Goal: Task Accomplishment & Management: Manage account settings

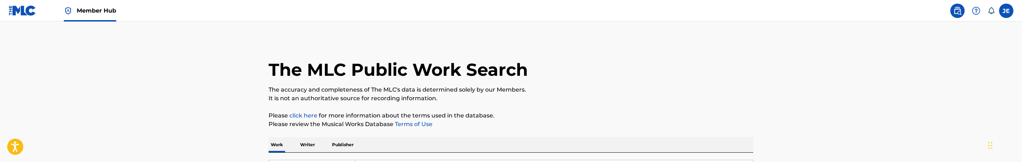
scroll to position [121, 0]
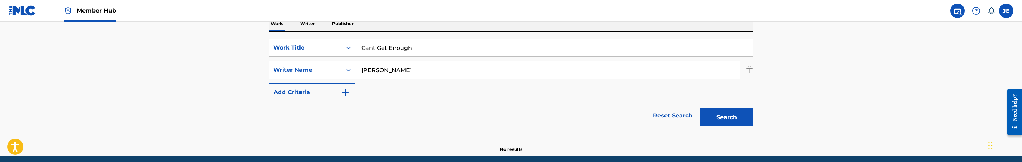
click at [409, 49] on input "Cant Get Enough" at bounding box center [554, 47] width 398 height 17
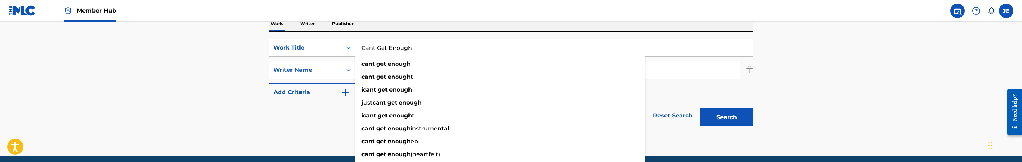
click at [409, 49] on input "Cant Get Enough" at bounding box center [554, 47] width 398 height 17
paste input "My Love"
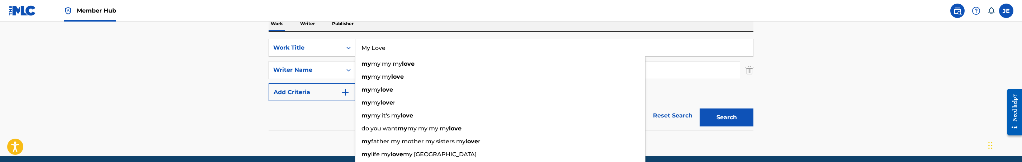
type input "My Love"
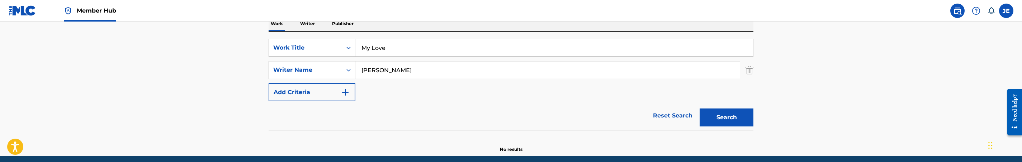
click at [398, 71] on input "Langley Jamar" at bounding box center [547, 69] width 384 height 17
paste input "[PERSON_NAME]"
click at [727, 113] on button "Search" at bounding box center [727, 117] width 54 height 18
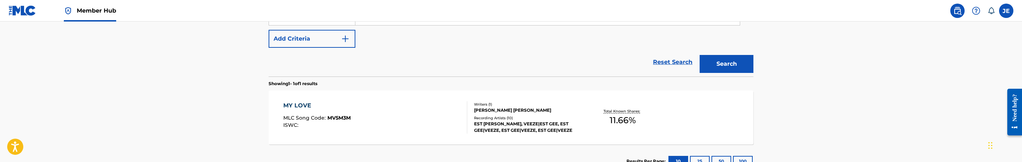
scroll to position [121, 0]
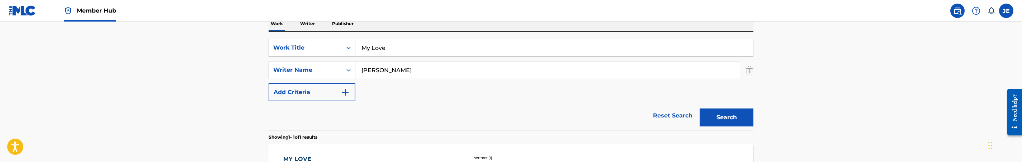
click at [412, 67] on input "[PERSON_NAME]" at bounding box center [547, 69] width 384 height 17
paste input "George Stone III"
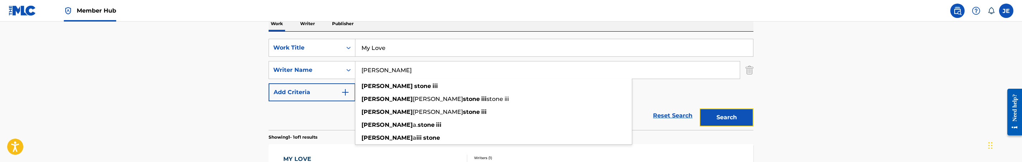
click at [713, 120] on button "Search" at bounding box center [727, 117] width 54 height 18
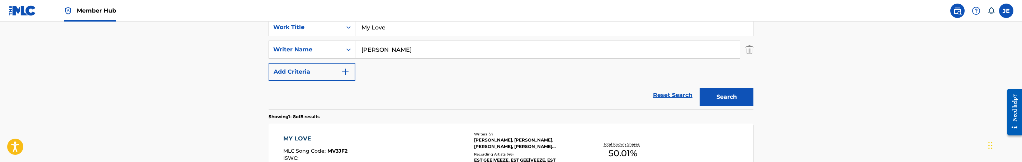
scroll to position [119, 0]
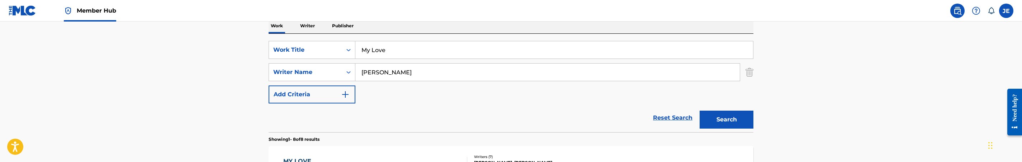
click at [393, 50] on input "My Love" at bounding box center [554, 49] width 398 height 17
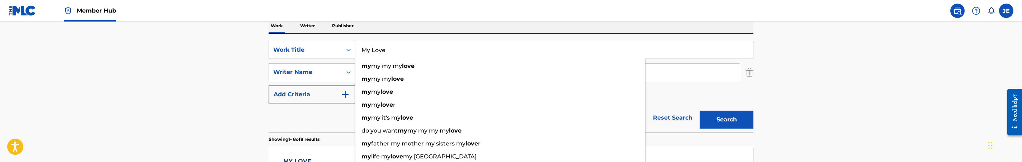
click at [698, 52] on input "My Love" at bounding box center [554, 49] width 398 height 17
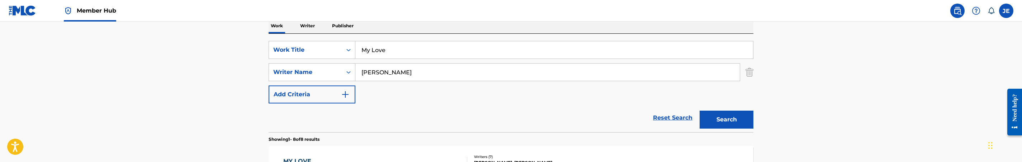
click at [520, 71] on input "George Stone III" at bounding box center [547, 71] width 384 height 17
paste input "[PERSON_NAME]"
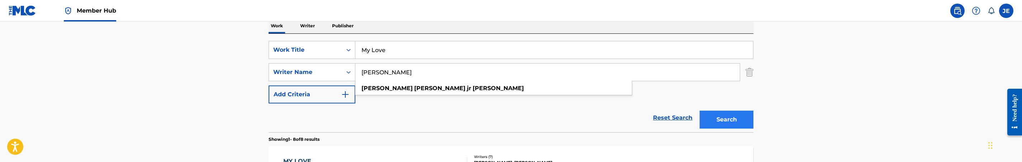
type input "[PERSON_NAME]"
click at [704, 117] on button "Search" at bounding box center [727, 119] width 54 height 18
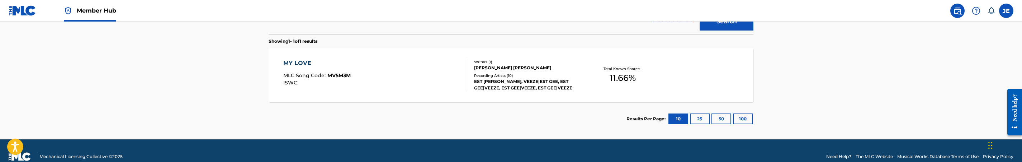
scroll to position [226, 0]
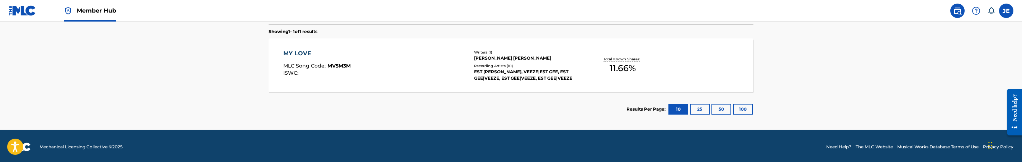
click at [399, 72] on div "MY LOVE MLC Song Code : MV5M3M ISWC :" at bounding box center [375, 65] width 184 height 32
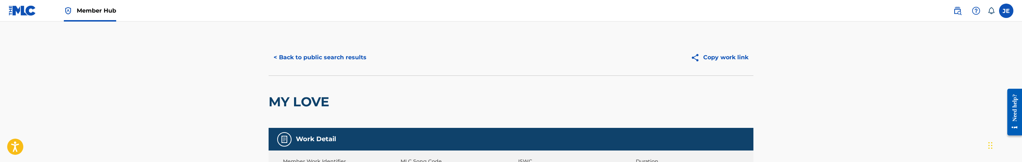
scroll to position [54, 0]
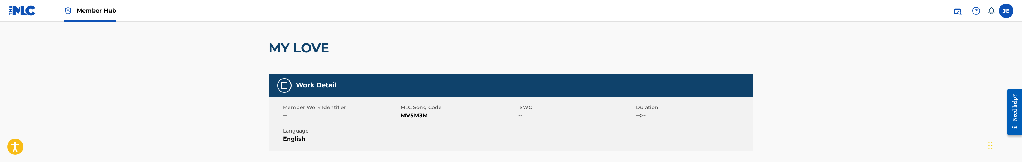
click at [414, 118] on span "MV5M3M" at bounding box center [459, 115] width 116 height 9
copy span "MV5M3M"
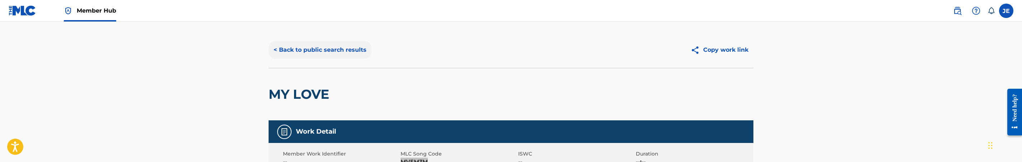
scroll to position [0, 0]
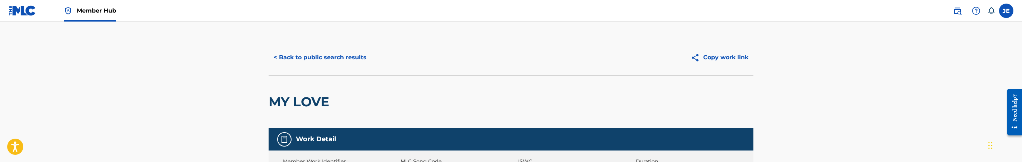
click at [323, 46] on div "< Back to public search results Copy work link" at bounding box center [511, 57] width 485 height 36
click at [336, 59] on button "< Back to public search results" at bounding box center [320, 57] width 103 height 18
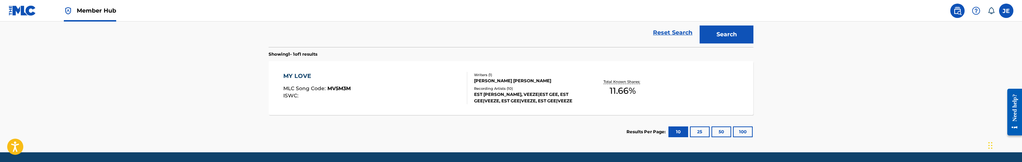
scroll to position [121, 0]
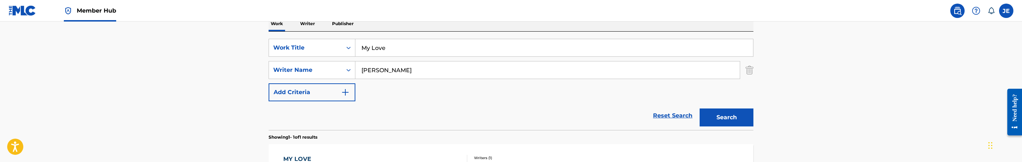
click at [485, 66] on input "[PERSON_NAME]" at bounding box center [547, 69] width 384 height 17
paste input "George Stone III"
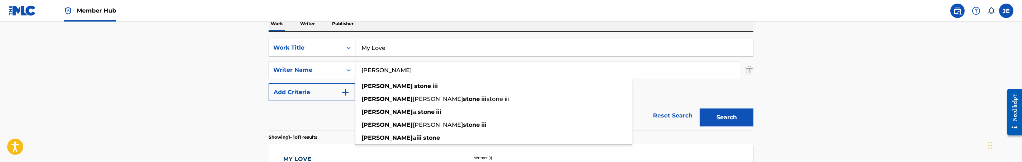
type input "George Stone III"
click at [744, 117] on button "Search" at bounding box center [727, 117] width 54 height 18
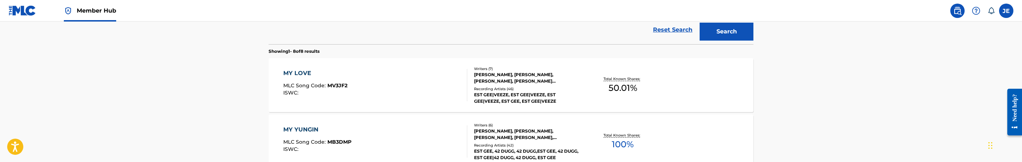
scroll to position [228, 0]
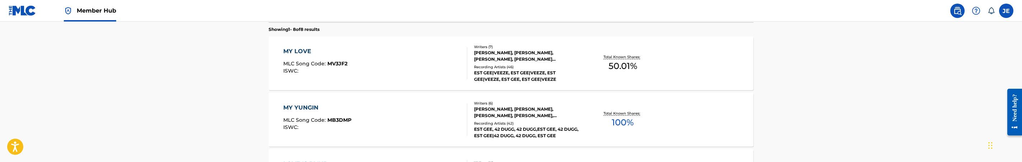
click at [408, 66] on div "MY LOVE MLC Song Code : MV3JF2 ISWC :" at bounding box center [375, 63] width 184 height 32
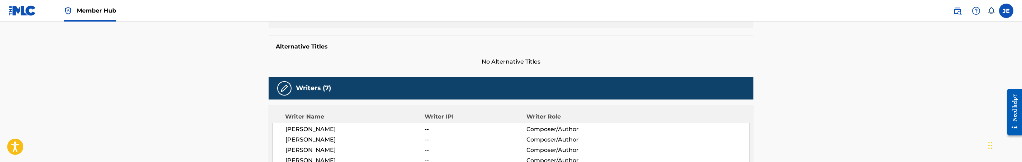
scroll to position [108, 0]
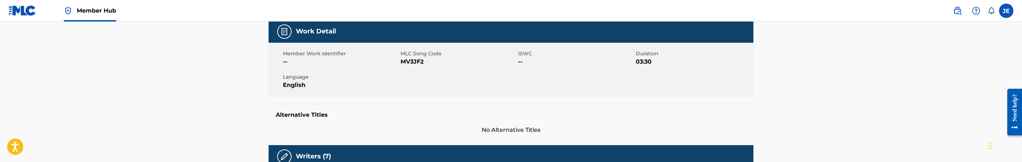
click at [412, 63] on span "MV3JF2" at bounding box center [459, 61] width 116 height 9
copy span "MV3JF2"
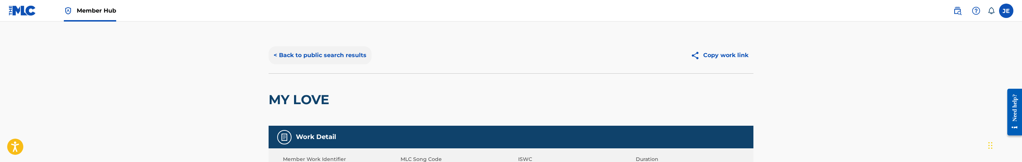
scroll to position [0, 0]
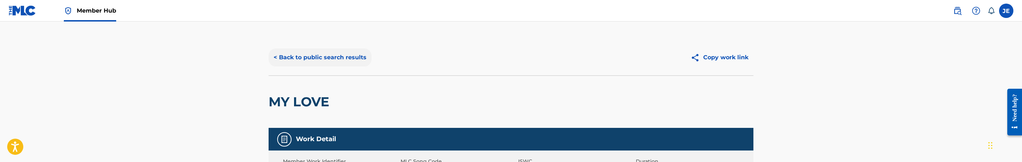
click at [316, 50] on button "< Back to public search results" at bounding box center [320, 57] width 103 height 18
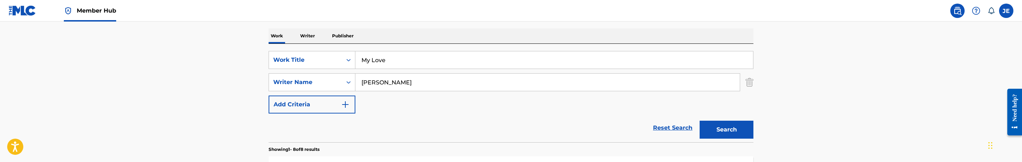
scroll to position [108, 0]
click at [392, 65] on input "My Love" at bounding box center [554, 60] width 398 height 17
paste input "ANOTHER MOMENT WITH [PERSON_NAME]"
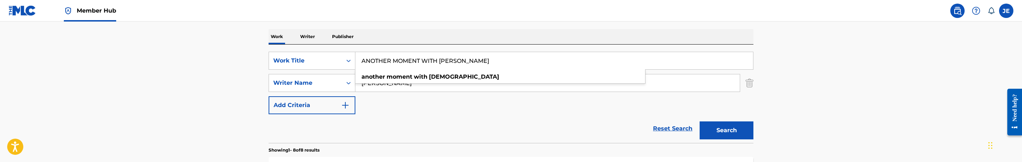
type input "ANOTHER MOMENT WITH [PERSON_NAME]"
click at [409, 85] on input "George Stone III" at bounding box center [547, 82] width 384 height 17
paste input "Hunter Ethan Sallis"
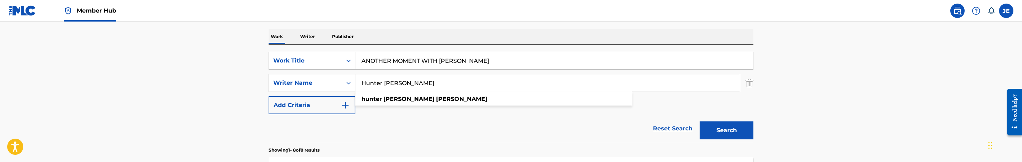
type input "Hunter Ethan Sallis"
click at [457, 60] on input "ANOTHER MOMENT WITH [PERSON_NAME]" at bounding box center [554, 60] width 398 height 17
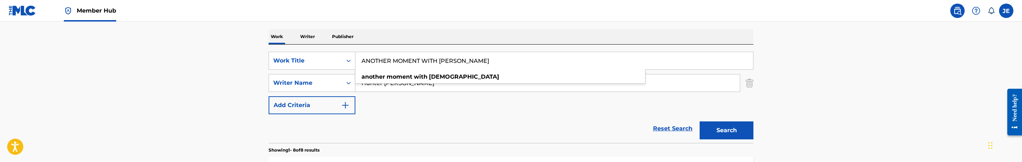
click at [457, 60] on input "ANOTHER MOMENT WITH [PERSON_NAME]" at bounding box center [554, 60] width 398 height 17
paste input "My Love"
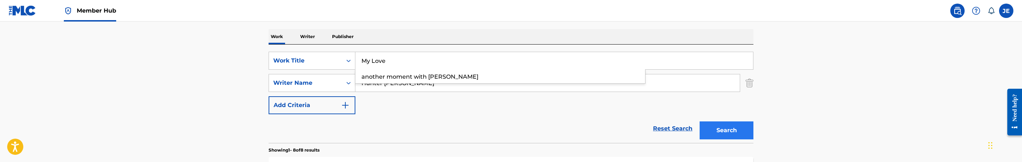
type input "My Love"
click at [733, 132] on button "Search" at bounding box center [727, 130] width 54 height 18
click at [722, 126] on button "Search" at bounding box center [727, 130] width 54 height 18
click at [424, 84] on input "Hunter Ethan Sallis" at bounding box center [547, 82] width 384 height 17
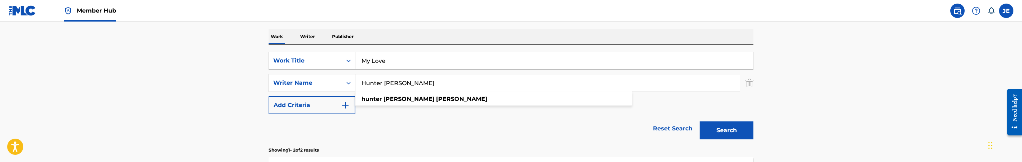
click at [424, 84] on input "Hunter Ethan Sallis" at bounding box center [547, 82] width 384 height 17
paste input "Richard Pritchard"
click at [737, 136] on button "Search" at bounding box center [727, 130] width 54 height 18
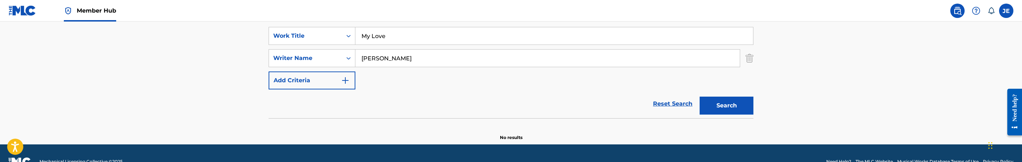
scroll to position [150, 0]
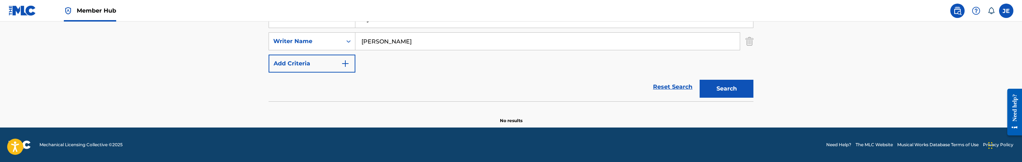
click at [458, 39] on input "Richard Pritchard" at bounding box center [547, 41] width 384 height 17
paste input "Karon Malcolm Vantrees"
click at [728, 89] on button "Search" at bounding box center [727, 89] width 54 height 18
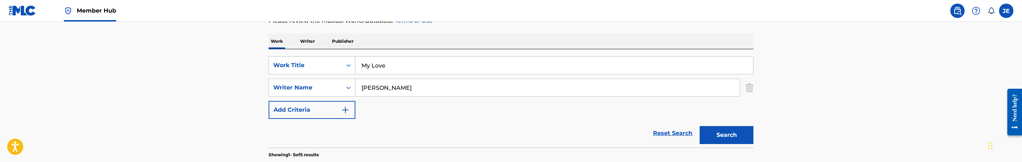
scroll to position [96, 0]
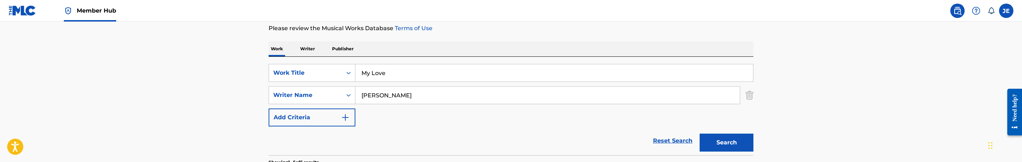
click at [459, 91] on input "Karon Malcolm Vantrees" at bounding box center [547, 94] width 384 height 17
paste input "Ronald Roper Jr"
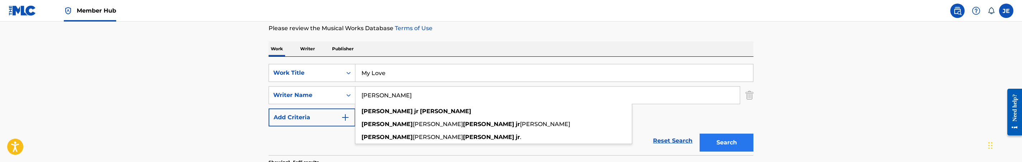
type input "Ronald Roper Jr"
click at [724, 138] on button "Search" at bounding box center [727, 142] width 54 height 18
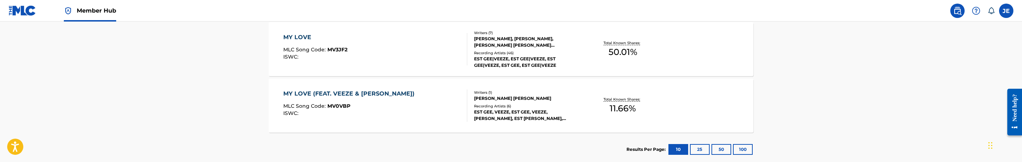
scroll to position [257, 0]
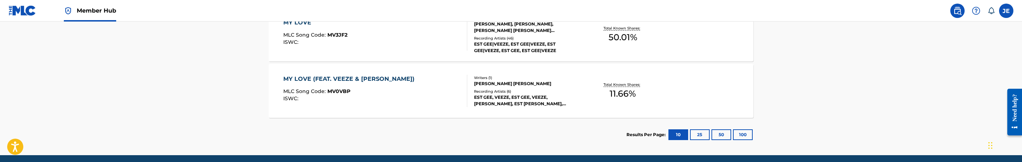
click at [423, 89] on div "MY LOVE (FEAT. VEEZE & RYLO RODRIGUEZ) MLC Song Code : MV0VBP ISWC :" at bounding box center [375, 91] width 184 height 32
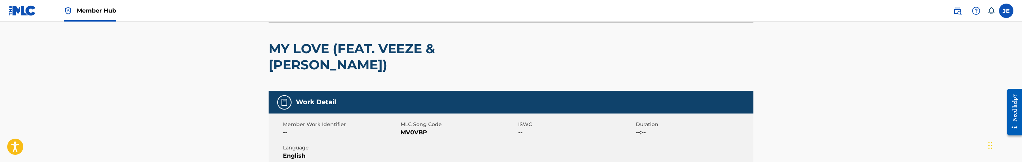
scroll to position [54, 0]
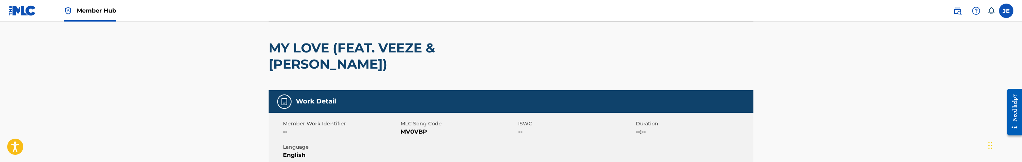
click at [406, 130] on span "MV0VBP" at bounding box center [459, 131] width 116 height 9
copy span "MV0VBP"
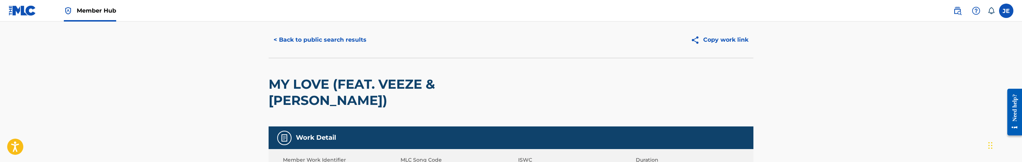
scroll to position [0, 0]
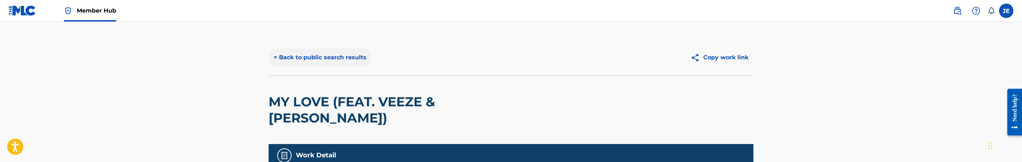
click at [358, 57] on button "< Back to public search results" at bounding box center [320, 57] width 103 height 18
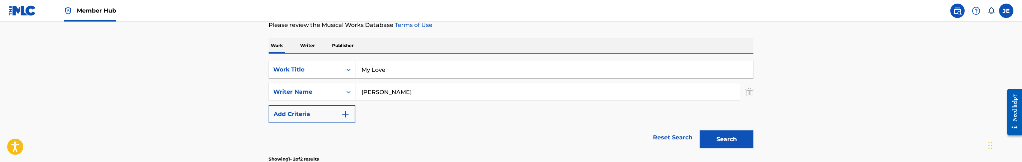
scroll to position [70, 0]
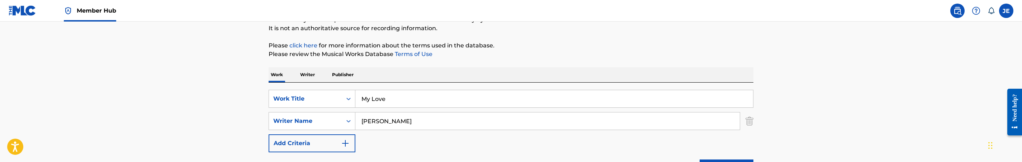
click at [424, 117] on input "Ronald Roper Jr" at bounding box center [547, 120] width 384 height 17
paste input "yan Preston Adams"
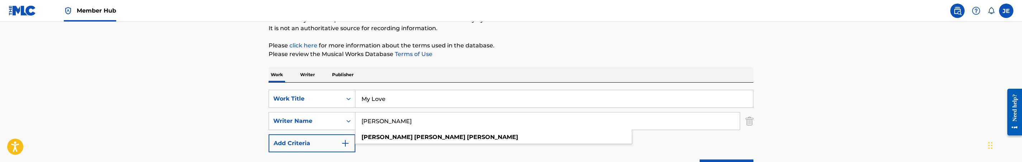
scroll to position [124, 0]
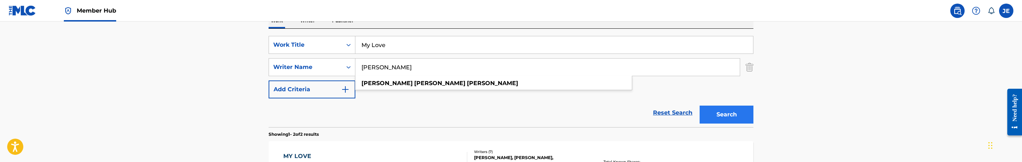
type input "Ryan Preston Adams"
click at [734, 115] on button "Search" at bounding box center [727, 114] width 54 height 18
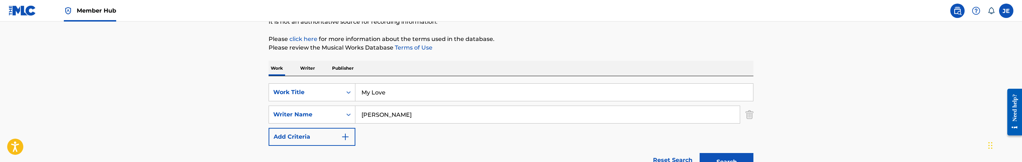
scroll to position [70, 0]
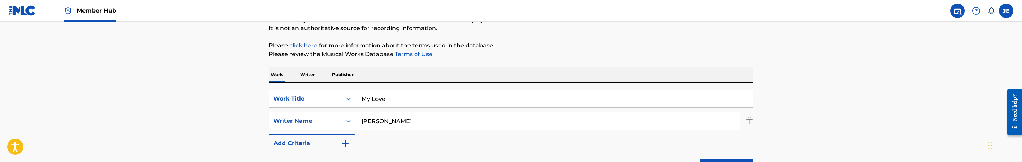
click at [403, 102] on input "My Love" at bounding box center [554, 98] width 398 height 17
paste input "ANOTHER MOMENT WITH [PERSON_NAME]"
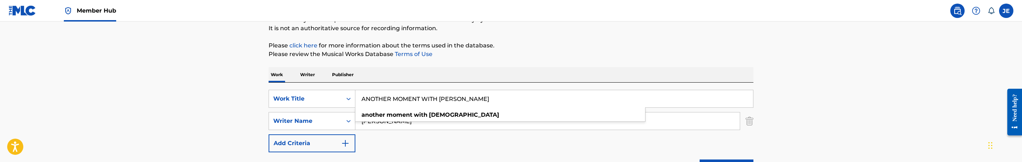
type input "ANOTHER MOMENT WITH [PERSON_NAME]"
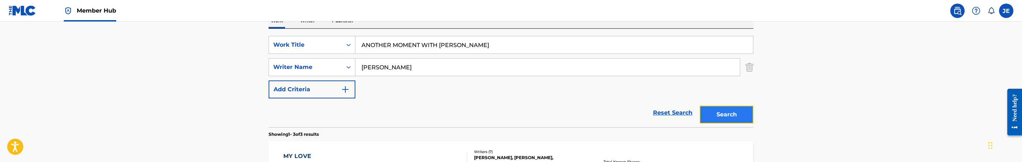
click at [729, 119] on button "Search" at bounding box center [727, 114] width 54 height 18
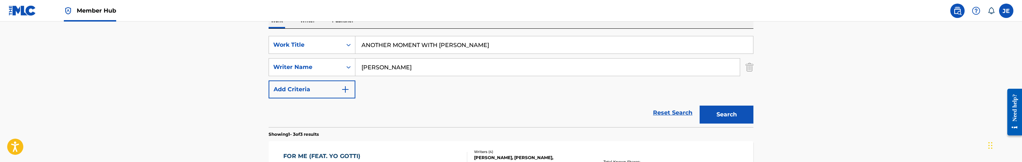
click at [412, 67] on input "Ryan Preston Adams" at bounding box center [547, 66] width 384 height 17
paste input "[PERSON_NAME] [PERSON_NAME]"
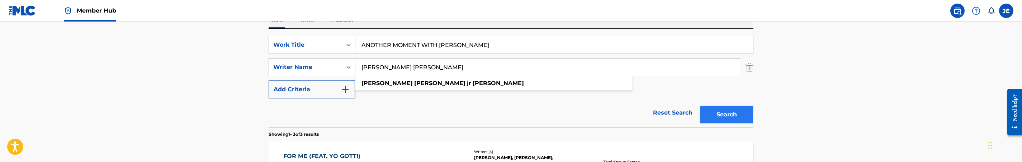
click at [716, 109] on button "Search" at bounding box center [727, 114] width 54 height 18
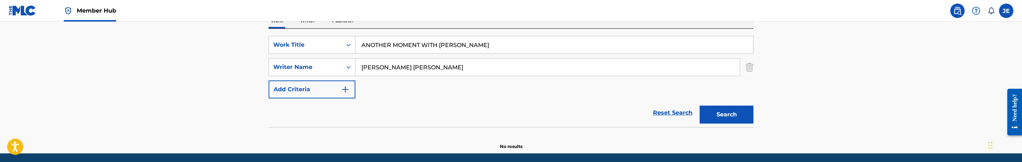
click at [439, 69] on input "[PERSON_NAME] [PERSON_NAME]" at bounding box center [547, 66] width 384 height 17
paste input "Mathew Edward Robinson"
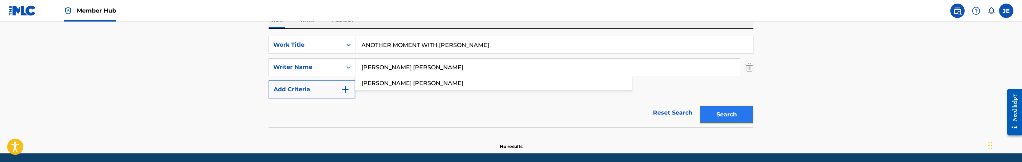
click at [736, 118] on button "Search" at bounding box center [727, 114] width 54 height 18
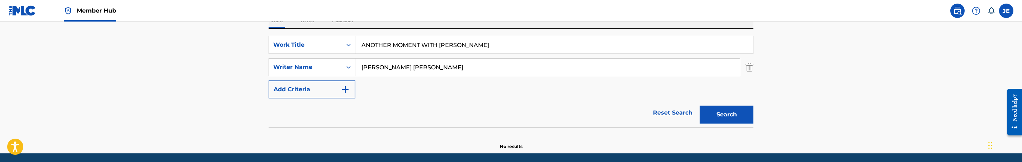
click at [442, 71] on input "Mathew Edward Robinson" at bounding box center [547, 66] width 384 height 17
paste input "George Stone III"
type input "George Stone III"
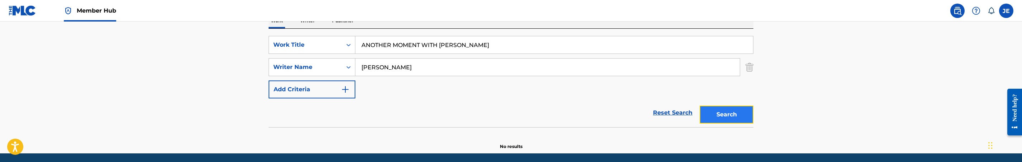
click at [734, 117] on button "Search" at bounding box center [727, 114] width 54 height 18
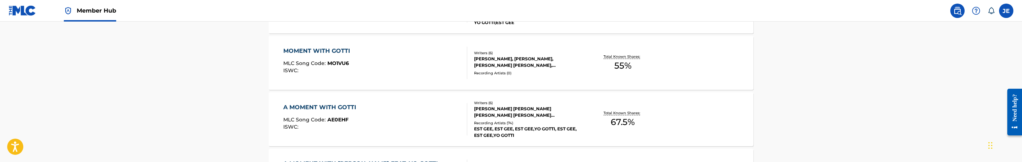
scroll to position [231, 0]
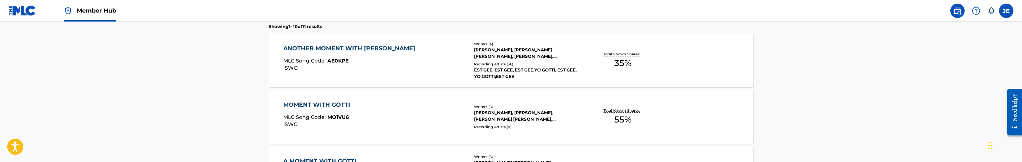
click at [430, 67] on div "ANOTHER MOMENT WITH GOTTI MLC Song Code : AE0KPE ISWC :" at bounding box center [375, 60] width 184 height 32
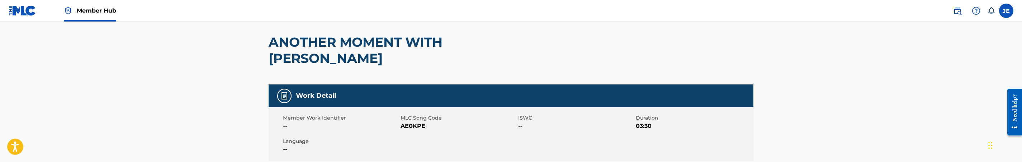
scroll to position [54, 0]
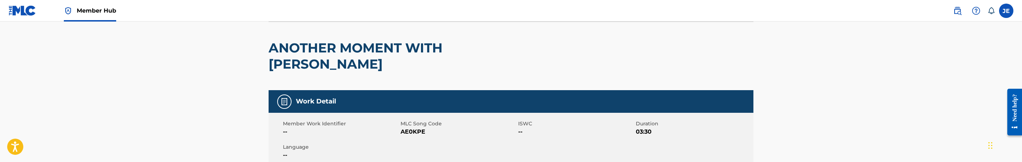
click at [415, 127] on span "AE0KPE" at bounding box center [459, 131] width 116 height 9
copy span "AE0KPE"
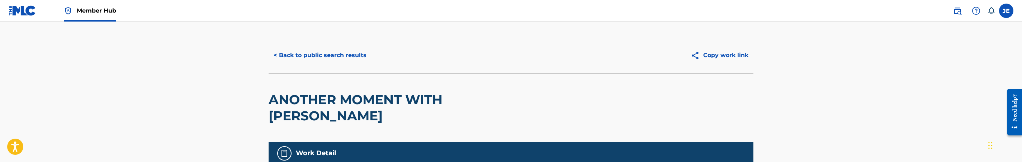
scroll to position [0, 0]
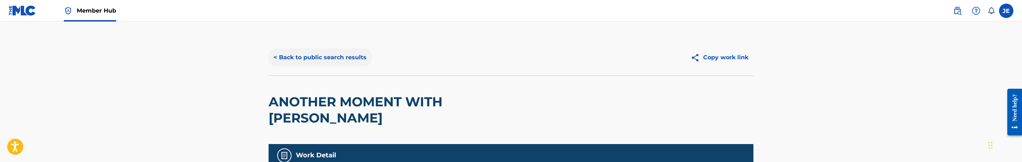
click at [355, 65] on button "< Back to public search results" at bounding box center [320, 57] width 103 height 18
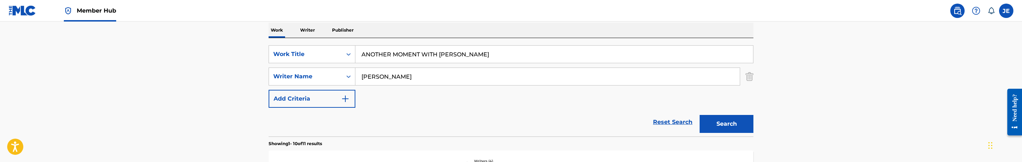
scroll to position [111, 0]
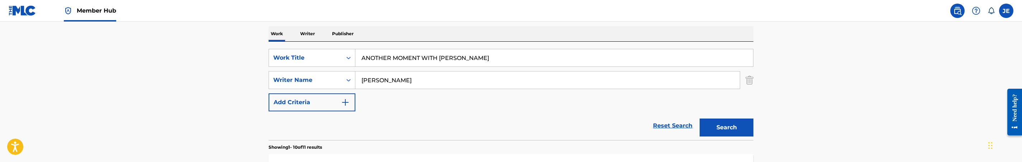
click at [422, 66] on input "ANOTHER MOMENT WITH [PERSON_NAME]" at bounding box center [554, 57] width 398 height 17
paste input "Bring Bac Act ft. [GEOGRAPHIC_DATA] OG"
type input "Bring Bac Act ft. [GEOGRAPHIC_DATA] OG"
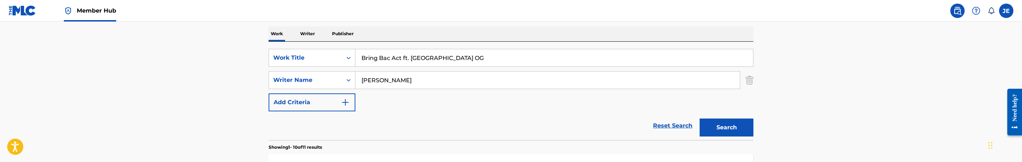
click at [439, 72] on input "George Stone III" at bounding box center [547, 79] width 384 height 17
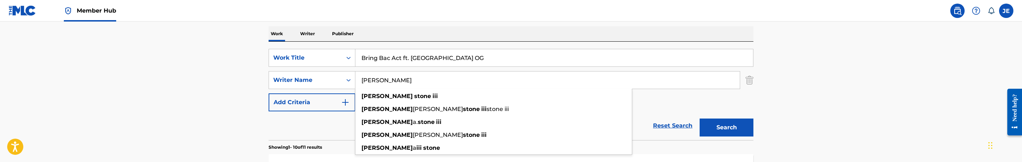
click at [438, 79] on input "George Stone III" at bounding box center [547, 79] width 384 height 17
paste input "[PERSON_NAME]"
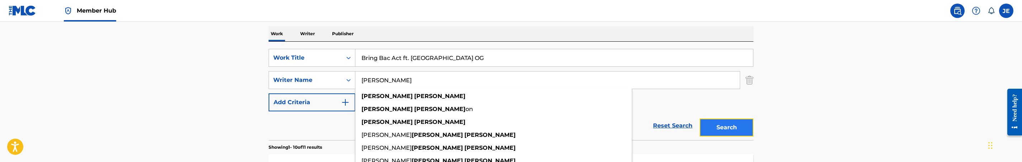
click at [717, 131] on button "Search" at bounding box center [727, 127] width 54 height 18
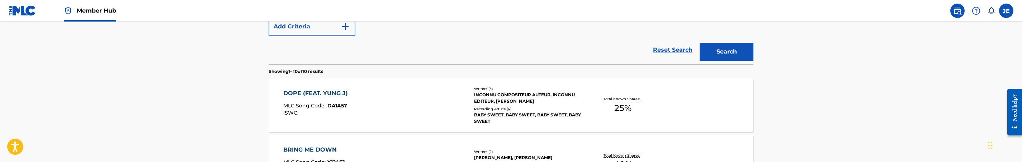
scroll to position [165, 0]
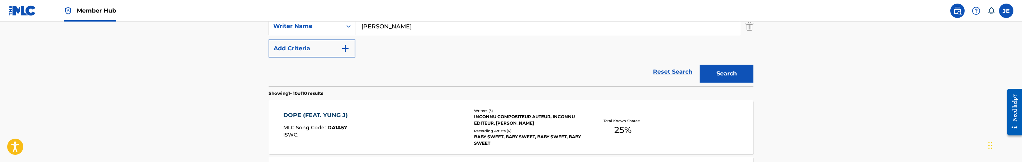
click at [430, 30] on input "[PERSON_NAME]" at bounding box center [547, 26] width 384 height 17
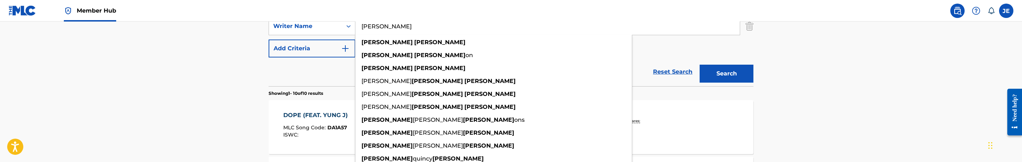
click at [700, 65] on button "Search" at bounding box center [727, 74] width 54 height 18
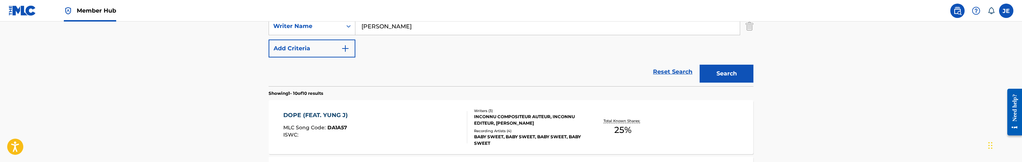
click at [439, 32] on input "[PERSON_NAME]" at bounding box center [547, 26] width 384 height 17
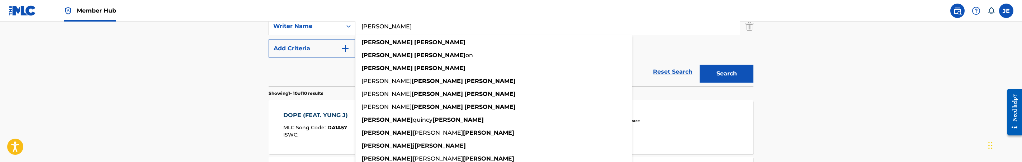
click at [439, 32] on input "[PERSON_NAME]" at bounding box center [547, 26] width 384 height 17
paste input "Da'[PERSON_NAME] [PERSON_NAME]"
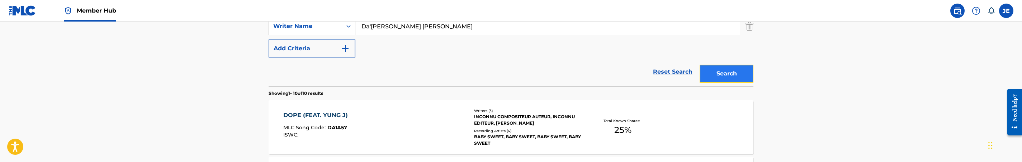
click at [742, 79] on button "Search" at bounding box center [727, 74] width 54 height 18
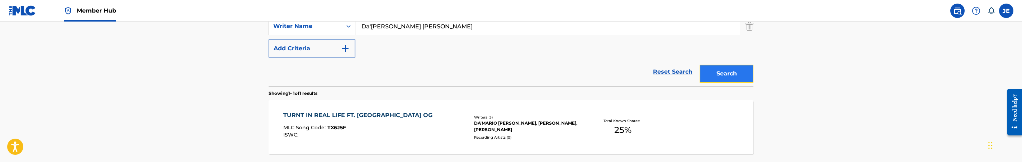
click at [739, 72] on button "Search" at bounding box center [727, 74] width 54 height 18
click at [424, 28] on input "Da'[PERSON_NAME] [PERSON_NAME]" at bounding box center [547, 26] width 384 height 17
paste input "wayne William Moore II"
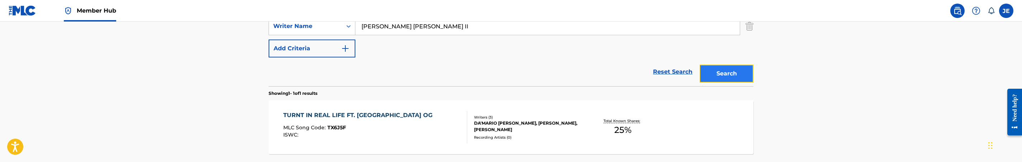
click at [723, 71] on button "Search" at bounding box center [727, 74] width 54 height 18
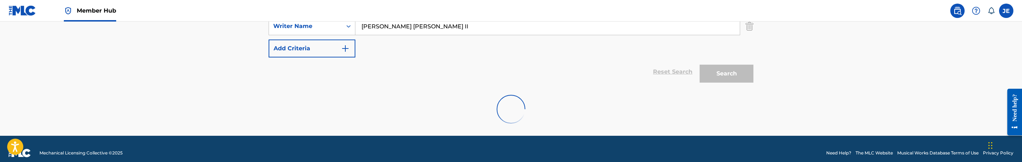
scroll to position [150, 0]
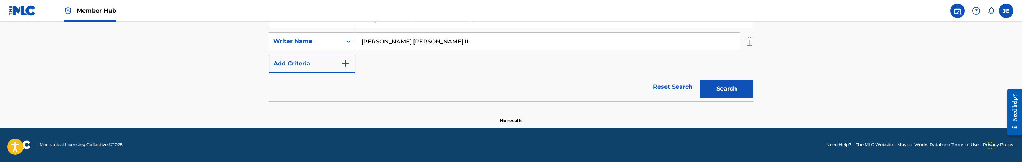
click at [457, 43] on input "[PERSON_NAME] [PERSON_NAME] II" at bounding box center [547, 41] width 384 height 17
paste input "[PERSON_NAME]"
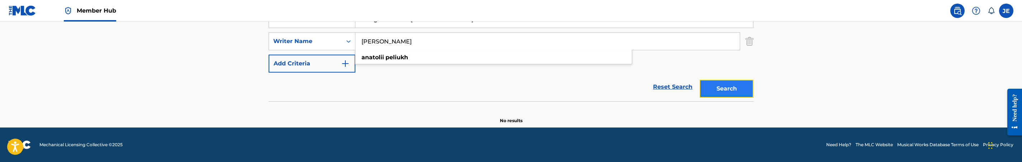
click at [723, 90] on button "Search" at bounding box center [727, 89] width 54 height 18
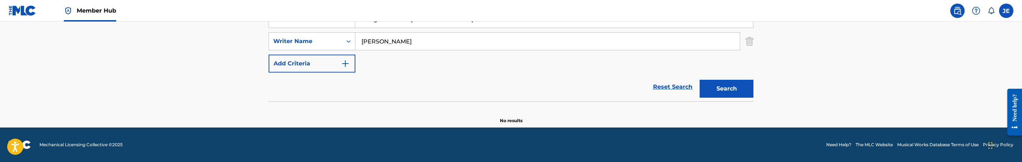
scroll to position [96, 0]
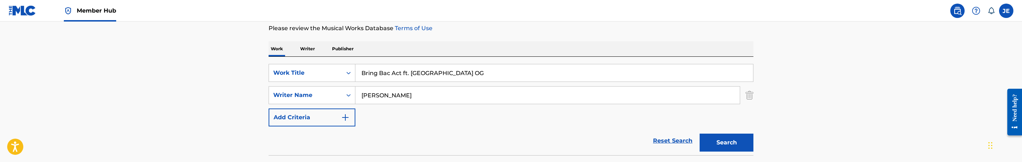
click at [426, 93] on input "[PERSON_NAME]" at bounding box center [547, 94] width 384 height 17
paste input "[PERSON_NAME]"
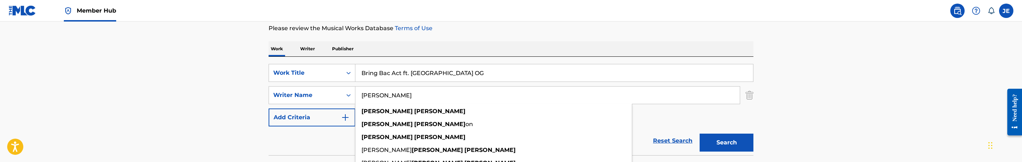
click at [700, 133] on button "Search" at bounding box center [727, 142] width 54 height 18
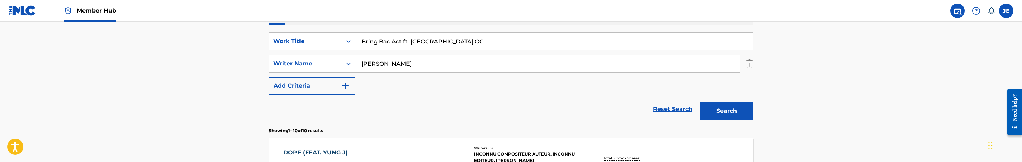
scroll to position [150, 0]
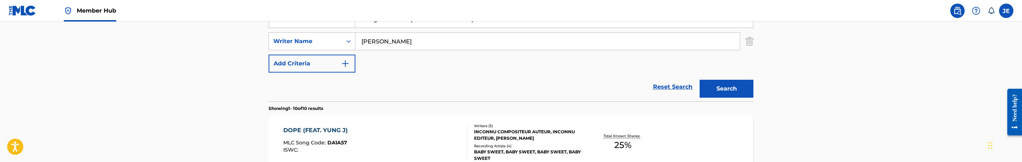
click at [424, 43] on input "[PERSON_NAME]" at bounding box center [547, 41] width 384 height 17
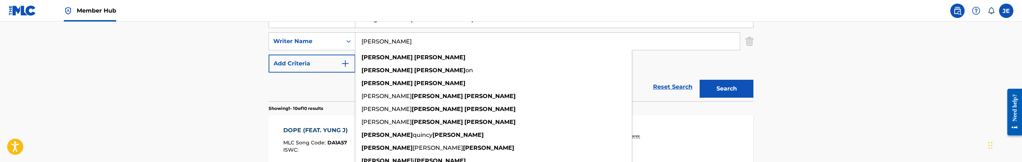
paste input "[PERSON_NAME] [PERSON_NAME]"
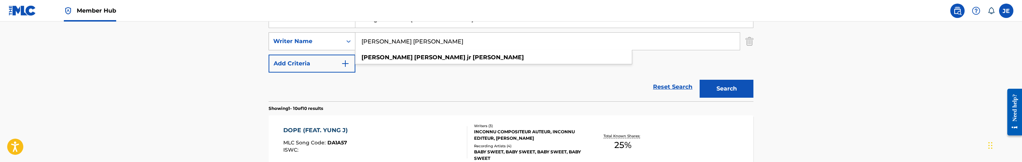
drag, startPoint x: 395, startPoint y: 41, endPoint x: 339, endPoint y: 38, distance: 56.0
click at [339, 38] on div "SearchWithCriteria39f39b6e-f8fc-45bd-b5e5-02b176c78aab Writer Name Deberry Jr R…" at bounding box center [511, 41] width 485 height 18
click at [434, 42] on input "[PERSON_NAME]" at bounding box center [547, 41] width 384 height 17
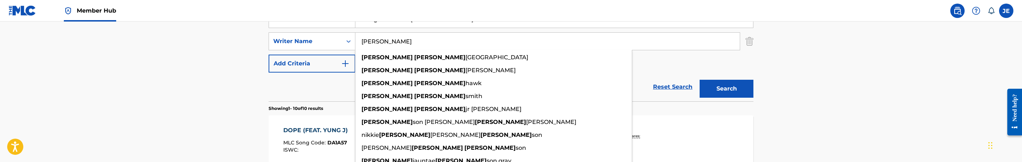
paste input "[PERSON_NAME]"
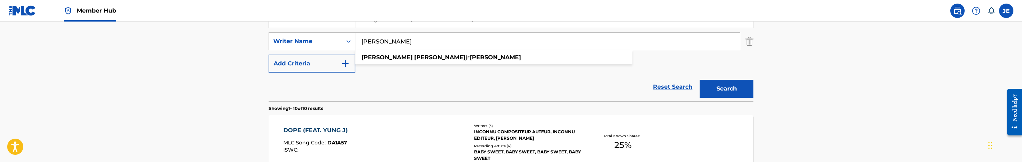
click at [397, 41] on input "Richard Lamar Deberry" at bounding box center [547, 41] width 384 height 17
click at [423, 42] on input "richard lamar jr deberry" at bounding box center [547, 41] width 384 height 17
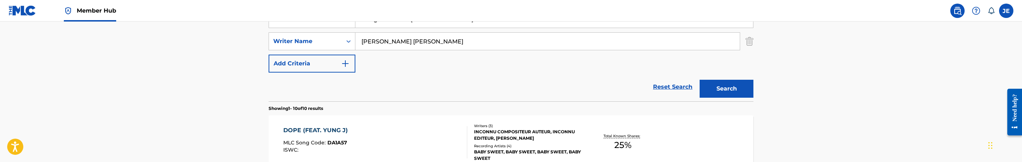
paste input "[PERSON_NAME]"
click at [397, 44] on input "[PERSON_NAME]" at bounding box center [547, 41] width 384 height 17
paste input "[PERSON_NAME]"
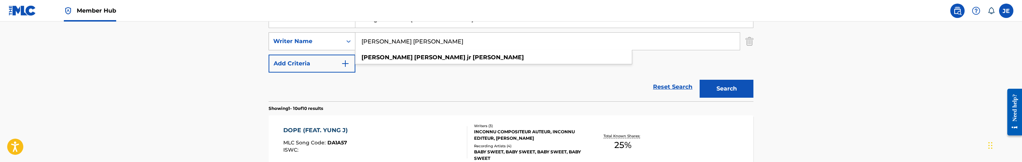
drag, startPoint x: 394, startPoint y: 42, endPoint x: 340, endPoint y: 37, distance: 53.7
click at [340, 37] on div "SearchWithCriteria39f39b6e-f8fc-45bd-b5e5-02b176c78aab Writer Name Deberry Jr R…" at bounding box center [511, 41] width 485 height 18
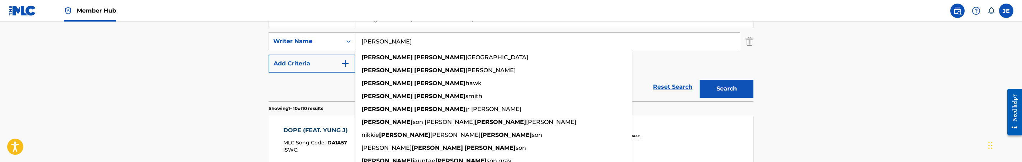
click at [401, 42] on input "[PERSON_NAME]" at bounding box center [547, 41] width 384 height 17
paste input "[PERSON_NAME]"
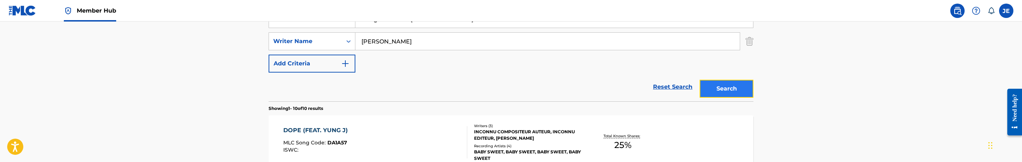
click at [738, 95] on button "Search" at bounding box center [727, 89] width 54 height 18
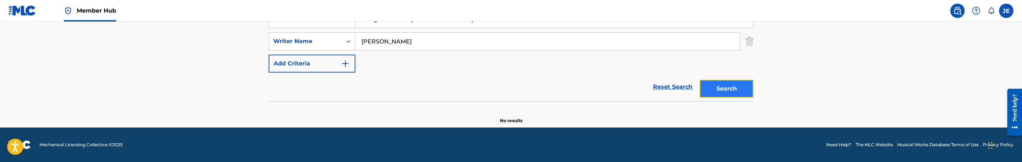
click at [738, 95] on button "Search" at bounding box center [727, 89] width 54 height 18
click at [430, 43] on input "[PERSON_NAME]" at bounding box center [547, 41] width 384 height 17
paste input "Da'[PERSON_NAME] [PERSON_NAME]"
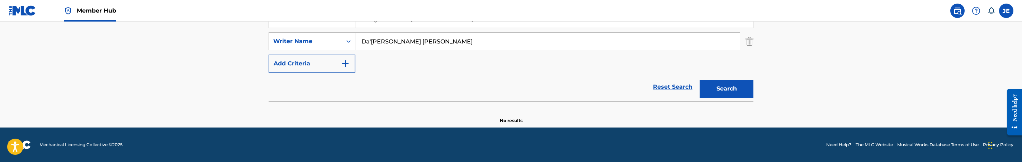
click at [400, 41] on input "Da'[PERSON_NAME] [PERSON_NAME]" at bounding box center [547, 41] width 384 height 17
type input "Da'mario Horne-McCullough"
click at [700, 80] on button "Search" at bounding box center [727, 89] width 54 height 18
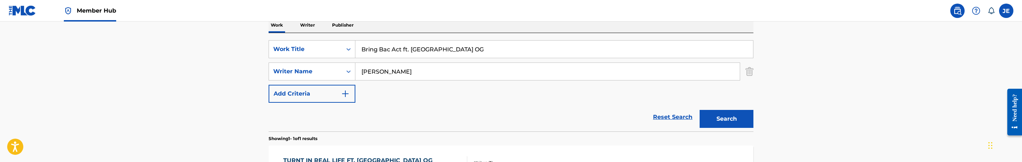
scroll to position [96, 0]
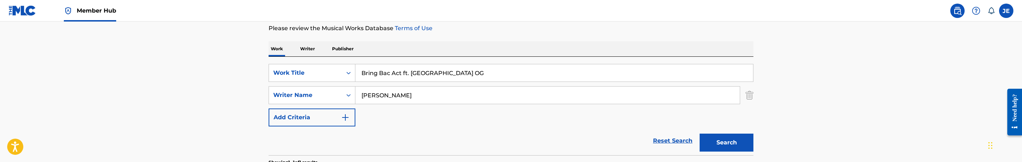
click at [405, 74] on input "Bring Bac Act ft. [GEOGRAPHIC_DATA] OG" at bounding box center [554, 72] width 398 height 17
drag, startPoint x: 404, startPoint y: 74, endPoint x: 494, endPoint y: 74, distance: 90.0
click at [494, 74] on input "Bring Bac Act ft. [GEOGRAPHIC_DATA] OG" at bounding box center [554, 72] width 398 height 17
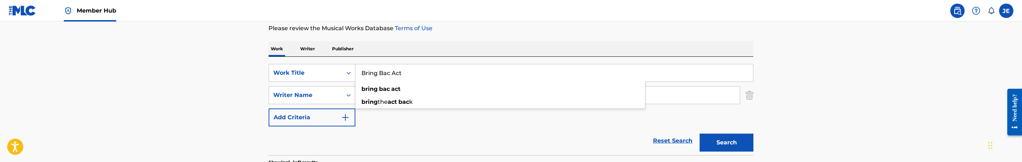
type input "Bring Bac Act"
click at [427, 100] on input "Da'mario Horne-McCullough" at bounding box center [547, 94] width 384 height 17
paste input "wayne William Moore II"
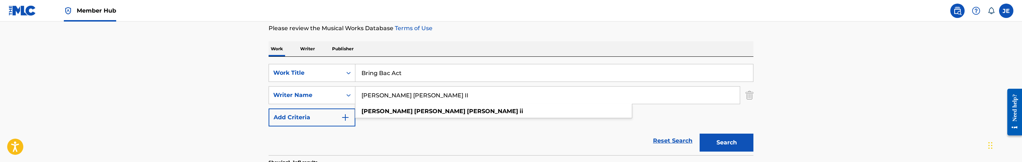
click at [397, 93] on input "[PERSON_NAME] [PERSON_NAME] II" at bounding box center [547, 94] width 384 height 17
click at [700, 133] on button "Search" at bounding box center [727, 142] width 54 height 18
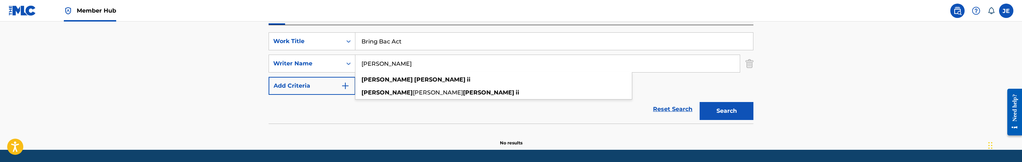
scroll to position [150, 0]
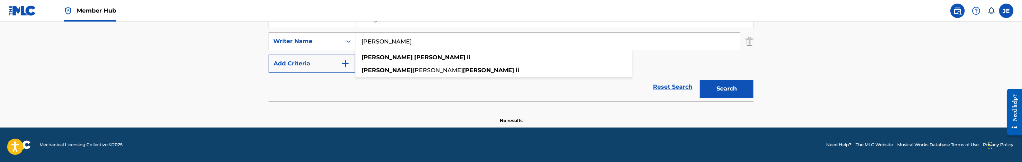
click at [438, 42] on input "Dwayne Moore II" at bounding box center [547, 41] width 384 height 17
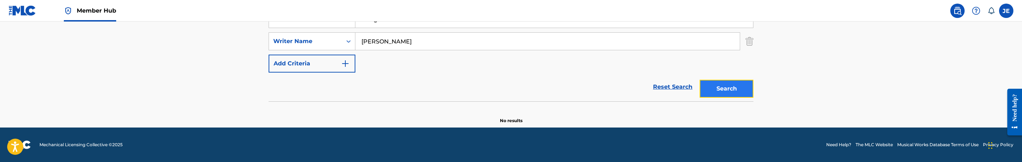
click at [741, 89] on button "Search" at bounding box center [727, 89] width 54 height 18
click at [721, 82] on button "Search" at bounding box center [727, 89] width 54 height 18
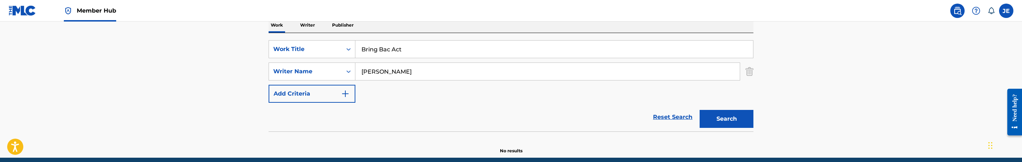
scroll to position [96, 0]
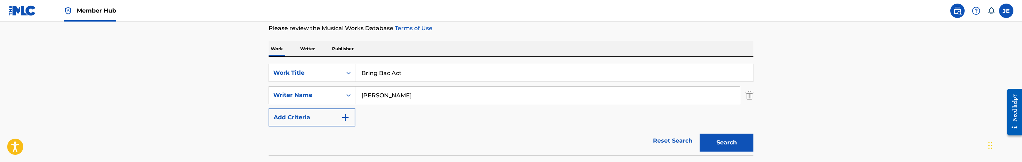
click at [422, 94] on input "Dwayne Moore" at bounding box center [547, 94] width 384 height 17
paste input "[PERSON_NAME]"
type input "[PERSON_NAME]"
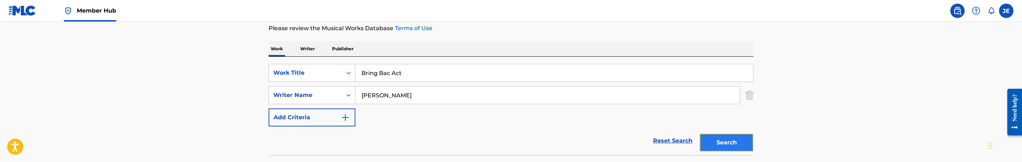
click at [718, 141] on button "Search" at bounding box center [727, 142] width 54 height 18
click at [435, 74] on input "Bring Bac Act" at bounding box center [554, 72] width 398 height 17
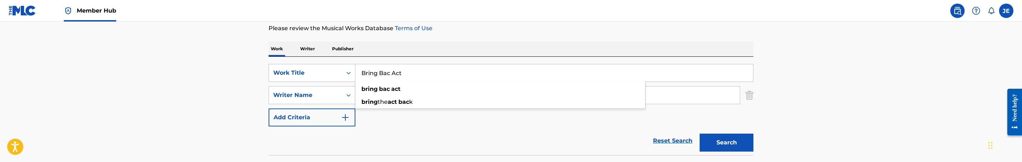
click at [435, 74] on input "Bring Bac Act" at bounding box center [554, 72] width 398 height 17
paste input "Find Peace"
click at [435, 74] on input "Bring Bac Find Peace" at bounding box center [554, 72] width 398 height 17
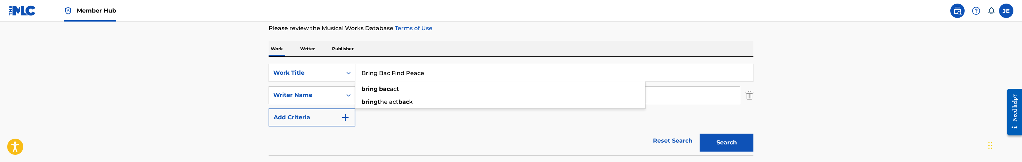
paste input "Search Form"
click at [401, 75] on input "Find Peace" at bounding box center [554, 72] width 398 height 17
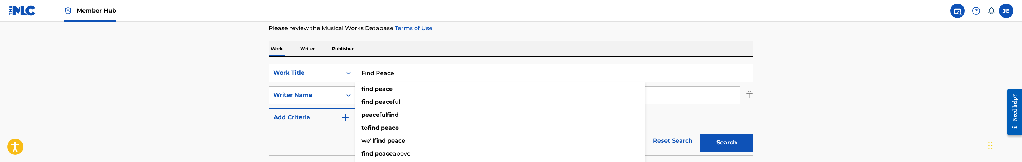
click at [401, 75] on input "Find Peace" at bounding box center [554, 72] width 398 height 17
paste input "Bring Bac Act ft. [GEOGRAPHIC_DATA] OG"
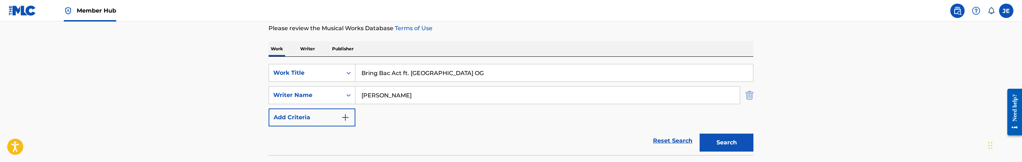
type input "Bring Bac Act ft. [GEOGRAPHIC_DATA] OG"
click at [750, 96] on img "Search Form" at bounding box center [750, 95] width 8 height 18
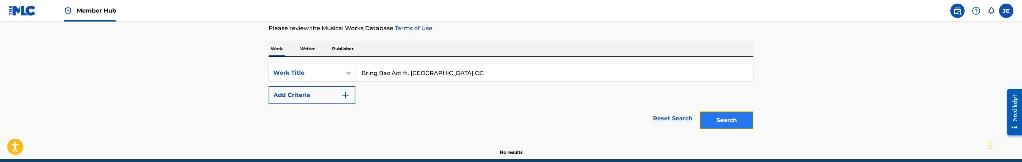
click at [732, 122] on button "Search" at bounding box center [727, 120] width 54 height 18
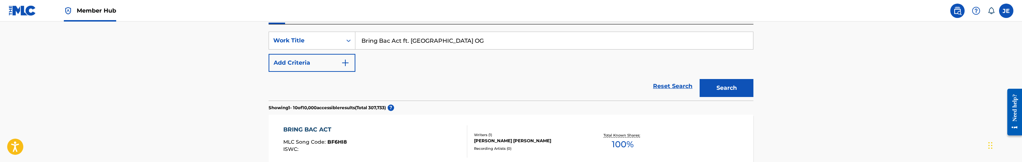
scroll to position [150, 0]
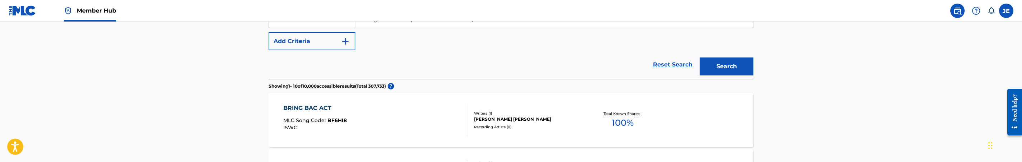
click at [434, 117] on div "BRING BAC ACT MLC Song Code : BF6HI8 ISWC :" at bounding box center [375, 120] width 184 height 32
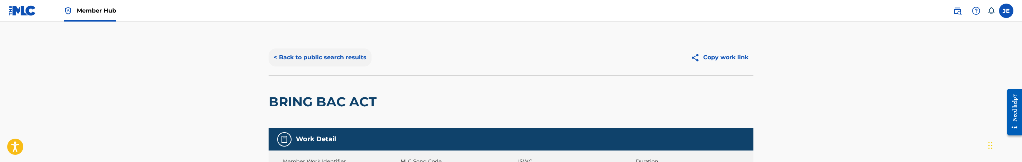
click at [343, 60] on button "< Back to public search results" at bounding box center [320, 57] width 103 height 18
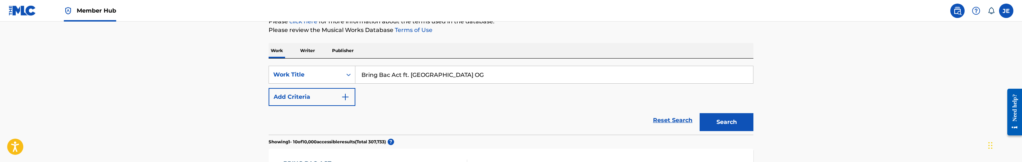
scroll to position [96, 0]
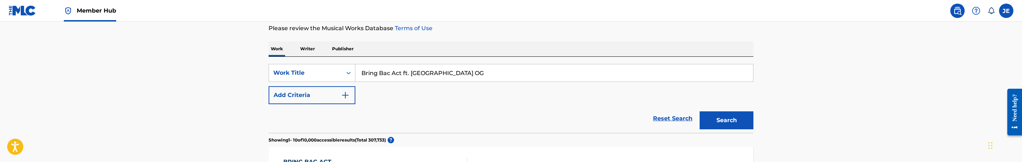
click at [413, 77] on input "Bring Bac Act ft. [GEOGRAPHIC_DATA] OG" at bounding box center [554, 72] width 398 height 17
paste input "Find Peace"
type input "Find Peace"
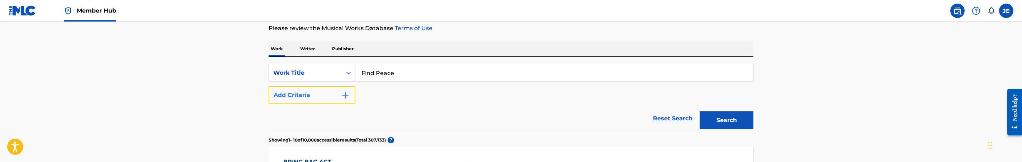
click at [341, 89] on button "Add Criteria" at bounding box center [312, 95] width 87 height 18
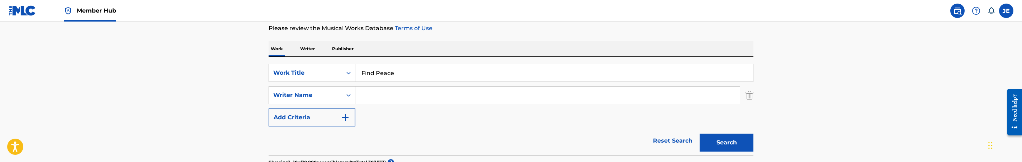
click at [383, 94] on input "Search Form" at bounding box center [547, 94] width 384 height 17
paste input "[PERSON_NAME] p/k/a “Nagra”"
drag, startPoint x: 398, startPoint y: 95, endPoint x: 494, endPoint y: 98, distance: 96.2
click at [494, 98] on input "[PERSON_NAME] p/k/a “Nagra”" at bounding box center [547, 94] width 384 height 17
click at [700, 133] on button "Search" at bounding box center [727, 142] width 54 height 18
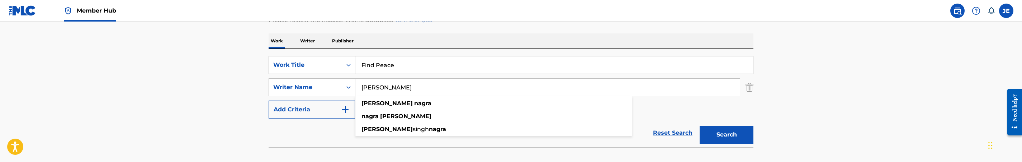
scroll to position [150, 0]
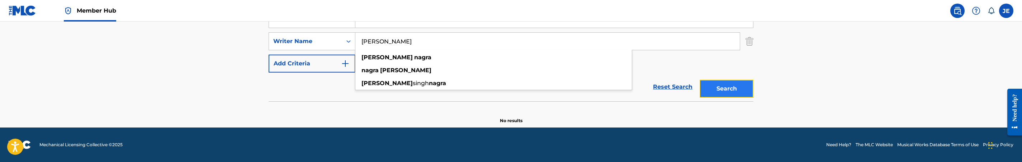
click at [715, 84] on button "Search" at bounding box center [727, 89] width 54 height 18
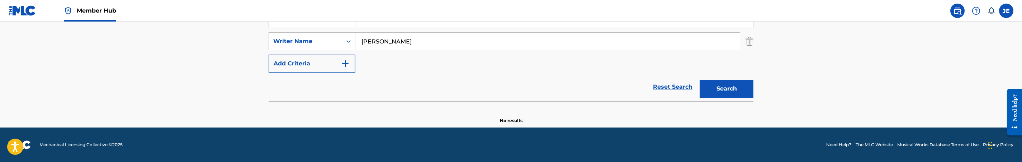
click at [402, 46] on input "[PERSON_NAME]" at bounding box center [547, 41] width 384 height 17
paste input "“Baby Tsunami”"
click at [413, 39] on input "“Baby Tsunami”" at bounding box center [547, 41] width 384 height 17
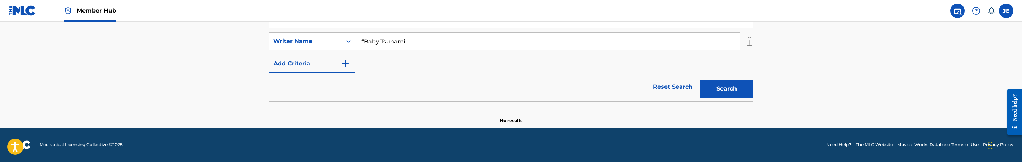
click at [365, 39] on input "“Baby Tsunami" at bounding box center [547, 41] width 384 height 17
click at [700, 80] on button "Search" at bounding box center [727, 89] width 54 height 18
click at [394, 46] on input "Baby Tsunami" at bounding box center [547, 41] width 384 height 17
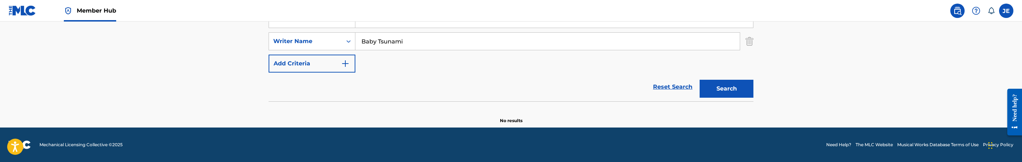
paste input "[PERSON_NAME] p/k/a “YTB FATT”"
drag, startPoint x: 396, startPoint y: 42, endPoint x: 468, endPoint y: 44, distance: 72.5
click at [468, 44] on input "[PERSON_NAME] p/k/a “YTB FATT”" at bounding box center [547, 41] width 384 height 17
click at [700, 80] on button "Search" at bounding box center [727, 89] width 54 height 18
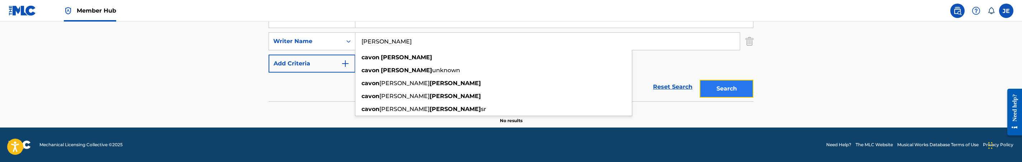
click at [731, 88] on button "Search" at bounding box center [727, 89] width 54 height 18
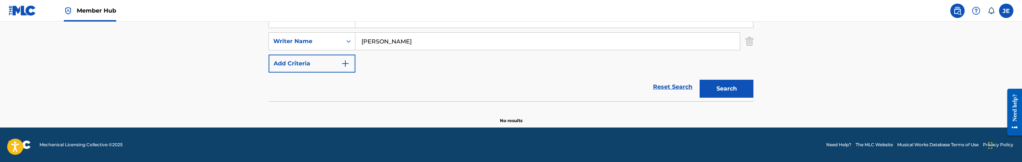
click at [411, 42] on input "[PERSON_NAME]" at bounding box center [547, 41] width 384 height 17
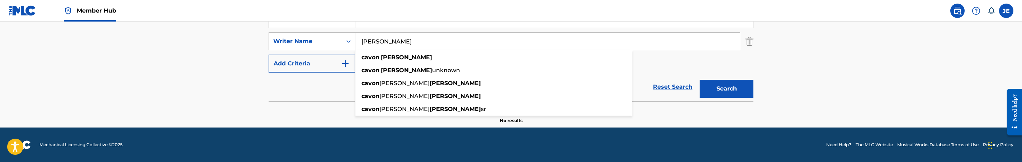
click at [411, 42] on input "[PERSON_NAME]" at bounding box center [547, 41] width 384 height 17
paste input "[PERSON_NAME] p/k/a “No Cap”"
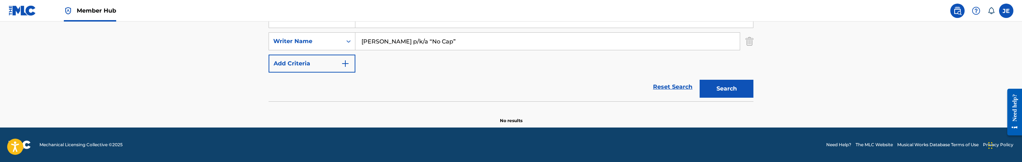
drag, startPoint x: 430, startPoint y: 42, endPoint x: 550, endPoint y: 42, distance: 119.8
click at [550, 42] on input "[PERSON_NAME] p/k/a “No Cap”" at bounding box center [547, 41] width 384 height 17
click at [700, 80] on button "Search" at bounding box center [727, 89] width 54 height 18
drag, startPoint x: 421, startPoint y: 41, endPoint x: 476, endPoint y: 42, distance: 54.9
click at [475, 42] on input "[PERSON_NAME]" at bounding box center [547, 41] width 384 height 17
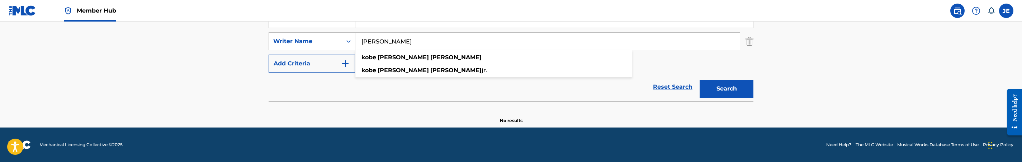
click at [700, 80] on button "Search" at bounding box center [727, 89] width 54 height 18
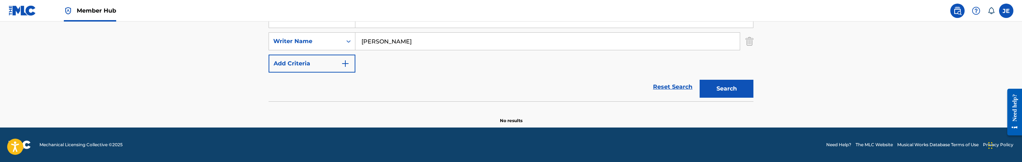
click at [386, 41] on input "Kobe Vidal Crawford" at bounding box center [547, 41] width 384 height 17
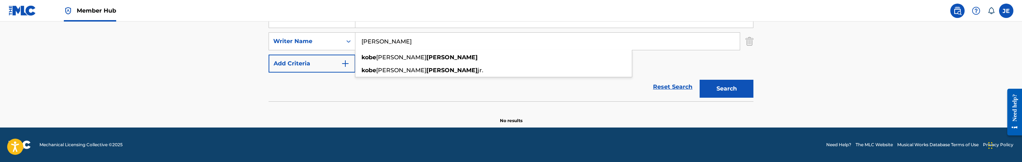
type input "Kobe Crawford"
click at [700, 80] on button "Search" at bounding box center [727, 89] width 54 height 18
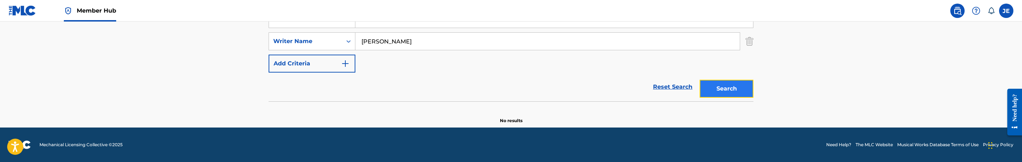
click at [733, 84] on button "Search" at bounding box center [727, 89] width 54 height 18
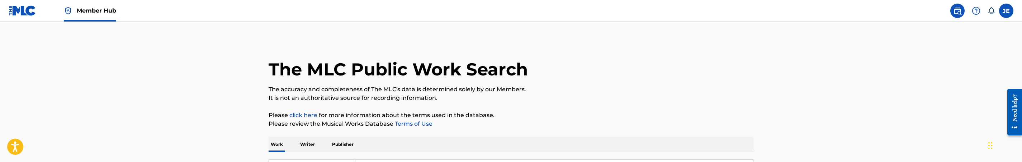
scroll to position [54, 0]
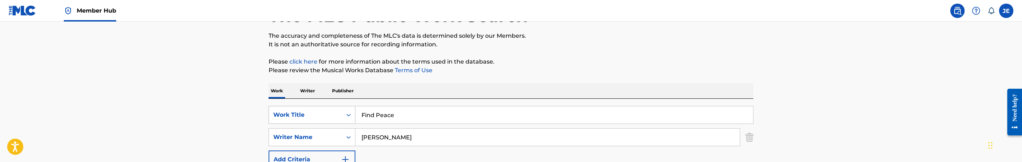
click at [327, 111] on div "Work Title" at bounding box center [305, 114] width 65 height 9
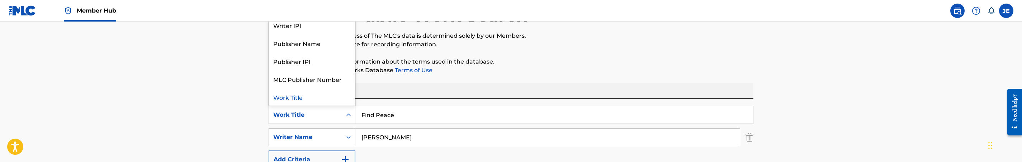
scroll to position [0, 0]
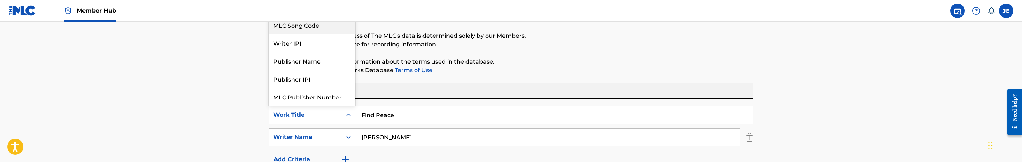
click at [307, 27] on div "MLC Song Code" at bounding box center [312, 25] width 86 height 18
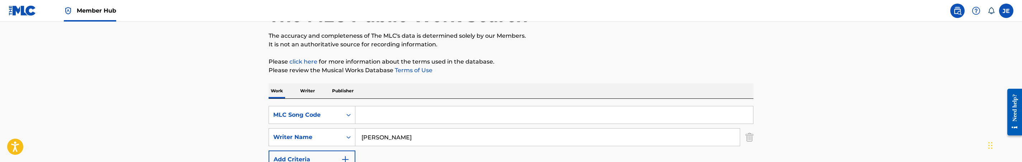
click at [691, 112] on input "Search Form" at bounding box center [554, 114] width 398 height 17
paste input "AE0KPE"
type input "AE0KPE"
click at [748, 139] on img "Search Form" at bounding box center [750, 137] width 8 height 18
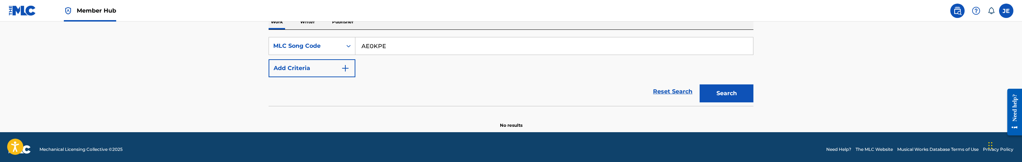
scroll to position [127, 0]
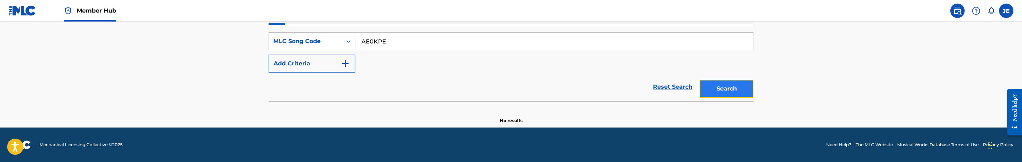
click at [724, 92] on button "Search" at bounding box center [727, 89] width 54 height 18
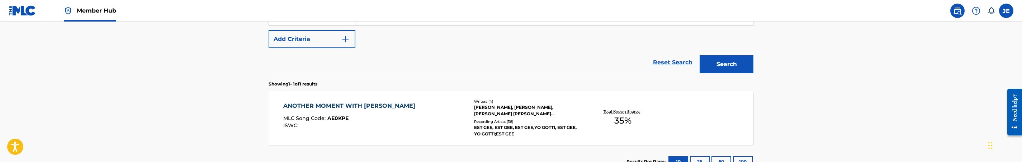
scroll to position [207, 0]
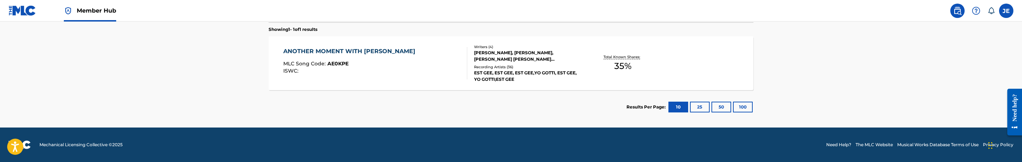
click at [418, 64] on div "ANOTHER MOMENT WITH GOTTI MLC Song Code : AE0KPE ISWC :" at bounding box center [375, 63] width 184 height 32
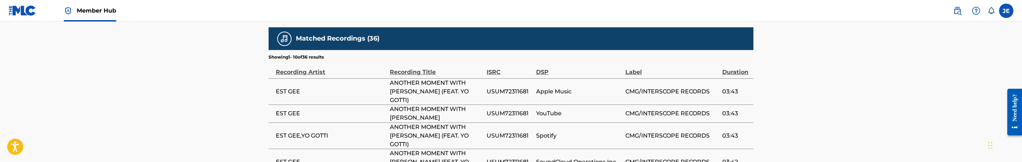
scroll to position [510, 0]
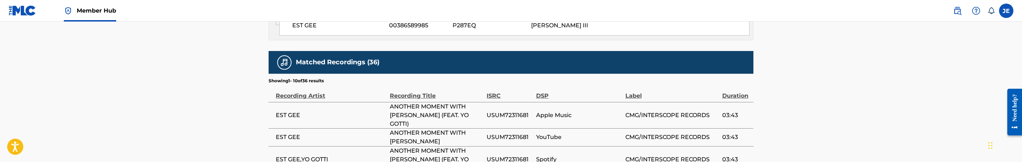
click at [508, 155] on span "USUM72311681" at bounding box center [510, 159] width 46 height 9
copy span "USUM72311681"
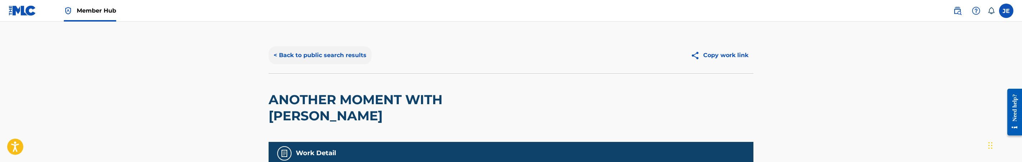
scroll to position [0, 0]
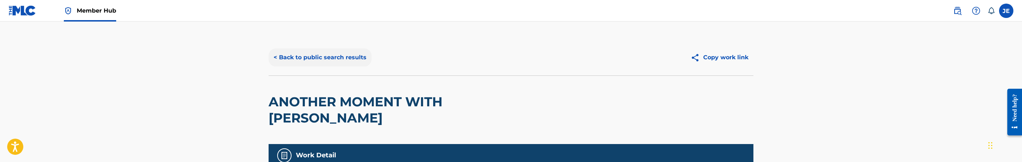
click at [316, 57] on button "< Back to public search results" at bounding box center [320, 57] width 103 height 18
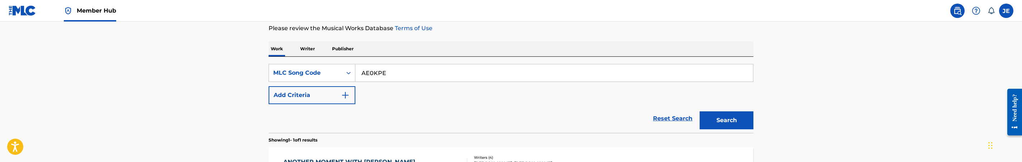
scroll to position [44, 0]
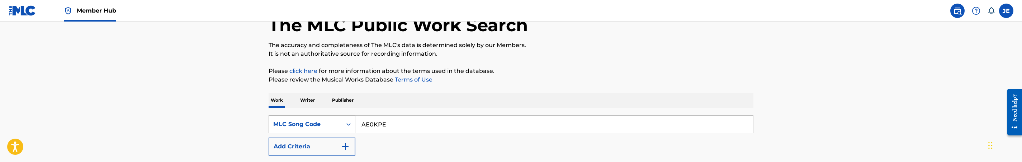
click at [319, 122] on div "MLC Song Code" at bounding box center [305, 124] width 65 height 9
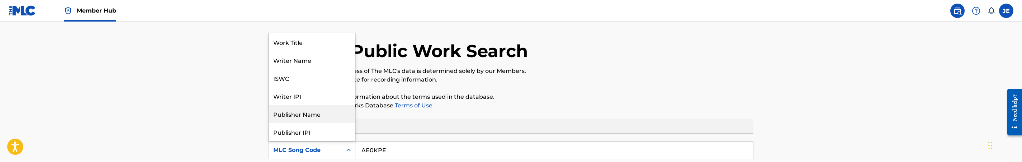
scroll to position [0, 0]
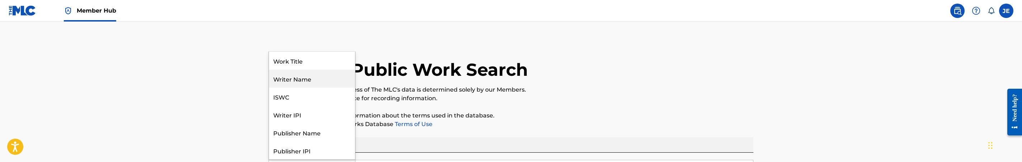
click at [295, 65] on div "Work Title" at bounding box center [312, 61] width 86 height 18
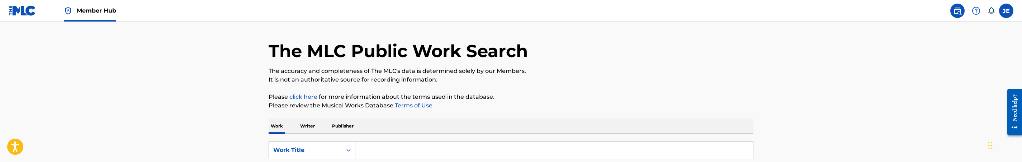
scroll to position [108, 0]
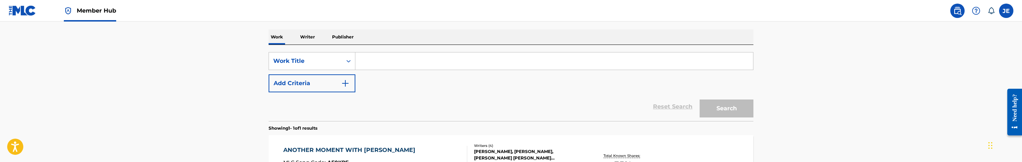
click at [417, 62] on input "Search Form" at bounding box center [554, 60] width 398 height 17
paste input "FADE TO DUST"
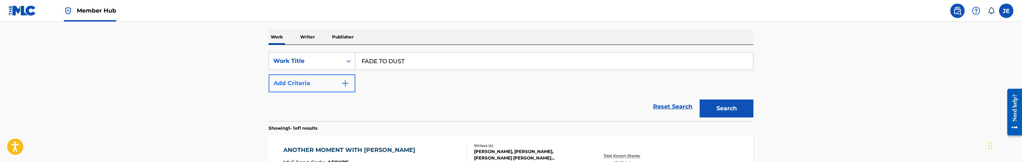
type input "FADE TO DUST"
click at [339, 82] on button "Add Criteria" at bounding box center [312, 83] width 87 height 18
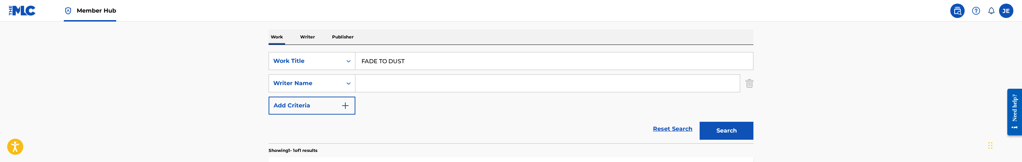
click at [419, 88] on input "Search Form" at bounding box center [547, 83] width 384 height 17
paste input "Campbell, Trevon Justin"
drag, startPoint x: 393, startPoint y: 82, endPoint x: 342, endPoint y: 80, distance: 50.6
click at [342, 80] on div "SearchWithCriteria39f39b6e-f8fc-45bd-b5e5-02b176c78aab Writer Name Campbell, Tr…" at bounding box center [511, 83] width 485 height 18
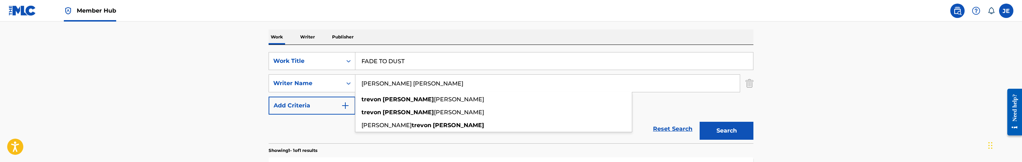
click at [452, 86] on input "Trevon Justin" at bounding box center [547, 83] width 384 height 17
paste input "Campbell,"
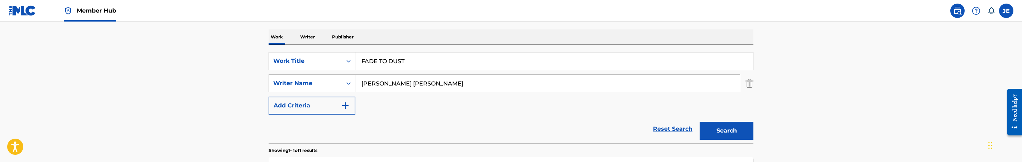
click at [700, 122] on button "Search" at bounding box center [727, 131] width 54 height 18
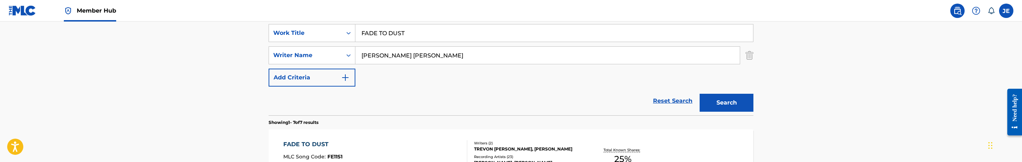
scroll to position [119, 0]
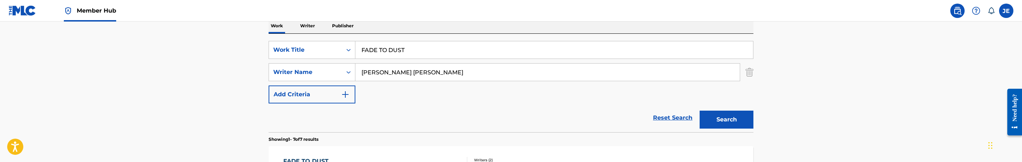
click at [430, 72] on input "Trevon Justin Campbell" at bounding box center [547, 71] width 384 height 17
paste input "Sexton Finck, Stephanie Kristin"
click at [737, 122] on button "Search" at bounding box center [727, 119] width 54 height 18
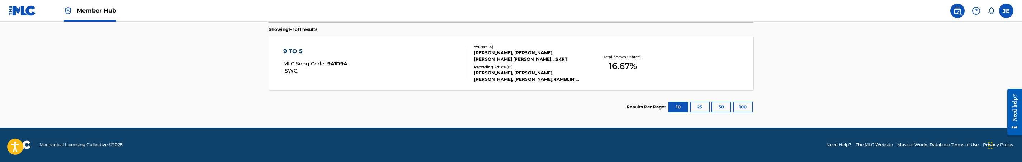
scroll to position [121, 0]
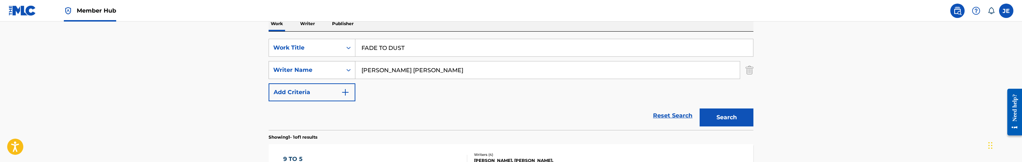
drag, startPoint x: 402, startPoint y: 70, endPoint x: 344, endPoint y: 69, distance: 57.4
click at [344, 69] on div "SearchWithCriteria39f39b6e-f8fc-45bd-b5e5-02b176c78aab Writer Name Sexton Finck…" at bounding box center [511, 70] width 485 height 18
click at [444, 67] on input "Stephanie Kristin" at bounding box center [547, 69] width 384 height 17
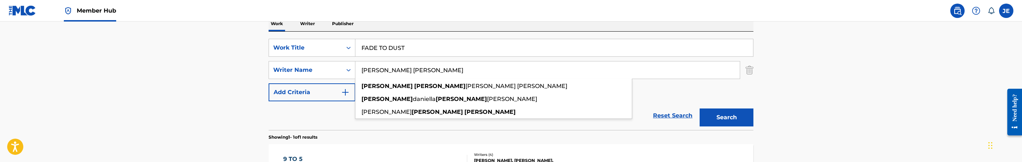
paste input "Sexton Finck,"
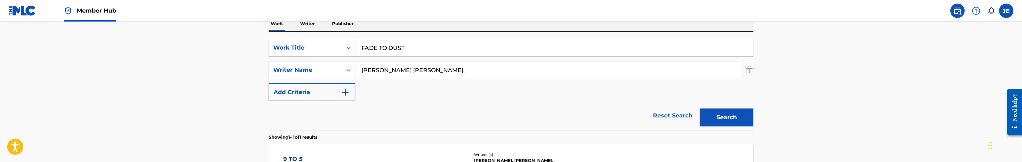
click at [451, 72] on input "Stephanie Kristin Sexton Finck," at bounding box center [547, 69] width 384 height 17
click at [447, 69] on input "Stephanie Kristin Sexton Finck," at bounding box center [547, 69] width 384 height 17
click at [700, 108] on button "Search" at bounding box center [727, 117] width 54 height 18
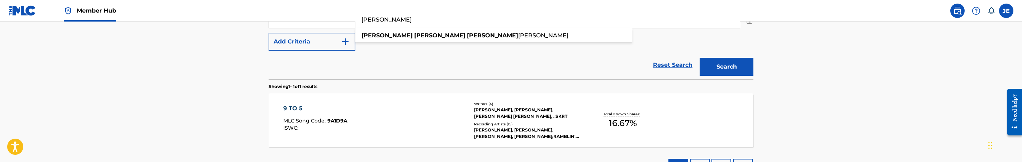
scroll to position [175, 0]
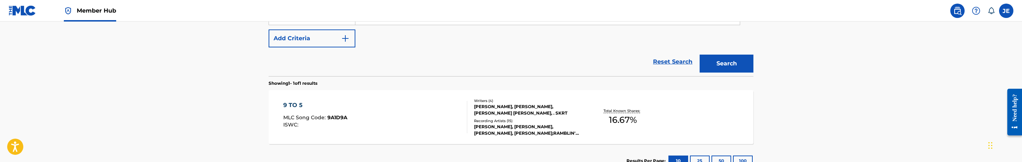
click at [441, 49] on div "Reset Search Search" at bounding box center [511, 61] width 485 height 29
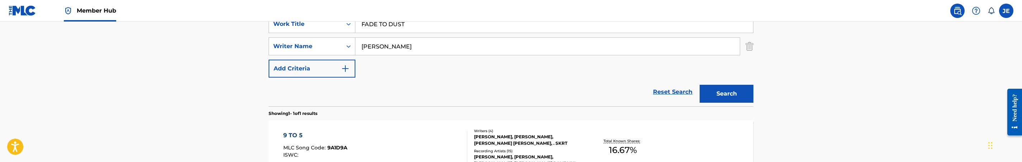
scroll to position [121, 0]
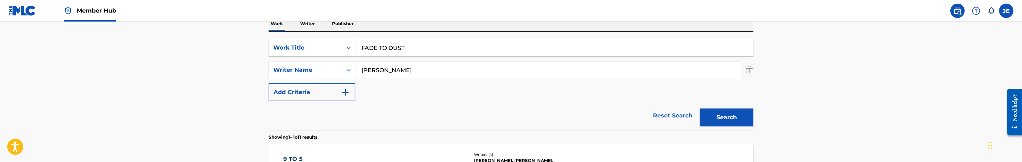
click at [480, 74] on input "Stephanie Kristin Sexton" at bounding box center [547, 69] width 384 height 17
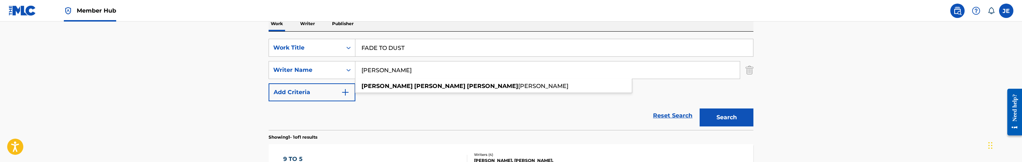
click at [480, 74] on input "Stephanie Kristin Sexton" at bounding box center [547, 69] width 384 height 17
paste input "Campbell, Trevon Justin"
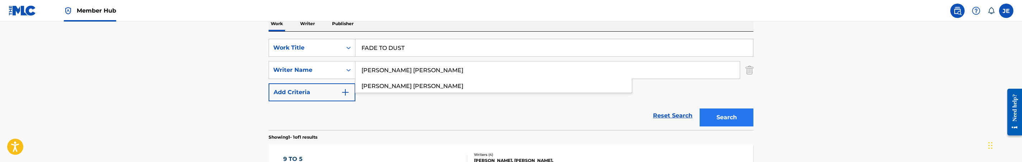
type input "Campbell, Trevon Justin"
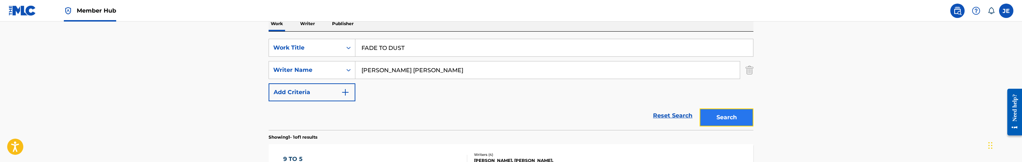
click at [727, 119] on button "Search" at bounding box center [727, 117] width 54 height 18
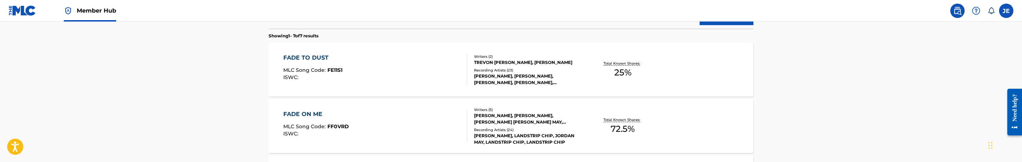
scroll to position [226, 0]
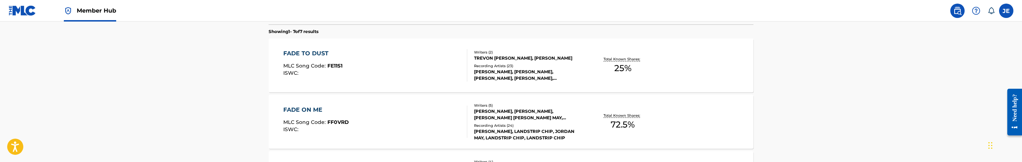
click at [412, 90] on div "FADE TO DUST MLC Song Code : FE11S1 ISWC : Writers ( 2 ) TREVON JUSTIN CAMPBELL…" at bounding box center [511, 65] width 485 height 54
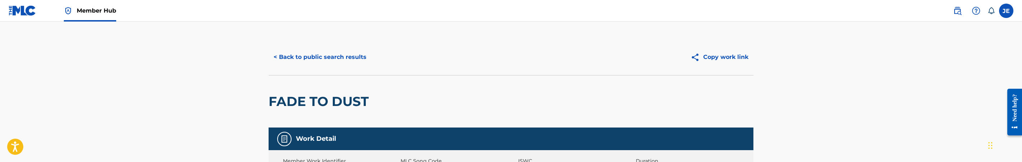
scroll to position [54, 0]
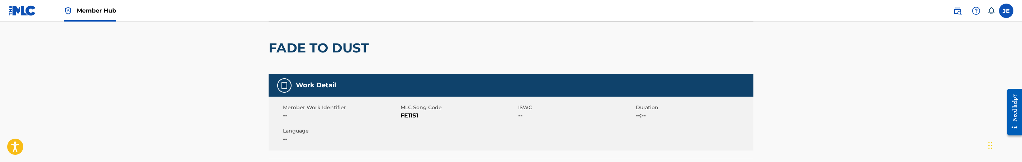
click at [404, 114] on span "FE11S1" at bounding box center [459, 115] width 116 height 9
copy span "FE11S1"
click at [409, 116] on span "FE11S1" at bounding box center [459, 115] width 116 height 9
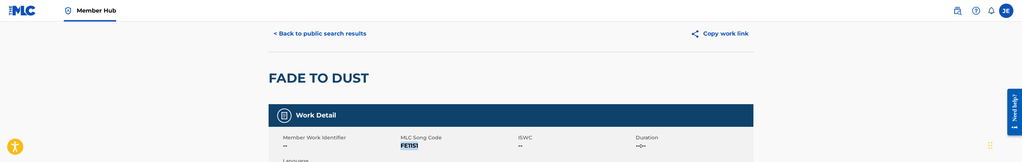
scroll to position [0, 0]
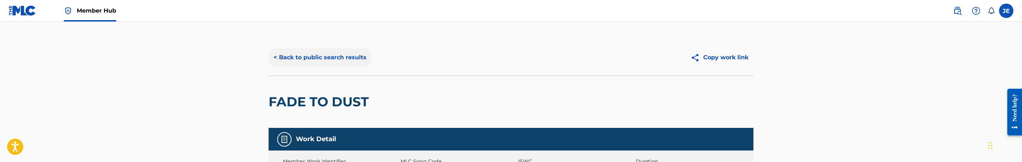
click at [349, 53] on button "< Back to public search results" at bounding box center [320, 57] width 103 height 18
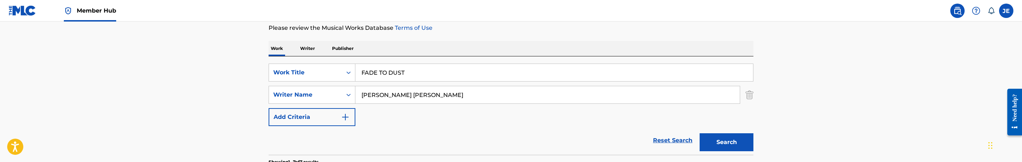
scroll to position [108, 0]
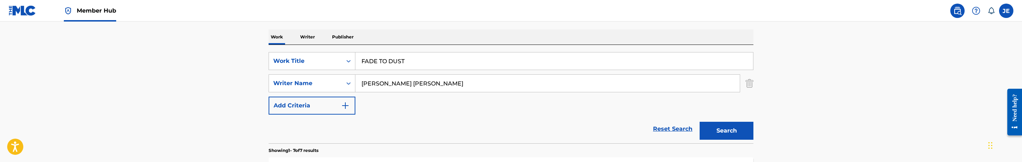
click at [400, 68] on input "FADE TO DUST" at bounding box center [554, 60] width 398 height 17
paste input "ulfilling All Righteousness"
type input "Fulfilling All Righteousness"
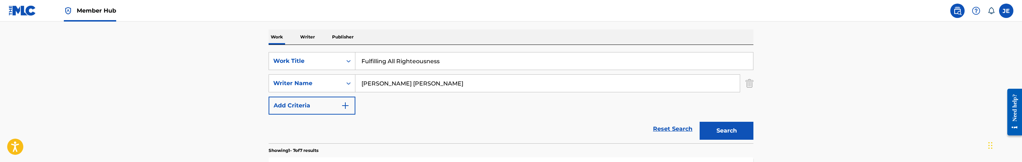
click at [462, 90] on input "Campbell, Trevon Justin" at bounding box center [547, 83] width 384 height 17
paste input "Ogulu Damini Ebunoluwa"
click at [720, 129] on button "Search" at bounding box center [727, 131] width 54 height 18
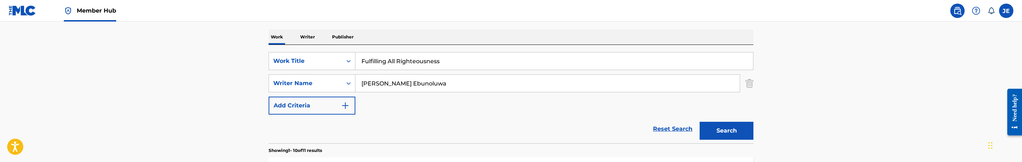
click at [424, 83] on input "Ogulu Damini Ebunoluwa" at bounding box center [547, 83] width 384 height 17
paste input "Utere [PERSON_NAME]"
click at [731, 132] on button "Search" at bounding box center [727, 131] width 54 height 18
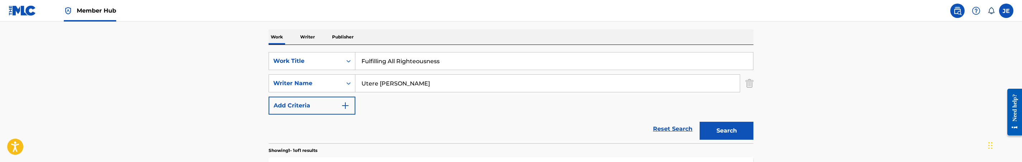
click at [441, 79] on input "Utere [PERSON_NAME]" at bounding box center [547, 83] width 384 height 17
paste input "Piriye Isokrari"
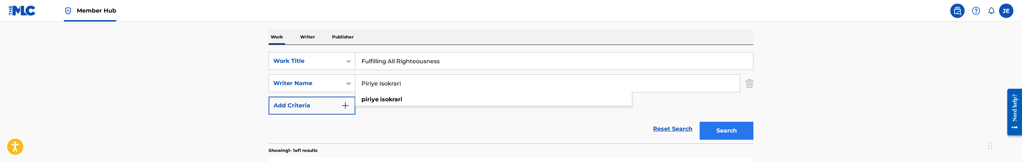
type input "Piriye Isokrari"
click at [724, 132] on button "Search" at bounding box center [727, 131] width 54 height 18
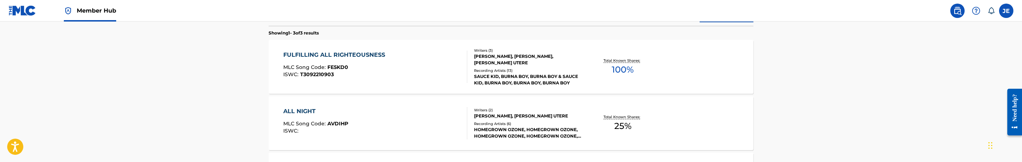
scroll to position [226, 0]
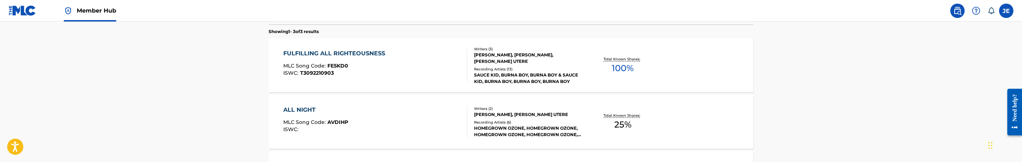
click at [389, 65] on div "FULFILLING ALL RIGHTEOUSNESS MLC Song Code : FE5KD0 ISWC : T3092210903" at bounding box center [375, 65] width 184 height 32
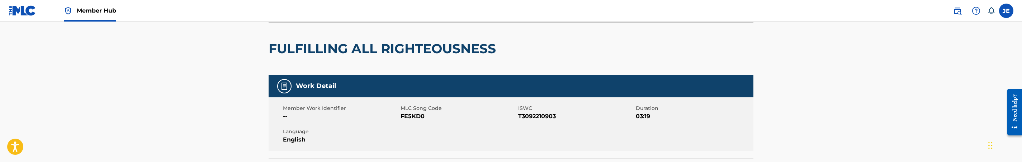
scroll to position [54, 0]
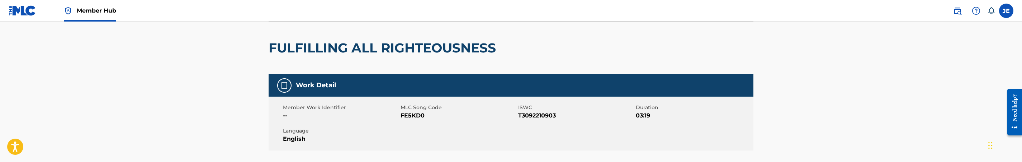
click at [408, 115] on span "FE5KD0" at bounding box center [459, 115] width 116 height 9
copy span "FE5KD0"
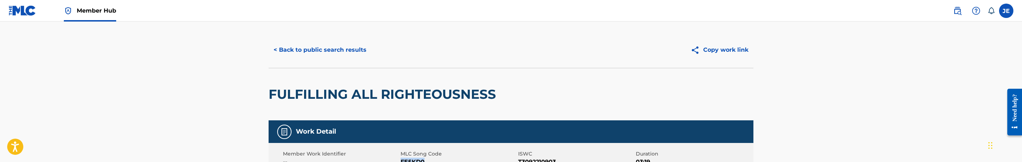
scroll to position [0, 0]
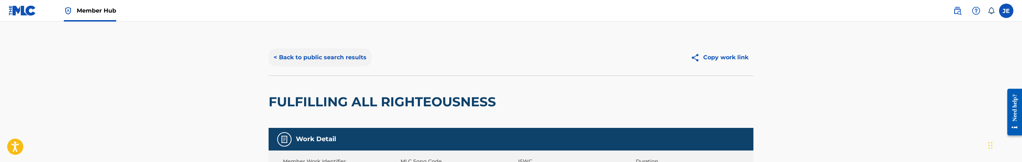
click at [331, 62] on button "< Back to public search results" at bounding box center [320, 57] width 103 height 18
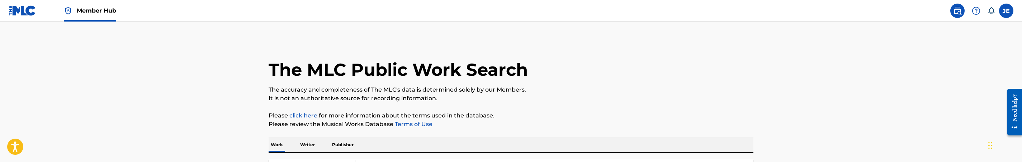
click at [338, 142] on p "Publisher" at bounding box center [343, 144] width 26 height 15
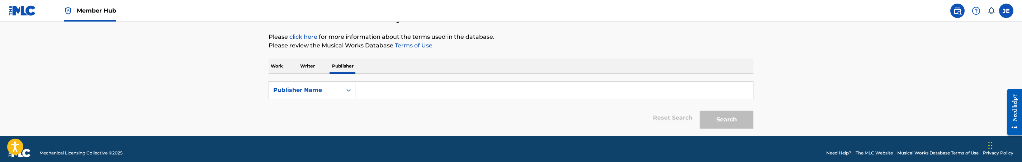
scroll to position [86, 0]
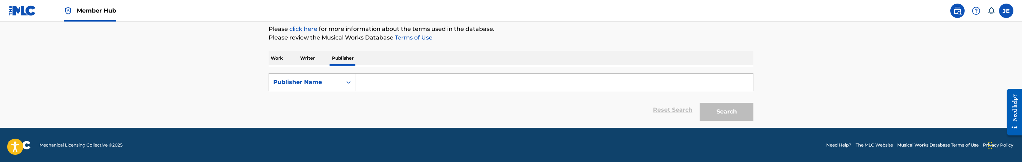
click at [478, 83] on input "Search Form" at bounding box center [554, 82] width 398 height 17
click at [439, 82] on input "Search Form" at bounding box center [554, 82] width 398 height 17
paste input "PURPLE ROOM PUBLISHING HOUSE"
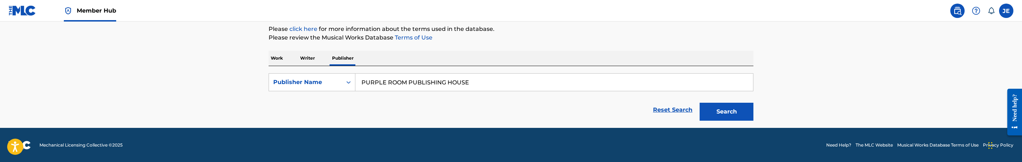
type input "PURPLE ROOM PUBLISHING HOUSE"
click at [700, 103] on button "Search" at bounding box center [727, 112] width 54 height 18
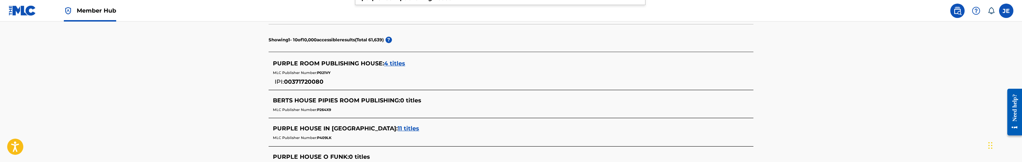
scroll to position [194, 0]
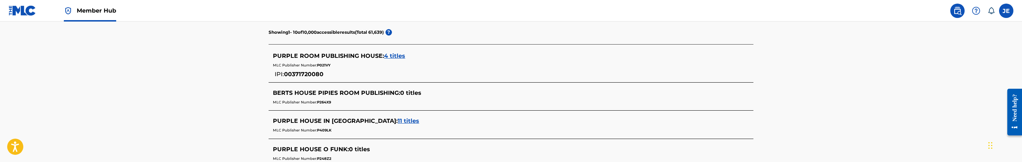
click at [384, 51] on div "PURPLE ROOM PUBLISHING HOUSE : 4 titles MLC Publisher Number: P021VY IPI: 00371…" at bounding box center [511, 65] width 485 height 34
click at [386, 55] on span "4 titles" at bounding box center [394, 55] width 21 height 7
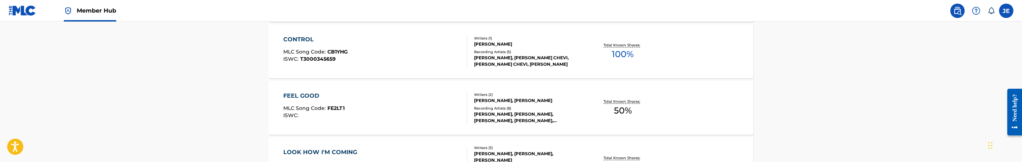
scroll to position [302, 0]
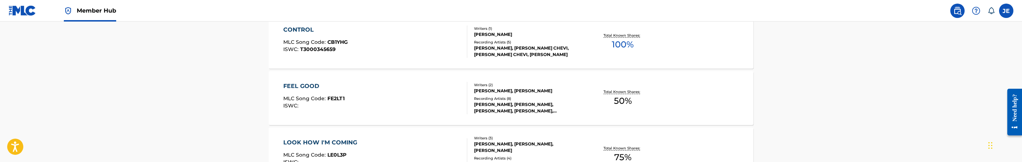
click at [397, 96] on div "FEEL GOOD MLC Song Code : FE2LT1 ISWC :" at bounding box center [375, 98] width 184 height 32
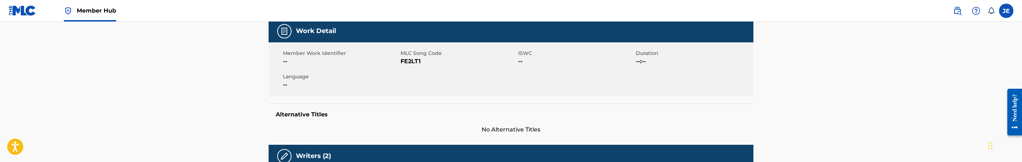
scroll to position [108, 0]
click at [417, 60] on span "FE2LT1" at bounding box center [459, 61] width 116 height 9
copy span "FE2LT1"
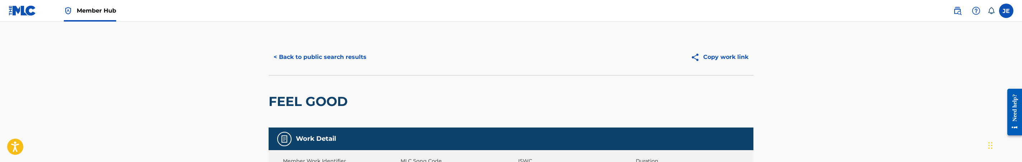
scroll to position [0, 0]
click at [332, 54] on button "< Back to public search results" at bounding box center [320, 57] width 103 height 18
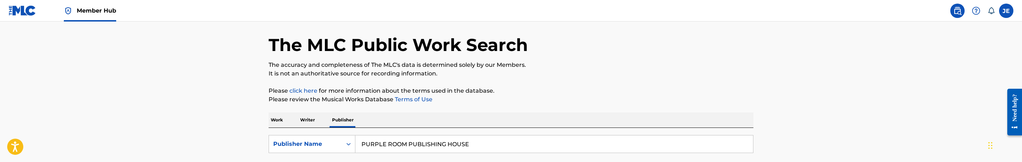
scroll to position [54, 0]
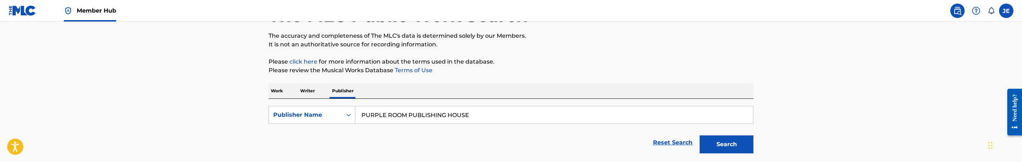
click at [279, 94] on p "Work" at bounding box center [277, 90] width 16 height 15
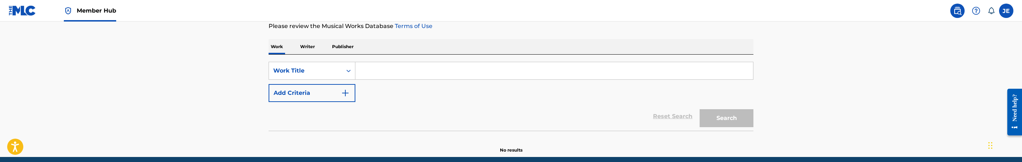
scroll to position [108, 0]
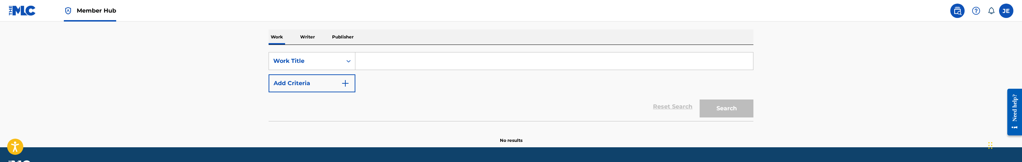
click at [393, 53] on input "Search Form" at bounding box center [554, 60] width 398 height 17
paste input "FEEL YOU"
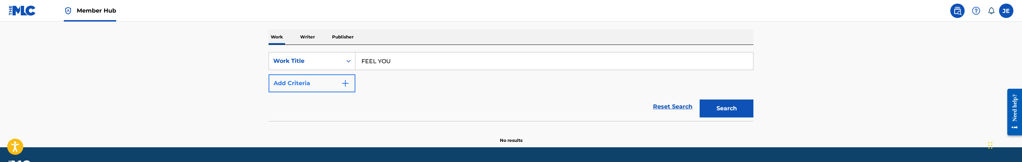
type input "FEEL YOU"
click at [349, 81] on img "Search Form" at bounding box center [345, 83] width 9 height 9
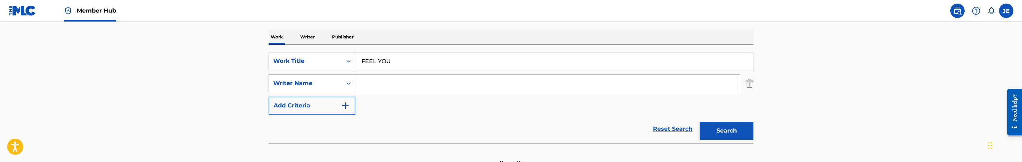
click at [420, 82] on input "Search Form" at bounding box center [547, 83] width 384 height 17
paste input "Jiminez, Miguel Louis"
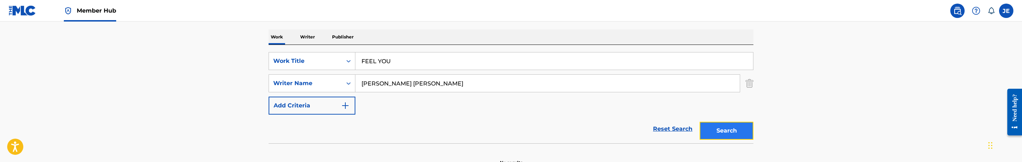
click at [747, 134] on button "Search" at bounding box center [727, 131] width 54 height 18
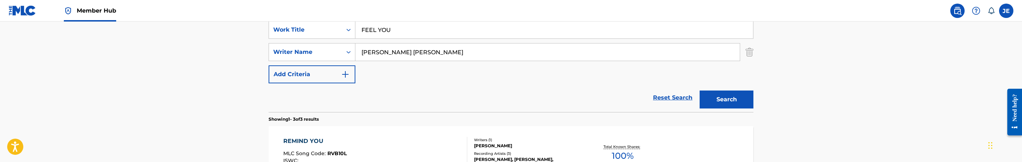
scroll to position [161, 0]
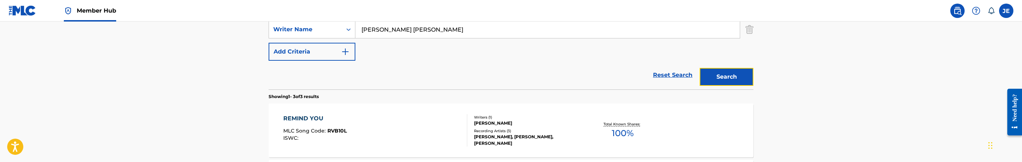
click at [717, 77] on button "Search" at bounding box center [727, 77] width 54 height 18
drag, startPoint x: 387, startPoint y: 30, endPoint x: 357, endPoint y: 33, distance: 29.6
click at [357, 33] on input "Jiminez, Miguel Louis" at bounding box center [547, 29] width 384 height 17
click at [459, 27] on input "Miguel Louis" at bounding box center [547, 29] width 384 height 17
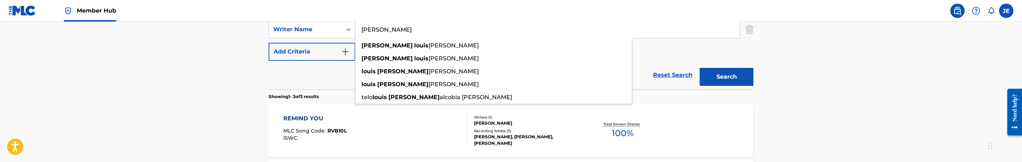
paste input "Jiminez,"
click at [700, 68] on button "Search" at bounding box center [727, 77] width 54 height 18
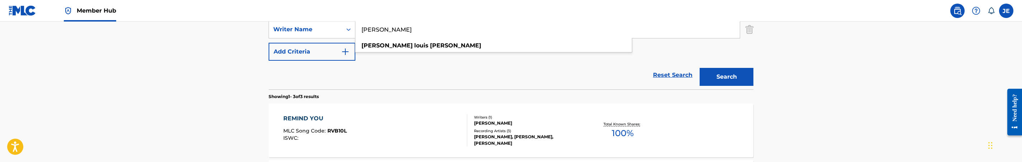
click at [391, 31] on input "Miguel Louis Jiminez" at bounding box center [547, 29] width 384 height 17
click at [700, 68] on button "Search" at bounding box center [727, 77] width 54 height 18
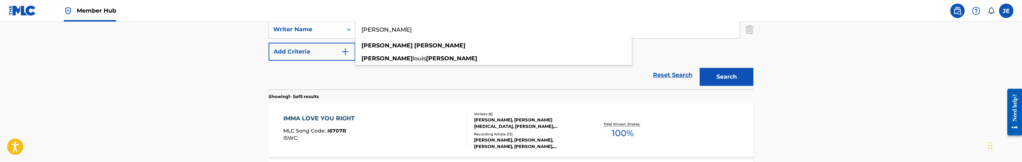
click at [797, 76] on main "The MLC Public Work Search The accuracy and completeness of The MLC's data is d…" at bounding box center [511, 139] width 1022 height 559
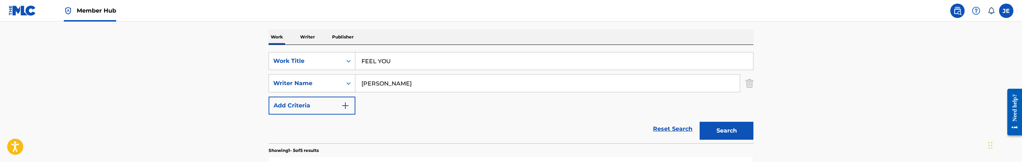
click at [400, 85] on input "Miguel Jiminez" at bounding box center [547, 83] width 384 height 17
paste input "Sexton Finck, Stephanie Kristin"
drag, startPoint x: 401, startPoint y: 83, endPoint x: 322, endPoint y: 82, distance: 79.3
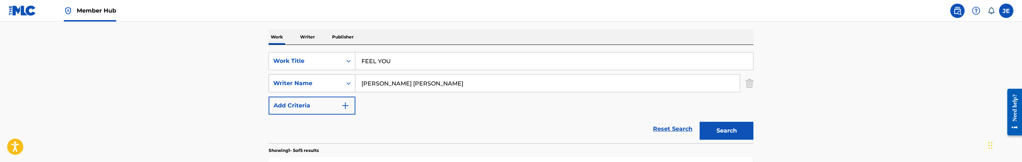
click at [322, 82] on div "SearchWithCriteria39f39b6e-f8fc-45bd-b5e5-02b176c78aab Writer Name Sexton Finck…" at bounding box center [511, 83] width 485 height 18
click at [442, 82] on input "Stephanie Kristin" at bounding box center [547, 83] width 384 height 17
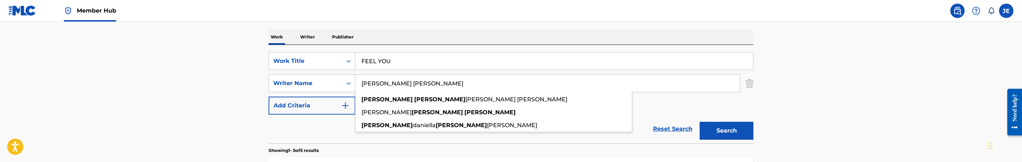
paste input "Sexton Finck,"
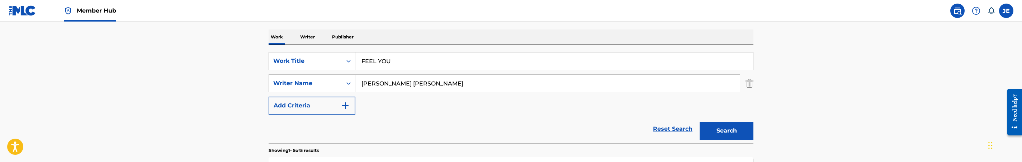
click at [700, 122] on button "Search" at bounding box center [727, 131] width 54 height 18
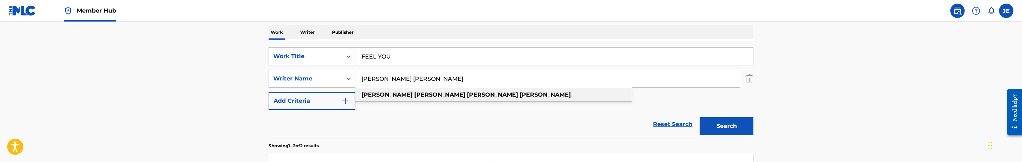
scroll to position [161, 0]
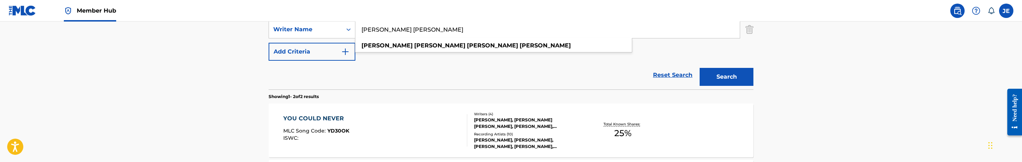
click at [405, 32] on input "Stephanie Kristin Sexton Finck" at bounding box center [547, 29] width 384 height 17
type input "Stephanie Sexton Finck"
click at [422, 30] on input "Stephanie Sexton Finck" at bounding box center [547, 29] width 384 height 17
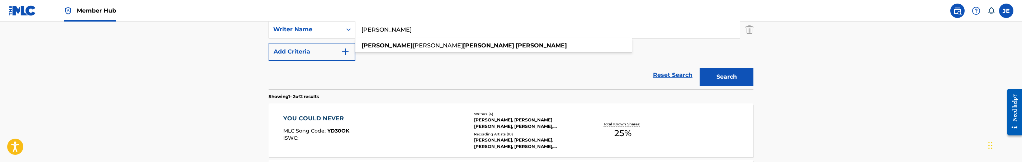
click at [422, 30] on input "Stephanie Sexton Finck" at bounding box center [547, 29] width 384 height 17
click at [426, 30] on input "Stephanie Sexton Finck" at bounding box center [547, 29] width 384 height 17
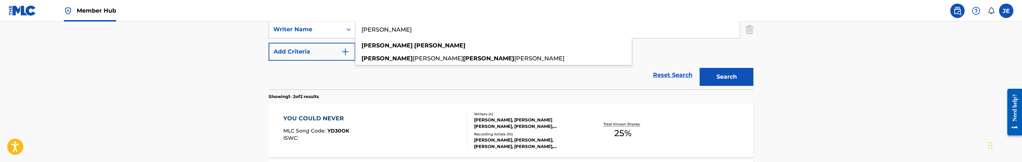
click at [700, 68] on button "Search" at bounding box center [727, 77] width 54 height 18
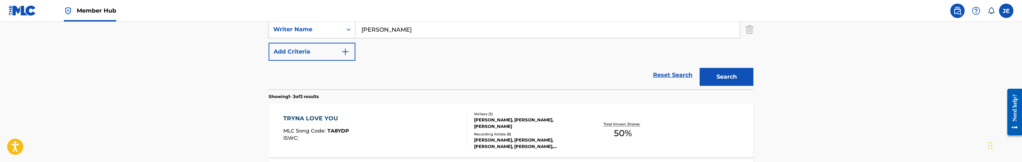
click at [835, 88] on main "The MLC Public Work Search The accuracy and completeness of The MLC's data is d…" at bounding box center [511, 83] width 1022 height 447
click at [745, 78] on button "Search" at bounding box center [727, 77] width 54 height 18
click at [379, 29] on input "Stephanie Sexton" at bounding box center [547, 29] width 384 height 17
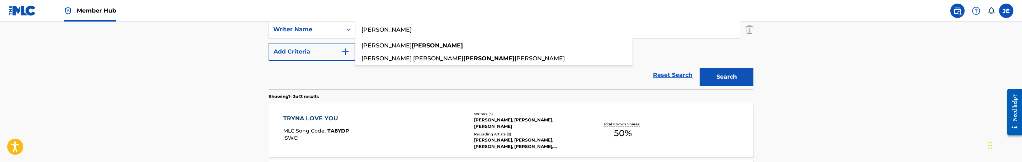
click at [700, 68] on button "Search" at bounding box center [727, 77] width 54 height 18
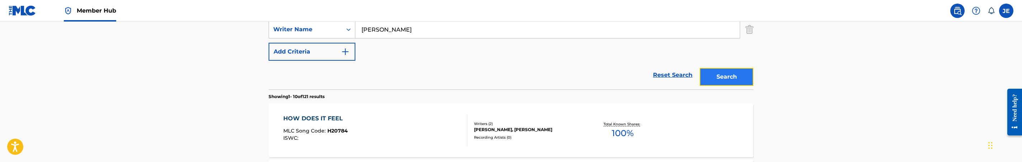
click at [716, 74] on button "Search" at bounding box center [727, 77] width 54 height 18
click at [400, 23] on input "Sexton" at bounding box center [547, 29] width 384 height 17
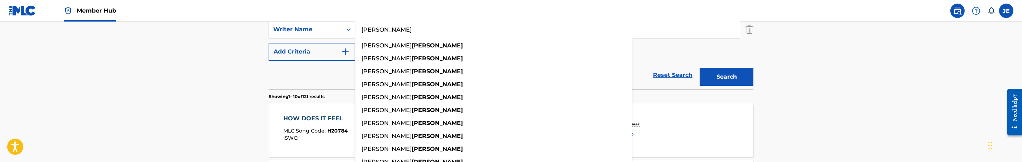
click at [400, 23] on input "Sexton" at bounding box center [547, 29] width 384 height 17
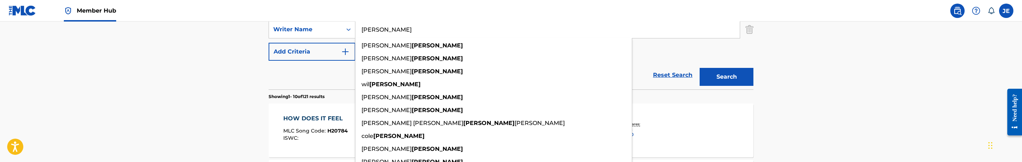
paste input "Jiminez, Miguel Louis"
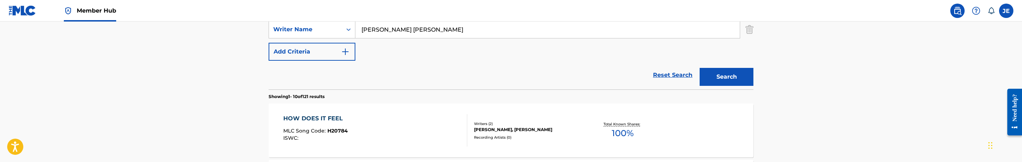
drag, startPoint x: 388, startPoint y: 30, endPoint x: 356, endPoint y: 31, distance: 31.6
click at [356, 31] on input "Jiminez, Miguel Louis" at bounding box center [547, 29] width 384 height 17
click at [431, 25] on input "Miguel Louis" at bounding box center [547, 29] width 384 height 17
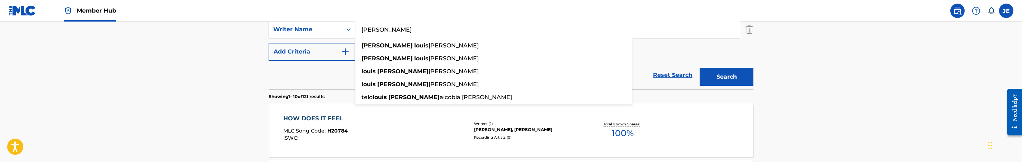
paste input "Jiminez,"
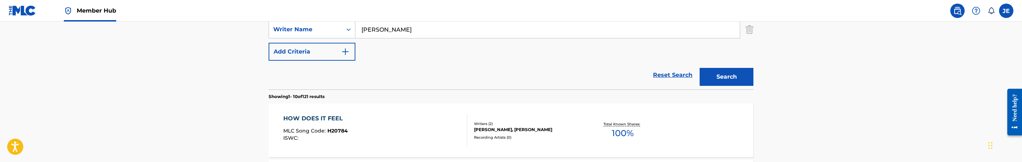
click at [700, 68] on button "Search" at bounding box center [727, 77] width 54 height 18
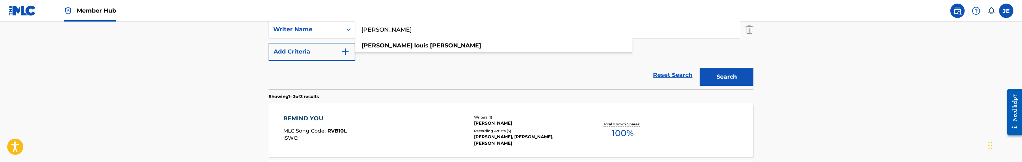
click at [391, 28] on input "Miguel Louis Jiminez" at bounding box center [547, 29] width 384 height 17
click at [700, 68] on button "Search" at bounding box center [727, 77] width 54 height 18
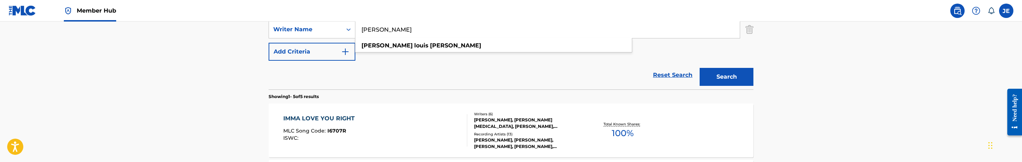
click at [372, 30] on input "Miguel Louis Jiminez" at bounding box center [547, 29] width 384 height 17
type input "Louis Jiminez"
click at [700, 68] on button "Search" at bounding box center [727, 77] width 54 height 18
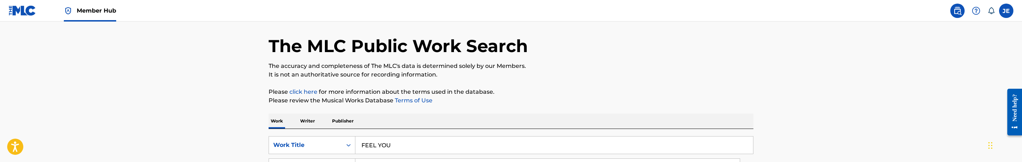
scroll to position [54, 0]
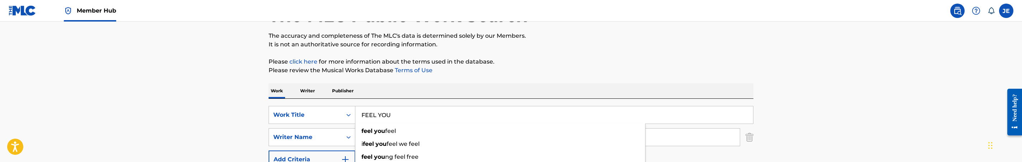
click at [402, 114] on input "FEEL YOU" at bounding box center [554, 114] width 398 height 17
paste input "FIND A CURE"
click at [432, 116] on input "FEEL FIND A CURE" at bounding box center [554, 114] width 398 height 17
click at [432, 114] on input "FEEL FIND A CURE" at bounding box center [554, 114] width 398 height 17
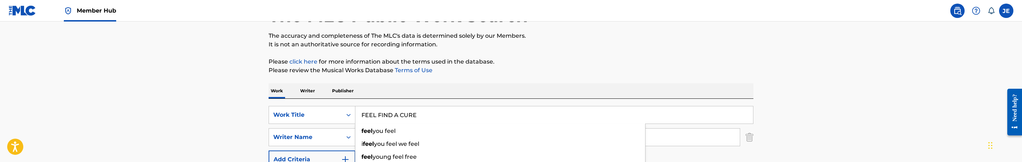
click at [432, 114] on input "FEEL FIND A CURE" at bounding box center [554, 114] width 398 height 17
click at [433, 114] on input "FEEL FIND A CURE" at bounding box center [554, 114] width 398 height 17
paste input "Search Form"
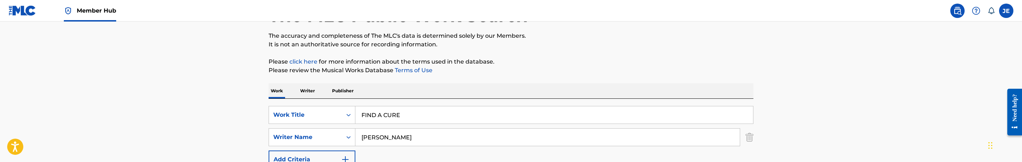
type input "FIND A CURE"
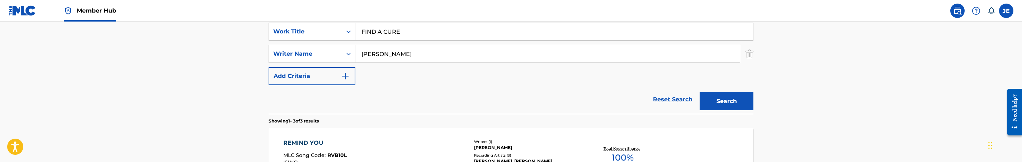
scroll to position [108, 0]
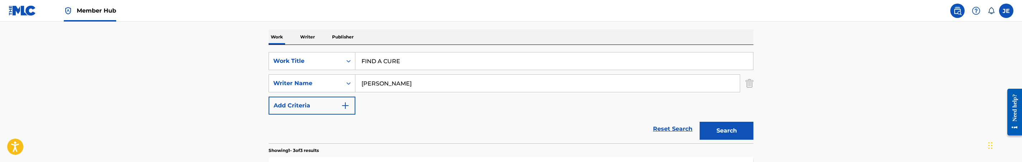
click at [422, 84] on input "Louis Jiminez" at bounding box center [547, 83] width 384 height 17
paste input "Bryant, Darius N"
drag, startPoint x: 384, startPoint y: 86, endPoint x: 330, endPoint y: 83, distance: 54.9
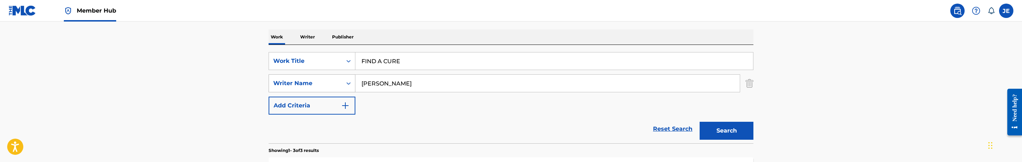
click at [330, 83] on div "SearchWithCriteria39f39b6e-f8fc-45bd-b5e5-02b176c78aab Writer Name Bryant, Dari…" at bounding box center [511, 83] width 485 height 18
click at [426, 93] on div "SearchWithCriteria2aa27caf-9e37-4bf7-a8c2-51628596e0bb Work Title FIND A CURE S…" at bounding box center [511, 83] width 485 height 62
click at [429, 82] on input "Darius N" at bounding box center [547, 83] width 384 height 17
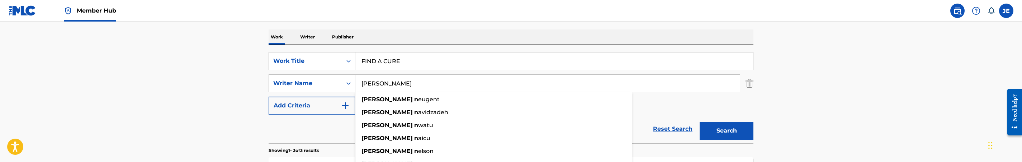
paste input "Bryant,"
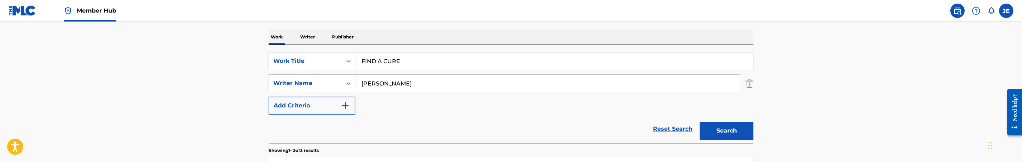
click at [700, 122] on button "Search" at bounding box center [727, 131] width 54 height 18
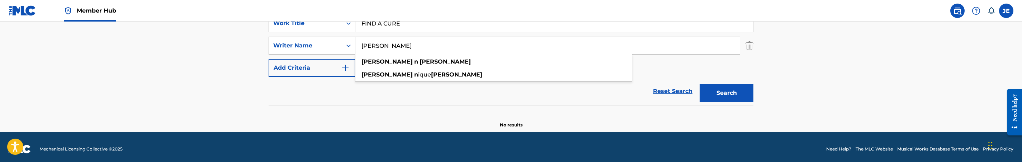
scroll to position [150, 0]
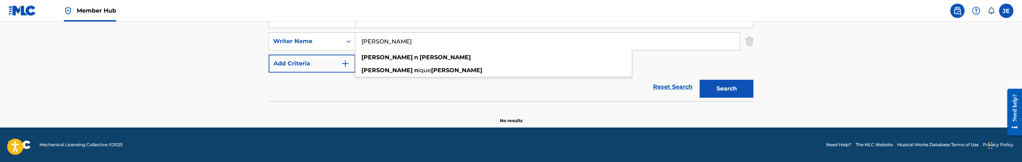
click at [386, 42] on input "Darius N Bryant" at bounding box center [547, 41] width 384 height 17
click at [700, 80] on button "Search" at bounding box center [727, 89] width 54 height 18
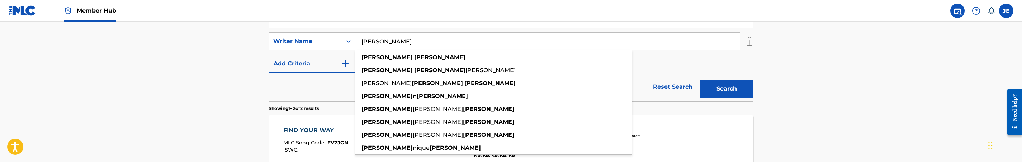
click at [838, 80] on main "The MLC Public Work Search The accuracy and completeness of The MLC's data is d…" at bounding box center [511, 67] width 1022 height 391
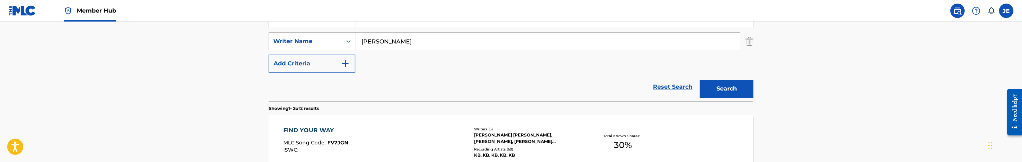
click at [415, 40] on input "Darius Bryant" at bounding box center [547, 41] width 384 height 17
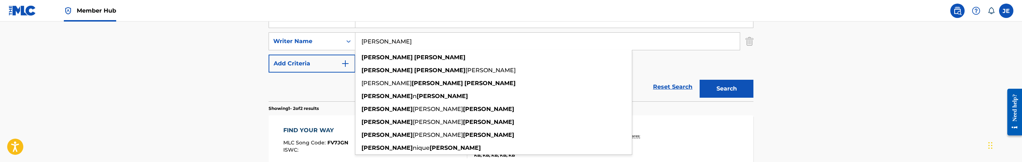
click at [415, 40] on input "Darius Bryant" at bounding box center [547, 41] width 384 height 17
paste input "Nwachukwu, Noah Ishmael"
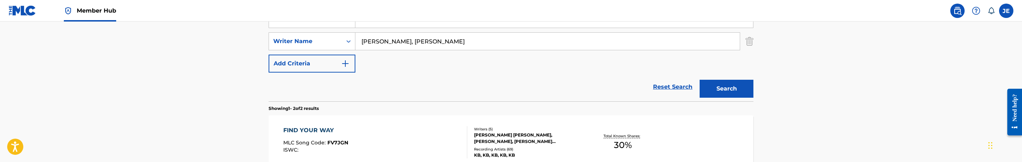
drag, startPoint x: 402, startPoint y: 42, endPoint x: 267, endPoint y: 41, distance: 134.8
click at [267, 41] on div "The MLC Public Work Search The accuracy and completeness of The MLC's data is d…" at bounding box center [511, 74] width 502 height 369
click at [459, 42] on input "Noah Ishmael" at bounding box center [547, 41] width 384 height 17
paste input "Nwachukwu,"
click at [700, 80] on button "Search" at bounding box center [727, 89] width 54 height 18
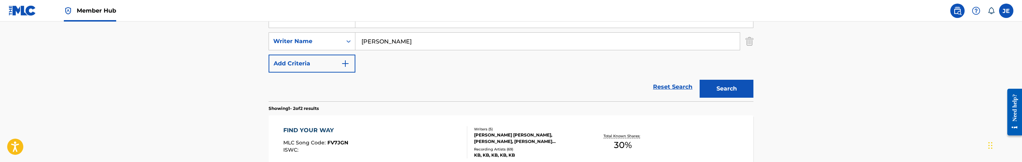
click at [425, 48] on input "Noah Ishmael Nwachukwu" at bounding box center [547, 41] width 384 height 17
paste input "Jiminez, Miguel Louis"
drag, startPoint x: 388, startPoint y: 43, endPoint x: 313, endPoint y: 43, distance: 74.2
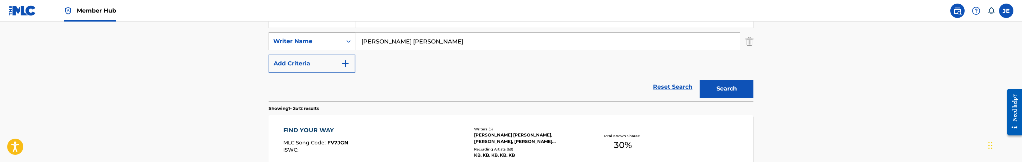
click at [313, 43] on div "SearchWithCriteria39f39b6e-f8fc-45bd-b5e5-02b176c78aab Writer Name Jiminez, Mig…" at bounding box center [511, 41] width 485 height 18
click at [443, 43] on input "Miguel Louis" at bounding box center [547, 41] width 384 height 17
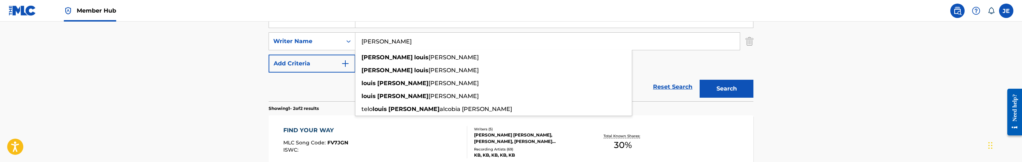
paste input "Jiminez,"
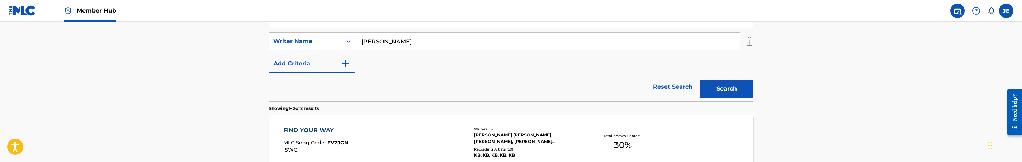
type input "Miguel Louis Jiminez"
click at [700, 80] on button "Search" at bounding box center [727, 89] width 54 height 18
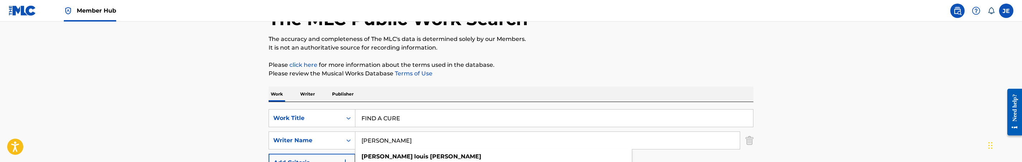
scroll to position [108, 0]
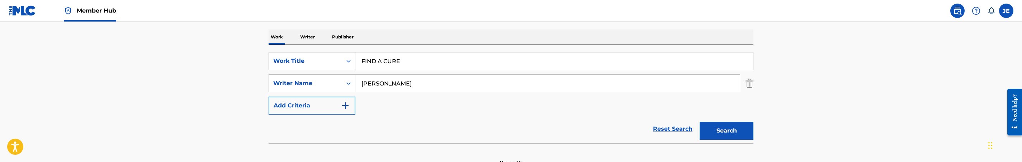
drag, startPoint x: 339, startPoint y: 61, endPoint x: 335, endPoint y: 68, distance: 8.7
click at [339, 61] on div "Work Title" at bounding box center [305, 61] width 73 height 14
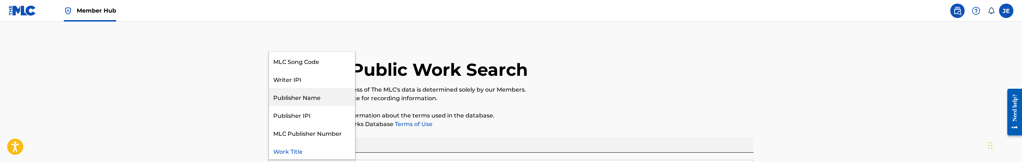
scroll to position [0, 0]
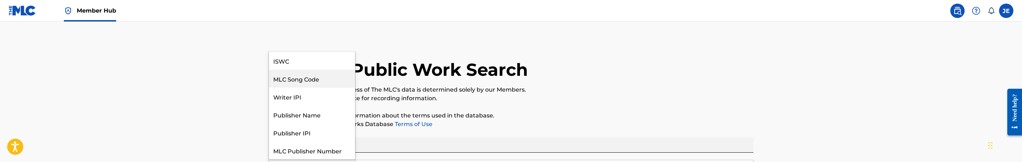
click at [322, 78] on div "MLC Song Code" at bounding box center [312, 79] width 86 height 18
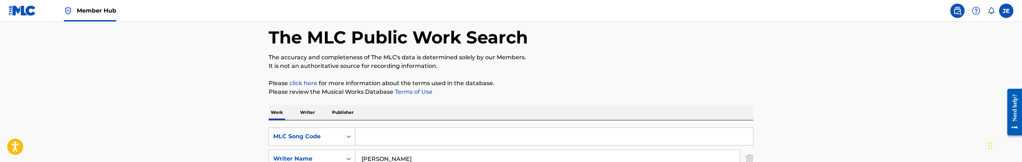
scroll to position [54, 0]
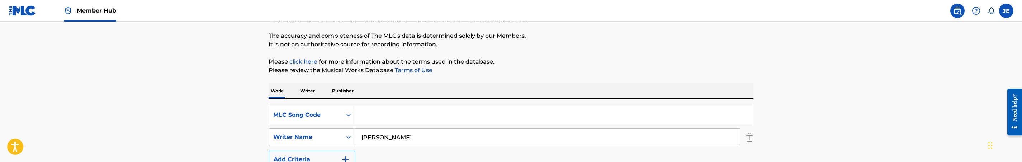
drag, startPoint x: 386, startPoint y: 117, endPoint x: 397, endPoint y: 117, distance: 11.8
click at [386, 117] on input "Search Form" at bounding box center [554, 114] width 398 height 17
paste input "AE1J0Y"
type input "AE1J0Y"
click at [743, 138] on div "SearchWithCriteria39f39b6e-f8fc-45bd-b5e5-02b176c78aab Writer Name Miguel Louis…" at bounding box center [511, 137] width 485 height 18
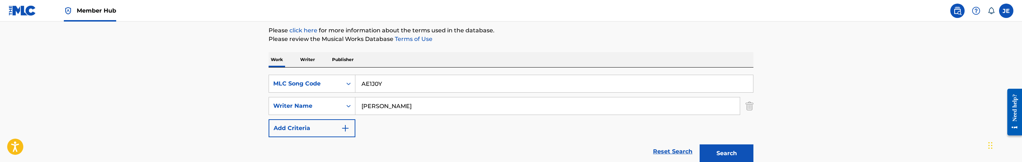
scroll to position [108, 0]
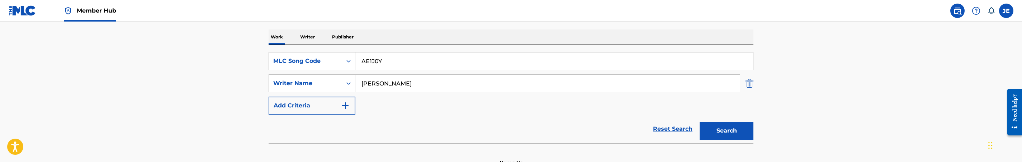
click at [751, 86] on img "Search Form" at bounding box center [750, 83] width 8 height 18
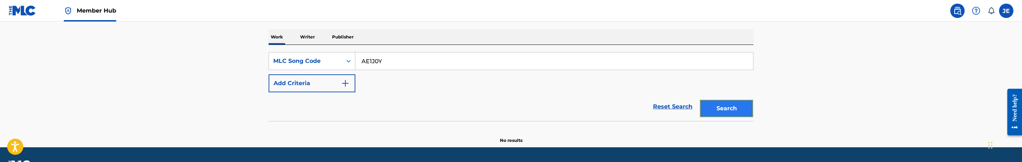
click at [737, 112] on button "Search" at bounding box center [727, 108] width 54 height 18
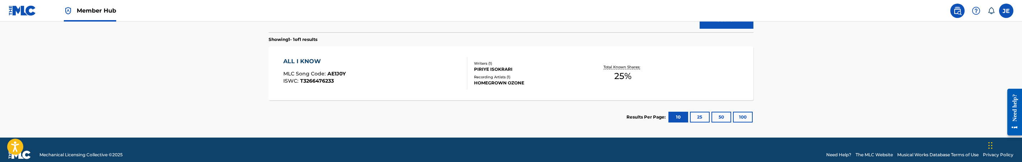
scroll to position [207, 0]
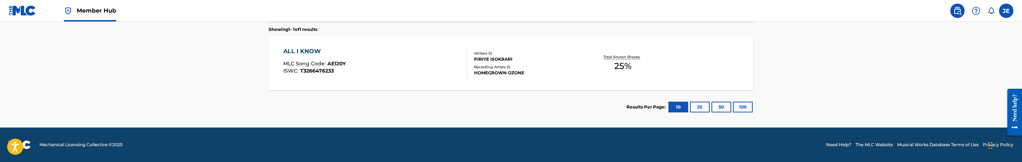
click at [422, 67] on div "ALL I KNOW MLC Song Code : AE1J0Y ISWC : T3266476233" at bounding box center [375, 63] width 184 height 32
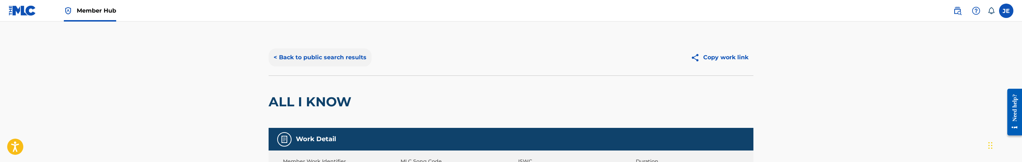
click at [344, 65] on button "< Back to public search results" at bounding box center [320, 57] width 103 height 18
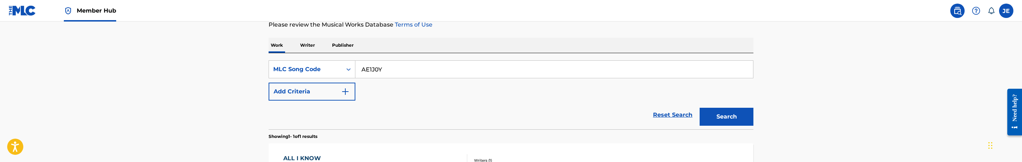
scroll to position [98, 0]
click at [400, 72] on input "AE1J0Y" at bounding box center [554, 70] width 398 height 17
paste input "3"
type input "AE1J03"
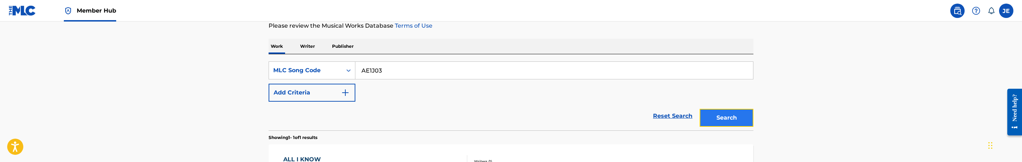
click at [729, 113] on button "Search" at bounding box center [727, 118] width 54 height 18
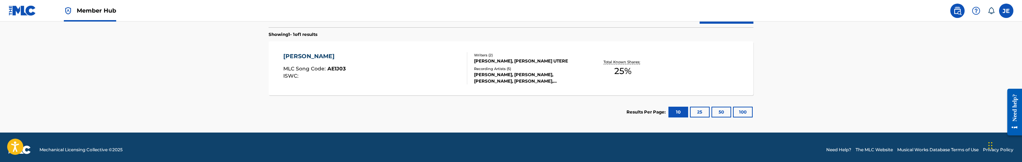
scroll to position [206, 0]
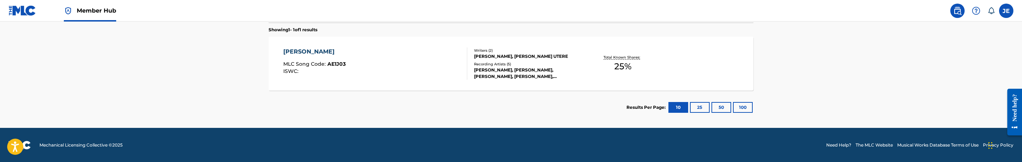
click at [388, 74] on div "[PERSON_NAME] MLC Song Code : AE1J03 ISWC :" at bounding box center [375, 63] width 184 height 32
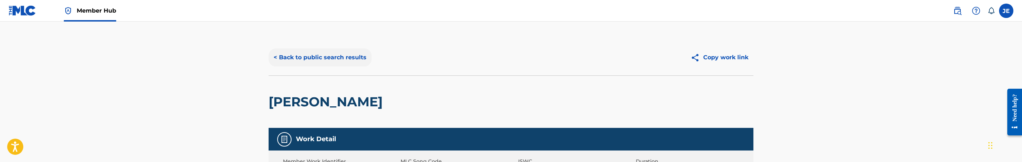
click at [338, 58] on button "< Back to public search results" at bounding box center [320, 57] width 103 height 18
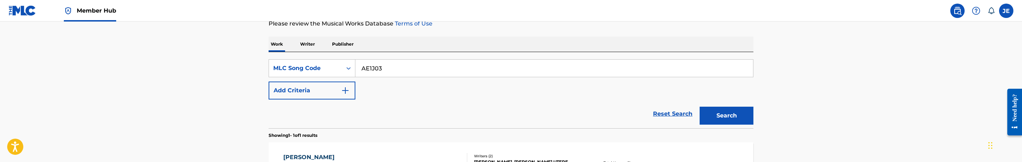
scroll to position [98, 0]
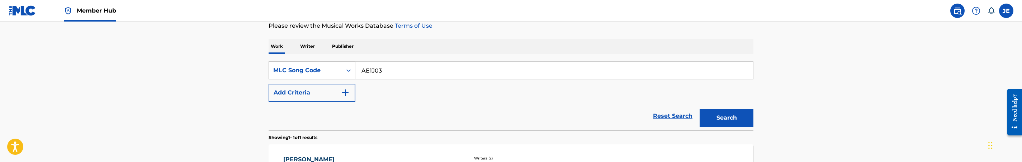
click at [346, 71] on icon "Search Form" at bounding box center [348, 70] width 7 height 7
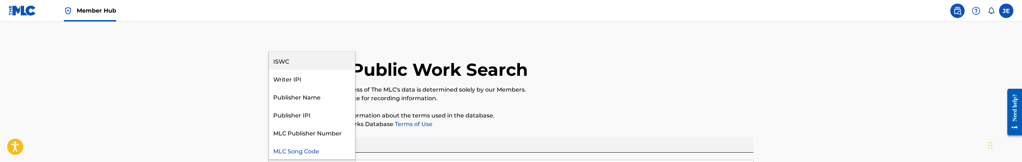
scroll to position [0, 0]
click at [302, 64] on div "Work Title" at bounding box center [312, 61] width 86 height 18
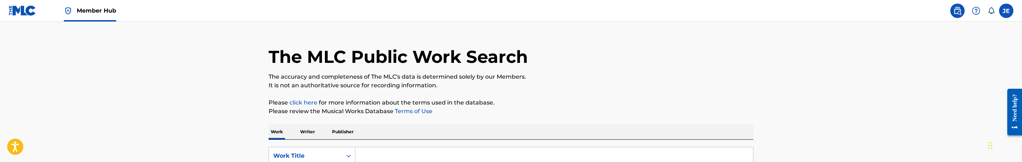
scroll to position [108, 0]
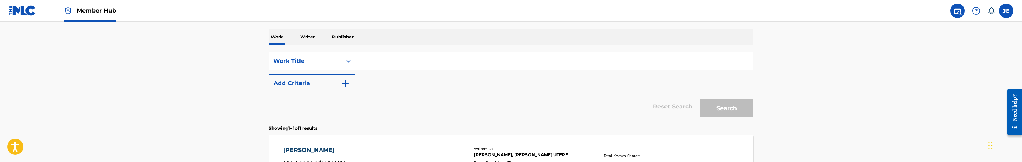
click at [402, 69] on input "Search Form" at bounding box center [554, 60] width 398 height 17
paste input "Angel Maria"
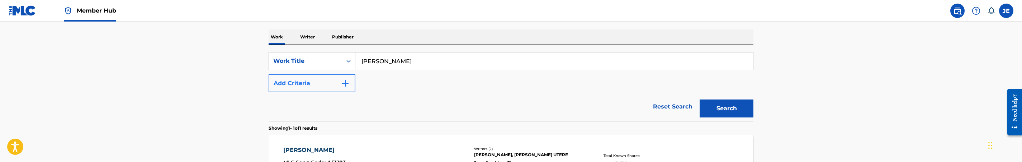
type input "Angel Maria"
click at [341, 81] on img "Search Form" at bounding box center [345, 83] width 9 height 9
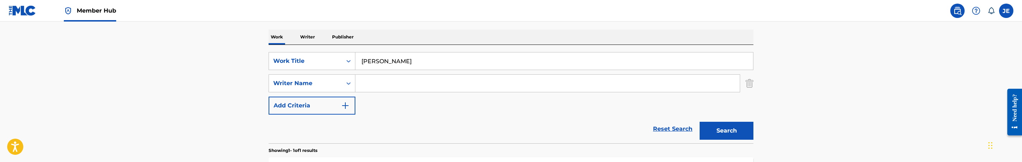
click at [407, 84] on input "Search Form" at bounding box center [547, 83] width 384 height 17
paste input "Utere [PERSON_NAME]"
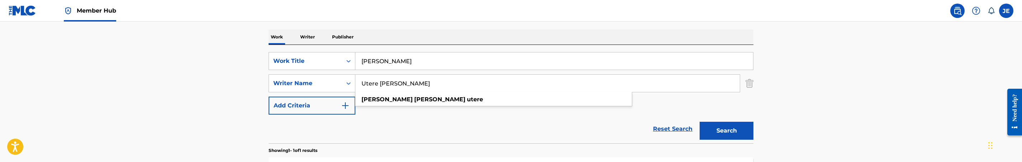
click at [397, 87] on input "Utere [PERSON_NAME]" at bounding box center [547, 83] width 384 height 17
type input "[PERSON_NAME]"
click at [700, 122] on button "Search" at bounding box center [727, 131] width 54 height 18
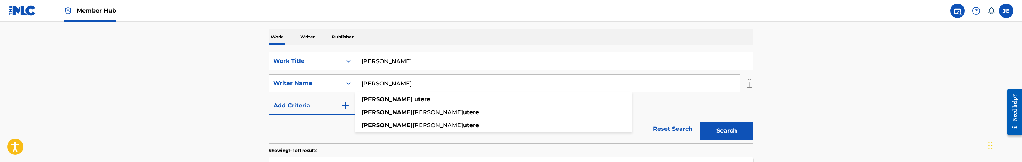
click at [419, 59] on input "Angel Maria" at bounding box center [554, 60] width 398 height 17
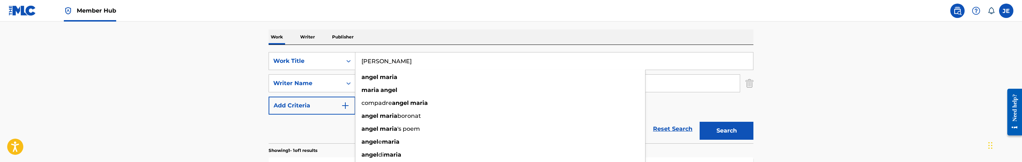
click at [419, 59] on input "Angel Maria" at bounding box center [554, 60] width 398 height 17
paste input "ywhere You Are"
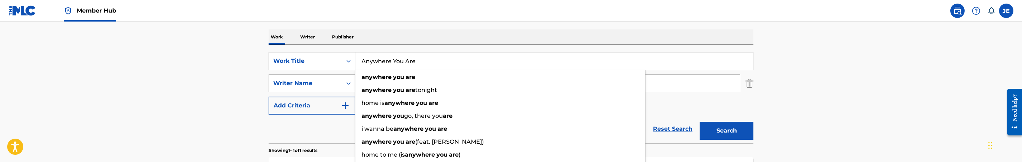
type input "Anywhere You Are"
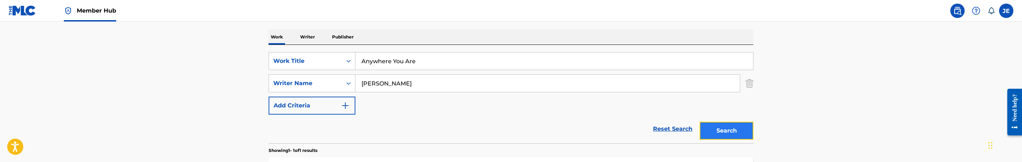
click at [722, 126] on button "Search" at bounding box center [727, 131] width 54 height 18
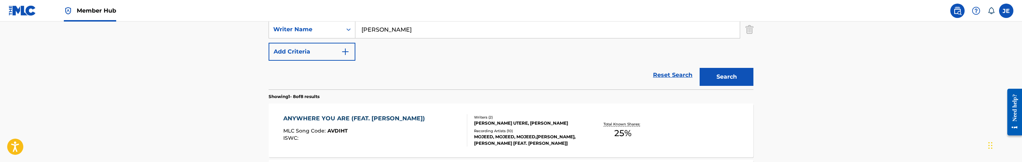
click at [435, 33] on input "[PERSON_NAME]" at bounding box center [547, 29] width 384 height 17
paste input "[PERSON_NAME]"
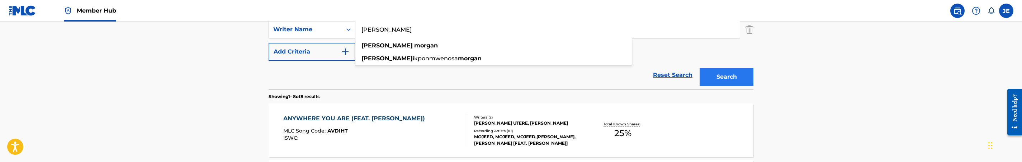
type input "[PERSON_NAME]"
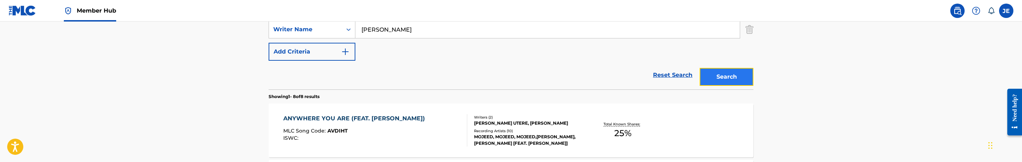
click at [733, 75] on button "Search" at bounding box center [727, 77] width 54 height 18
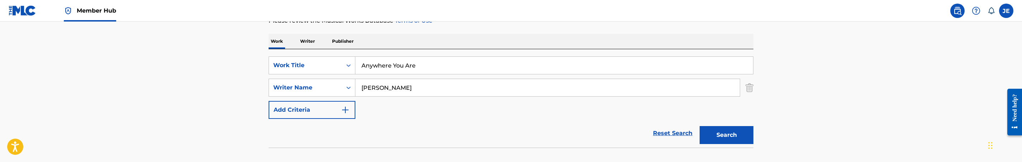
scroll to position [108, 0]
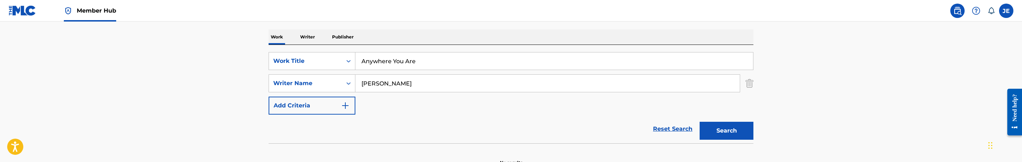
click at [405, 65] on input "Anywhere You Are" at bounding box center [554, 60] width 398 height 17
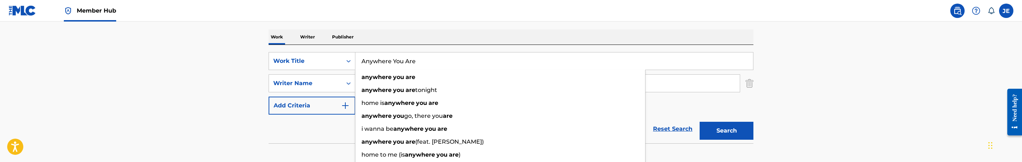
click at [405, 65] on input "Anywhere You Are" at bounding box center [554, 60] width 398 height 17
paste input "FIND A CURE"
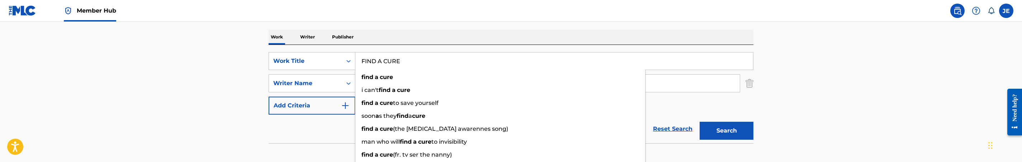
type input "FIND A CURE"
click at [317, 36] on div "Work Writer Publisher" at bounding box center [511, 36] width 485 height 15
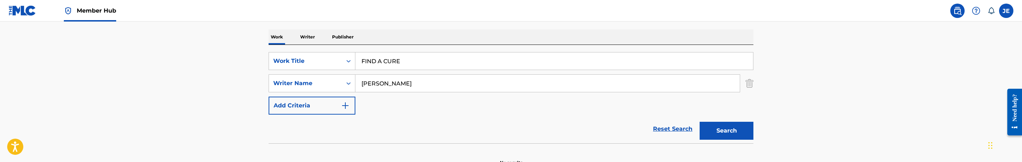
click at [310, 37] on p "Writer" at bounding box center [307, 36] width 19 height 15
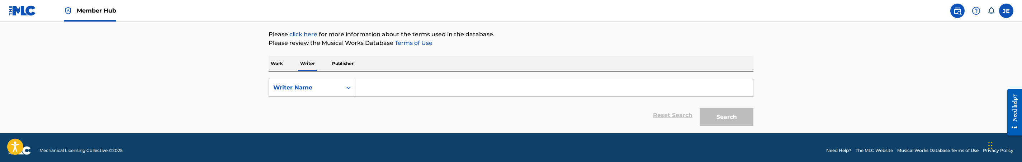
scroll to position [86, 0]
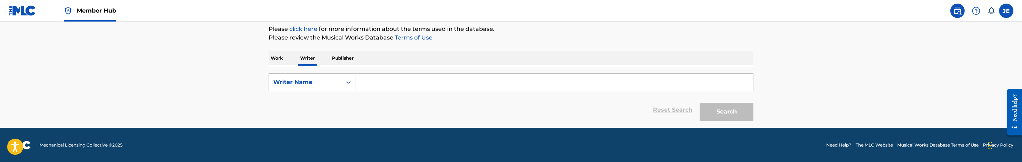
click at [413, 79] on input "Search Form" at bounding box center [554, 82] width 398 height 17
paste input "Sexton Finck, Stephanie Kristin"
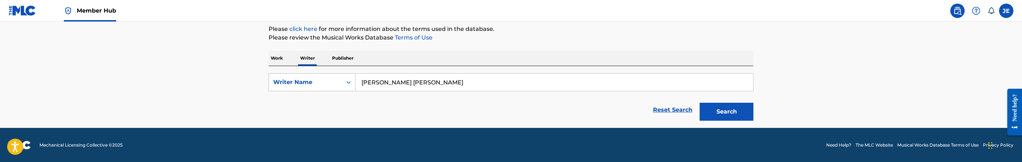
drag, startPoint x: 402, startPoint y: 84, endPoint x: 334, endPoint y: 85, distance: 68.9
click at [334, 85] on div "SearchWithCriteriafaa0d9d2-df77-44a4-8b54-eae46f640942 Writer Name Sexton Finck…" at bounding box center [511, 82] width 485 height 18
click at [473, 83] on input "Stephanie Kristin" at bounding box center [554, 82] width 398 height 17
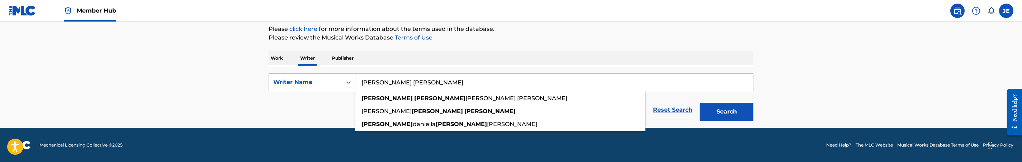
paste input "Sexton Finck,"
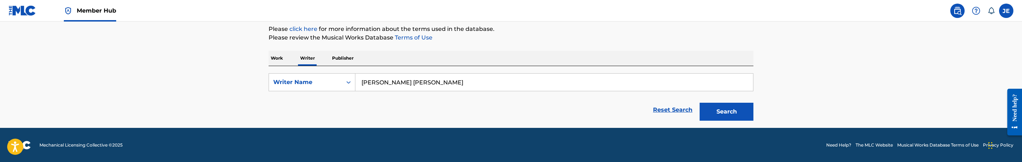
type input "Stephanie Kristin Sexton Finck"
click at [700, 103] on button "Search" at bounding box center [727, 112] width 54 height 18
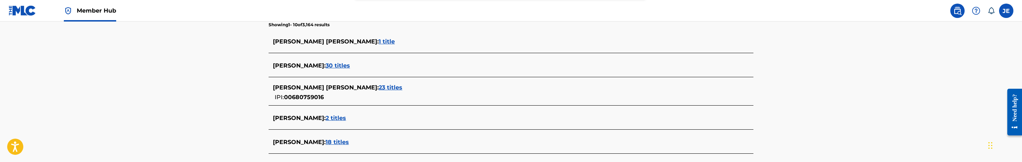
scroll to position [194, 0]
click at [383, 86] on span "23 titles" at bounding box center [391, 86] width 24 height 7
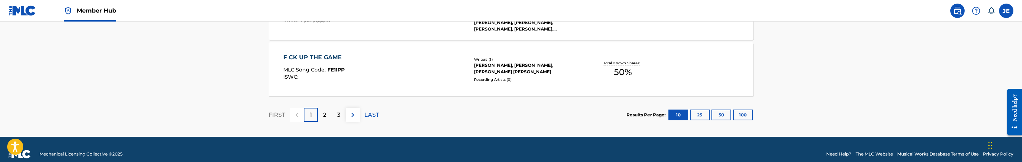
scroll to position [716, 0]
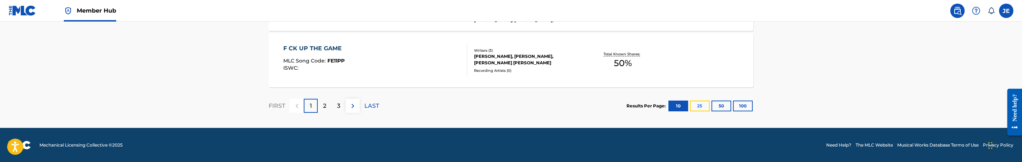
click at [703, 107] on button "25" at bounding box center [700, 105] width 20 height 11
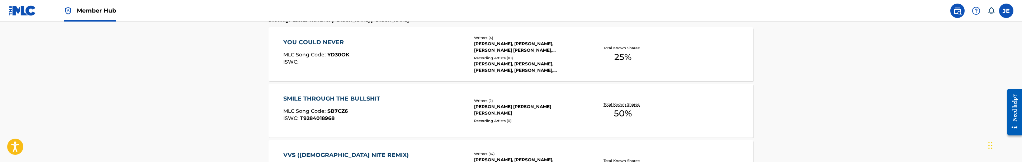
scroll to position [161, 0]
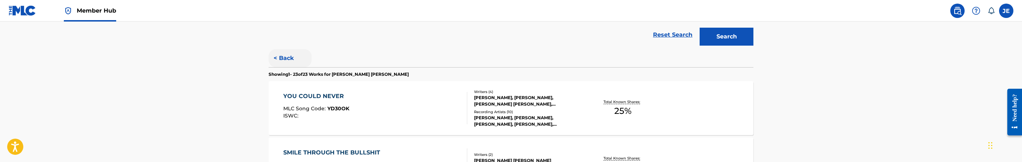
drag, startPoint x: 284, startPoint y: 57, endPoint x: 295, endPoint y: 62, distance: 11.6
click at [284, 57] on button "< Back" at bounding box center [290, 58] width 43 height 18
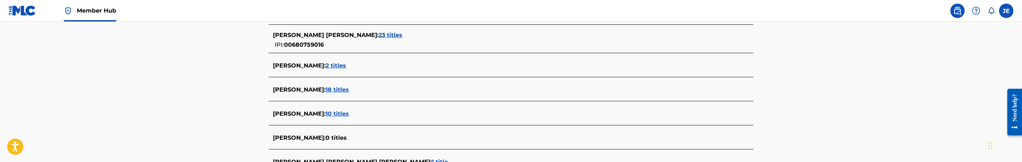
scroll to position [269, 0]
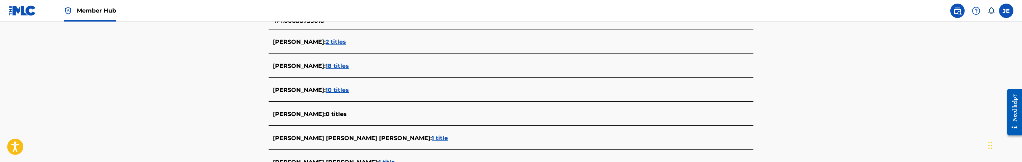
click at [326, 66] on span "18 titles" at bounding box center [337, 65] width 23 height 7
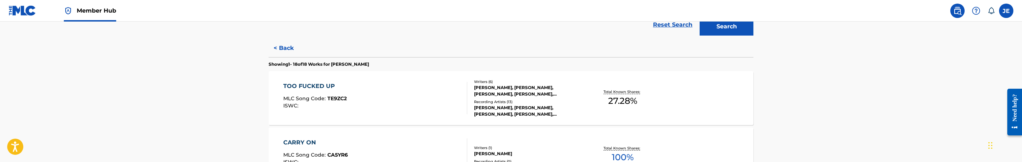
scroll to position [195, 0]
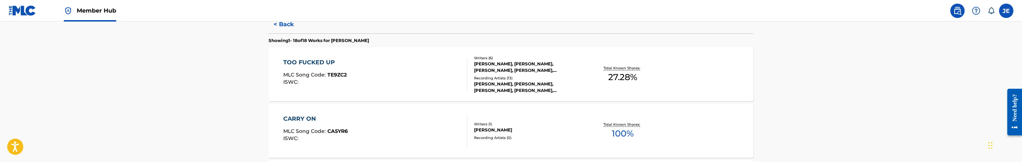
click at [421, 76] on div "TOO FUCKED UP MLC Song Code : TE9ZC2 ISWC :" at bounding box center [375, 74] width 184 height 32
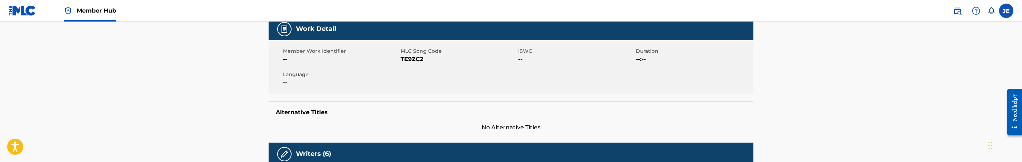
scroll to position [108, 0]
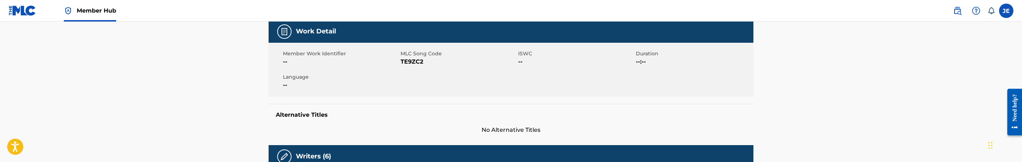
click at [412, 61] on span "TE9ZC2" at bounding box center [459, 61] width 116 height 9
copy span "TE9ZC2"
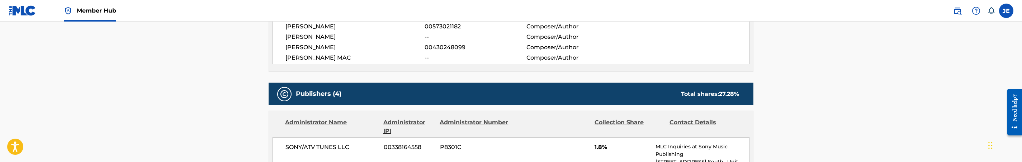
scroll to position [323, 0]
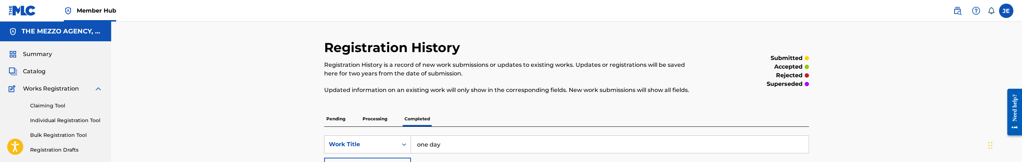
scroll to position [54, 0]
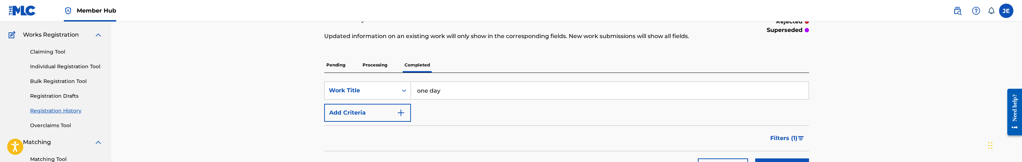
click at [60, 109] on link "Registration History" at bounding box center [66, 111] width 72 height 8
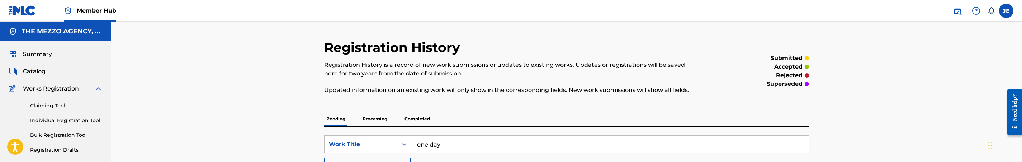
click at [445, 147] on input "one day" at bounding box center [610, 144] width 398 height 17
paste input "Search Form"
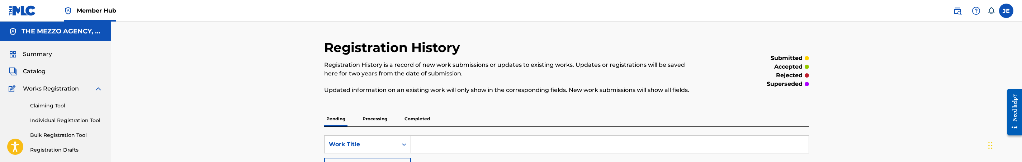
click at [462, 139] on input "Search Form" at bounding box center [610, 144] width 398 height 17
paste input "Bring Bac Act ft. [GEOGRAPHIC_DATA] OG"
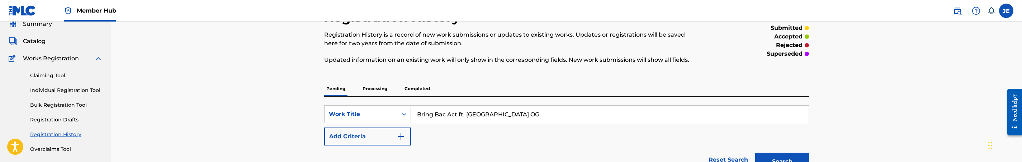
scroll to position [54, 0]
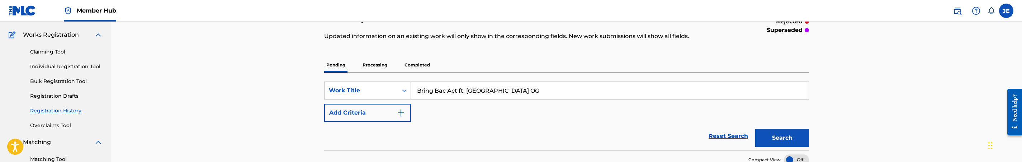
drag, startPoint x: 457, startPoint y: 90, endPoint x: 532, endPoint y: 90, distance: 75.0
click at [532, 90] on input "Bring Bac Act ft. [GEOGRAPHIC_DATA] OG" at bounding box center [610, 90] width 398 height 17
click at [755, 129] on button "Search" at bounding box center [782, 138] width 54 height 18
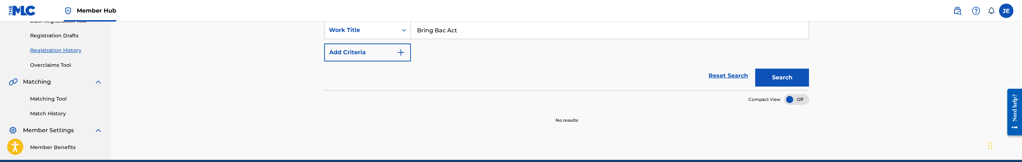
scroll to position [92, 0]
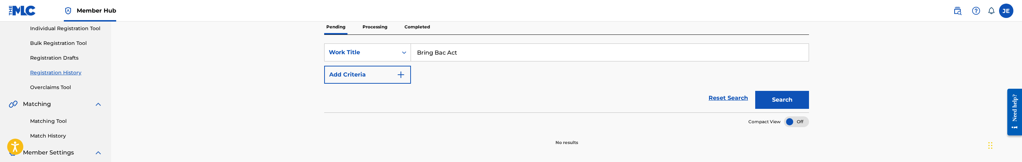
click at [490, 59] on input "Bring Bac Act" at bounding box center [610, 52] width 398 height 17
paste input "(feat. [GEOGRAPHIC_DATA] OG)"
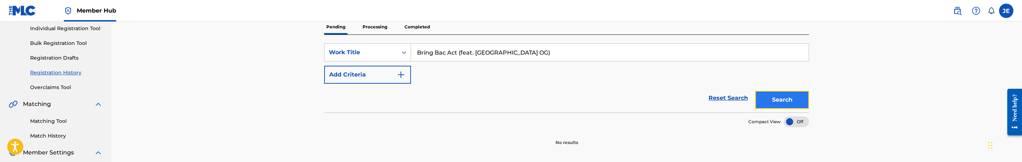
click at [790, 103] on button "Search" at bounding box center [782, 100] width 54 height 18
drag, startPoint x: 457, startPoint y: 53, endPoint x: 579, endPoint y: 55, distance: 122.0
click at [579, 55] on input "Bring Bac Act (feat. [GEOGRAPHIC_DATA] OG)" at bounding box center [610, 52] width 398 height 17
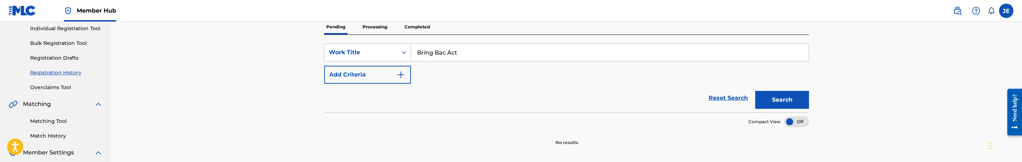
type input "Bring Bac Act"
click at [784, 107] on button "Search" at bounding box center [782, 100] width 54 height 18
click at [379, 27] on p "Processing" at bounding box center [374, 26] width 29 height 15
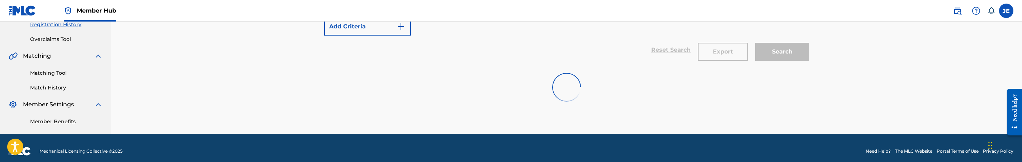
scroll to position [146, 0]
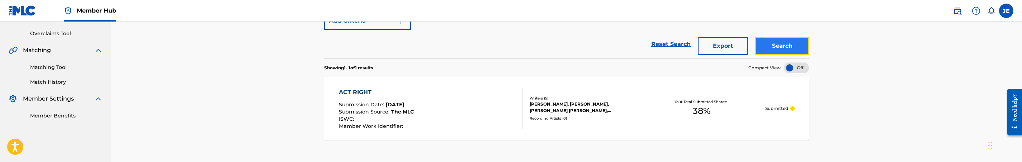
click at [781, 41] on button "Search" at bounding box center [782, 46] width 54 height 18
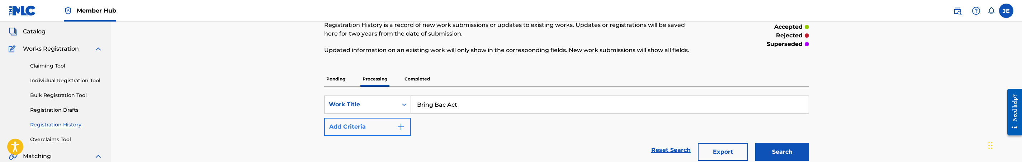
scroll to position [38, 0]
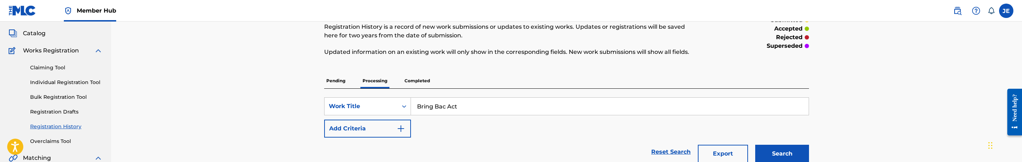
click at [407, 78] on p "Completed" at bounding box center [417, 80] width 30 height 15
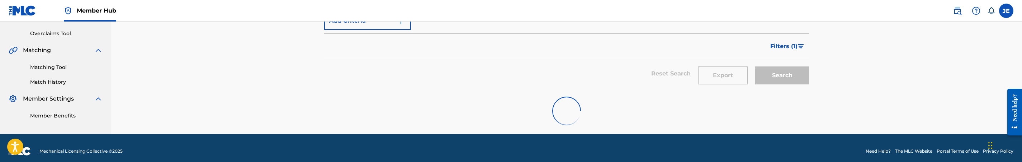
scroll to position [152, 0]
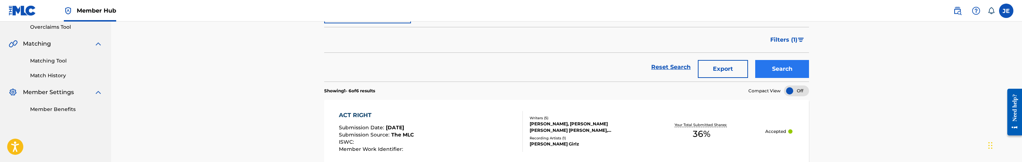
click at [794, 35] on button "Filters ( 1 )" at bounding box center [787, 40] width 43 height 18
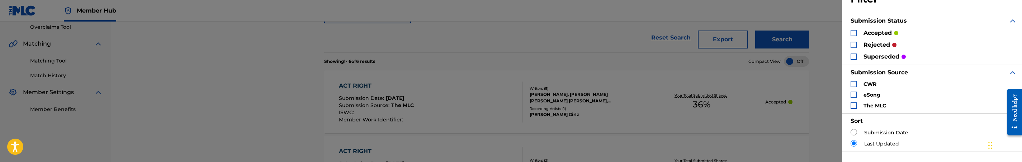
scroll to position [93, 0]
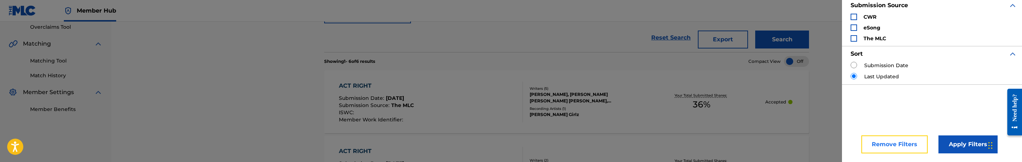
click at [899, 141] on button "Remove Filters" at bounding box center [894, 144] width 66 height 18
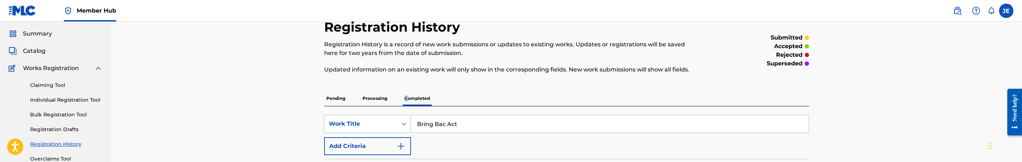
scroll to position [0, 0]
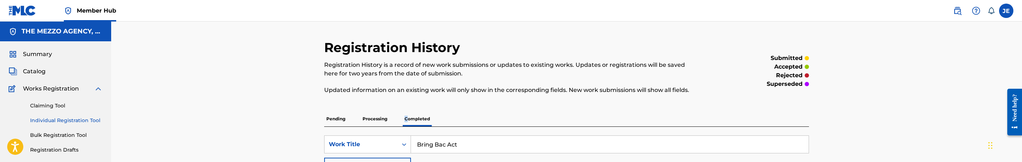
click at [62, 120] on link "Individual Registration Tool" at bounding box center [66, 121] width 72 height 8
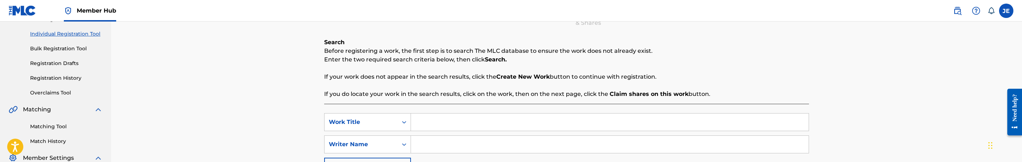
scroll to position [108, 0]
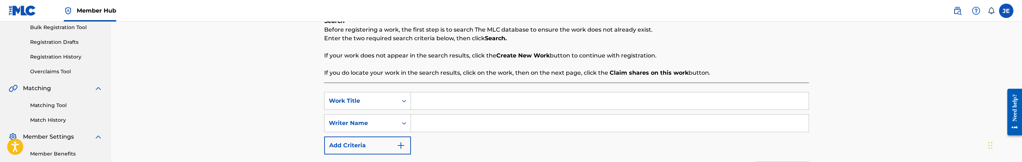
click at [420, 97] on input "Search Form" at bounding box center [610, 100] width 398 height 17
paste input "Bring Bac Act (feat. [GEOGRAPHIC_DATA] OG)"
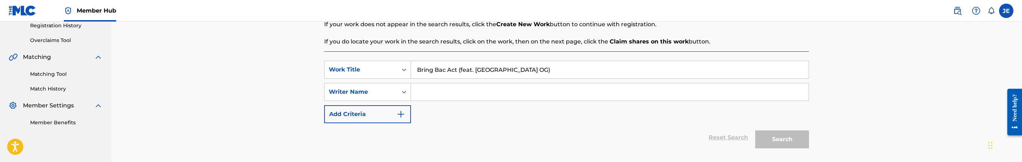
scroll to position [161, 0]
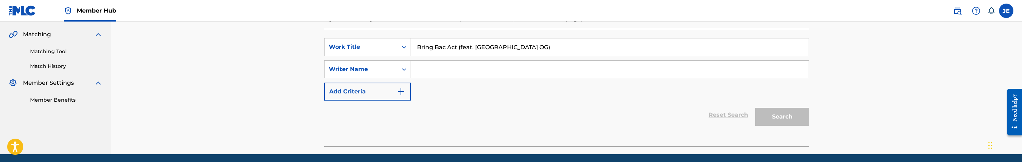
type input "Bring Bac Act (feat. [GEOGRAPHIC_DATA] OG)"
click at [475, 68] on input "Search Form" at bounding box center [610, 69] width 398 height 17
paste input "[PERSON_NAME] [PERSON_NAME]"
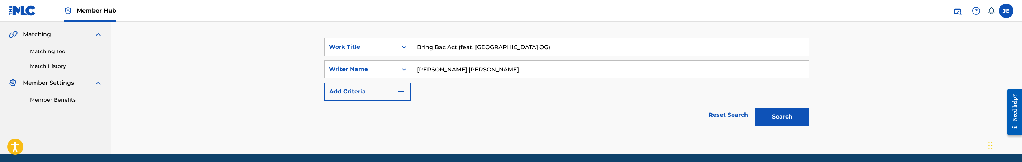
click at [449, 70] on input "[PERSON_NAME] [PERSON_NAME]" at bounding box center [610, 69] width 398 height 17
drag, startPoint x: 450, startPoint y: 70, endPoint x: 395, endPoint y: 65, distance: 55.1
click at [395, 65] on div "SearchWithCriteria350d4cf7-3379-455f-8d37-e28c9f48736d Writer Name [PERSON_NAME…" at bounding box center [566, 69] width 485 height 18
click at [468, 67] on input "[PERSON_NAME] [PERSON_NAME]" at bounding box center [610, 69] width 398 height 17
drag, startPoint x: 451, startPoint y: 68, endPoint x: 393, endPoint y: 70, distance: 58.1
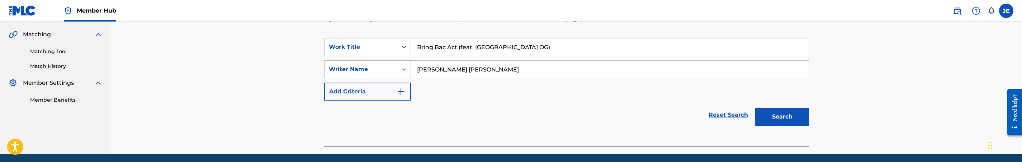
click at [393, 70] on div "SearchWithCriteria350d4cf7-3379-455f-8d37-e28c9f48736d Writer Name [PERSON_NAME…" at bounding box center [566, 69] width 485 height 18
click at [502, 75] on input "[PERSON_NAME]" at bounding box center [610, 69] width 398 height 17
paste input "[PERSON_NAME]"
click at [755, 108] on button "Search" at bounding box center [782, 117] width 54 height 18
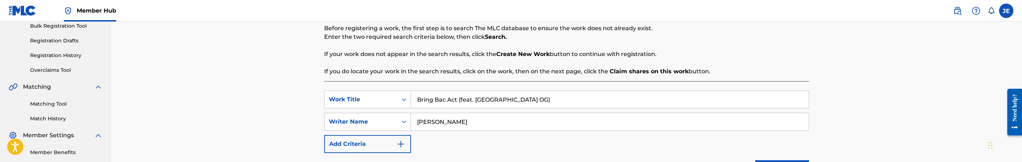
scroll to position [163, 0]
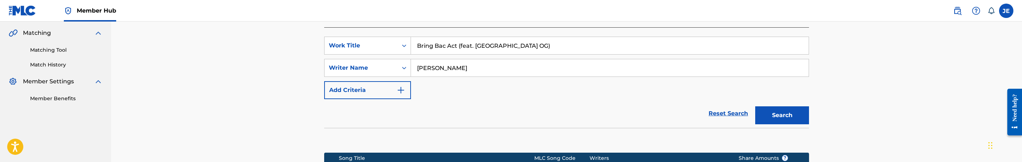
click at [451, 67] on input "[PERSON_NAME]" at bounding box center [610, 67] width 398 height 17
click at [467, 66] on input "[PERSON_NAME]" at bounding box center [610, 67] width 398 height 17
type input "[PERSON_NAME]"
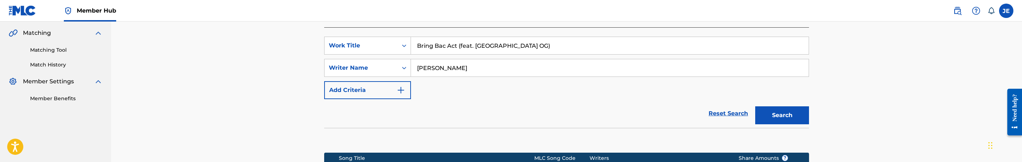
click at [755, 106] on button "Search" at bounding box center [782, 115] width 54 height 18
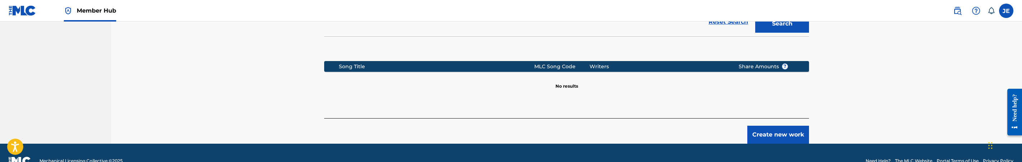
scroll to position [270, 0]
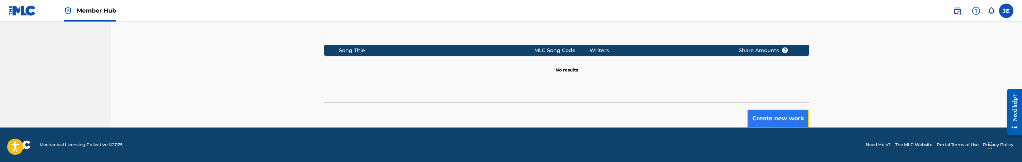
click at [757, 121] on button "Create new work" at bounding box center [778, 118] width 62 height 18
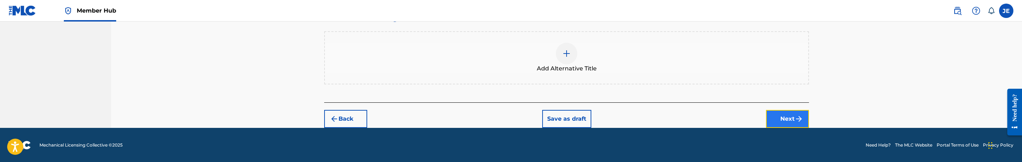
click at [799, 122] on img "submit" at bounding box center [799, 118] width 9 height 9
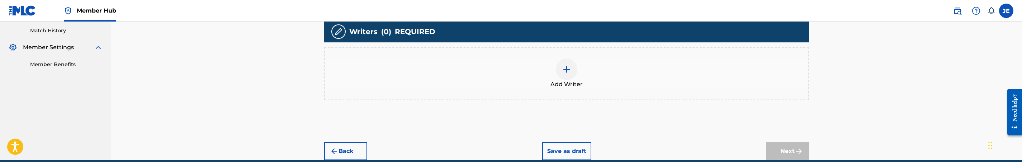
scroll to position [203, 0]
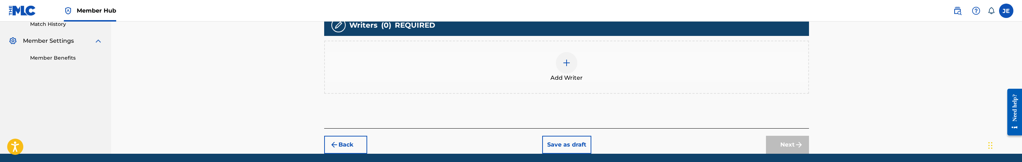
click at [567, 68] on div at bounding box center [567, 63] width 22 height 22
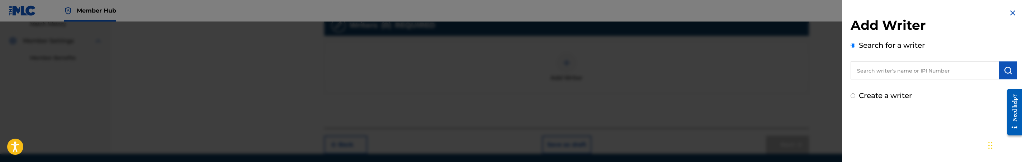
click at [919, 77] on input "text" at bounding box center [925, 70] width 148 height 18
paste input "[PERSON_NAME] [PERSON_NAME]"
type input "[PERSON_NAME] [PERSON_NAME]"
click at [1001, 66] on button "submit" at bounding box center [1008, 70] width 18 height 18
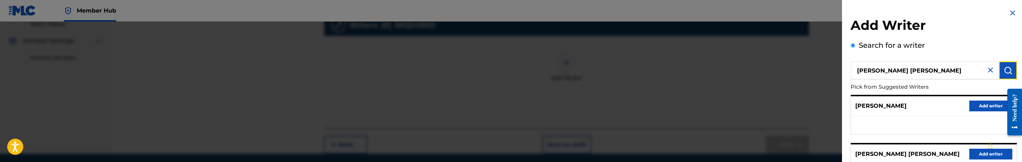
scroll to position [54, 0]
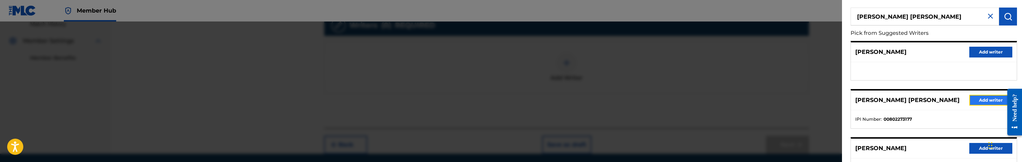
click at [976, 98] on button "Add writer" at bounding box center [990, 100] width 43 height 11
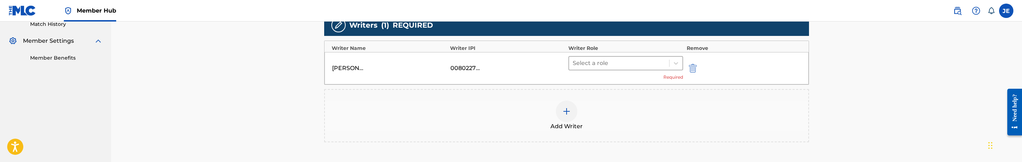
click at [636, 69] on div "Select a role" at bounding box center [619, 63] width 100 height 13
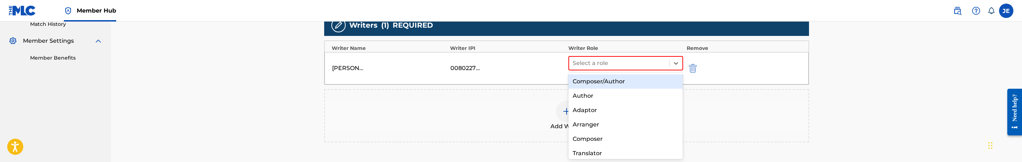
click at [619, 84] on div "Composer/Author" at bounding box center [625, 81] width 114 height 14
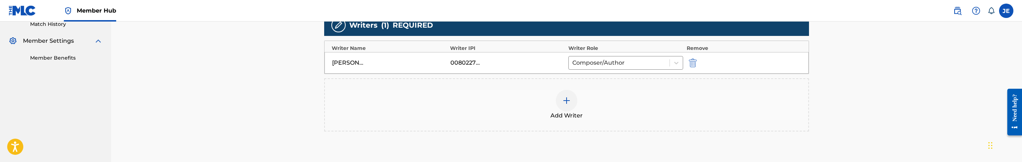
click at [564, 93] on div at bounding box center [567, 101] width 22 height 22
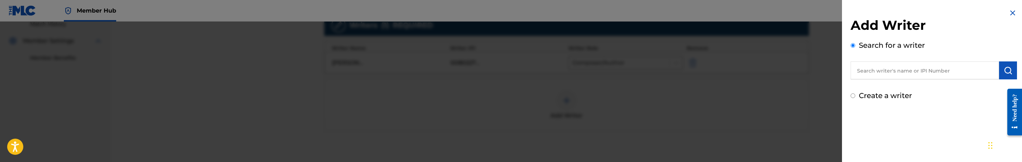
click at [912, 74] on input "text" at bounding box center [925, 70] width 148 height 18
paste input "[PERSON_NAME]"
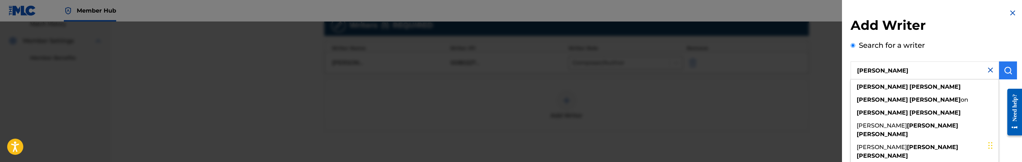
type input "[PERSON_NAME]"
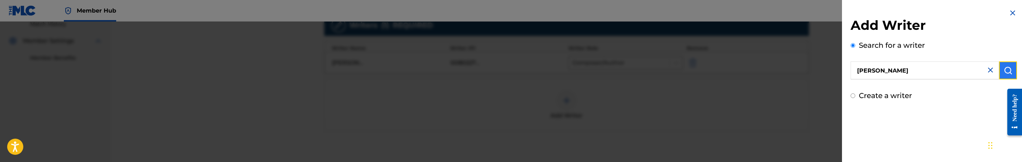
click at [1004, 70] on img "submit" at bounding box center [1008, 70] width 9 height 9
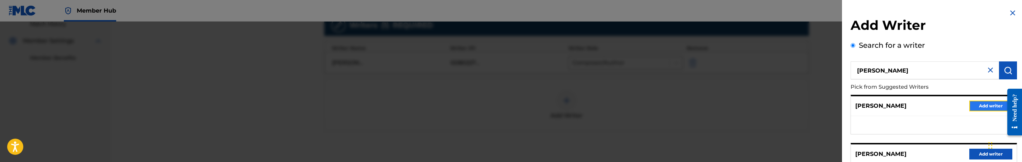
click at [983, 108] on button "Add writer" at bounding box center [990, 105] width 43 height 11
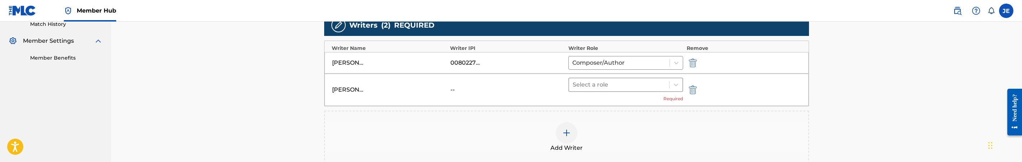
click at [624, 84] on div at bounding box center [619, 85] width 93 height 10
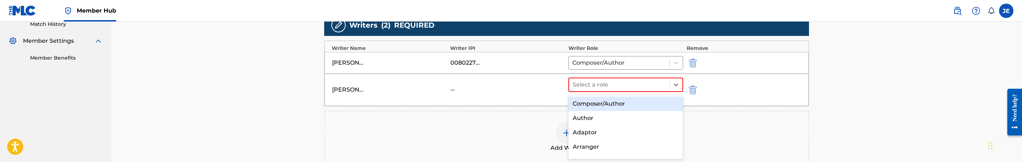
click at [600, 103] on div "Composer/Author" at bounding box center [625, 103] width 114 height 14
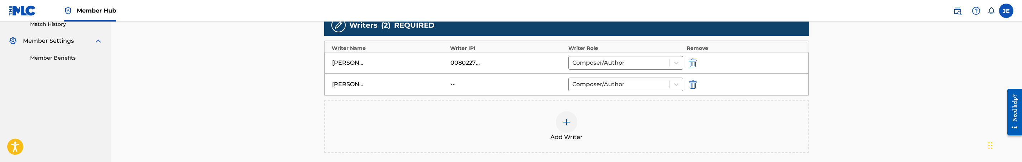
click at [570, 114] on div at bounding box center [567, 122] width 22 height 22
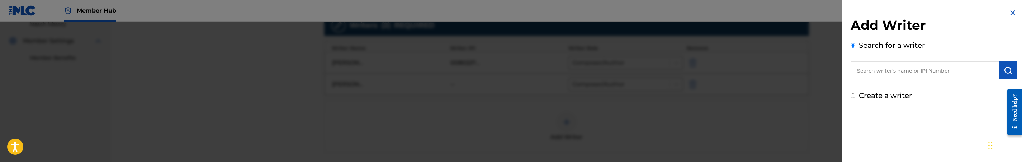
click at [943, 71] on input "text" at bounding box center [925, 70] width 148 height 18
paste input "Da'[PERSON_NAME] [PERSON_NAME]"
type input "Da'[PERSON_NAME] [PERSON_NAME]"
click at [1004, 73] on img "submit" at bounding box center [1008, 70] width 9 height 9
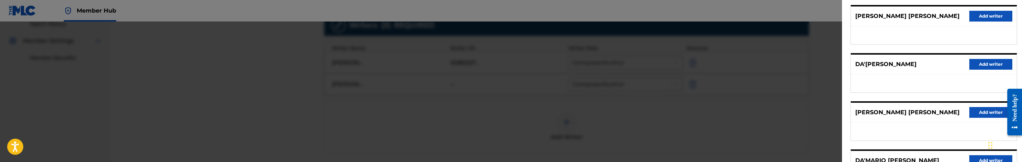
scroll to position [108, 0]
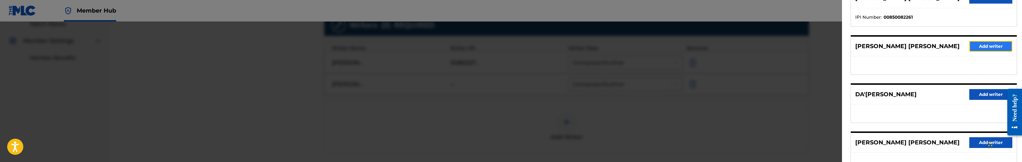
click at [994, 52] on button "Add writer" at bounding box center [990, 46] width 43 height 11
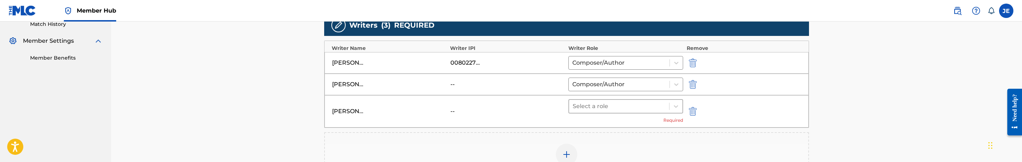
click at [653, 109] on div at bounding box center [619, 106] width 93 height 10
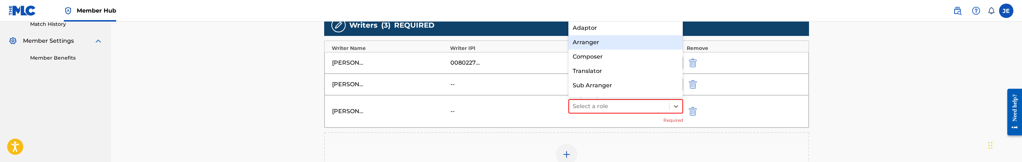
scroll to position [0, 0]
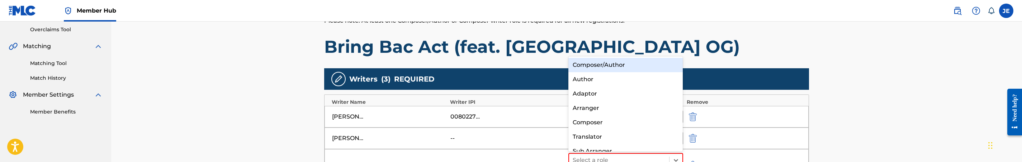
click at [624, 66] on div "Composer/Author" at bounding box center [625, 65] width 114 height 14
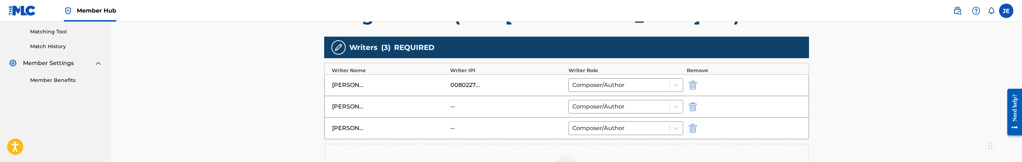
scroll to position [257, 0]
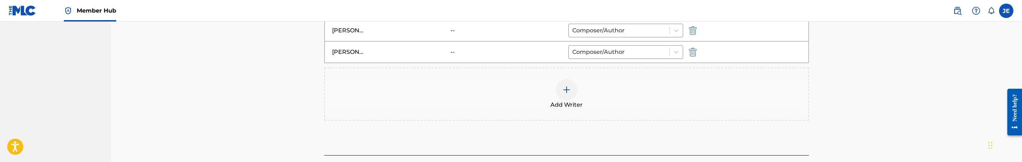
click at [570, 94] on img at bounding box center [566, 89] width 9 height 9
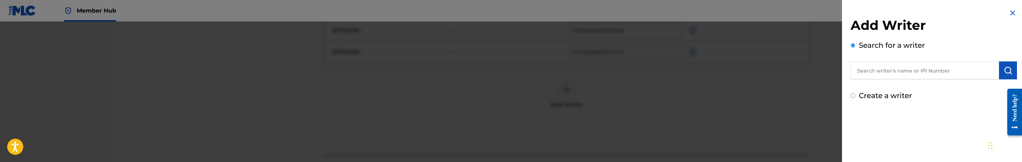
click at [915, 80] on div "Add Writer Search for a writer Create a writer" at bounding box center [934, 59] width 166 height 84
click at [919, 73] on input "text" at bounding box center [925, 70] width 148 height 18
paste input "[PERSON_NAME] [PERSON_NAME] II"
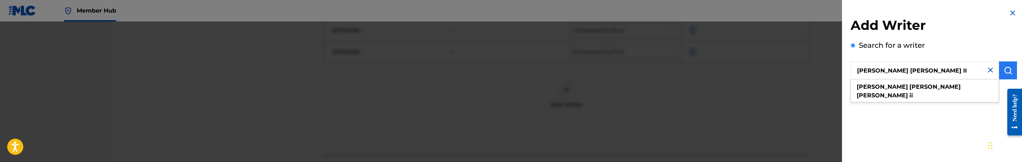
type input "[PERSON_NAME] [PERSON_NAME] II"
click at [1007, 70] on img "submit" at bounding box center [1008, 70] width 9 height 9
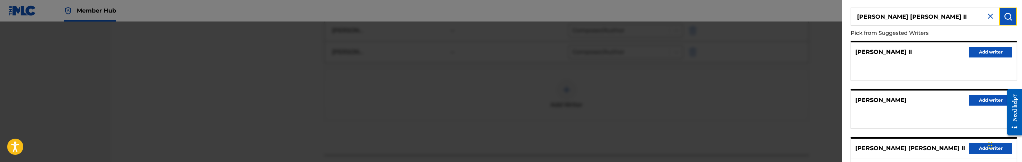
scroll to position [108, 0]
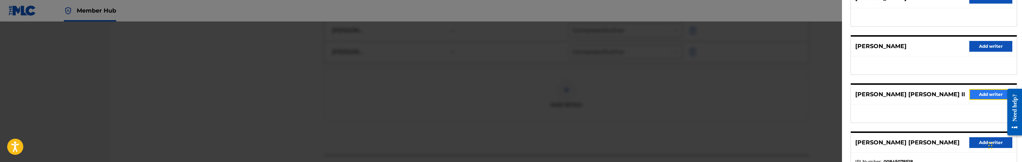
click at [985, 97] on button "Add writer" at bounding box center [990, 94] width 43 height 11
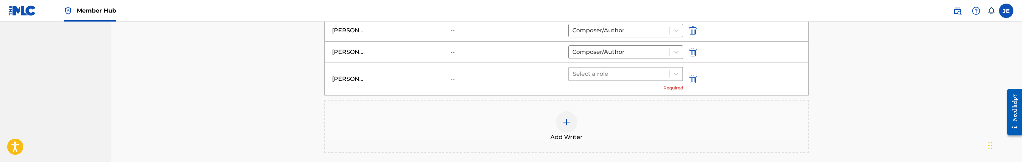
click at [609, 75] on div at bounding box center [619, 74] width 93 height 10
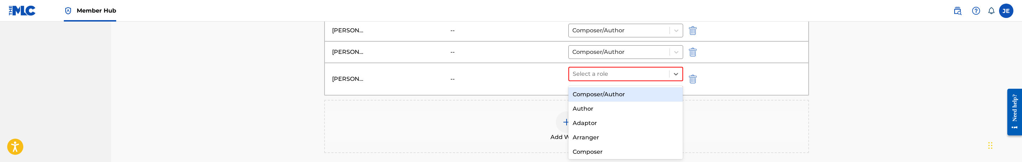
click at [610, 91] on div "Composer/Author" at bounding box center [625, 94] width 114 height 14
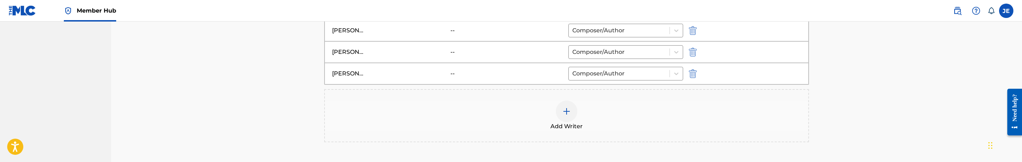
click at [567, 112] on img at bounding box center [566, 111] width 9 height 9
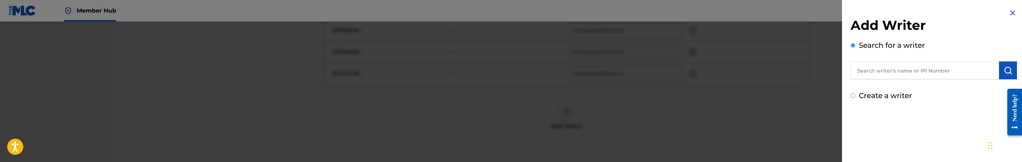
click at [913, 75] on input "text" at bounding box center [925, 70] width 148 height 18
paste input "[PERSON_NAME]"
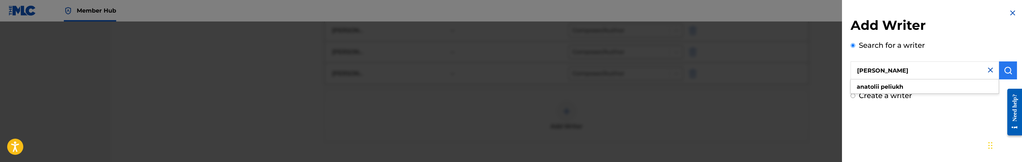
type input "[PERSON_NAME]"
click at [1007, 70] on img "submit" at bounding box center [1008, 70] width 9 height 9
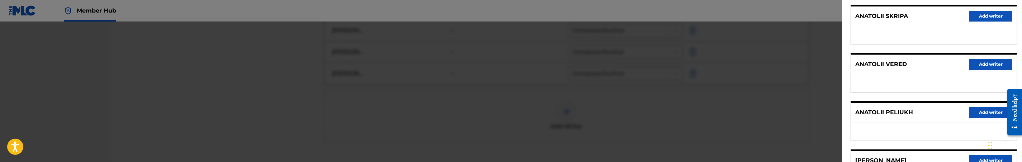
scroll to position [161, 0]
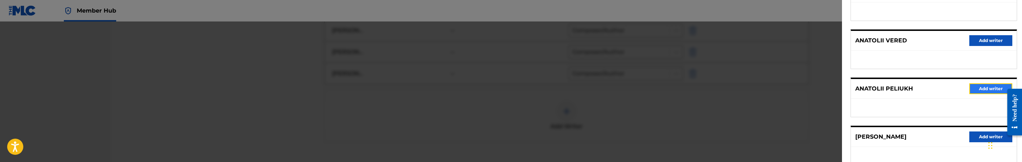
click at [973, 90] on button "Add writer" at bounding box center [990, 88] width 43 height 11
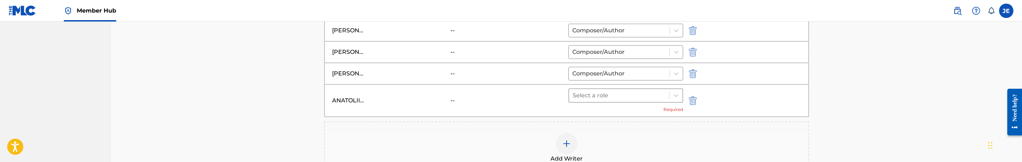
click at [617, 95] on div at bounding box center [619, 95] width 93 height 10
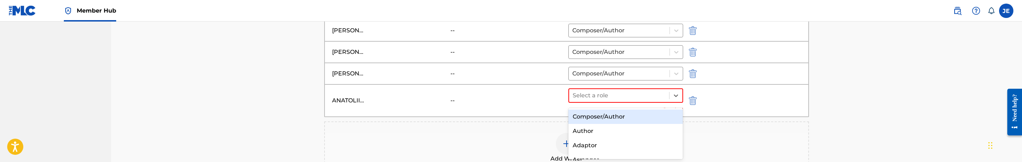
click at [621, 118] on div "Composer/Author" at bounding box center [625, 116] width 114 height 14
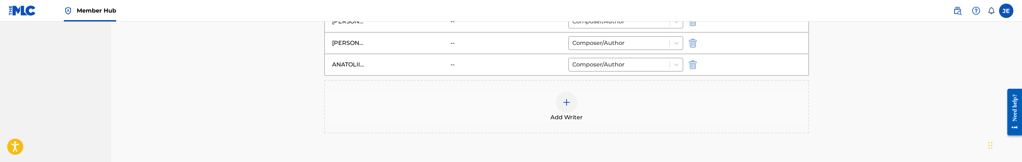
scroll to position [311, 0]
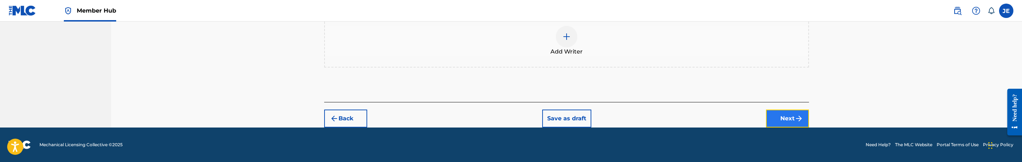
click at [788, 109] on button "Next" at bounding box center [787, 118] width 43 height 18
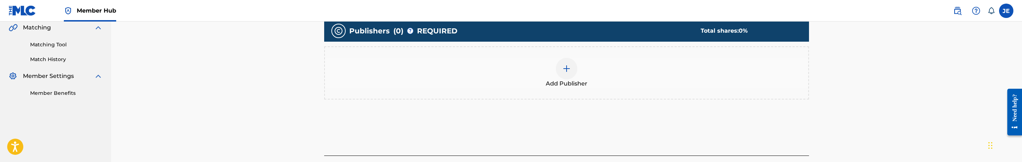
scroll to position [167, 0]
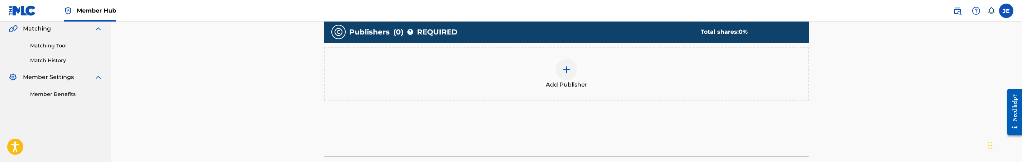
click at [566, 67] on img at bounding box center [566, 69] width 9 height 9
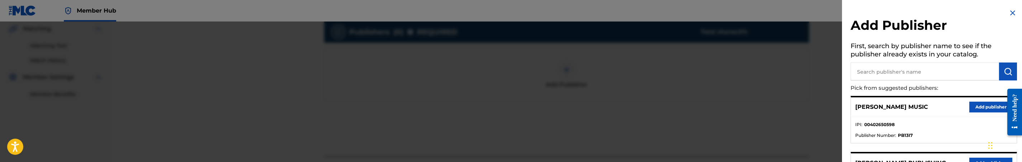
click at [891, 76] on input "text" at bounding box center [925, 71] width 148 height 18
type input "mezzo"
click at [986, 110] on button "Add publisher" at bounding box center [990, 106] width 43 height 11
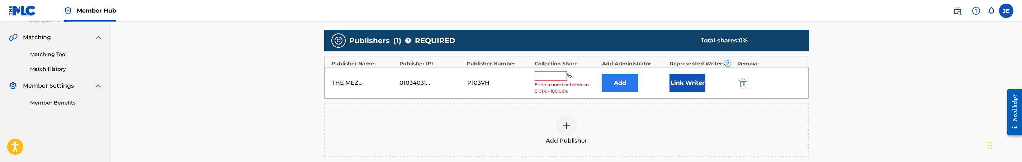
scroll to position [161, 0]
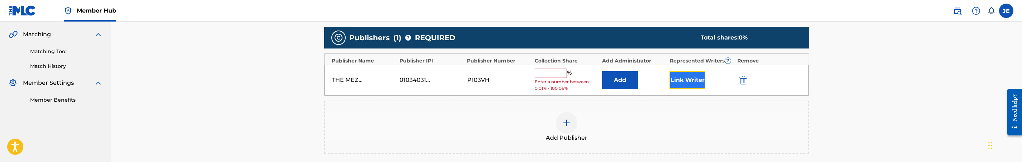
click at [693, 80] on button "Link Writer" at bounding box center [688, 80] width 36 height 18
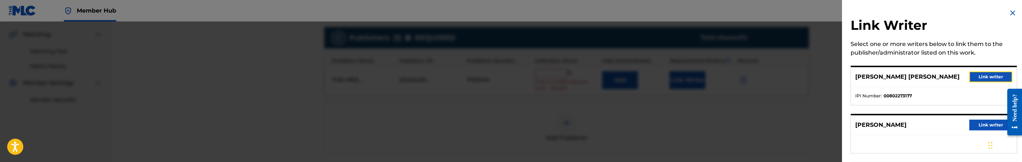
click at [979, 74] on button "Link writer" at bounding box center [990, 76] width 43 height 11
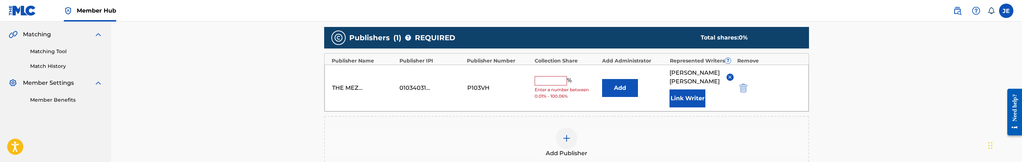
click at [554, 87] on span "Enter a number between 0.01% - 100.06%" at bounding box center [567, 92] width 64 height 13
click at [556, 83] on input "text" at bounding box center [551, 80] width 32 height 9
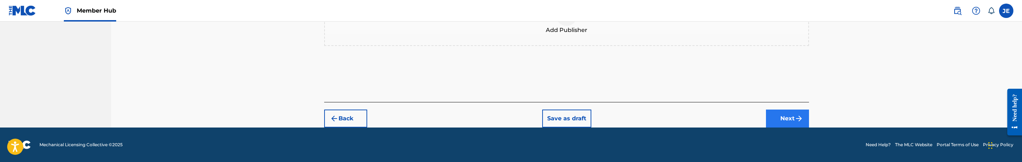
type input "16.67"
click at [780, 115] on button "Next" at bounding box center [787, 118] width 43 height 18
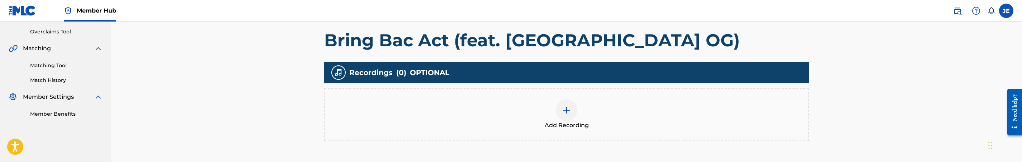
scroll to position [200, 0]
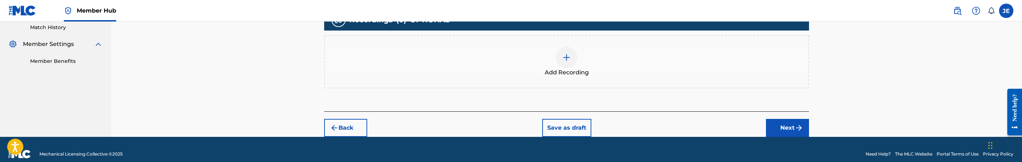
click at [567, 56] on img at bounding box center [566, 57] width 9 height 9
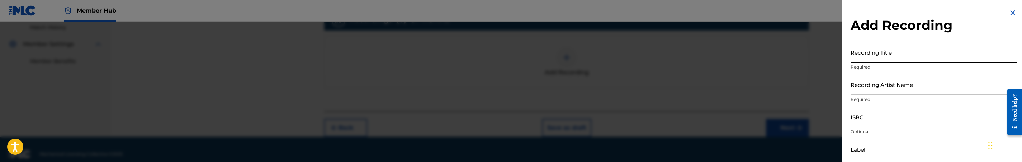
click at [879, 55] on input "Recording Title" at bounding box center [934, 52] width 166 height 20
paste input "Bring Bac Act (feat. [PERSON_NAME] OG) by [PERSON_NAME], [PERSON_NAME]"
drag, startPoint x: 935, startPoint y: 58, endPoint x: 1028, endPoint y: 59, distance: 92.9
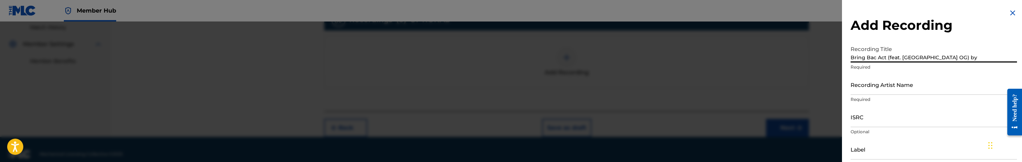
scroll to position [0, 0]
type input "Bring Bac Act (feat. [GEOGRAPHIC_DATA] OG)"
click at [932, 92] on input "Recording Artist Name" at bounding box center [934, 84] width 166 height 20
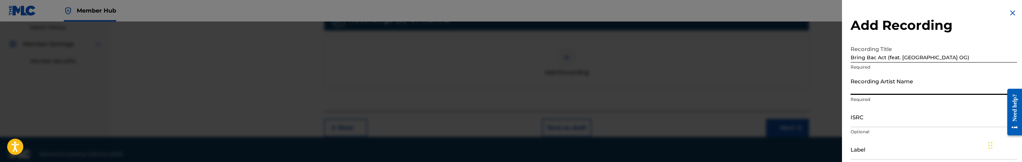
paste input "[PERSON_NAME], [PERSON_NAME]"
type input "[PERSON_NAME], [PERSON_NAME]"
click at [943, 124] on input "ISRC" at bounding box center [934, 117] width 166 height 20
paste input "USUM72502510"
type input "USUM72502510"
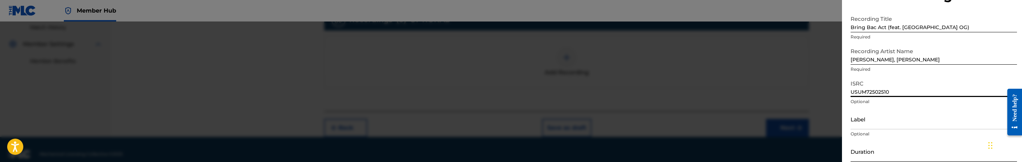
scroll to position [54, 0]
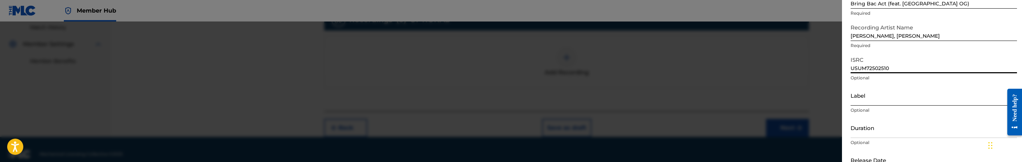
click at [894, 101] on input "Label" at bounding box center [934, 95] width 166 height 20
paste input "Glass Window Entertainment, LLC & UMG Recordings, Inc."
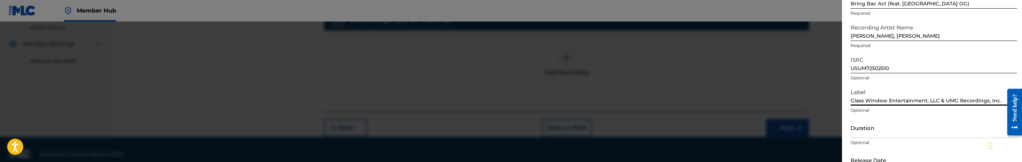
type input "Glass Window Entertainment, LLC & UMG Recordings, Inc."
click at [923, 138] on div "Duration Optional" at bounding box center [934, 133] width 166 height 32
click at [925, 131] on input "Duration" at bounding box center [934, 127] width 166 height 20
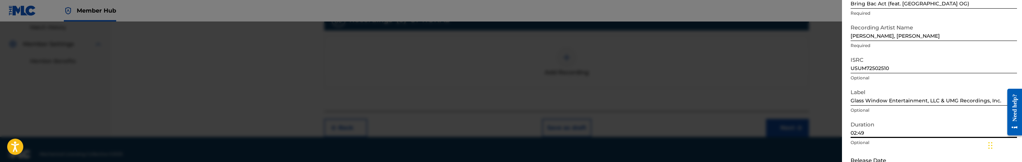
type input "02:49"
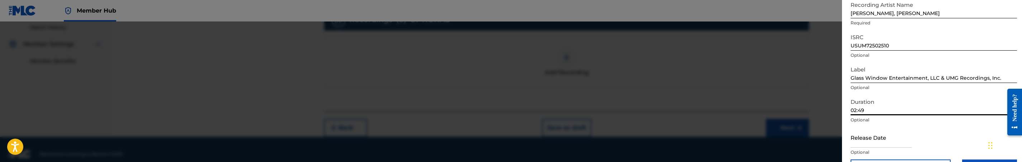
scroll to position [100, 0]
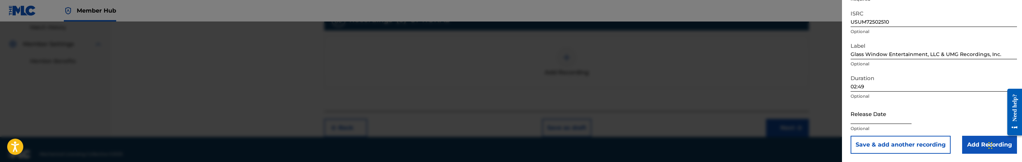
click at [891, 122] on input "text" at bounding box center [881, 113] width 61 height 20
select select "8"
select select "2025"
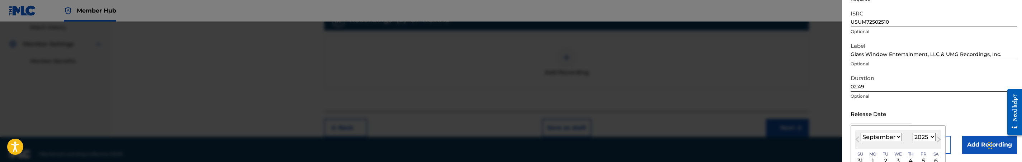
click at [887, 137] on select "January February March April May June July August September October November De…" at bounding box center [881, 137] width 41 height 8
select select "2"
click at [861, 133] on select "January February March April May June July August September October November De…" at bounding box center [881, 137] width 41 height 8
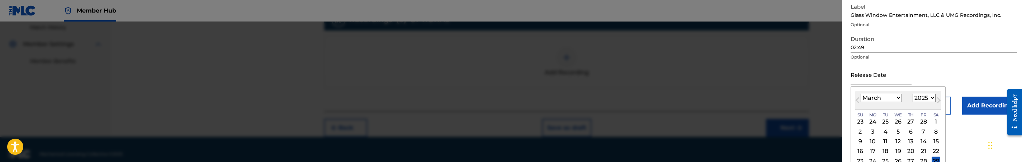
scroll to position [167, 0]
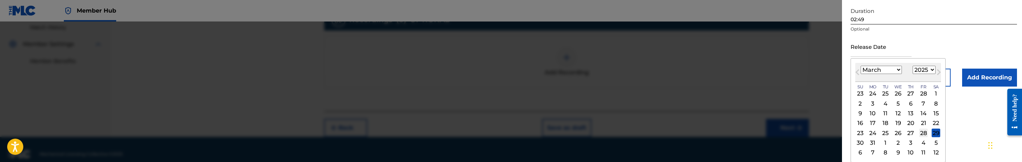
click at [928, 132] on div "28" at bounding box center [923, 132] width 9 height 9
type input "[DATE]"
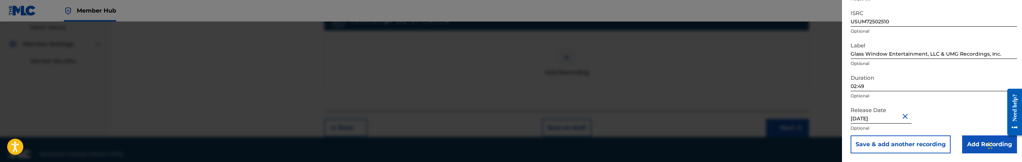
scroll to position [100, 0]
click at [976, 142] on input "Add Recording" at bounding box center [989, 145] width 55 height 18
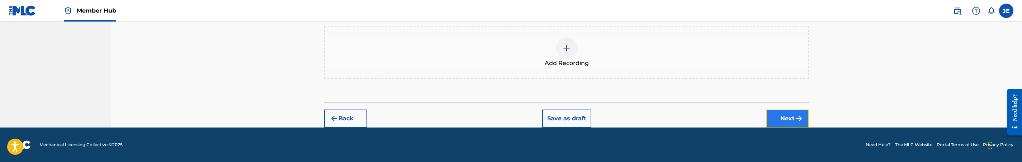
click at [784, 121] on button "Next" at bounding box center [787, 118] width 43 height 18
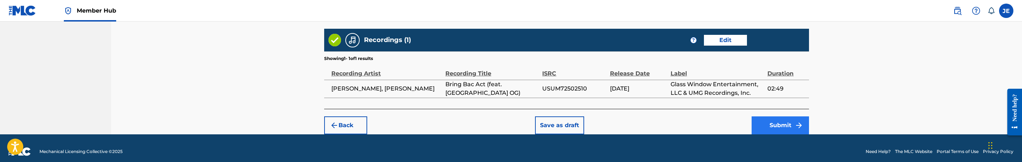
scroll to position [492, 0]
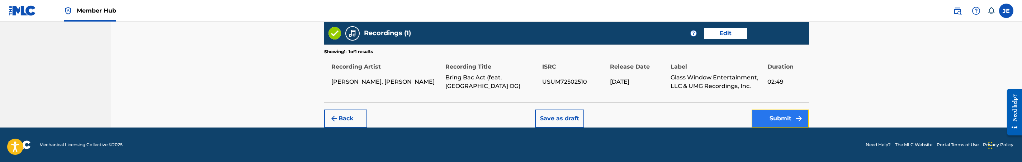
click at [794, 122] on button "Submit" at bounding box center [780, 118] width 57 height 18
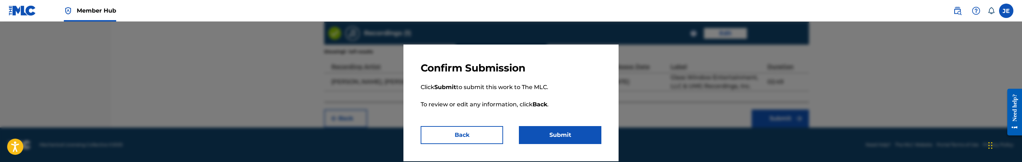
click at [607, 133] on div "Confirm Submission Click Submit to submit this work to The MLC. To review or ed…" at bounding box center [510, 102] width 215 height 117
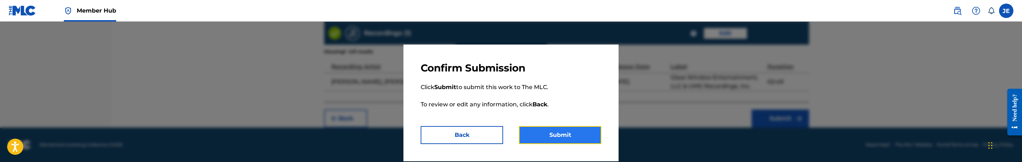
click at [580, 134] on button "Submit" at bounding box center [560, 135] width 82 height 18
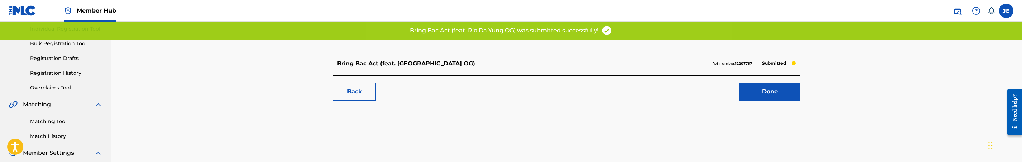
scroll to position [108, 0]
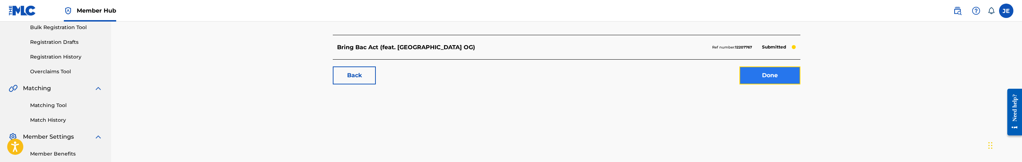
click at [763, 81] on link "Done" at bounding box center [770, 75] width 61 height 18
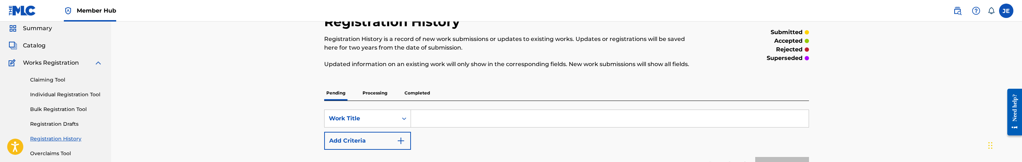
scroll to position [54, 0]
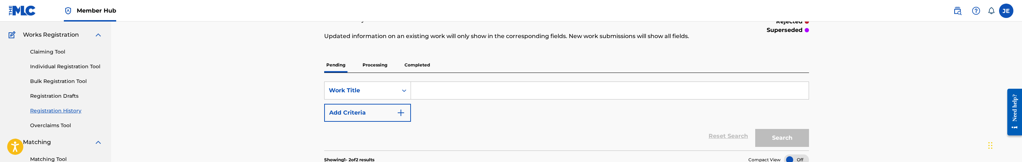
click at [480, 96] on input "Search Form" at bounding box center [610, 90] width 398 height 17
paste input "Find Peace"
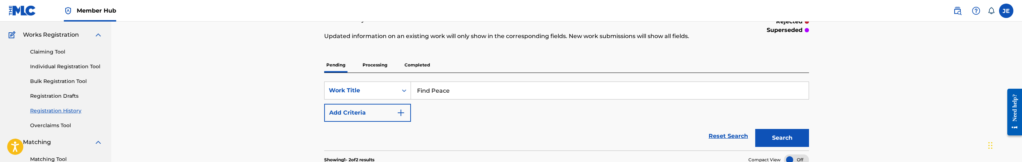
type input "Find Peace"
click at [774, 143] on button "Search" at bounding box center [782, 138] width 54 height 18
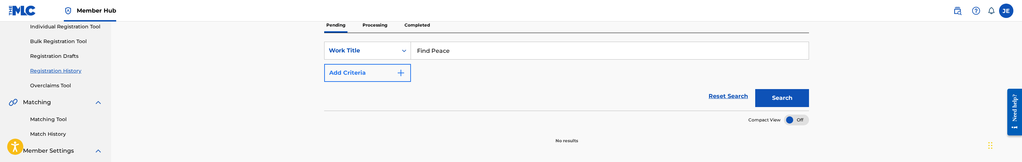
scroll to position [92, 0]
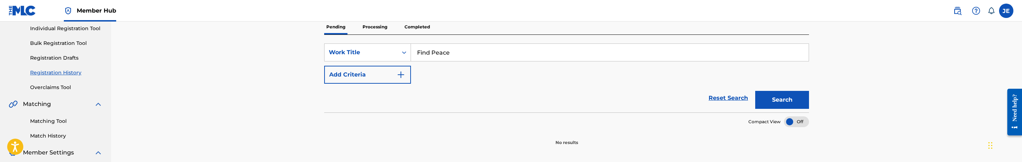
click at [362, 30] on p "Processing" at bounding box center [374, 26] width 29 height 15
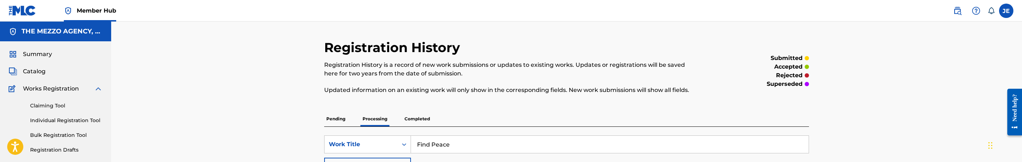
click at [425, 118] on p "Completed" at bounding box center [417, 118] width 30 height 15
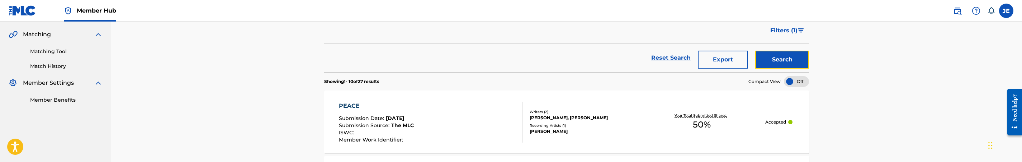
click at [780, 64] on button "Search" at bounding box center [782, 60] width 54 height 18
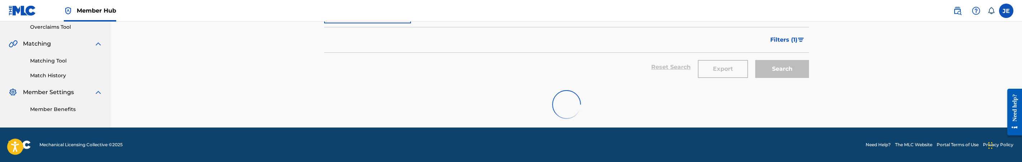
scroll to position [161, 0]
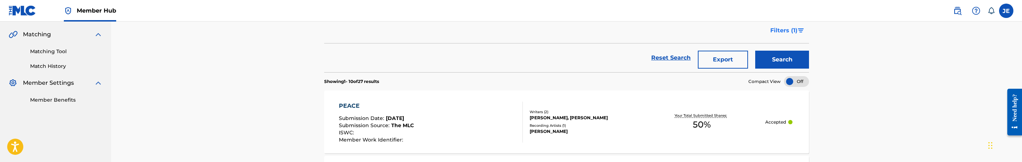
click at [791, 34] on span "Filters ( 1 )" at bounding box center [783, 30] width 27 height 9
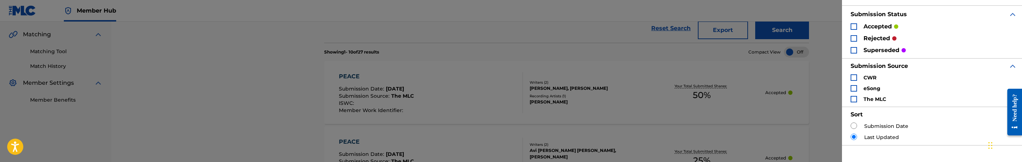
scroll to position [93, 0]
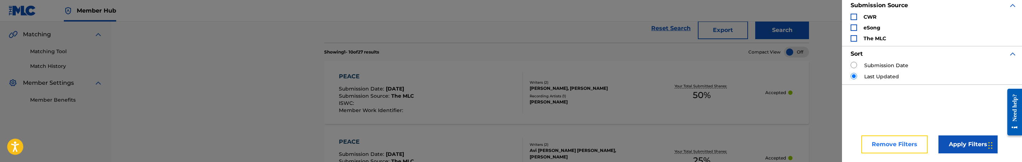
click at [876, 139] on button "Remove Filters" at bounding box center [894, 144] width 66 height 18
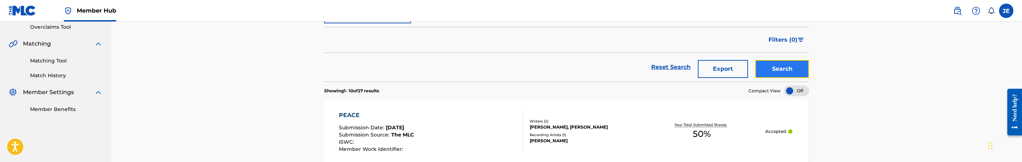
click at [784, 72] on button "Search" at bounding box center [782, 69] width 54 height 18
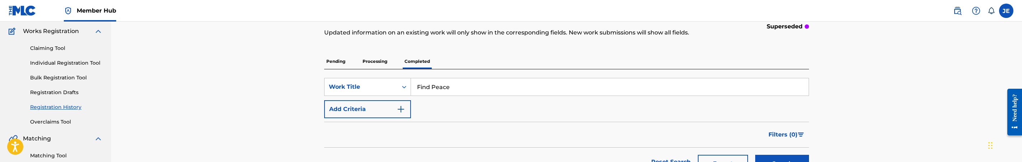
scroll to position [44, 0]
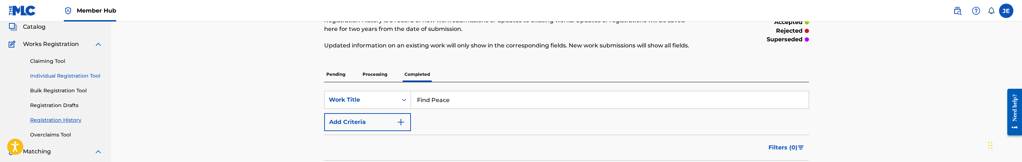
click at [58, 79] on link "Individual Registration Tool" at bounding box center [66, 76] width 72 height 8
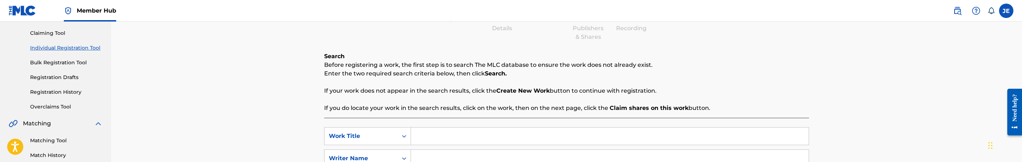
scroll to position [108, 0]
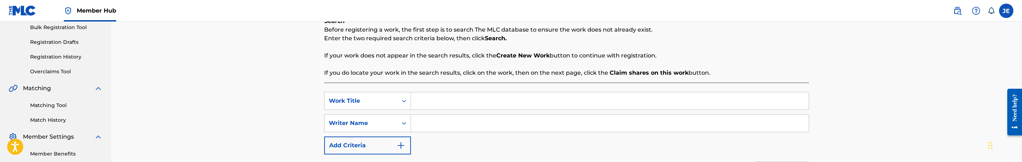
click at [467, 89] on div "SearchWithCriteria784cc10a-9672-43bd-8c43-777d8bf17cb7 Work Title SearchWithCri…" at bounding box center [566, 141] width 485 height 118
click at [468, 99] on input "Search Form" at bounding box center [610, 100] width 398 height 17
paste input "Find Peace"
type input "Find Peace"
click at [488, 114] on input "Search Form" at bounding box center [610, 122] width 398 height 17
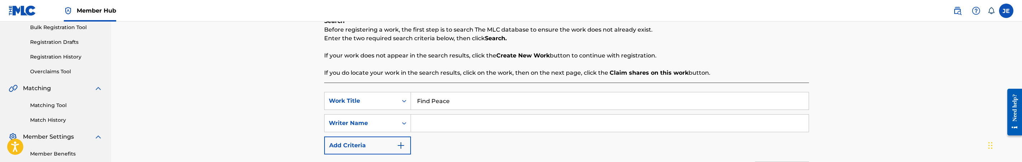
paste input "[PERSON_NAME] [PERSON_NAME]"
drag, startPoint x: 450, startPoint y: 122, endPoint x: 415, endPoint y: 119, distance: 35.6
click at [415, 119] on input "[PERSON_NAME] [PERSON_NAME]" at bounding box center [610, 122] width 398 height 17
click at [457, 123] on input "[PERSON_NAME]" at bounding box center [610, 122] width 398 height 17
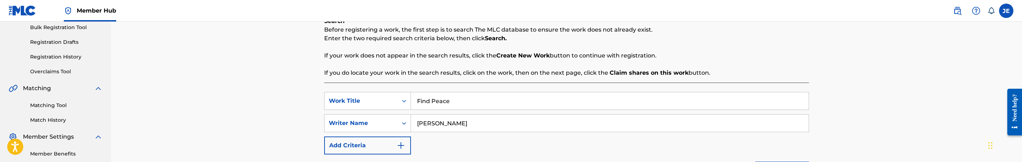
paste input "[PERSON_NAME]"
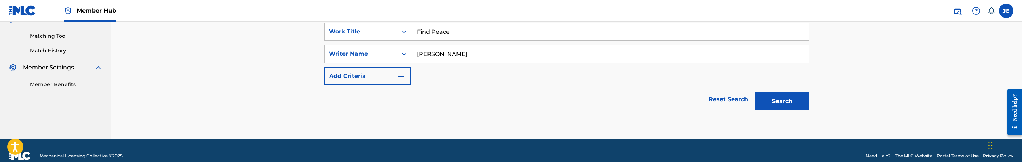
scroll to position [188, 0]
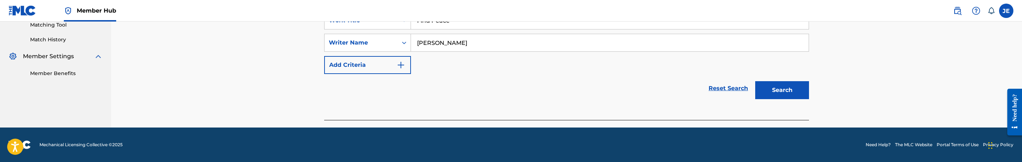
type input "[PERSON_NAME]"
click at [786, 102] on div "Search" at bounding box center [780, 88] width 57 height 29
click at [786, 93] on button "Search" at bounding box center [782, 90] width 54 height 18
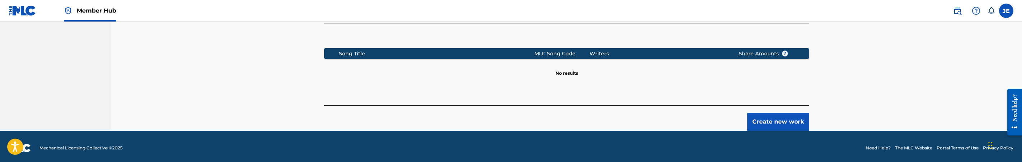
scroll to position [270, 0]
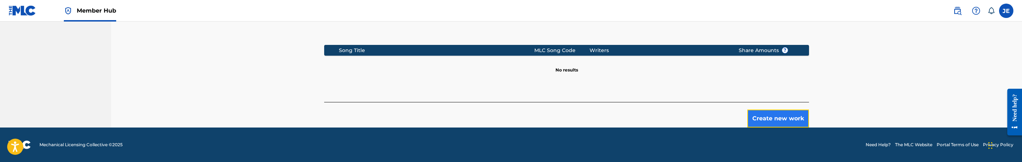
click at [773, 118] on button "Create new work" at bounding box center [778, 118] width 62 height 18
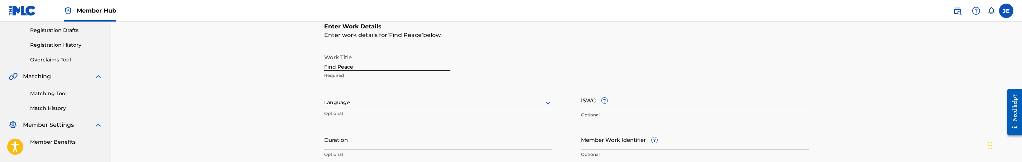
scroll to position [109, 0]
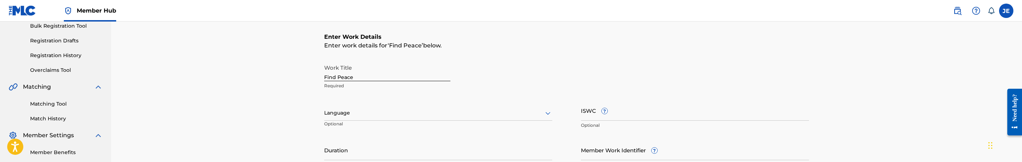
click at [423, 76] on input "Find Peace" at bounding box center [387, 71] width 126 height 20
paste input "(feat. NoCap)"
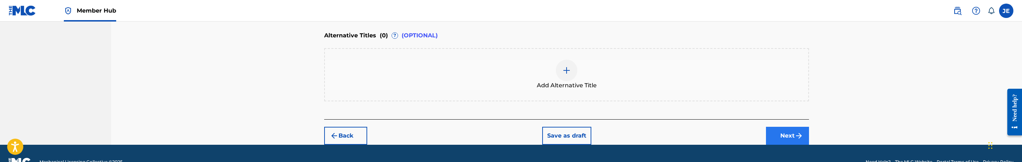
type input "Find Peace (feat. NoCap)"
click at [798, 134] on img "submit" at bounding box center [799, 135] width 9 height 9
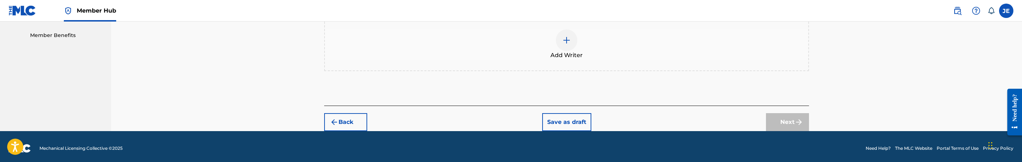
scroll to position [229, 0]
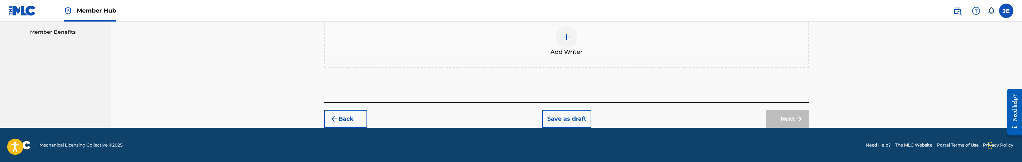
click at [570, 41] on div at bounding box center [567, 37] width 22 height 22
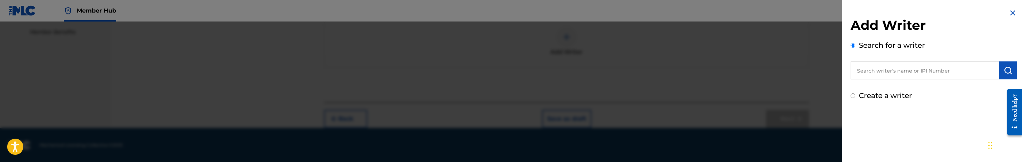
click at [987, 75] on input "text" at bounding box center [925, 70] width 148 height 18
paste input "[PERSON_NAME] [PERSON_NAME]"
type input "[PERSON_NAME] [PERSON_NAME]"
click at [1010, 71] on img "submit" at bounding box center [1008, 70] width 9 height 9
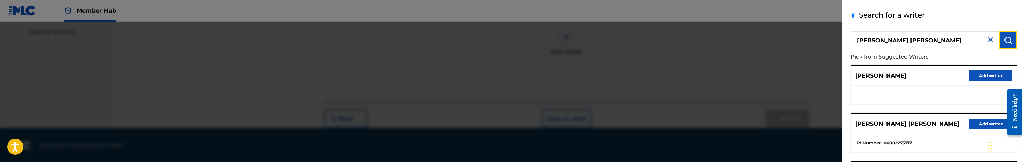
scroll to position [54, 0]
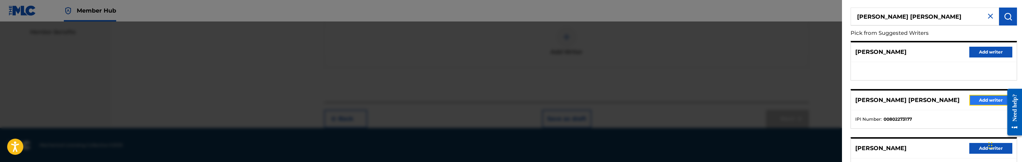
click at [987, 101] on button "Add writer" at bounding box center [990, 100] width 43 height 11
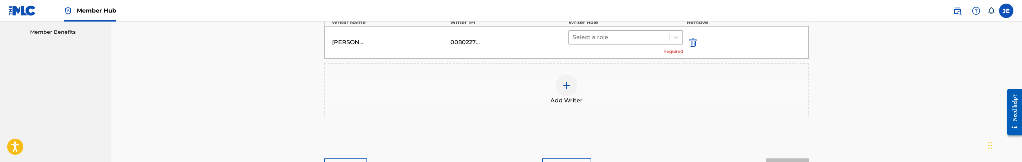
click at [606, 32] on div at bounding box center [619, 37] width 93 height 10
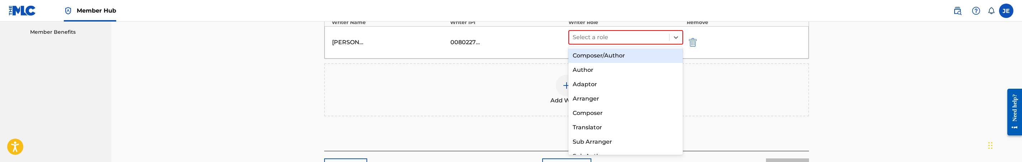
click at [607, 55] on div "Composer/Author" at bounding box center [625, 55] width 114 height 14
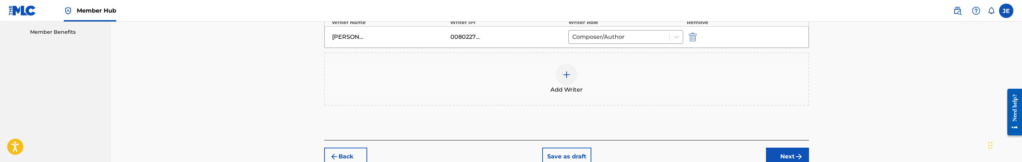
click at [565, 76] on img at bounding box center [566, 74] width 9 height 9
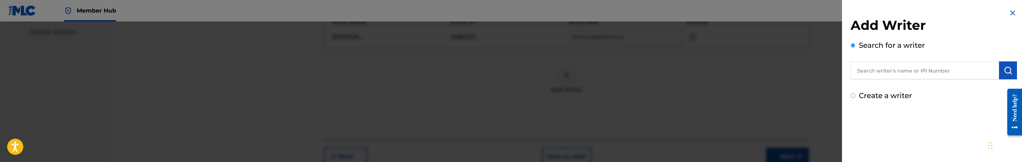
click at [905, 76] on input "text" at bounding box center [925, 70] width 148 height 18
paste input "[PERSON_NAME] p/k/a “Nagra”"
drag, startPoint x: 898, startPoint y: 69, endPoint x: 948, endPoint y: 70, distance: 50.6
click at [948, 70] on input "[PERSON_NAME] p/k/a “Nagra”" at bounding box center [925, 70] width 148 height 18
type input "[PERSON_NAME]"
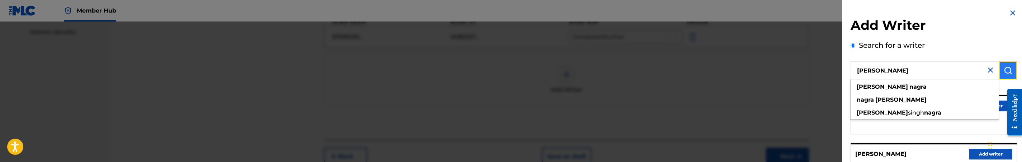
click at [1004, 71] on img "submit" at bounding box center [1008, 70] width 9 height 9
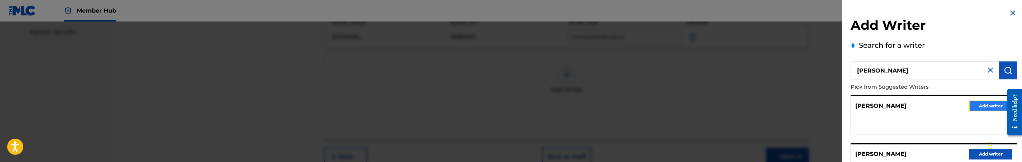
click at [987, 107] on button "Add writer" at bounding box center [990, 105] width 43 height 11
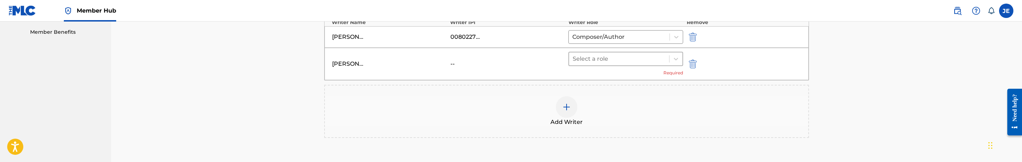
click at [639, 64] on div at bounding box center [619, 59] width 93 height 10
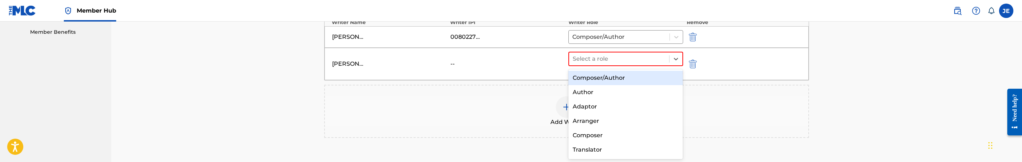
click at [623, 80] on div "Composer/Author" at bounding box center [625, 78] width 114 height 14
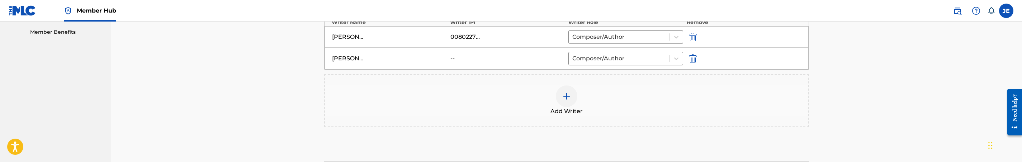
click at [566, 93] on div at bounding box center [567, 96] width 22 height 22
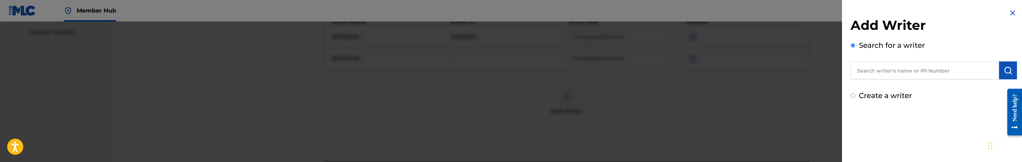
click at [907, 68] on input "text" at bounding box center [925, 70] width 148 height 18
paste input "“Baby Tsunami”"
click at [860, 68] on input "“Baby Tsunami" at bounding box center [925, 70] width 148 height 18
click at [1000, 75] on button "submit" at bounding box center [1008, 70] width 18 height 18
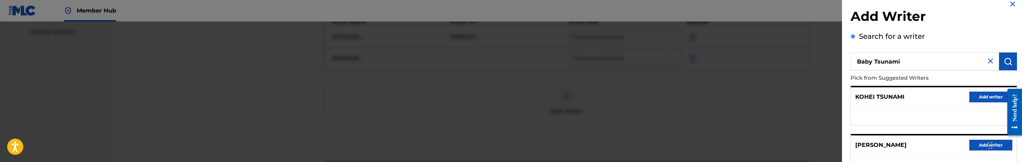
scroll to position [0, 0]
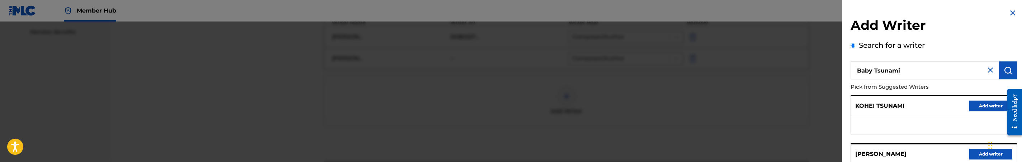
click at [925, 69] on input "Baby Tsunami" at bounding box center [925, 70] width 148 height 18
paste input "[PERSON_NAME] p/k/a “YTB FATT”"
drag, startPoint x: 972, startPoint y: 71, endPoint x: 897, endPoint y: 70, distance: 74.3
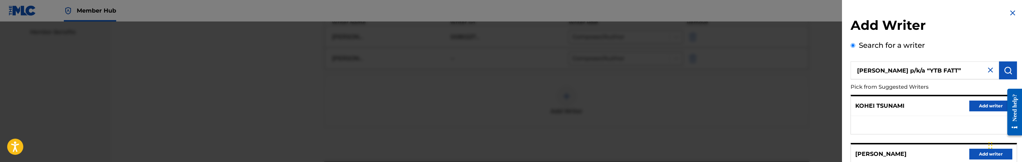
click at [897, 70] on input "[PERSON_NAME] p/k/a “YTB FATT”" at bounding box center [925, 70] width 148 height 18
type input "[PERSON_NAME]"
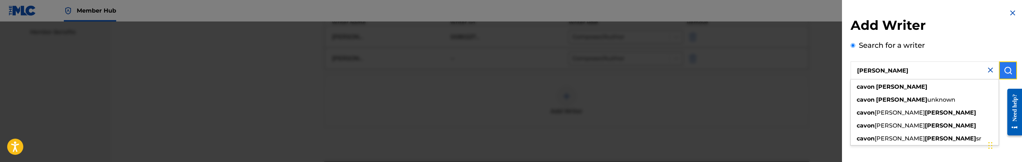
click at [1007, 69] on img "submit" at bounding box center [1008, 70] width 9 height 9
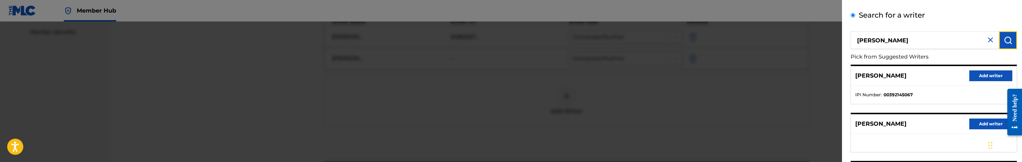
scroll to position [54, 0]
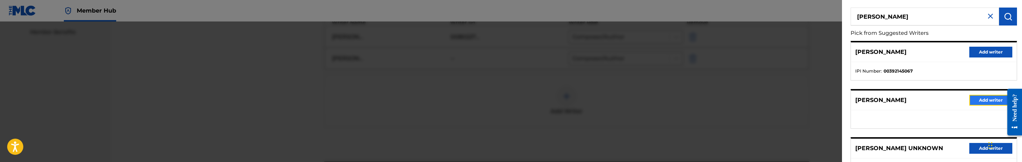
click at [979, 101] on button "Add writer" at bounding box center [990, 100] width 43 height 11
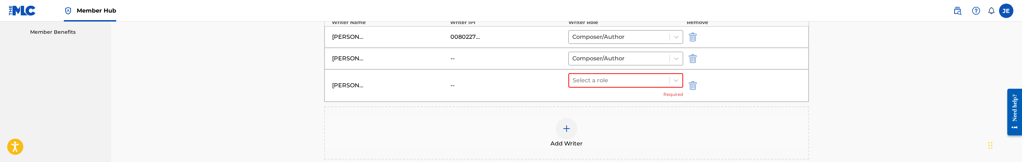
click at [653, 90] on div "Select a role Required" at bounding box center [625, 85] width 115 height 24
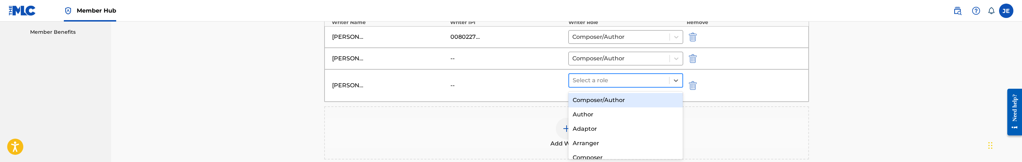
click at [625, 85] on div at bounding box center [619, 80] width 93 height 10
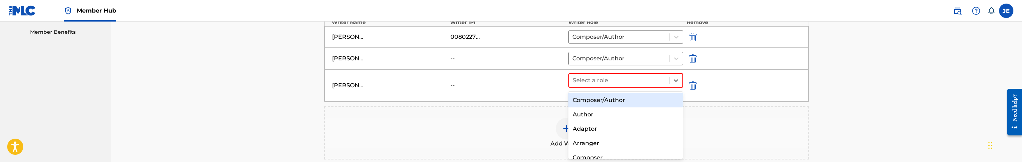
click at [622, 100] on div "Composer/Author" at bounding box center [625, 100] width 114 height 14
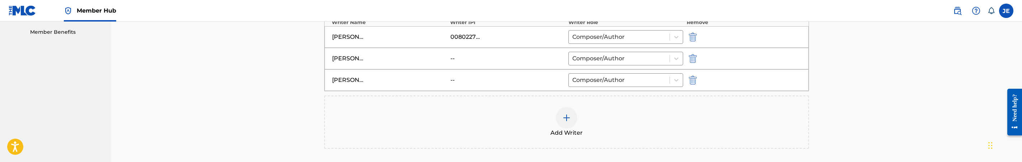
click at [572, 111] on div at bounding box center [567, 118] width 22 height 22
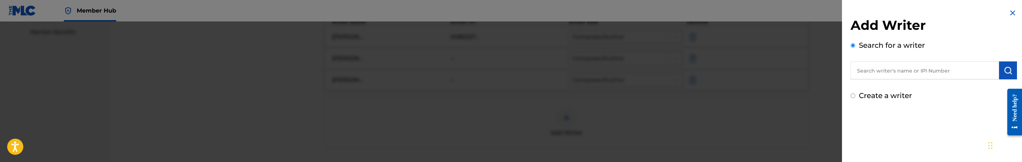
click at [903, 79] on input "text" at bounding box center [925, 70] width 148 height 18
click at [906, 75] on input "text" at bounding box center [925, 70] width 148 height 18
paste input "[PERSON_NAME] p/k/a “No Cap”"
drag, startPoint x: 929, startPoint y: 70, endPoint x: 984, endPoint y: 70, distance: 54.9
click at [984, 70] on div "[PERSON_NAME] p/k/a “No Cap”" at bounding box center [934, 70] width 166 height 18
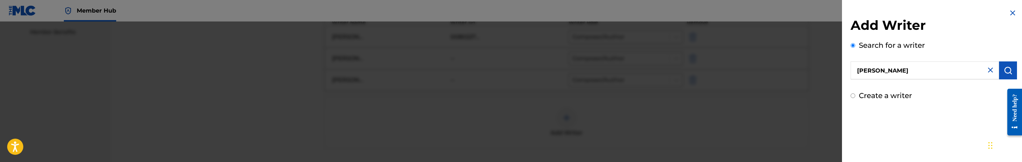
type input "[PERSON_NAME]"
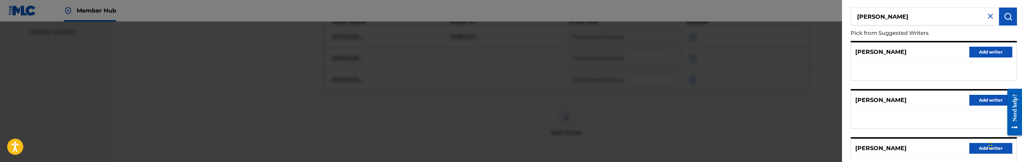
scroll to position [108, 0]
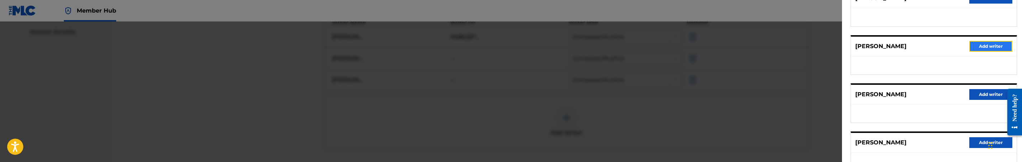
click at [987, 48] on button "Add writer" at bounding box center [990, 46] width 43 height 11
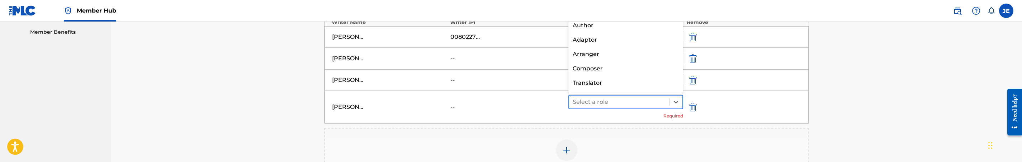
click at [594, 106] on div at bounding box center [619, 102] width 93 height 10
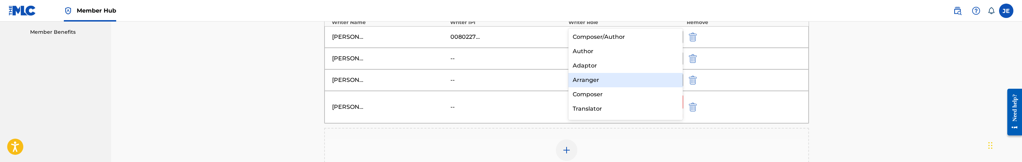
scroll to position [175, 0]
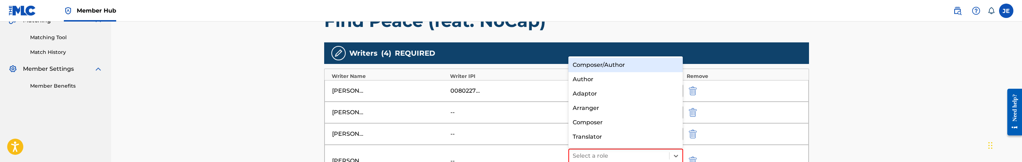
click at [635, 65] on div "Composer/Author" at bounding box center [625, 65] width 114 height 14
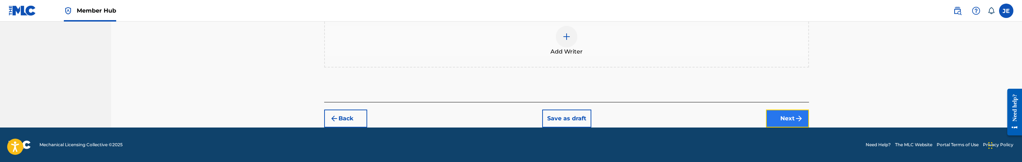
click at [787, 119] on button "Next" at bounding box center [787, 118] width 43 height 18
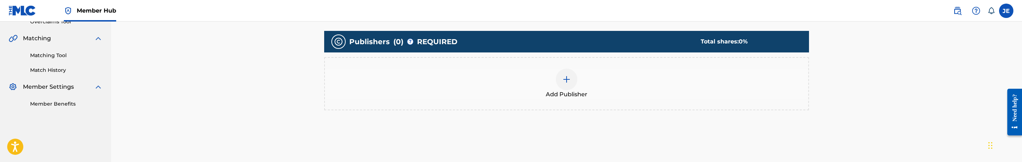
scroll to position [196, 0]
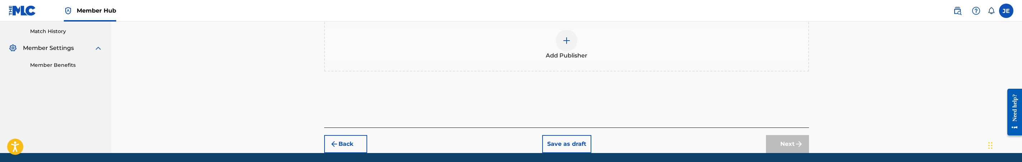
click at [566, 37] on img at bounding box center [566, 40] width 9 height 9
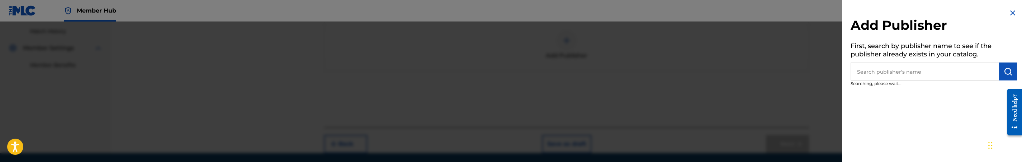
click at [923, 77] on input "text" at bounding box center [925, 71] width 148 height 18
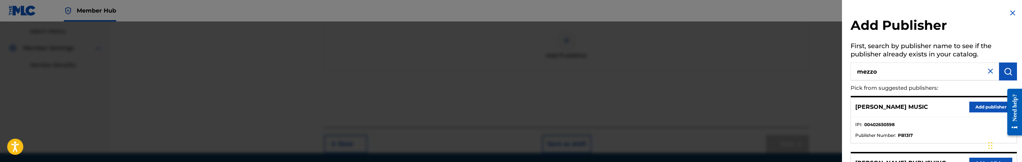
type input "mezzo"
click at [983, 107] on button "Add publisher" at bounding box center [990, 106] width 43 height 11
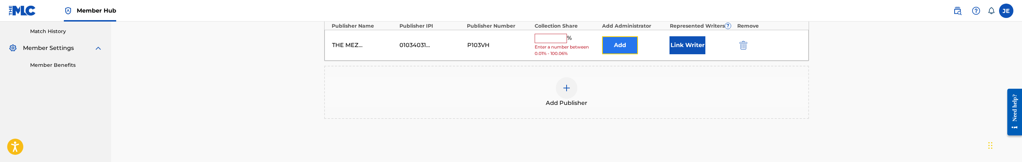
click at [609, 40] on button "Add" at bounding box center [620, 45] width 36 height 18
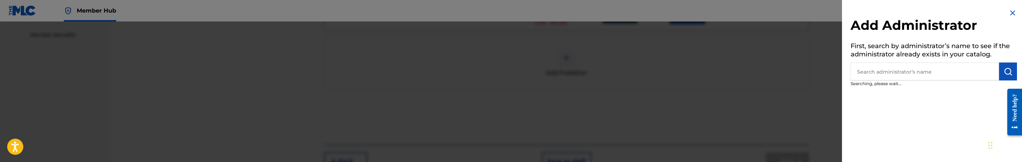
scroll to position [250, 0]
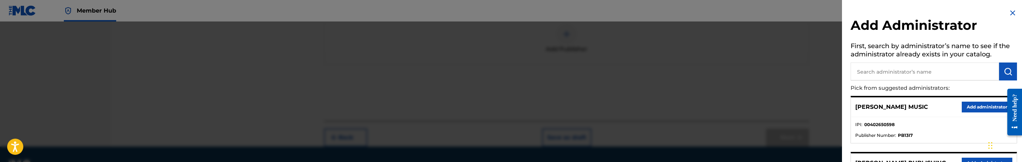
click at [742, 95] on div at bounding box center [511, 103] width 1022 height 162
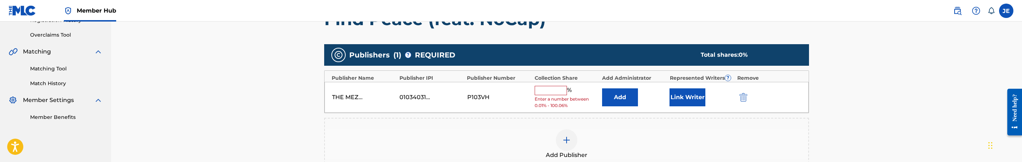
scroll to position [142, 0]
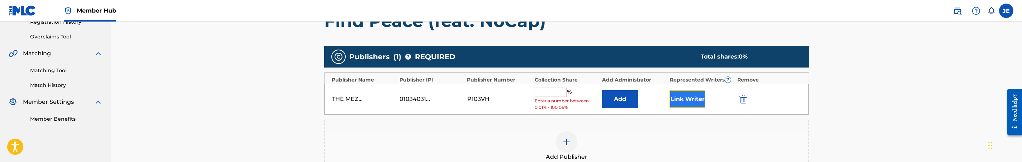
click at [684, 94] on button "Link Writer" at bounding box center [688, 99] width 36 height 18
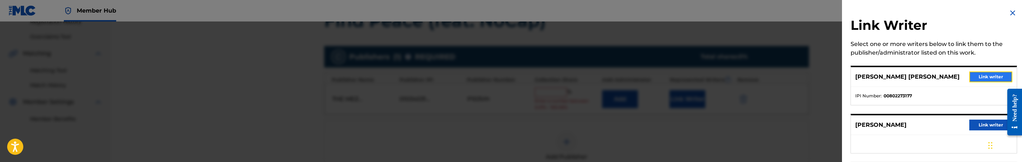
click at [975, 77] on button "Link writer" at bounding box center [990, 76] width 43 height 11
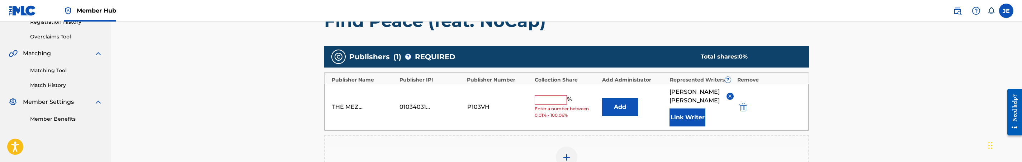
click at [540, 99] on input "text" at bounding box center [551, 99] width 32 height 9
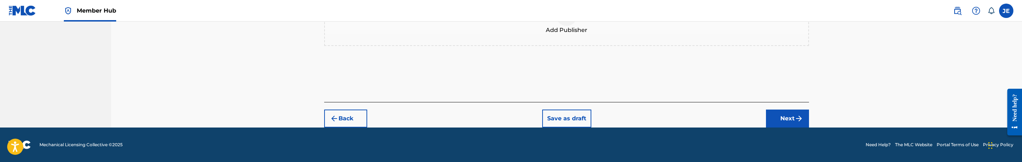
type input "16.66"
click at [779, 106] on div "Back Save as draft Next" at bounding box center [566, 114] width 485 height 25
click at [781, 113] on button "Next" at bounding box center [787, 118] width 43 height 18
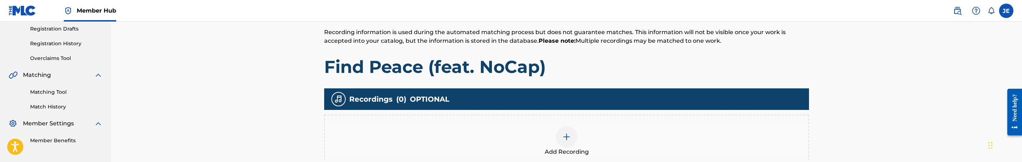
scroll to position [144, 0]
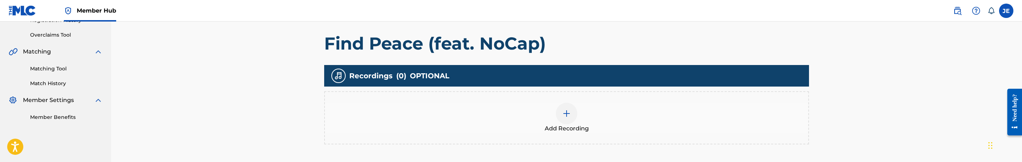
click at [565, 113] on img at bounding box center [566, 113] width 9 height 9
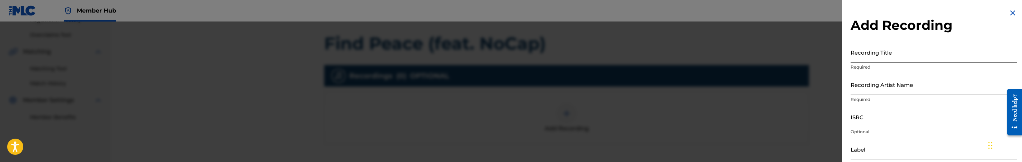
click at [926, 52] on input "Recording Title" at bounding box center [934, 52] width 166 height 20
paste input "Find Peace (feat. NoCap) by YTB Fatt, NoCap"
drag, startPoint x: 922, startPoint y: 57, endPoint x: 1007, endPoint y: 60, distance: 85.4
click at [1007, 60] on input "Find Peace (feat. NoCap) by YTB Fatt, NoCap" at bounding box center [934, 52] width 166 height 20
type input "Find Peace (feat. NoCap)"
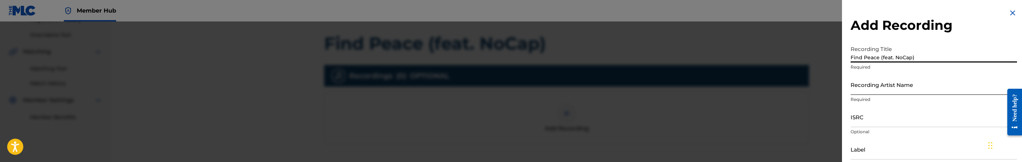
click at [948, 92] on input "Recording Artist Name" at bounding box center [934, 84] width 166 height 20
paste input "YTB Fatt, NoCap"
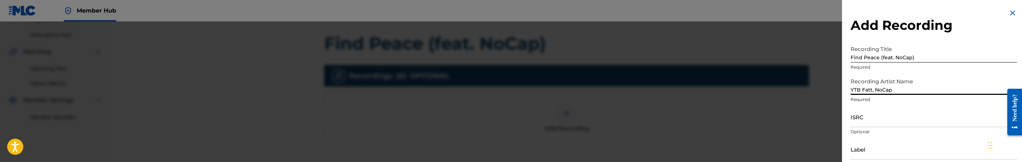
type input "YTB Fatt, NoCap"
drag, startPoint x: 870, startPoint y: 122, endPoint x: 869, endPoint y: 135, distance: 12.9
click at [870, 122] on input "ISRC" at bounding box center [934, 117] width 166 height 20
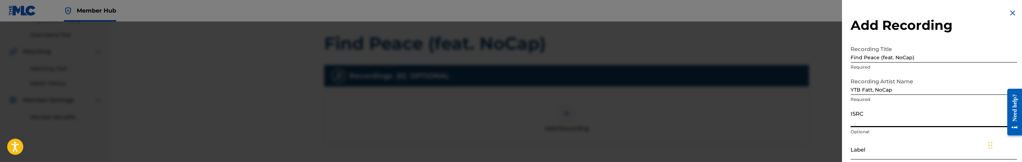
paste input "QZJ842401802"
type input "QZJ842401802"
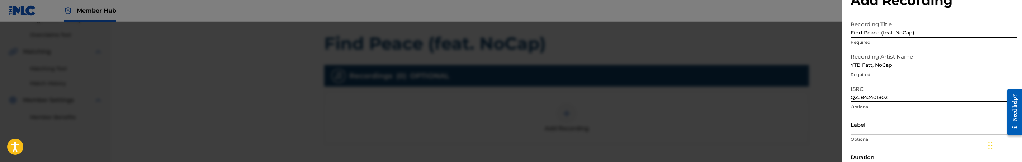
scroll to position [54, 0]
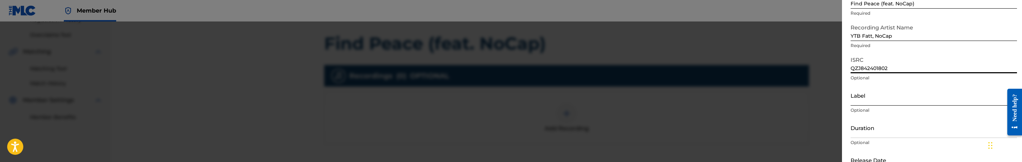
click at [893, 103] on input "Label" at bounding box center [934, 95] width 166 height 20
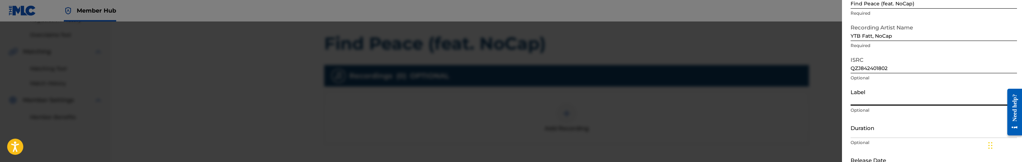
paste input "Loaf Boyz Ventures / 10K Projects"
type input "Loaf Boyz Ventures / 10K Projects"
click at [868, 129] on input "Duration" at bounding box center [934, 127] width 166 height 20
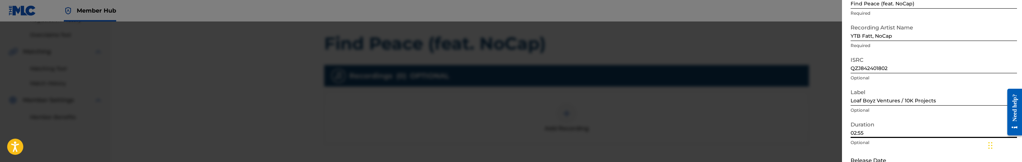
type input "02:55"
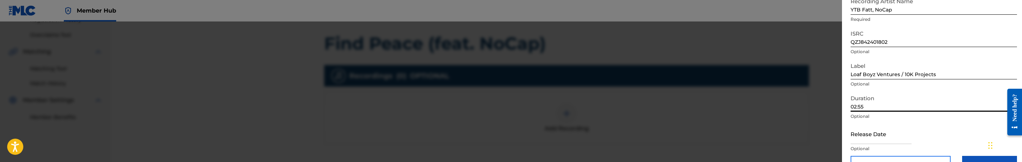
scroll to position [100, 0]
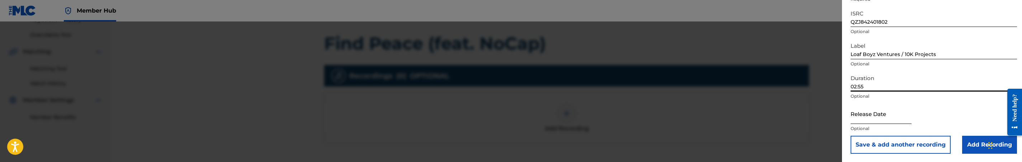
click at [904, 119] on input "text" at bounding box center [881, 113] width 61 height 20
select select "8"
select select "2025"
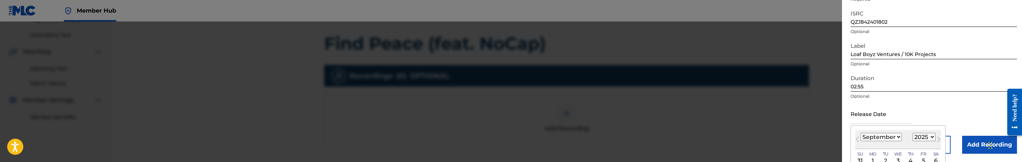
click at [875, 139] on select "January February March April May June July August September October November De…" at bounding box center [881, 137] width 41 height 8
select select "6"
click at [861, 133] on select "January February March April May June July August September October November De…" at bounding box center [881, 137] width 41 height 8
click at [924, 135] on select "1899 1900 1901 1902 1903 1904 1905 1906 1907 1908 1909 1910 1911 1912 1913 1914…" at bounding box center [924, 137] width 23 height 8
select select "2024"
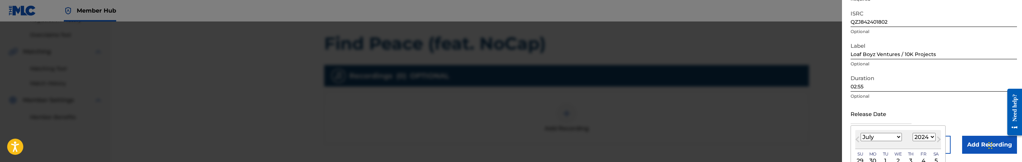
click at [915, 133] on select "1899 1900 1901 1902 1903 1904 1905 1906 1907 1908 1909 1910 1911 1912 1913 1914…" at bounding box center [924, 137] width 23 height 8
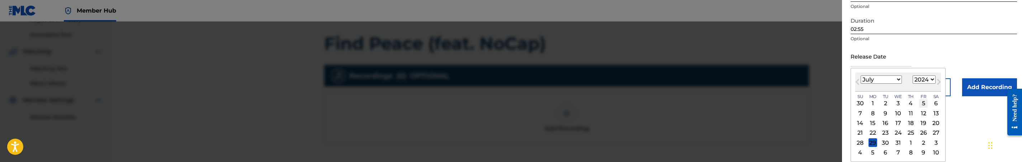
click at [927, 103] on div "5" at bounding box center [923, 103] width 9 height 9
type input "[DATE]"
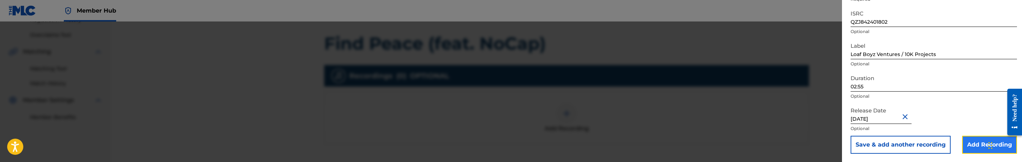
click at [970, 141] on input "Add Recording" at bounding box center [989, 145] width 55 height 18
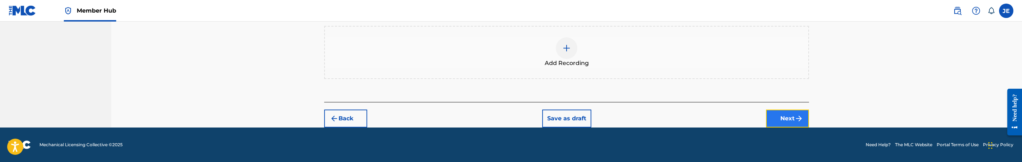
click at [777, 112] on button "Next" at bounding box center [787, 118] width 43 height 18
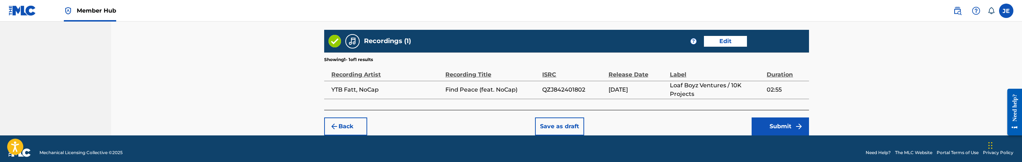
scroll to position [481, 0]
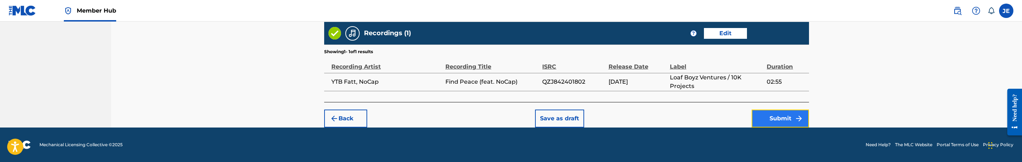
click at [793, 119] on button "Submit" at bounding box center [780, 118] width 57 height 18
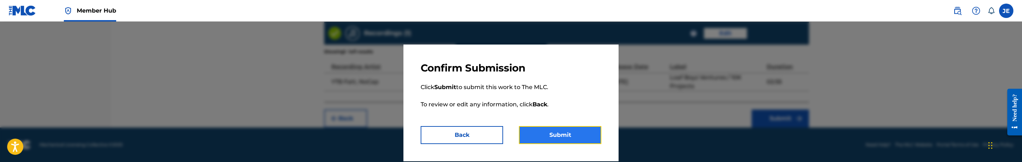
click at [575, 135] on button "Submit" at bounding box center [560, 135] width 82 height 18
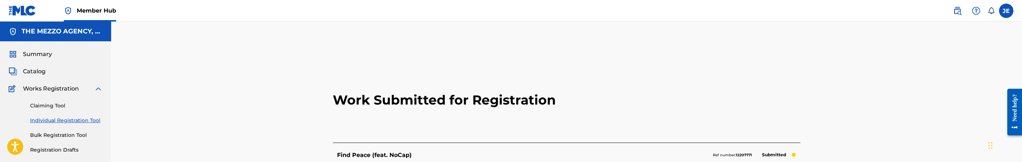
scroll to position [54, 0]
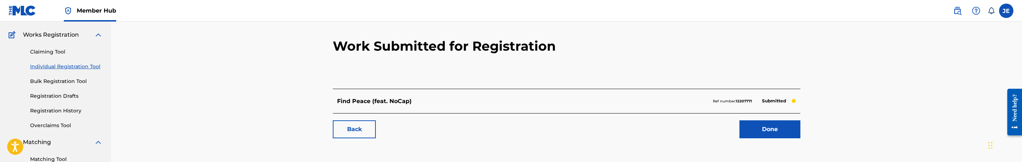
click at [60, 54] on link "Claiming Tool" at bounding box center [66, 52] width 72 height 8
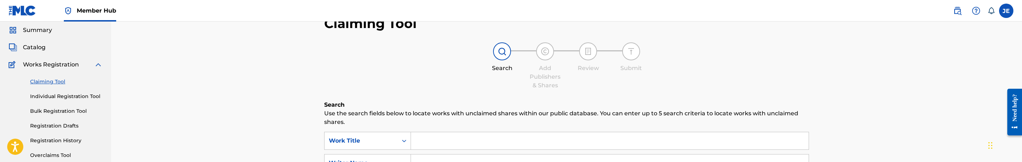
scroll to position [54, 0]
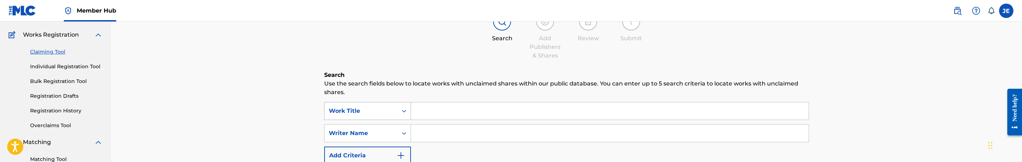
click at [380, 105] on div "Work Title" at bounding box center [361, 111] width 73 height 14
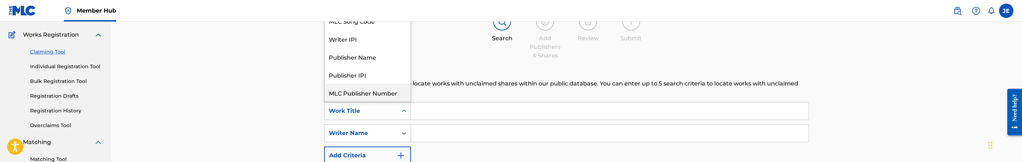
scroll to position [0, 0]
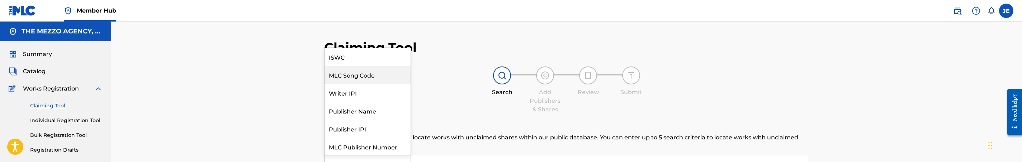
click at [356, 71] on div "MLC Song Code" at bounding box center [368, 75] width 86 height 18
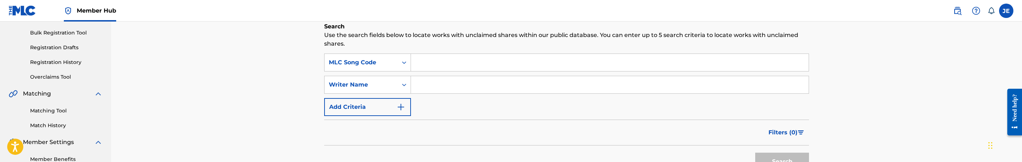
scroll to position [108, 0]
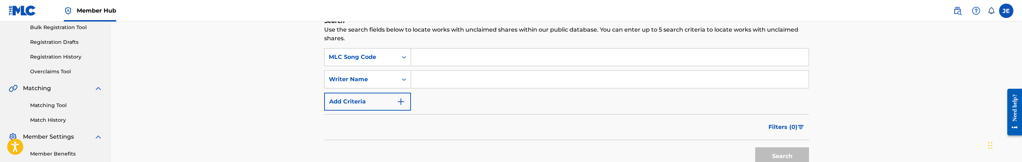
click at [433, 59] on input "Search Form" at bounding box center [610, 56] width 398 height 17
paste input "AE0KPE"
type input "AE0KPE"
click at [779, 155] on button "Search" at bounding box center [782, 156] width 54 height 18
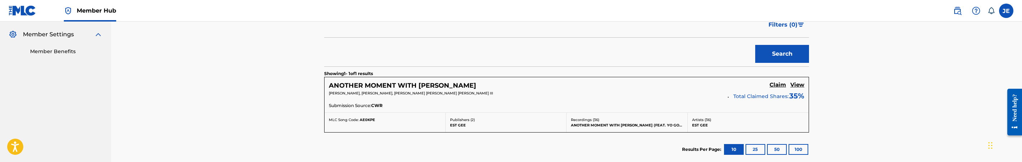
scroll to position [215, 0]
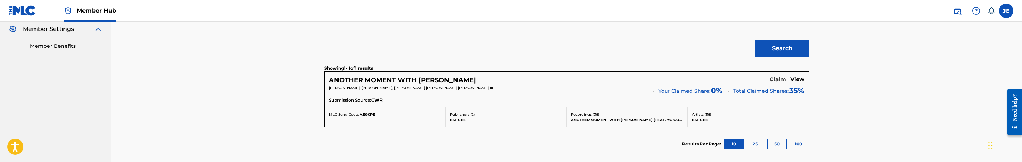
click at [776, 81] on h5 "Claim" at bounding box center [778, 79] width 16 height 7
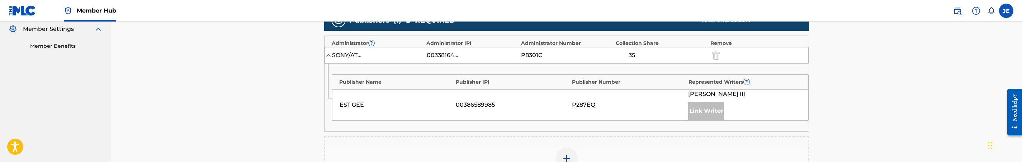
scroll to position [269, 0]
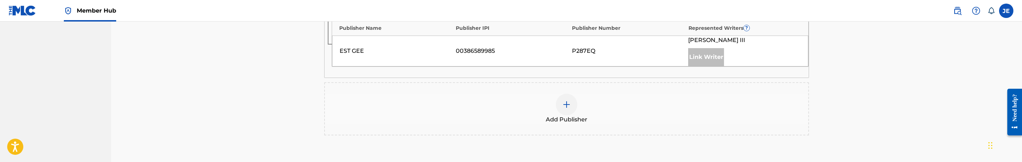
click at [566, 104] on img at bounding box center [566, 104] width 9 height 9
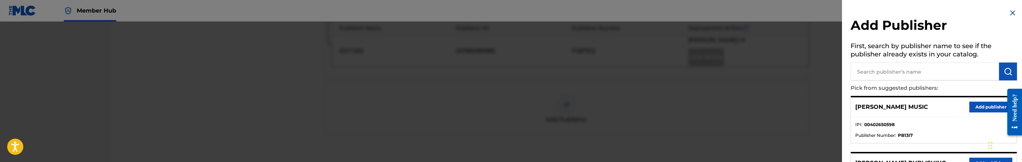
click at [711, 133] on div at bounding box center [511, 103] width 1022 height 162
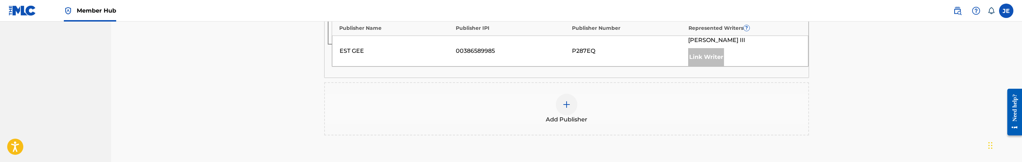
click at [569, 100] on div at bounding box center [567, 105] width 22 height 22
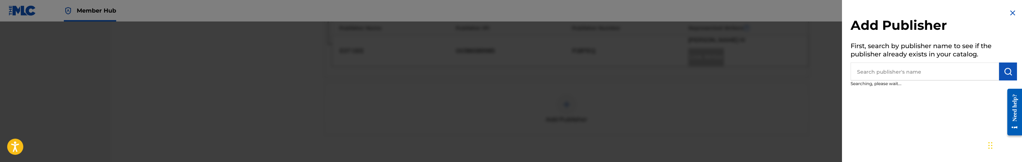
click at [920, 69] on input "text" at bounding box center [925, 71] width 148 height 18
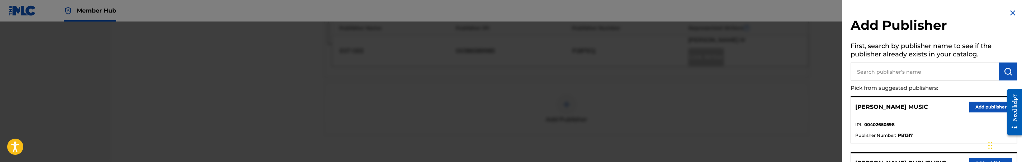
click at [901, 73] on input "text" at bounding box center [925, 71] width 148 height 18
type input "mezzo"
click at [973, 101] on button "Add publisher" at bounding box center [990, 106] width 43 height 11
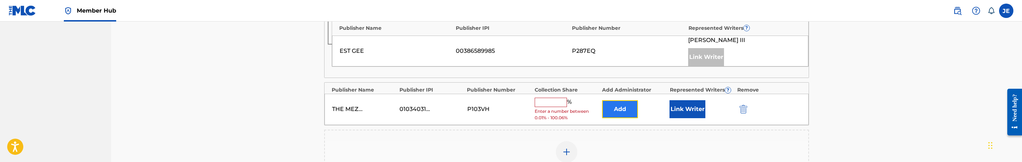
click at [603, 106] on button "Add" at bounding box center [620, 109] width 36 height 18
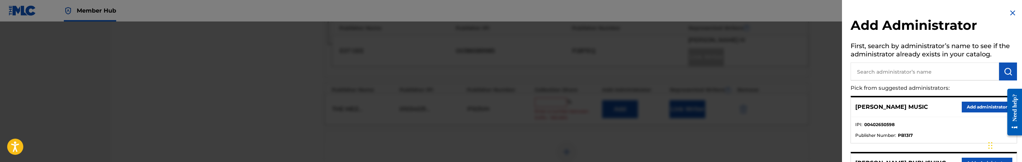
click at [785, 146] on div at bounding box center [511, 103] width 1022 height 162
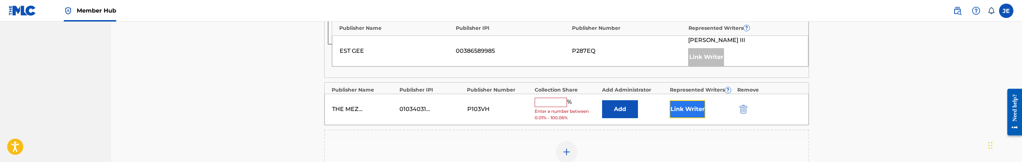
click at [696, 110] on button "Link Writer" at bounding box center [688, 109] width 36 height 18
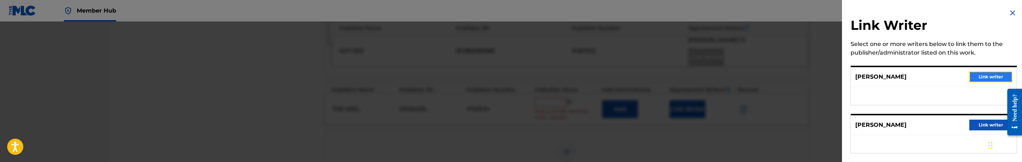
click at [979, 75] on button "Link writer" at bounding box center [990, 76] width 43 height 11
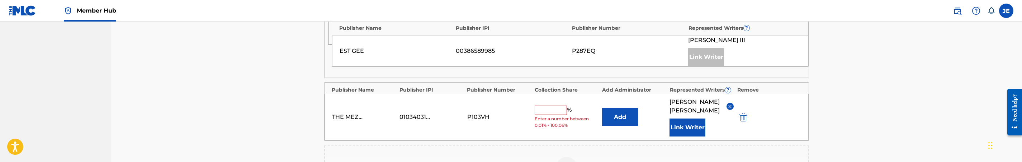
click at [549, 113] on input "text" at bounding box center [551, 109] width 32 height 9
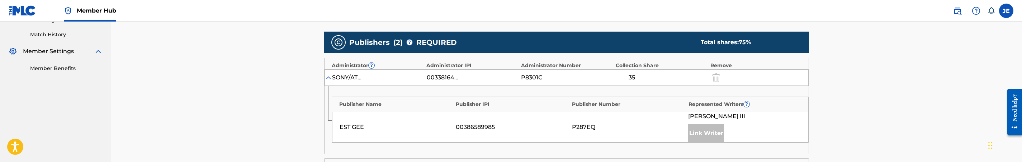
scroll to position [215, 0]
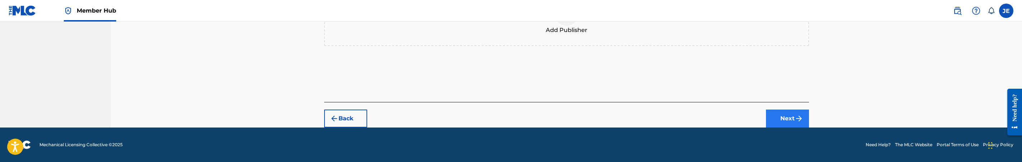
type input "40"
click at [785, 111] on button "Next" at bounding box center [787, 118] width 43 height 18
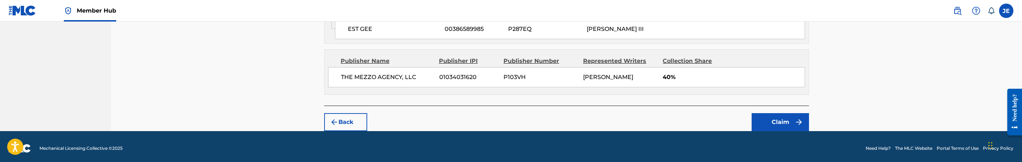
scroll to position [375, 0]
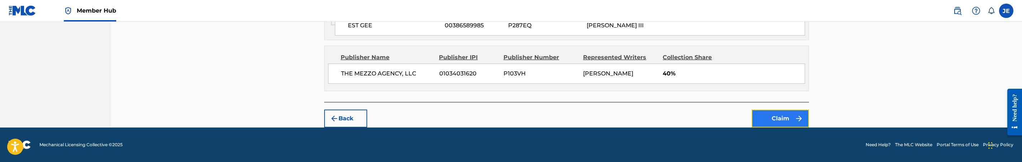
click at [776, 116] on button "Claim" at bounding box center [780, 118] width 57 height 18
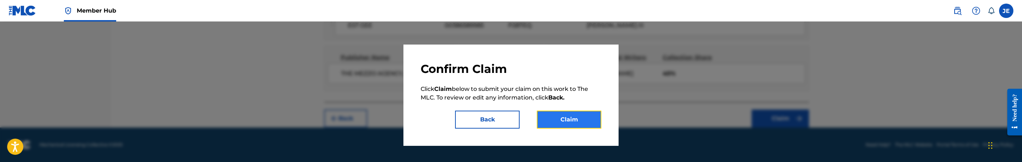
click at [586, 117] on button "Claim" at bounding box center [569, 119] width 65 height 18
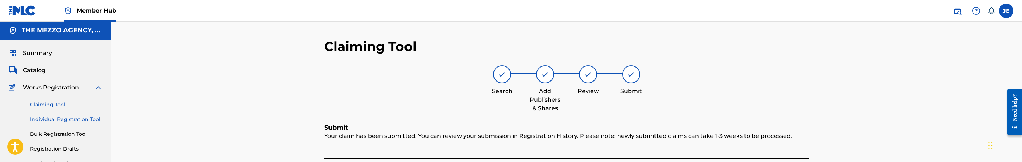
scroll to position [0, 0]
click at [52, 109] on link "Claiming Tool" at bounding box center [66, 106] width 72 height 8
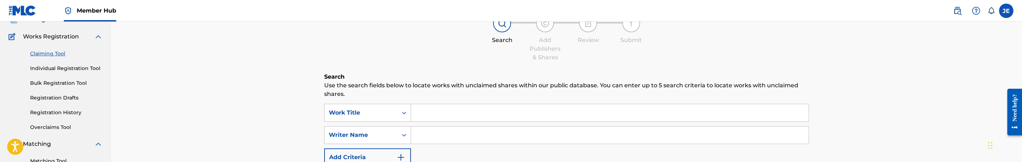
scroll to position [54, 0]
click at [371, 107] on div "Work Title" at bounding box center [361, 111] width 65 height 9
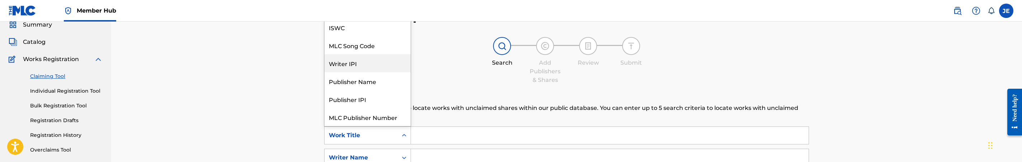
scroll to position [0, 0]
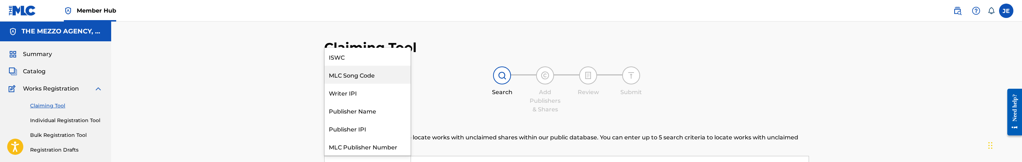
click at [369, 74] on div "MLC Song Code" at bounding box center [368, 75] width 86 height 18
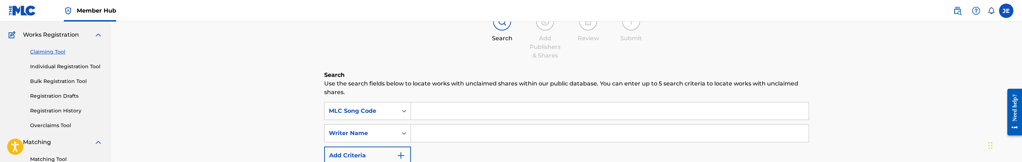
click at [455, 111] on input "Search Form" at bounding box center [610, 110] width 398 height 17
paste input "FE11S1"
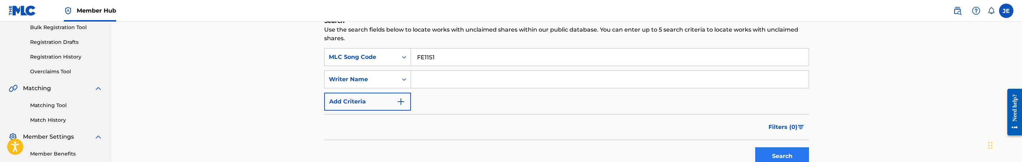
type input "FE11S1"
click at [786, 158] on button "Search" at bounding box center [782, 156] width 54 height 18
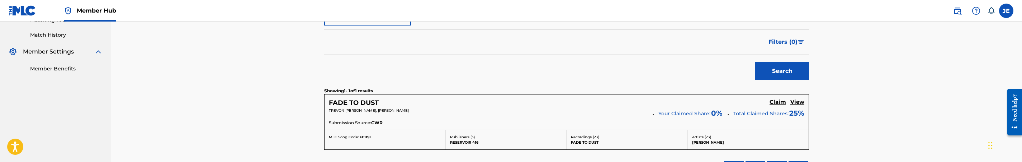
scroll to position [215, 0]
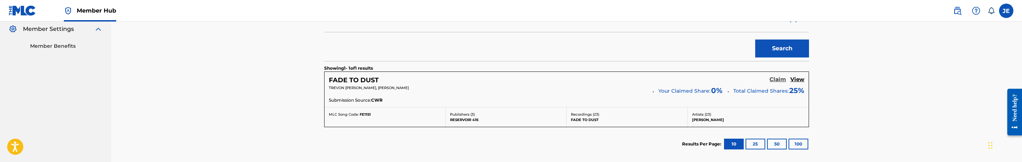
click at [776, 77] on h5 "Claim" at bounding box center [778, 79] width 16 height 7
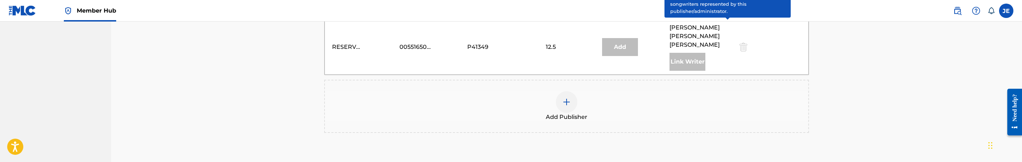
scroll to position [377, 0]
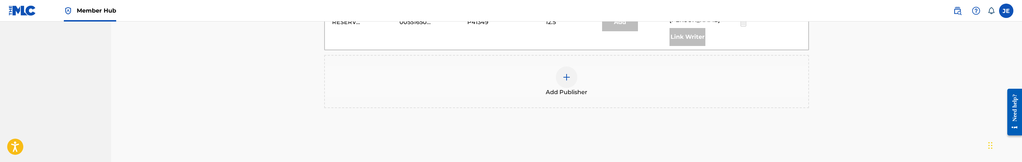
click at [573, 66] on div at bounding box center [567, 77] width 22 height 22
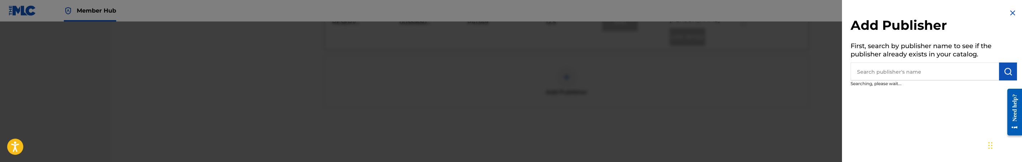
click at [927, 64] on input "text" at bounding box center [925, 71] width 148 height 18
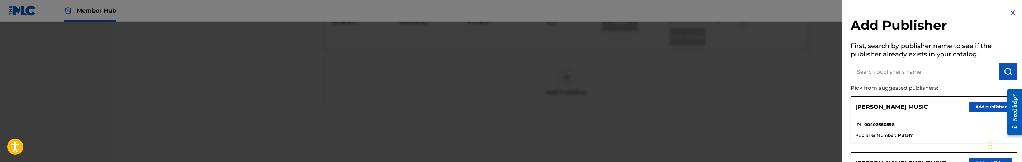
click at [927, 71] on input "text" at bounding box center [925, 71] width 148 height 18
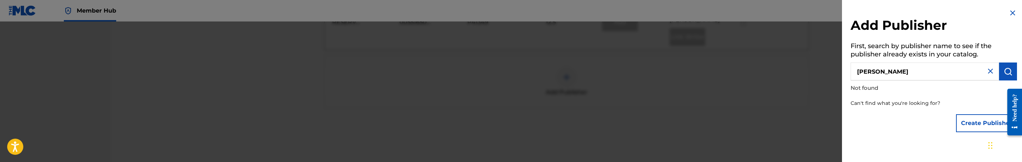
click at [899, 73] on input "[PERSON_NAME]" at bounding box center [925, 71] width 148 height 18
paste input "SEXTONINC"
type input "SEXTONINC"
click at [980, 127] on button "Create Publisher" at bounding box center [986, 123] width 61 height 18
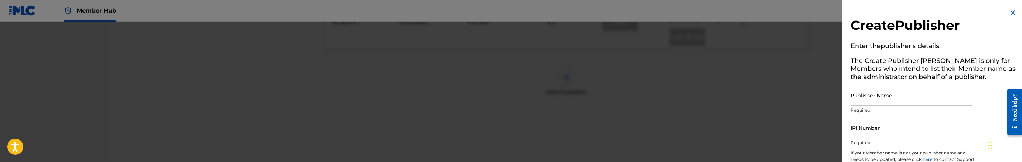
click at [1008, 13] on img at bounding box center [1012, 13] width 9 height 9
click at [1006, 13] on label at bounding box center [1006, 11] width 14 height 14
click at [1006, 11] on input "[PERSON_NAME] [PERSON_NAME][EMAIL_ADDRESS][DOMAIN_NAME] Notification Preference…" at bounding box center [1006, 11] width 0 height 0
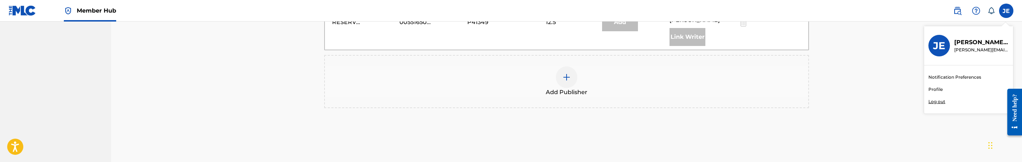
click at [572, 66] on div at bounding box center [567, 77] width 22 height 22
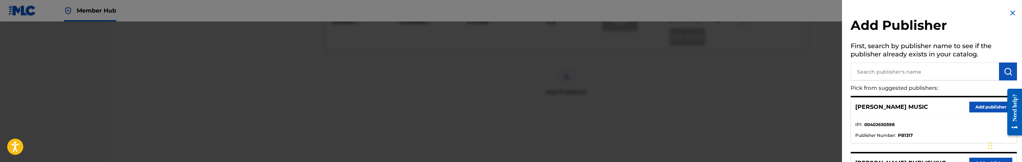
click at [959, 67] on input "text" at bounding box center [925, 71] width 148 height 18
paste input "SEXTONINC"
click at [1006, 72] on img "submit" at bounding box center [1008, 71] width 9 height 9
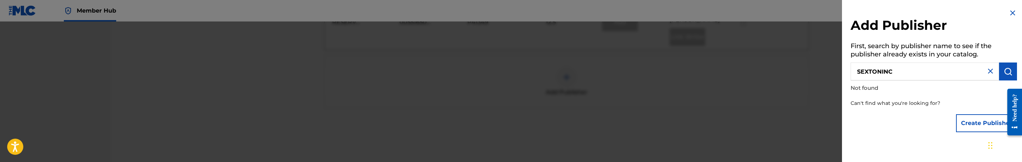
click at [915, 72] on input "SEXTONINC" at bounding box center [925, 71] width 148 height 18
type input "SEXTONINC"
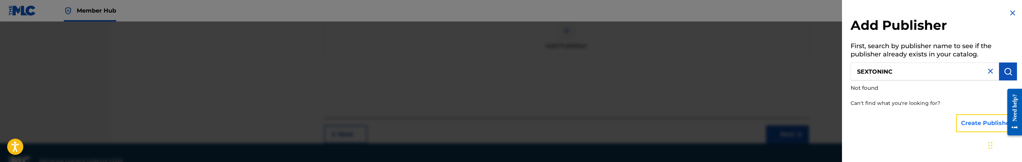
click at [976, 119] on button "Create Publisher" at bounding box center [986, 123] width 61 height 18
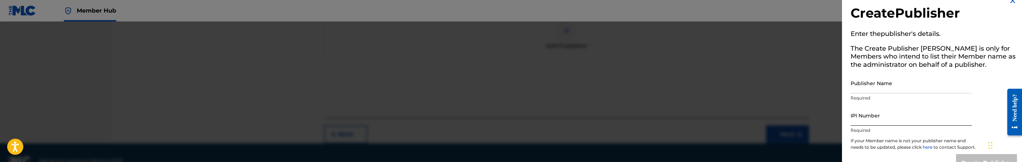
scroll to position [37, 0]
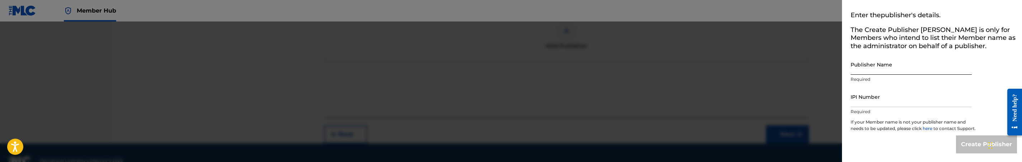
click at [887, 68] on input "Publisher Name" at bounding box center [911, 64] width 121 height 20
click at [889, 63] on input "Publisher Name" at bounding box center [911, 64] width 121 height 20
paste input "SEXTONINC"
type input "SEXTONINC"
click at [903, 86] on input "IPI Number" at bounding box center [911, 96] width 121 height 20
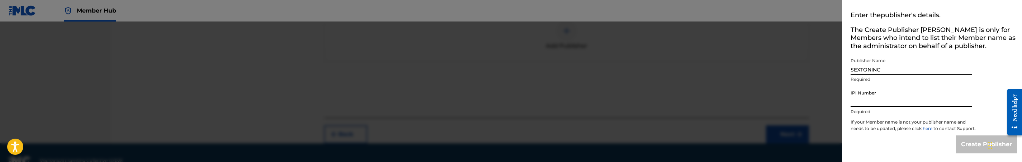
type input "00787358384"
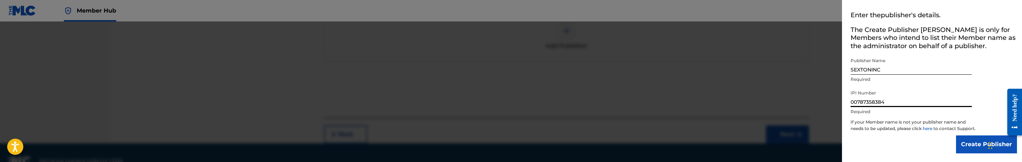
click at [988, 151] on div "Chat Widget" at bounding box center [1004, 144] width 36 height 34
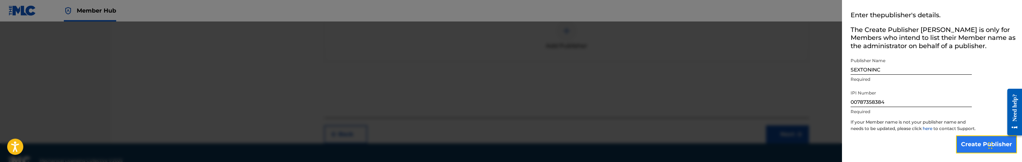
drag, startPoint x: 980, startPoint y: 146, endPoint x: 963, endPoint y: 145, distance: 17.2
click at [979, 146] on input "Create Publisher" at bounding box center [986, 144] width 61 height 18
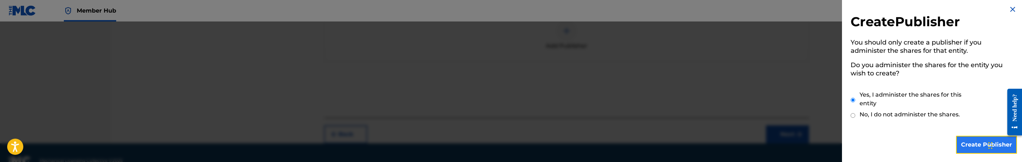
click at [973, 140] on input "Create Publisher" at bounding box center [986, 145] width 61 height 18
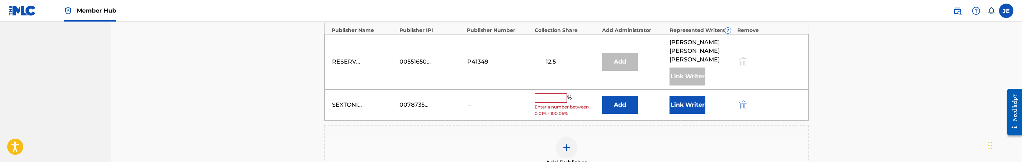
scroll to position [315, 0]
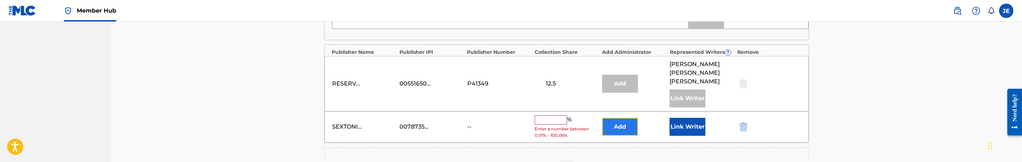
click at [616, 118] on button "Add" at bounding box center [620, 127] width 36 height 18
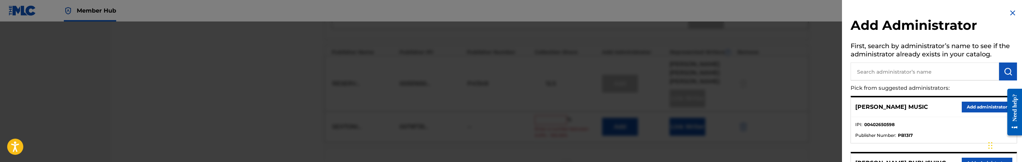
click at [908, 77] on input "text" at bounding box center [925, 71] width 148 height 18
type input "mezzo"
click at [986, 108] on button "Add administrator" at bounding box center [987, 106] width 51 height 11
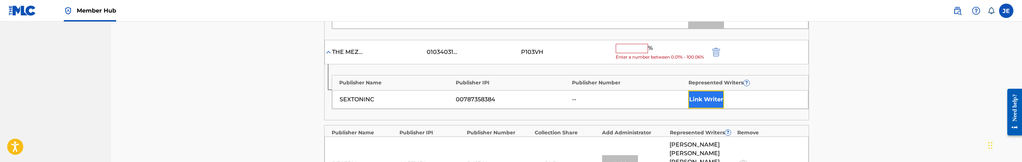
click at [701, 94] on button "Link Writer" at bounding box center [706, 99] width 36 height 18
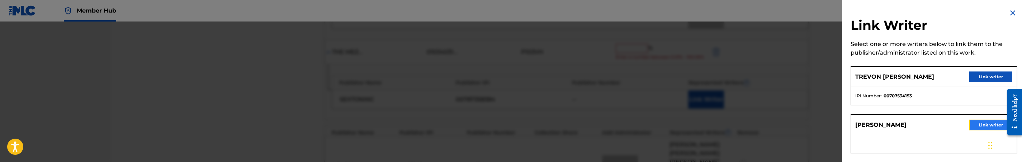
click at [984, 119] on button "Link writer" at bounding box center [990, 124] width 43 height 11
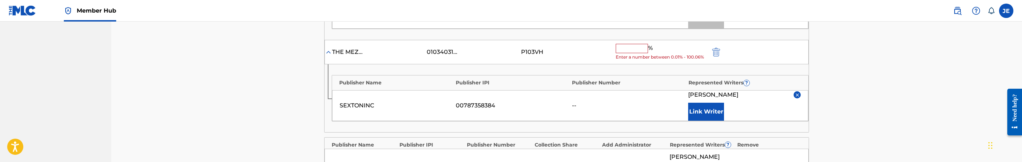
click at [632, 44] on input "text" at bounding box center [632, 48] width 32 height 9
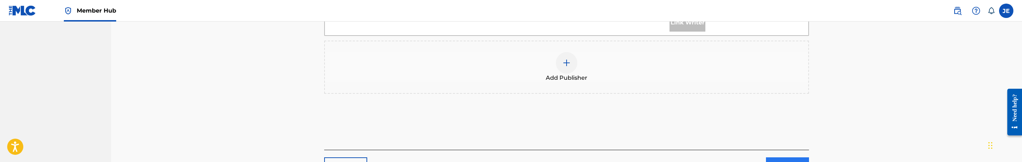
type input "75"
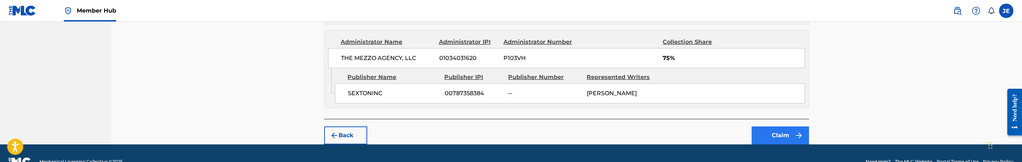
scroll to position [453, 0]
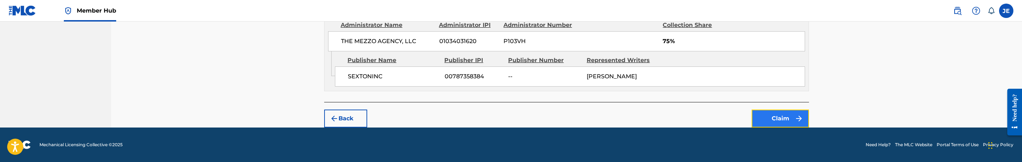
click at [771, 115] on button "Claim" at bounding box center [780, 118] width 57 height 18
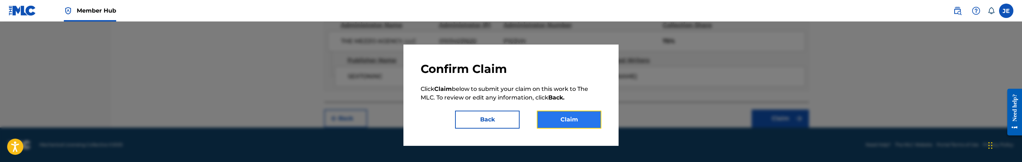
click at [547, 122] on button "Claim" at bounding box center [569, 119] width 65 height 18
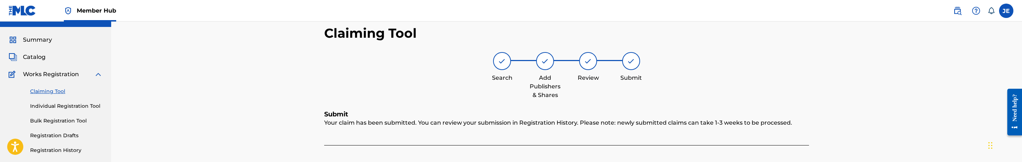
scroll to position [0, 0]
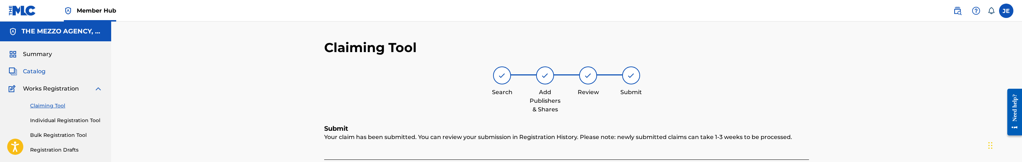
click at [43, 69] on span "Catalog" at bounding box center [34, 71] width 23 height 9
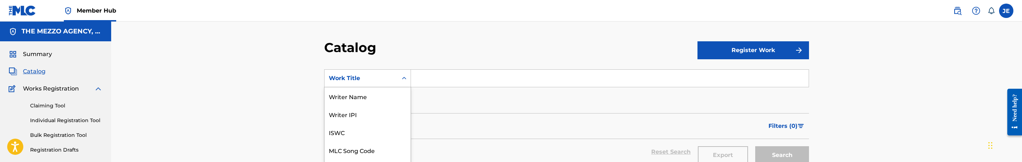
click at [408, 77] on div "12 results available. Use Up and Down to choose options, press Enter to select …" at bounding box center [367, 78] width 87 height 18
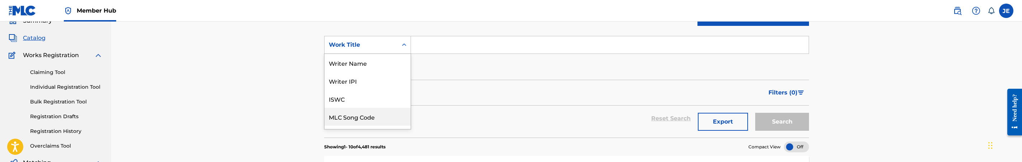
click at [393, 103] on div "ISWC" at bounding box center [368, 99] width 86 height 18
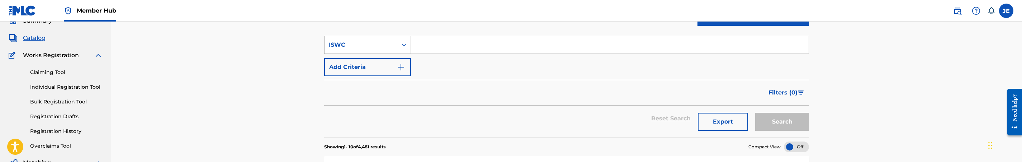
click at [380, 52] on div "ISWC" at bounding box center [367, 45] width 87 height 18
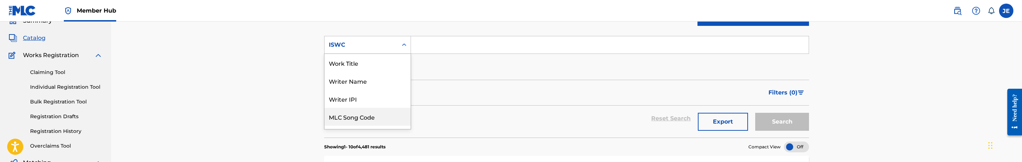
click at [375, 114] on div "MLC Song Code" at bounding box center [368, 117] width 86 height 18
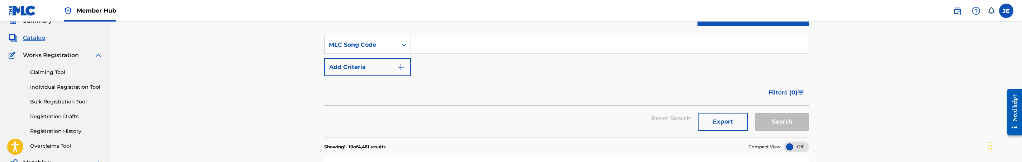
click at [467, 54] on div "SearchWithCriteriaa135b3d8-7d0c-4d0c-8df7-75186c281a3a MLC Song Code Add Criter…" at bounding box center [566, 56] width 485 height 40
click at [474, 42] on input "Search Form" at bounding box center [610, 44] width 398 height 17
paste input "FE5KD0"
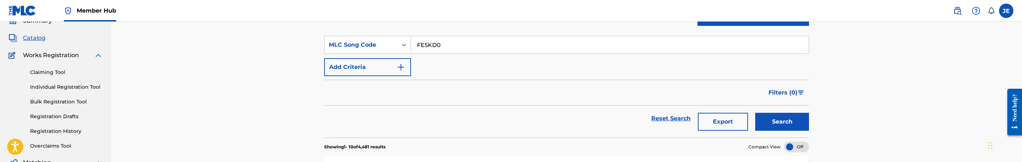
type input "FE5KD0"
click at [767, 124] on button "Search" at bounding box center [782, 122] width 54 height 18
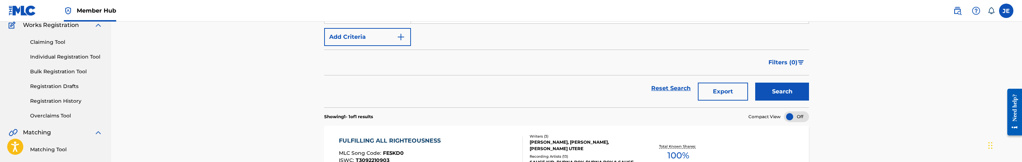
scroll to position [87, 0]
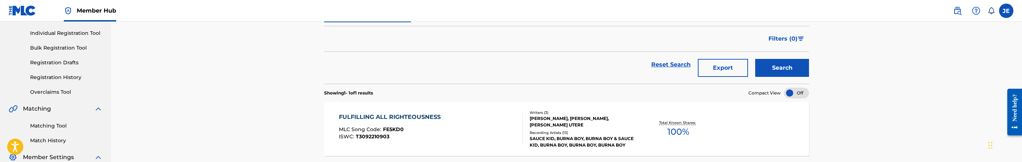
click at [442, 133] on div "MLC Song Code : FE5KD0" at bounding box center [391, 130] width 105 height 7
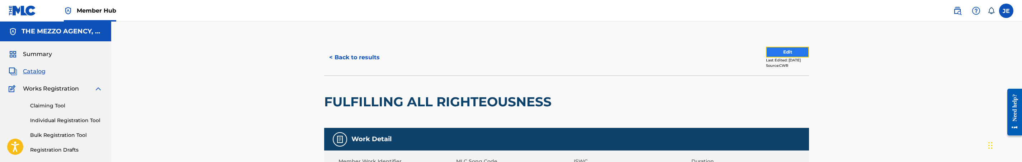
click at [795, 54] on button "Edit" at bounding box center [787, 52] width 43 height 11
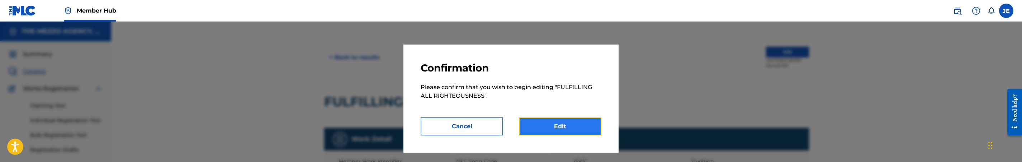
click at [575, 131] on link "Edit" at bounding box center [560, 126] width 82 height 18
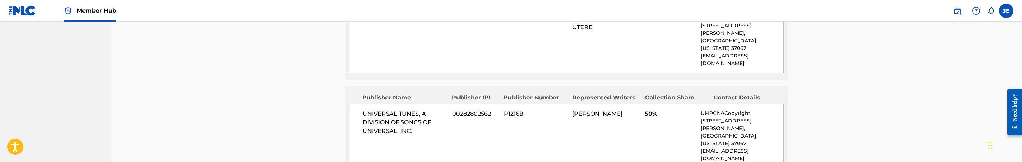
scroll to position [629, 0]
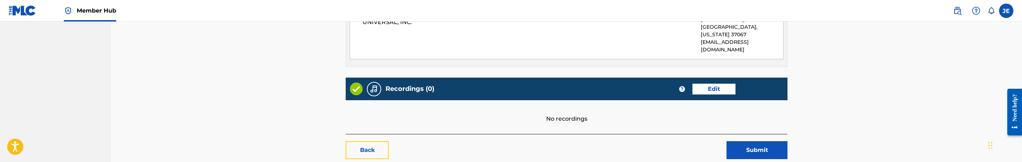
click at [366, 141] on link "Back" at bounding box center [367, 150] width 43 height 18
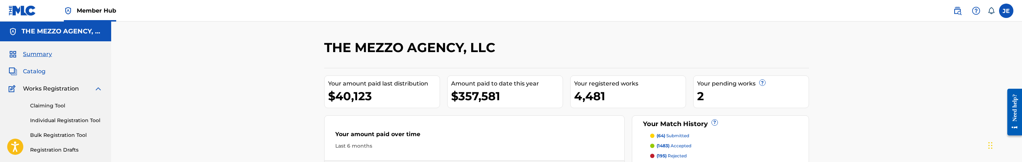
click at [35, 67] on span "Catalog" at bounding box center [34, 71] width 23 height 9
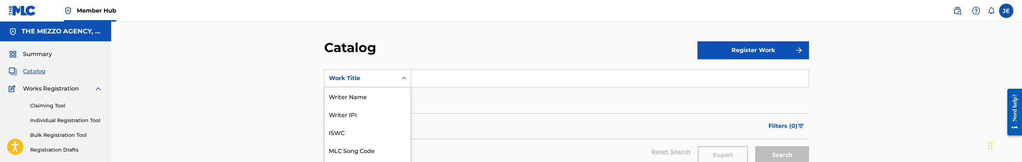
click at [395, 75] on div "12 results available. Use Up and Down to choose options, press Enter to select …" at bounding box center [367, 78] width 87 height 18
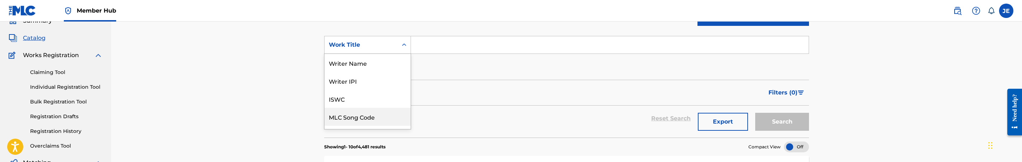
click at [363, 115] on div "MLC Song Code" at bounding box center [368, 117] width 86 height 18
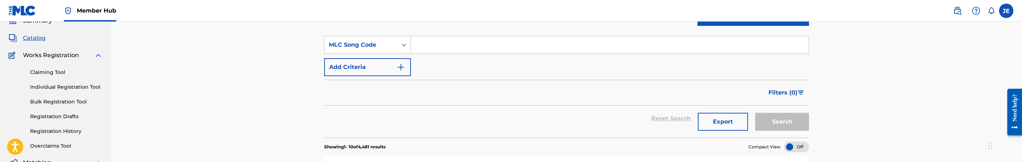
click at [472, 46] on input "Search Form" at bounding box center [610, 44] width 398 height 17
paste input "FE5KD0"
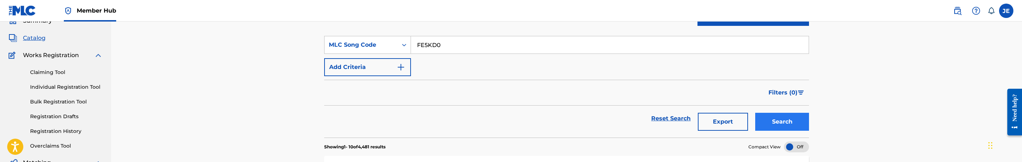
type input "FE5KD0"
click at [770, 119] on button "Search" at bounding box center [782, 122] width 54 height 18
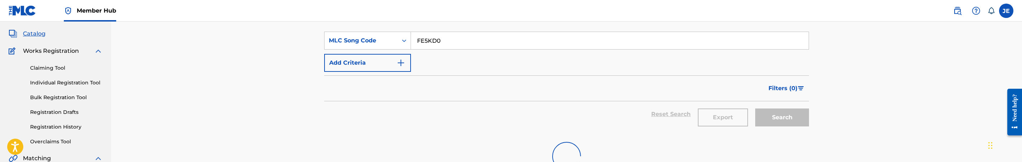
scroll to position [87, 0]
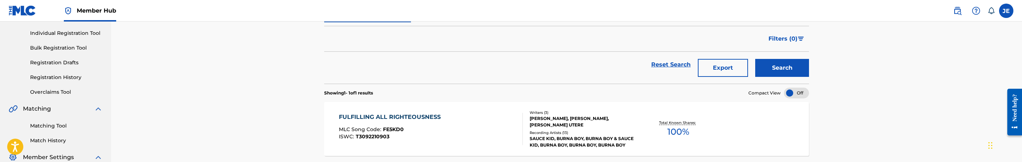
click at [439, 121] on div "FULFILLING ALL RIGHTEOUSNESS" at bounding box center [391, 117] width 105 height 9
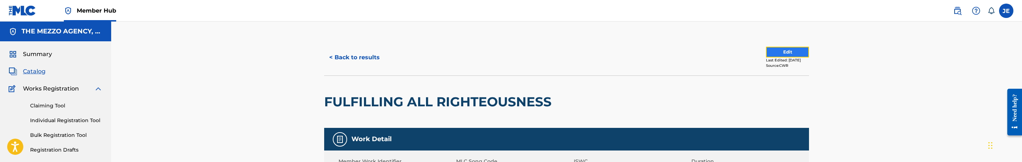
click at [769, 51] on button "Edit" at bounding box center [787, 52] width 43 height 11
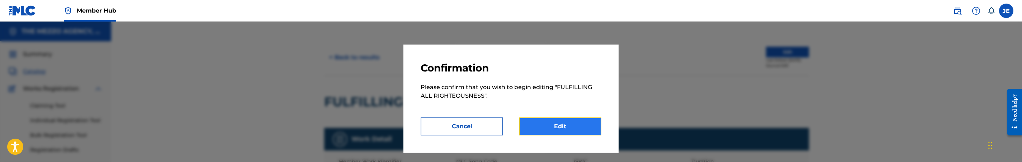
click at [568, 119] on link "Edit" at bounding box center [560, 126] width 82 height 18
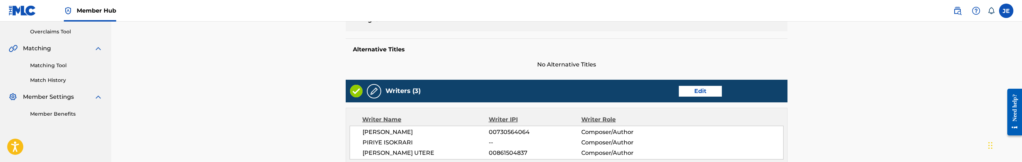
scroll to position [161, 0]
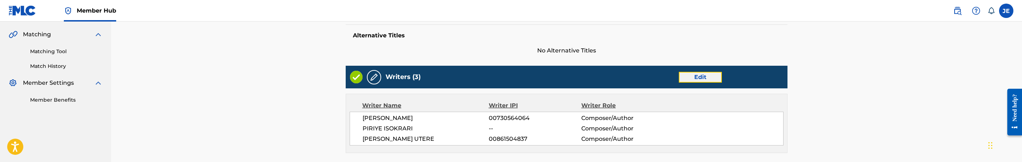
click at [713, 76] on link "Edit" at bounding box center [700, 77] width 43 height 11
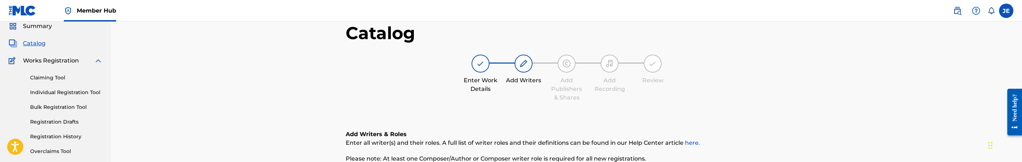
scroll to position [161, 0]
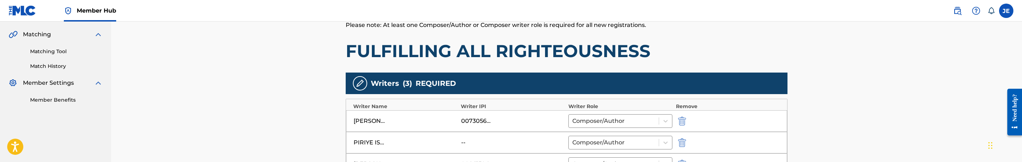
click at [682, 138] on div "PIRIYE ISOKRARI -- Composer/Author" at bounding box center [566, 143] width 441 height 22
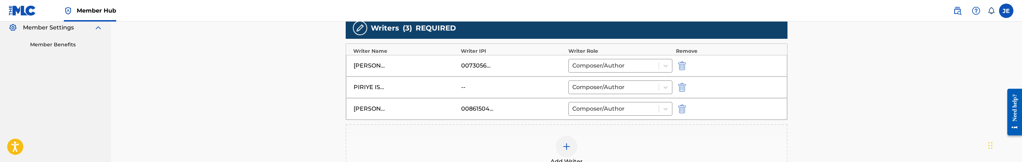
scroll to position [215, 0]
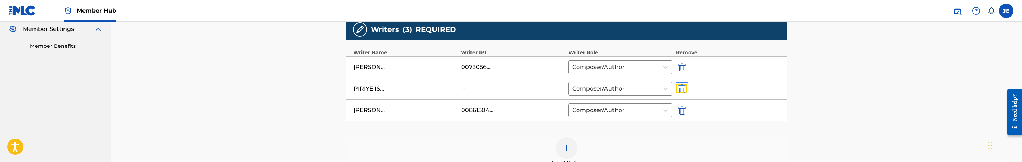
click at [678, 93] on img "submit" at bounding box center [682, 88] width 8 height 9
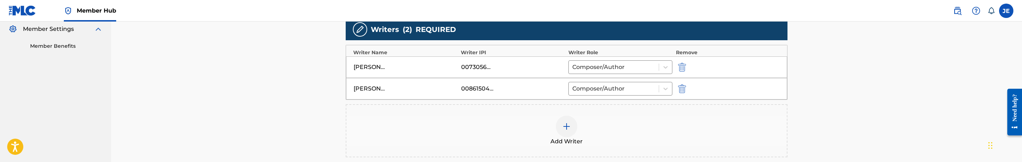
click at [568, 127] on img at bounding box center [566, 126] width 9 height 9
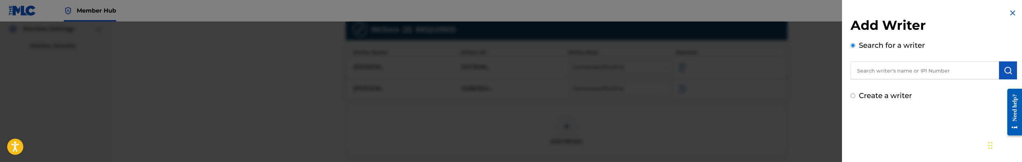
click at [869, 75] on input "text" at bounding box center [925, 70] width 148 height 18
paste input "Piriye Isokrari"
type input "Piriye Isokrari"
click at [1007, 70] on img "submit" at bounding box center [1008, 70] width 9 height 9
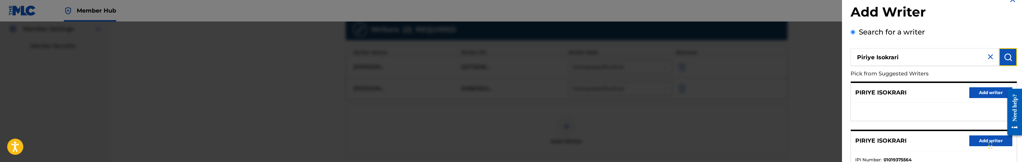
scroll to position [66, 0]
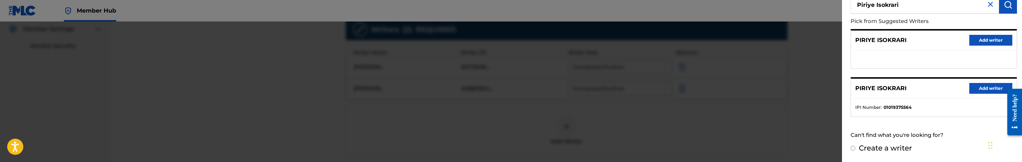
click at [851, 147] on input "Create a writer" at bounding box center [853, 148] width 5 height 5
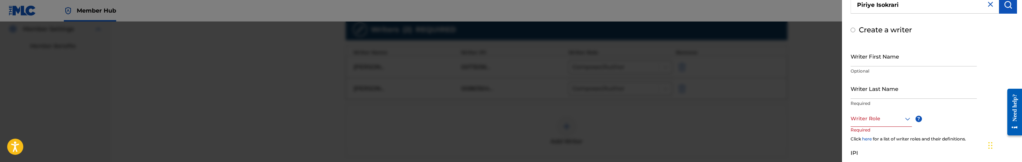
radio input "false"
radio input "true"
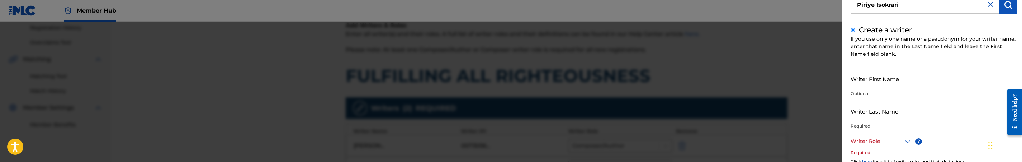
scroll to position [0, 0]
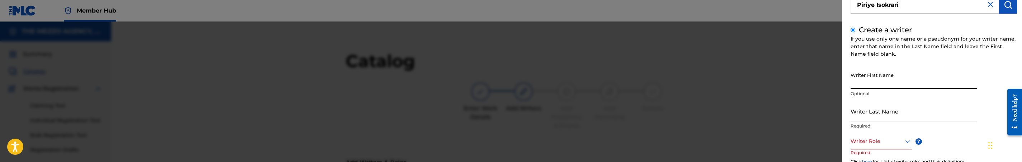
click at [903, 85] on input "Writer First Name" at bounding box center [914, 78] width 126 height 20
paste input "PIRIYE ISOKRARI"
click at [889, 85] on input "PIRIYE ISOKRARI" at bounding box center [914, 78] width 126 height 20
type input "PIRIYE"
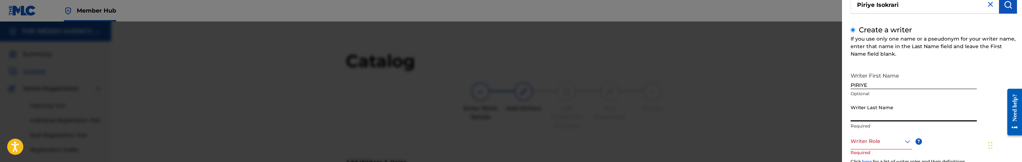
click at [880, 117] on input "Writer Last Name" at bounding box center [914, 111] width 126 height 20
paste input "ISOKRARI"
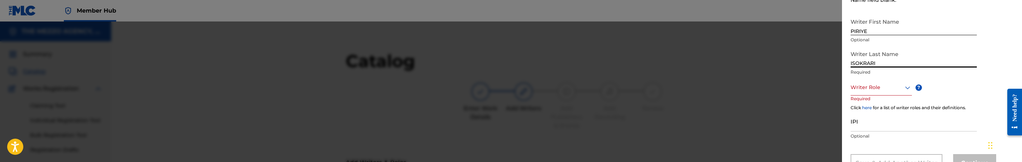
type input "ISOKRARI"
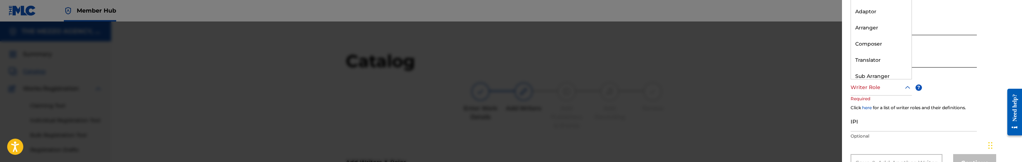
click at [902, 92] on div "Writer Role" at bounding box center [881, 87] width 61 height 16
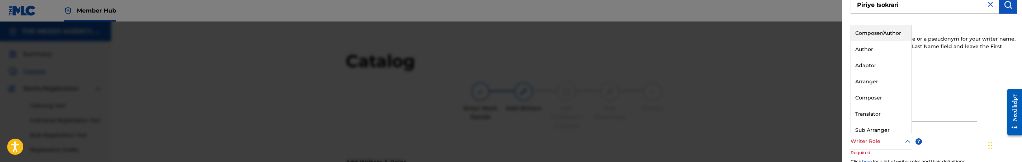
click at [884, 36] on div "Composer/Author" at bounding box center [881, 33] width 61 height 16
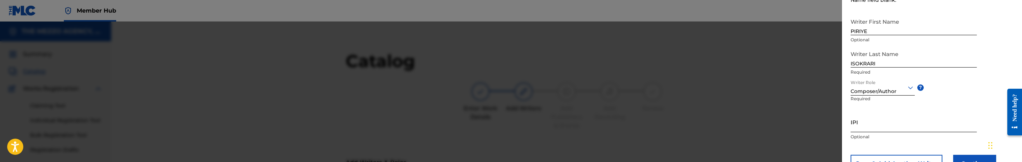
drag, startPoint x: 901, startPoint y: 125, endPoint x: 863, endPoint y: 123, distance: 37.7
click at [901, 125] on input "IPI" at bounding box center [914, 122] width 126 height 20
paste input "1239578221"
click at [852, 127] on input "1239578221" at bounding box center [914, 122] width 126 height 20
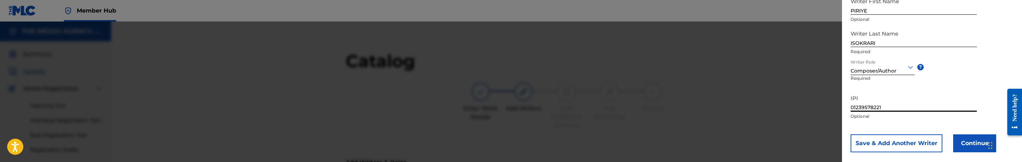
scroll to position [150, 0]
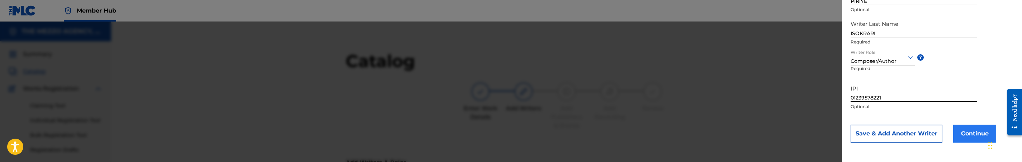
type input "01239578221"
click at [966, 134] on button "Continue" at bounding box center [974, 133] width 43 height 18
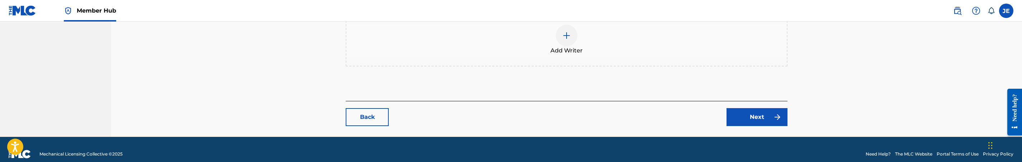
scroll to position [338, 0]
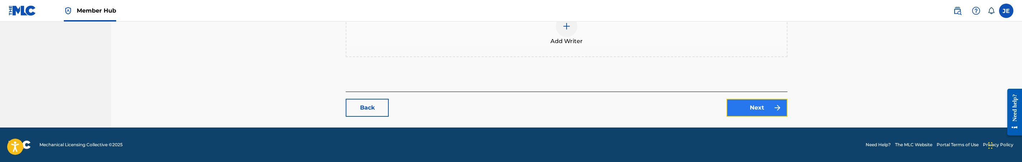
click at [753, 107] on link "Next" at bounding box center [757, 108] width 61 height 18
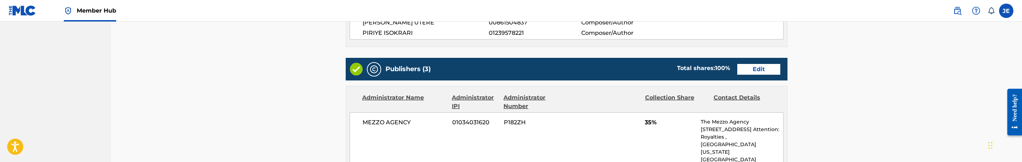
scroll to position [269, 0]
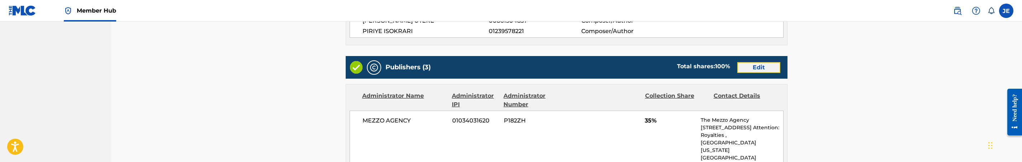
click at [750, 72] on link "Edit" at bounding box center [758, 67] width 43 height 11
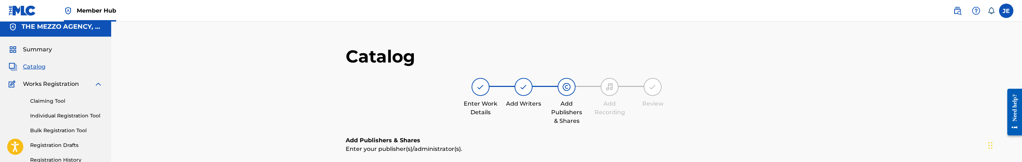
scroll to position [161, 0]
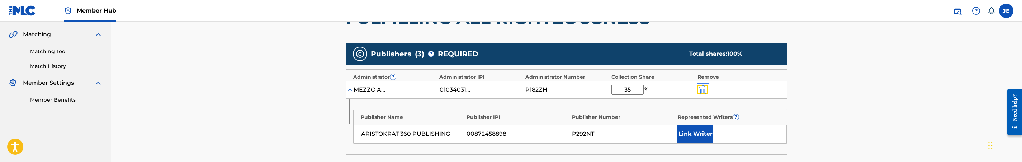
click at [704, 91] on img "submit" at bounding box center [703, 89] width 8 height 9
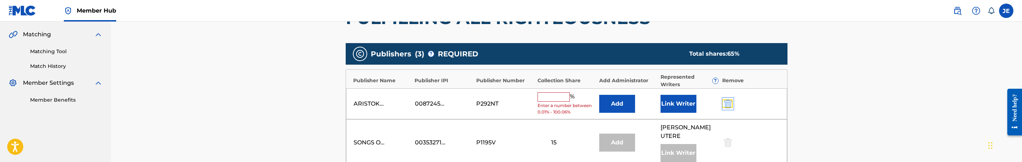
click at [726, 101] on img "submit" at bounding box center [728, 103] width 8 height 9
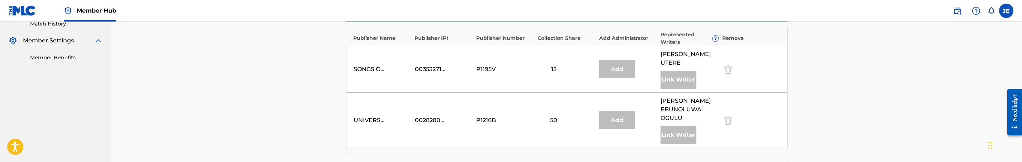
scroll to position [323, 0]
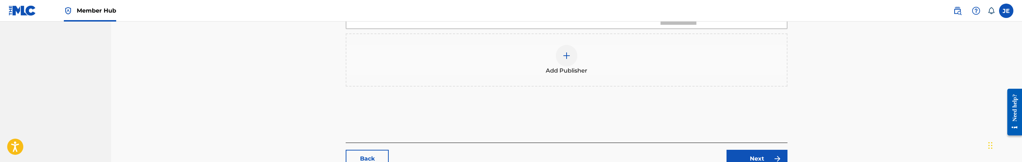
click at [573, 53] on div at bounding box center [567, 56] width 22 height 22
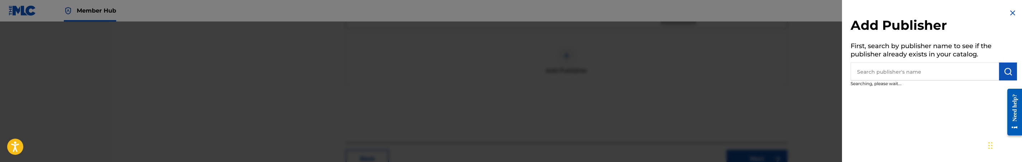
click at [878, 70] on input "text" at bounding box center [925, 71] width 148 height 18
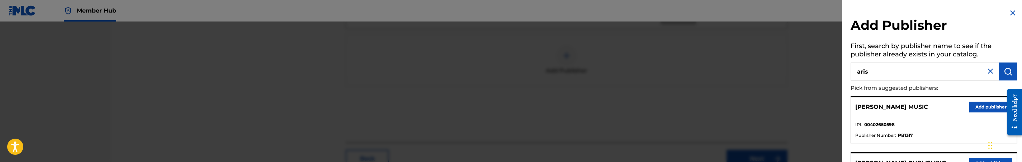
type input "aris"
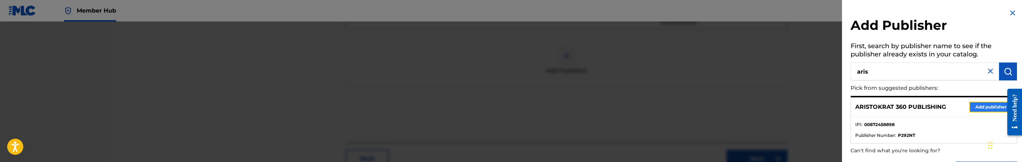
click at [989, 103] on button "Add publisher" at bounding box center [990, 106] width 43 height 11
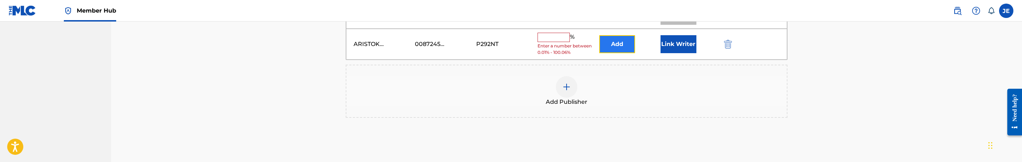
click at [616, 36] on button "Add" at bounding box center [617, 44] width 36 height 18
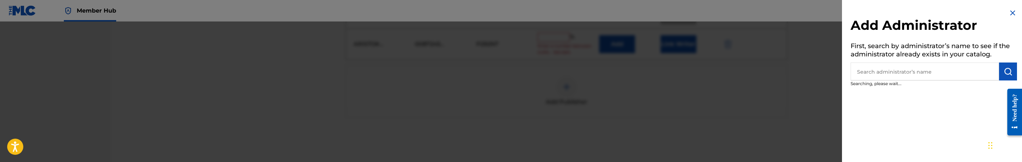
click at [911, 69] on input "text" at bounding box center [925, 71] width 148 height 18
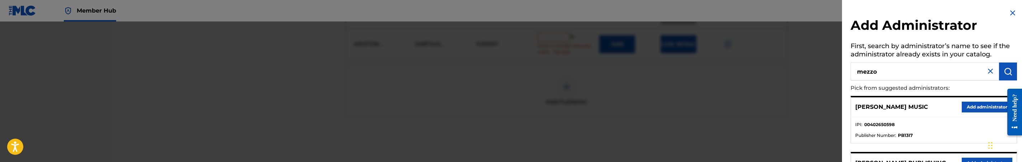
type input "mezzo"
click at [984, 111] on button "Add administrator" at bounding box center [987, 106] width 51 height 11
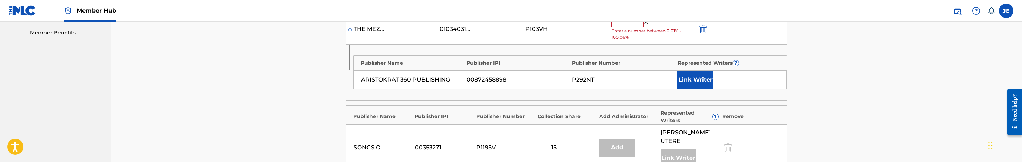
scroll to position [215, 0]
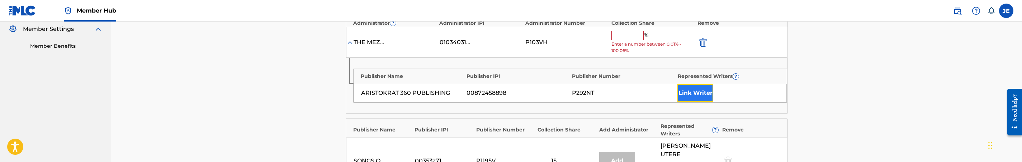
click at [698, 96] on button "Link Writer" at bounding box center [695, 93] width 36 height 18
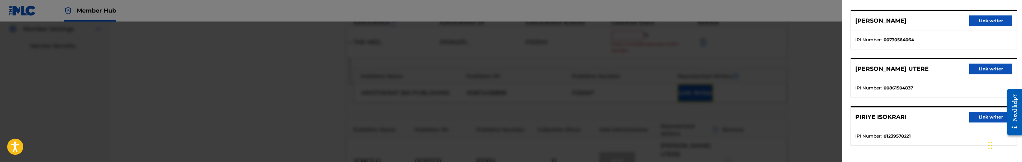
scroll to position [56, 0]
click at [975, 113] on button "Link writer" at bounding box center [990, 116] width 43 height 11
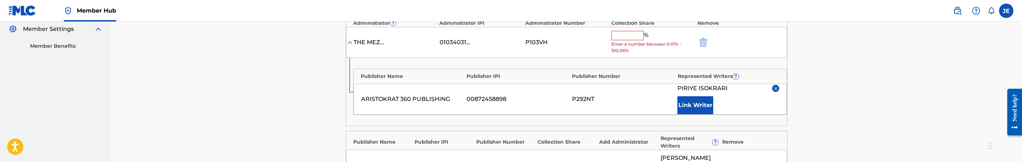
click at [627, 32] on input "text" at bounding box center [627, 35] width 32 height 9
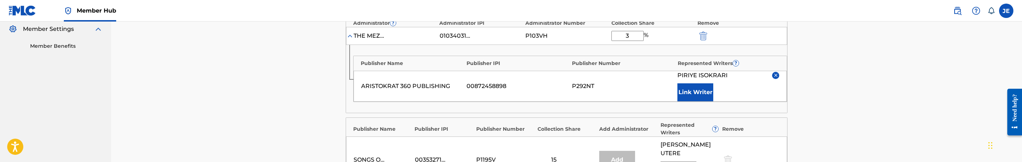
type input "35"
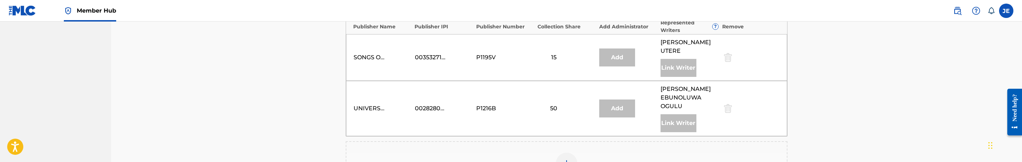
scroll to position [430, 0]
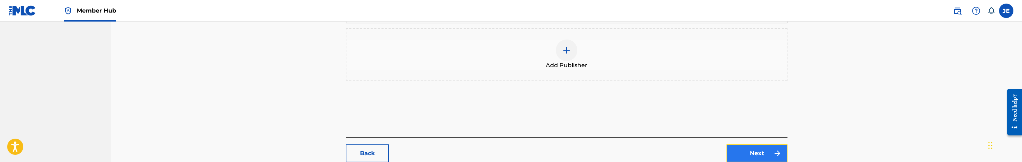
click at [765, 144] on link "Next" at bounding box center [757, 153] width 61 height 18
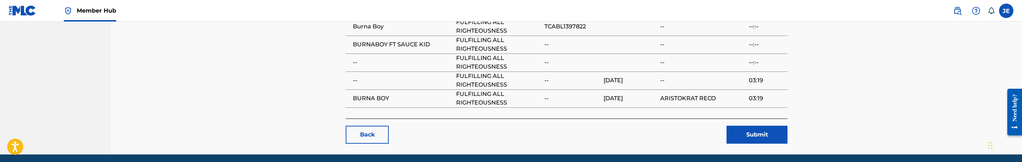
scroll to position [644, 0]
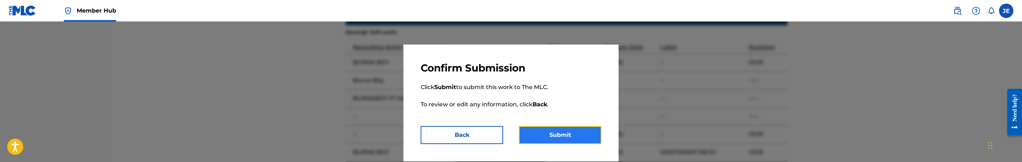
click at [596, 134] on button "Submit" at bounding box center [560, 135] width 82 height 18
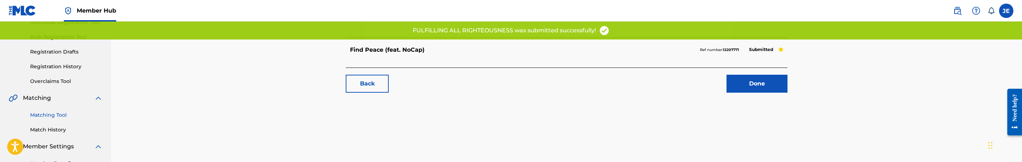
scroll to position [108, 0]
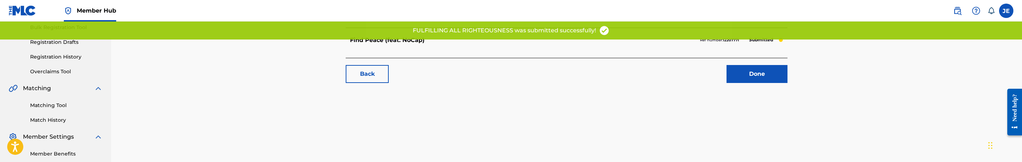
click at [45, 104] on link "Matching Tool" at bounding box center [66, 105] width 72 height 8
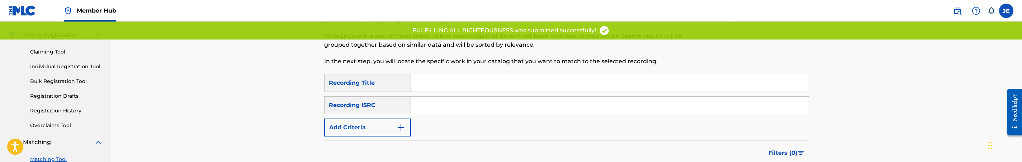
click at [452, 111] on input "Search Form" at bounding box center [610, 104] width 398 height 17
paste input "TCABL1397822"
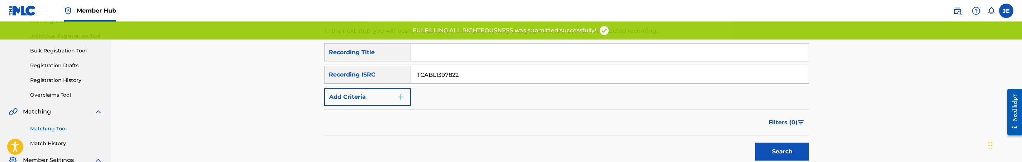
scroll to position [108, 0]
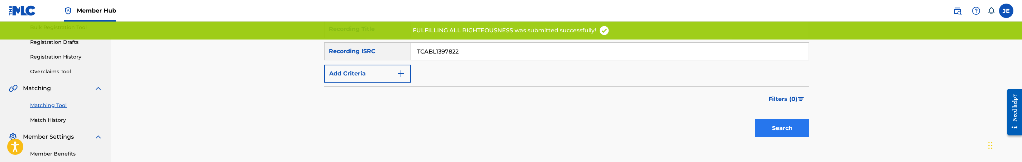
type input "TCABL1397822"
click at [785, 127] on button "Search" at bounding box center [782, 128] width 54 height 18
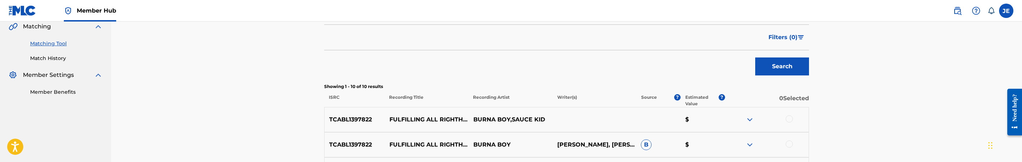
scroll to position [215, 0]
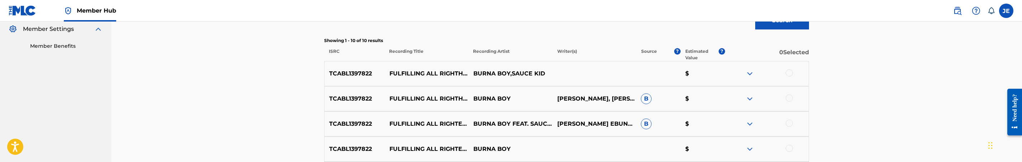
click at [790, 74] on div at bounding box center [789, 72] width 7 height 7
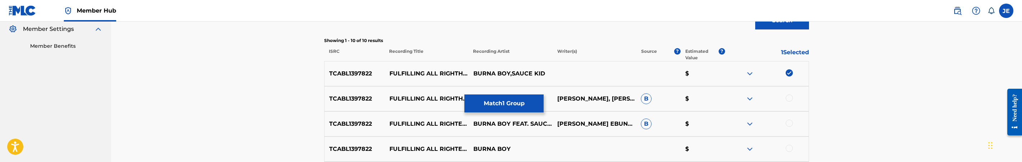
click at [789, 95] on div at bounding box center [789, 97] width 7 height 7
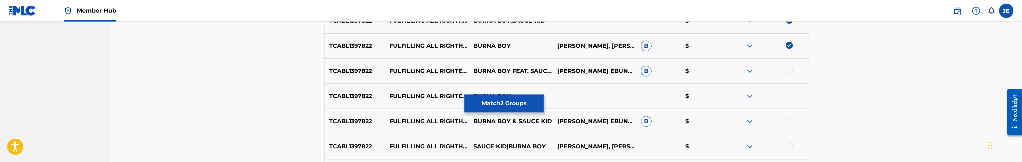
scroll to position [269, 0]
click at [789, 70] on div at bounding box center [789, 69] width 7 height 7
click at [789, 93] on div at bounding box center [789, 94] width 7 height 7
click at [789, 118] on div at bounding box center [789, 119] width 7 height 7
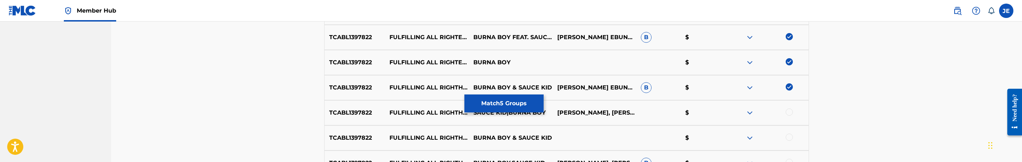
scroll to position [323, 0]
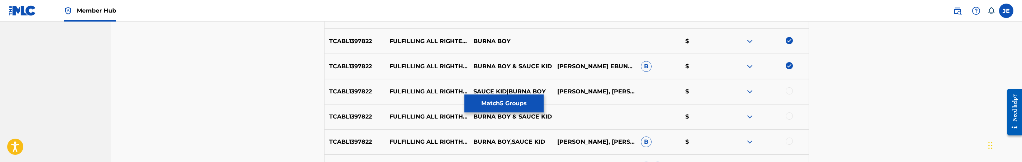
click at [790, 92] on div at bounding box center [789, 90] width 7 height 7
click at [791, 113] on div at bounding box center [789, 115] width 7 height 7
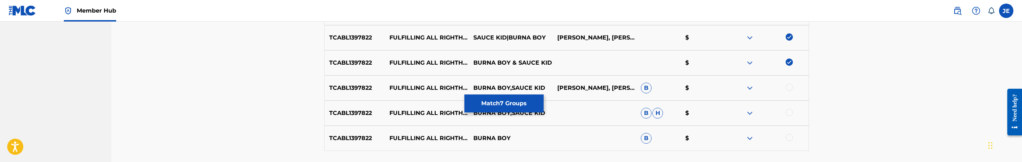
click at [788, 88] on div at bounding box center [789, 87] width 7 height 7
click at [790, 110] on div at bounding box center [789, 112] width 7 height 7
click at [790, 135] on div at bounding box center [789, 137] width 7 height 7
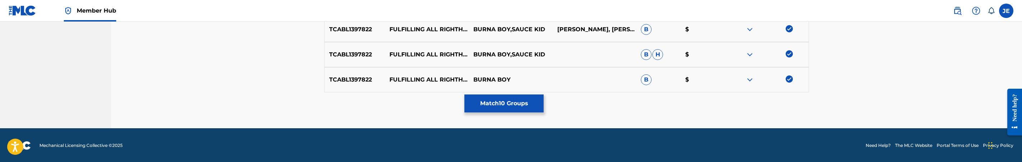
scroll to position [436, 0]
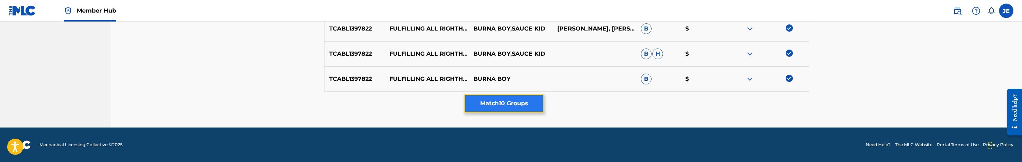
click at [506, 101] on button "Match 10 Groups" at bounding box center [503, 103] width 79 height 18
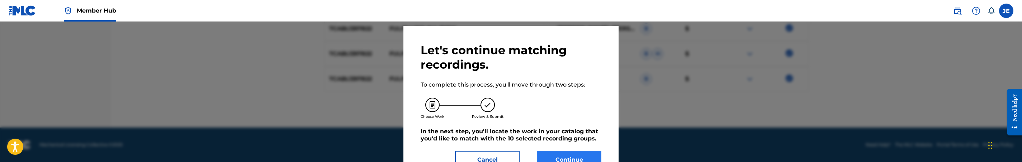
scroll to position [42, 0]
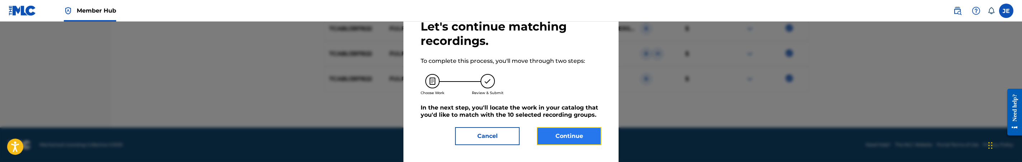
click at [585, 140] on button "Continue" at bounding box center [569, 136] width 65 height 18
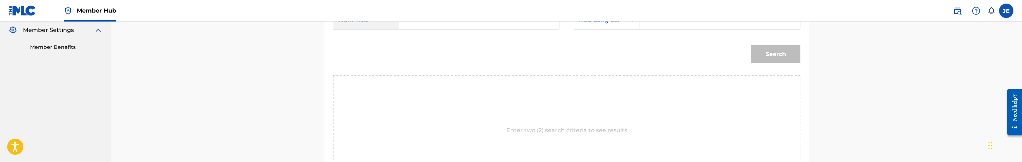
scroll to position [209, 0]
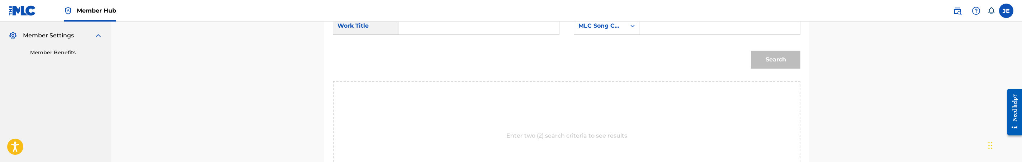
click at [422, 27] on input "Search Form" at bounding box center [479, 25] width 148 height 17
paste input "Fulfilling All Righteousness"
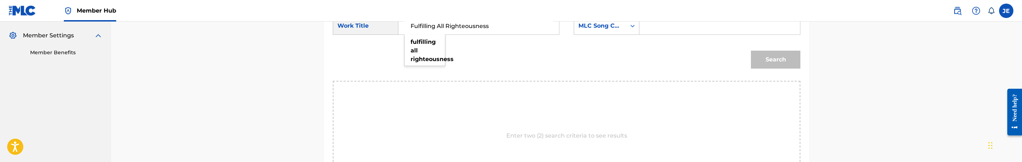
type input "Fulfilling All Righteousness"
click at [662, 29] on input "Search Form" at bounding box center [720, 25] width 148 height 17
paste input "FE5KD0"
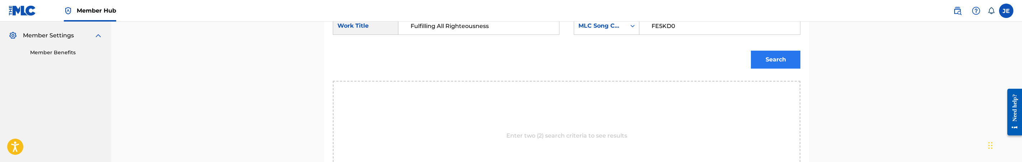
type input "FE5KD0"
click at [778, 55] on button "Search" at bounding box center [775, 60] width 49 height 18
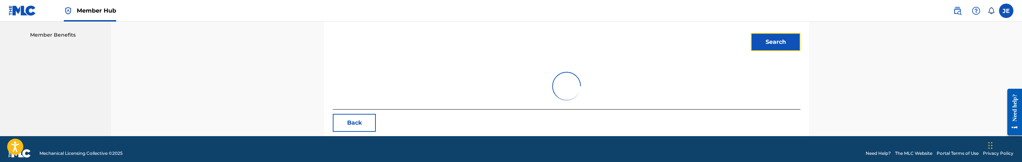
scroll to position [235, 0]
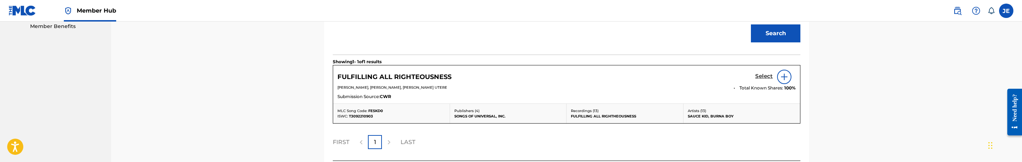
click at [758, 78] on h5 "Select" at bounding box center [764, 76] width 18 height 7
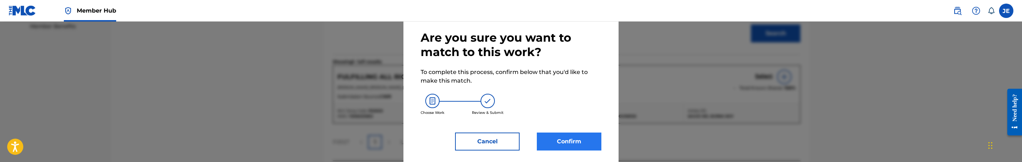
scroll to position [37, 0]
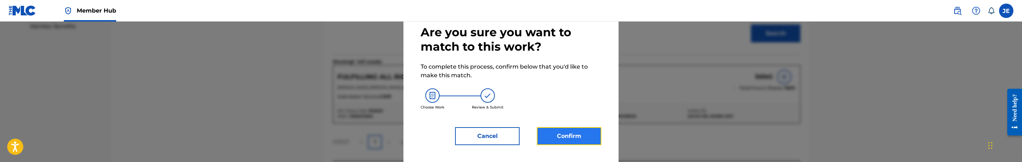
click at [571, 134] on button "Confirm" at bounding box center [569, 136] width 65 height 18
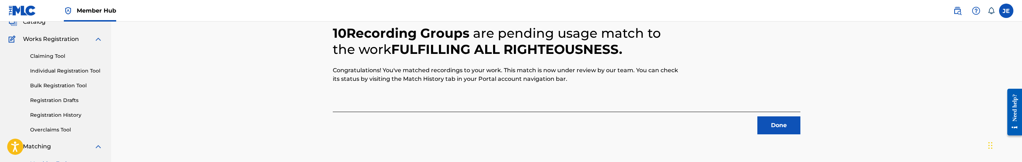
scroll to position [38, 0]
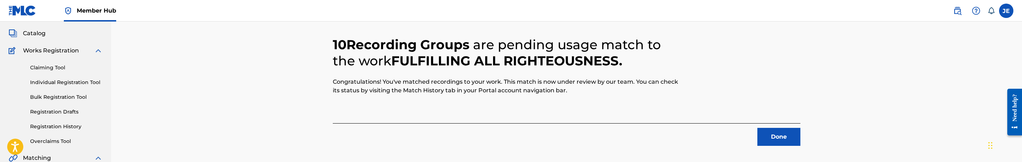
click at [790, 127] on div "Done" at bounding box center [567, 134] width 468 height 23
click at [775, 137] on button "Done" at bounding box center [778, 137] width 43 height 18
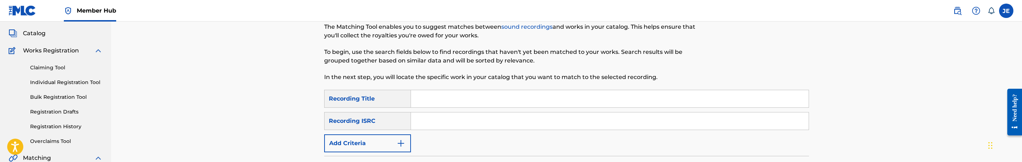
click at [882, 133] on div "Matching Tool The Matching Tool enables you to suggest matches between sound re…" at bounding box center [566, 117] width 911 height 267
click at [417, 118] on input "Search Form" at bounding box center [610, 120] width 398 height 17
paste input "TCABU1465398"
type input "TCABU1465398"
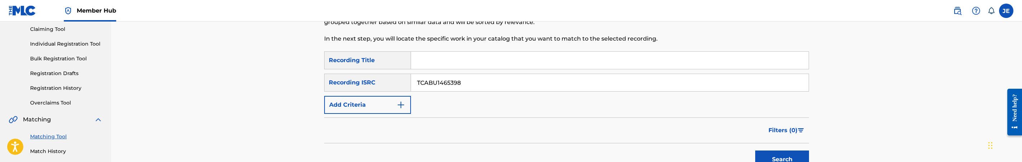
scroll to position [146, 0]
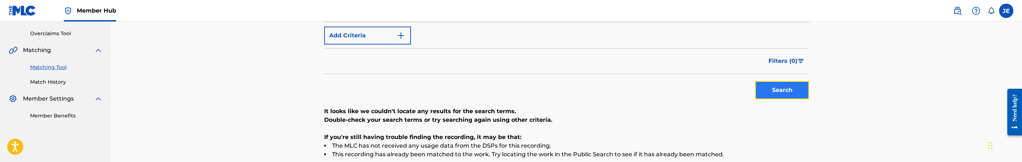
click at [771, 85] on button "Search" at bounding box center [782, 90] width 54 height 18
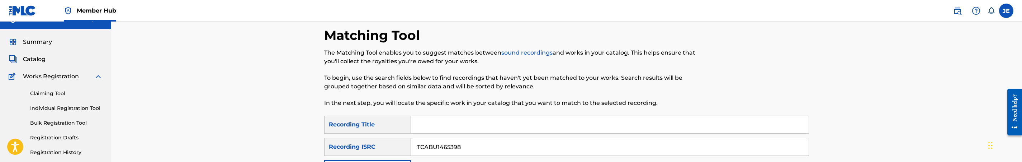
scroll to position [0, 0]
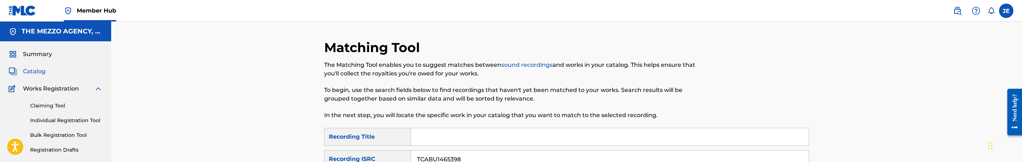
click at [40, 73] on span "Catalog" at bounding box center [34, 71] width 23 height 9
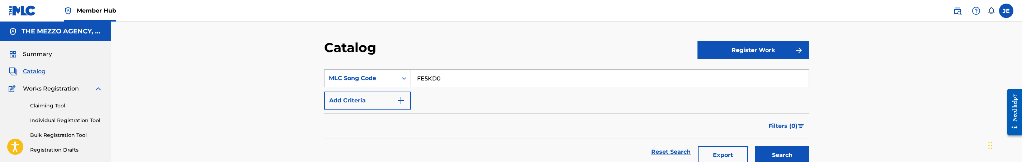
click at [445, 78] on input "FE5KD0" at bounding box center [610, 78] width 398 height 17
paste input "B9"
type input "FE5KB9"
click at [786, 153] on button "Search" at bounding box center [782, 155] width 54 height 18
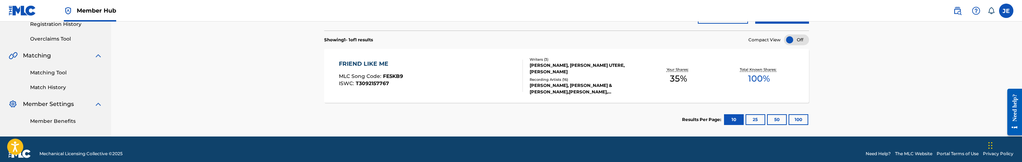
scroll to position [150, 0]
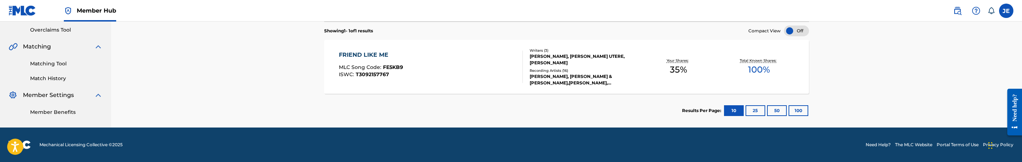
click at [439, 88] on div "FRIEND LIKE ME MLC Song Code : FE5KB9 ISWC : T3092157767 Writers ( 3 ) [PERSON_…" at bounding box center [566, 67] width 485 height 54
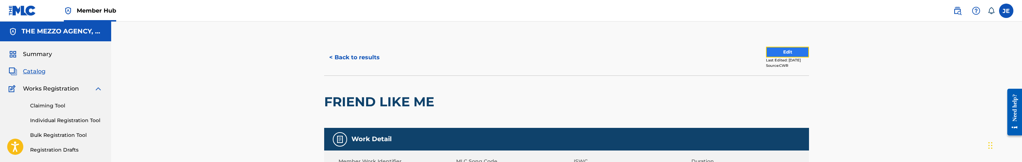
click at [786, 49] on button "Edit" at bounding box center [787, 52] width 43 height 11
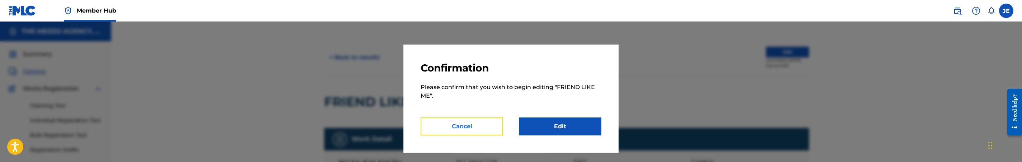
click at [480, 126] on button "Cancel" at bounding box center [462, 126] width 82 height 18
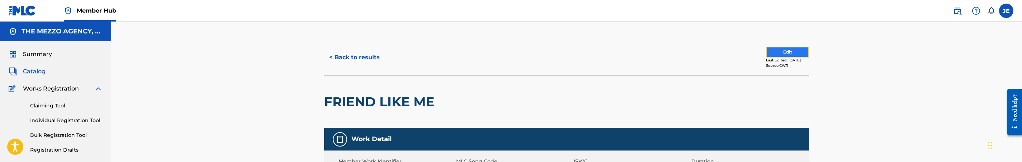
click at [774, 54] on button "Edit" at bounding box center [787, 52] width 43 height 11
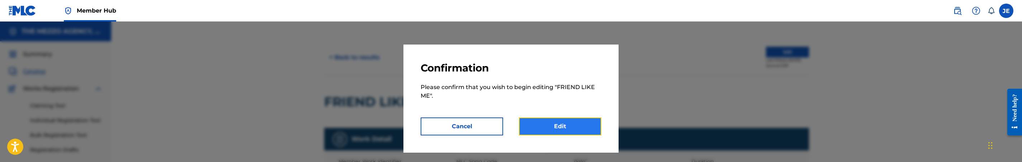
click at [567, 126] on link "Edit" at bounding box center [560, 126] width 82 height 18
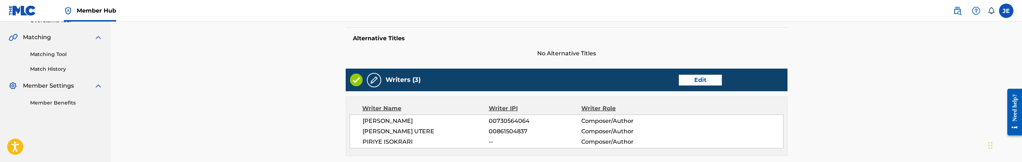
scroll to position [161, 0]
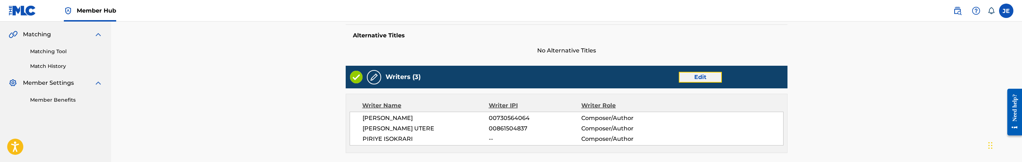
click at [699, 75] on link "Edit" at bounding box center [700, 77] width 43 height 11
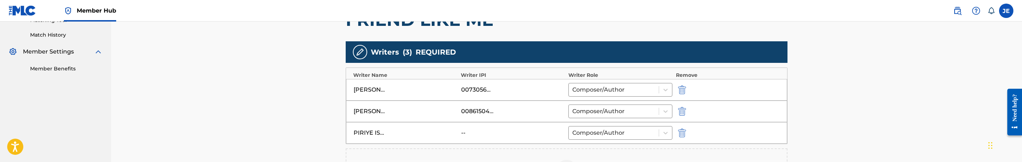
scroll to position [215, 0]
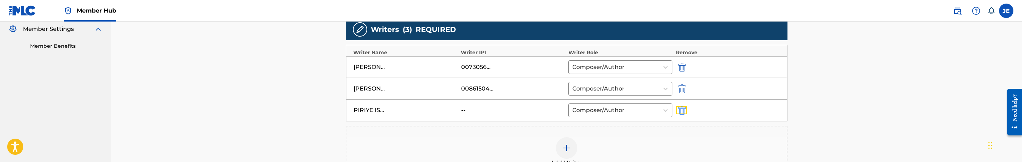
click at [686, 112] on button "submit" at bounding box center [681, 110] width 11 height 8
click at [564, 129] on img at bounding box center [566, 126] width 9 height 9
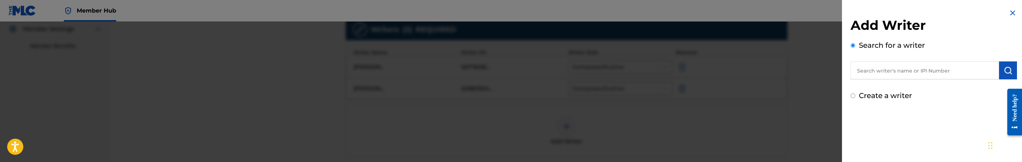
click at [906, 68] on input "text" at bounding box center [925, 70] width 148 height 18
paste input "PIRIYE ISOKRARI"
click at [891, 68] on input "PIRIYE ISOKRARI" at bounding box center [925, 70] width 148 height 18
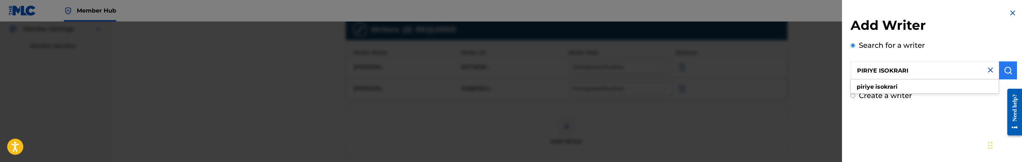
type input "PIRIYE ISOKRARI"
click at [1004, 69] on img "submit" at bounding box center [1008, 70] width 9 height 9
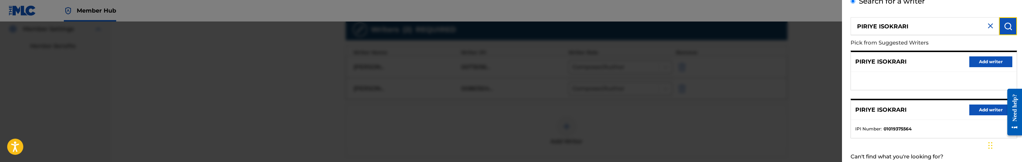
scroll to position [66, 0]
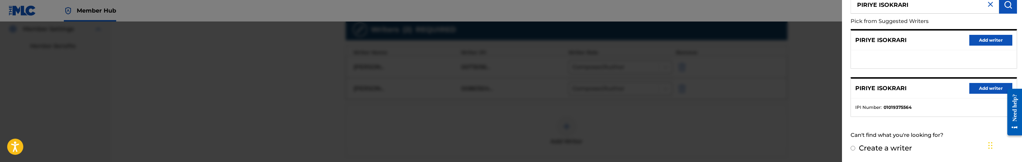
click at [889, 147] on label "Create a writer" at bounding box center [885, 147] width 53 height 9
radio input "true"
click at [855, 147] on input "Create a writer" at bounding box center [853, 148] width 5 height 5
radio input "false"
radio input "true"
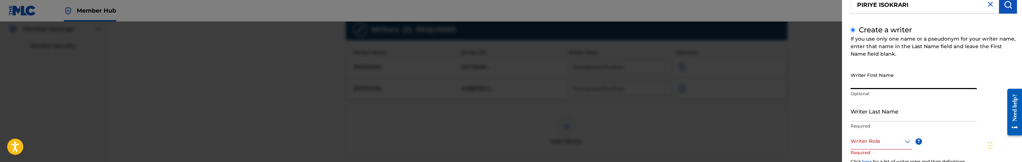
click at [884, 77] on input "Writer First Name" at bounding box center [914, 78] width 126 height 20
paste input "PIRIYE ISOKRARI"
click at [886, 85] on input "PIRIYE ISOKRARI" at bounding box center [914, 78] width 126 height 20
type input "PIRIYE"
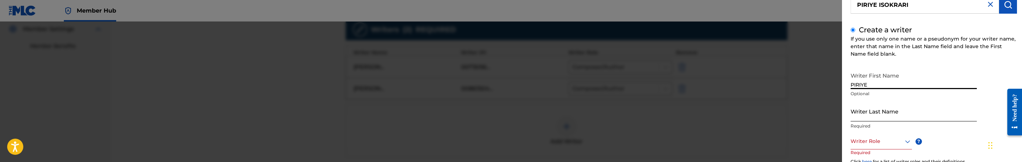
click at [883, 115] on input "Writer Last Name" at bounding box center [914, 111] width 126 height 20
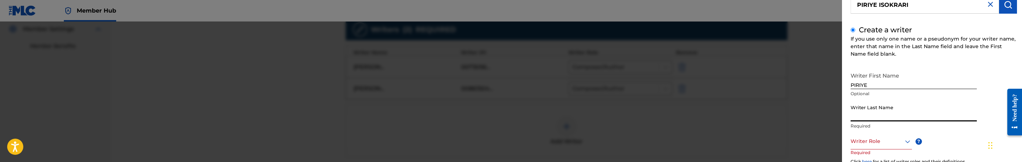
paste input "ISOKRARI"
type input "ISOKRARI"
click at [880, 134] on div "Writer Role" at bounding box center [881, 141] width 61 height 16
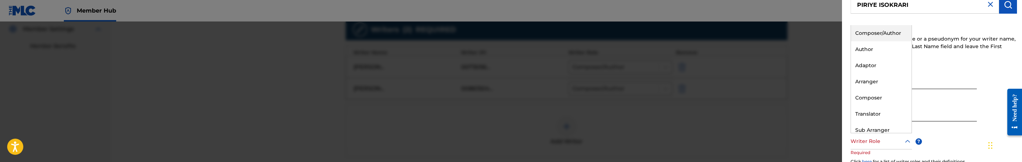
click at [890, 27] on div "Composer/Author" at bounding box center [881, 33] width 61 height 16
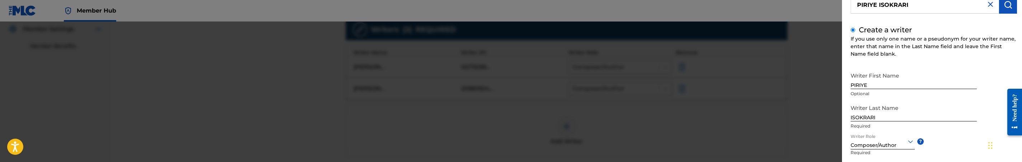
scroll to position [119, 0]
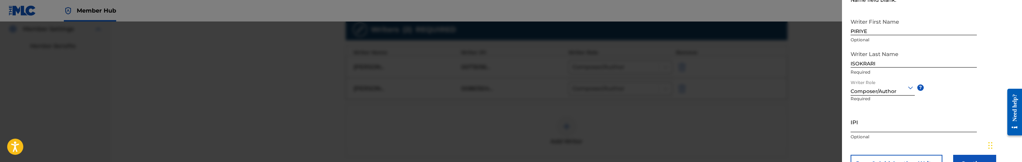
click at [874, 121] on input "IPI" at bounding box center [914, 122] width 126 height 20
paste input "1239578221"
click at [851, 127] on input "1239578221" at bounding box center [914, 122] width 126 height 20
click at [876, 127] on input "01239578221" at bounding box center [914, 122] width 126 height 20
click at [870, 128] on input "01239578221" at bounding box center [914, 122] width 126 height 20
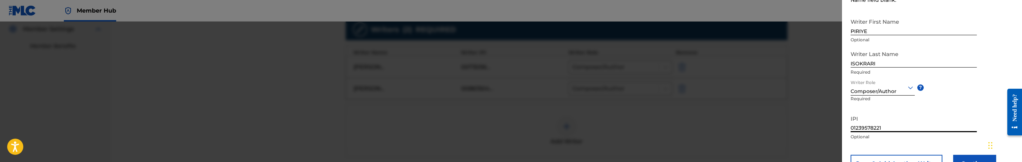
click at [865, 128] on input "01239578221" at bounding box center [914, 122] width 126 height 20
click at [859, 128] on input "01239578221" at bounding box center [914, 122] width 126 height 20
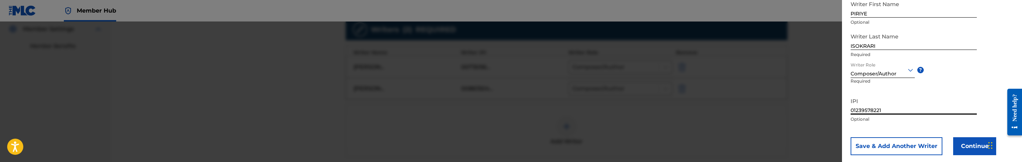
scroll to position [150, 0]
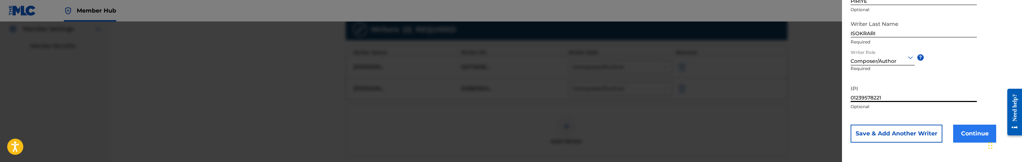
type input "01239578221"
click at [968, 125] on button "Continue" at bounding box center [974, 133] width 43 height 18
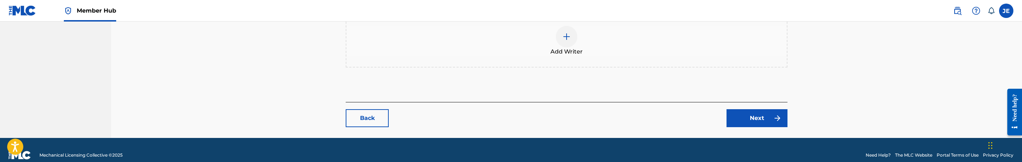
scroll to position [338, 0]
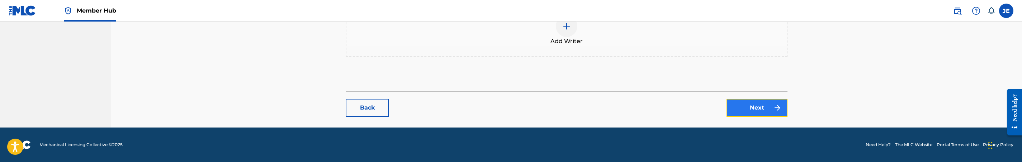
click at [738, 105] on link "Next" at bounding box center [757, 108] width 61 height 18
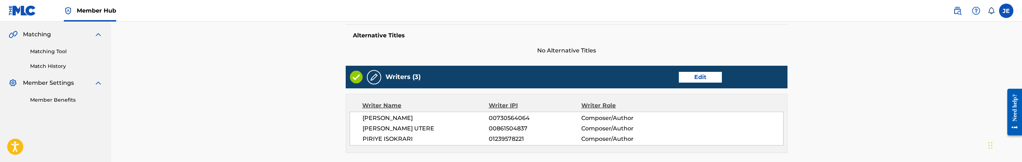
scroll to position [215, 0]
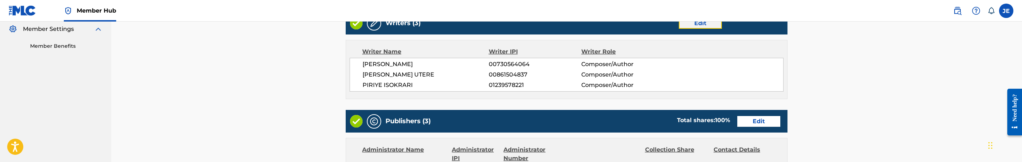
click at [692, 26] on link "Edit" at bounding box center [700, 23] width 43 height 11
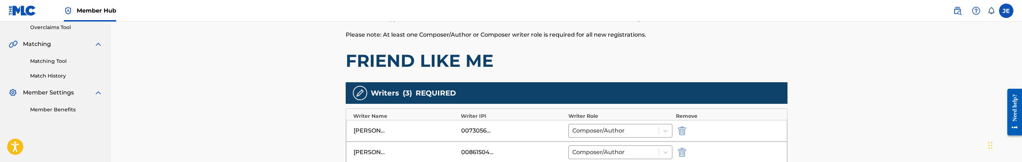
scroll to position [269, 0]
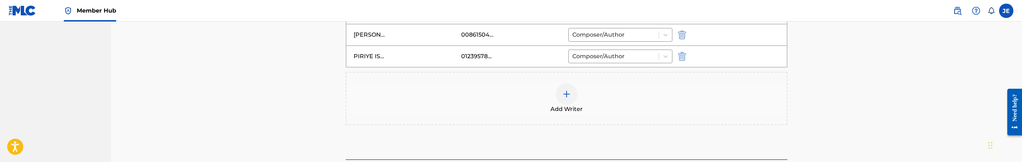
click at [571, 93] on div at bounding box center [567, 94] width 22 height 22
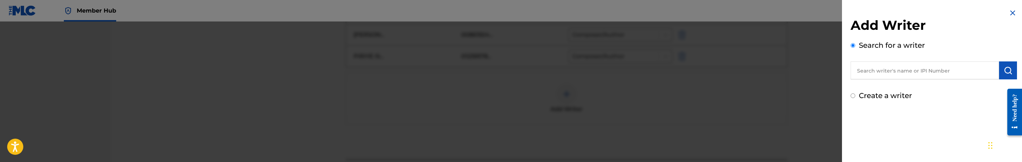
click at [887, 96] on label "Create a writer" at bounding box center [885, 95] width 53 height 9
radio input "true"
click at [855, 96] on input "Create a writer" at bounding box center [853, 95] width 5 height 5
radio input "false"
radio input "true"
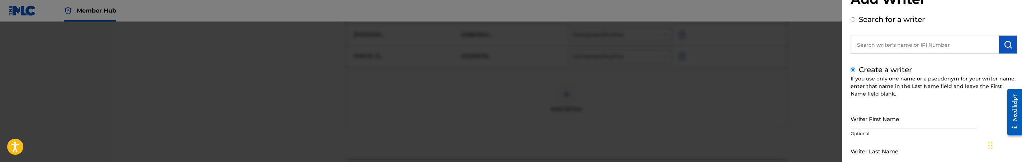
scroll to position [54, 0]
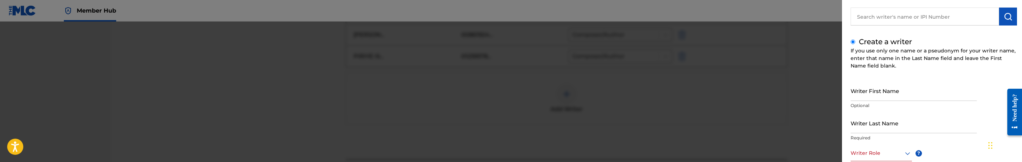
click at [758, 117] on div at bounding box center [511, 103] width 1022 height 162
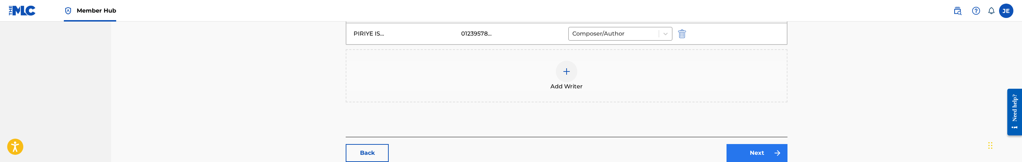
scroll to position [338, 0]
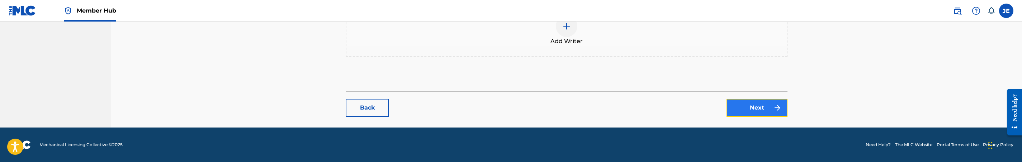
click at [757, 111] on link "Next" at bounding box center [757, 108] width 61 height 18
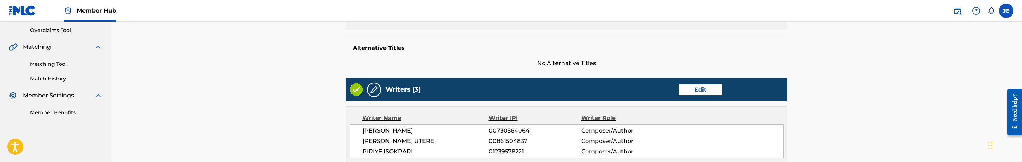
scroll to position [161, 0]
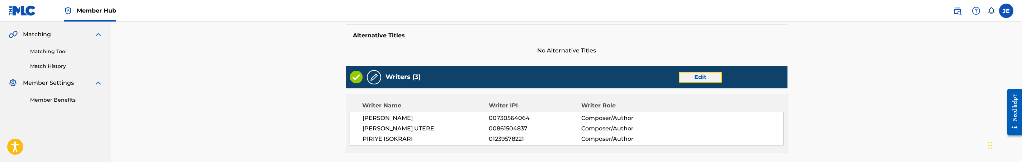
click at [701, 79] on link "Edit" at bounding box center [700, 77] width 43 height 11
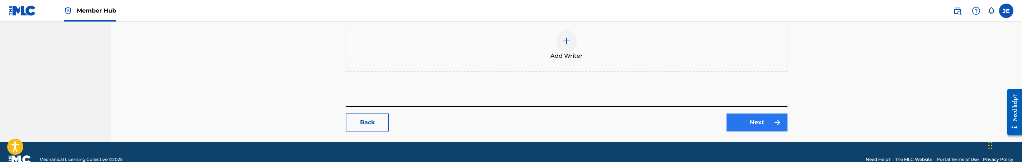
scroll to position [323, 0]
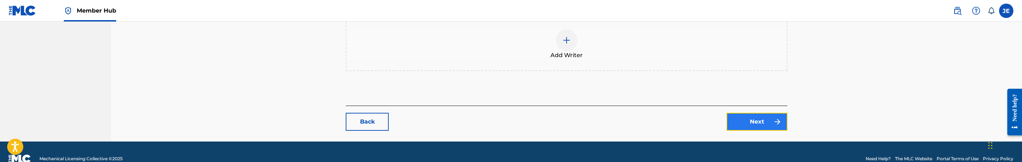
click at [747, 124] on link "Next" at bounding box center [757, 122] width 61 height 18
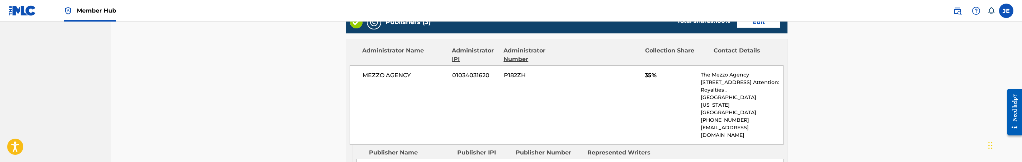
scroll to position [269, 0]
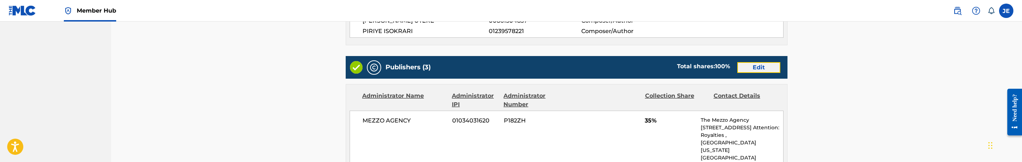
click at [764, 67] on link "Edit" at bounding box center [758, 67] width 43 height 11
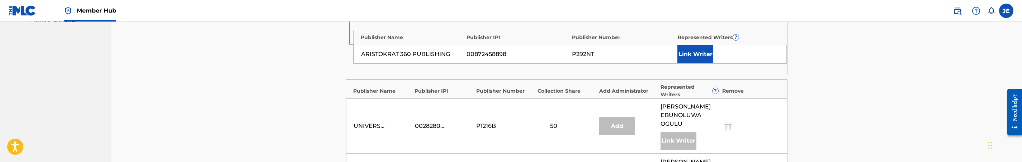
scroll to position [161, 0]
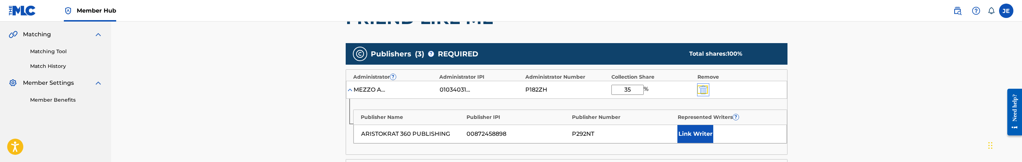
click at [703, 90] on img "submit" at bounding box center [703, 89] width 8 height 9
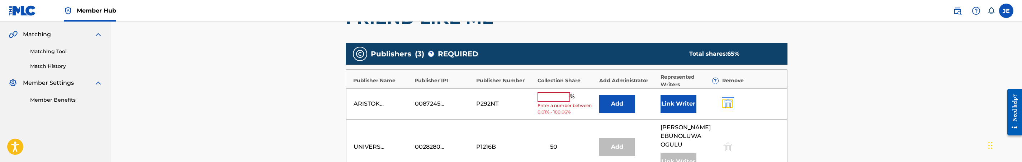
click at [729, 105] on img "submit" at bounding box center [728, 103] width 8 height 9
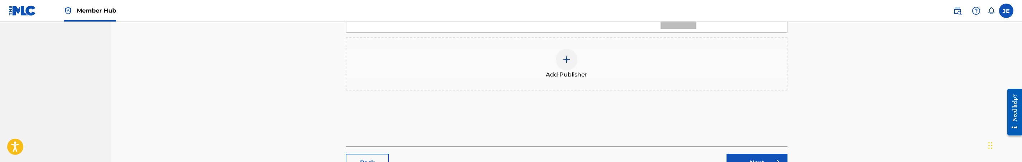
scroll to position [323, 0]
click at [564, 51] on img at bounding box center [566, 55] width 9 height 9
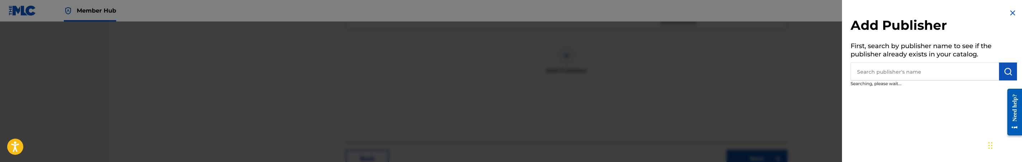
click at [886, 70] on input "text" at bounding box center [925, 71] width 148 height 18
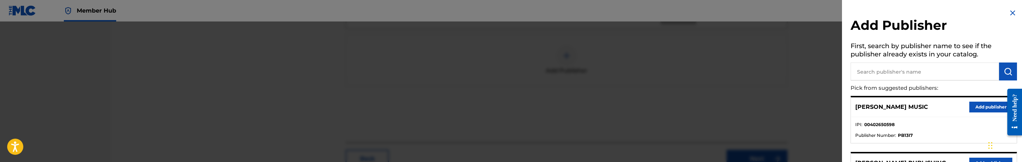
type input "m"
type input "aris"
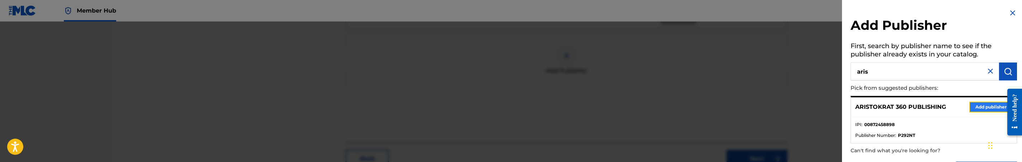
click at [984, 108] on button "Add publisher" at bounding box center [990, 106] width 43 height 11
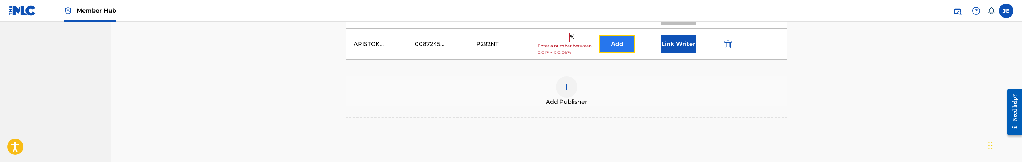
click at [619, 36] on button "Add" at bounding box center [617, 44] width 36 height 18
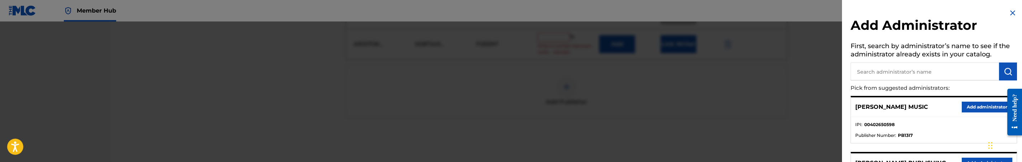
click at [901, 66] on input "text" at bounding box center [925, 71] width 148 height 18
type input "mezzo"
click at [986, 107] on button "Add administrator" at bounding box center [987, 106] width 51 height 11
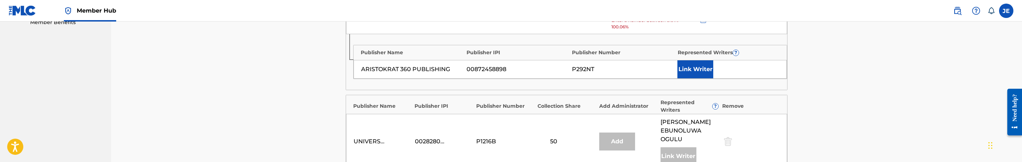
scroll to position [215, 0]
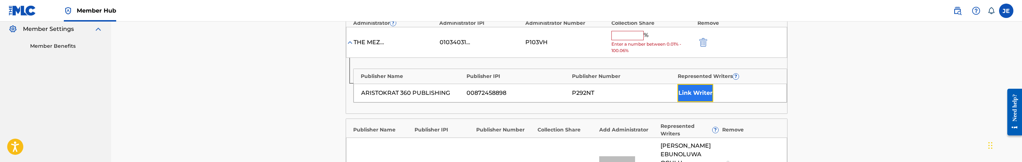
click at [698, 90] on button "Link Writer" at bounding box center [695, 93] width 36 height 18
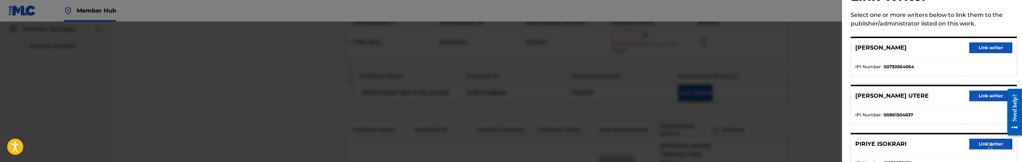
scroll to position [56, 0]
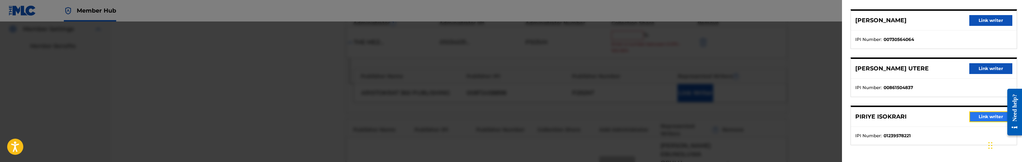
click at [971, 113] on button "Link writer" at bounding box center [990, 116] width 43 height 11
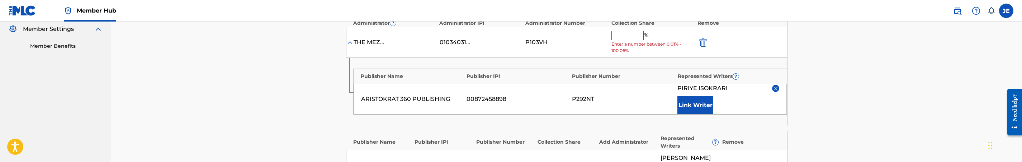
click at [632, 34] on input "text" at bounding box center [627, 35] width 32 height 9
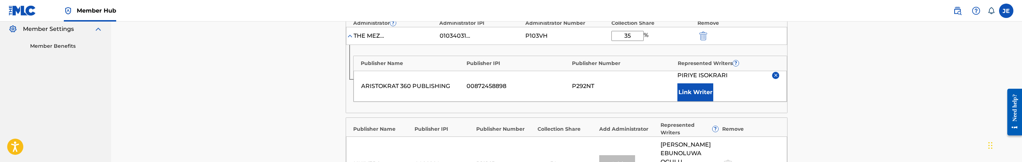
type input "35"
click at [788, 83] on main "Catalog Enter Work Details Add Writers Add Publishers & Shares Add Recording Re…" at bounding box center [566, 106] width 485 height 564
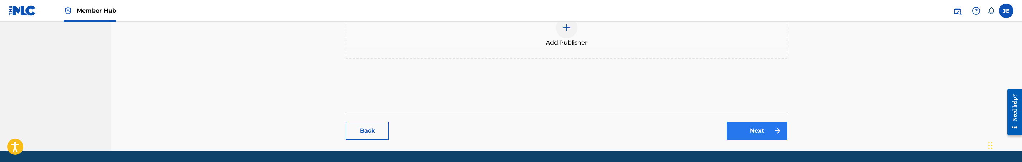
scroll to position [468, 0]
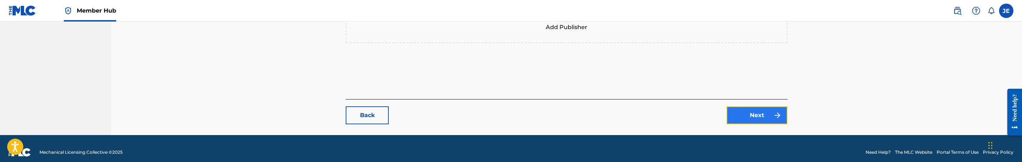
click at [772, 113] on link "Next" at bounding box center [757, 115] width 61 height 18
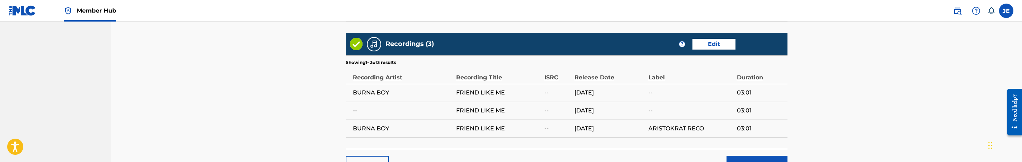
scroll to position [591, 0]
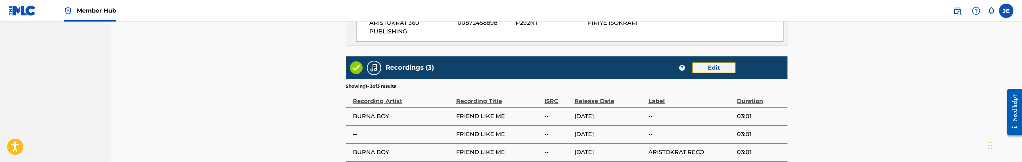
click at [707, 62] on link "Edit" at bounding box center [714, 67] width 43 height 11
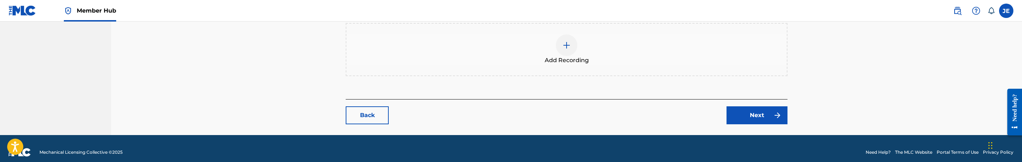
scroll to position [302, 0]
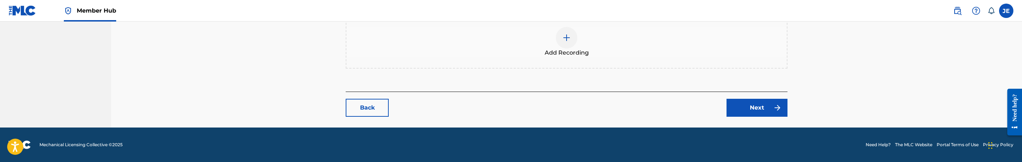
click at [571, 42] on div at bounding box center [567, 38] width 22 height 22
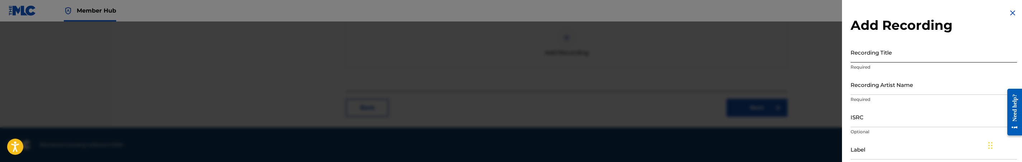
click at [910, 60] on input "Recording Title" at bounding box center [934, 52] width 166 height 20
paste input "TCABL1397809"
type input "TCABL1397809"
click at [875, 60] on input "TCABL1397809" at bounding box center [934, 52] width 166 height 20
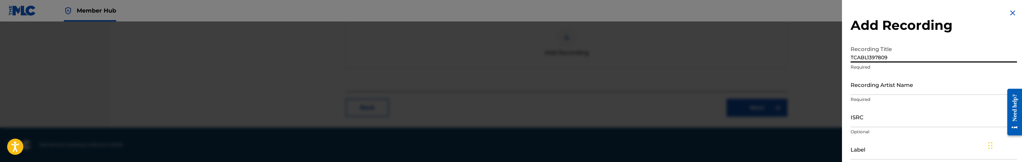
click at [875, 60] on input "TCABL1397809" at bounding box center [934, 52] width 166 height 20
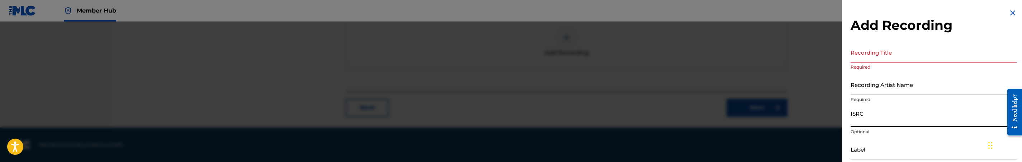
click at [871, 117] on input "ISRC" at bounding box center [934, 117] width 166 height 20
paste input "TCABL1397809"
type input "TCABL1397809"
click at [854, 58] on input "Recording Title" at bounding box center [934, 52] width 166 height 20
paste input "Friend Like Me"
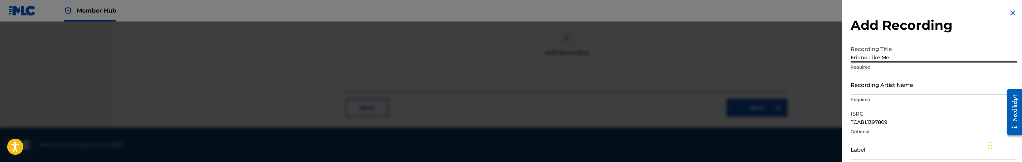
type input "Friend Like Me"
click at [912, 90] on input "Recording Artist Name" at bounding box center [934, 84] width 166 height 20
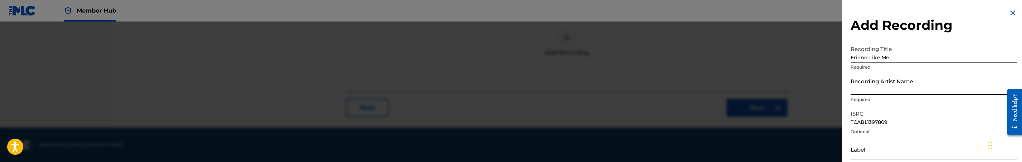
paste input "Burna Boy, [PERSON_NAME]"
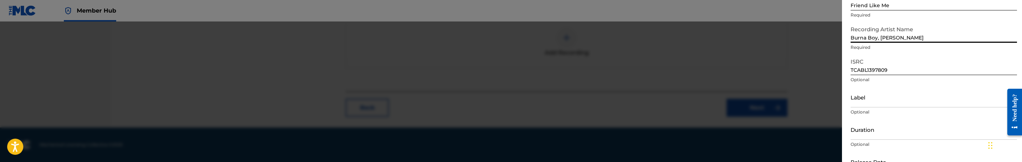
scroll to position [54, 0]
type input "Burna Boy, [PERSON_NAME]"
click at [917, 100] on input "Label" at bounding box center [934, 95] width 166 height 20
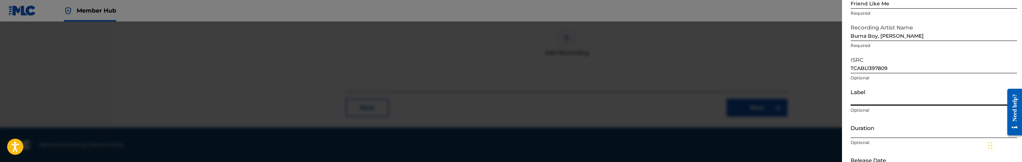
paste input "Aristokrat Records"
type input "Aristokrat Records"
click at [896, 129] on input "Duration" at bounding box center [934, 127] width 166 height 20
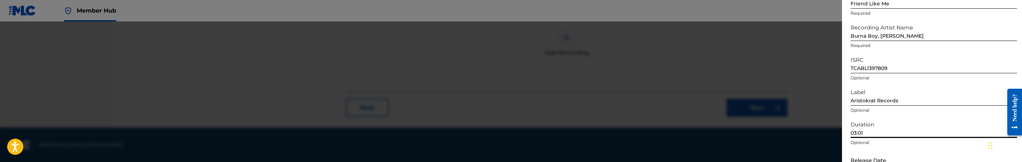
scroll to position [100, 0]
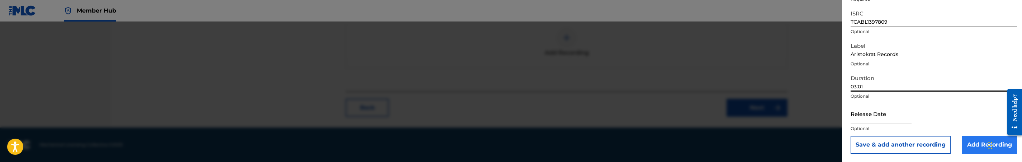
type input "03:01"
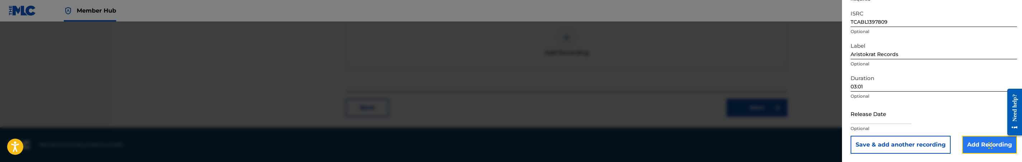
click at [976, 146] on input "Add Recording" at bounding box center [989, 145] width 55 height 18
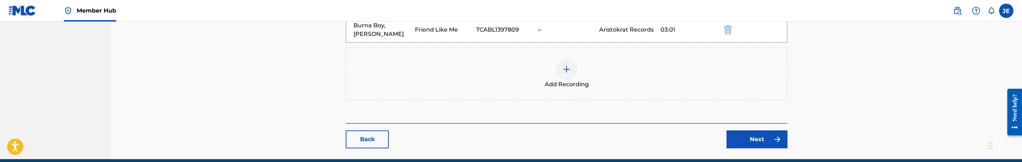
scroll to position [302, 0]
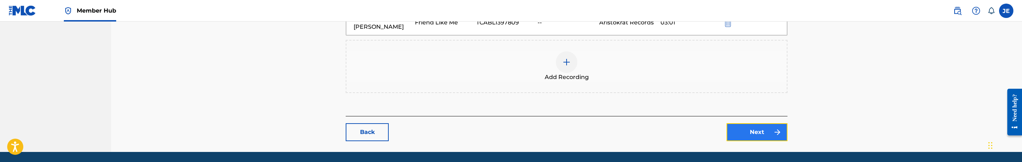
click at [755, 125] on link "Next" at bounding box center [757, 132] width 61 height 18
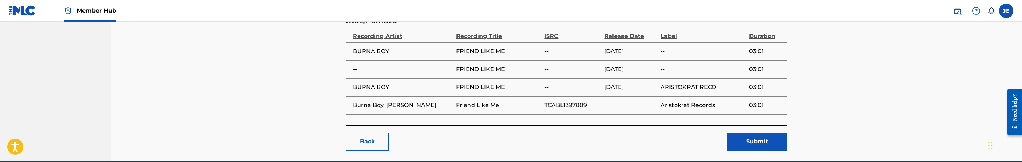
scroll to position [662, 0]
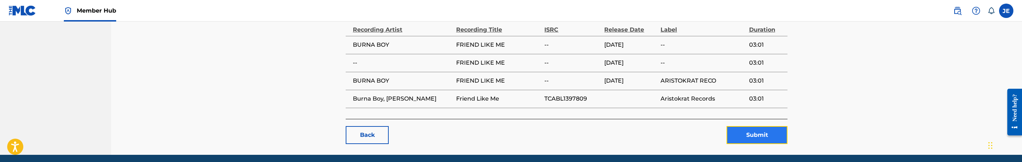
click at [763, 126] on button "Submit" at bounding box center [757, 135] width 61 height 18
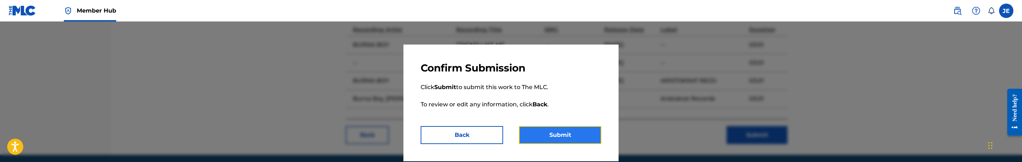
click at [576, 133] on button "Submit" at bounding box center [560, 135] width 82 height 18
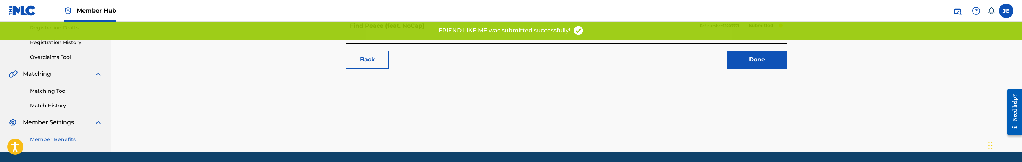
scroll to position [146, 0]
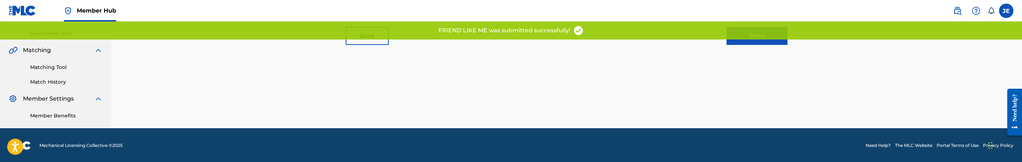
click at [55, 66] on link "Matching Tool" at bounding box center [66, 67] width 72 height 8
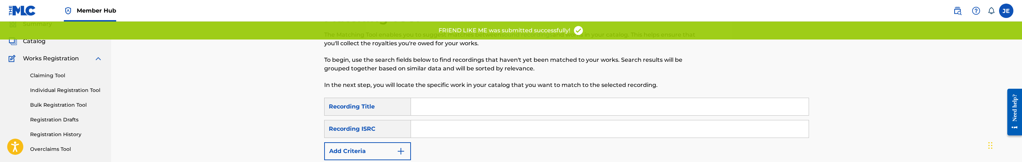
scroll to position [54, 0]
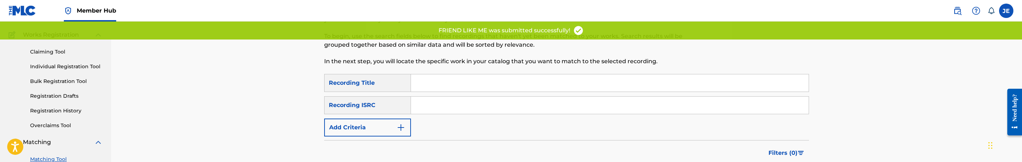
click at [459, 97] on input "Search Form" at bounding box center [610, 104] width 398 height 17
paste input "TCABL1397809"
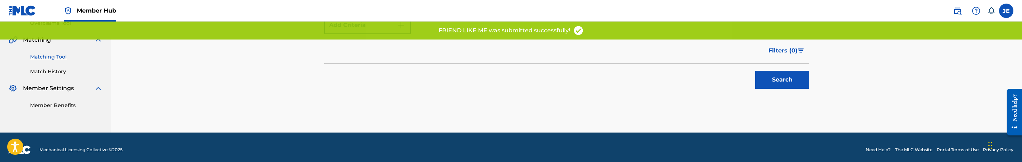
scroll to position [161, 0]
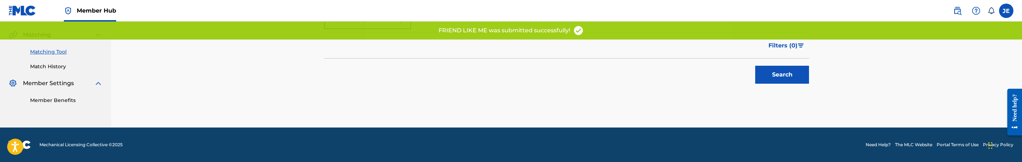
type input "TCABL1397809"
click at [780, 88] on div "SearchWithCriteria3c1b135c-15dd-4710-bb38-6e92c1499a42 Recording Title SearchWi…" at bounding box center [566, 29] width 485 height 125
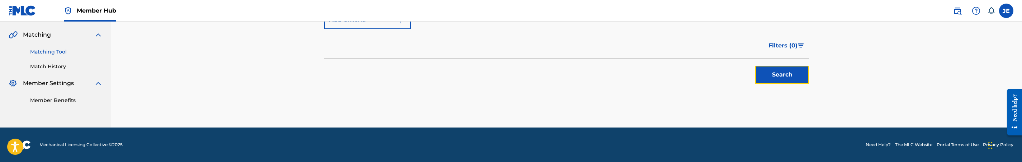
click at [780, 77] on button "Search" at bounding box center [782, 75] width 54 height 18
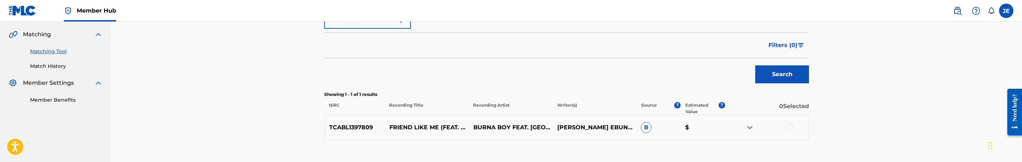
click at [788, 126] on div at bounding box center [789, 126] width 7 height 7
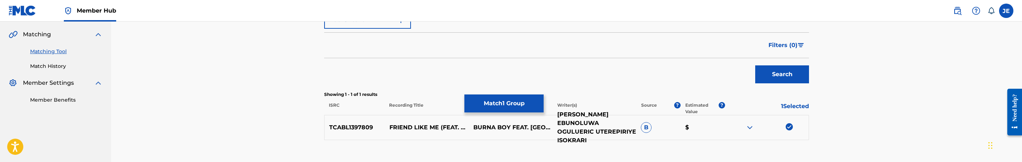
scroll to position [210, 0]
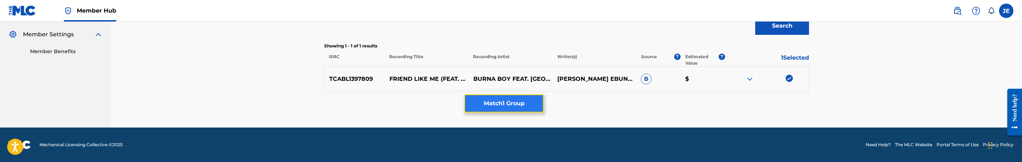
click at [501, 103] on button "Match 1 Group" at bounding box center [503, 103] width 79 height 18
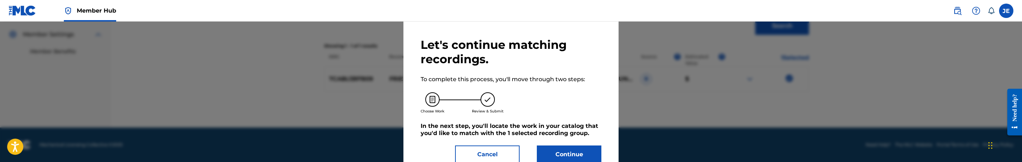
scroll to position [42, 0]
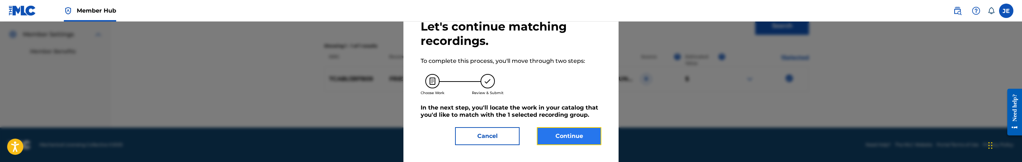
click at [576, 134] on button "Continue" at bounding box center [569, 136] width 65 height 18
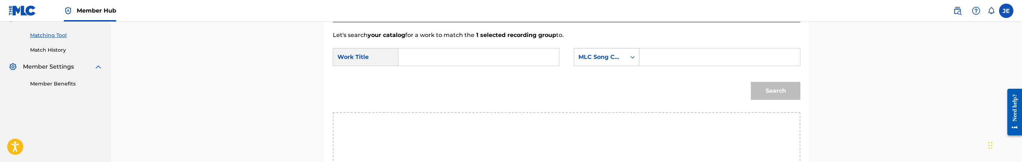
scroll to position [156, 0]
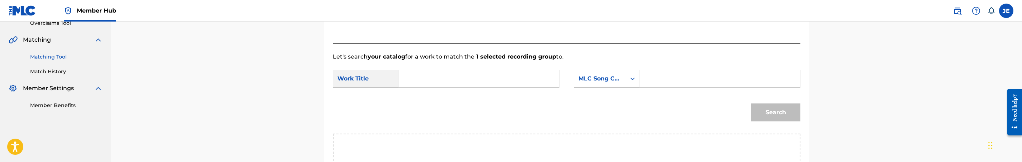
click at [447, 80] on input "Search Form" at bounding box center [479, 78] width 148 height 17
paste input "Friend Like Me"
type input "Friend Like Me"
click at [699, 77] on input "Search Form" at bounding box center [720, 78] width 148 height 17
paste input "FE5KB9"
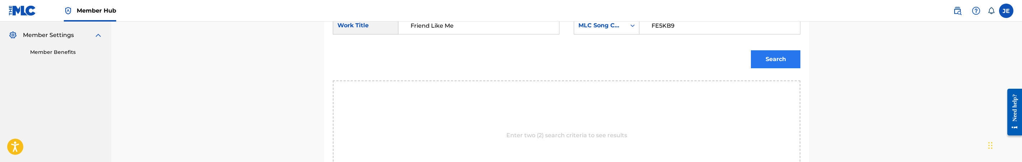
scroll to position [210, 0]
type input "FE5KB9"
click at [773, 61] on button "Search" at bounding box center [775, 58] width 49 height 18
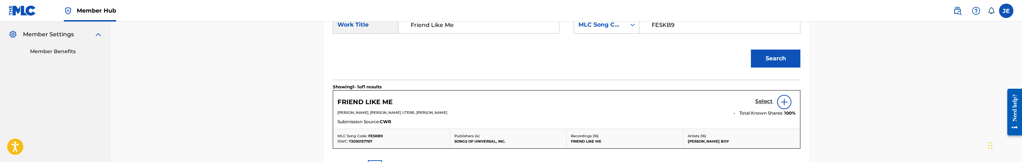
click at [762, 102] on h5 "Select" at bounding box center [764, 101] width 18 height 7
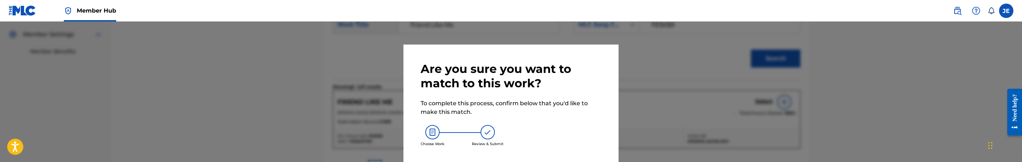
scroll to position [37, 0]
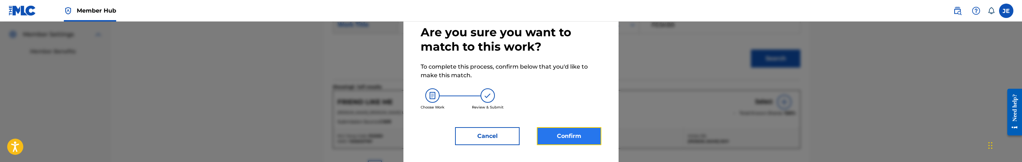
click at [571, 139] on button "Confirm" at bounding box center [569, 136] width 65 height 18
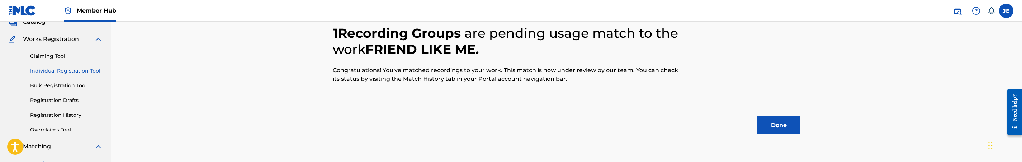
scroll to position [38, 0]
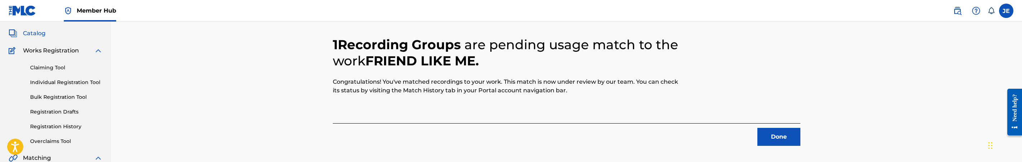
click at [42, 33] on span "Catalog" at bounding box center [34, 33] width 23 height 9
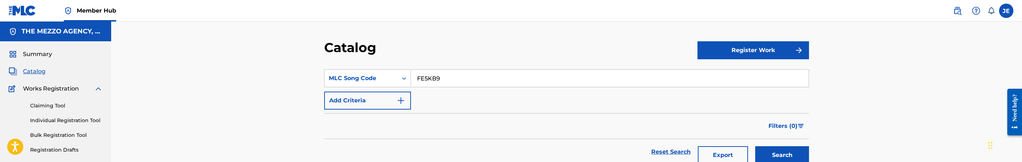
click at [497, 80] on input "FE5KB9" at bounding box center [610, 78] width 398 height 17
paste input "irewood"
click at [755, 146] on button "Search" at bounding box center [782, 155] width 54 height 18
click at [514, 82] on input "Firewood" at bounding box center [610, 78] width 398 height 17
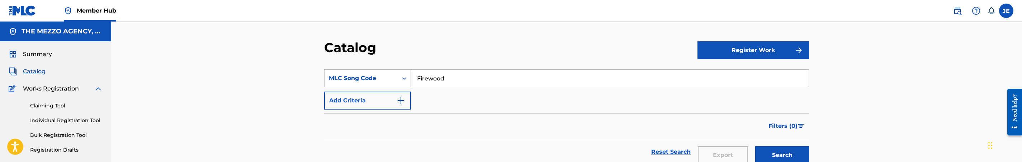
click at [514, 82] on input "Firewood" at bounding box center [610, 78] width 398 height 17
paste input "E5C7D"
click at [755, 146] on button "Search" at bounding box center [782, 155] width 54 height 18
type input "FE5C7D"
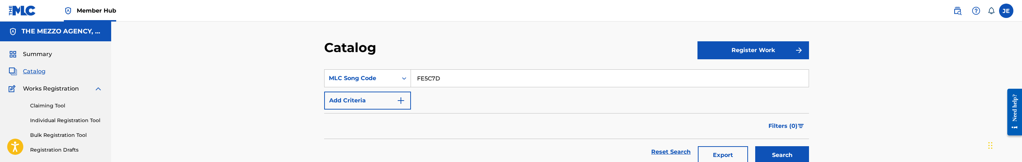
click at [755, 146] on button "Search" at bounding box center [782, 155] width 54 height 18
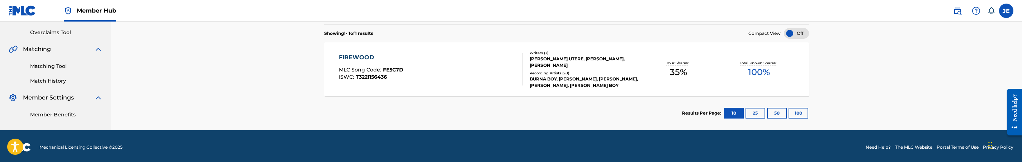
scroll to position [150, 0]
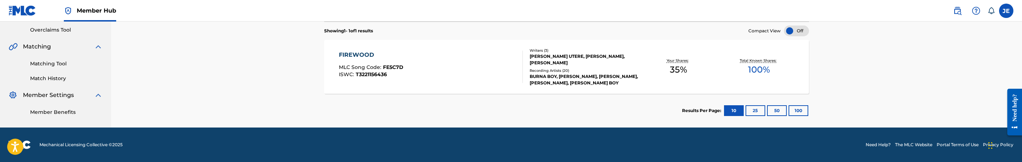
click at [467, 67] on div "FIREWOOD MLC Song Code : FE5C7D ISWC : T3221156436" at bounding box center [431, 67] width 184 height 32
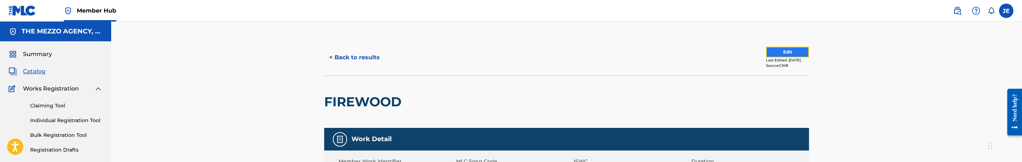
click at [766, 51] on button "Edit" at bounding box center [787, 52] width 43 height 11
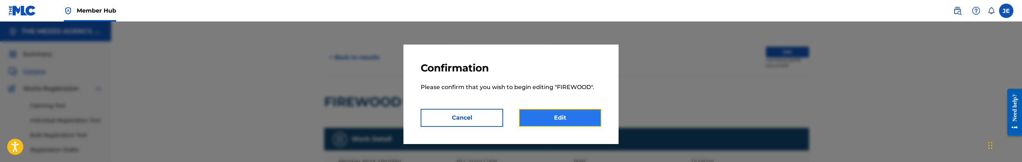
click at [582, 111] on link "Edit" at bounding box center [560, 118] width 82 height 18
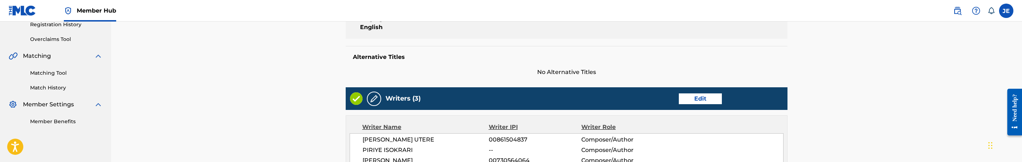
scroll to position [161, 0]
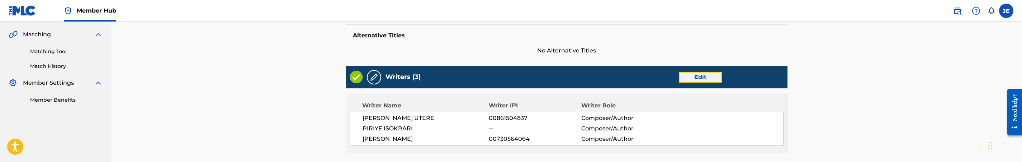
click at [702, 76] on link "Edit" at bounding box center [700, 77] width 43 height 11
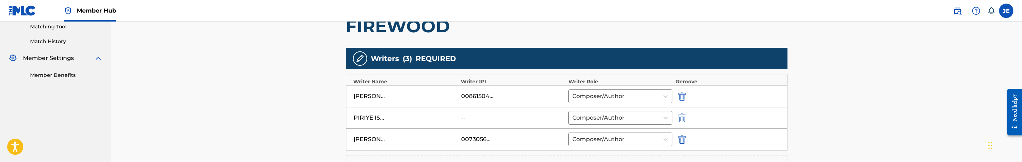
scroll to position [215, 0]
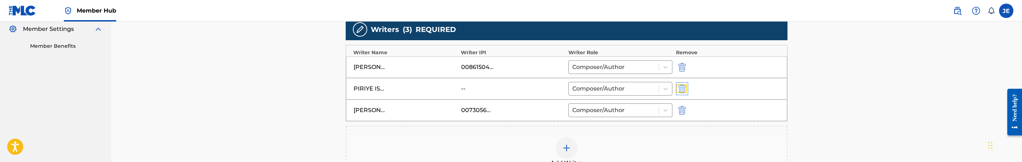
click at [683, 90] on img "submit" at bounding box center [682, 88] width 8 height 9
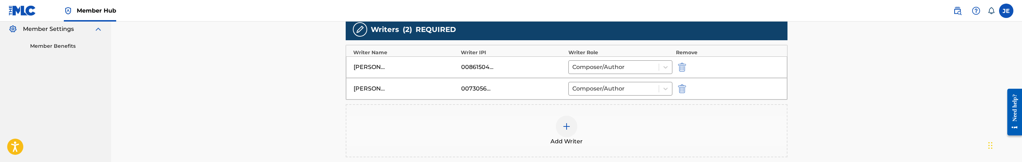
click at [570, 127] on img at bounding box center [566, 126] width 9 height 9
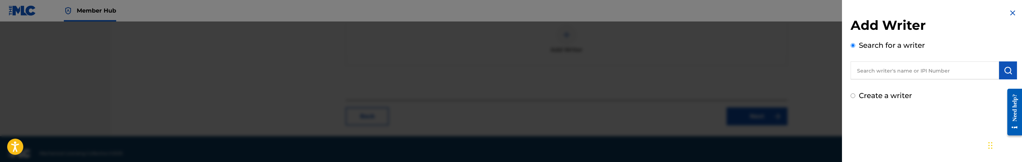
scroll to position [316, 0]
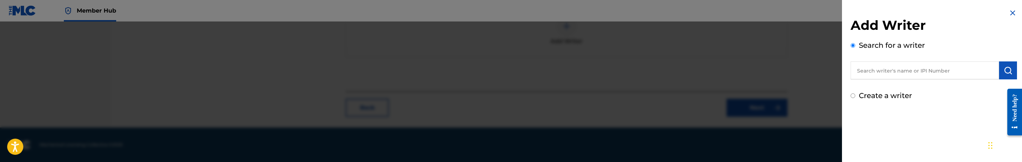
click at [884, 91] on label "Create a writer" at bounding box center [885, 95] width 53 height 9
radio input "true"
click at [855, 93] on input "Create a writer" at bounding box center [853, 95] width 5 height 5
radio input "false"
radio input "true"
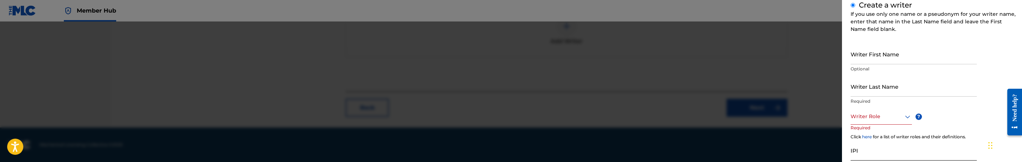
scroll to position [108, 0]
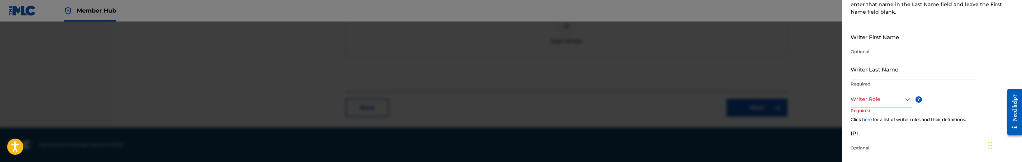
click at [906, 47] on div "Writer First Name Optional" at bounding box center [914, 43] width 126 height 32
click at [906, 45] on input "Writer First Name" at bounding box center [914, 37] width 126 height 20
paste input "PIRIYE ISOKRARI"
click at [892, 46] on input "PIRIYE ISOKRARI" at bounding box center [914, 37] width 126 height 20
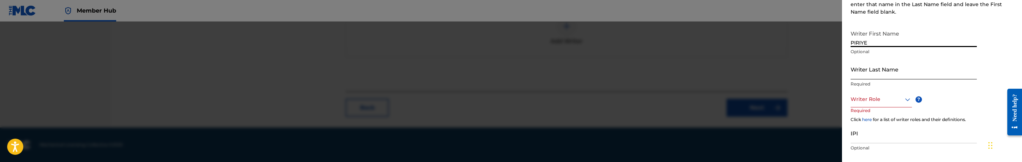
type input "PIRIYE"
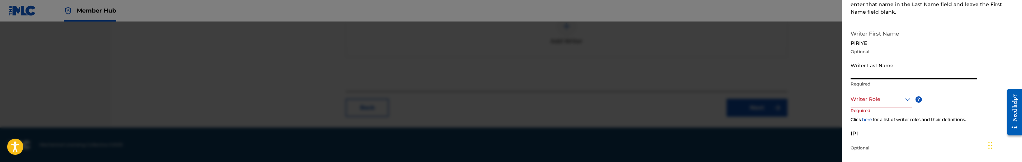
click at [876, 71] on input "Writer Last Name" at bounding box center [914, 69] width 126 height 20
paste input "ISOKRARI"
type input "ISOKRARI"
click at [890, 103] on div at bounding box center [881, 99] width 61 height 9
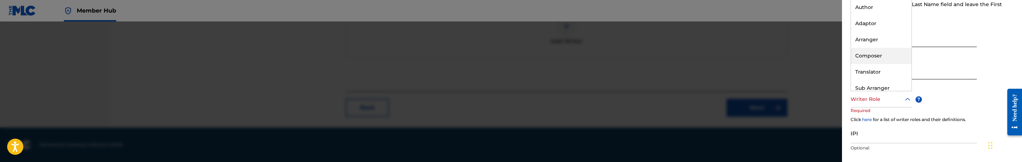
scroll to position [54, 0]
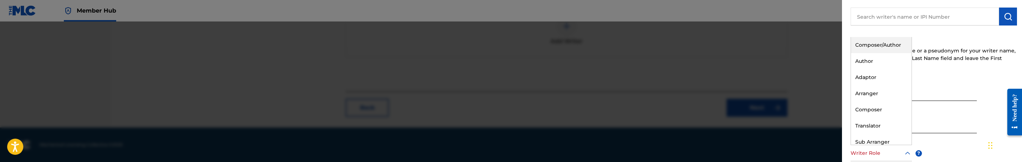
click at [888, 45] on div "Composer/Author" at bounding box center [881, 45] width 61 height 16
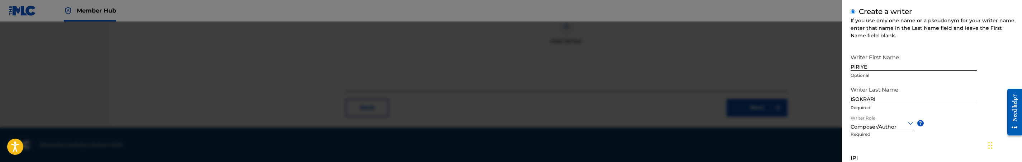
scroll to position [108, 0]
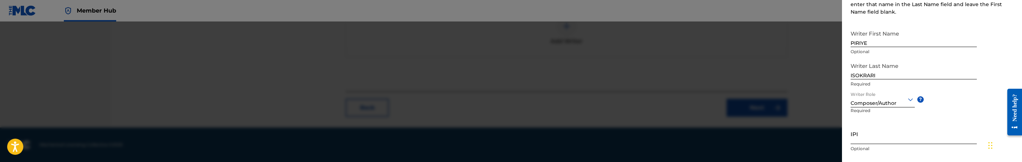
click at [893, 133] on input "IPI" at bounding box center [914, 133] width 126 height 20
paste input "1239578221"
click at [851, 142] on input "1239578221" at bounding box center [914, 133] width 126 height 20
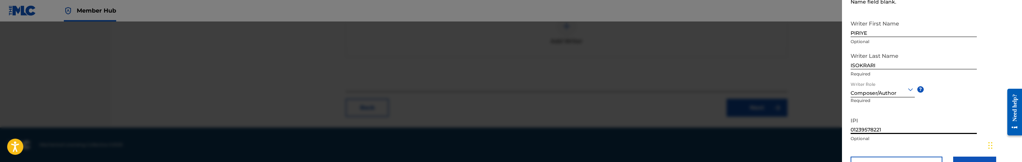
scroll to position [150, 0]
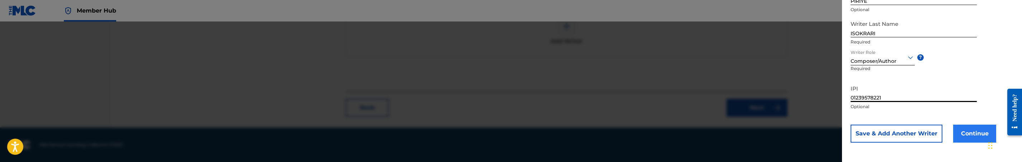
type input "01239578221"
click at [973, 129] on button "Continue" at bounding box center [974, 133] width 43 height 18
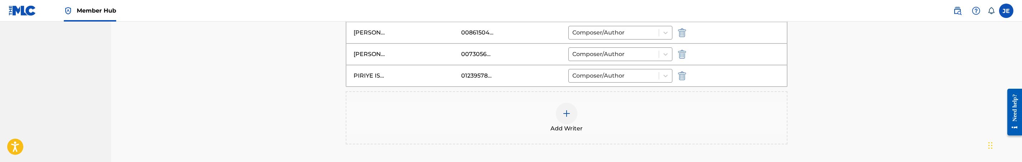
scroll to position [338, 0]
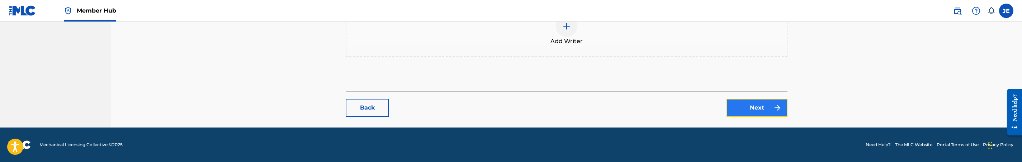
click at [769, 106] on link "Next" at bounding box center [757, 108] width 61 height 18
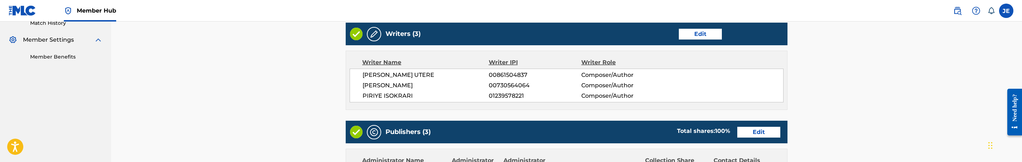
scroll to position [269, 0]
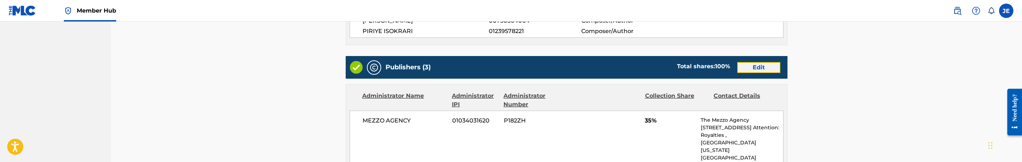
click at [748, 69] on link "Edit" at bounding box center [758, 67] width 43 height 11
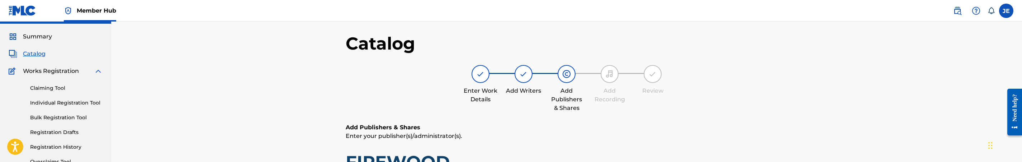
scroll to position [161, 0]
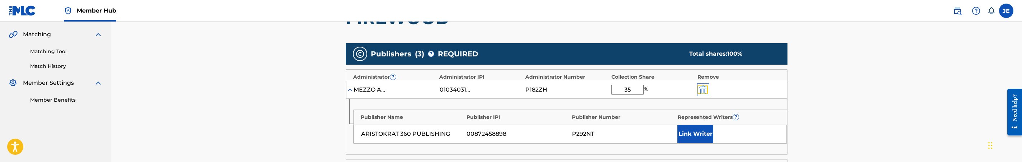
click at [701, 91] on img "submit" at bounding box center [703, 89] width 8 height 9
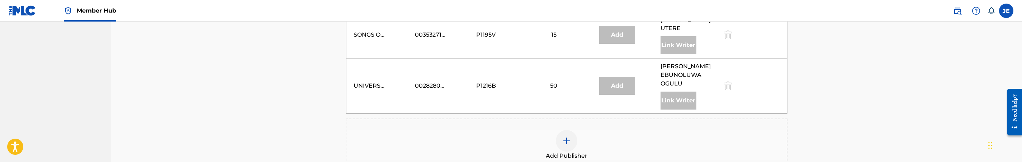
scroll to position [215, 0]
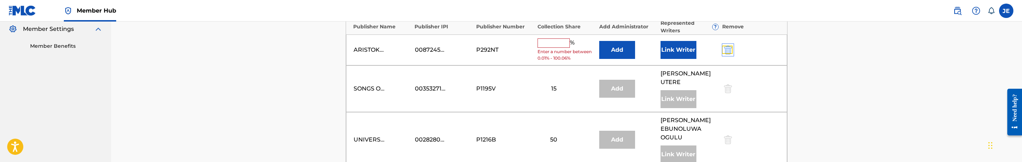
click at [727, 50] on img "submit" at bounding box center [728, 50] width 8 height 9
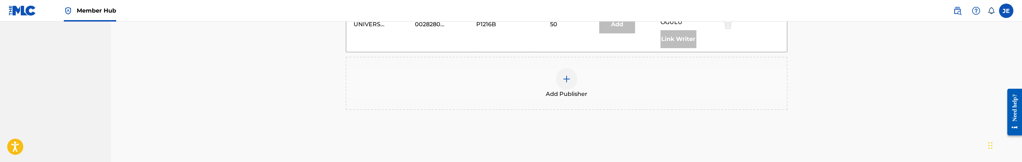
scroll to position [323, 0]
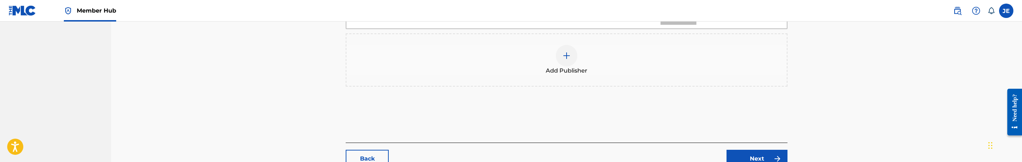
click at [566, 51] on img at bounding box center [566, 55] width 9 height 9
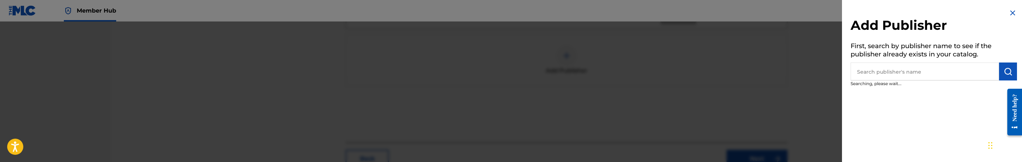
click at [891, 67] on input "text" at bounding box center [925, 71] width 148 height 18
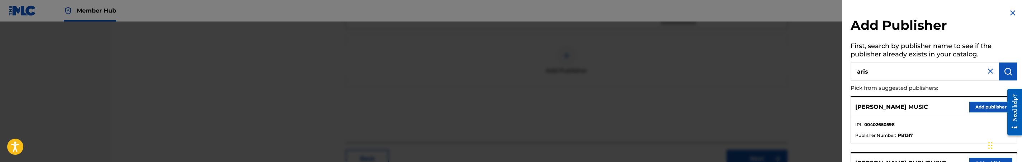
type input "aris"
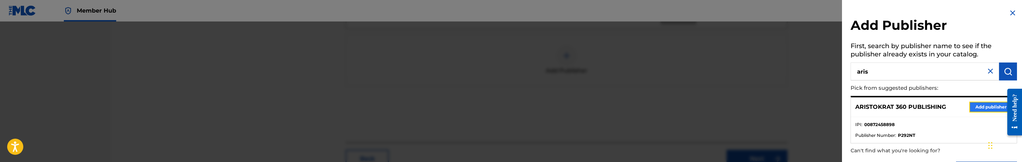
click at [969, 104] on button "Add publisher" at bounding box center [990, 106] width 43 height 11
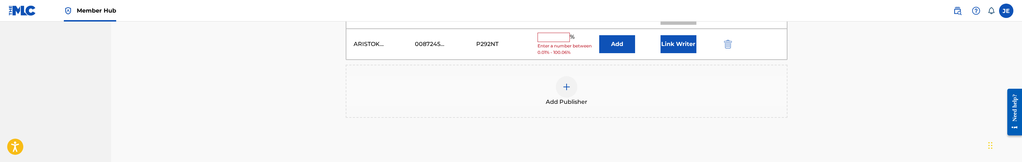
click at [606, 48] on div "ARISTOKRAT 360 PUBLISHING 00872458898 P292NT % Enter a number between 0.01% - 1…" at bounding box center [566, 44] width 441 height 31
click at [619, 37] on button "Add" at bounding box center [617, 44] width 36 height 18
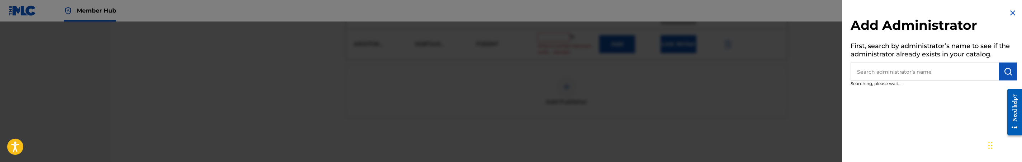
click at [936, 58] on h5 "First, search by administrator’s name to see if the administrator already exist…" at bounding box center [934, 51] width 166 height 23
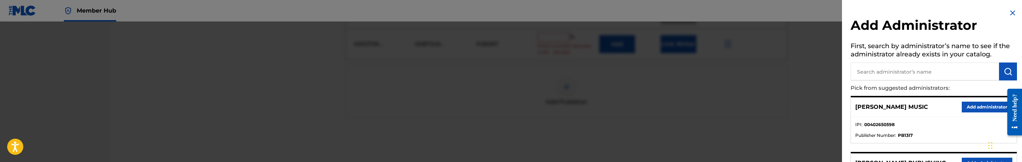
click at [937, 66] on input "text" at bounding box center [925, 71] width 148 height 18
type input "mezzo"
click at [994, 107] on button "Add administrator" at bounding box center [987, 106] width 51 height 11
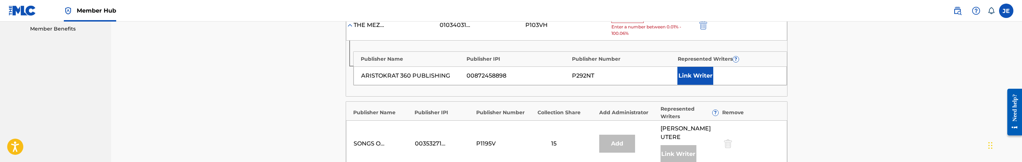
scroll to position [215, 0]
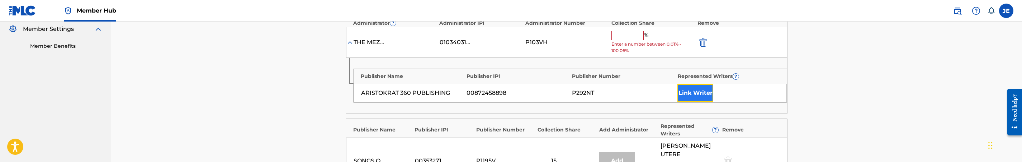
click at [688, 93] on button "Link Writer" at bounding box center [695, 93] width 36 height 18
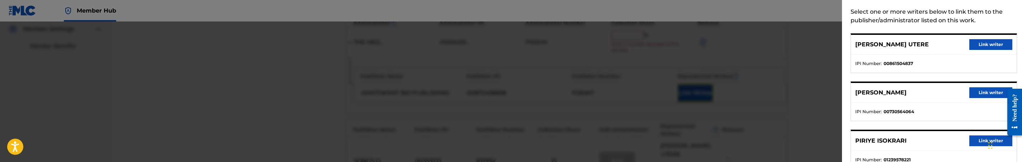
scroll to position [56, 0]
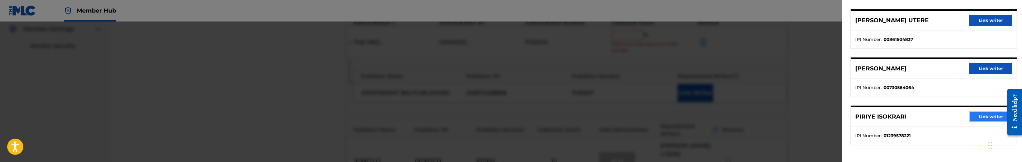
click at [983, 118] on button "Link writer" at bounding box center [990, 116] width 43 height 11
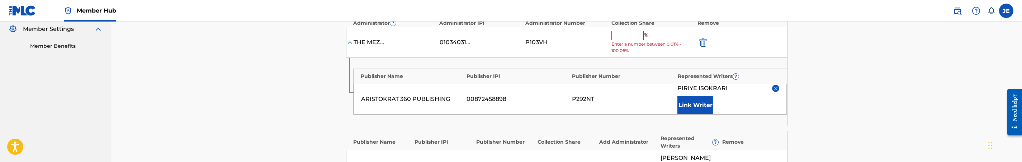
click at [629, 40] on input "text" at bounding box center [627, 35] width 32 height 9
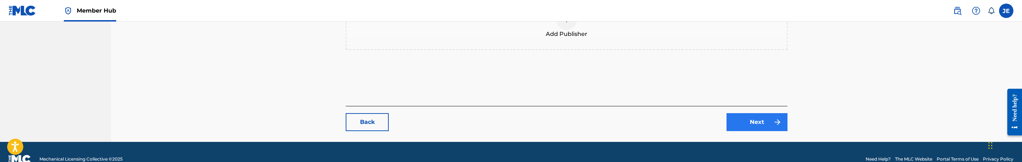
scroll to position [468, 0]
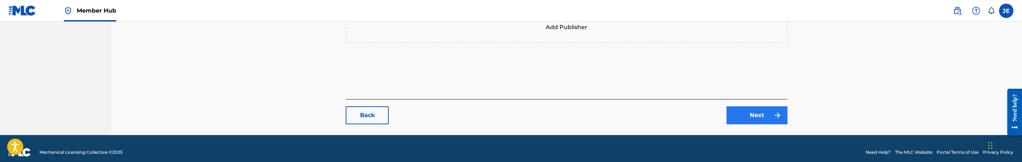
type input "35"
click at [776, 111] on img at bounding box center [777, 115] width 9 height 9
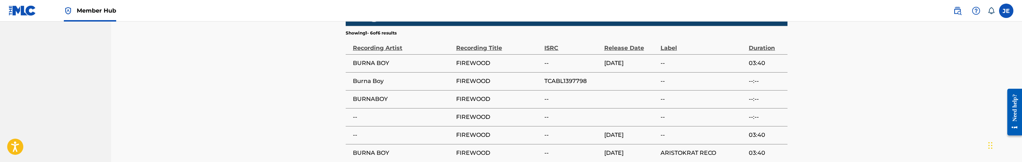
scroll to position [646, 0]
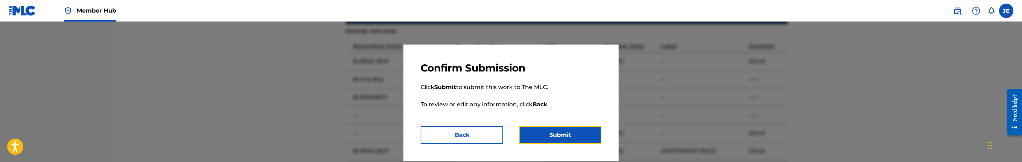
click at [595, 135] on button "Submit" at bounding box center [560, 135] width 82 height 18
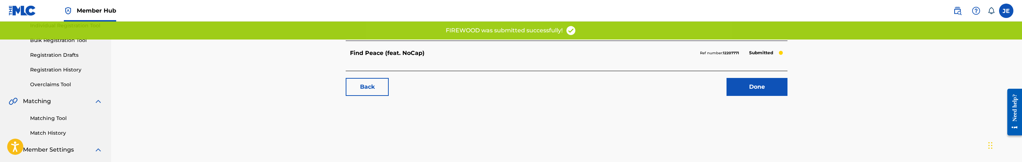
scroll to position [38, 0]
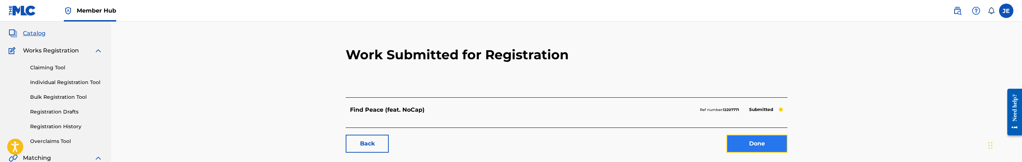
click at [778, 145] on link "Done" at bounding box center [757, 143] width 61 height 18
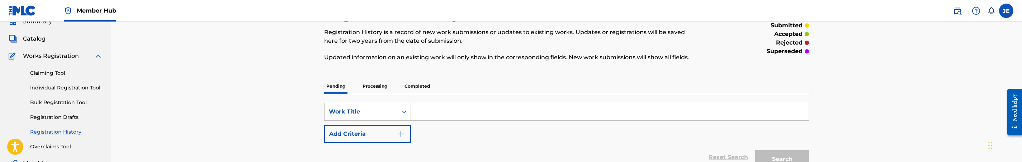
scroll to position [108, 0]
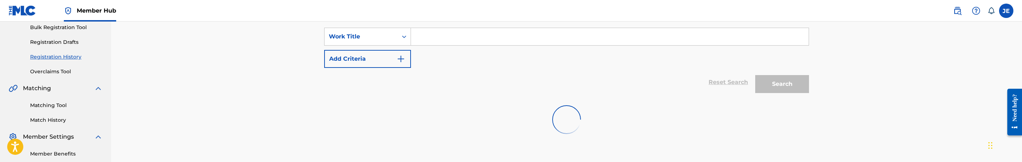
click at [52, 105] on link "Matching Tool" at bounding box center [66, 105] width 72 height 8
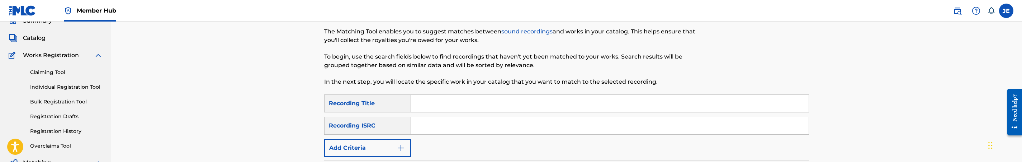
scroll to position [108, 0]
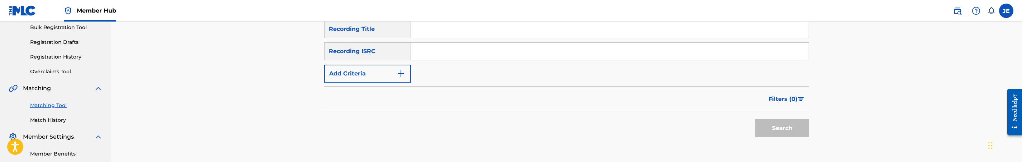
click at [496, 58] on input "Search Form" at bounding box center [610, 51] width 398 height 17
paste input "TCABL1397798"
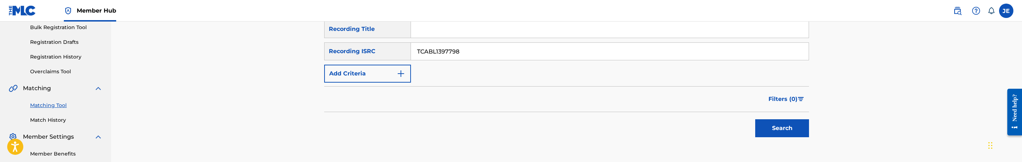
type input "TCABL1397798"
click at [755, 119] on button "Search" at bounding box center [782, 128] width 54 height 18
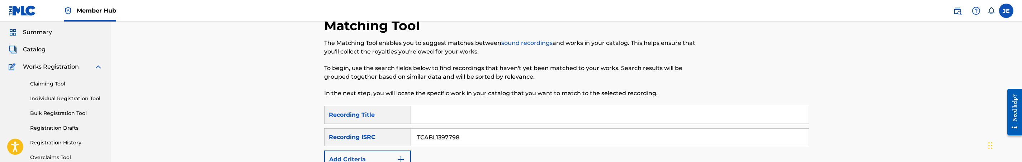
scroll to position [0, 0]
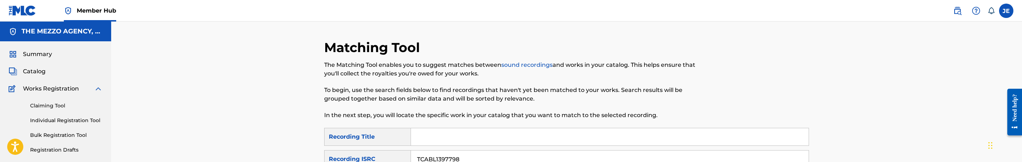
drag, startPoint x: 43, startPoint y: 70, endPoint x: 154, endPoint y: 71, distance: 111.2
click at [43, 70] on span "Catalog" at bounding box center [34, 71] width 23 height 9
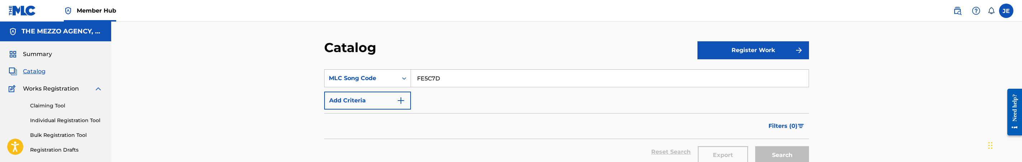
click at [433, 82] on input "FE5C7D" at bounding box center [610, 78] width 398 height 17
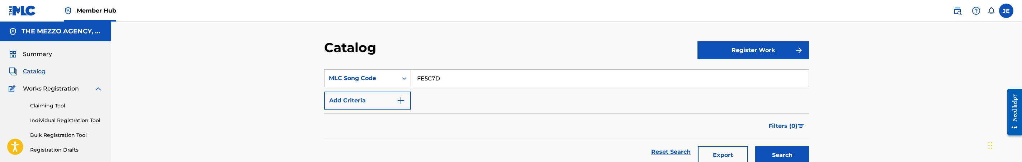
click at [433, 82] on input "FE5C7D" at bounding box center [610, 78] width 398 height 17
paste input "UA5F1B"
type input "UA5F1B"
click at [769, 153] on button "Search" at bounding box center [782, 155] width 54 height 18
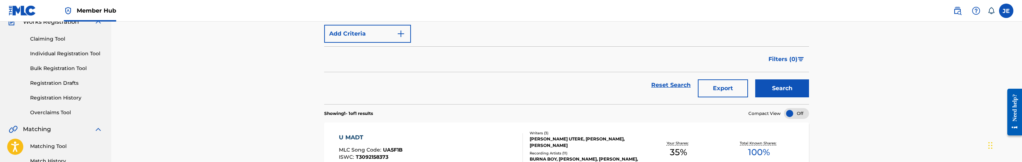
scroll to position [108, 0]
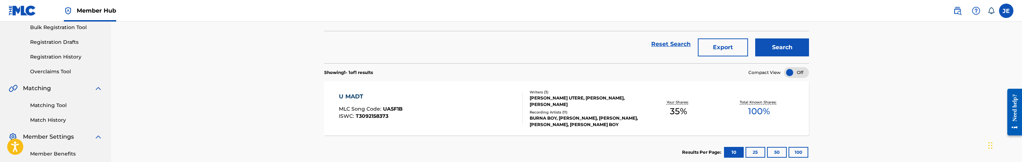
click at [455, 113] on div "U MADT MLC Song Code : UA5F1B ISWC : T3092158373" at bounding box center [431, 108] width 184 height 32
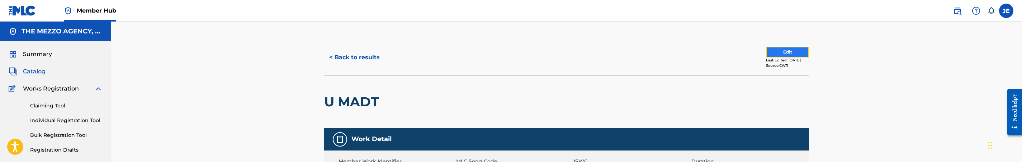
click at [777, 49] on button "Edit" at bounding box center [787, 52] width 43 height 11
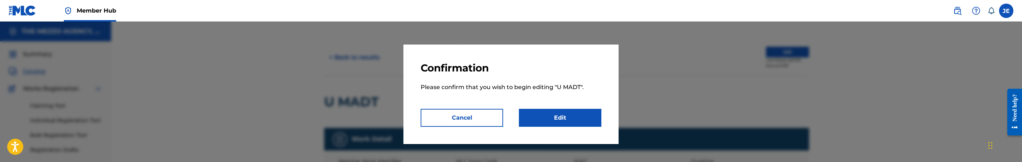
click at [552, 108] on p "Please confirm that you wish to begin editing " U MADT "." at bounding box center [511, 91] width 181 height 34
click at [556, 113] on link "Edit" at bounding box center [560, 118] width 82 height 18
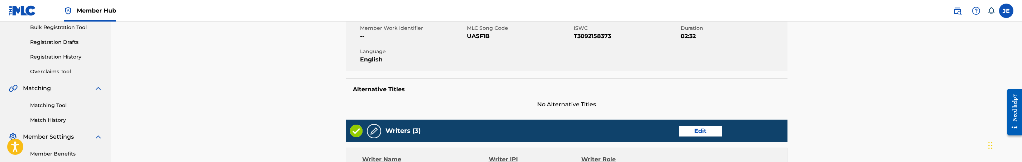
scroll to position [161, 0]
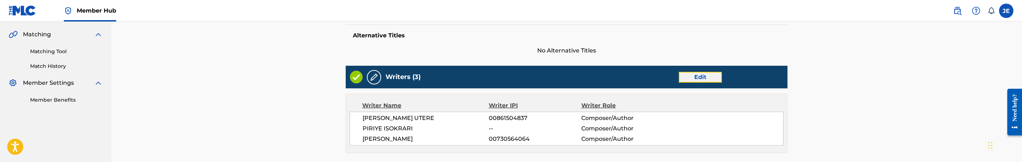
click at [708, 81] on link "Edit" at bounding box center [700, 77] width 43 height 11
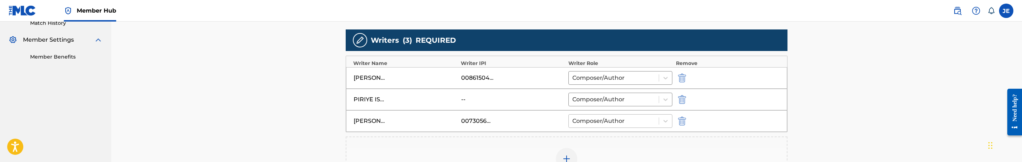
scroll to position [215, 0]
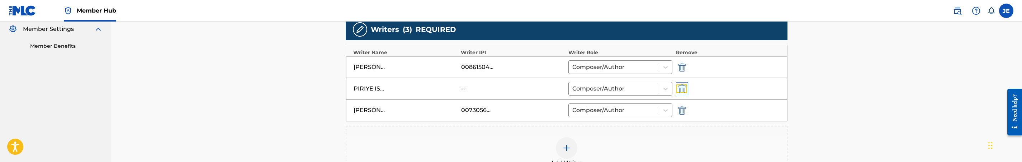
click at [684, 88] on img "submit" at bounding box center [682, 88] width 8 height 9
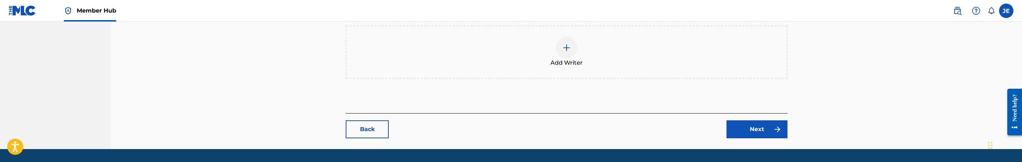
scroll to position [316, 0]
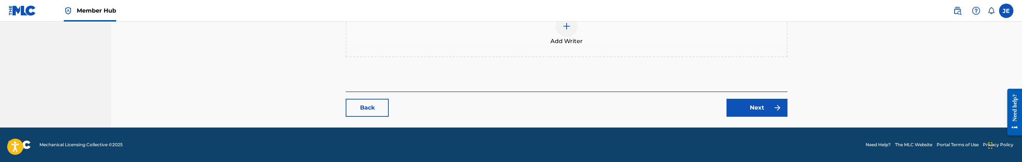
click at [565, 28] on img at bounding box center [566, 26] width 9 height 9
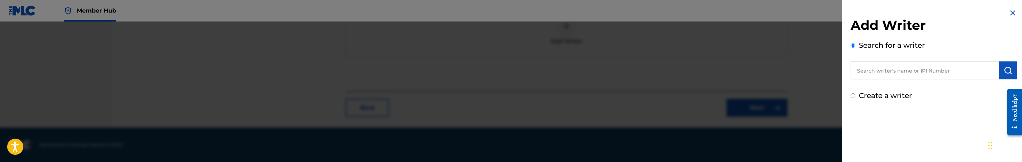
click at [887, 92] on label "Create a writer" at bounding box center [885, 95] width 53 height 9
radio input "true"
click at [855, 93] on input "Create a writer" at bounding box center [853, 95] width 5 height 5
radio input "false"
radio input "true"
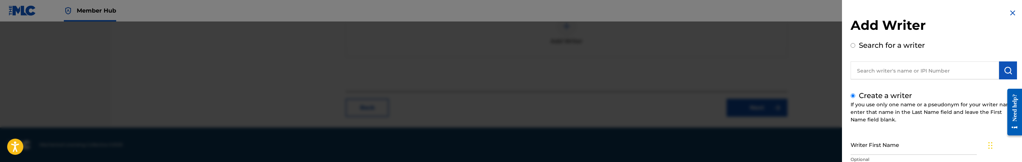
scroll to position [54, 0]
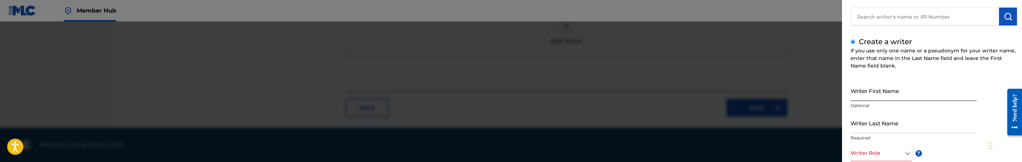
click at [905, 99] on input "Writer First Name" at bounding box center [914, 90] width 126 height 20
paste input "PIRIYE ISOKRARI"
click at [887, 96] on input "PIRIYE ISOKRARI" at bounding box center [914, 90] width 126 height 20
type input "PIRIYE"
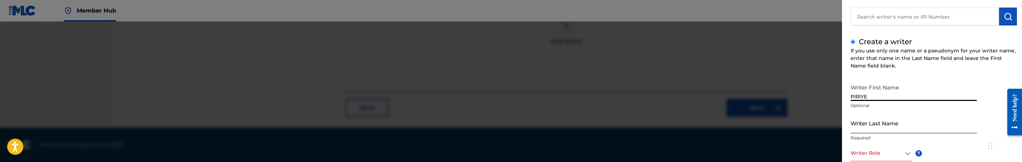
click at [882, 128] on input "Writer Last Name" at bounding box center [914, 123] width 126 height 20
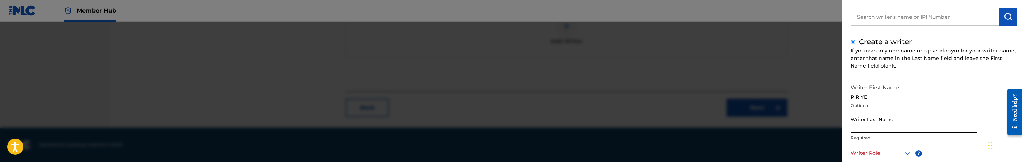
paste input "ISOKRARI"
type input "ISOKRARI"
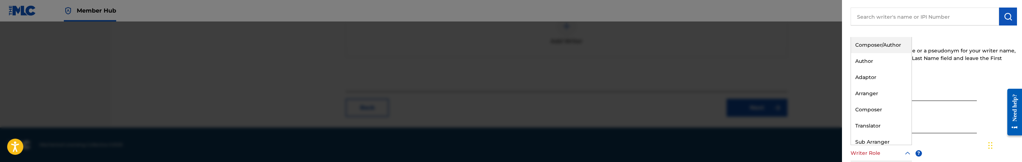
click at [892, 152] on div at bounding box center [881, 152] width 61 height 9
click at [881, 43] on div "Composer/Author" at bounding box center [881, 45] width 61 height 16
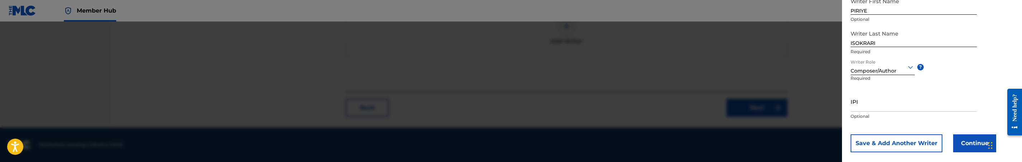
scroll to position [150, 0]
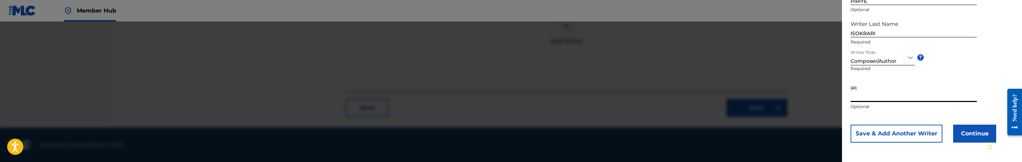
click at [856, 97] on input "IPI" at bounding box center [914, 91] width 126 height 20
paste input "1239578221"
click at [851, 96] on input "1239578221" at bounding box center [914, 91] width 126 height 20
type input "01239578221"
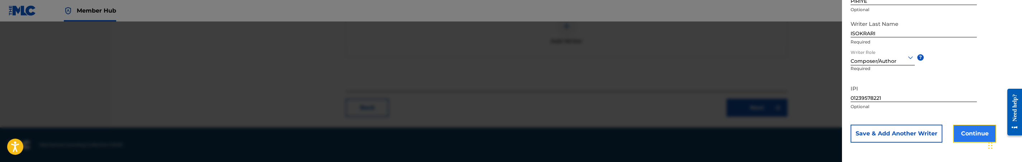
click at [973, 130] on button "Continue" at bounding box center [974, 133] width 43 height 18
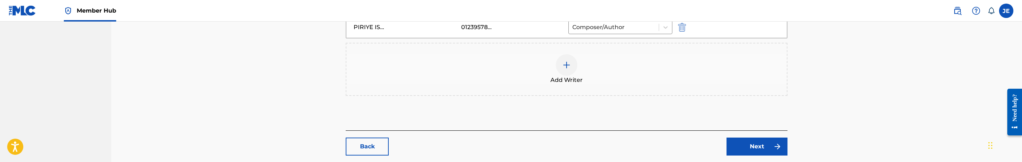
scroll to position [316, 0]
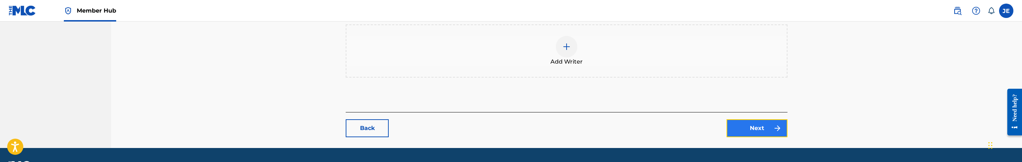
click at [758, 127] on link "Next" at bounding box center [757, 128] width 61 height 18
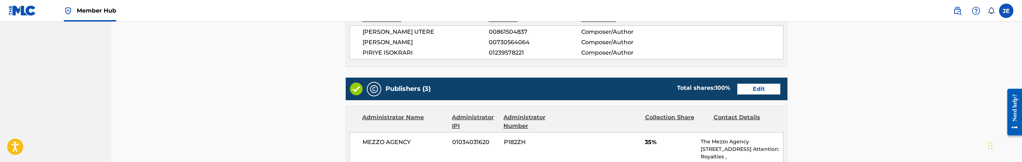
scroll to position [269, 0]
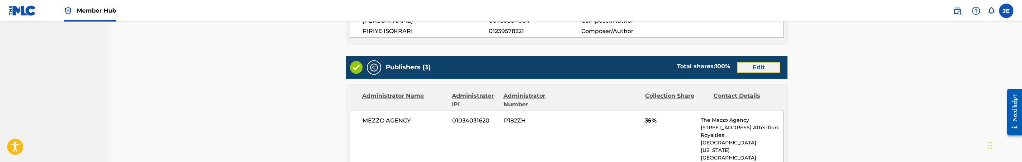
click at [745, 67] on link "Edit" at bounding box center [758, 67] width 43 height 11
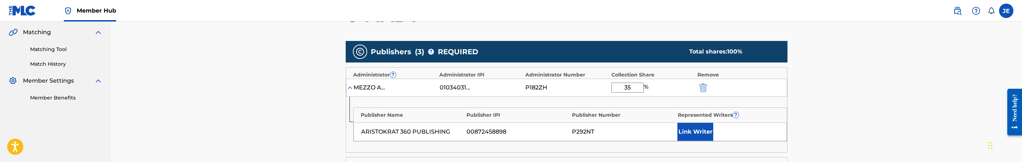
scroll to position [215, 0]
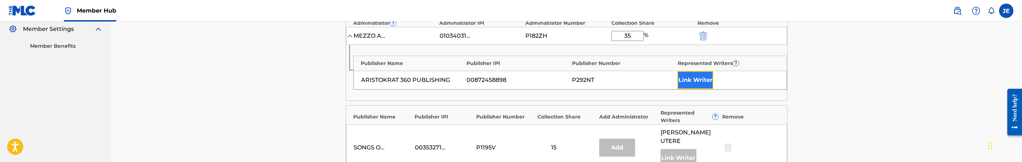
click at [701, 79] on button "Link Writer" at bounding box center [695, 80] width 36 height 18
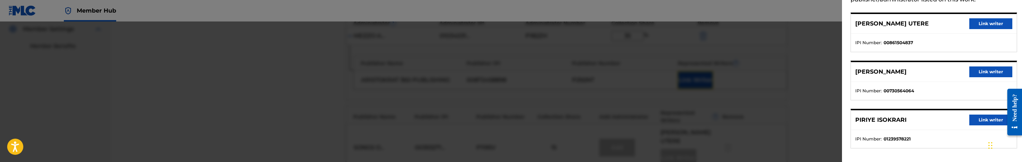
scroll to position [56, 0]
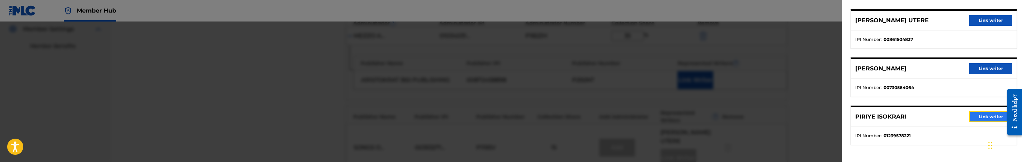
click at [969, 113] on button "Link writer" at bounding box center [990, 116] width 43 height 11
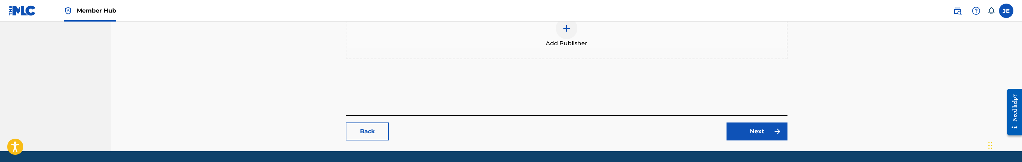
scroll to position [468, 0]
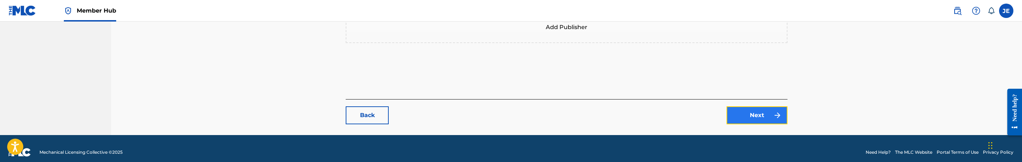
click at [763, 106] on link "Next" at bounding box center [757, 115] width 61 height 18
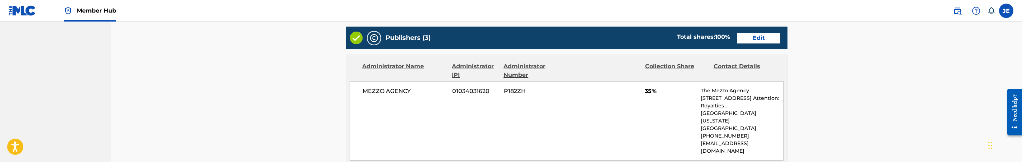
scroll to position [269, 0]
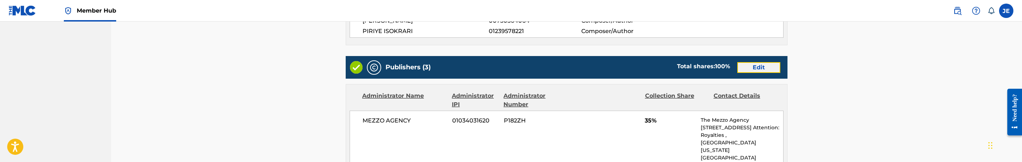
click at [761, 70] on link "Edit" at bounding box center [758, 67] width 43 height 11
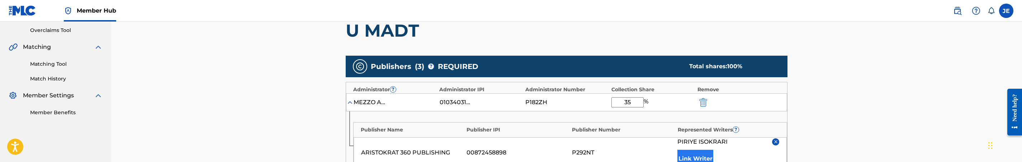
scroll to position [215, 0]
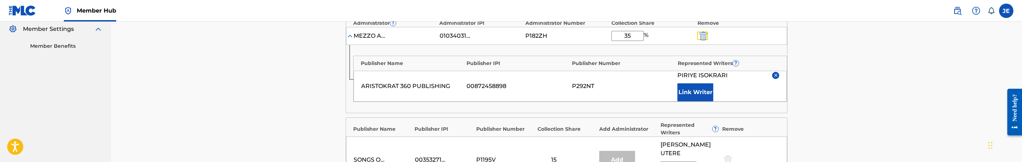
click at [704, 38] on img "submit" at bounding box center [703, 36] width 8 height 9
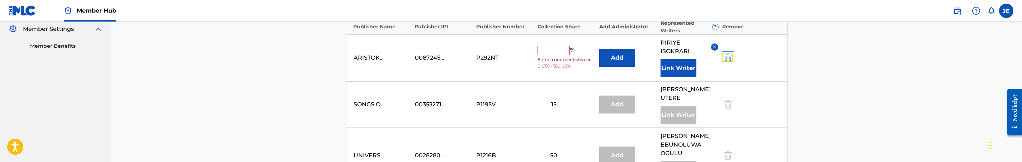
click at [724, 57] on img "submit" at bounding box center [728, 57] width 8 height 9
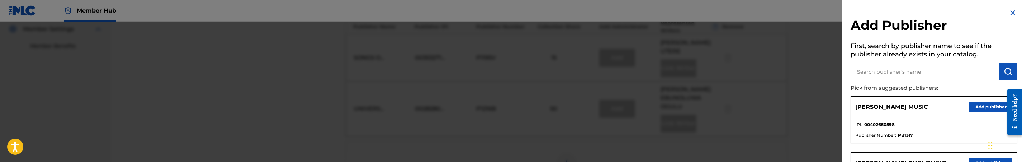
click at [887, 68] on input "text" at bounding box center [925, 71] width 148 height 18
type input "aris"
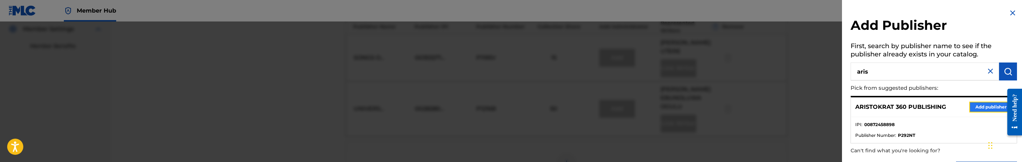
click at [997, 105] on button "Add publisher" at bounding box center [990, 106] width 43 height 11
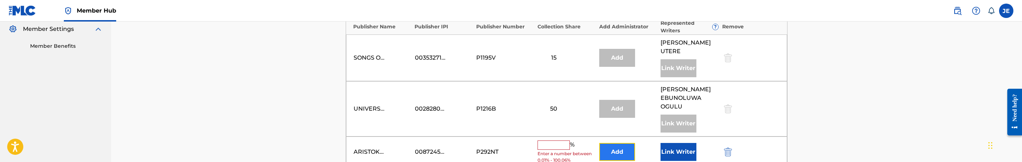
click at [625, 147] on button "Add" at bounding box center [617, 152] width 36 height 18
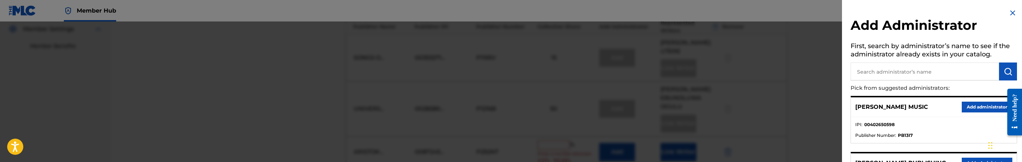
click at [910, 78] on input "text" at bounding box center [925, 71] width 148 height 18
type input "mezzo"
click at [968, 104] on button "Add administrator" at bounding box center [987, 106] width 51 height 11
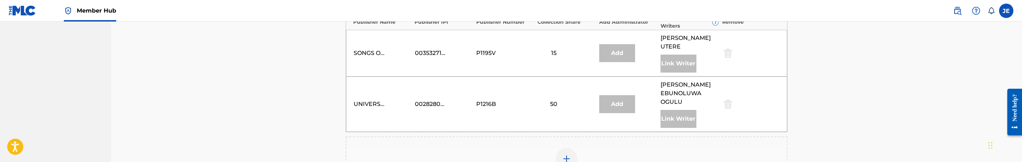
scroll to position [269, 0]
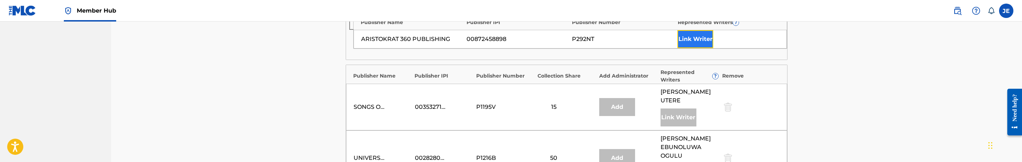
click at [704, 38] on button "Link Writer" at bounding box center [695, 39] width 36 height 18
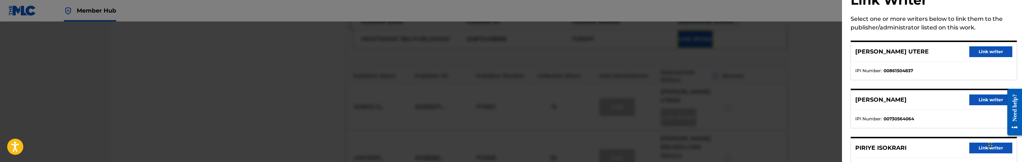
scroll to position [56, 0]
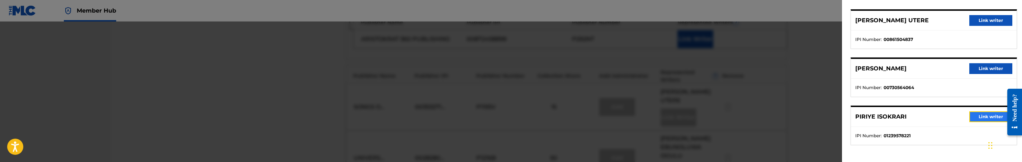
click at [975, 113] on button "Link writer" at bounding box center [990, 116] width 43 height 11
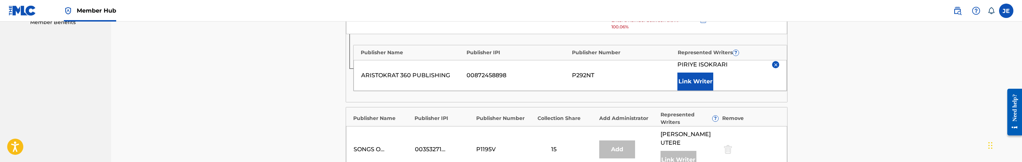
scroll to position [215, 0]
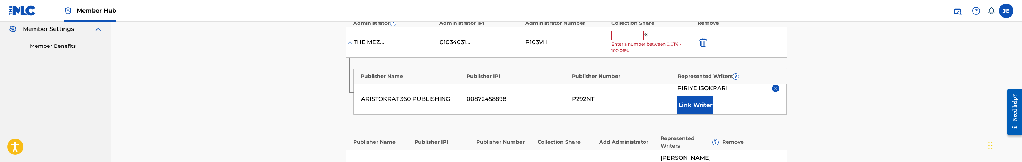
click at [639, 39] on input "text" at bounding box center [627, 35] width 32 height 9
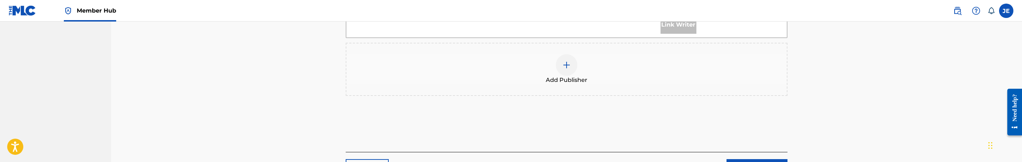
scroll to position [468, 0]
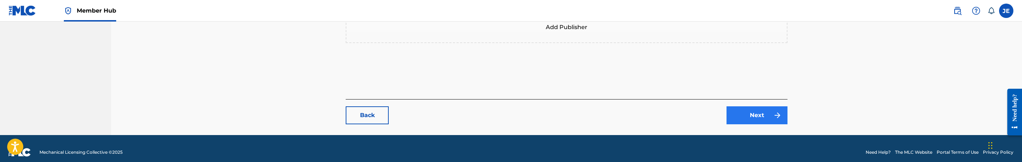
type input "35"
click at [767, 112] on link "Next" at bounding box center [757, 115] width 61 height 18
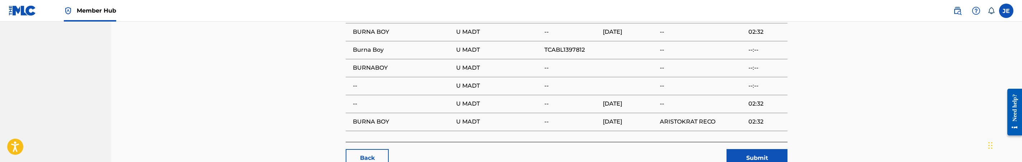
scroll to position [698, 0]
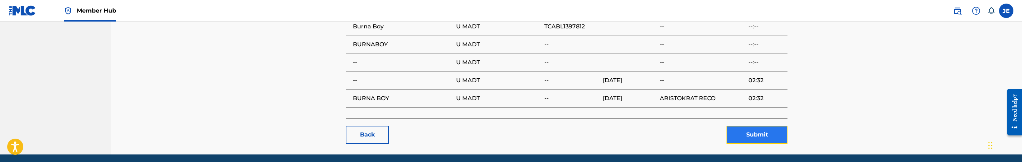
click at [756, 126] on button "Submit" at bounding box center [757, 135] width 61 height 18
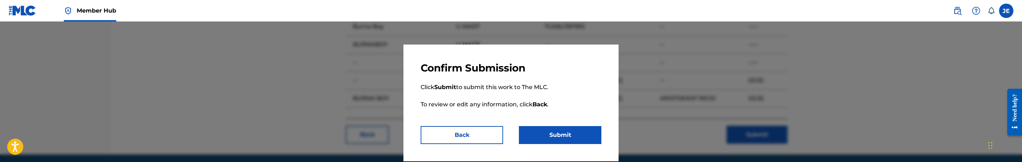
click at [575, 121] on p "Click Submit to submit this work to The MLC. To review or edit any information,…" at bounding box center [511, 100] width 181 height 52
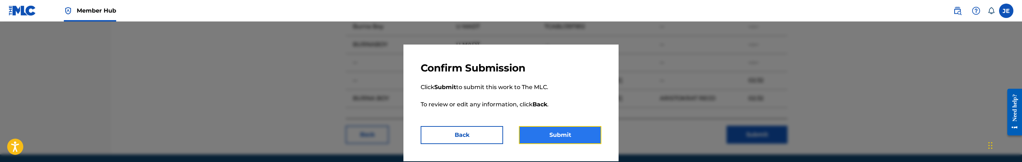
click at [575, 133] on button "Submit" at bounding box center [560, 135] width 82 height 18
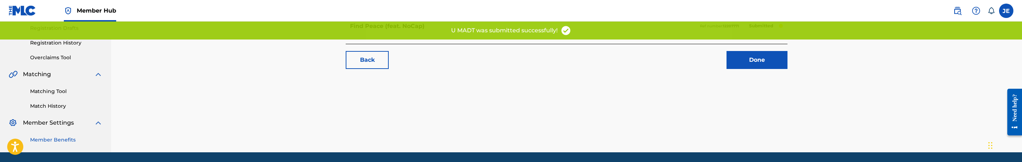
scroll to position [146, 0]
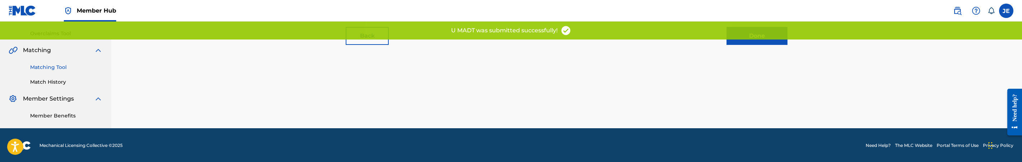
click at [63, 68] on link "Matching Tool" at bounding box center [66, 67] width 72 height 8
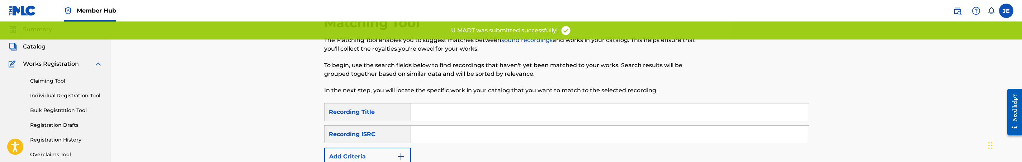
scroll to position [54, 0]
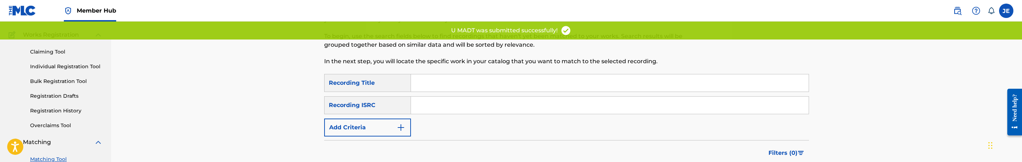
click at [476, 101] on input "Search Form" at bounding box center [610, 104] width 398 height 17
paste input "TCABL1397812"
type input "TCABL1397812"
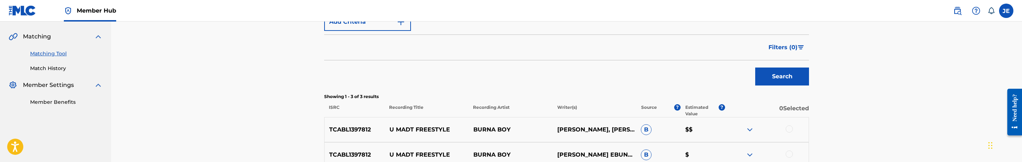
scroll to position [161, 0]
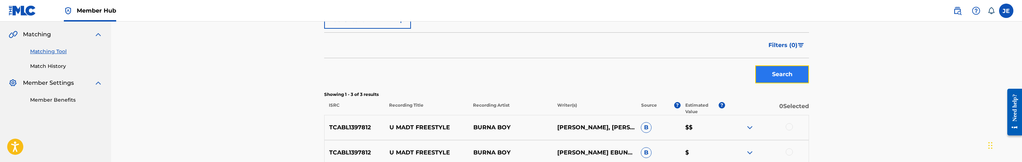
click at [792, 67] on button "Search" at bounding box center [782, 74] width 54 height 18
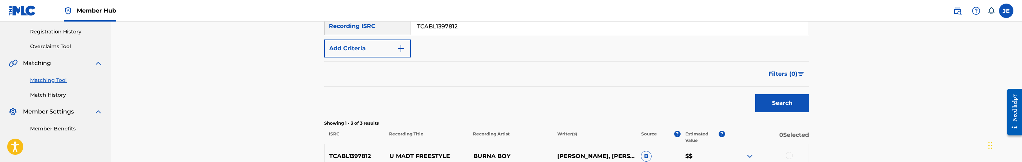
scroll to position [215, 0]
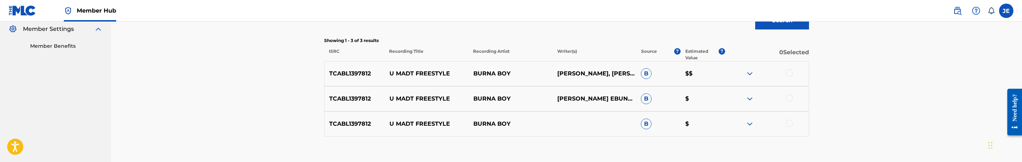
click at [788, 72] on div at bounding box center [789, 72] width 7 height 7
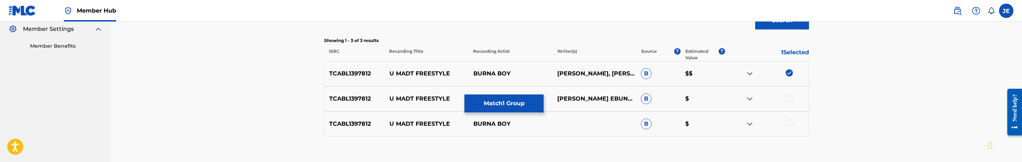
click at [789, 97] on div at bounding box center [789, 97] width 7 height 7
click at [791, 123] on div at bounding box center [789, 122] width 7 height 7
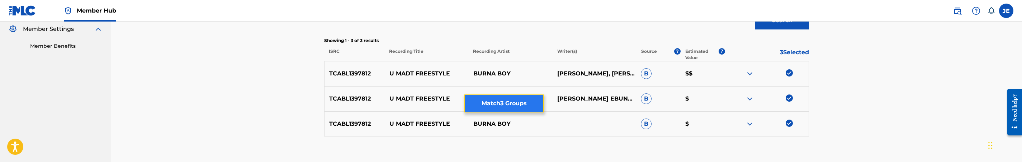
click at [510, 106] on button "Match 3 Groups" at bounding box center [503, 103] width 79 height 18
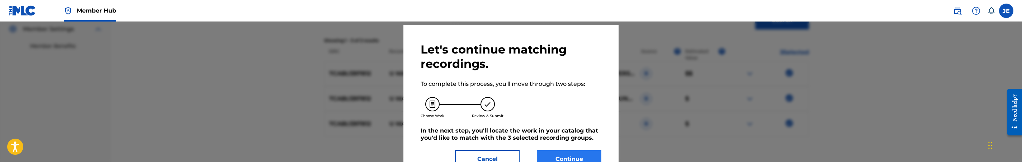
scroll to position [42, 0]
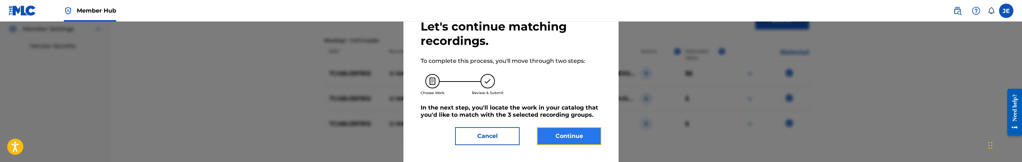
click at [556, 137] on button "Continue" at bounding box center [569, 136] width 65 height 18
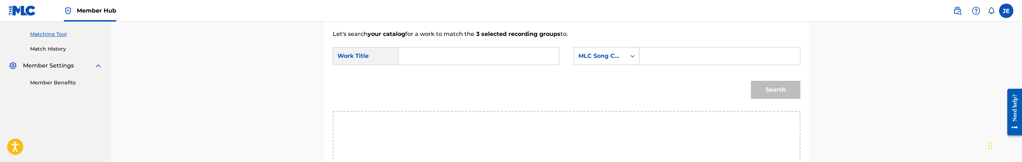
scroll to position [155, 0]
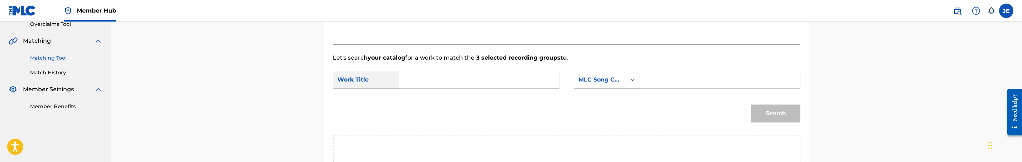
click at [452, 81] on input "Search Form" at bounding box center [479, 79] width 148 height 17
paste input "TCABL1397812"
click at [433, 75] on input "TCABL1397812" at bounding box center [479, 79] width 148 height 17
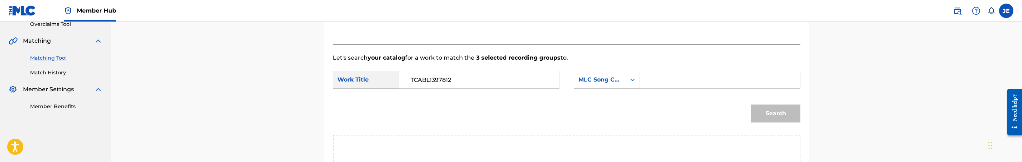
paste input "U Madt"
type input "U Madt"
click at [690, 76] on input "Search Form" at bounding box center [720, 79] width 148 height 17
paste input "UA5F1B"
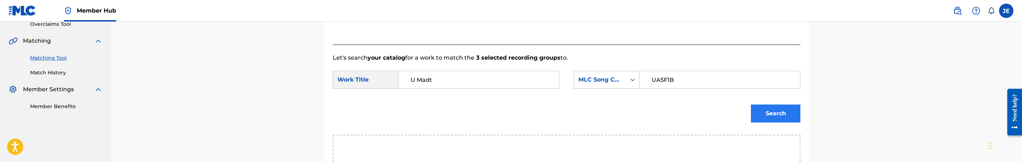
type input "UA5F1B"
click at [777, 111] on button "Search" at bounding box center [775, 113] width 49 height 18
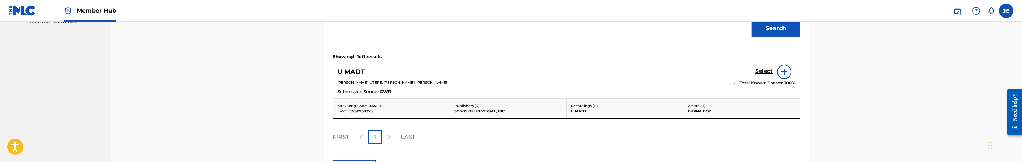
scroll to position [263, 0]
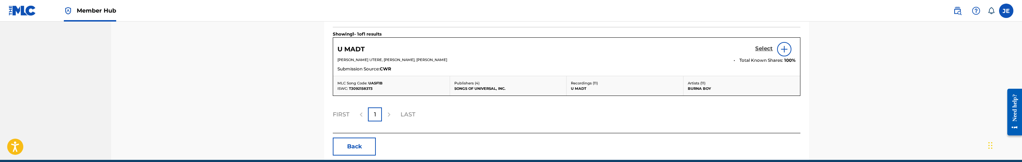
click at [762, 47] on h5 "Select" at bounding box center [764, 48] width 18 height 7
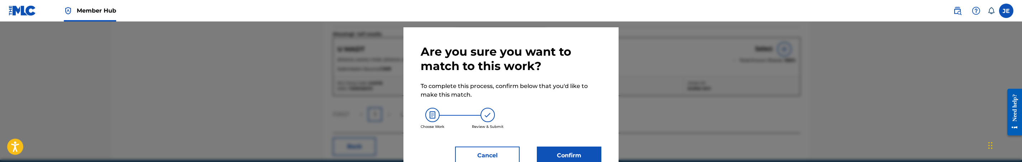
scroll to position [37, 0]
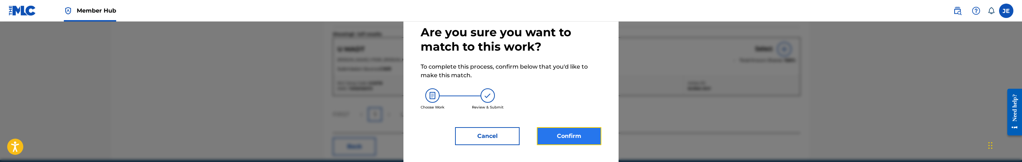
click at [572, 131] on button "Confirm" at bounding box center [569, 136] width 65 height 18
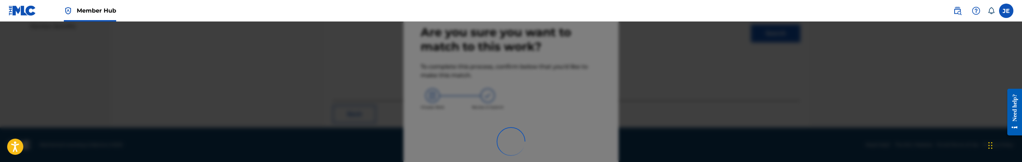
scroll to position [146, 0]
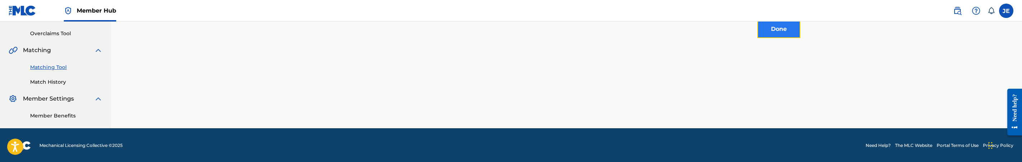
click at [786, 33] on button "Done" at bounding box center [778, 29] width 43 height 18
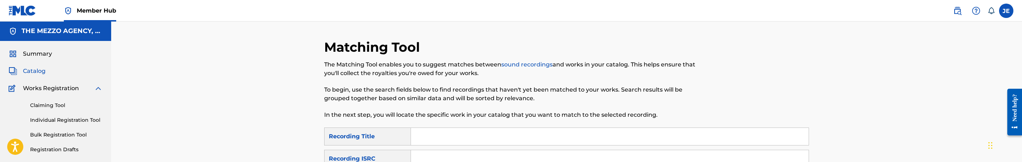
scroll to position [0, 0]
click at [38, 73] on span "Catalog" at bounding box center [34, 71] width 23 height 9
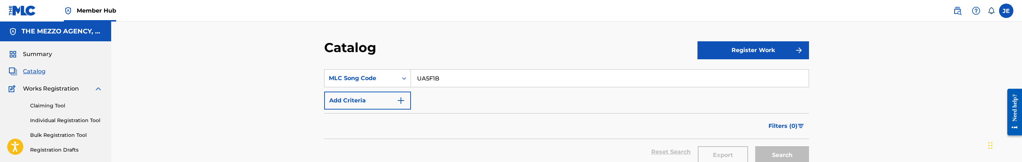
click at [428, 78] on input "UA5F1B" at bounding box center [610, 78] width 398 height 17
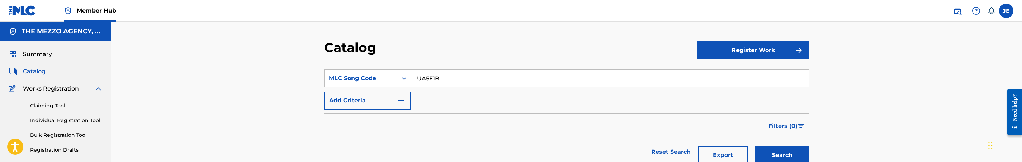
paste input "PA5Y9Y"
type input "PA5Y9Y"
click at [755, 146] on button "Search" at bounding box center [782, 155] width 54 height 18
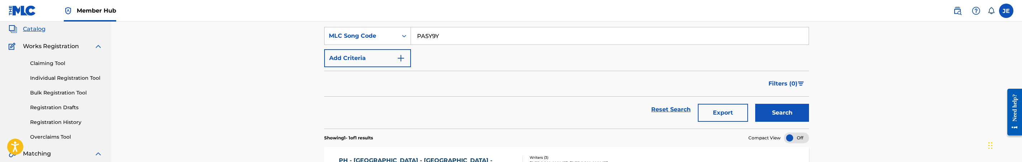
scroll to position [108, 0]
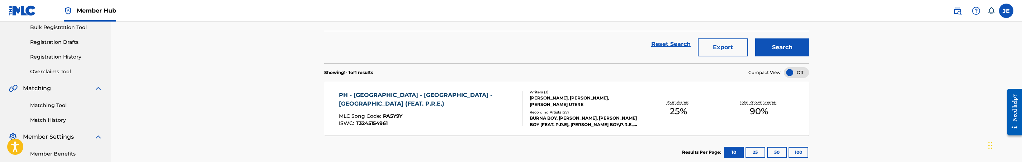
click at [465, 122] on div "PH - [GEOGRAPHIC_DATA] - [GEOGRAPHIC_DATA] - [GEOGRAPHIC_DATA] (FEAT. P.R.E.) M…" at bounding box center [428, 108] width 178 height 35
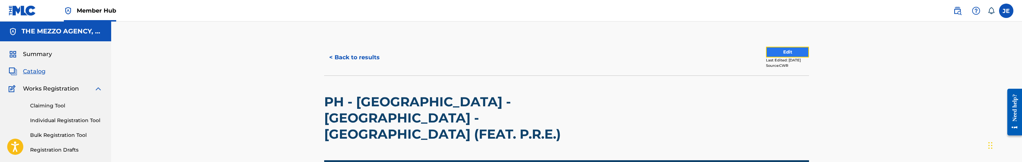
click at [788, 49] on button "Edit" at bounding box center [787, 52] width 43 height 11
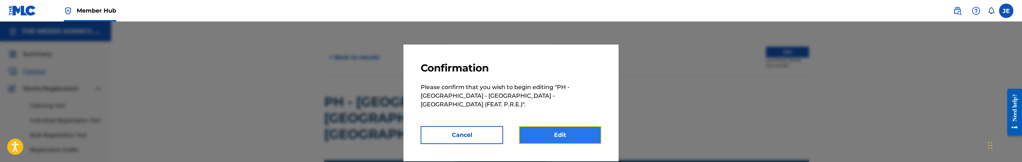
click at [572, 126] on link "Edit" at bounding box center [560, 135] width 82 height 18
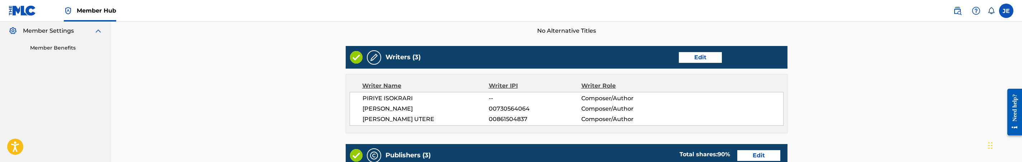
scroll to position [215, 0]
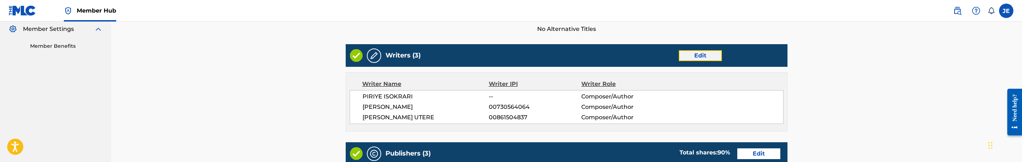
click at [703, 50] on link "Edit" at bounding box center [700, 55] width 43 height 11
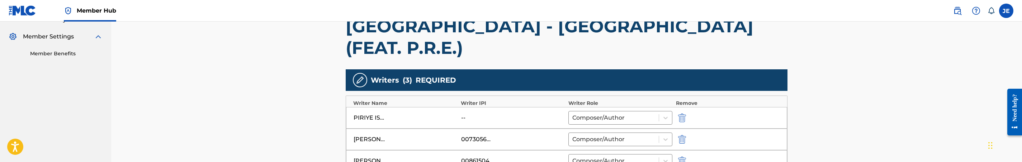
scroll to position [215, 0]
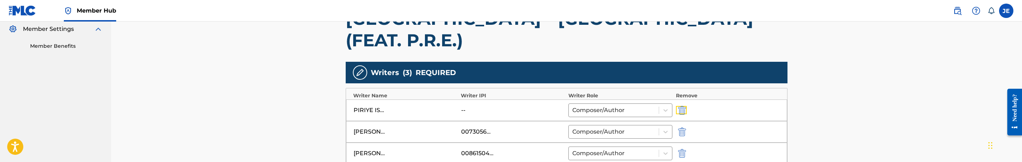
click at [682, 106] on img "submit" at bounding box center [682, 110] width 8 height 9
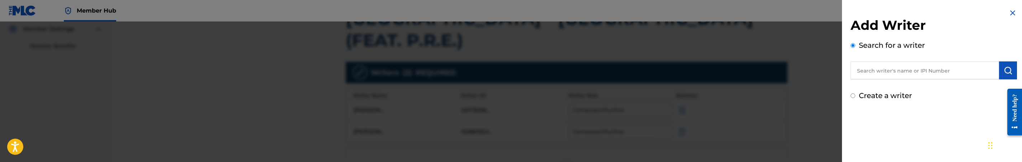
click at [889, 99] on div "Create a writer" at bounding box center [934, 95] width 166 height 11
click at [896, 96] on label "Create a writer" at bounding box center [885, 95] width 53 height 9
radio input "true"
click at [855, 96] on input "Create a writer" at bounding box center [853, 95] width 5 height 5
radio input "false"
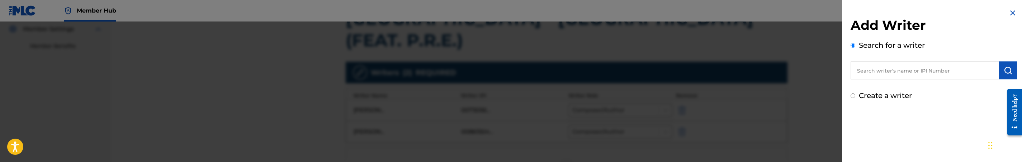
radio input "true"
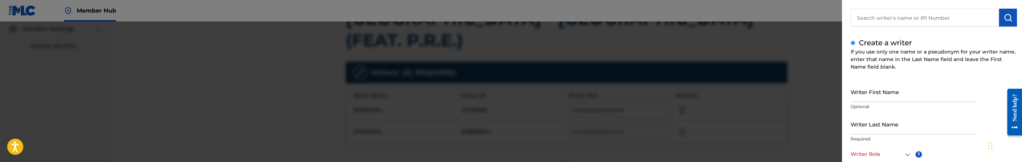
scroll to position [54, 0]
click at [898, 91] on input "Writer First Name" at bounding box center [914, 90] width 126 height 20
paste input "PIRIYE ISOKRARI"
click at [888, 95] on input "PIRIYE ISOKRARI" at bounding box center [914, 90] width 126 height 20
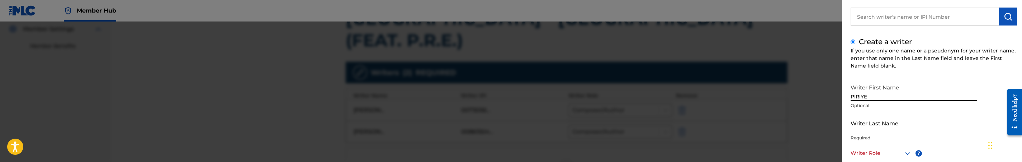
type input "PIRIYE"
click at [882, 122] on input "Writer Last Name" at bounding box center [914, 123] width 126 height 20
paste input "ISOKRARI"
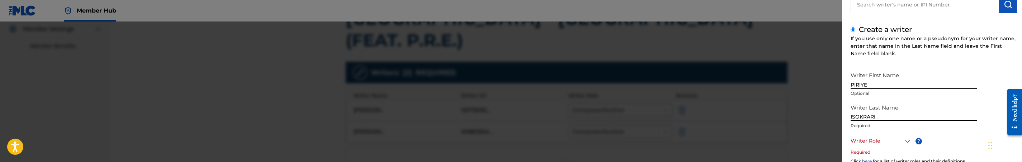
scroll to position [108, 0]
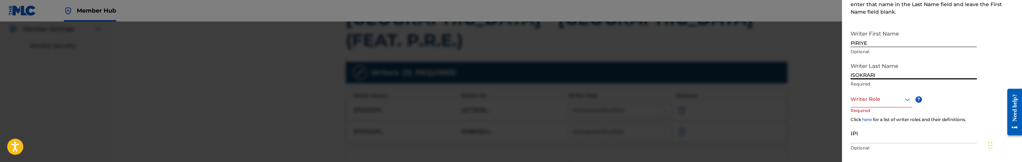
type input "ISOKRARI"
click at [886, 105] on div "Writer Role" at bounding box center [881, 99] width 61 height 16
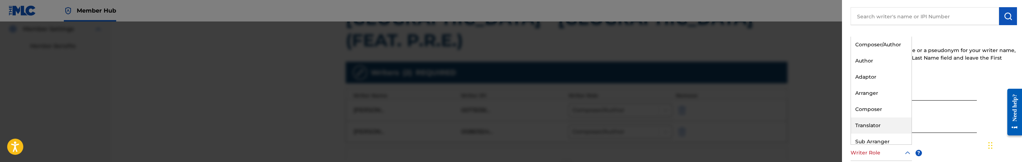
scroll to position [54, 0]
click at [884, 49] on div "Composer/Author" at bounding box center [881, 45] width 61 height 16
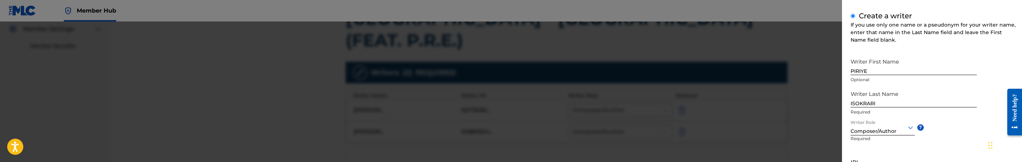
scroll to position [108, 0]
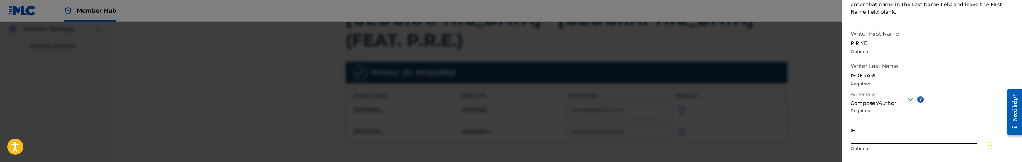
click at [878, 143] on input "IPI" at bounding box center [914, 133] width 126 height 20
paste input "1239578221"
click at [853, 137] on input "1239578221" at bounding box center [914, 133] width 126 height 20
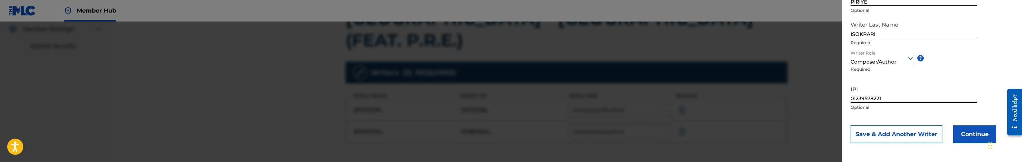
scroll to position [150, 0]
type input "01239578221"
click at [963, 132] on button "Continue" at bounding box center [974, 133] width 43 height 18
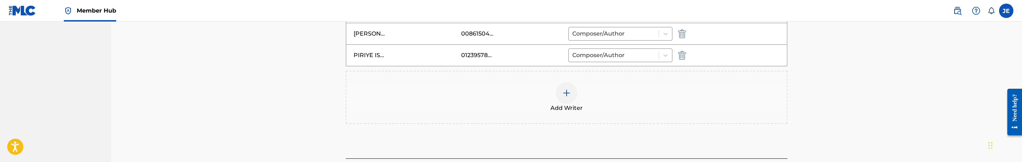
scroll to position [338, 0]
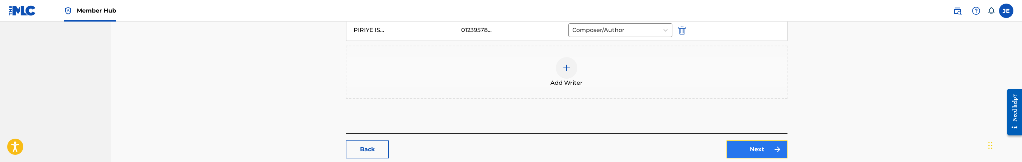
click at [761, 140] on link "Next" at bounding box center [757, 149] width 61 height 18
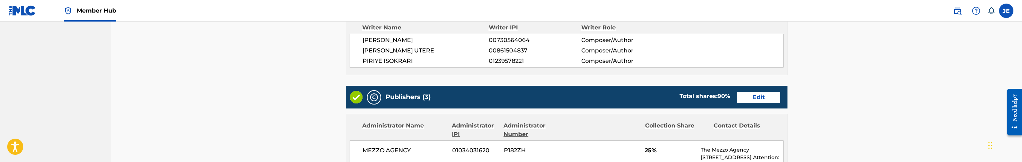
scroll to position [323, 0]
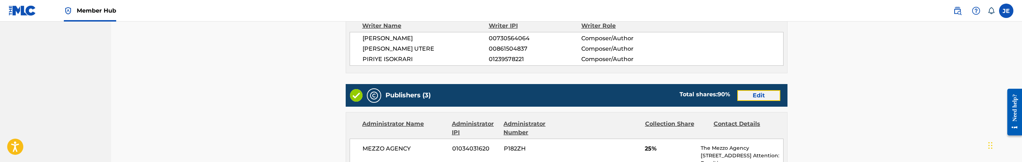
click at [753, 90] on link "Edit" at bounding box center [758, 95] width 43 height 11
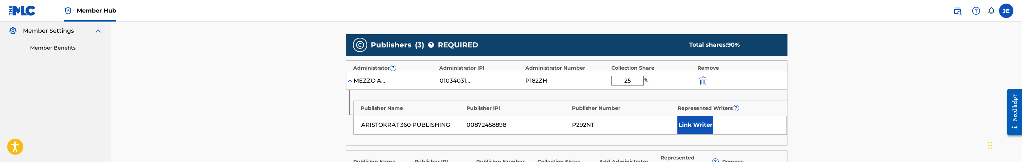
scroll to position [215, 0]
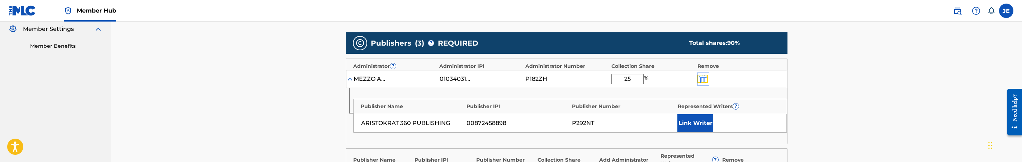
click at [705, 75] on img "submit" at bounding box center [703, 79] width 8 height 9
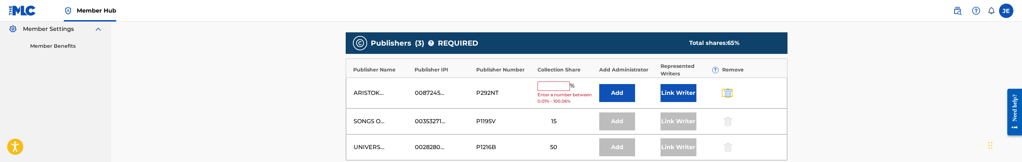
click at [722, 89] on button "submit" at bounding box center [727, 93] width 11 height 8
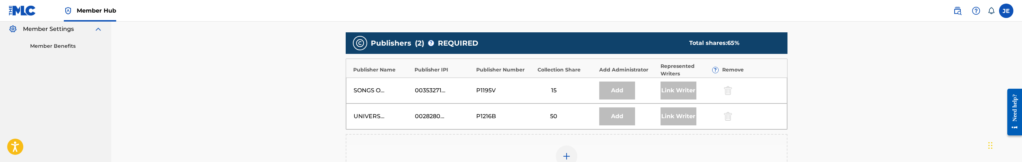
click at [570, 152] on img at bounding box center [566, 156] width 9 height 9
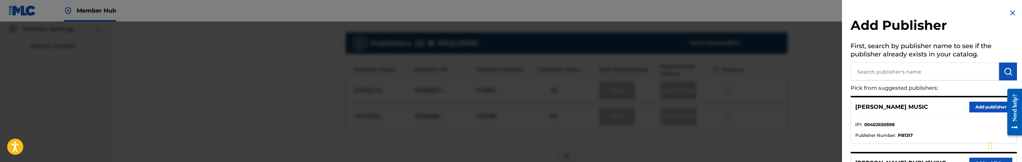
click at [879, 69] on input "text" at bounding box center [925, 71] width 148 height 18
type input "aris"
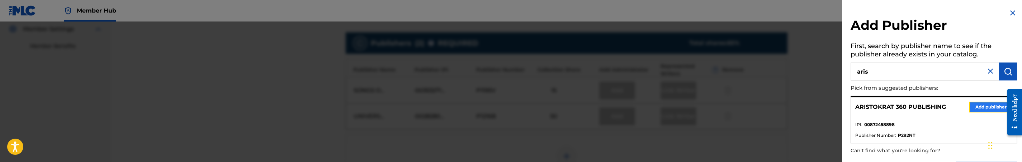
click at [988, 108] on button "Add publisher" at bounding box center [990, 106] width 43 height 11
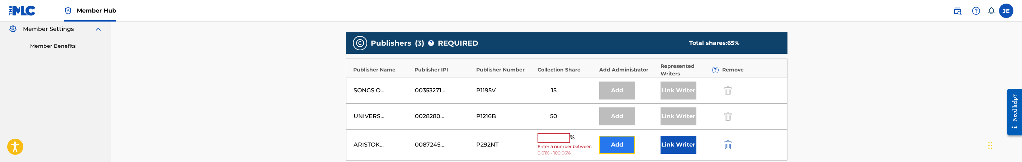
click at [621, 136] on button "Add" at bounding box center [617, 145] width 36 height 18
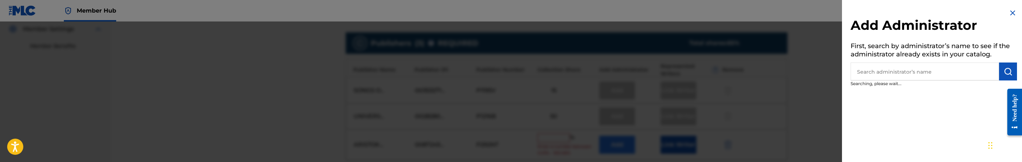
click at [927, 77] on input "text" at bounding box center [925, 71] width 148 height 18
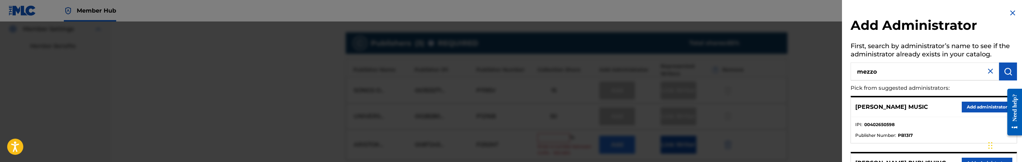
type input "mezzo"
click at [973, 109] on button "Add administrator" at bounding box center [987, 106] width 51 height 11
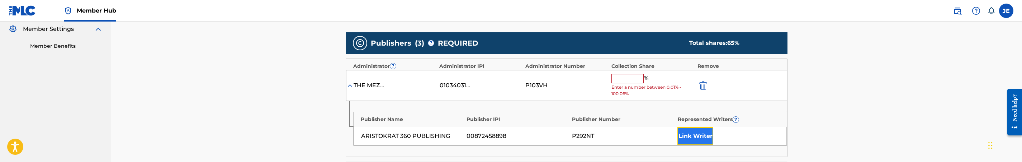
click at [705, 127] on button "Link Writer" at bounding box center [695, 136] width 36 height 18
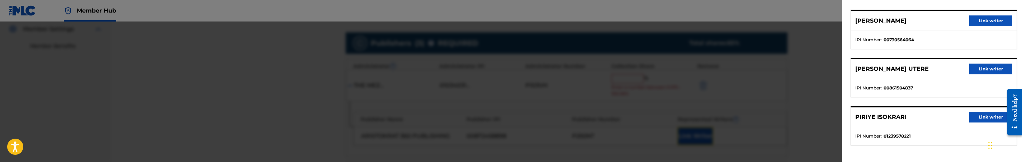
scroll to position [56, 0]
click at [979, 115] on button "Link writer" at bounding box center [990, 116] width 43 height 11
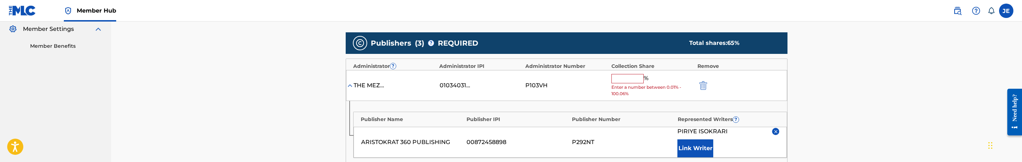
drag, startPoint x: 621, startPoint y: 39, endPoint x: 633, endPoint y: 46, distance: 13.5
click at [621, 74] on input "text" at bounding box center [627, 78] width 32 height 9
type input "25"
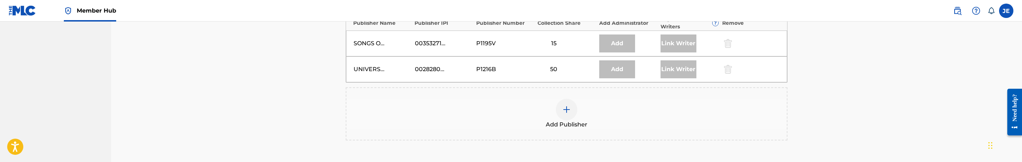
scroll to position [377, 0]
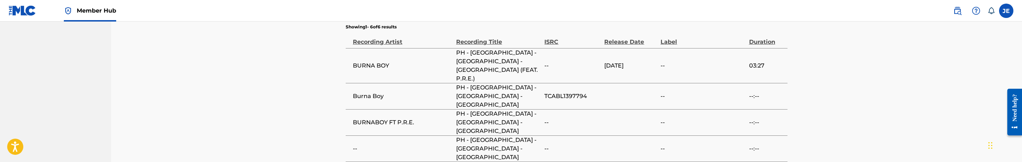
scroll to position [753, 0]
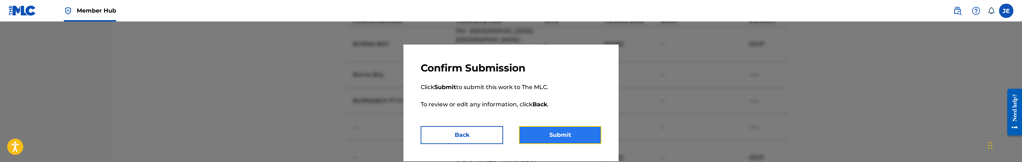
click at [577, 128] on button "Submit" at bounding box center [560, 135] width 82 height 18
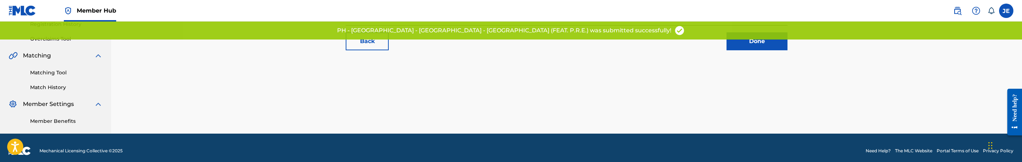
scroll to position [146, 0]
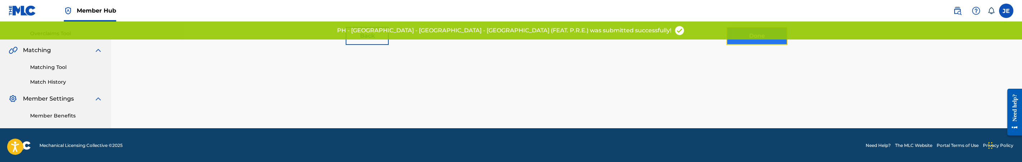
click at [756, 43] on link "Done" at bounding box center [757, 36] width 61 height 18
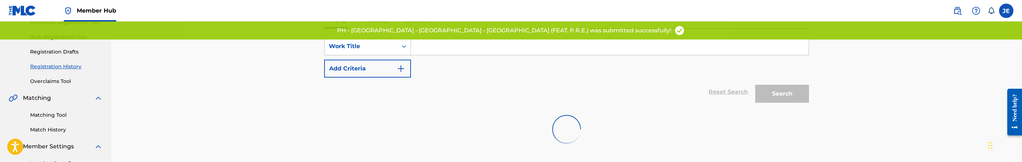
scroll to position [108, 0]
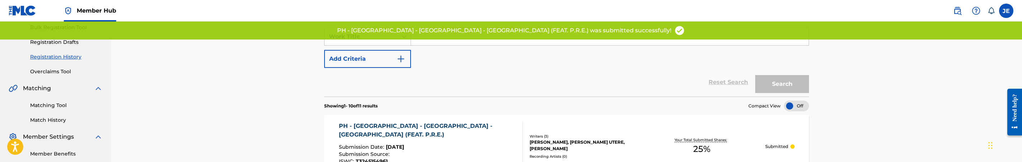
click at [57, 105] on link "Matching Tool" at bounding box center [66, 105] width 72 height 8
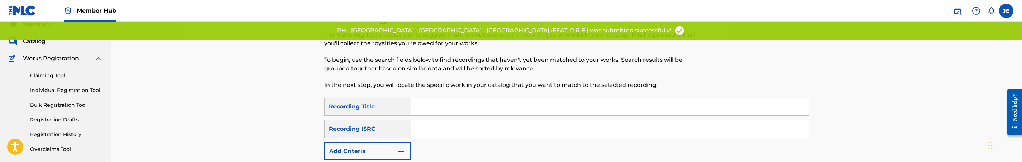
scroll to position [54, 0]
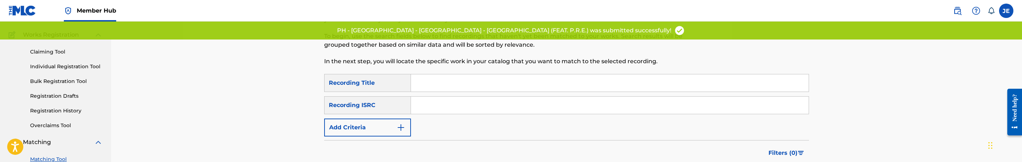
click at [478, 108] on input "Search Form" at bounding box center [610, 104] width 398 height 17
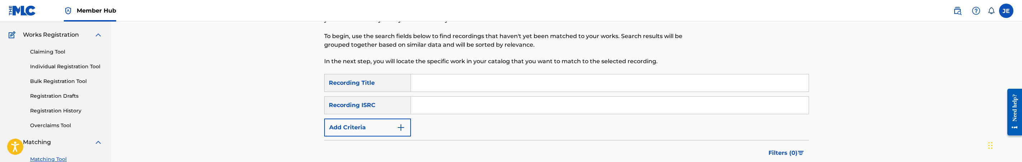
paste input "TCABL1397794"
type input "TCABL1397794"
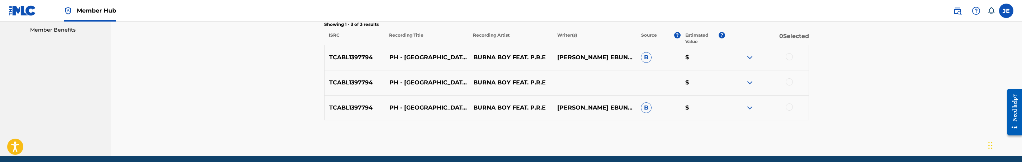
scroll to position [260, 0]
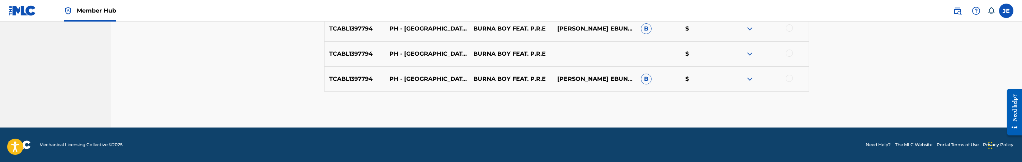
click at [787, 30] on div at bounding box center [789, 27] width 7 height 7
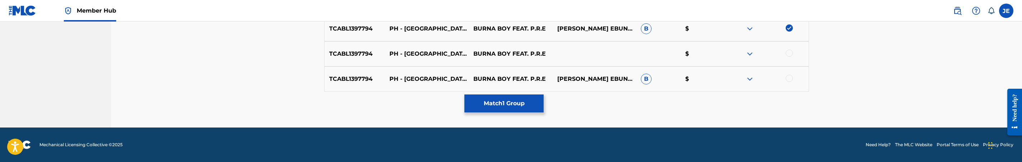
click at [788, 53] on div at bounding box center [789, 52] width 7 height 7
drag, startPoint x: 791, startPoint y: 77, endPoint x: 797, endPoint y: 77, distance: 5.8
click at [790, 77] on div at bounding box center [789, 78] width 7 height 7
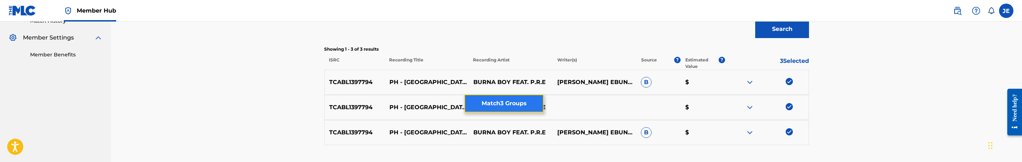
click at [534, 102] on button "Match 3 Groups" at bounding box center [503, 103] width 79 height 18
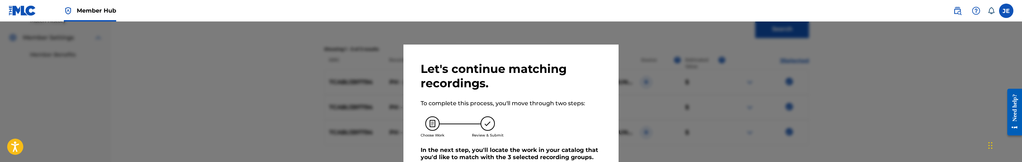
scroll to position [33, 0]
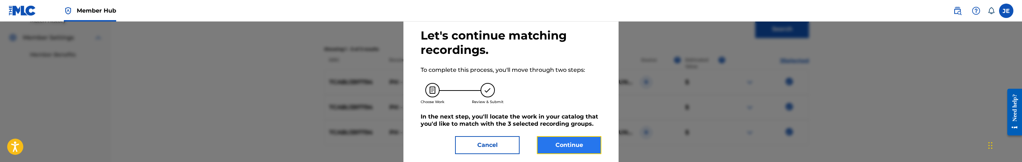
click at [571, 141] on button "Continue" at bounding box center [569, 145] width 65 height 18
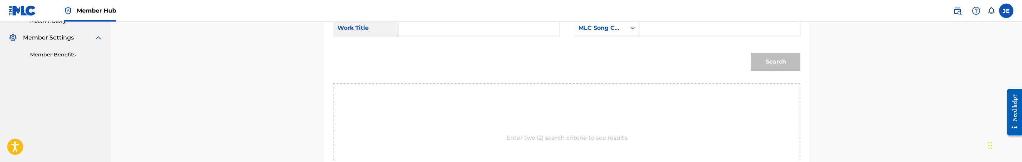
drag, startPoint x: 435, startPoint y: 28, endPoint x: 425, endPoint y: 27, distance: 9.4
click at [435, 28] on input "Search Form" at bounding box center [479, 27] width 148 height 17
paste input "Ph - [GEOGRAPHIC_DATA] - [GEOGRAPHIC_DATA] - [GEOGRAPHIC_DATA]"
type input "Ph - [GEOGRAPHIC_DATA] - [GEOGRAPHIC_DATA] - [GEOGRAPHIC_DATA]"
click at [671, 27] on input "Search Form" at bounding box center [720, 27] width 148 height 17
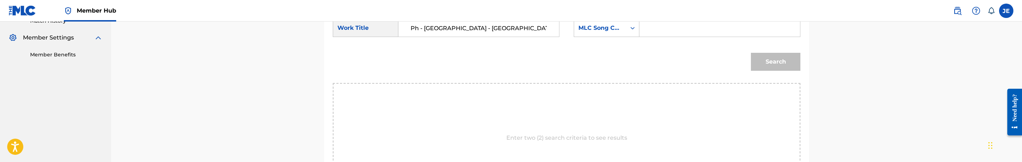
paste input "PA5Y9Y"
type input "PA5Y9Y"
click at [789, 60] on button "Search" at bounding box center [775, 62] width 49 height 18
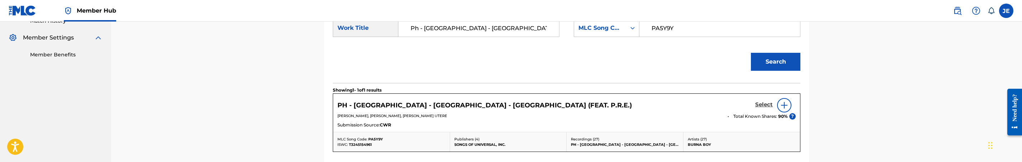
click at [763, 105] on h5 "Select" at bounding box center [764, 104] width 18 height 7
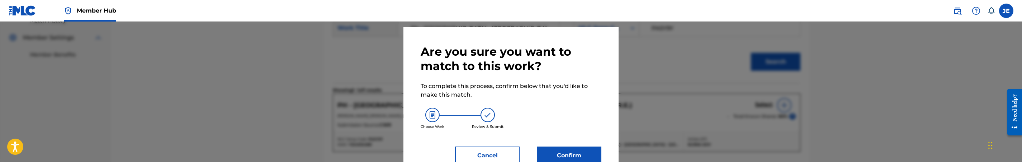
scroll to position [37, 0]
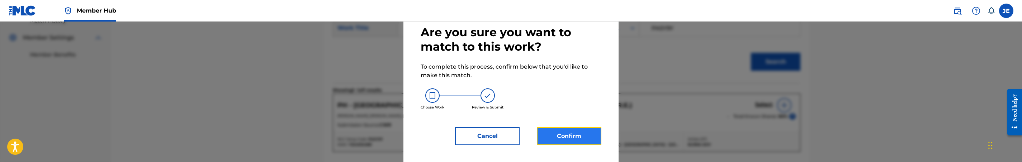
click at [566, 133] on button "Confirm" at bounding box center [569, 136] width 65 height 18
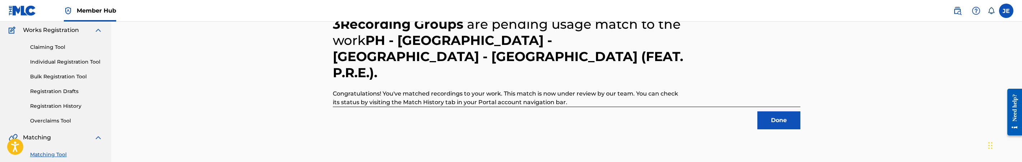
scroll to position [38, 0]
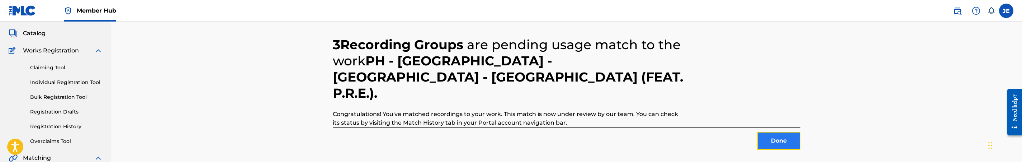
click at [785, 132] on button "Done" at bounding box center [778, 141] width 43 height 18
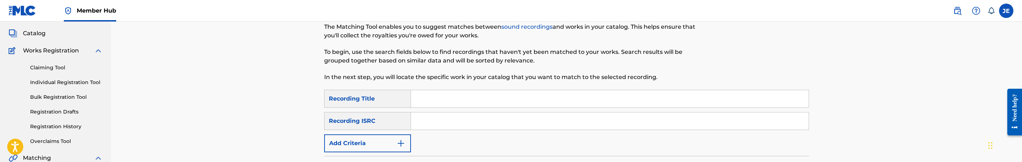
click at [33, 39] on div "Summary Catalog Works Registration Claiming Tool Individual Registration Tool B…" at bounding box center [55, 119] width 111 height 232
click at [40, 32] on span "Catalog" at bounding box center [34, 33] width 23 height 9
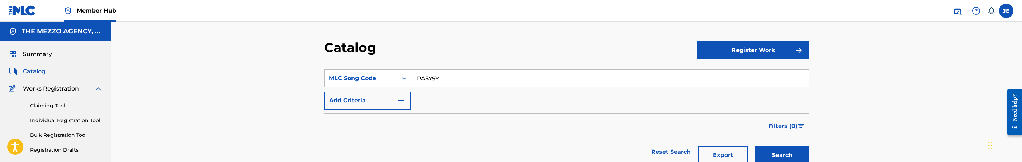
click at [467, 83] on input "PA5Y9Y" at bounding box center [610, 78] width 398 height 17
paste input "KA1G3"
type input "KA1G3Y"
click at [779, 154] on button "Search" at bounding box center [782, 155] width 54 height 18
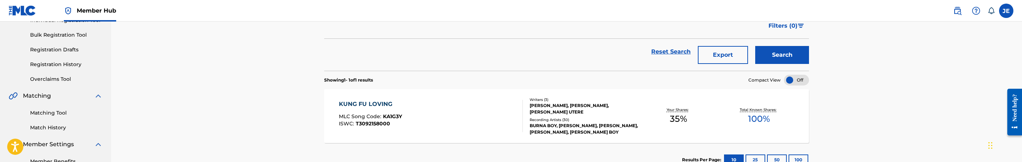
scroll to position [108, 0]
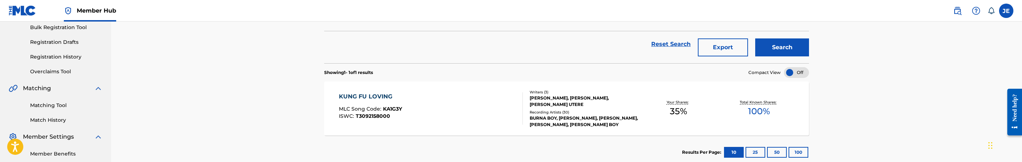
click at [448, 103] on div "KUNG FU LOVING MLC Song Code : KA1G3Y ISWC : T3092158000" at bounding box center [431, 108] width 184 height 32
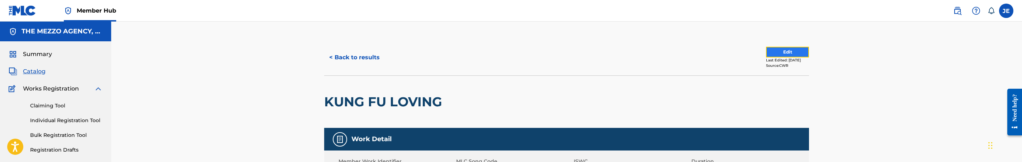
click at [784, 54] on button "Edit" at bounding box center [787, 52] width 43 height 11
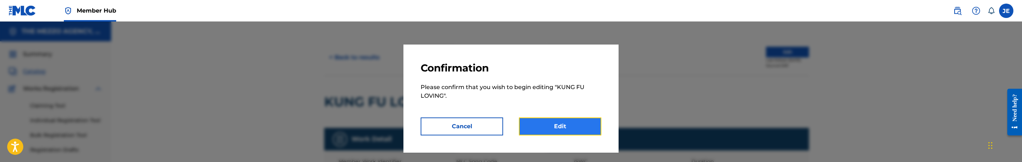
click at [541, 132] on link "Edit" at bounding box center [560, 126] width 82 height 18
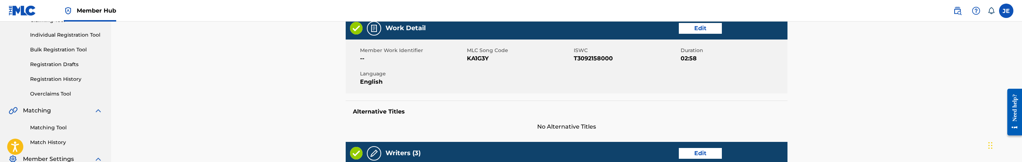
scroll to position [108, 0]
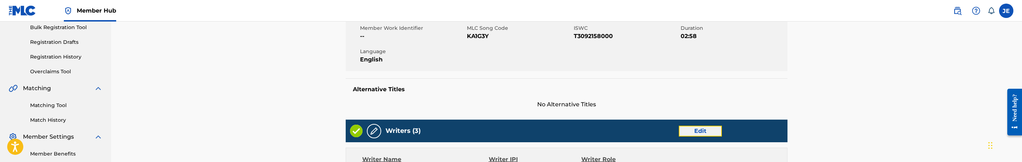
click at [695, 135] on link "Edit" at bounding box center [700, 131] width 43 height 11
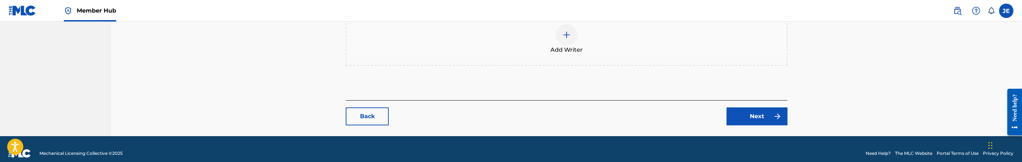
scroll to position [338, 0]
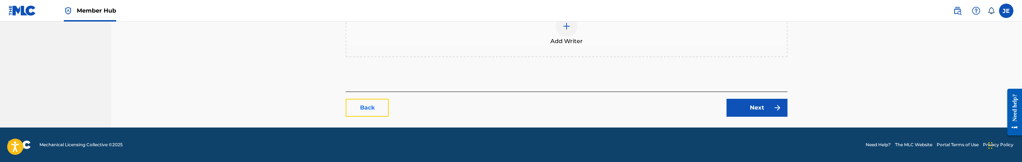
click at [377, 107] on link "Back" at bounding box center [367, 108] width 43 height 18
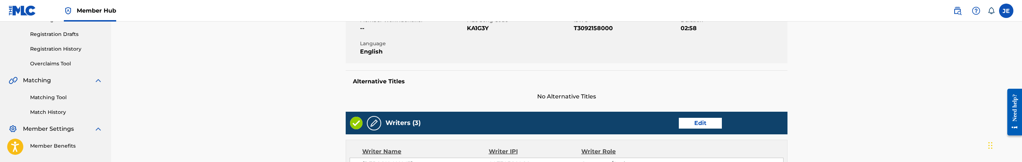
scroll to position [161, 0]
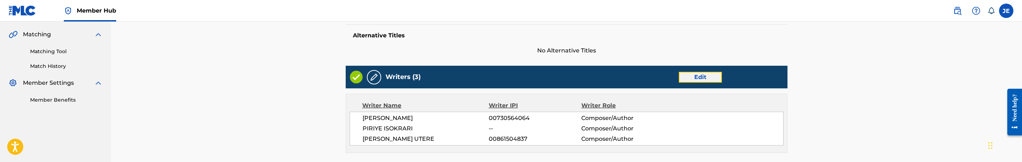
click at [689, 76] on link "Edit" at bounding box center [700, 77] width 43 height 11
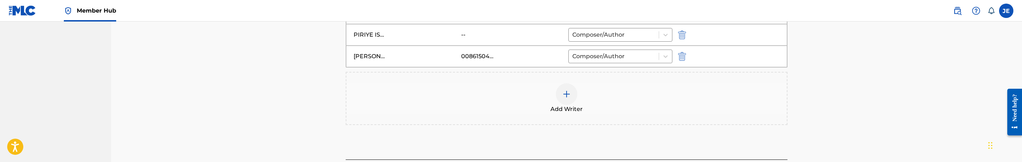
scroll to position [215, 0]
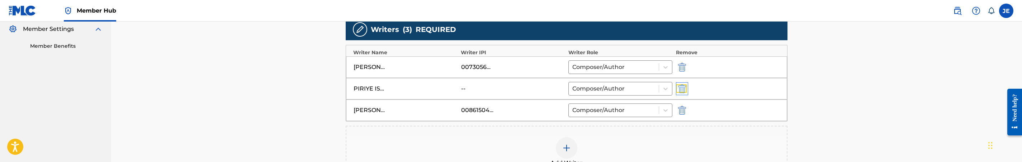
click at [684, 91] on img "submit" at bounding box center [682, 88] width 8 height 9
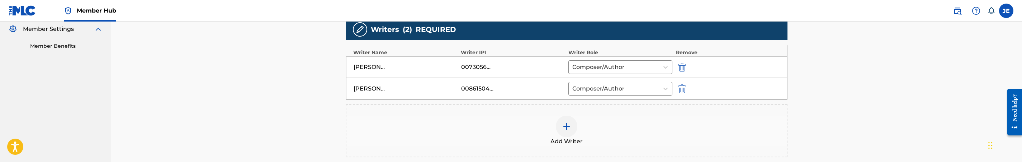
click at [565, 128] on img at bounding box center [566, 126] width 9 height 9
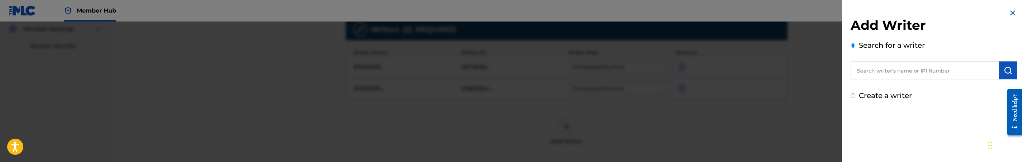
click at [921, 77] on input "text" at bounding box center [925, 70] width 148 height 18
paste input "PIRIYE ISOKRARI"
click at [887, 72] on input "PIRIYE ISOKRARI" at bounding box center [925, 70] width 148 height 18
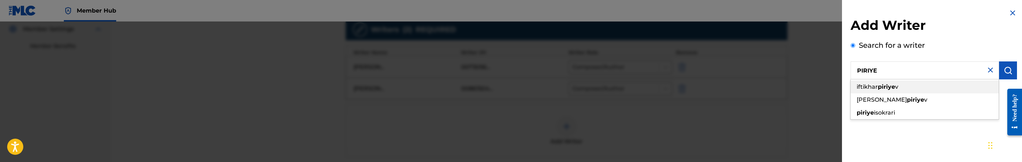
type input "PIRIYE"
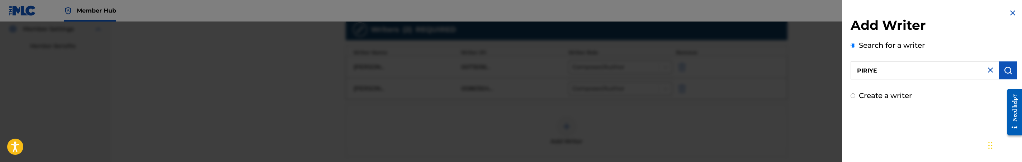
click at [905, 159] on div "Add Writer Search for a writer PIRIYE Create a writer" at bounding box center [934, 81] width 184 height 162
click at [906, 97] on label "Create a writer" at bounding box center [885, 95] width 53 height 9
radio input "true"
click at [855, 97] on input "Create a writer" at bounding box center [853, 95] width 5 height 5
radio input "false"
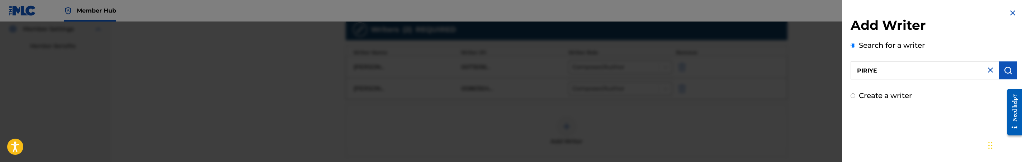
radio input "true"
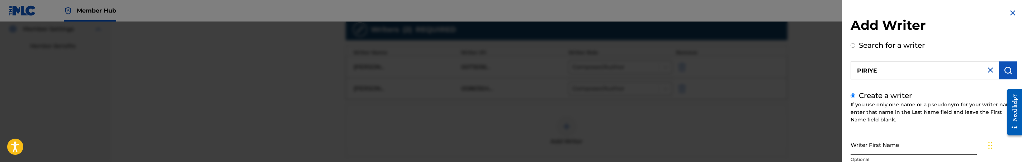
scroll to position [54, 0]
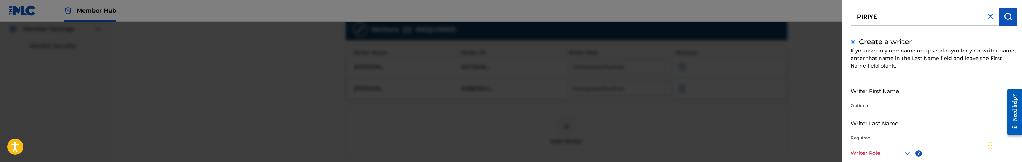
click at [902, 84] on input "Writer First Name" at bounding box center [914, 90] width 126 height 20
paste input "ISOKRARI"
type input "ISOKRARI"
click at [869, 130] on input "Writer Last Name" at bounding box center [914, 123] width 126 height 20
paste input "ISOKRARI"
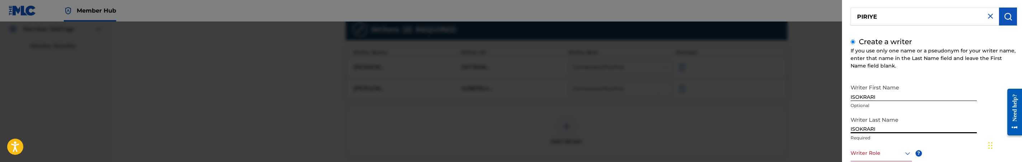
type input "ISOKRARI"
click at [868, 16] on input "PIRIYE" at bounding box center [925, 17] width 148 height 18
radio input "true"
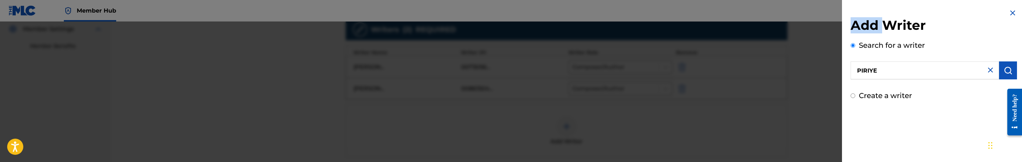
click at [868, 16] on div "Add Writer Search for a writer PIRIYE Create a writer" at bounding box center [934, 54] width 184 height 109
click at [870, 65] on input "PIRIYE" at bounding box center [925, 70] width 148 height 18
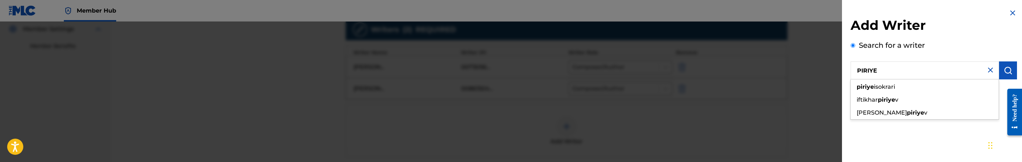
click at [870, 74] on input "PIRIYE" at bounding box center [925, 70] width 148 height 18
click at [904, 90] on div "piriye isokrari" at bounding box center [925, 86] width 148 height 13
type input "piriye isokrari"
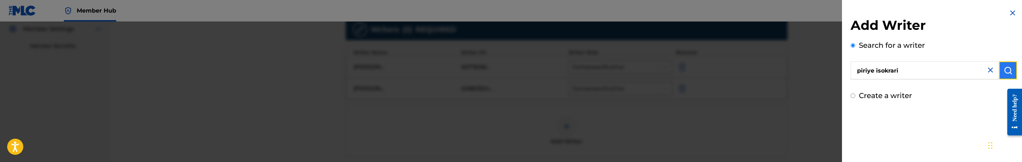
click at [1006, 72] on img "submit" at bounding box center [1008, 70] width 9 height 9
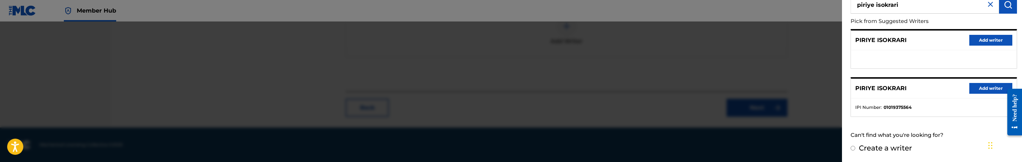
scroll to position [316, 0]
click at [897, 148] on label "Create a writer" at bounding box center [885, 147] width 53 height 9
radio input "true"
click at [855, 148] on input "Create a writer" at bounding box center [853, 148] width 5 height 5
radio input "false"
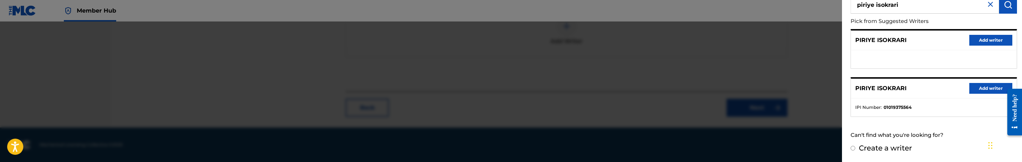
radio input "true"
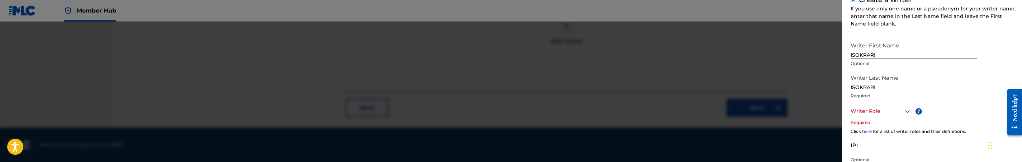
scroll to position [119, 0]
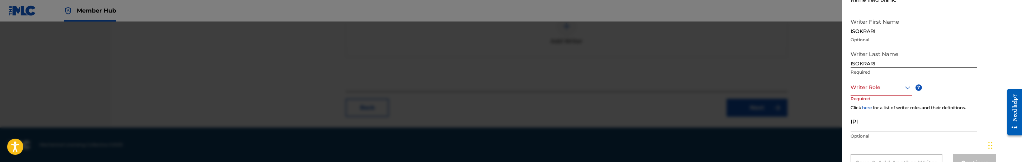
click at [869, 29] on input "ISOKRARI" at bounding box center [914, 25] width 126 height 20
paste input "PIRIYE"
click at [875, 27] on input "PIRIYE ISOKRARI" at bounding box center [914, 25] width 126 height 20
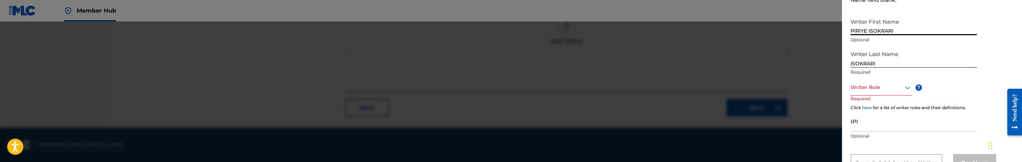
click at [875, 27] on input "PIRIYE ISOKRARI" at bounding box center [914, 25] width 126 height 20
type input "PIRIYE"
click at [883, 92] on div "Writer Role" at bounding box center [881, 87] width 61 height 16
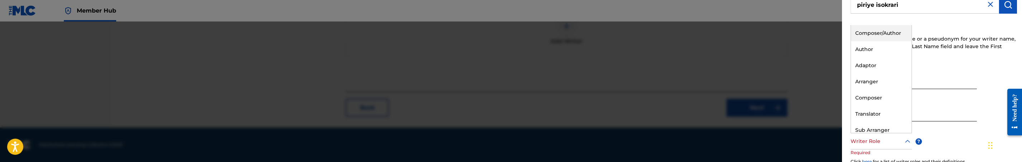
click at [877, 37] on div "Composer/Author" at bounding box center [881, 33] width 61 height 16
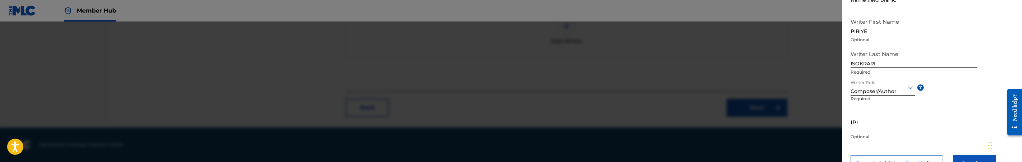
click at [894, 124] on input "IPI" at bounding box center [914, 122] width 126 height 20
paste input "1239578221"
drag, startPoint x: 855, startPoint y: 128, endPoint x: 856, endPoint y: 132, distance: 4.1
click at [855, 128] on input "1239578221" at bounding box center [914, 122] width 126 height 20
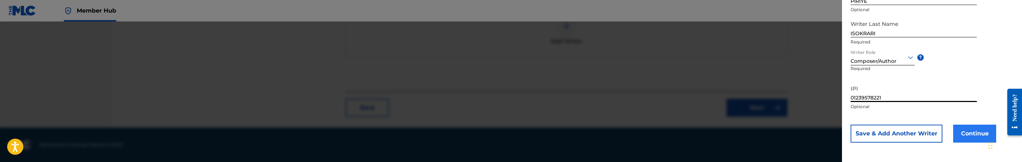
type input "01239578221"
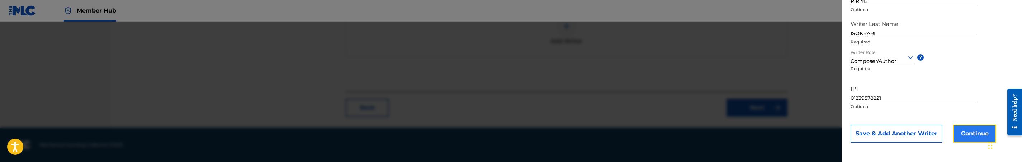
click at [977, 133] on button "Continue" at bounding box center [974, 133] width 43 height 18
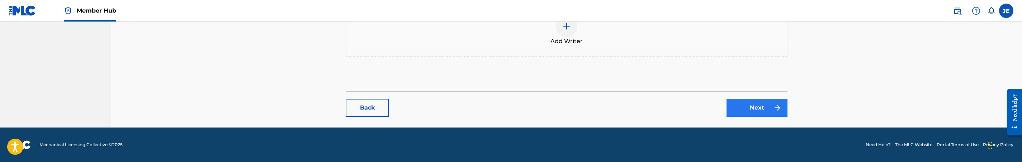
scroll to position [338, 0]
click at [757, 110] on link "Next" at bounding box center [757, 108] width 61 height 18
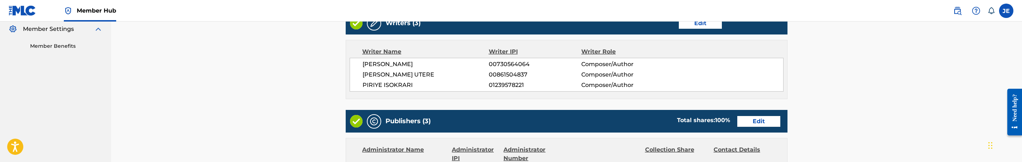
scroll to position [269, 0]
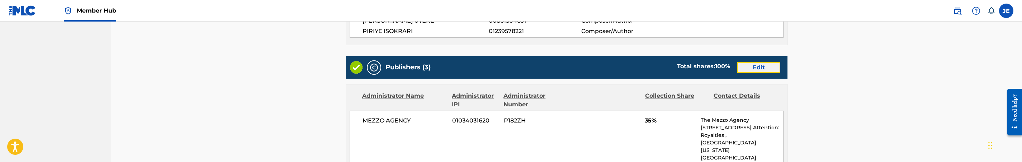
click at [742, 70] on link "Edit" at bounding box center [758, 67] width 43 height 11
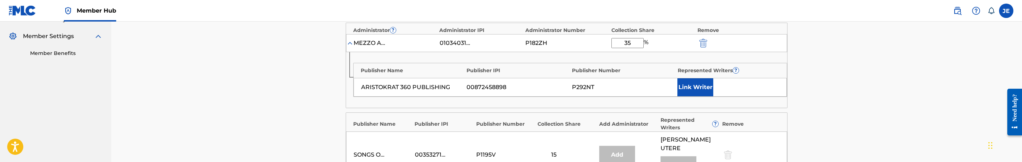
scroll to position [161, 0]
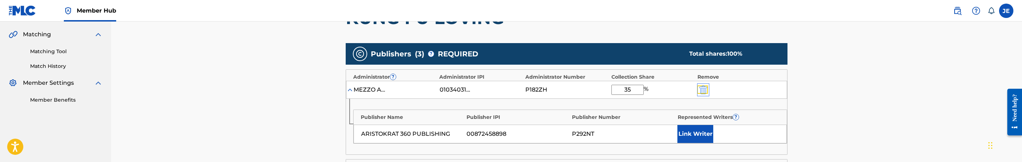
click at [700, 89] on img "submit" at bounding box center [703, 89] width 8 height 9
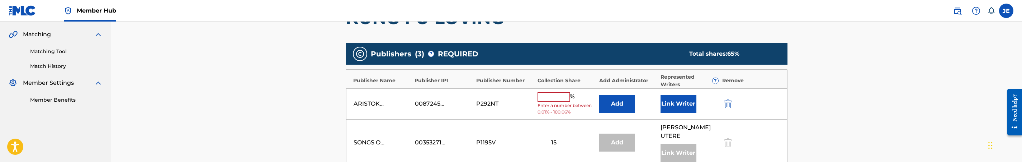
scroll to position [215, 0]
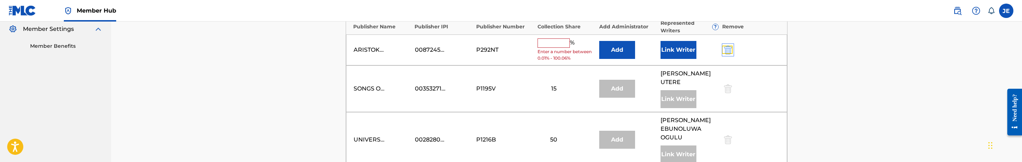
click at [726, 53] on img "submit" at bounding box center [728, 50] width 8 height 9
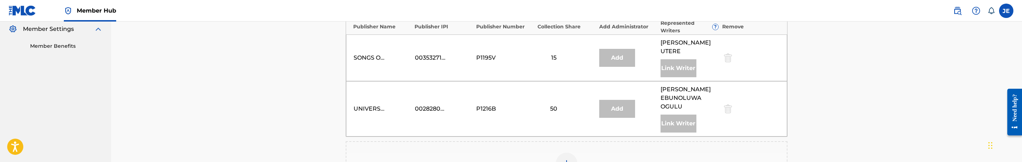
click at [576, 152] on div at bounding box center [567, 163] width 22 height 22
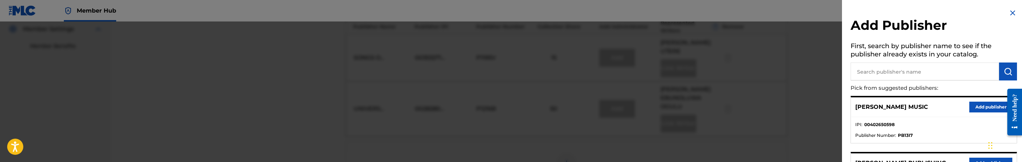
click at [879, 73] on input "text" at bounding box center [925, 71] width 148 height 18
type input "aris"
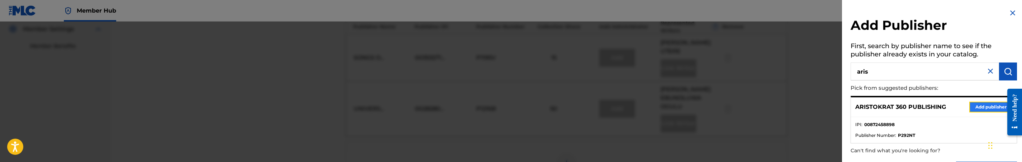
click at [979, 105] on button "Add publisher" at bounding box center [990, 106] width 43 height 11
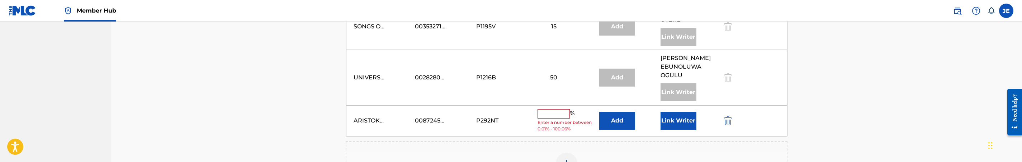
scroll to position [269, 0]
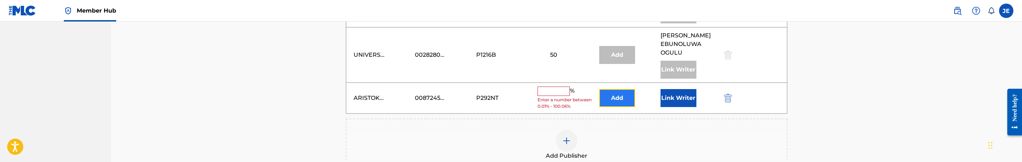
click at [617, 93] on button "Add" at bounding box center [617, 98] width 36 height 18
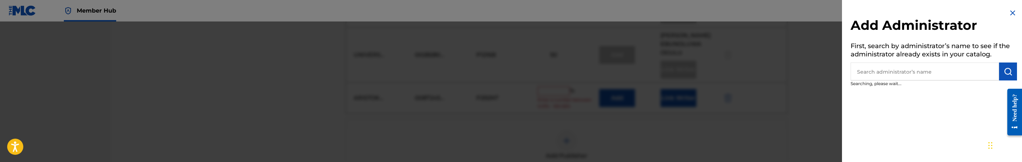
click at [878, 72] on input "text" at bounding box center [925, 71] width 148 height 18
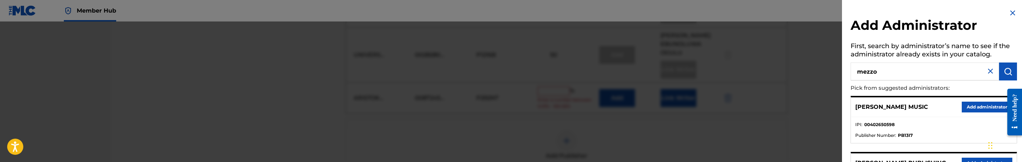
type input "mezzo"
click at [981, 107] on button "Add administrator" at bounding box center [987, 106] width 51 height 11
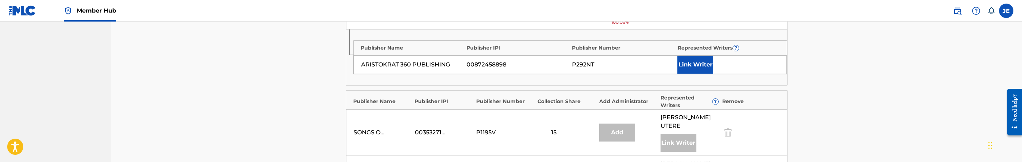
scroll to position [215, 0]
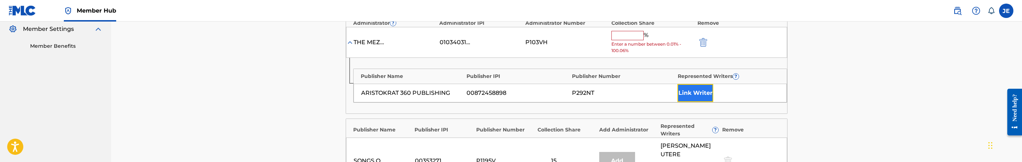
click at [693, 93] on button "Link Writer" at bounding box center [695, 93] width 36 height 18
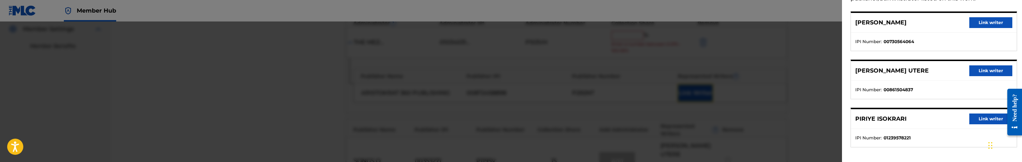
scroll to position [56, 0]
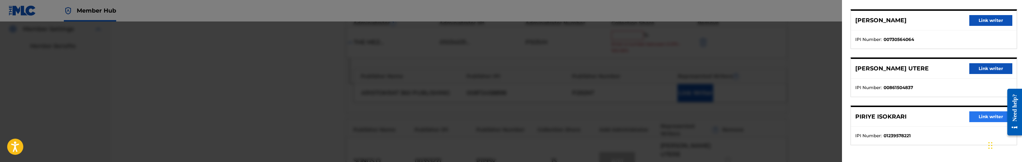
click at [979, 122] on div "PIRIYE ISOKRARI Link writer" at bounding box center [934, 117] width 166 height 20
click at [982, 115] on button "Link writer" at bounding box center [990, 116] width 43 height 11
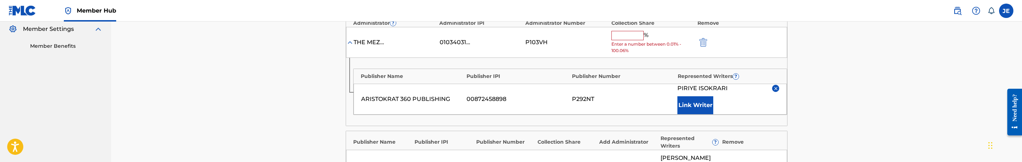
scroll to position [161, 0]
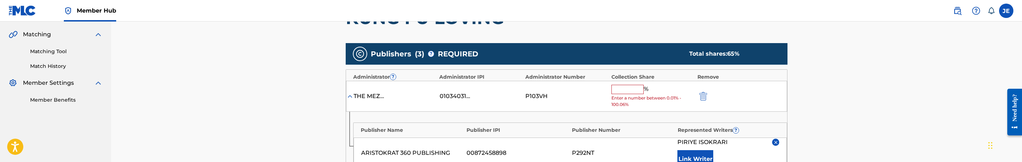
click at [623, 94] on input "text" at bounding box center [627, 89] width 32 height 9
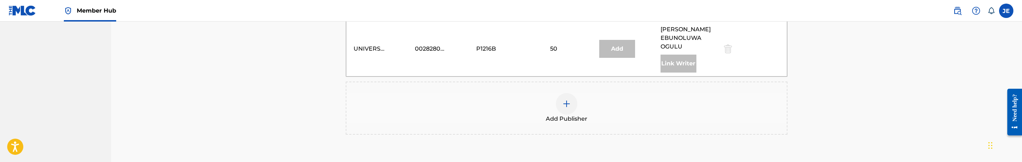
scroll to position [430, 0]
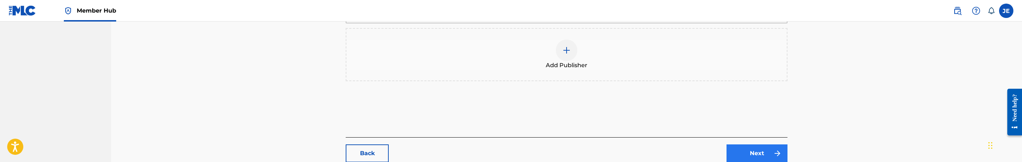
type input "35"
click at [763, 147] on link "Next" at bounding box center [757, 153] width 61 height 18
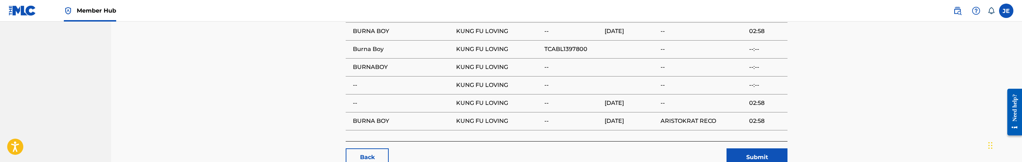
scroll to position [698, 0]
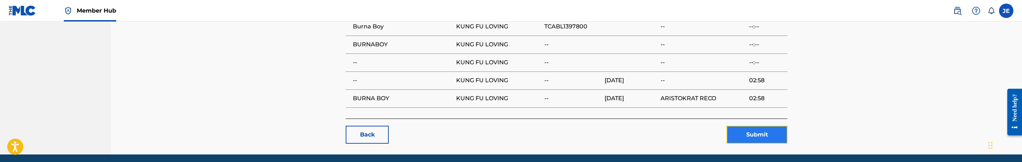
click at [743, 126] on button "Submit" at bounding box center [757, 135] width 61 height 18
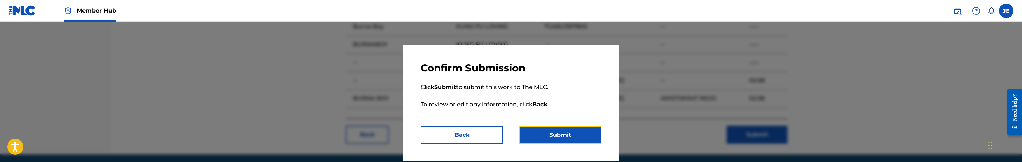
drag, startPoint x: 558, startPoint y: 131, endPoint x: 565, endPoint y: 124, distance: 9.1
click at [559, 131] on button "Submit" at bounding box center [560, 135] width 82 height 18
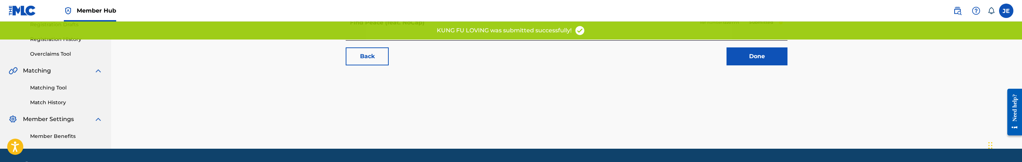
scroll to position [146, 0]
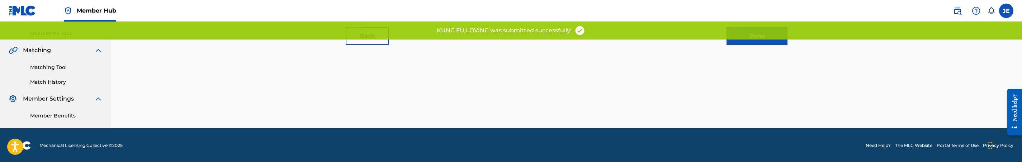
drag, startPoint x: 53, startPoint y: 67, endPoint x: 65, endPoint y: 68, distance: 11.5
click at [53, 67] on link "Matching Tool" at bounding box center [66, 67] width 72 height 8
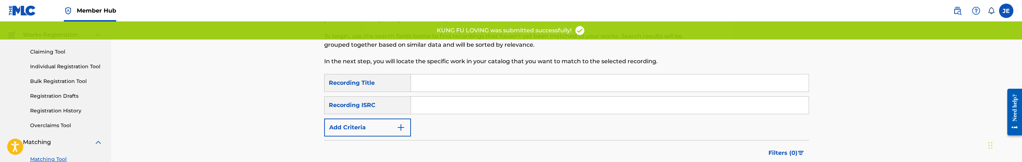
click at [455, 107] on input "Search Form" at bounding box center [610, 104] width 398 height 17
paste input "TCABL1397800"
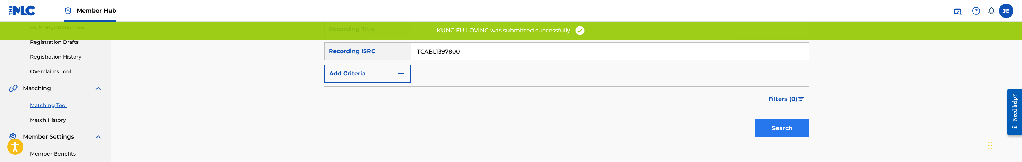
type input "TCABL1397800"
click at [766, 126] on button "Search" at bounding box center [782, 128] width 54 height 18
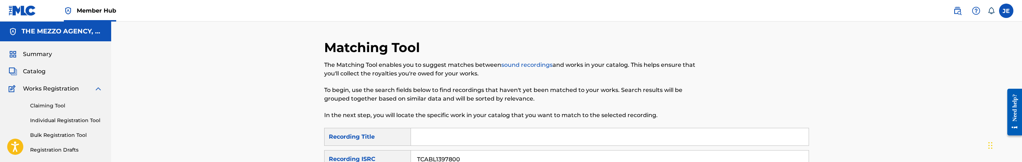
click at [41, 71] on span "Catalog" at bounding box center [34, 71] width 23 height 9
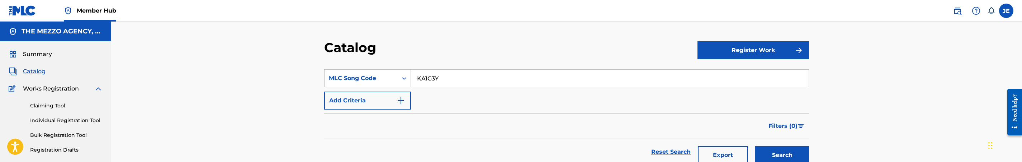
click at [494, 80] on input "KA1G3Y" at bounding box center [610, 78] width 398 height 17
drag, startPoint x: 494, startPoint y: 80, endPoint x: 485, endPoint y: 90, distance: 14.5
click at [494, 80] on input "KA1G3Y" at bounding box center [610, 78] width 398 height 17
paste input "BA80V1"
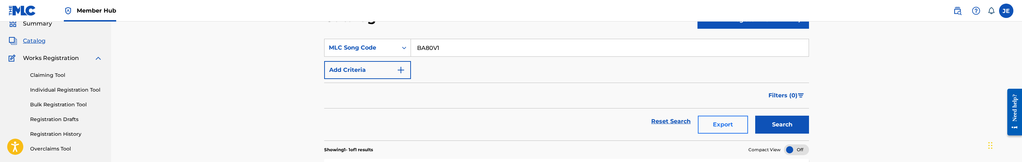
scroll to position [54, 0]
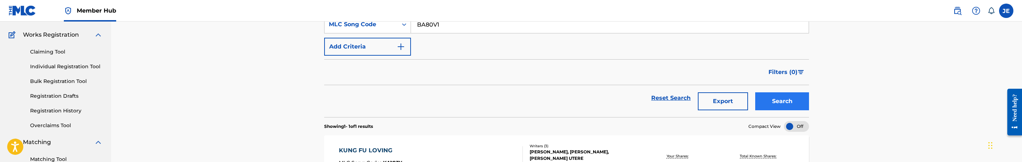
type input "BA80V1"
click at [796, 100] on button "Search" at bounding box center [782, 101] width 54 height 18
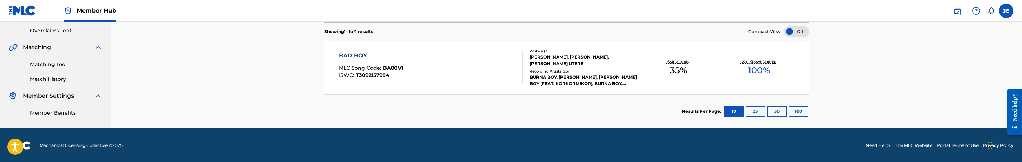
scroll to position [150, 0]
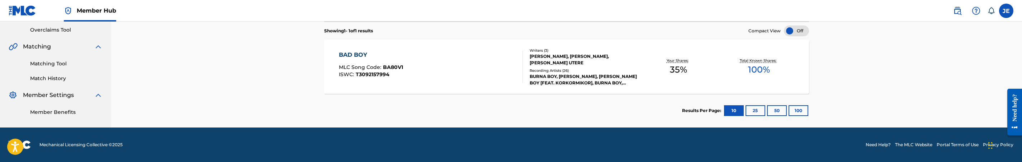
click at [469, 81] on div "BAD BOY MLC Song Code : BA80V1 ISWC : T3092157994" at bounding box center [431, 67] width 184 height 32
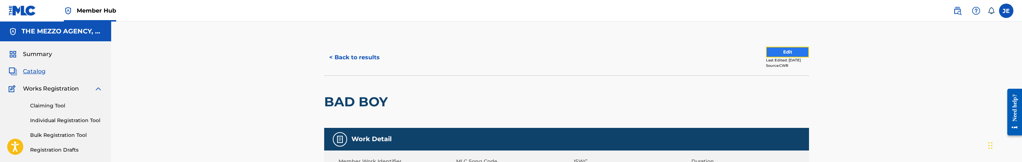
click at [793, 53] on button "Edit" at bounding box center [787, 52] width 43 height 11
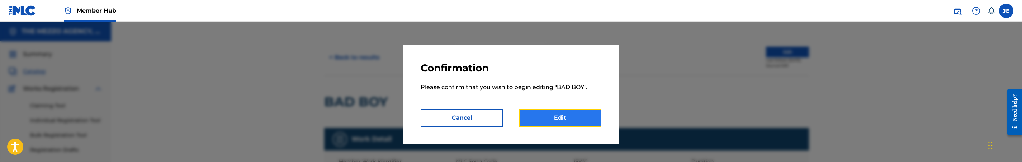
click at [600, 110] on link "Edit" at bounding box center [560, 118] width 82 height 18
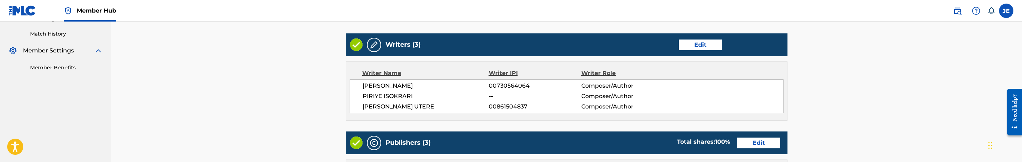
scroll to position [215, 0]
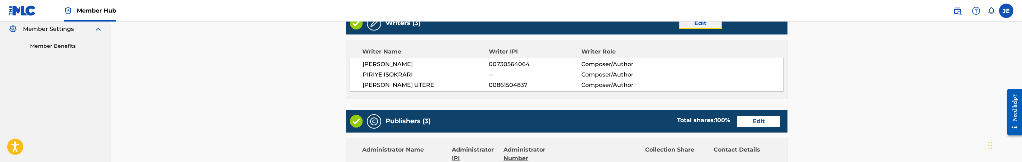
click at [714, 24] on link "Edit" at bounding box center [700, 23] width 43 height 11
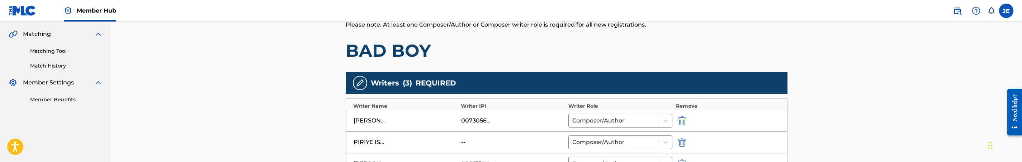
scroll to position [215, 0]
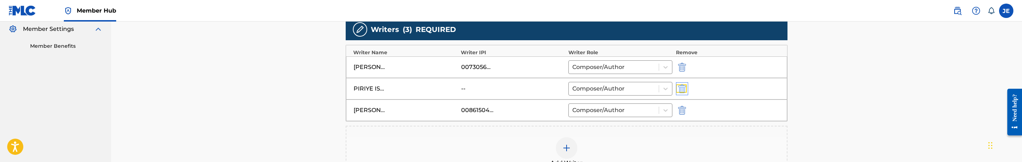
click at [682, 90] on img "submit" at bounding box center [682, 88] width 8 height 9
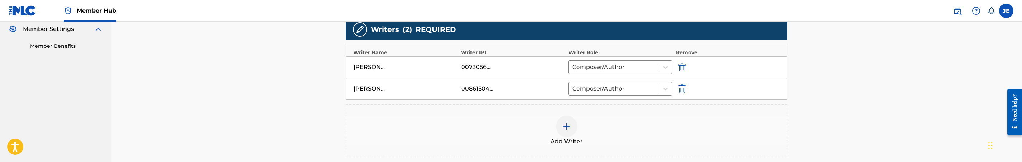
click at [559, 132] on div at bounding box center [567, 126] width 22 height 22
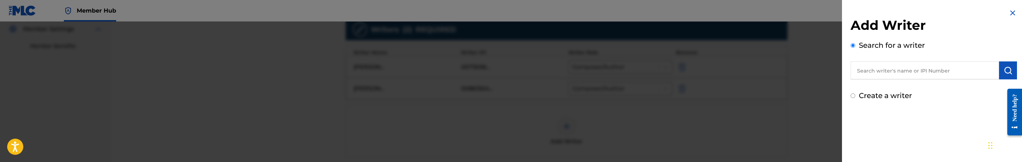
click at [879, 99] on div "Create a writer" at bounding box center [934, 95] width 166 height 11
click at [883, 94] on label "Create a writer" at bounding box center [885, 95] width 53 height 9
radio input "true"
click at [855, 94] on input "Create a writer" at bounding box center [853, 95] width 5 height 5
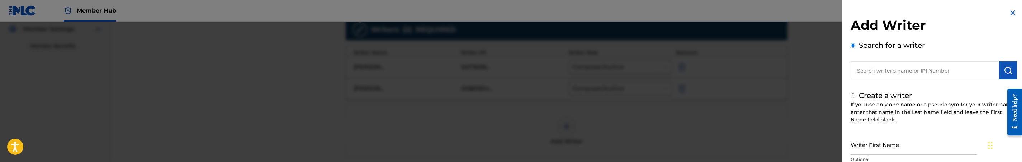
radio input "false"
radio input "true"
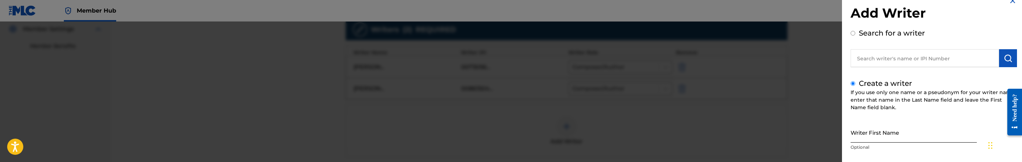
scroll to position [54, 0]
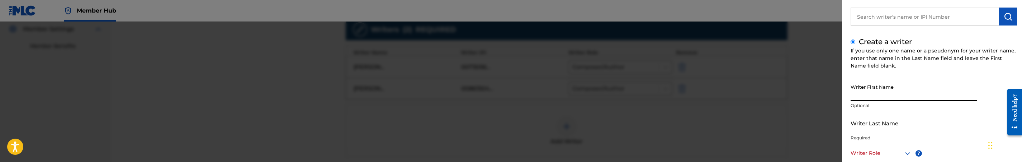
click at [907, 98] on input "Writer First Name" at bounding box center [914, 90] width 126 height 20
paste input "PIRIYE ISOKRARI"
click at [886, 99] on input "PIRIYE ISOKRARI" at bounding box center [914, 90] width 126 height 20
type input "PIRIYE"
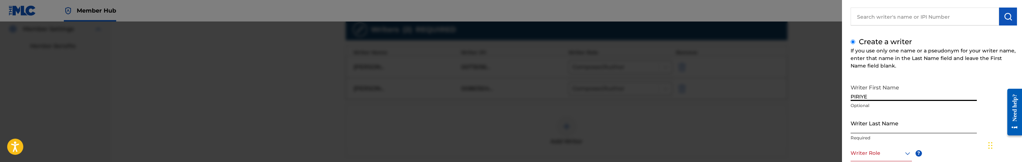
click at [882, 119] on input "Writer Last Name" at bounding box center [914, 123] width 126 height 20
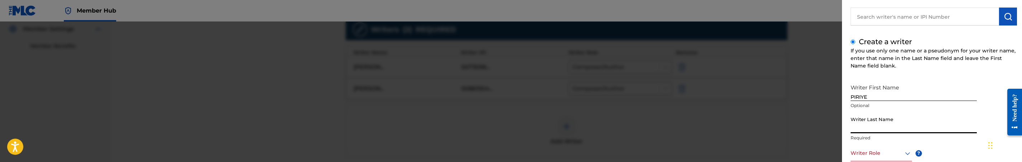
paste input "ISOKRARI"
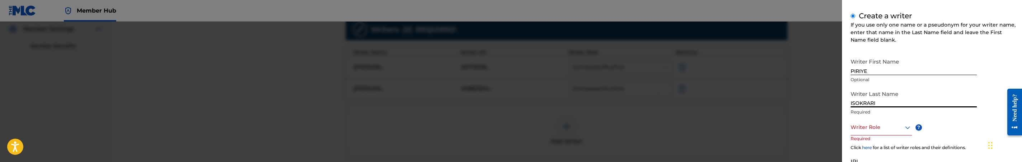
scroll to position [108, 0]
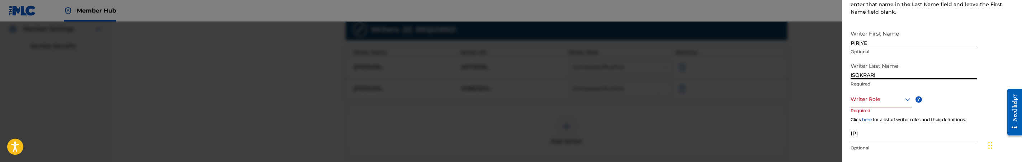
type input "ISOKRARI"
drag, startPoint x: 899, startPoint y: 101, endPoint x: 898, endPoint y: 105, distance: 3.7
click at [899, 101] on div at bounding box center [881, 99] width 61 height 9
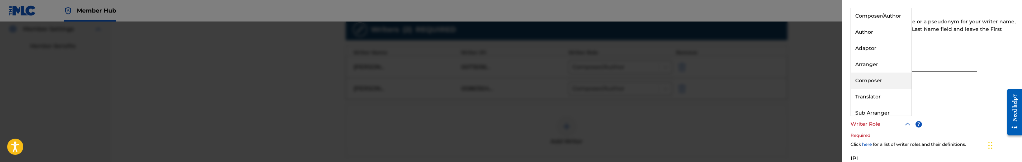
scroll to position [54, 0]
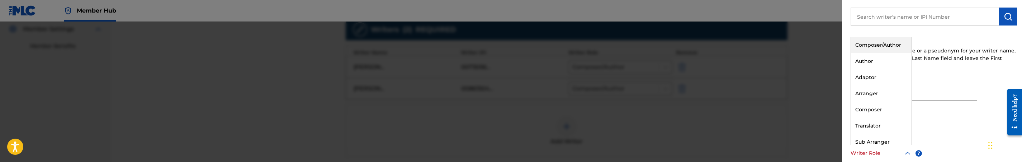
click at [885, 43] on div "Composer/Author" at bounding box center [881, 45] width 61 height 16
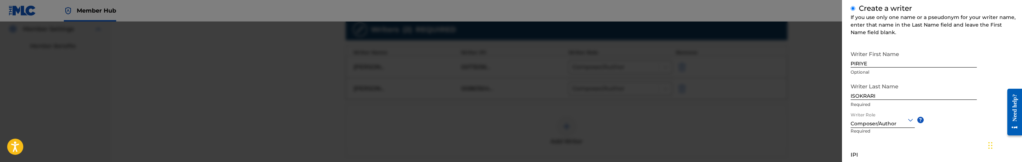
scroll to position [150, 0]
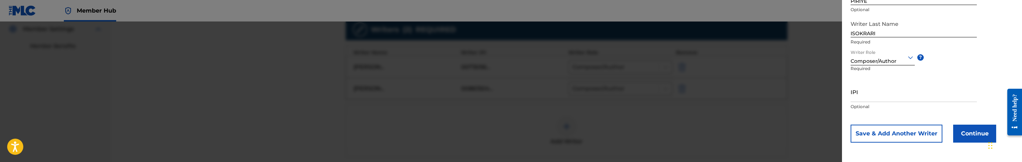
click at [883, 102] on div "IPI Optional" at bounding box center [914, 97] width 126 height 32
click at [906, 100] on input "IPI" at bounding box center [914, 91] width 126 height 20
paste input "1239578221"
click at [853, 95] on input "1239578221" at bounding box center [914, 91] width 126 height 20
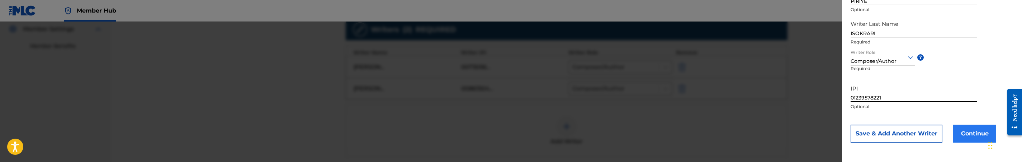
type input "01239578221"
click at [960, 134] on button "Continue" at bounding box center [974, 133] width 43 height 18
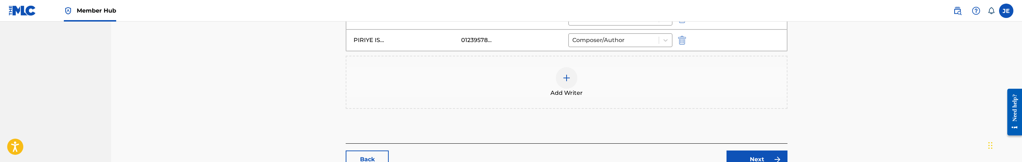
scroll to position [323, 0]
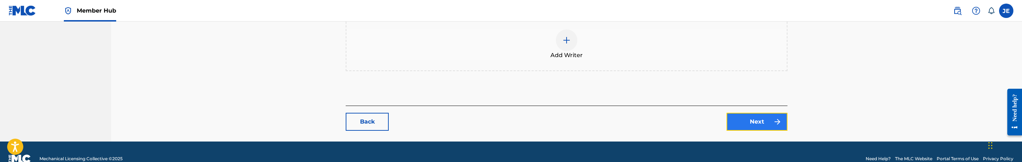
click at [760, 122] on link "Next" at bounding box center [757, 122] width 61 height 18
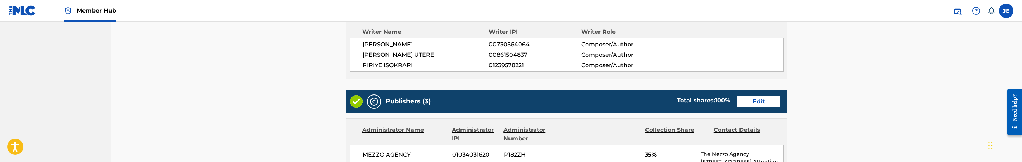
scroll to position [323, 0]
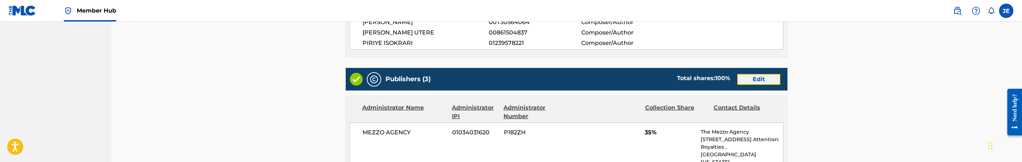
click at [748, 81] on link "Edit" at bounding box center [758, 79] width 43 height 11
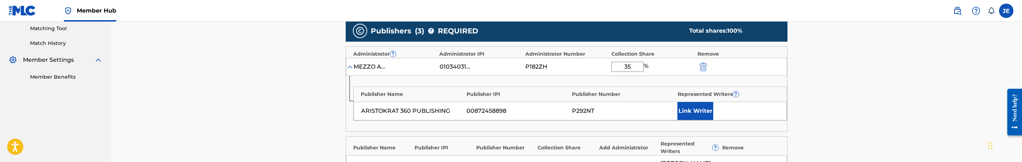
scroll to position [161, 0]
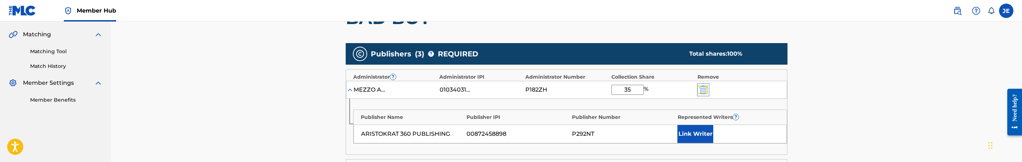
click at [701, 85] on img "submit" at bounding box center [703, 89] width 8 height 9
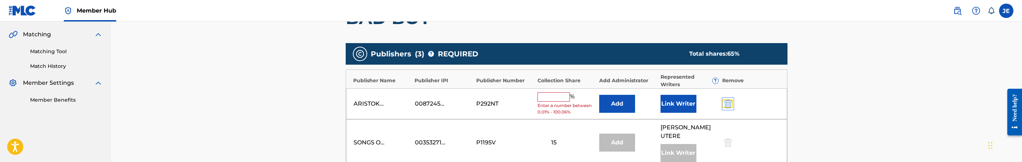
click at [728, 101] on img "submit" at bounding box center [728, 103] width 8 height 9
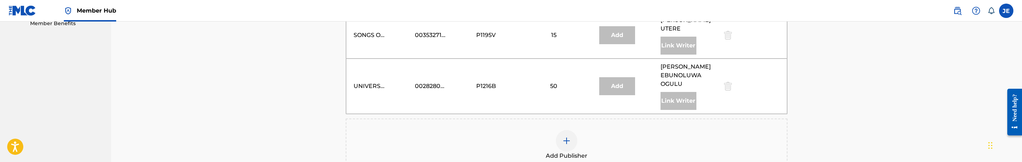
scroll to position [269, 0]
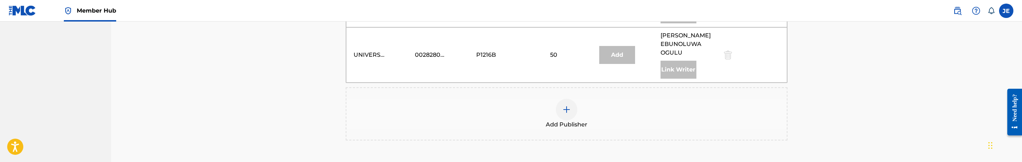
click at [574, 103] on div at bounding box center [567, 110] width 22 height 22
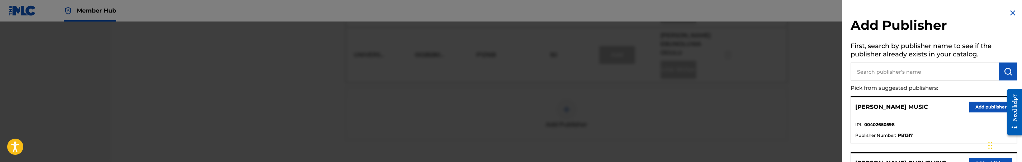
click at [894, 75] on input "text" at bounding box center [925, 71] width 148 height 18
type input "aris"
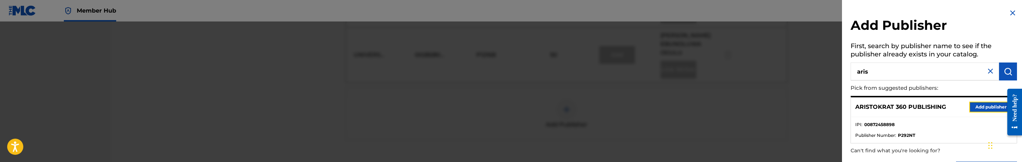
click at [973, 105] on button "Add publisher" at bounding box center [990, 106] width 43 height 11
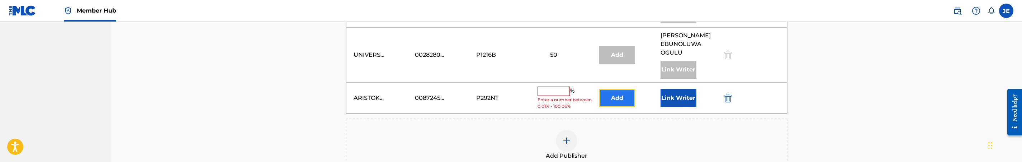
click at [609, 89] on button "Add" at bounding box center [617, 98] width 36 height 18
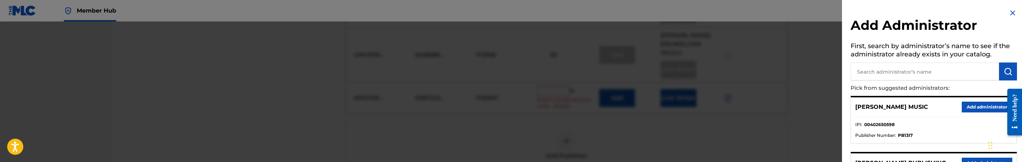
click at [981, 74] on input "text" at bounding box center [925, 71] width 148 height 18
type input "mezzo"
click at [987, 106] on button "Add administrator" at bounding box center [987, 106] width 51 height 11
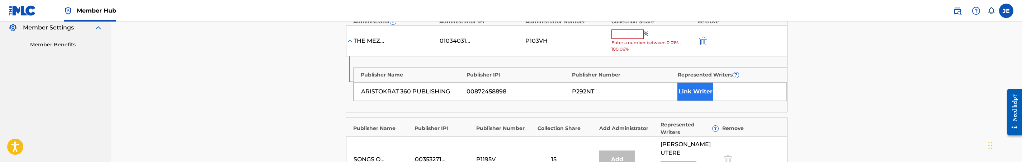
scroll to position [215, 0]
click at [701, 91] on button "Link Writer" at bounding box center [695, 93] width 36 height 18
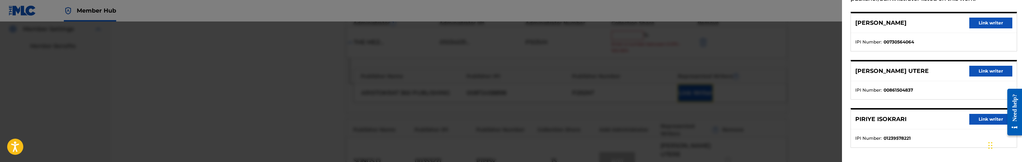
scroll to position [56, 0]
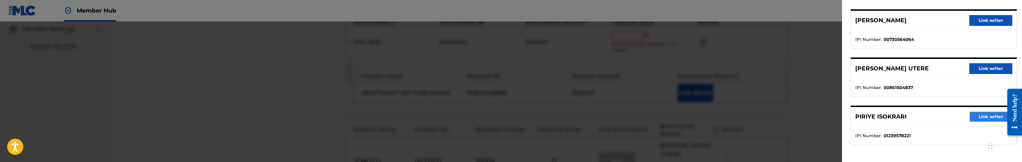
click at [978, 117] on button "Link writer" at bounding box center [990, 116] width 43 height 11
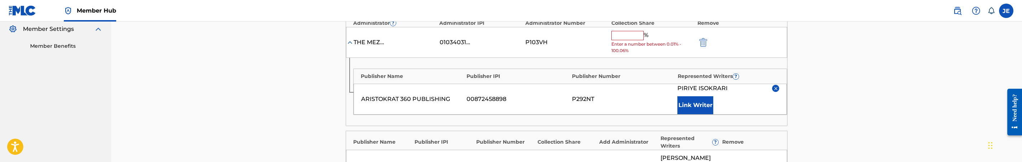
click at [620, 36] on input "text" at bounding box center [627, 35] width 32 height 9
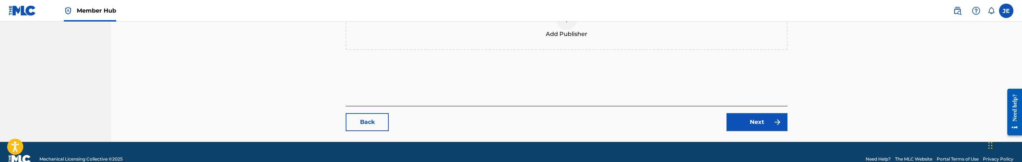
scroll to position [468, 0]
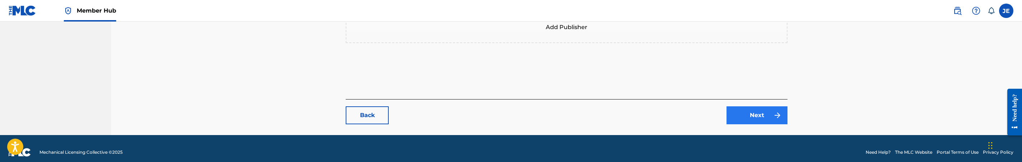
type input "35"
click at [757, 110] on link "Next" at bounding box center [757, 115] width 61 height 18
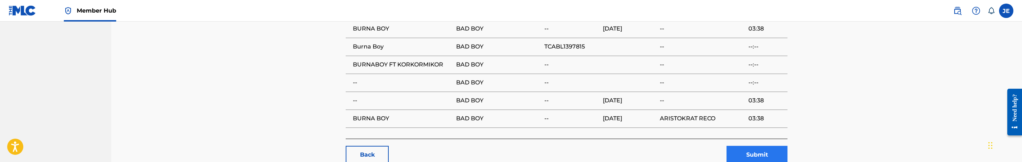
scroll to position [764, 0]
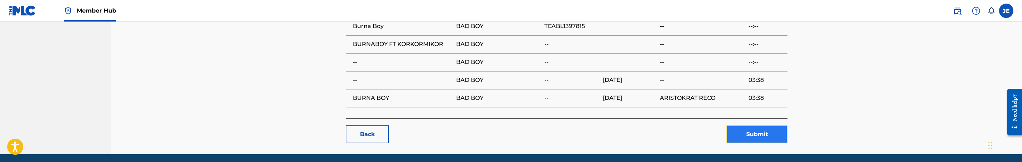
click at [760, 125] on button "Submit" at bounding box center [757, 134] width 61 height 18
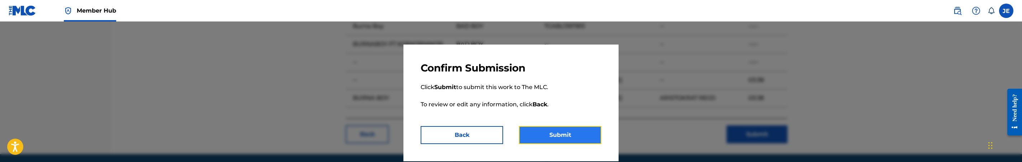
click at [573, 133] on button "Submit" at bounding box center [560, 135] width 82 height 18
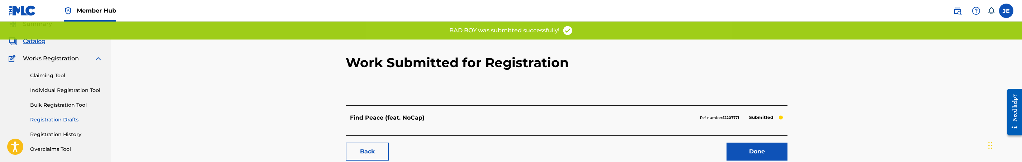
scroll to position [54, 0]
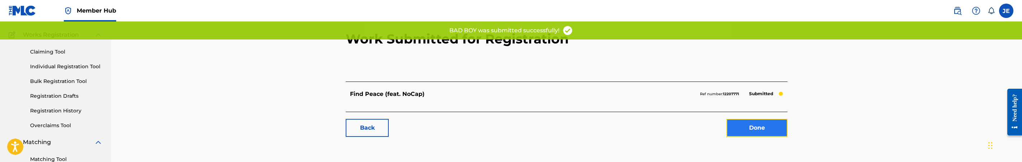
click at [752, 132] on link "Done" at bounding box center [757, 128] width 61 height 18
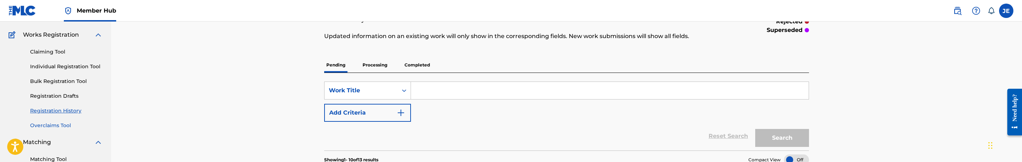
scroll to position [108, 0]
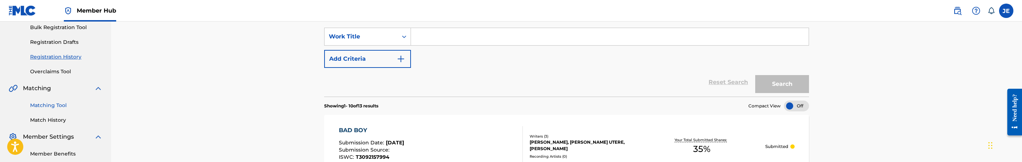
click at [60, 105] on link "Matching Tool" at bounding box center [66, 105] width 72 height 8
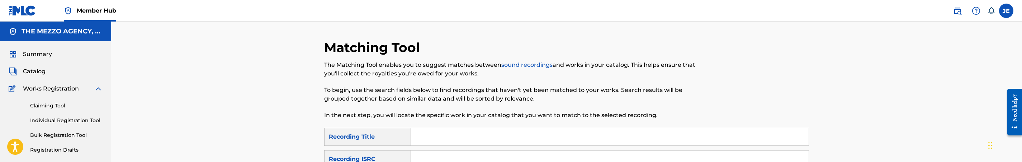
scroll to position [54, 0]
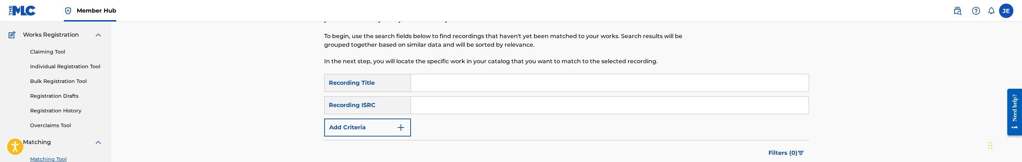
drag, startPoint x: 457, startPoint y: 104, endPoint x: 450, endPoint y: 111, distance: 10.4
click at [457, 104] on input "Search Form" at bounding box center [610, 104] width 398 height 17
paste input "TCABL1397815"
type input "TCABL1397815"
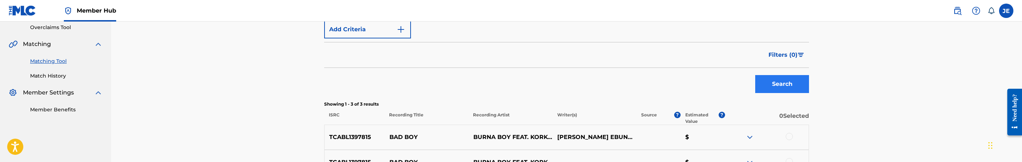
scroll to position [161, 0]
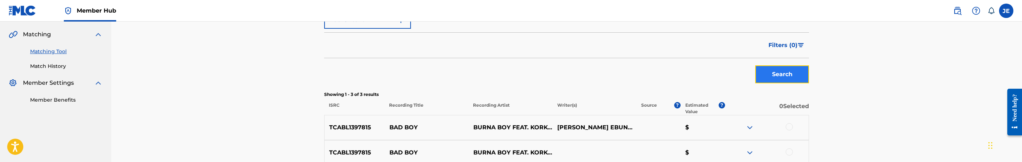
click at [779, 76] on button "Search" at bounding box center [782, 74] width 54 height 18
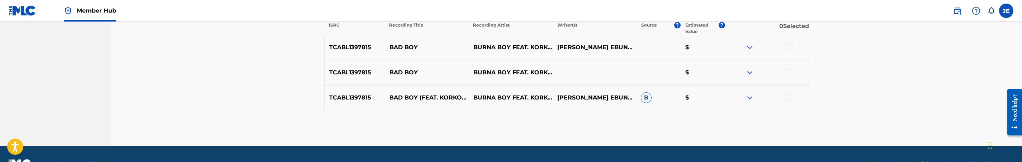
scroll to position [260, 0]
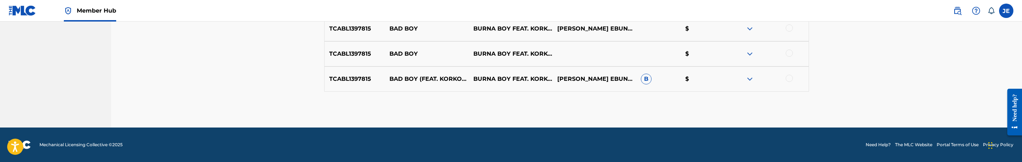
click at [789, 34] on div "TCABL1397815 BAD BOY BURNA BOY FEAT. KORKORMIKOR [PERSON_NAME] EBUNOLUWA OGULUE…" at bounding box center [566, 28] width 485 height 25
click at [788, 32] on div at bounding box center [767, 28] width 84 height 9
click at [789, 49] on div at bounding box center [789, 52] width 7 height 7
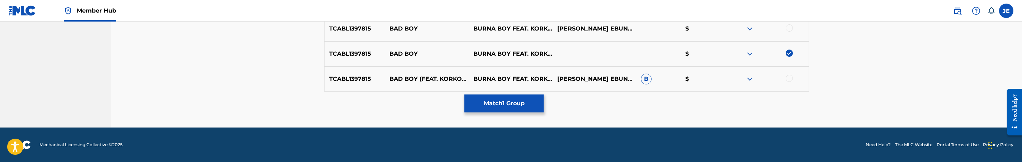
click at [789, 28] on div at bounding box center [789, 27] width 7 height 7
click at [789, 79] on div at bounding box center [789, 78] width 7 height 7
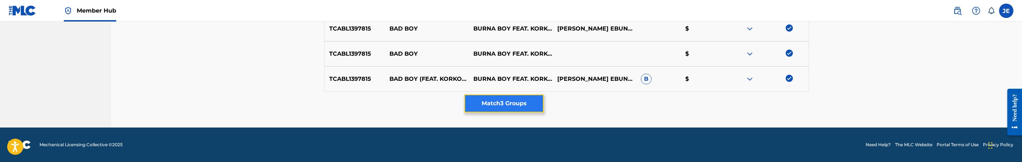
click at [536, 106] on button "Match 3 Groups" at bounding box center [503, 103] width 79 height 18
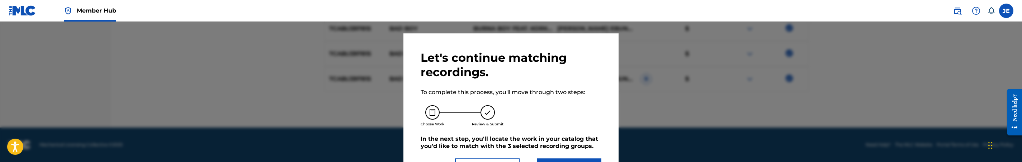
scroll to position [33, 0]
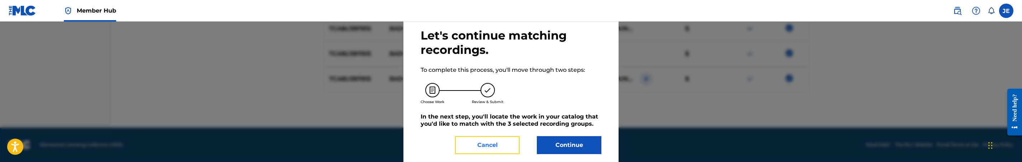
click at [488, 141] on button "Cancel" at bounding box center [487, 145] width 65 height 18
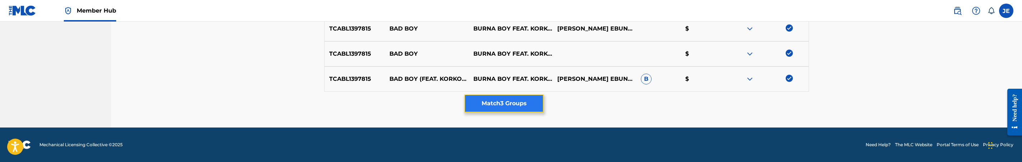
click at [504, 97] on button "Match 3 Groups" at bounding box center [503, 103] width 79 height 18
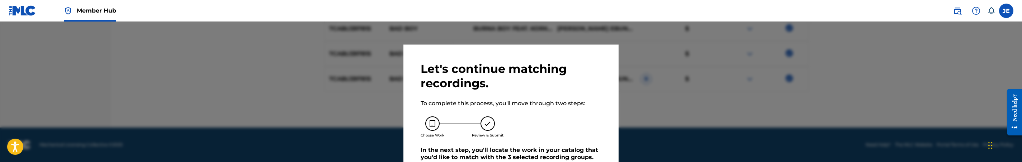
scroll to position [42, 0]
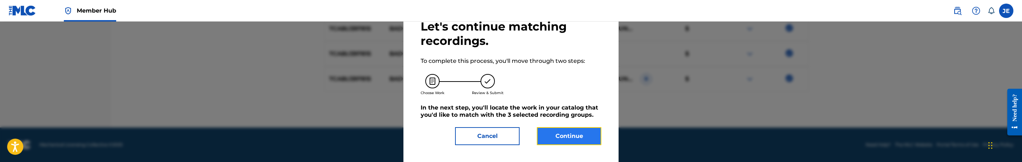
click at [565, 132] on button "Continue" at bounding box center [569, 136] width 65 height 18
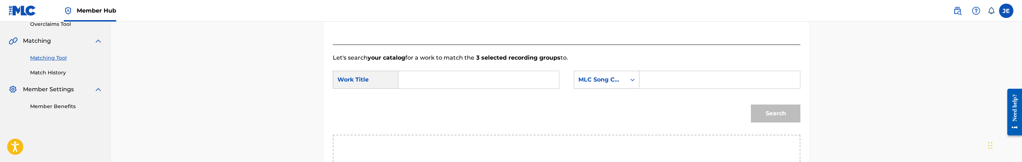
scroll to position [153, 0]
click at [421, 83] on input "Search Form" at bounding box center [479, 81] width 148 height 17
paste input "Bad Boy"
type input "Bad Boy"
click at [666, 89] on input "Search Form" at bounding box center [720, 81] width 148 height 17
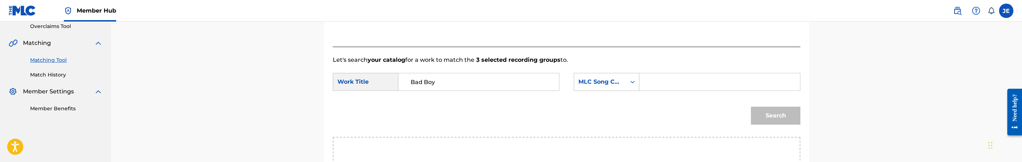
paste input "BA80V1"
type input "BA80V1"
click at [781, 121] on button "Search" at bounding box center [775, 116] width 49 height 18
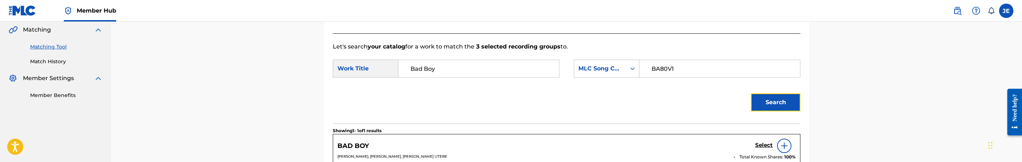
scroll to position [207, 0]
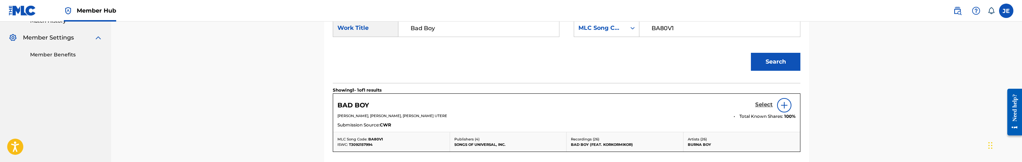
click at [761, 103] on h5 "Select" at bounding box center [764, 104] width 18 height 7
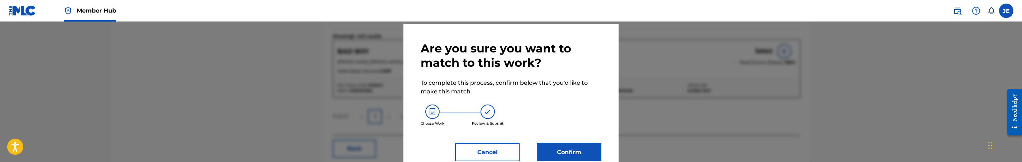
scroll to position [37, 0]
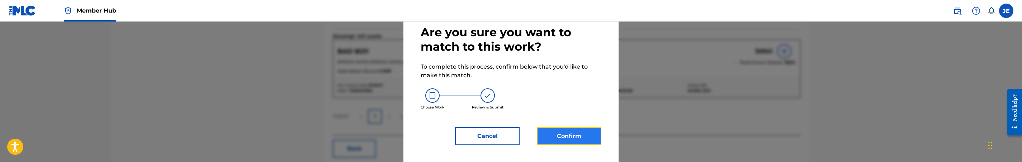
click at [589, 139] on button "Confirm" at bounding box center [569, 136] width 65 height 18
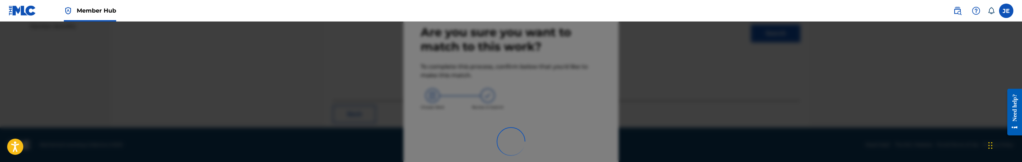
scroll to position [146, 0]
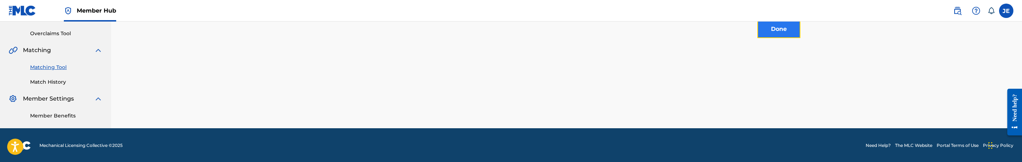
click at [790, 28] on button "Done" at bounding box center [778, 29] width 43 height 18
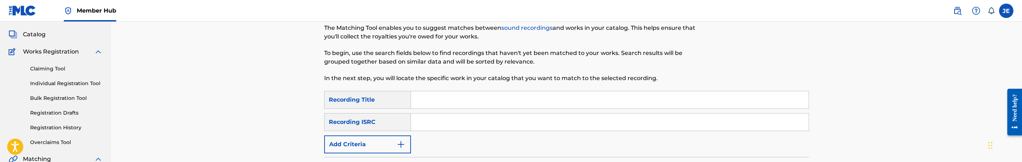
scroll to position [0, 0]
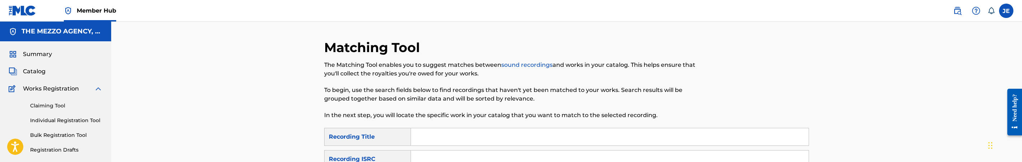
click at [46, 72] on div "Catalog" at bounding box center [56, 71] width 94 height 9
click at [28, 71] on span "Catalog" at bounding box center [34, 71] width 23 height 9
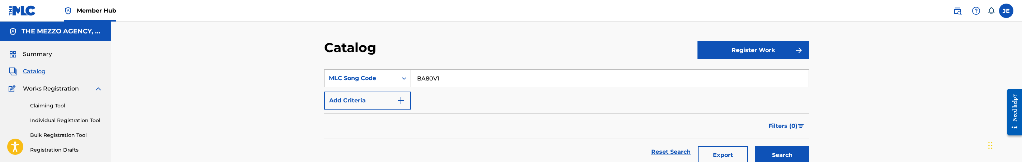
click at [425, 78] on input "BA80V1" at bounding box center [610, 78] width 398 height 17
paste input "IC1IQ6"
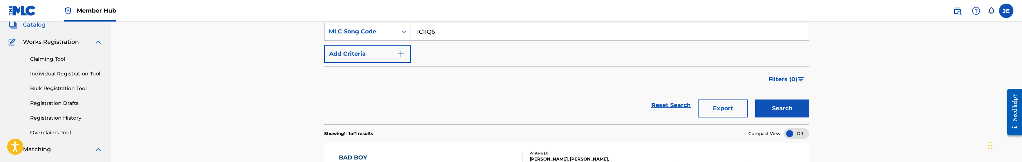
scroll to position [54, 0]
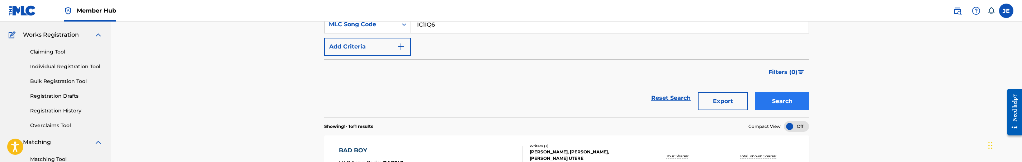
type input "IC1IQ6"
click at [769, 97] on button "Search" at bounding box center [782, 101] width 54 height 18
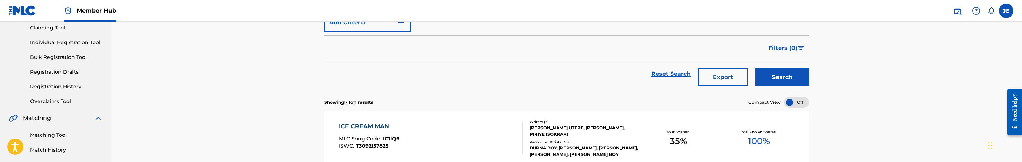
scroll to position [150, 0]
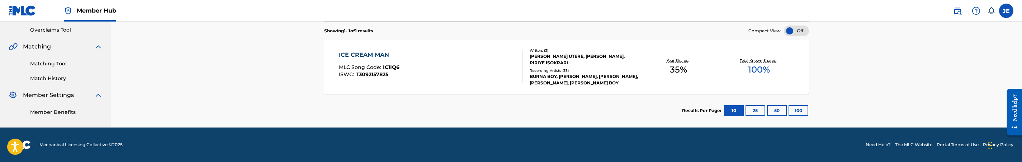
click at [451, 85] on div "ICE CREAM MAN MLC Song Code : IC1IQ6 ISWC : T3092157825 Writers ( 3 ) [PERSON_N…" at bounding box center [566, 67] width 485 height 54
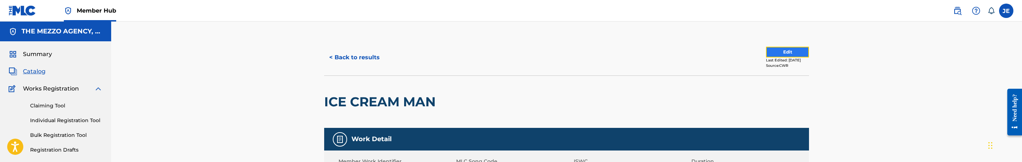
click at [766, 53] on button "Edit" at bounding box center [787, 52] width 43 height 11
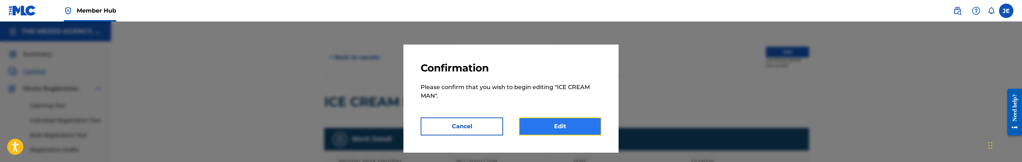
click at [567, 125] on link "Edit" at bounding box center [560, 126] width 82 height 18
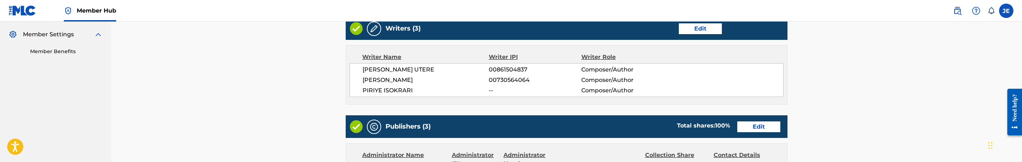
scroll to position [215, 0]
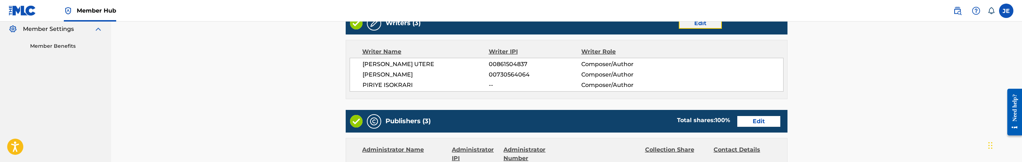
click at [712, 26] on link "Edit" at bounding box center [700, 23] width 43 height 11
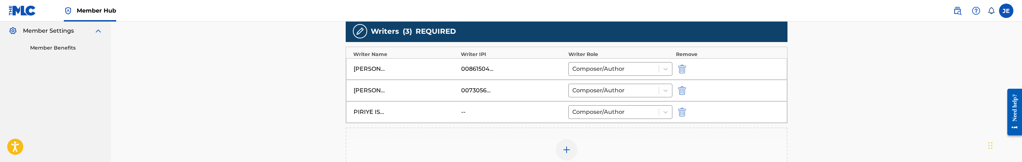
scroll to position [215, 0]
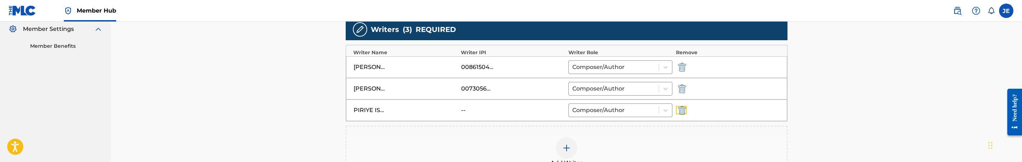
click at [681, 114] on img "submit" at bounding box center [682, 110] width 8 height 9
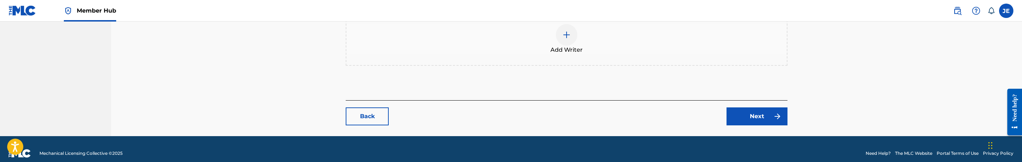
scroll to position [316, 0]
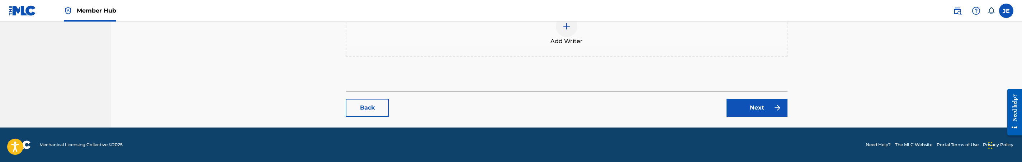
click at [565, 28] on img at bounding box center [566, 26] width 9 height 9
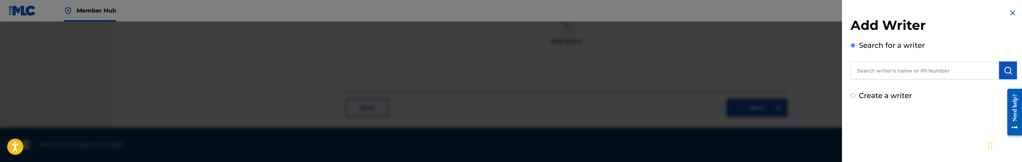
click at [892, 91] on label "Create a writer" at bounding box center [885, 95] width 53 height 9
radio input "true"
click at [855, 93] on input "Create a writer" at bounding box center [853, 95] width 5 height 5
radio input "false"
radio input "true"
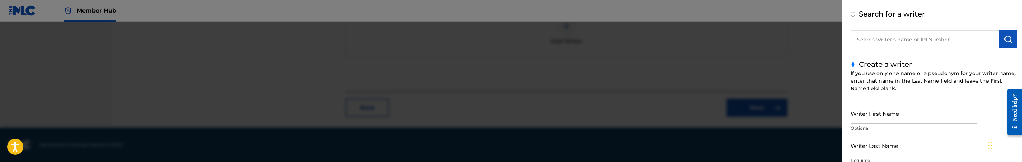
scroll to position [54, 0]
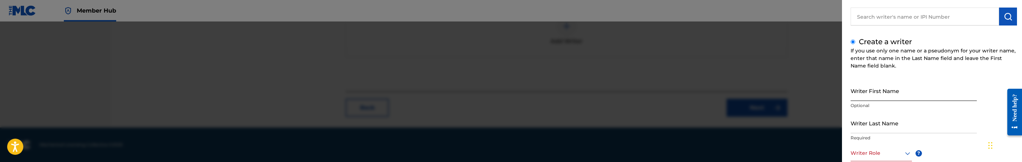
click at [888, 97] on input "Writer First Name" at bounding box center [914, 90] width 126 height 20
paste input "PIRIYE ISOKRARI"
click at [884, 98] on input "PIRIYE ISOKRARI" at bounding box center [914, 90] width 126 height 20
type input "PIRIYE"
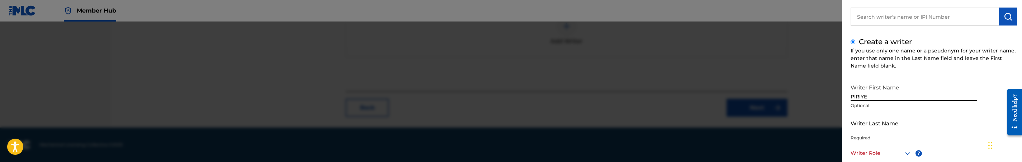
click at [878, 129] on input "Writer Last Name" at bounding box center [914, 123] width 126 height 20
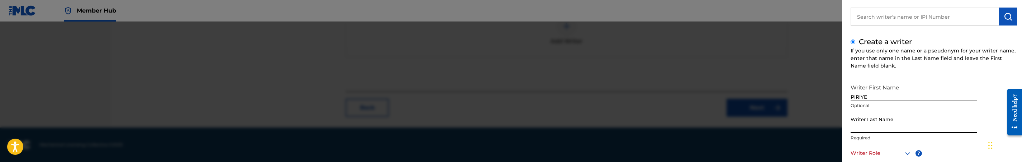
paste input "ISOKRARI"
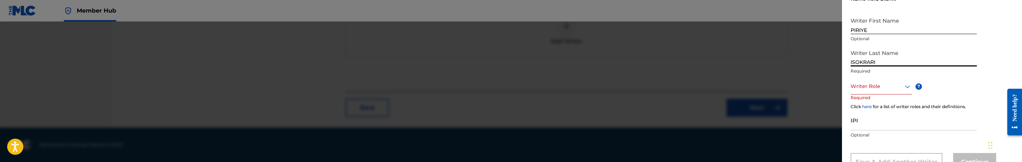
scroll to position [148, 0]
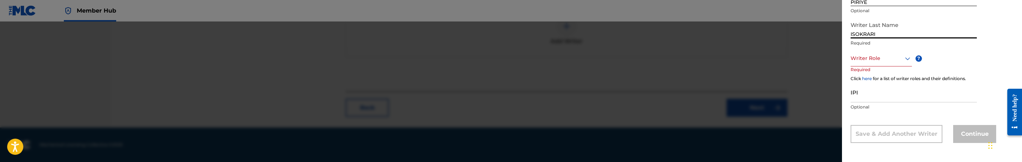
type input "ISOKRARI"
click at [906, 59] on icon at bounding box center [907, 58] width 9 height 9
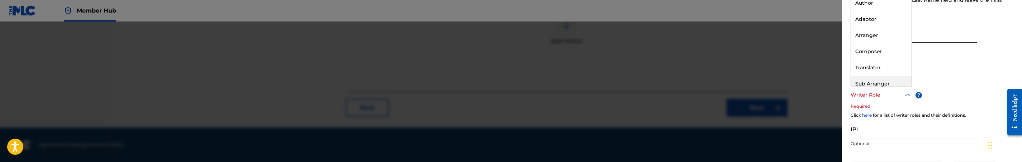
scroll to position [95, 0]
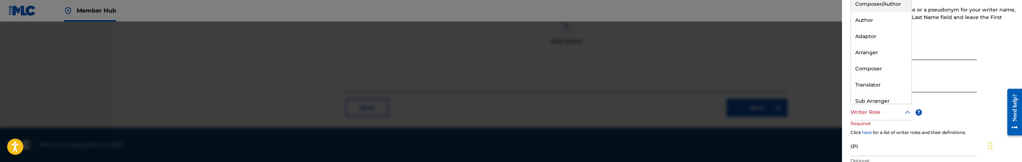
click at [888, 4] on div "Composer/Author" at bounding box center [881, 4] width 61 height 16
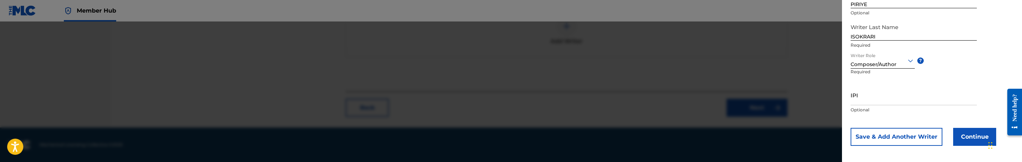
scroll to position [150, 0]
click at [866, 96] on input "IPI" at bounding box center [914, 91] width 126 height 20
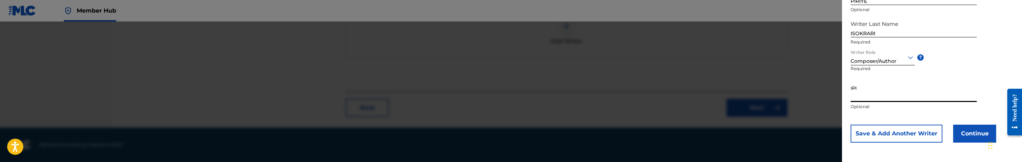
paste input "1239578221"
click at [853, 98] on input "1239578221" at bounding box center [914, 91] width 126 height 20
type input "01239578221"
click at [961, 136] on button "Continue" at bounding box center [974, 133] width 43 height 18
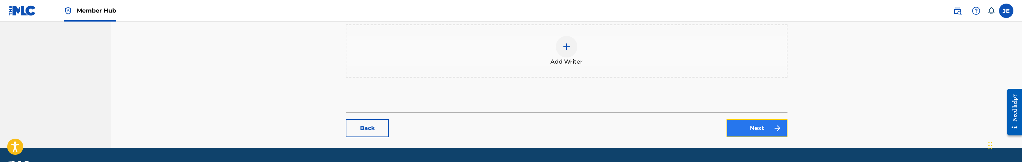
click at [759, 125] on link "Next" at bounding box center [757, 128] width 61 height 18
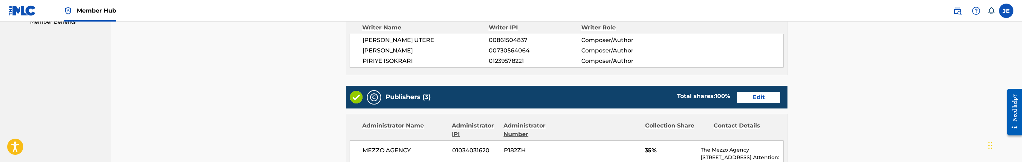
scroll to position [269, 0]
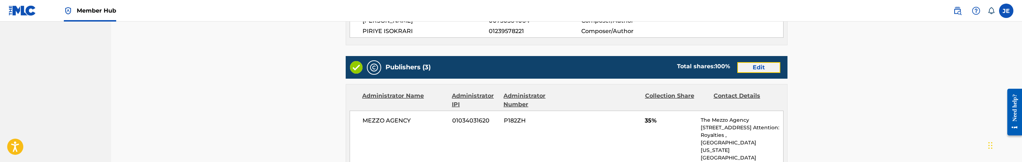
click at [759, 70] on link "Edit" at bounding box center [758, 67] width 43 height 11
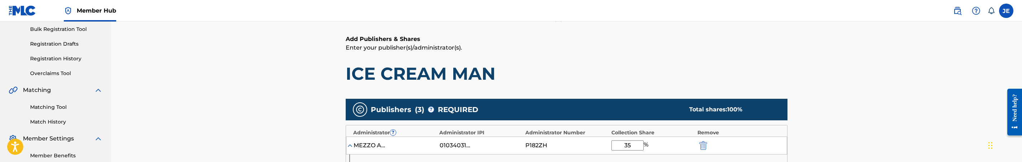
scroll to position [161, 0]
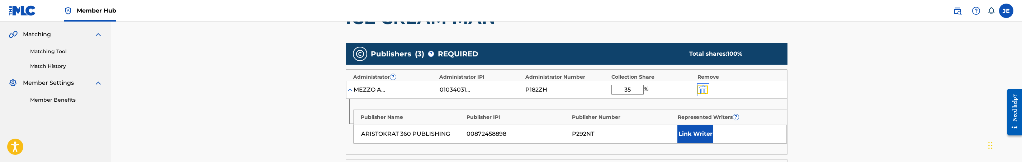
click at [705, 90] on img "submit" at bounding box center [703, 89] width 8 height 9
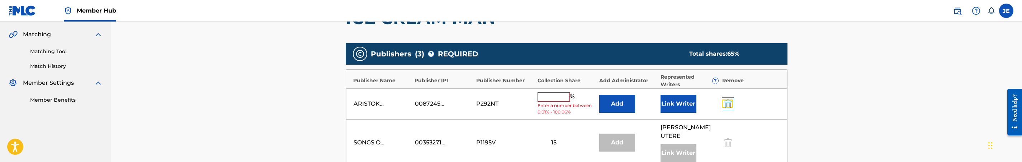
click at [729, 100] on img "submit" at bounding box center [728, 103] width 8 height 9
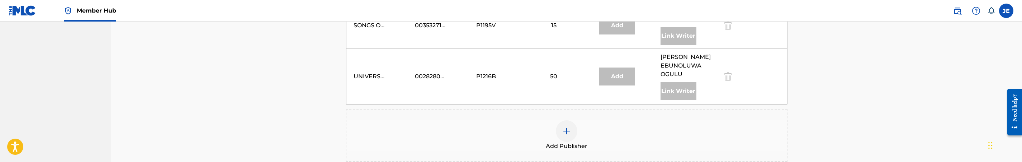
scroll to position [323, 0]
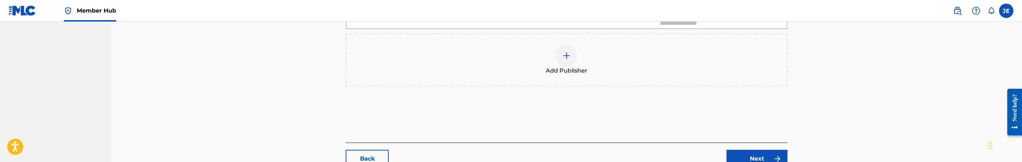
click at [574, 53] on div at bounding box center [567, 56] width 22 height 22
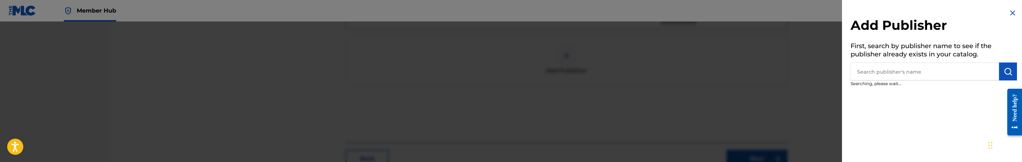
click at [919, 77] on input "text" at bounding box center [925, 71] width 148 height 18
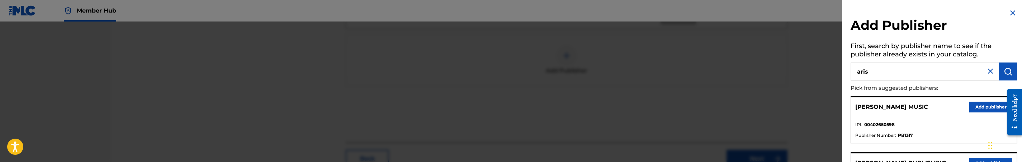
type input "aris"
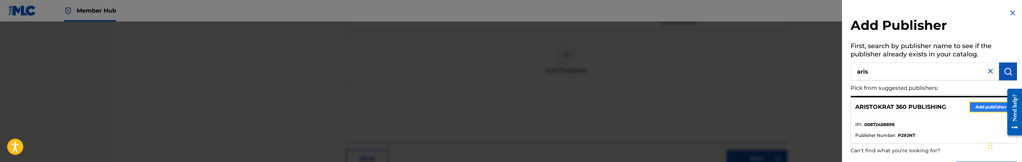
click at [981, 107] on button "Add publisher" at bounding box center [990, 106] width 43 height 11
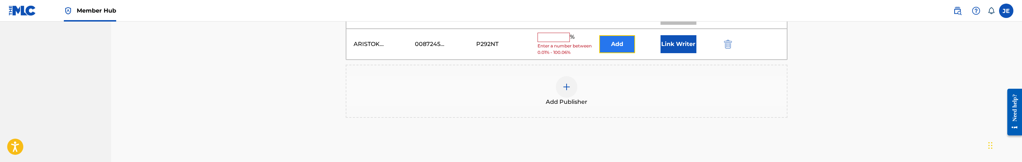
click at [616, 35] on button "Add" at bounding box center [617, 44] width 36 height 18
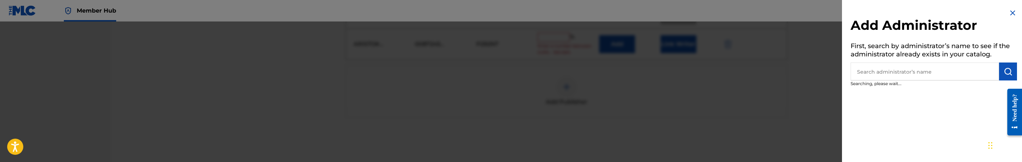
click at [931, 75] on input "text" at bounding box center [925, 71] width 148 height 18
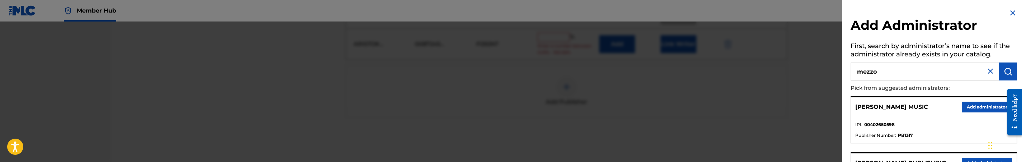
type input "mezzo"
click at [982, 108] on button "Add administrator" at bounding box center [987, 106] width 51 height 11
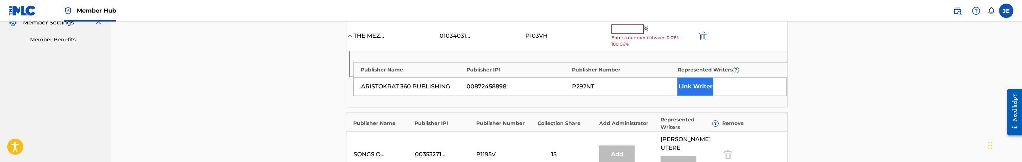
scroll to position [215, 0]
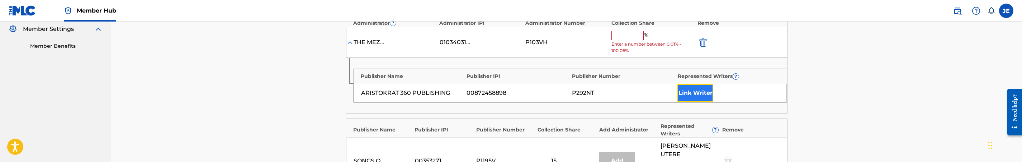
click at [691, 93] on button "Link Writer" at bounding box center [695, 93] width 36 height 18
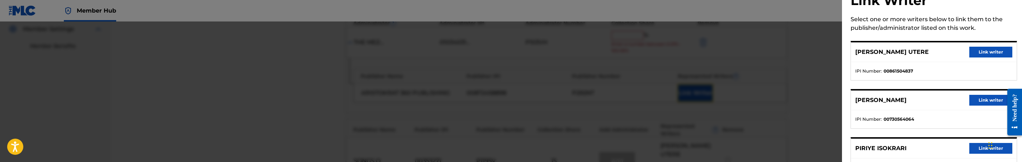
scroll to position [56, 0]
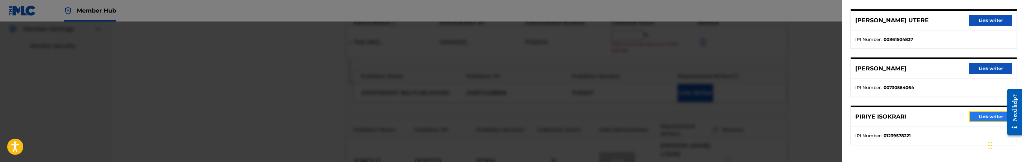
click at [977, 116] on button "Link writer" at bounding box center [990, 116] width 43 height 11
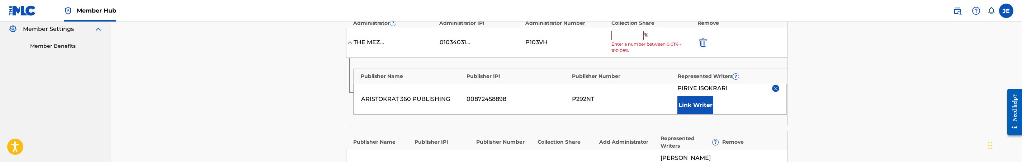
click at [634, 40] on input "text" at bounding box center [627, 35] width 32 height 9
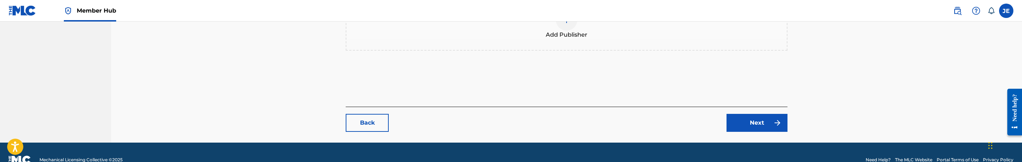
scroll to position [468, 0]
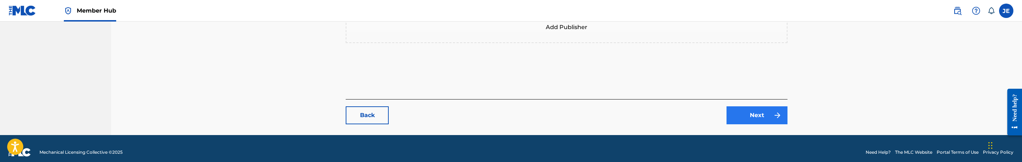
type input "35"
click at [748, 111] on link "Next" at bounding box center [757, 115] width 61 height 18
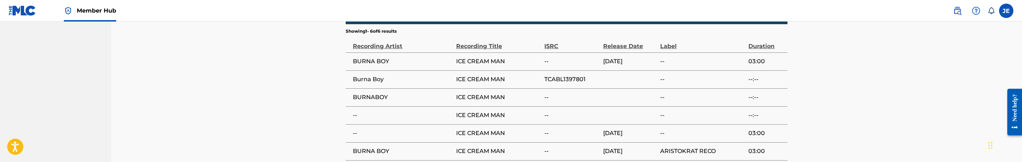
scroll to position [698, 0]
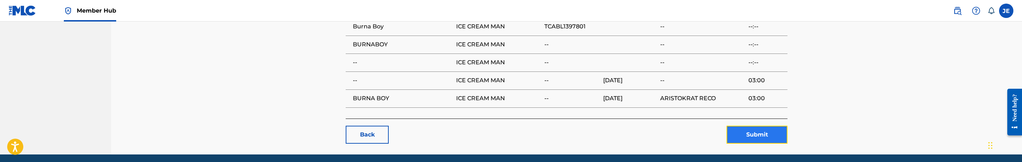
click at [768, 126] on button "Submit" at bounding box center [757, 135] width 61 height 18
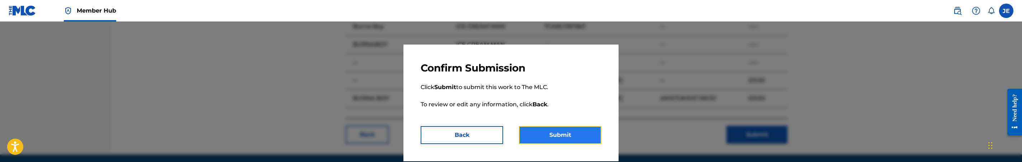
click at [570, 130] on button "Submit" at bounding box center [560, 135] width 82 height 18
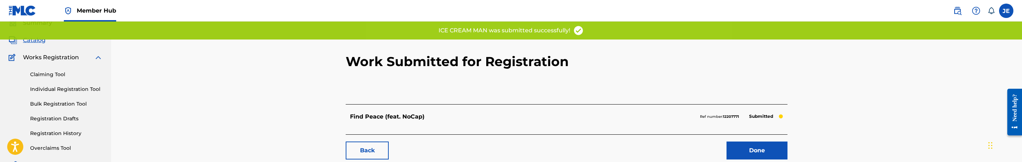
scroll to position [108, 0]
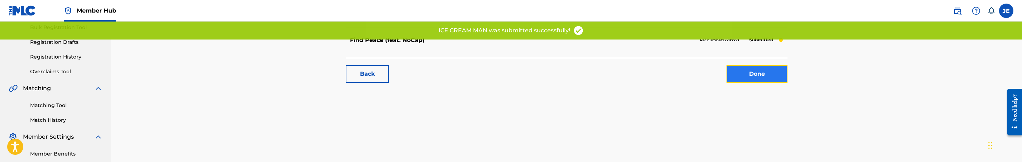
click at [762, 73] on link "Done" at bounding box center [757, 74] width 61 height 18
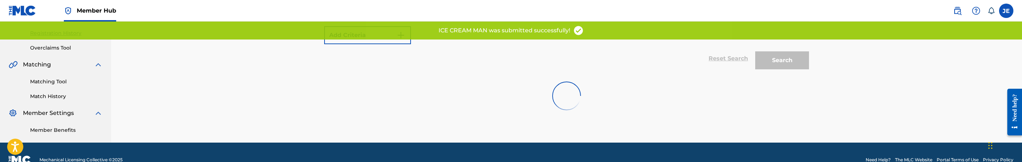
scroll to position [146, 0]
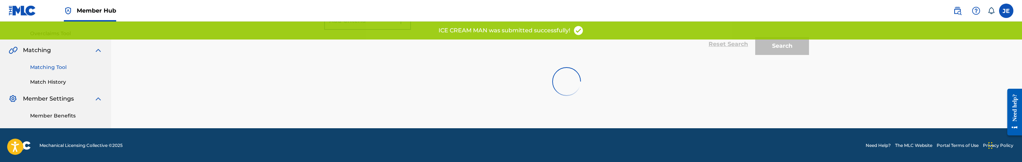
click at [49, 67] on link "Matching Tool" at bounding box center [66, 67] width 72 height 8
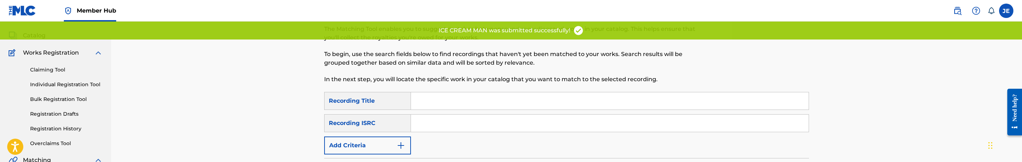
scroll to position [54, 0]
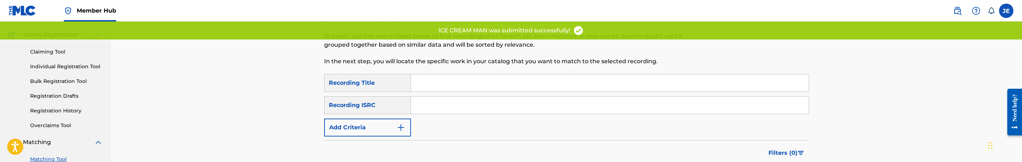
click at [449, 107] on input "Search Form" at bounding box center [610, 104] width 398 height 17
paste input "TCABL1397801"
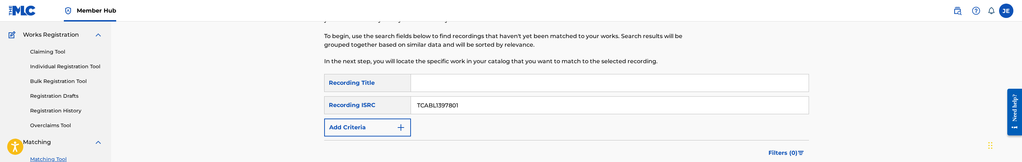
type input "TCABL1397801"
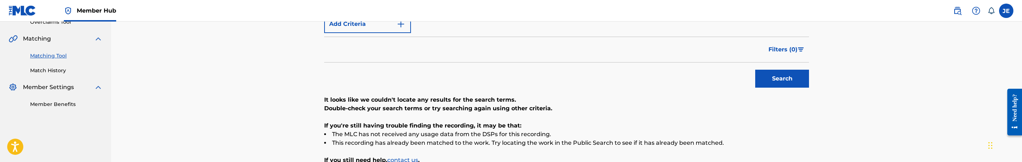
scroll to position [161, 0]
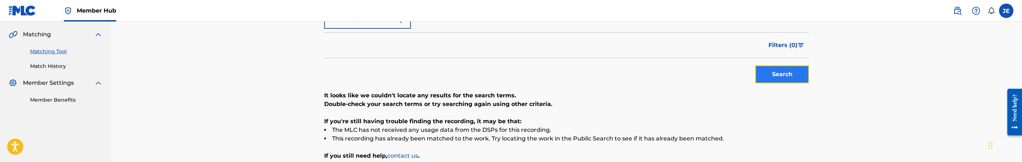
click at [764, 78] on button "Search" at bounding box center [782, 74] width 54 height 18
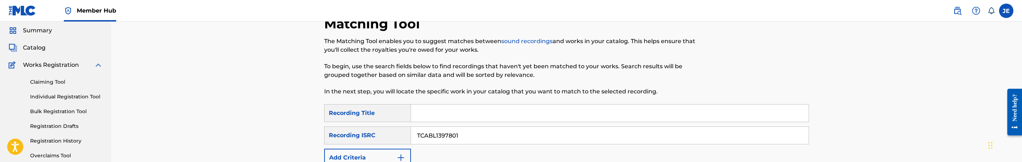
scroll to position [0, 0]
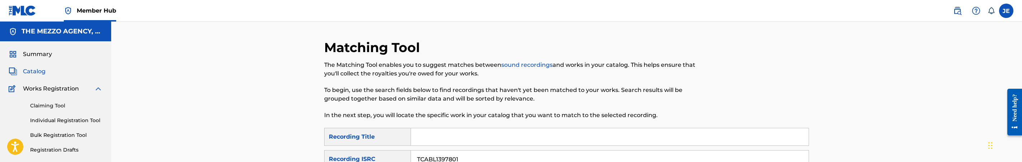
click at [40, 72] on span "Catalog" at bounding box center [34, 71] width 23 height 9
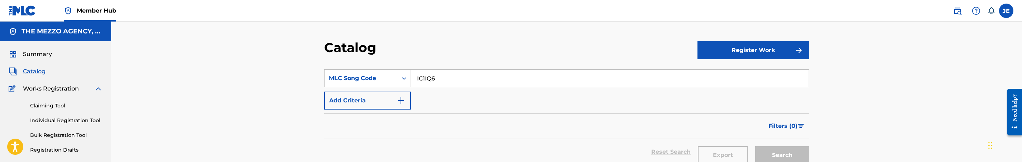
click at [441, 79] on input "IC1IQ6" at bounding box center [610, 78] width 398 height 17
paste input "1C1BGO"
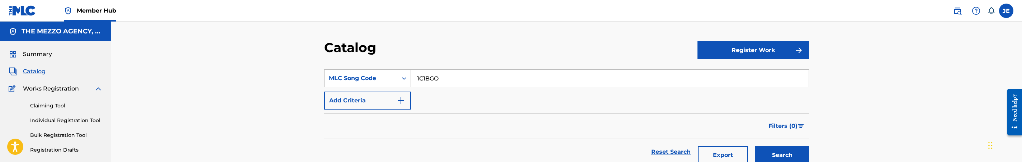
type input "1C1BGO"
click at [755, 146] on button "Search" at bounding box center [782, 155] width 54 height 18
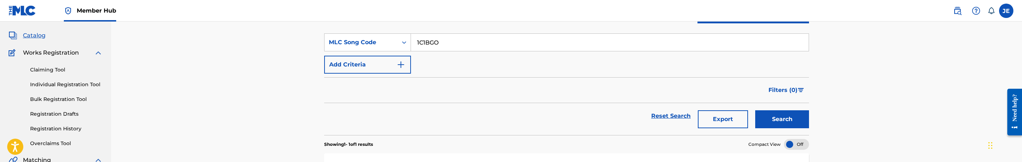
scroll to position [108, 0]
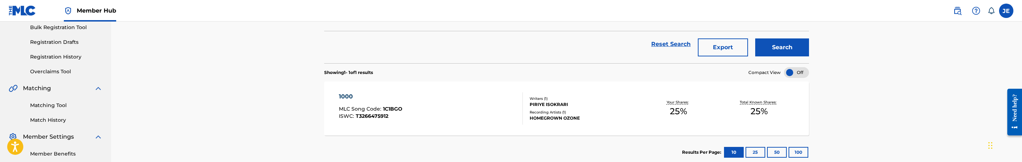
click at [471, 108] on div "1000 MLC Song Code : 1C1BGO ISWC : T3266475912" at bounding box center [431, 108] width 184 height 32
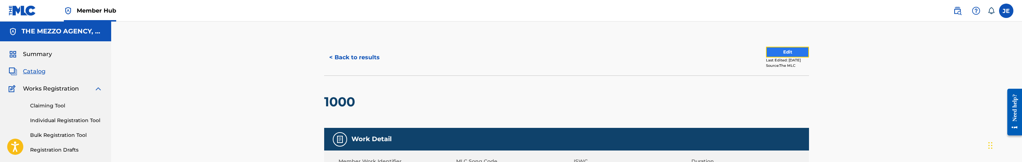
click at [779, 53] on button "Edit" at bounding box center [787, 52] width 43 height 11
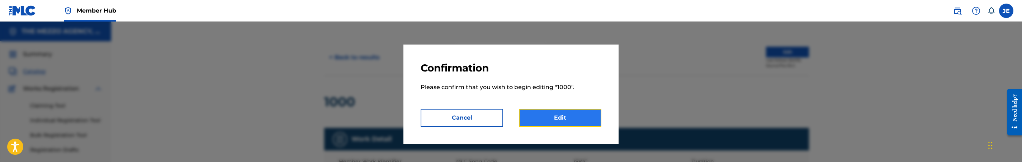
click at [597, 118] on link "Edit" at bounding box center [560, 118] width 82 height 18
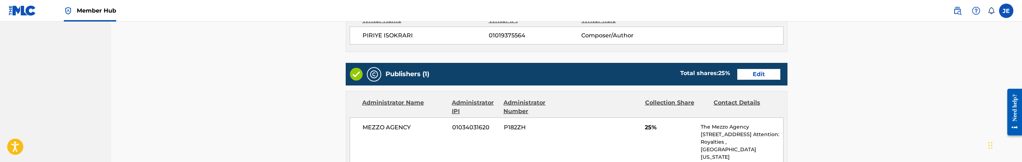
scroll to position [215, 0]
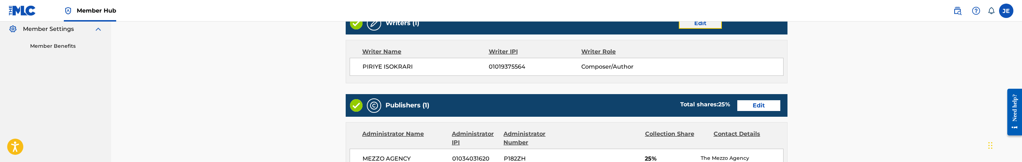
click at [709, 23] on link "Edit" at bounding box center [700, 23] width 43 height 11
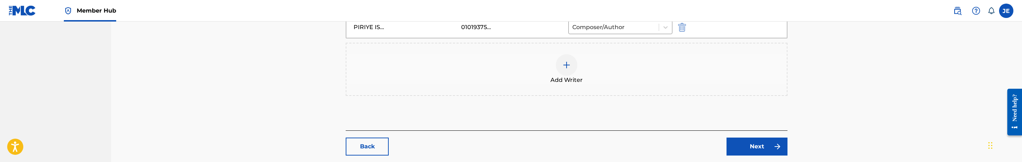
scroll to position [294, 0]
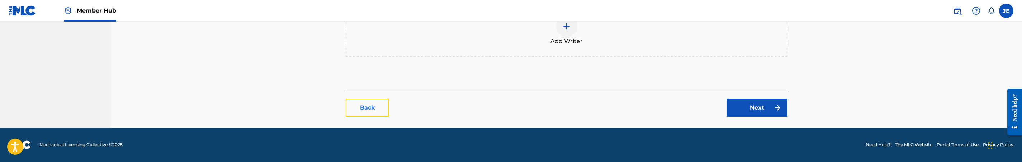
click at [381, 113] on link "Back" at bounding box center [367, 108] width 43 height 18
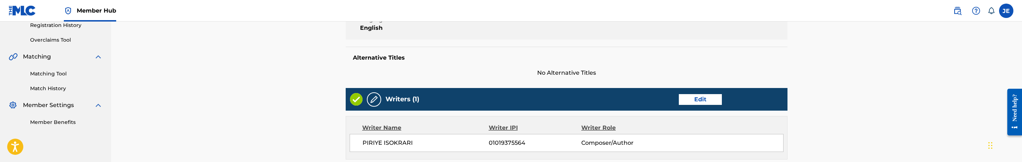
scroll to position [161, 0]
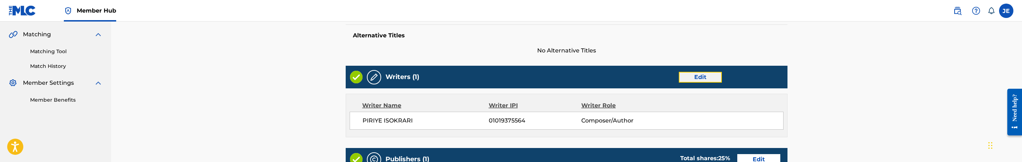
click at [685, 76] on link "Edit" at bounding box center [700, 77] width 43 height 11
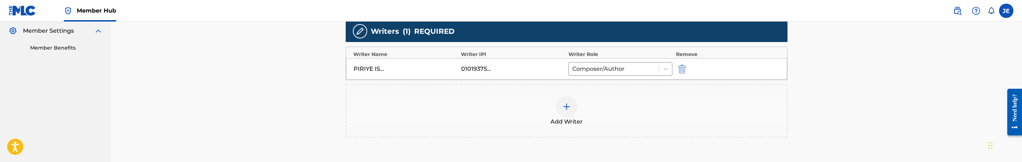
scroll to position [215, 0]
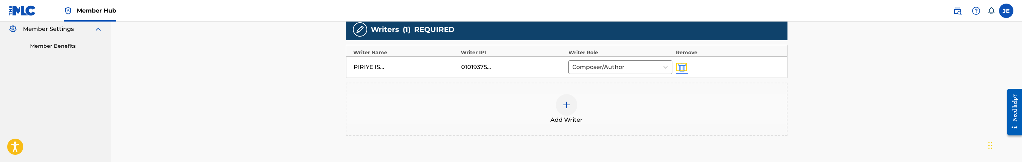
click at [685, 69] on img "submit" at bounding box center [682, 67] width 8 height 9
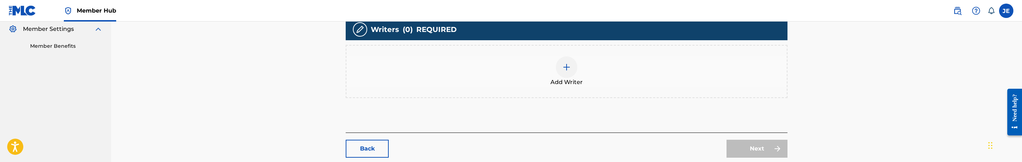
click at [571, 73] on div at bounding box center [567, 67] width 22 height 22
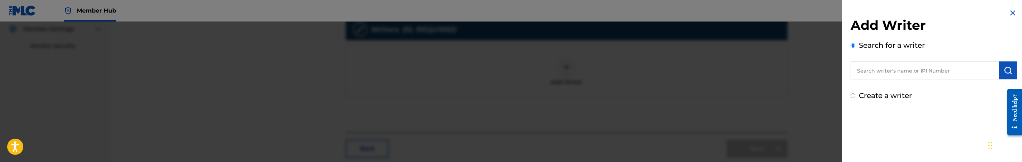
click at [856, 97] on div "Create a writer" at bounding box center [934, 95] width 166 height 11
click at [868, 94] on label "Create a writer" at bounding box center [885, 95] width 53 height 9
radio input "true"
click at [855, 94] on input "Create a writer" at bounding box center [853, 95] width 5 height 5
radio input "false"
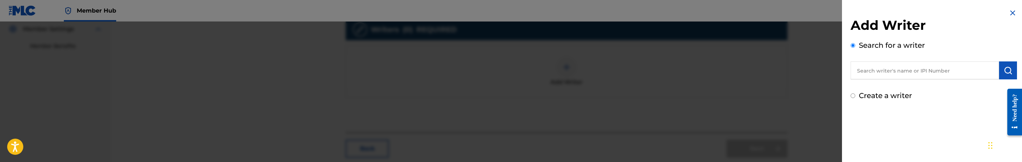
radio input "true"
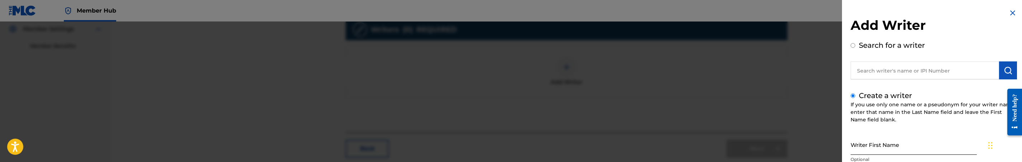
scroll to position [54, 0]
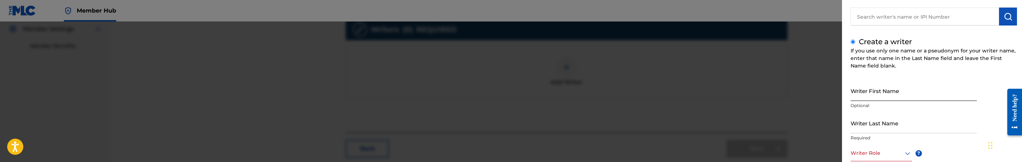
click at [895, 97] on input "Writer First Name" at bounding box center [914, 90] width 126 height 20
paste input "PIRIYE ISOKRARI"
click at [891, 95] on input "PIRIYE ISOKRARI" at bounding box center [914, 90] width 126 height 20
type input "PIRIYE"
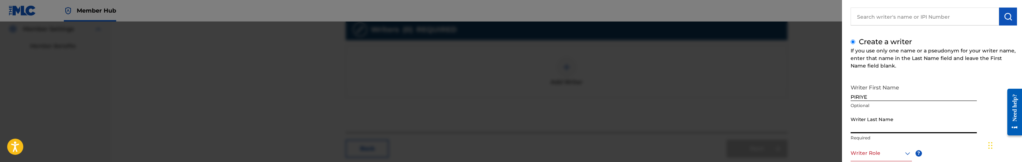
click at [893, 126] on input "Writer Last Name" at bounding box center [914, 123] width 126 height 20
paste
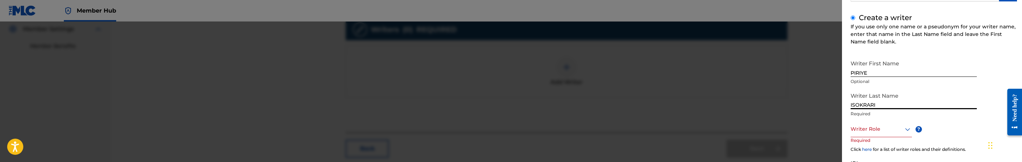
scroll to position [108, 0]
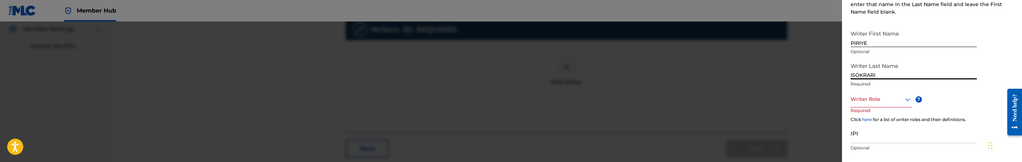
type input "ISOKRARI"
click at [900, 99] on div at bounding box center [881, 99] width 61 height 9
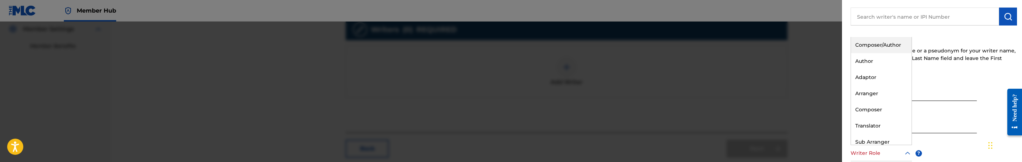
click at [877, 43] on div "Composer/Author" at bounding box center [881, 45] width 61 height 16
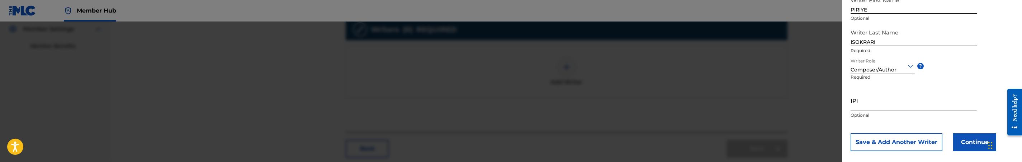
scroll to position [150, 0]
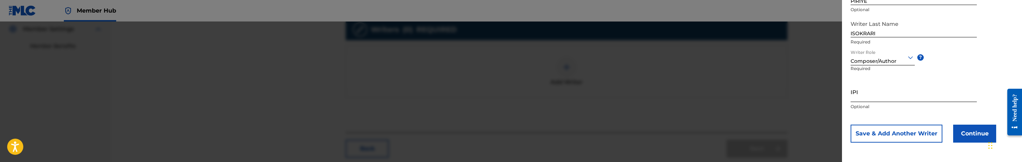
click at [902, 92] on input "IPI" at bounding box center [914, 91] width 126 height 20
click at [869, 104] on p "Optional" at bounding box center [914, 106] width 126 height 6
click at [868, 97] on input "IPI" at bounding box center [914, 91] width 126 height 20
click at [856, 99] on input "1239578221" at bounding box center [914, 91] width 126 height 20
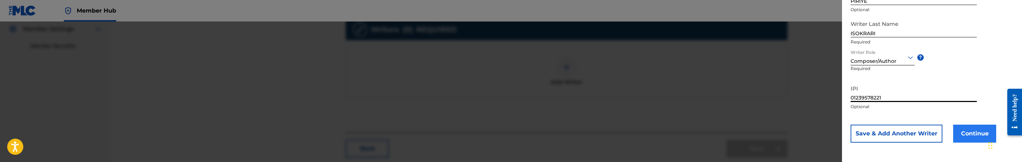
type input "01239578221"
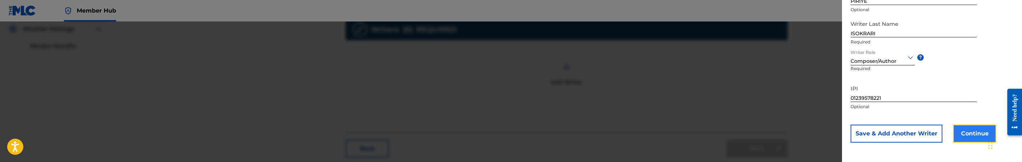
click at [963, 132] on button "Continue" at bounding box center [974, 133] width 43 height 18
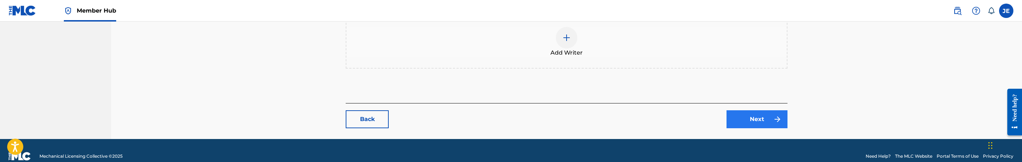
scroll to position [294, 0]
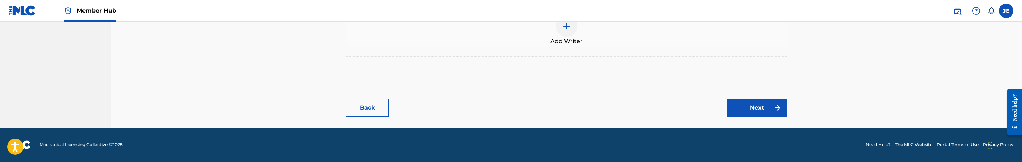
click at [564, 30] on img at bounding box center [566, 26] width 9 height 9
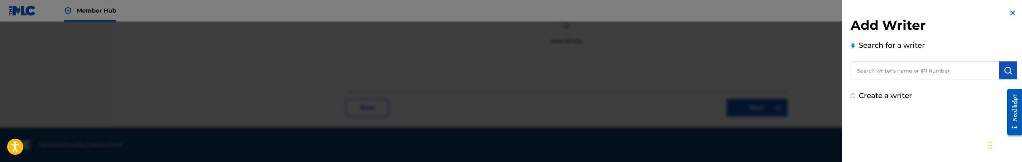
click at [905, 66] on input "text" at bounding box center [925, 70] width 148 height 18
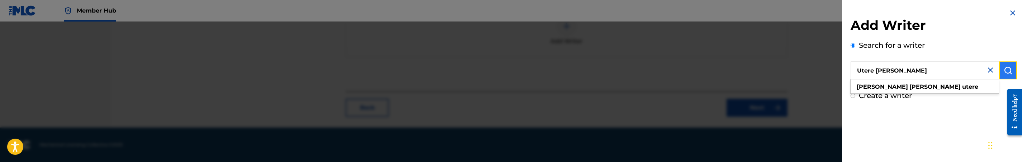
click at [1004, 69] on img "submit" at bounding box center [1008, 70] width 9 height 9
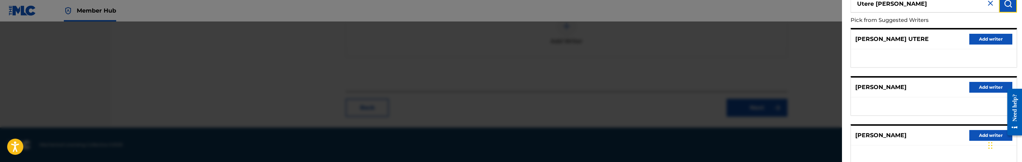
scroll to position [48, 0]
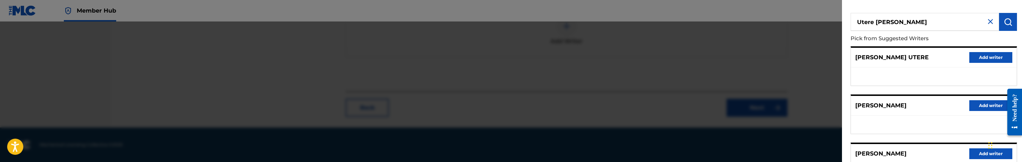
click at [895, 23] on input "Utere [PERSON_NAME]" at bounding box center [925, 22] width 148 height 18
type input "[PERSON_NAME]"
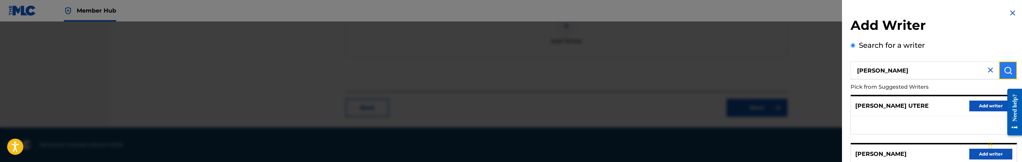
click at [1008, 71] on img "submit" at bounding box center [1008, 70] width 9 height 9
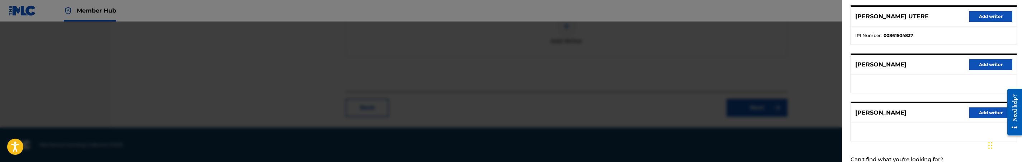
scroll to position [156, 0]
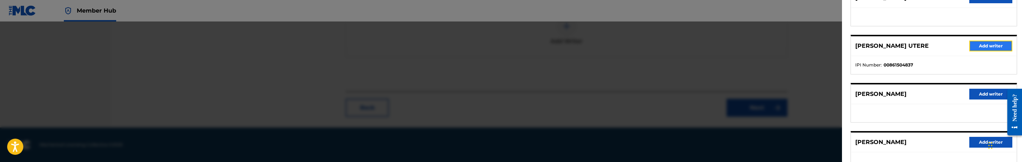
click at [985, 45] on button "Add writer" at bounding box center [990, 46] width 43 height 11
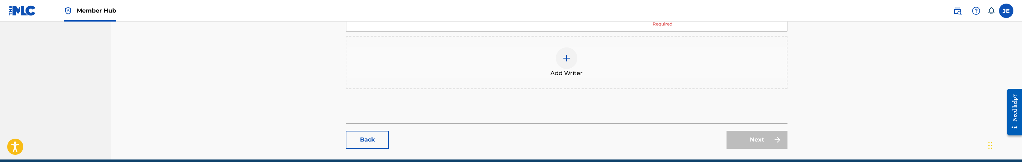
scroll to position [240, 0]
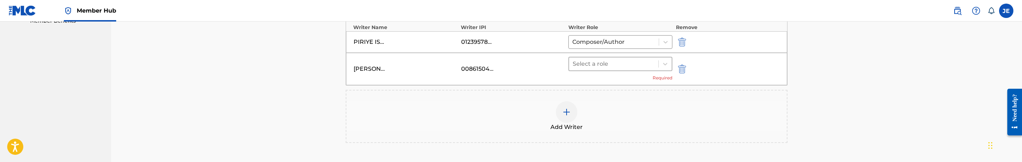
click at [657, 65] on div "Select a role" at bounding box center [613, 63] width 89 height 13
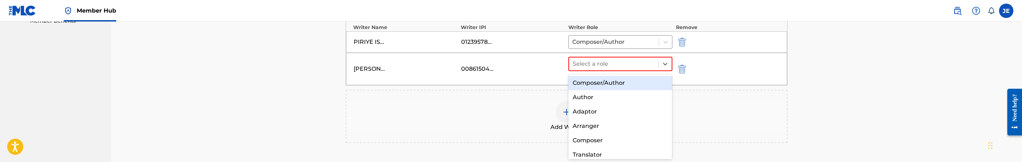
click at [618, 80] on div "Composer/Author" at bounding box center [620, 83] width 104 height 14
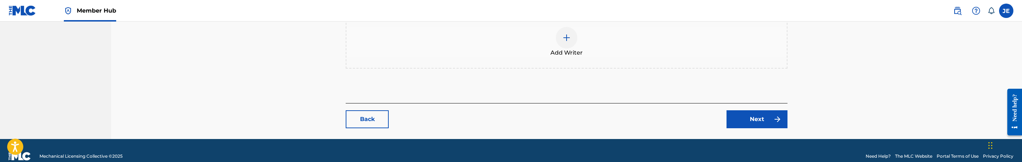
scroll to position [316, 0]
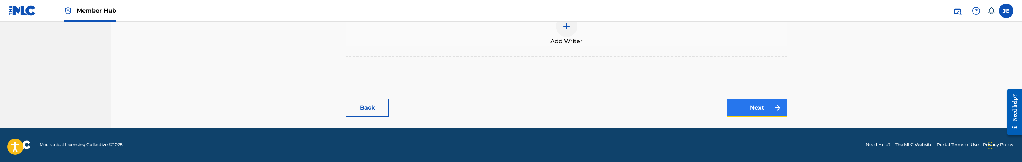
click at [761, 103] on link "Next" at bounding box center [757, 108] width 61 height 18
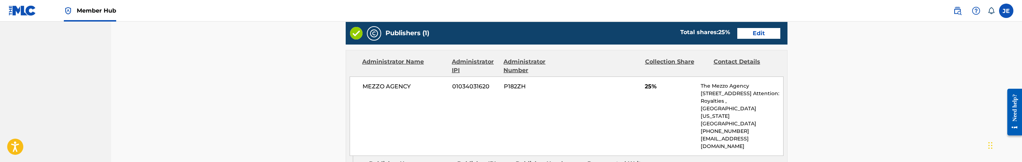
scroll to position [269, 0]
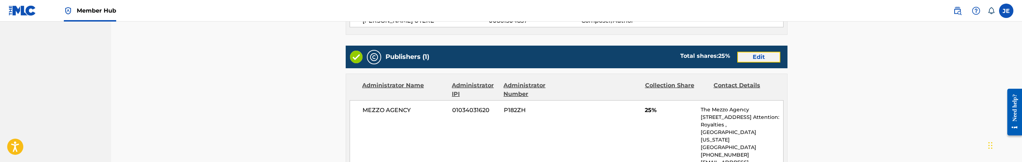
click at [758, 62] on link "Edit" at bounding box center [758, 57] width 43 height 11
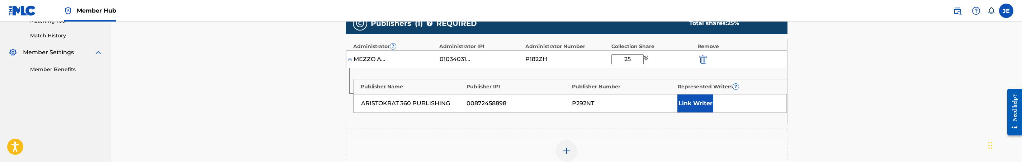
scroll to position [215, 0]
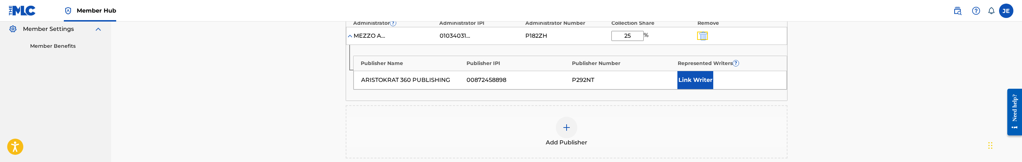
click at [699, 35] on button "submit" at bounding box center [702, 36] width 11 height 8
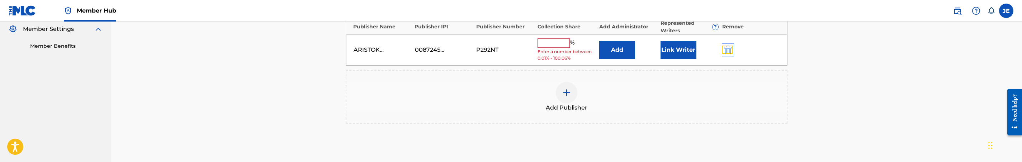
click at [726, 48] on img "submit" at bounding box center [728, 50] width 8 height 9
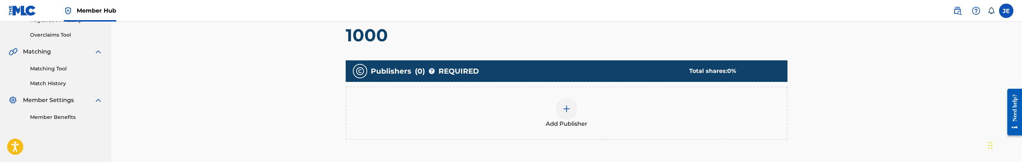
scroll to position [140, 0]
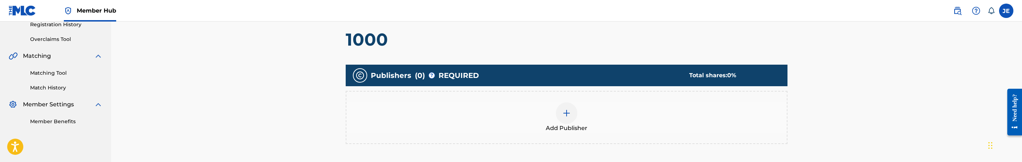
click at [564, 110] on img at bounding box center [566, 113] width 9 height 9
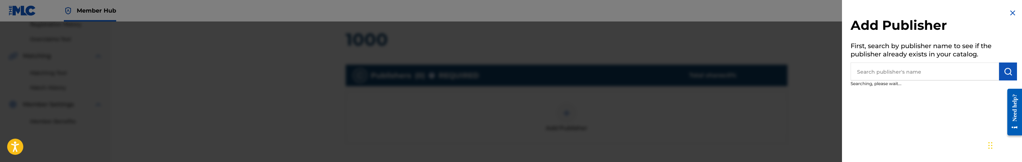
click at [907, 74] on input "text" at bounding box center [925, 71] width 148 height 18
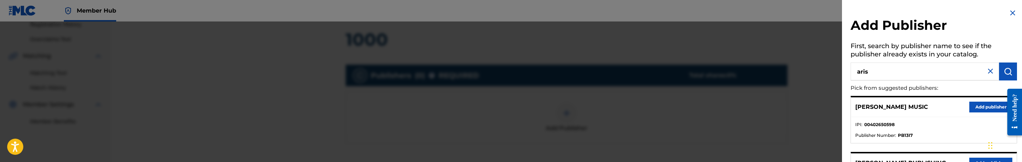
type input "aris"
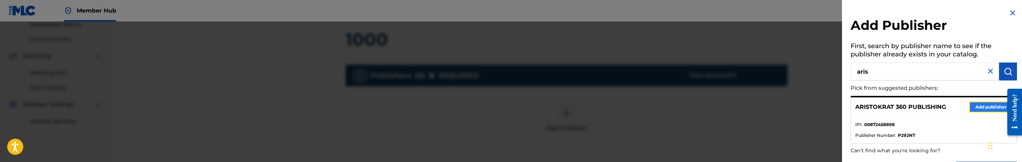
click at [981, 108] on button "Add publisher" at bounding box center [990, 106] width 43 height 11
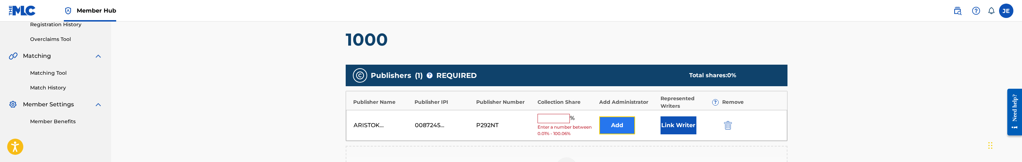
click at [609, 123] on button "Add" at bounding box center [617, 125] width 36 height 18
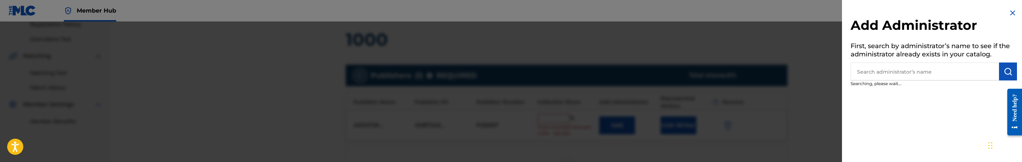
click at [938, 72] on input "text" at bounding box center [925, 71] width 148 height 18
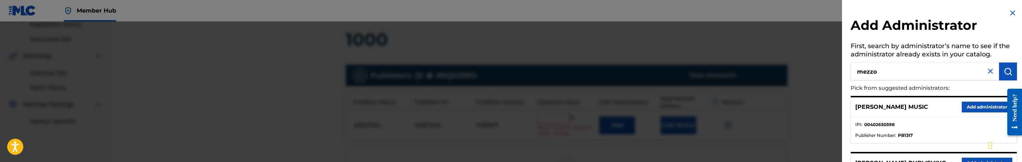
type input "mezzo"
drag, startPoint x: 990, startPoint y: 105, endPoint x: 893, endPoint y: 107, distance: 96.5
click at [989, 105] on button "Add administrator" at bounding box center [987, 106] width 51 height 11
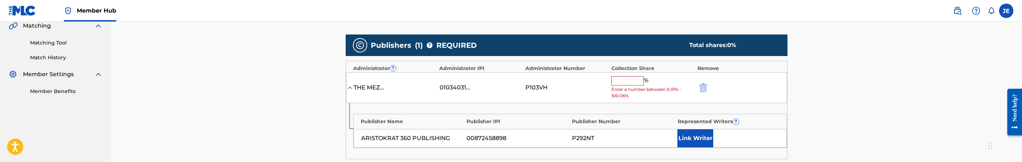
scroll to position [194, 0]
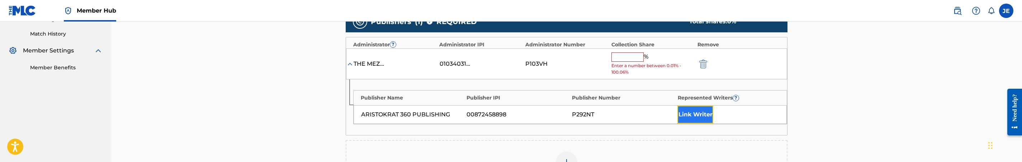
click at [694, 112] on button "Link Writer" at bounding box center [695, 114] width 36 height 18
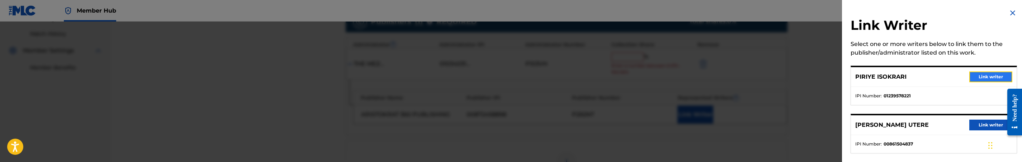
click at [973, 72] on button "Link writer" at bounding box center [990, 76] width 43 height 11
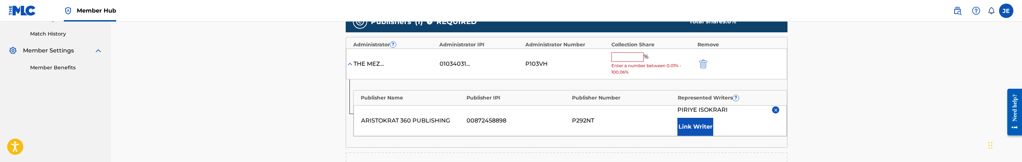
click at [620, 51] on div "THE MEZZO AGENCY, LLC 01034031620 P103VH % Enter a number between 0.01% - 100.0…" at bounding box center [566, 63] width 441 height 31
click at [632, 59] on input "text" at bounding box center [627, 56] width 32 height 9
type input "25"
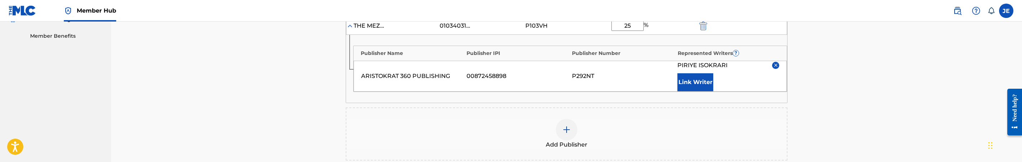
scroll to position [350, 0]
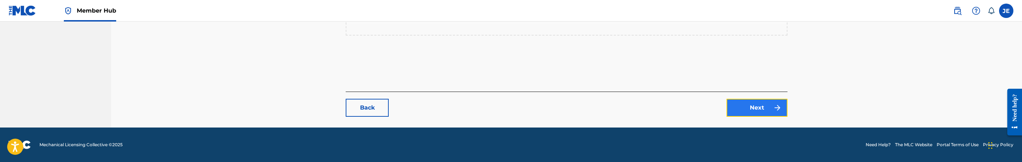
click at [753, 104] on link "Next" at bounding box center [757, 108] width 61 height 18
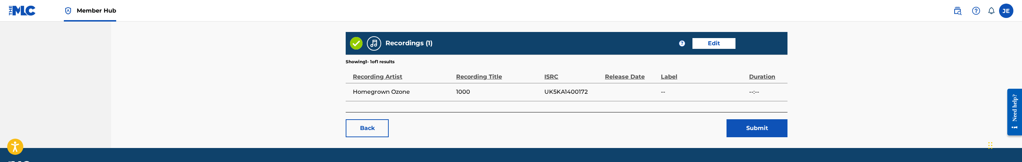
scroll to position [430, 0]
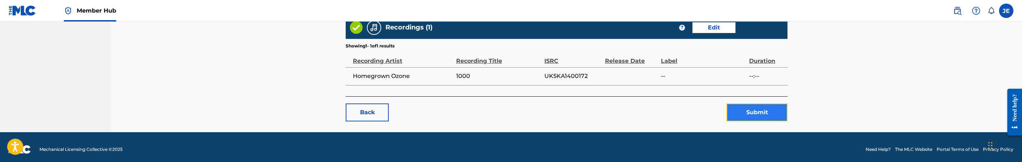
click at [763, 121] on button "Submit" at bounding box center [757, 112] width 61 height 18
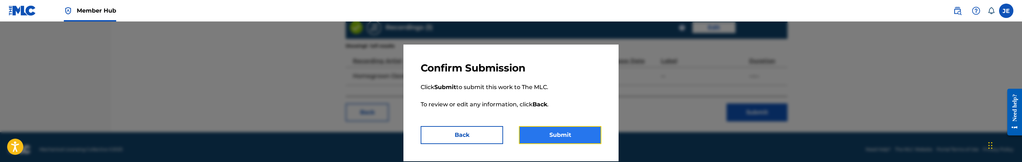
click at [576, 133] on button "Submit" at bounding box center [560, 135] width 82 height 18
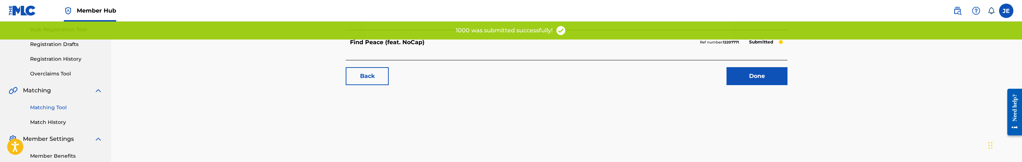
scroll to position [108, 0]
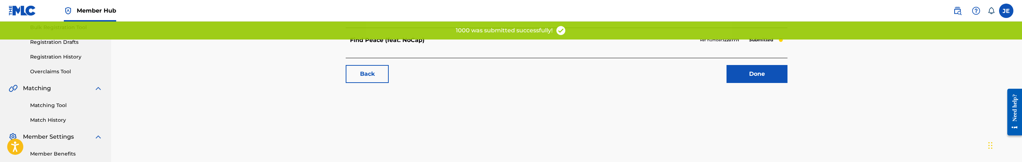
drag, startPoint x: 52, startPoint y: 103, endPoint x: 200, endPoint y: 110, distance: 148.6
click at [53, 103] on link "Matching Tool" at bounding box center [66, 105] width 72 height 8
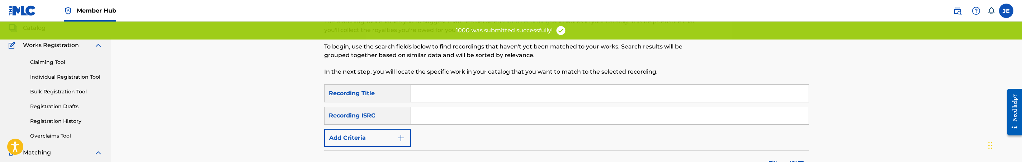
scroll to position [54, 0]
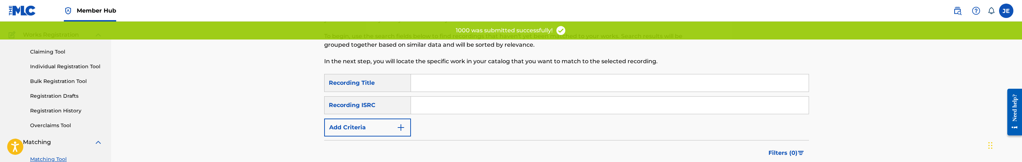
click at [540, 107] on input "Search Form" at bounding box center [610, 104] width 398 height 17
type input "UK5KA1400172"
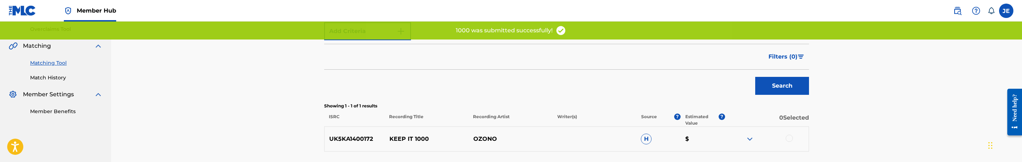
scroll to position [161, 0]
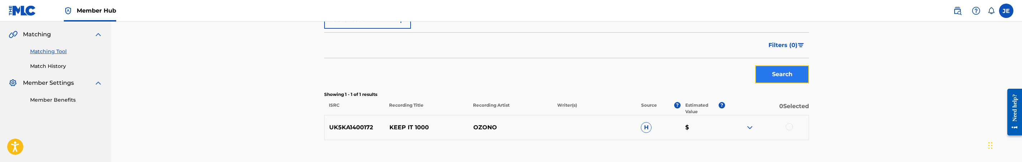
click at [776, 78] on button "Search" at bounding box center [782, 74] width 54 height 18
click at [789, 128] on div at bounding box center [789, 126] width 7 height 7
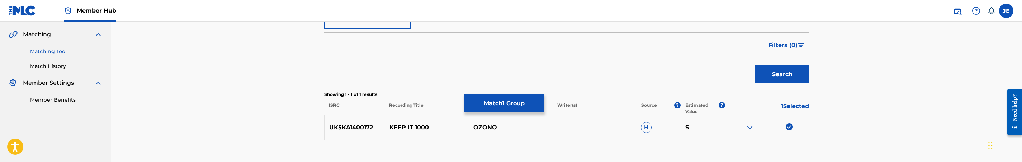
click at [790, 126] on img at bounding box center [789, 126] width 7 height 7
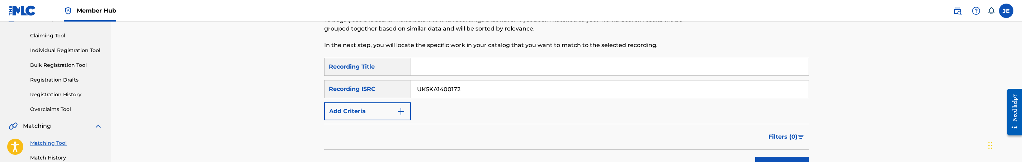
scroll to position [0, 0]
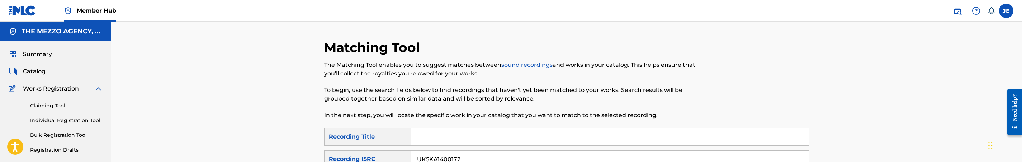
click at [40, 71] on span "Catalog" at bounding box center [34, 71] width 23 height 9
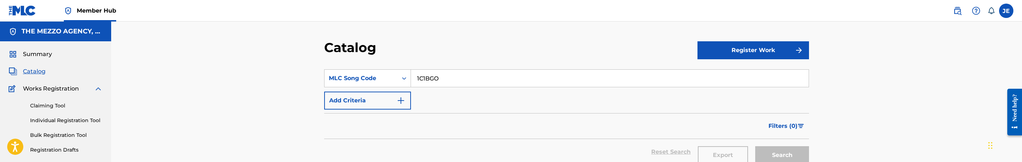
click at [438, 80] on input "1C1BGO" at bounding box center [610, 78] width 398 height 17
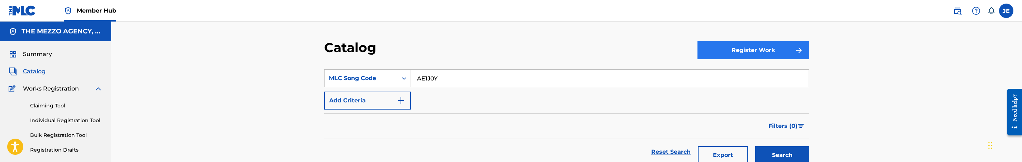
type input "AE1J0Y"
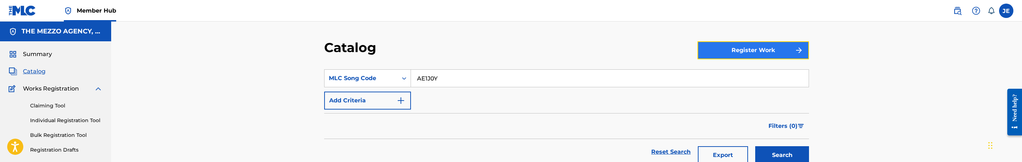
click at [783, 55] on button "Register Work" at bounding box center [754, 50] width 112 height 18
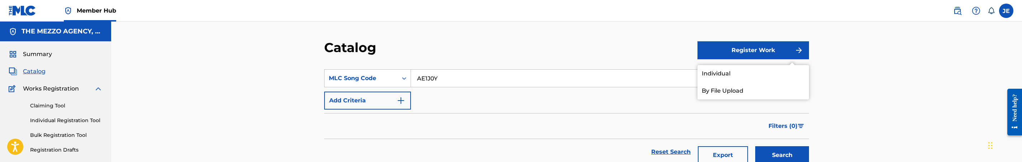
click at [601, 32] on div "Catalog Register Work Individual By File Upload SearchWithCriteria35f0b9f7-7d82…" at bounding box center [566, 149] width 911 height 255
click at [791, 151] on button "Search" at bounding box center [782, 155] width 54 height 18
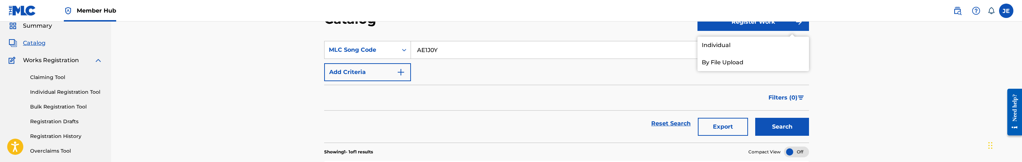
scroll to position [108, 0]
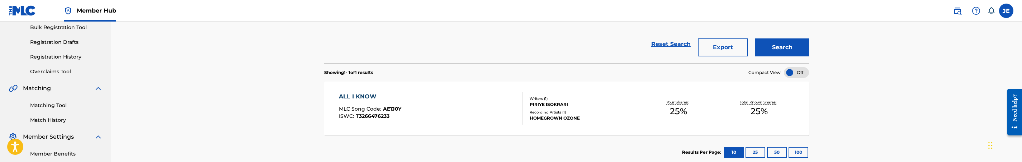
click at [438, 101] on div "ALL I KNOW MLC Song Code : AE1J0Y ISWC : T3266476233" at bounding box center [431, 108] width 184 height 32
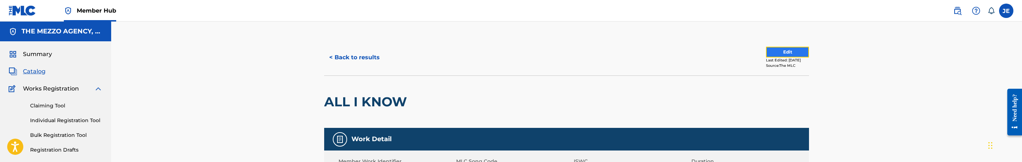
click at [788, 55] on button "Edit" at bounding box center [787, 52] width 43 height 11
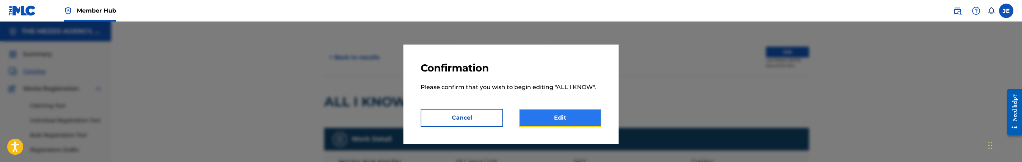
click at [575, 120] on link "Edit" at bounding box center [560, 118] width 82 height 18
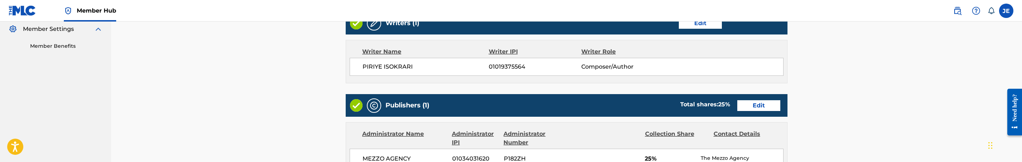
scroll to position [161, 0]
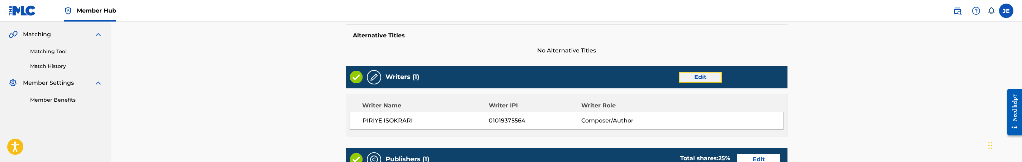
click at [698, 74] on link "Edit" at bounding box center [700, 77] width 43 height 11
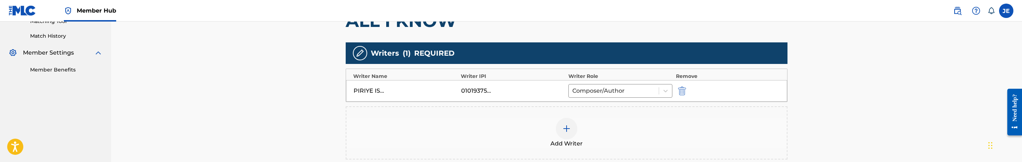
scroll to position [215, 0]
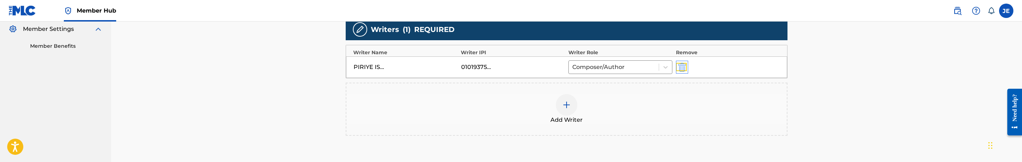
click at [685, 67] on img "submit" at bounding box center [682, 67] width 8 height 9
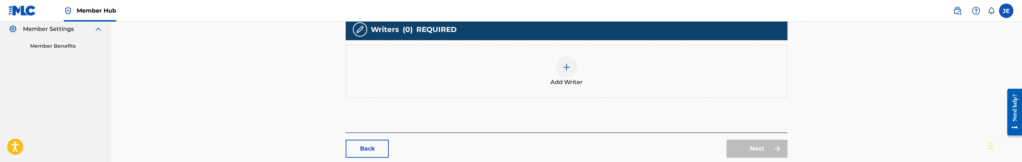
click at [565, 65] on img at bounding box center [566, 67] width 9 height 9
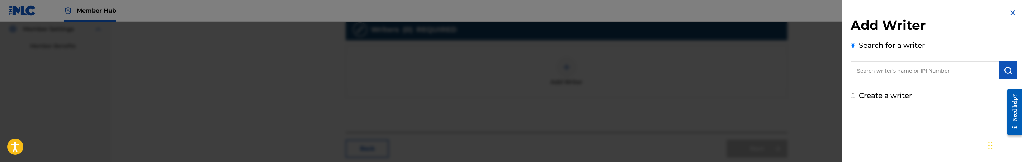
click at [904, 93] on label "Create a writer" at bounding box center [885, 95] width 53 height 9
radio input "true"
click at [855, 93] on input "Create a writer" at bounding box center [853, 95] width 5 height 5
radio input "false"
radio input "true"
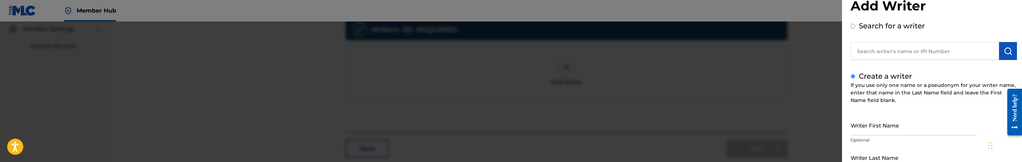
scroll to position [54, 0]
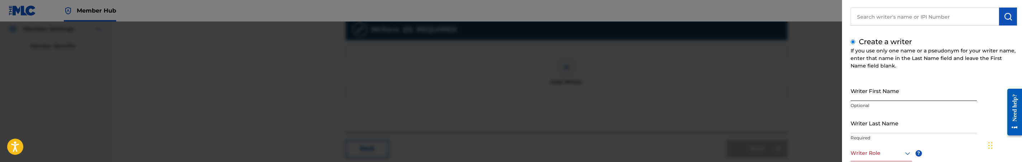
click at [899, 94] on input "Writer First Name" at bounding box center [914, 90] width 126 height 20
click at [879, 90] on input "PIRIYE ISOKRARI" at bounding box center [914, 90] width 126 height 20
type input "PIRIYE"
click at [883, 128] on input "Writer Last Name" at bounding box center [914, 123] width 126 height 20
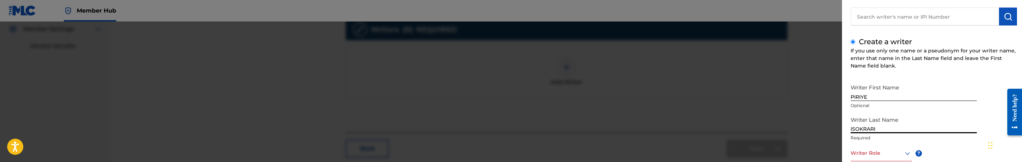
type input "ISOKRARI"
click at [883, 157] on div at bounding box center [881, 152] width 61 height 9
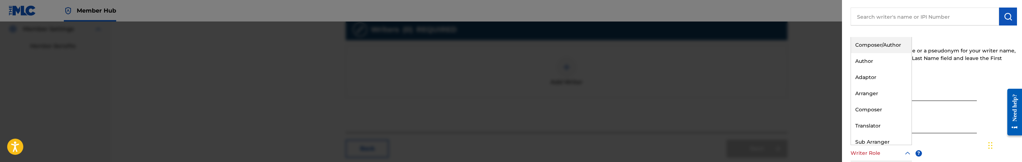
click at [888, 50] on div "Composer/Author" at bounding box center [881, 45] width 61 height 16
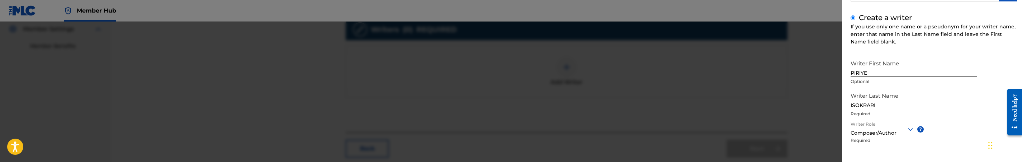
scroll to position [108, 0]
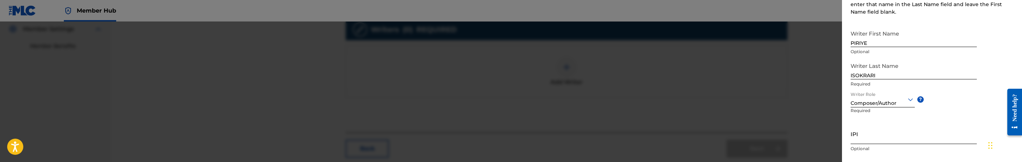
click at [892, 134] on input "IPI" at bounding box center [914, 133] width 126 height 20
click at [851, 138] on input "1239578221" at bounding box center [914, 133] width 126 height 20
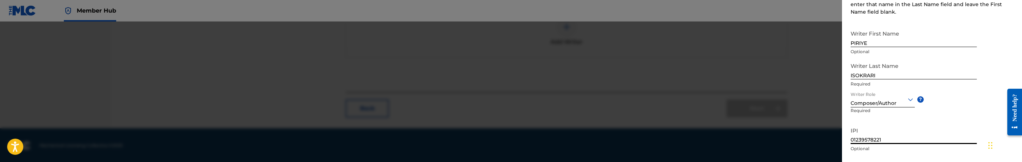
scroll to position [150, 0]
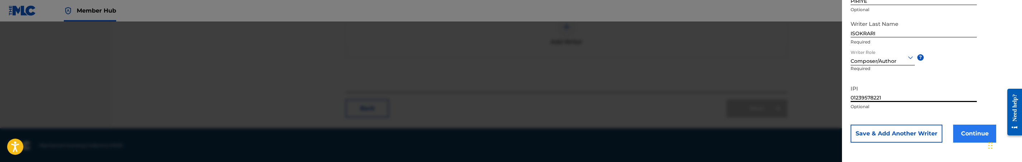
type input "01239578221"
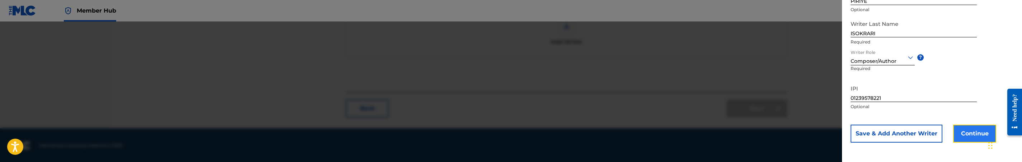
click at [965, 126] on button "Continue" at bounding box center [974, 133] width 43 height 18
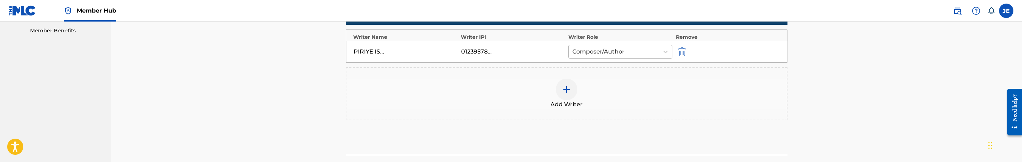
scroll to position [202, 0]
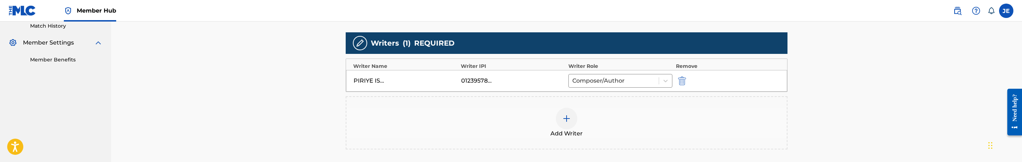
click at [566, 114] on img at bounding box center [566, 118] width 9 height 9
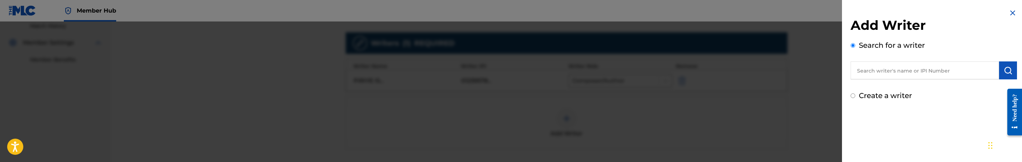
click at [909, 66] on input "text" at bounding box center [925, 70] width 148 height 18
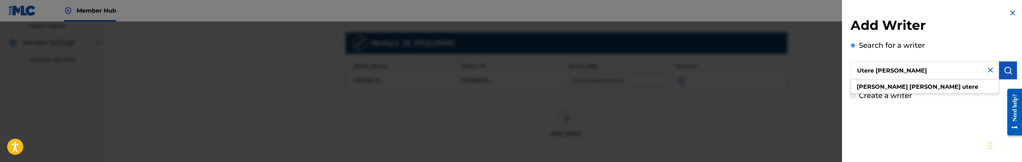
click at [881, 70] on input "Utere [PERSON_NAME]" at bounding box center [925, 70] width 148 height 18
click at [894, 69] on input "Utere [PERSON_NAME]" at bounding box center [925, 70] width 148 height 18
type input "[PERSON_NAME]"
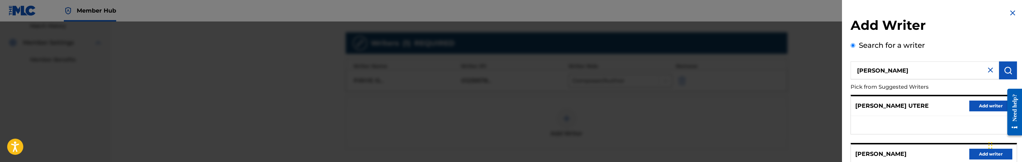
click at [942, 26] on h2 "Add Writer" at bounding box center [934, 26] width 166 height 18
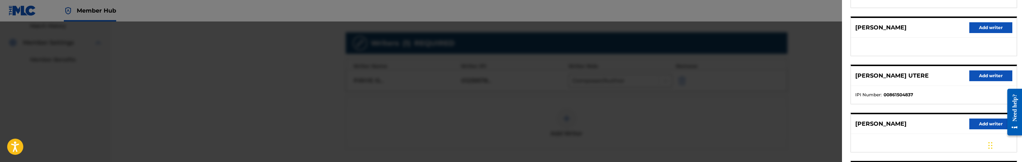
scroll to position [161, 0]
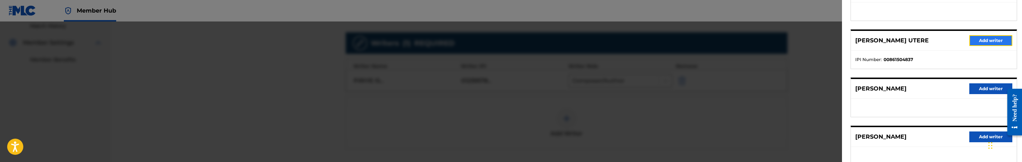
click at [988, 39] on button "Add writer" at bounding box center [990, 40] width 43 height 11
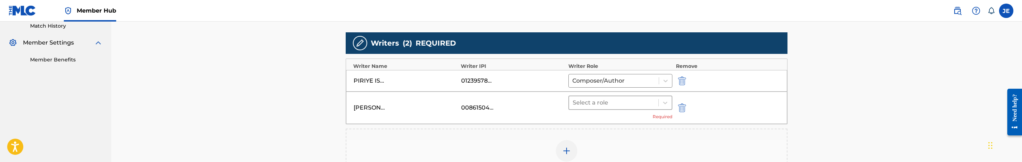
click at [656, 105] on div "Select a role" at bounding box center [613, 102] width 89 height 13
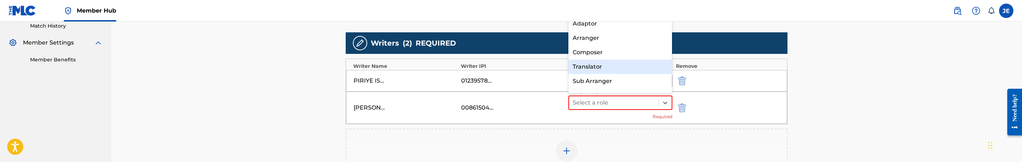
scroll to position [0, 0]
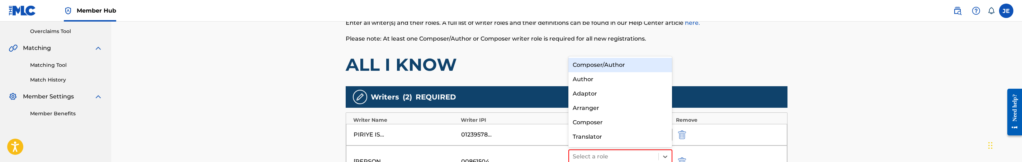
click at [619, 65] on div "Composer/Author" at bounding box center [620, 65] width 104 height 14
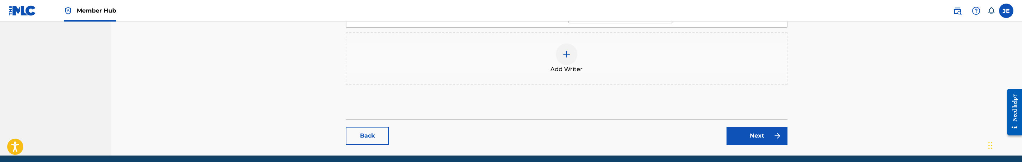
scroll to position [309, 0]
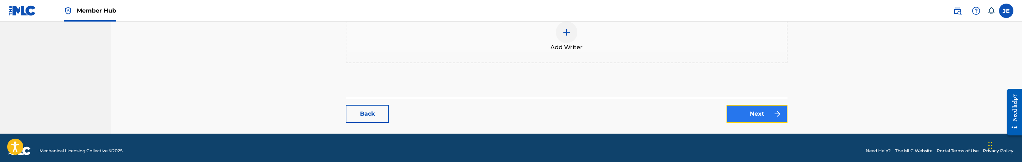
click at [745, 113] on link "Next" at bounding box center [757, 114] width 61 height 18
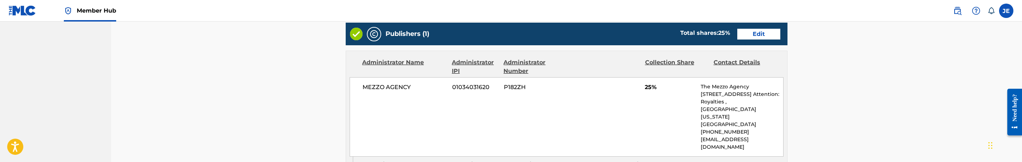
scroll to position [269, 0]
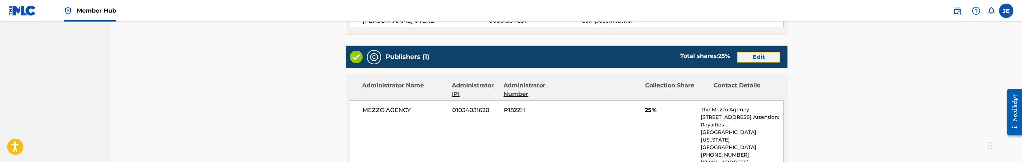
click at [747, 61] on link "Edit" at bounding box center [758, 57] width 43 height 11
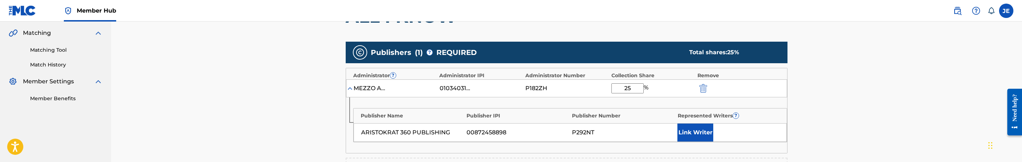
scroll to position [161, 0]
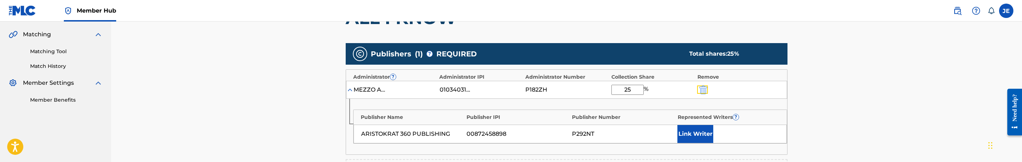
click at [707, 92] on button "submit" at bounding box center [702, 89] width 11 height 8
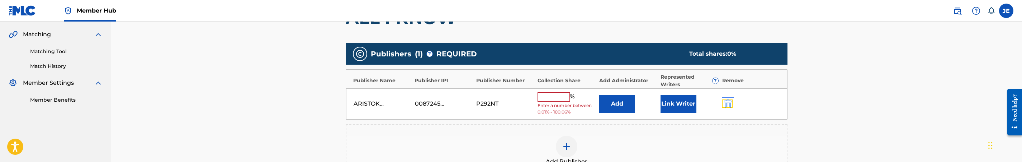
click at [726, 108] on img "submit" at bounding box center [728, 103] width 8 height 9
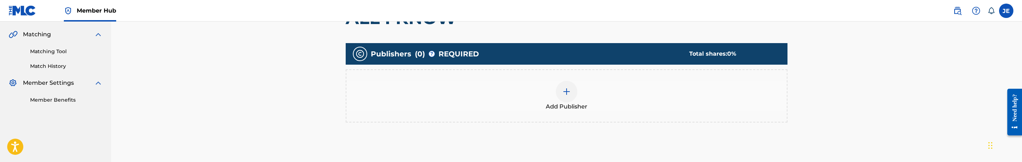
click at [565, 93] on img at bounding box center [566, 91] width 9 height 9
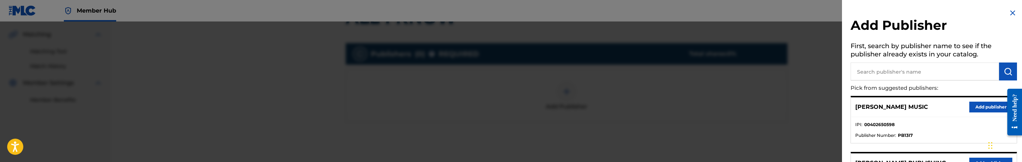
click at [891, 77] on input "text" at bounding box center [925, 71] width 148 height 18
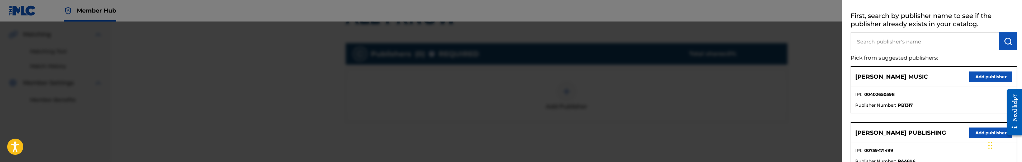
scroll to position [54, 0]
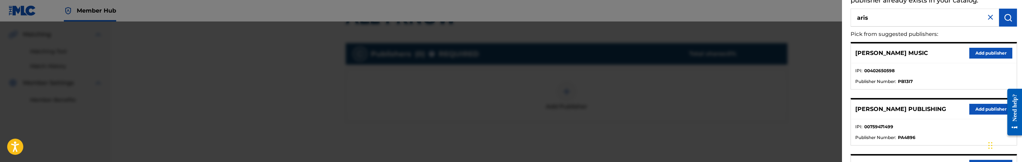
type input "aris"
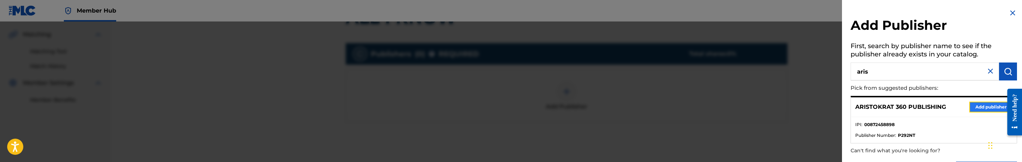
click at [993, 107] on button "Add publisher" at bounding box center [990, 106] width 43 height 11
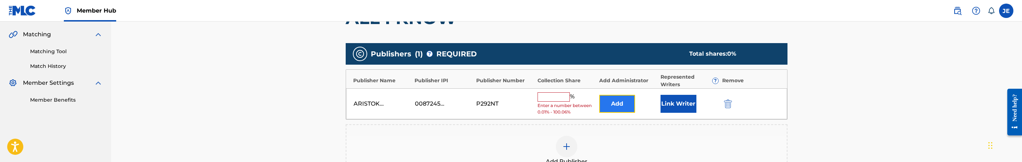
click at [631, 111] on button "Add" at bounding box center [617, 104] width 36 height 18
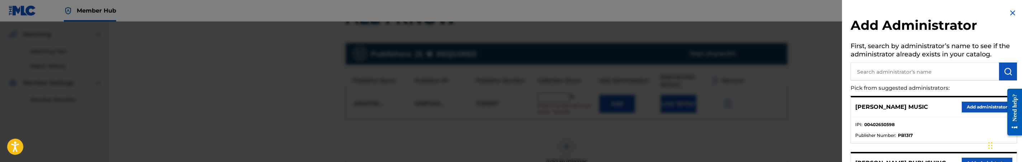
click at [928, 76] on input "text" at bounding box center [925, 71] width 148 height 18
type input "mezzo"
click at [970, 103] on button "Add administrator" at bounding box center [987, 106] width 51 height 11
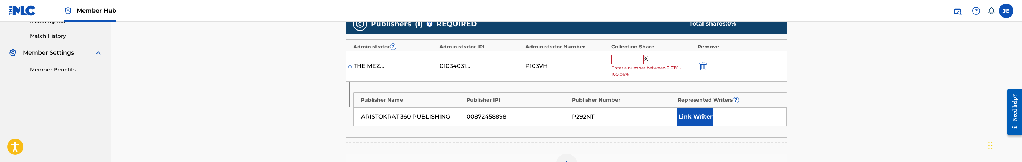
scroll to position [215, 0]
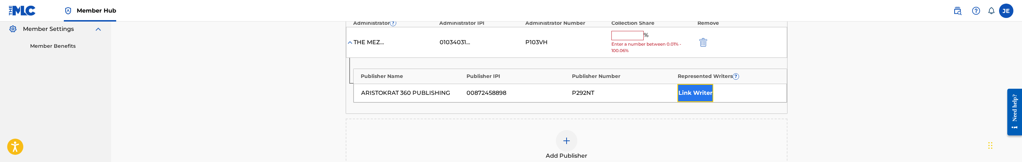
click at [694, 95] on button "Link Writer" at bounding box center [695, 93] width 36 height 18
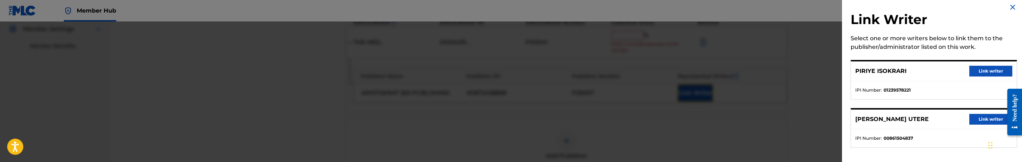
scroll to position [9, 0]
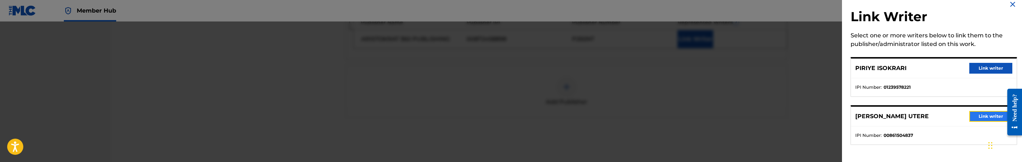
click at [982, 113] on button "Link writer" at bounding box center [990, 116] width 43 height 11
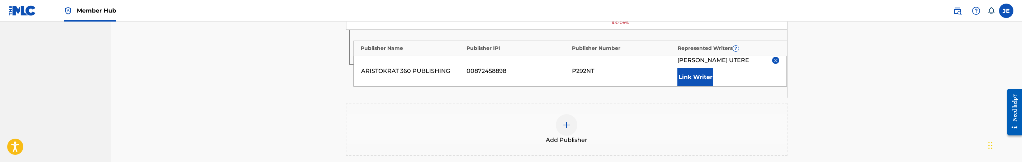
scroll to position [215, 0]
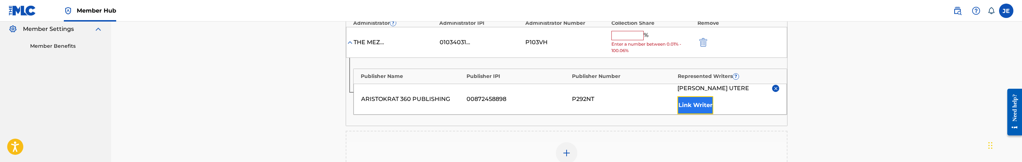
click at [698, 101] on button "Link Writer" at bounding box center [695, 105] width 36 height 18
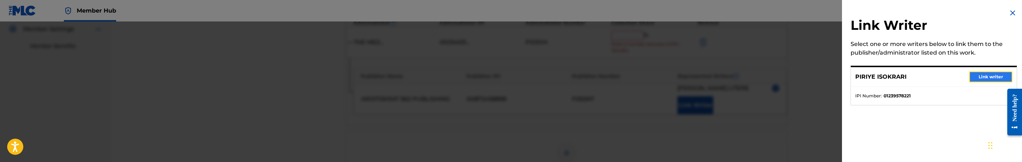
click at [981, 75] on button "Link writer" at bounding box center [990, 76] width 43 height 11
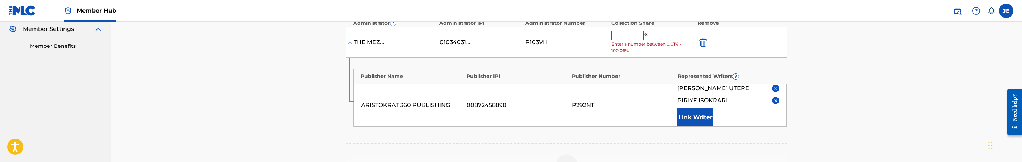
click at [776, 88] on img at bounding box center [775, 88] width 5 height 5
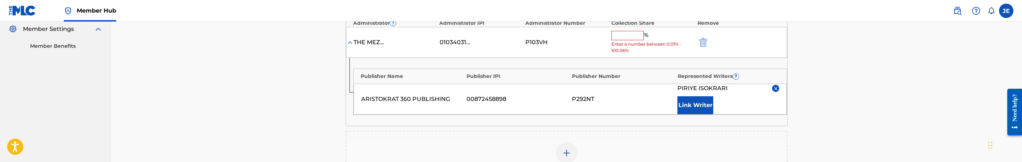
click at [620, 33] on input "text" at bounding box center [627, 35] width 32 height 9
click at [617, 38] on input "text" at bounding box center [627, 35] width 32 height 9
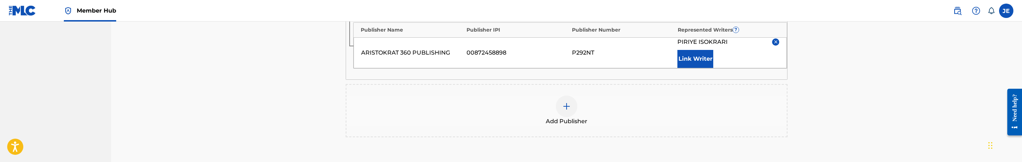
scroll to position [323, 0]
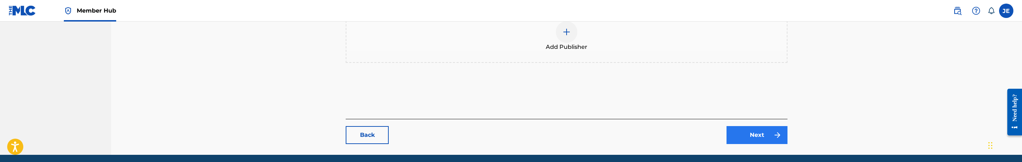
type input "25"
click at [753, 130] on link "Next" at bounding box center [757, 135] width 61 height 18
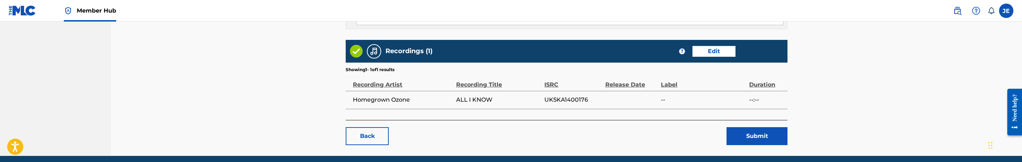
scroll to position [430, 0]
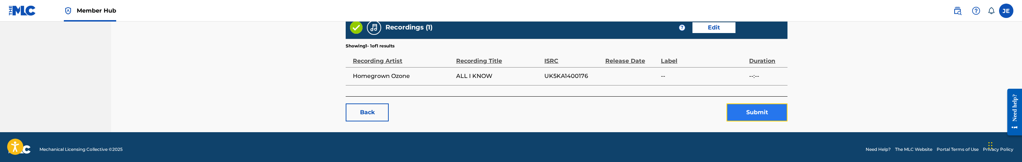
click at [762, 112] on button "Submit" at bounding box center [757, 112] width 61 height 18
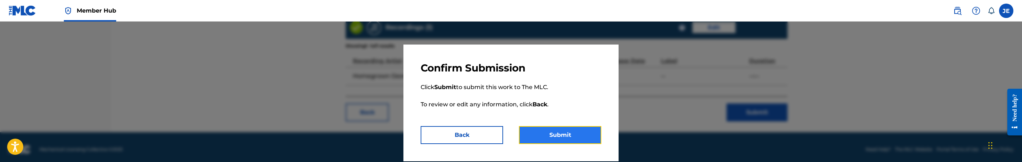
click at [566, 135] on button "Submit" at bounding box center [560, 135] width 82 height 18
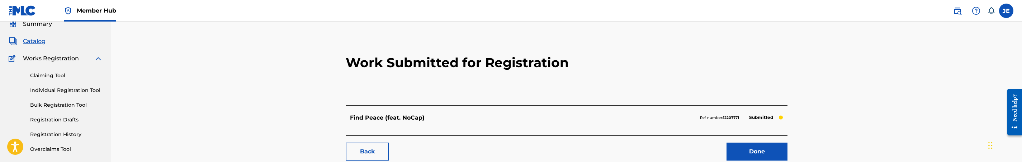
scroll to position [54, 0]
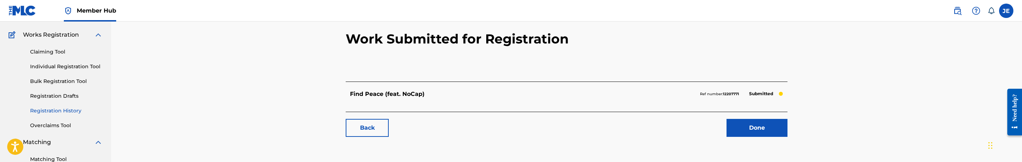
click at [65, 110] on link "Registration History" at bounding box center [66, 111] width 72 height 8
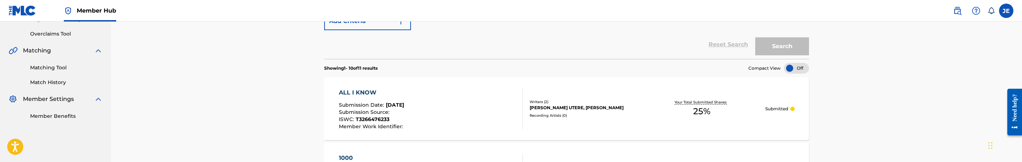
scroll to position [161, 0]
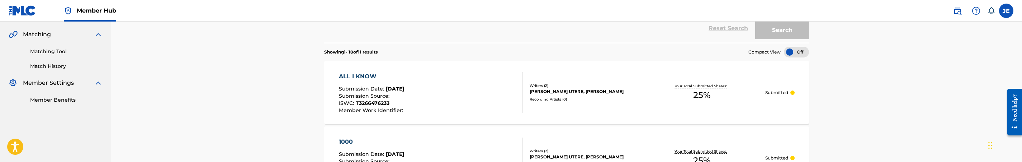
drag, startPoint x: 57, startPoint y: 50, endPoint x: 99, endPoint y: 54, distance: 42.5
click at [57, 50] on link "Matching Tool" at bounding box center [66, 52] width 72 height 8
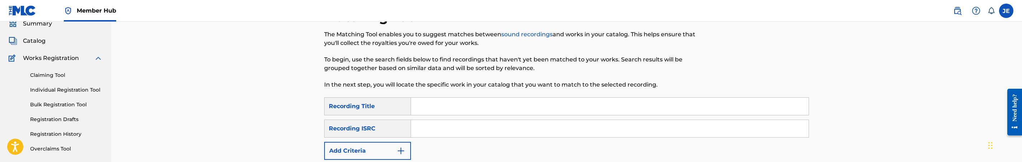
scroll to position [54, 0]
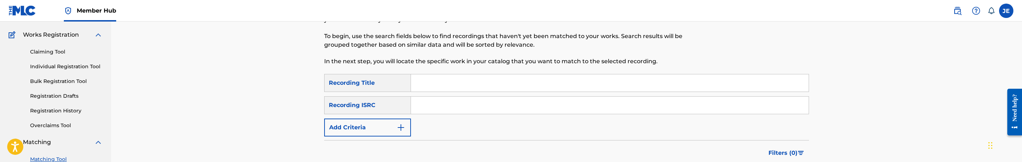
click at [430, 96] on input "Search Form" at bounding box center [610, 104] width 398 height 17
type input "UK5KA1400176"
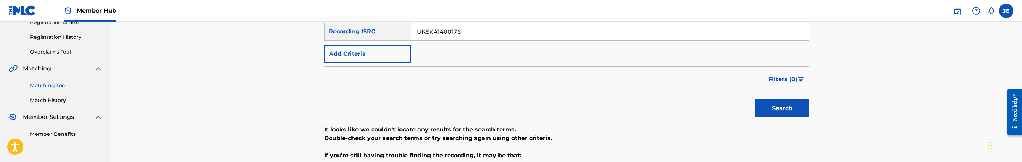
scroll to position [99, 0]
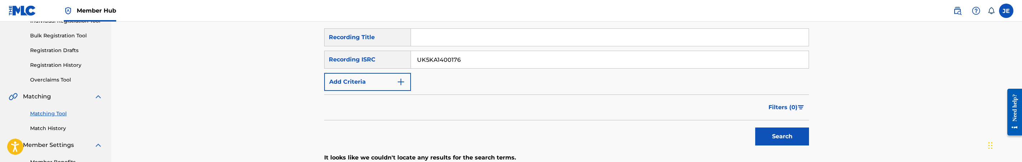
click at [490, 60] on input "UK5KA1400176" at bounding box center [610, 59] width 398 height 17
click at [794, 140] on button "Search" at bounding box center [782, 136] width 54 height 18
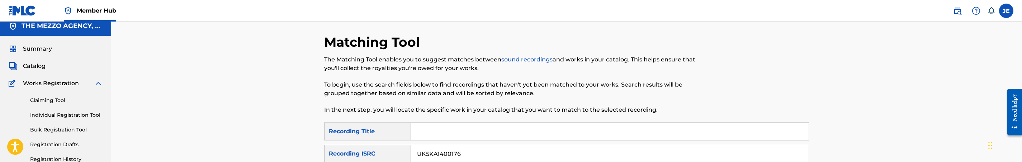
scroll to position [0, 0]
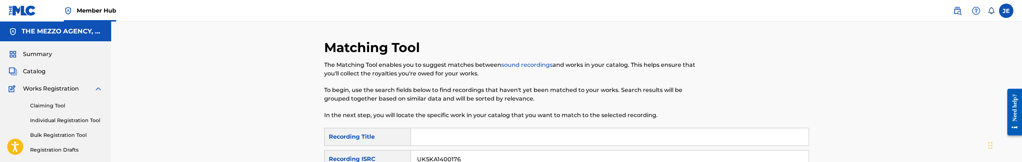
click at [46, 71] on div "Catalog" at bounding box center [56, 71] width 94 height 9
click at [33, 70] on span "Catalog" at bounding box center [34, 71] width 23 height 9
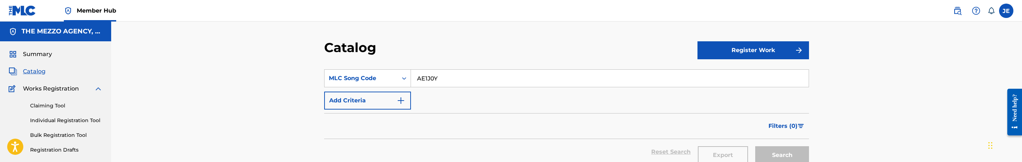
click at [441, 73] on input "AE1J0Y" at bounding box center [610, 78] width 398 height 17
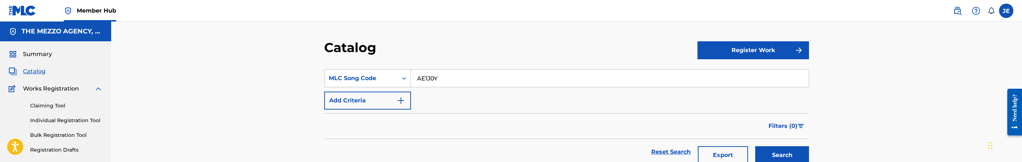
click at [441, 73] on input "AE1J0Y" at bounding box center [610, 78] width 398 height 17
type input "AVDIHP"
click at [755, 146] on button "Search" at bounding box center [782, 155] width 54 height 18
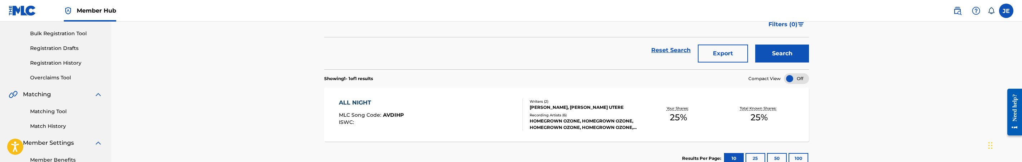
scroll to position [108, 0]
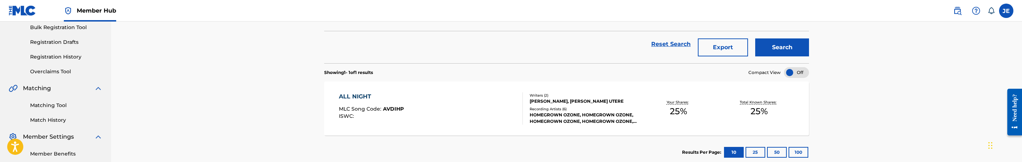
click at [440, 110] on div "ALL NIGHT MLC Song Code : AVDIHP ISWC :" at bounding box center [431, 108] width 184 height 32
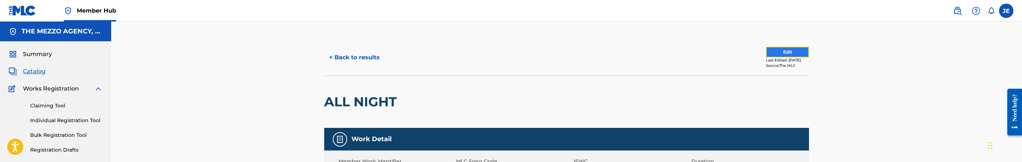
click at [786, 54] on button "Edit" at bounding box center [787, 52] width 43 height 11
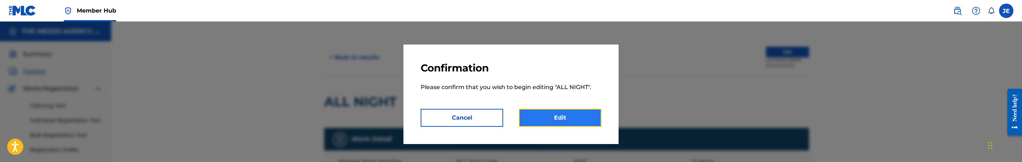
click at [553, 114] on link "Edit" at bounding box center [560, 118] width 82 height 18
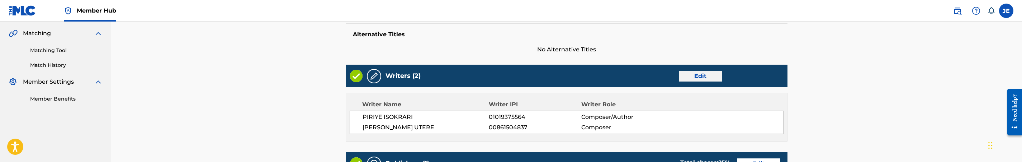
scroll to position [161, 0]
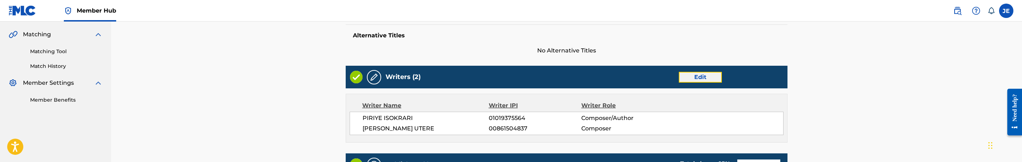
click at [709, 74] on link "Edit" at bounding box center [700, 77] width 43 height 11
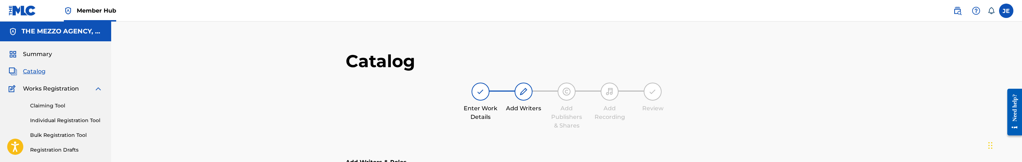
scroll to position [215, 0]
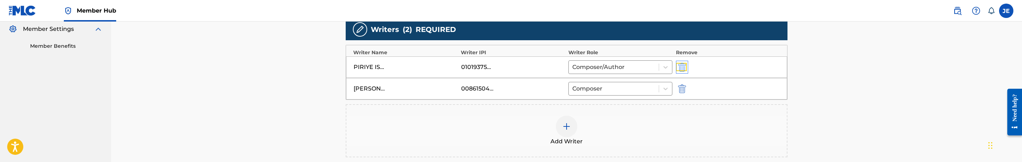
click at [684, 67] on img "submit" at bounding box center [682, 67] width 8 height 9
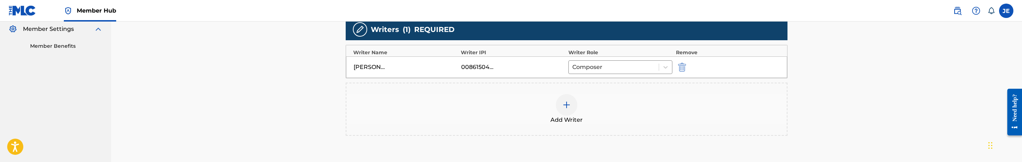
click at [561, 105] on div at bounding box center [567, 105] width 22 height 22
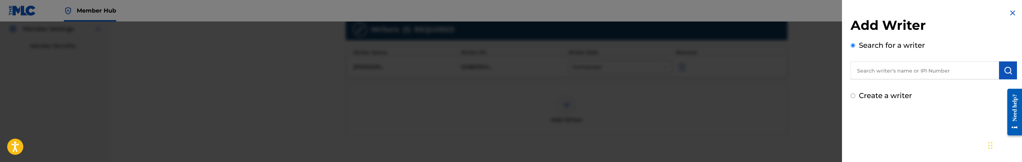
click at [899, 97] on label "Create a writer" at bounding box center [885, 95] width 53 height 9
radio input "true"
click at [855, 97] on input "Create a writer" at bounding box center [853, 95] width 5 height 5
radio input "false"
radio input "true"
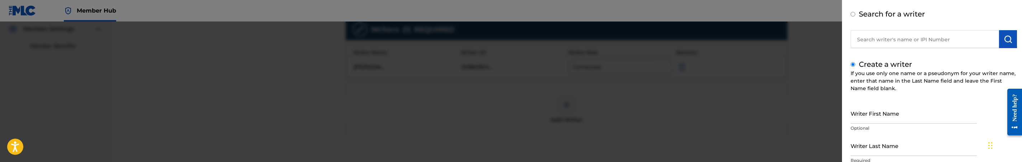
scroll to position [108, 0]
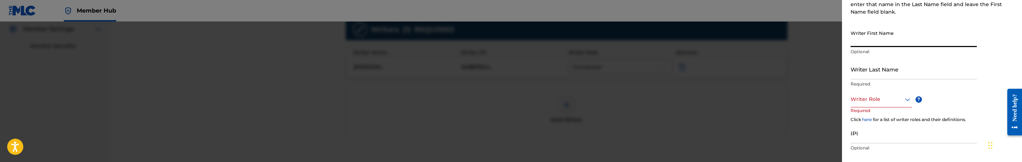
click at [906, 40] on input "Writer First Name" at bounding box center [914, 37] width 126 height 20
click at [892, 43] on input "PIRIYE ISOKRARI" at bounding box center [914, 37] width 126 height 20
type input "PIRIYE"
click at [890, 77] on input "Writer Last Name" at bounding box center [914, 69] width 126 height 20
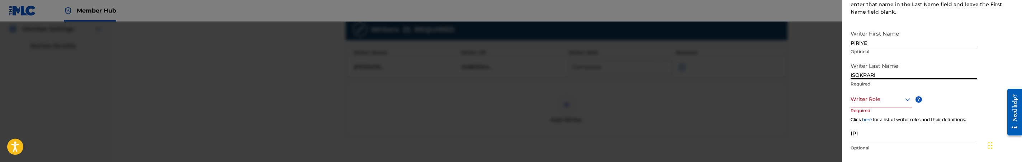
type input "ISOKRARI"
click at [876, 100] on div at bounding box center [881, 99] width 61 height 9
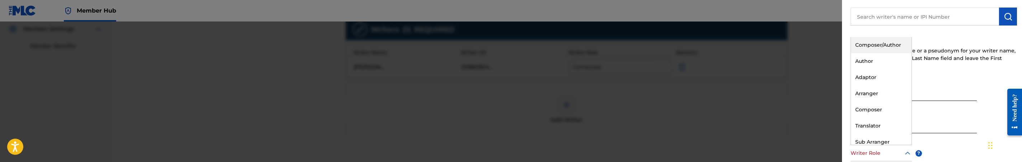
click at [877, 42] on div "Composer/Author" at bounding box center [881, 45] width 61 height 16
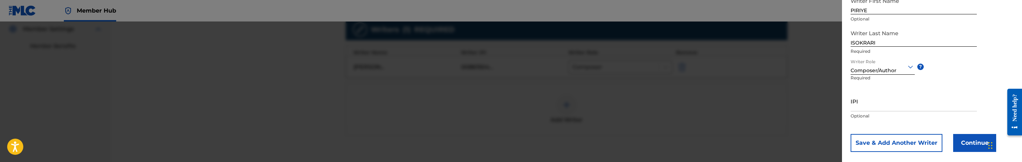
scroll to position [150, 0]
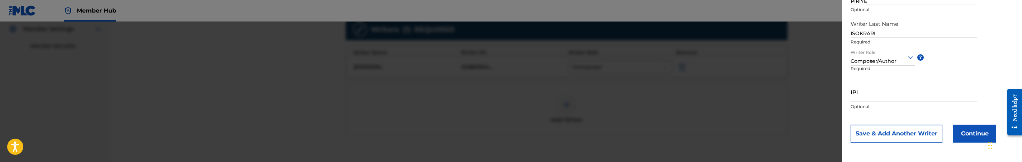
click at [876, 97] on input "IPI" at bounding box center [914, 91] width 126 height 20
click at [921, 102] on div "IPI Optional" at bounding box center [914, 97] width 126 height 32
click at [917, 98] on input "IPI" at bounding box center [914, 91] width 126 height 20
click at [852, 96] on input "1239578221" at bounding box center [914, 91] width 126 height 20
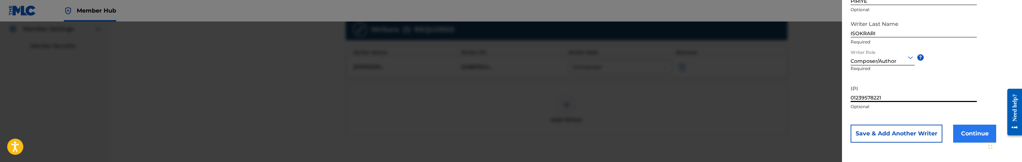
type input "01239578221"
click at [975, 133] on button "Continue" at bounding box center [974, 133] width 43 height 18
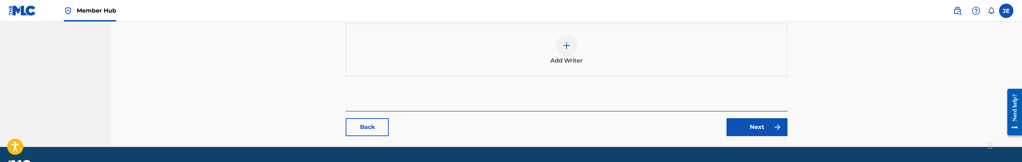
scroll to position [316, 0]
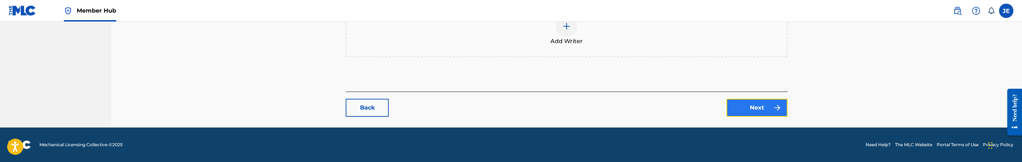
click at [743, 105] on link "Next" at bounding box center [757, 108] width 61 height 18
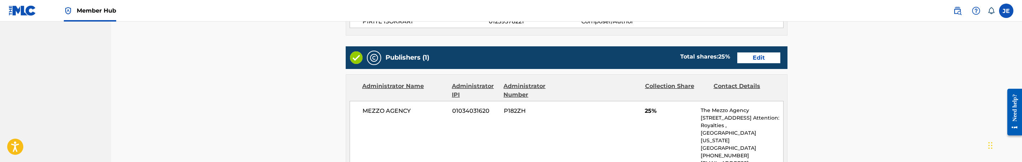
scroll to position [269, 0]
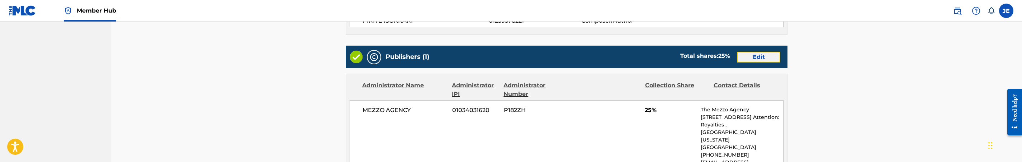
click at [759, 57] on link "Edit" at bounding box center [758, 57] width 43 height 11
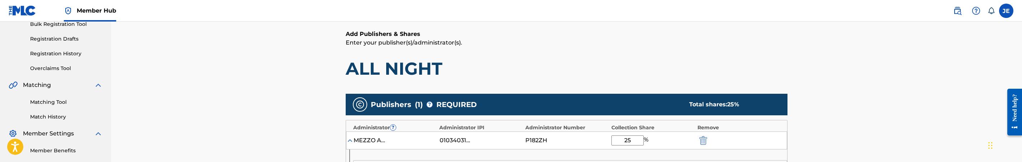
scroll to position [161, 0]
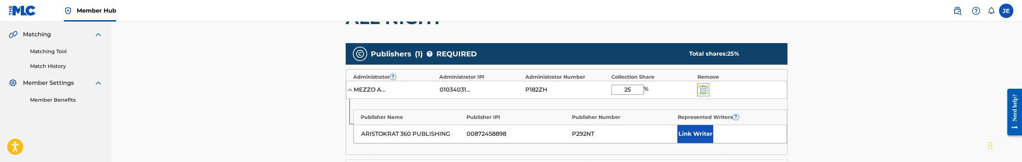
click at [704, 85] on img "submit" at bounding box center [703, 89] width 8 height 9
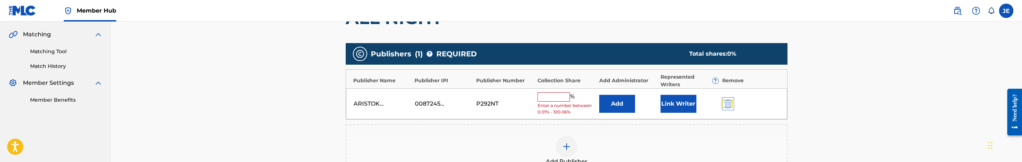
click at [724, 101] on img "submit" at bounding box center [728, 103] width 8 height 9
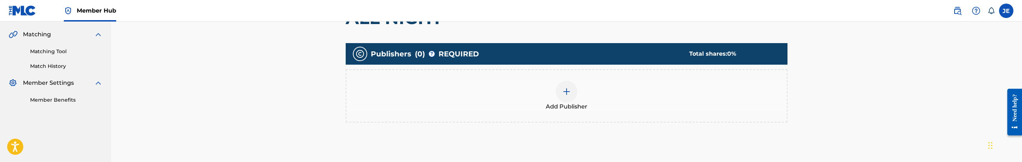
click at [567, 88] on img at bounding box center [566, 91] width 9 height 9
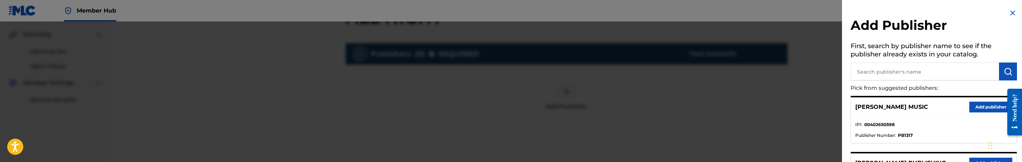
click at [921, 74] on input "text" at bounding box center [925, 71] width 148 height 18
type input "aris"
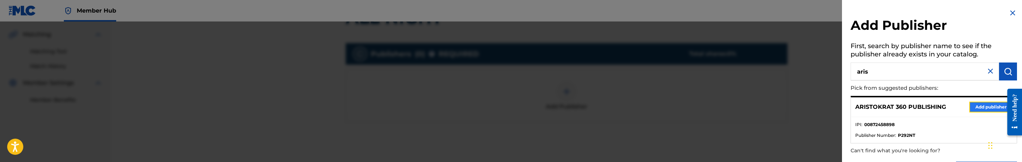
click at [987, 108] on button "Add publisher" at bounding box center [990, 106] width 43 height 11
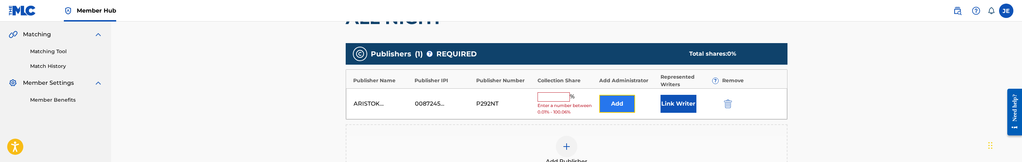
click at [614, 102] on button "Add" at bounding box center [617, 104] width 36 height 18
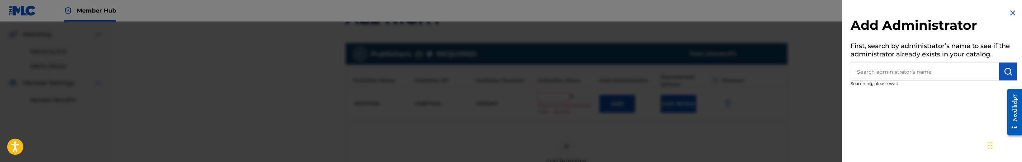
click at [912, 76] on input "text" at bounding box center [925, 71] width 148 height 18
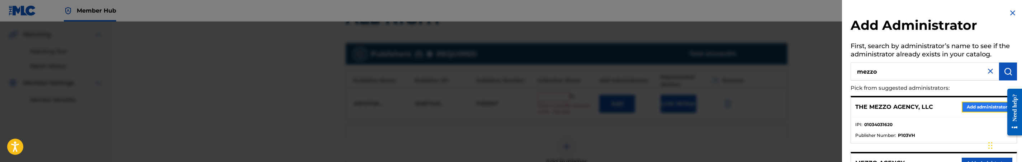
click at [979, 105] on button "Add administrator" at bounding box center [987, 106] width 51 height 11
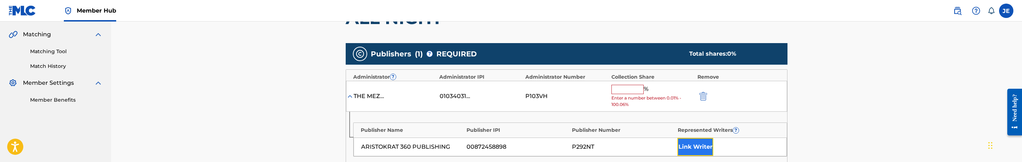
click at [691, 142] on button "Link Writer" at bounding box center [695, 147] width 36 height 18
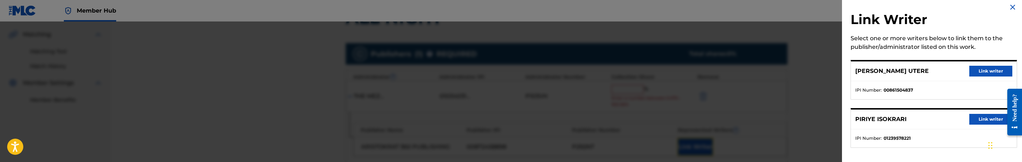
scroll to position [9, 0]
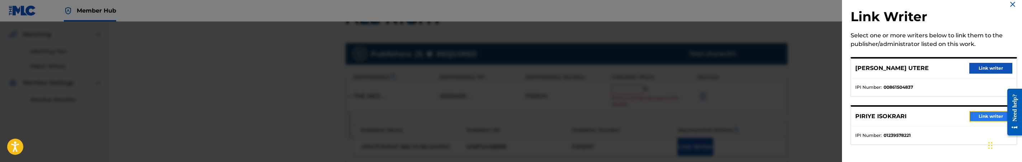
click at [979, 112] on button "Link writer" at bounding box center [990, 116] width 43 height 11
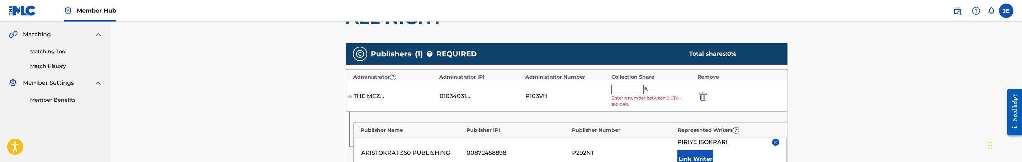
click at [622, 90] on input "text" at bounding box center [627, 89] width 32 height 9
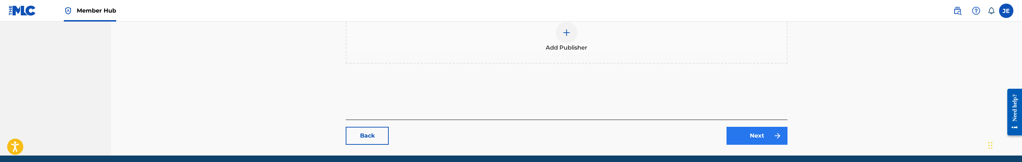
scroll to position [323, 0]
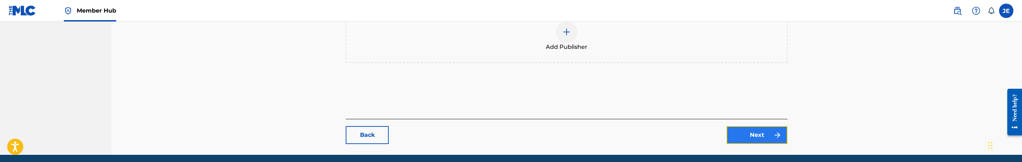
click at [762, 136] on link "Next" at bounding box center [757, 135] width 61 height 18
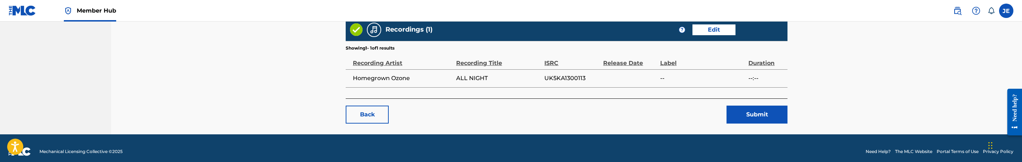
scroll to position [430, 0]
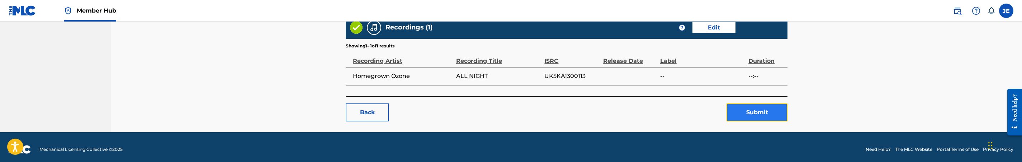
click at [761, 117] on button "Submit" at bounding box center [757, 112] width 61 height 18
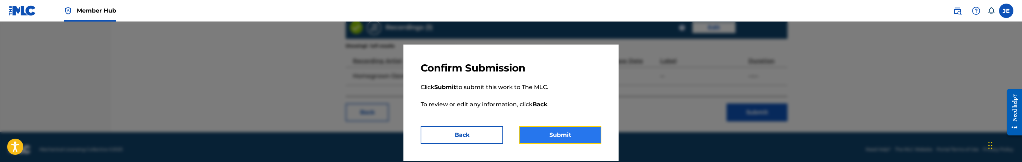
click at [567, 133] on button "Submit" at bounding box center [560, 135] width 82 height 18
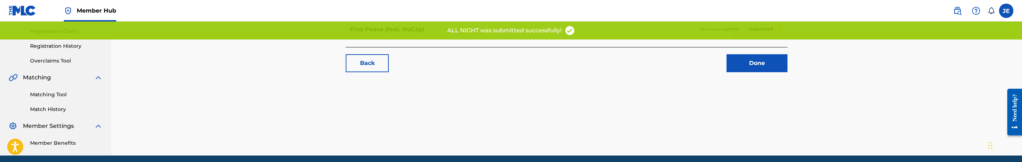
scroll to position [146, 0]
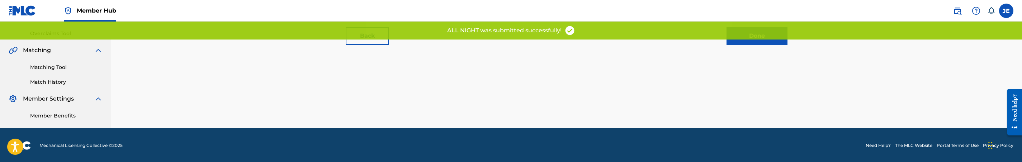
drag, startPoint x: 62, startPoint y: 63, endPoint x: 174, endPoint y: 76, distance: 112.6
click at [62, 63] on link "Matching Tool" at bounding box center [66, 67] width 72 height 8
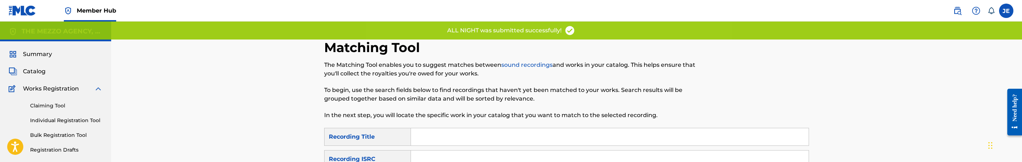
scroll to position [54, 0]
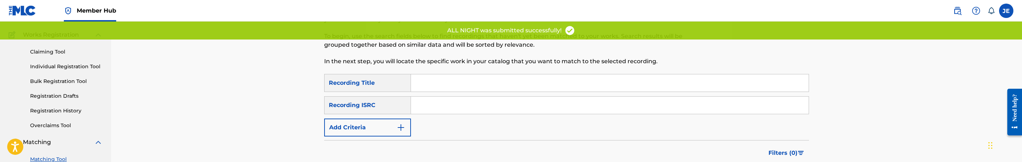
click at [520, 107] on input "Search Form" at bounding box center [610, 104] width 398 height 17
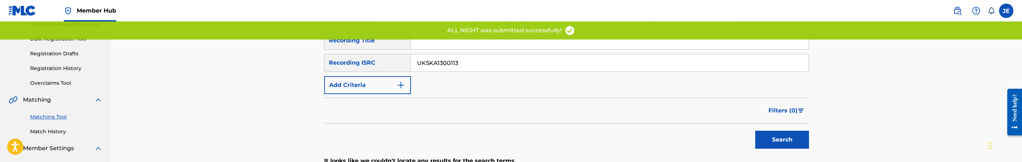
scroll to position [161, 0]
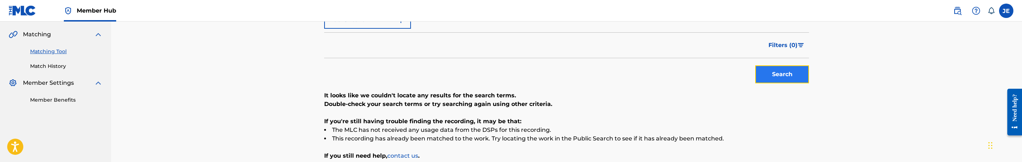
click at [773, 76] on button "Search" at bounding box center [782, 74] width 54 height 18
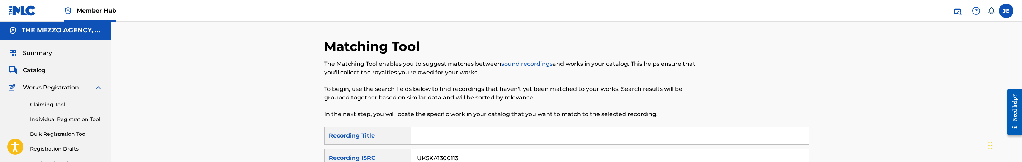
scroll to position [0, 0]
click at [43, 70] on span "Catalog" at bounding box center [34, 71] width 23 height 9
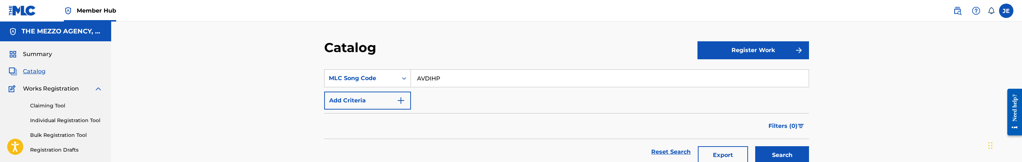
click at [463, 79] on input "AVDIHP" at bounding box center [610, 78] width 398 height 17
click at [755, 146] on button "Search" at bounding box center [782, 155] width 54 height 18
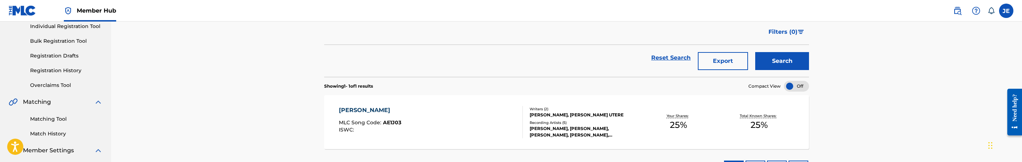
scroll to position [108, 0]
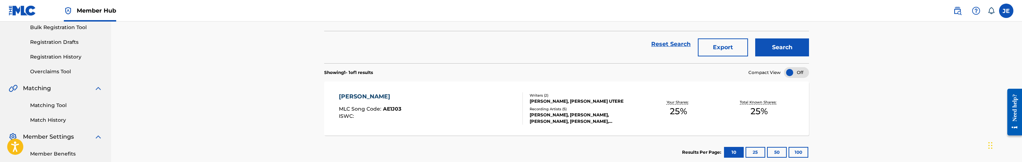
click at [434, 108] on div "[PERSON_NAME] MLC Song Code : AE1J03 ISWC :" at bounding box center [431, 108] width 184 height 32
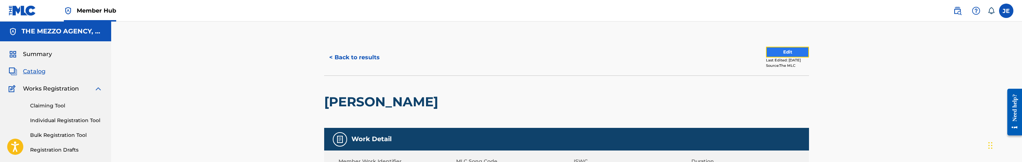
click at [766, 54] on button "Edit" at bounding box center [787, 52] width 43 height 11
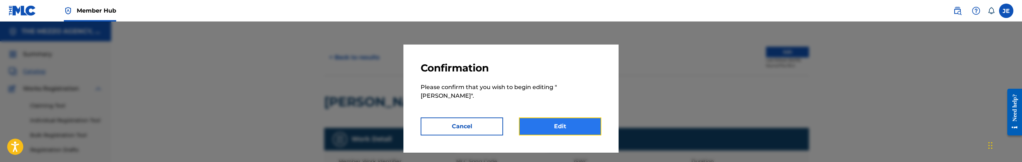
click at [551, 126] on link "Edit" at bounding box center [560, 126] width 82 height 18
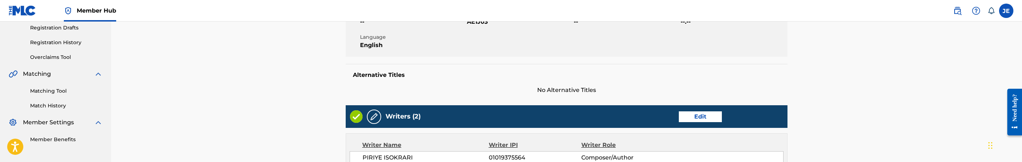
scroll to position [215, 0]
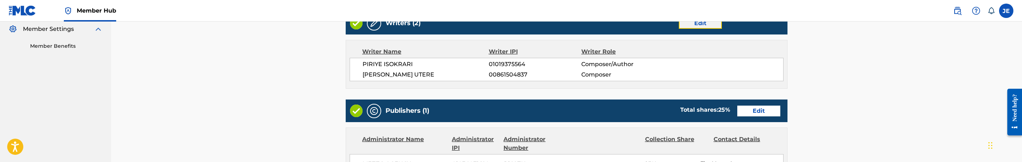
click at [709, 23] on link "Edit" at bounding box center [700, 23] width 43 height 11
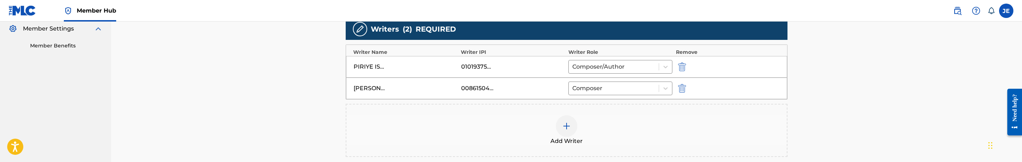
scroll to position [215, 0]
click at [681, 67] on img "submit" at bounding box center [682, 67] width 8 height 9
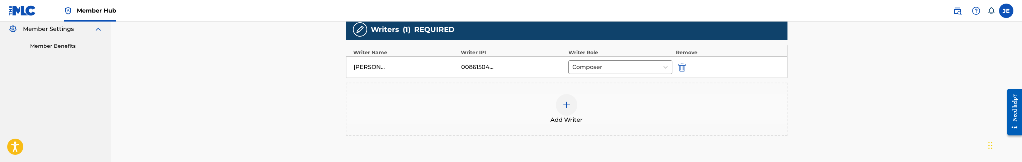
click at [559, 103] on div at bounding box center [567, 105] width 22 height 22
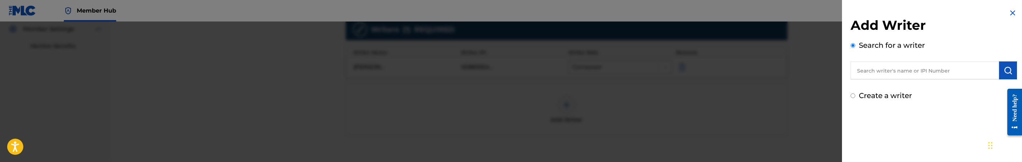
click at [908, 69] on input "text" at bounding box center [925, 70] width 148 height 18
click at [883, 70] on input "PIRIYE ISOKRARI" at bounding box center [925, 70] width 148 height 18
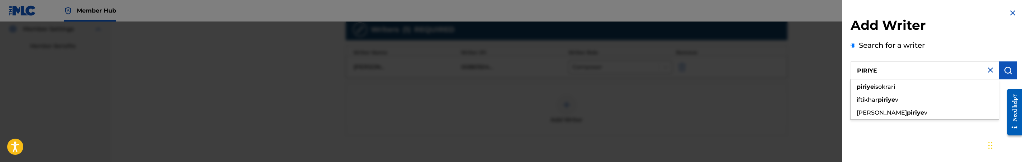
click at [931, 72] on input "PIRIYE" at bounding box center [925, 70] width 148 height 18
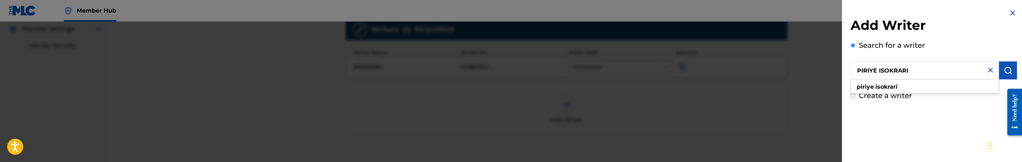
click at [898, 71] on input "PIRIYE ISOKRARI" at bounding box center [925, 70] width 148 height 18
click at [898, 97] on label "Create a writer" at bounding box center [885, 95] width 53 height 9
click at [855, 97] on input "Create a writer" at bounding box center [853, 95] width 5 height 5
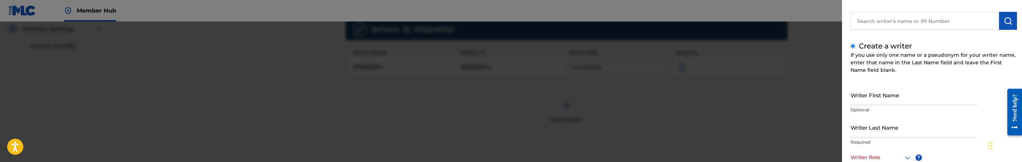
scroll to position [54, 0]
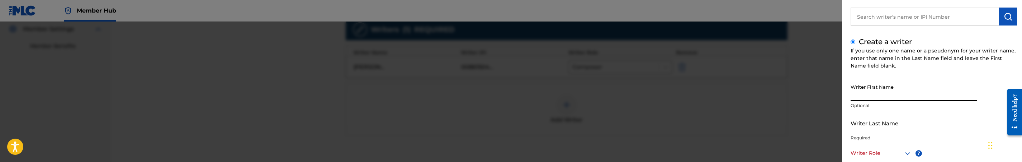
click at [914, 91] on input "Writer First Name" at bounding box center [914, 90] width 126 height 20
click at [887, 96] on input "PIRIYE ISOKRARI" at bounding box center [914, 90] width 126 height 20
click at [887, 128] on input "Writer Last Name" at bounding box center [914, 123] width 126 height 20
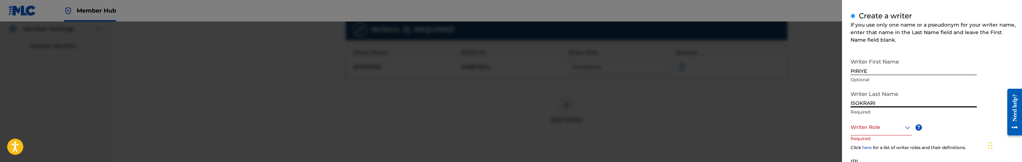
scroll to position [108, 0]
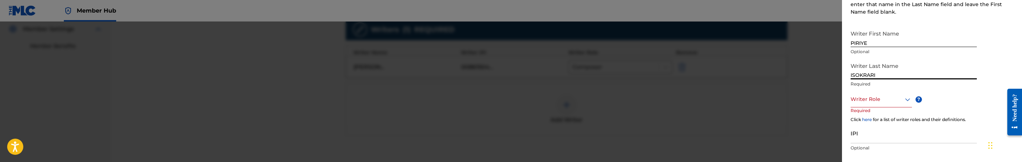
click at [909, 101] on icon at bounding box center [907, 99] width 9 height 9
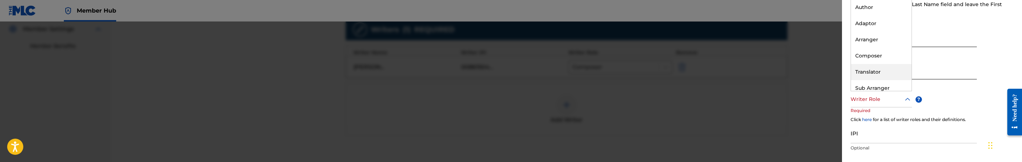
scroll to position [0, 0]
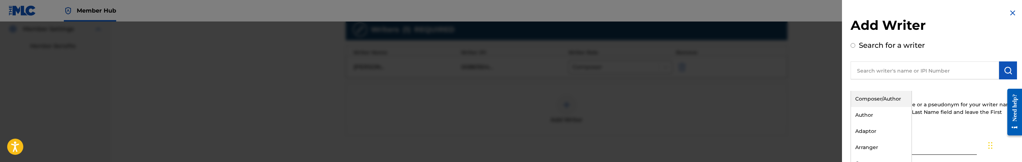
click at [879, 100] on div "Composer/Author" at bounding box center [881, 99] width 61 height 16
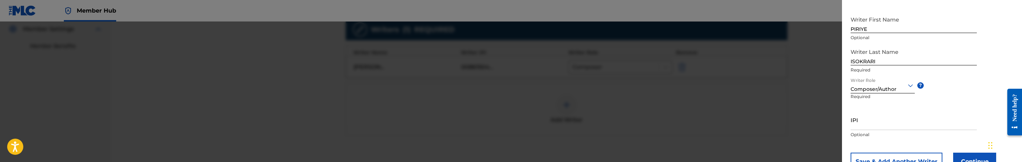
scroll to position [150, 0]
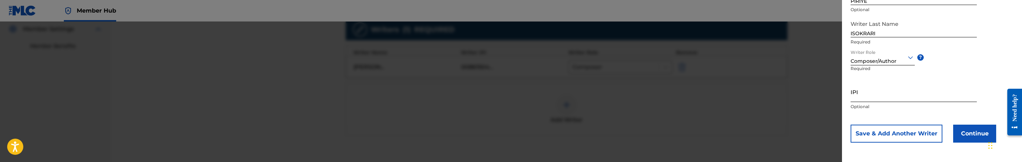
click at [882, 90] on input "IPI" at bounding box center [914, 91] width 126 height 20
click at [872, 88] on input "IPI" at bounding box center [914, 91] width 126 height 20
click at [853, 97] on input "1239578221" at bounding box center [914, 91] width 126 height 20
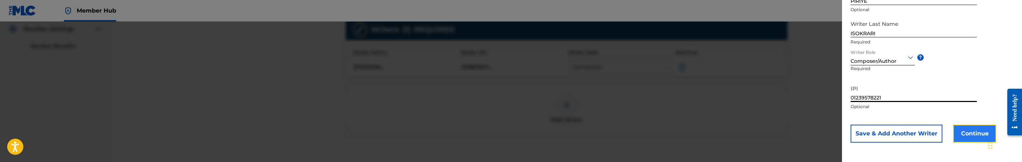
click at [972, 128] on button "Continue" at bounding box center [974, 133] width 43 height 18
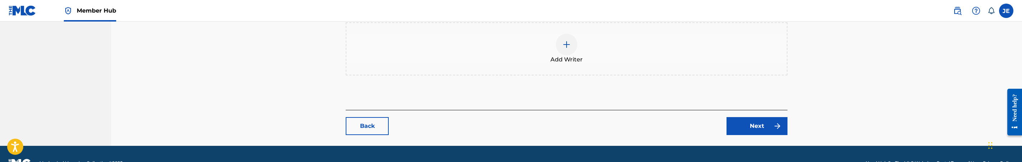
scroll to position [316, 0]
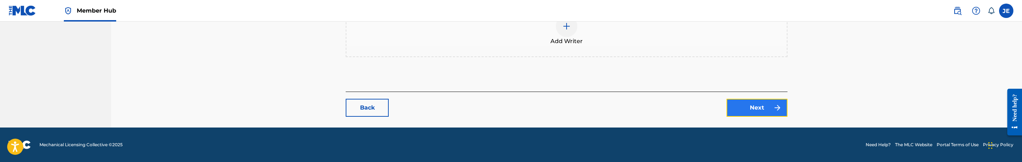
click at [733, 107] on link "Next" at bounding box center [757, 108] width 61 height 18
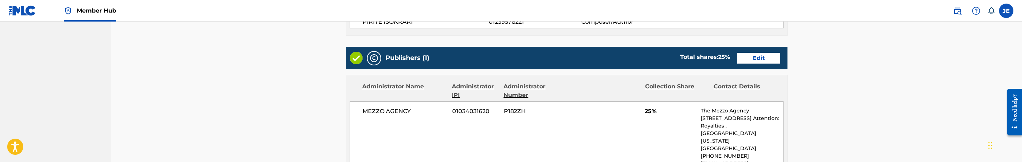
scroll to position [269, 0]
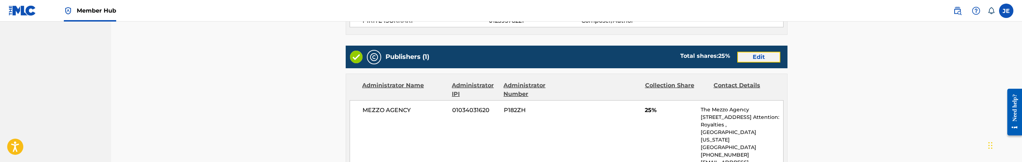
click at [759, 57] on link "Edit" at bounding box center [758, 57] width 43 height 11
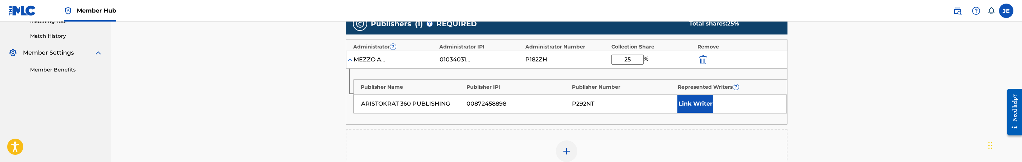
scroll to position [215, 0]
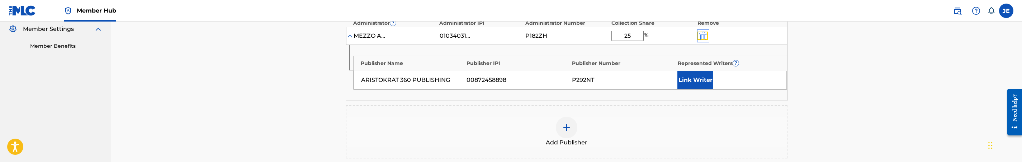
click at [701, 38] on img "submit" at bounding box center [703, 36] width 8 height 9
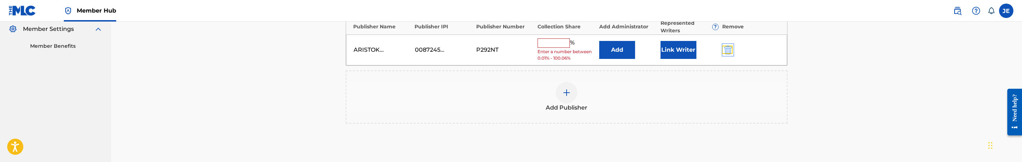
click at [730, 48] on img "submit" at bounding box center [728, 50] width 8 height 9
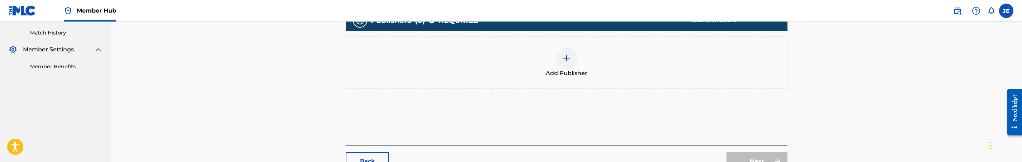
scroll to position [194, 0]
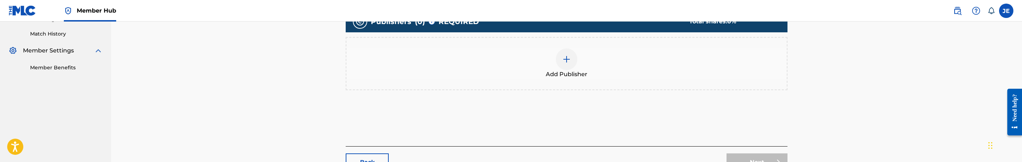
click at [572, 65] on div at bounding box center [567, 59] width 22 height 22
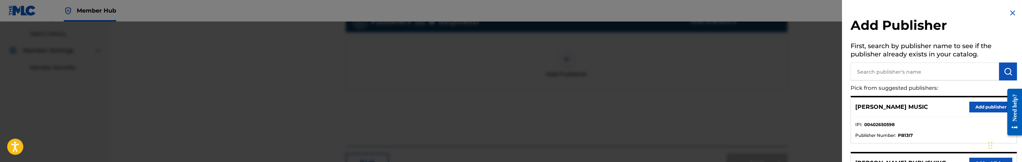
click at [926, 67] on input "text" at bounding box center [925, 71] width 148 height 18
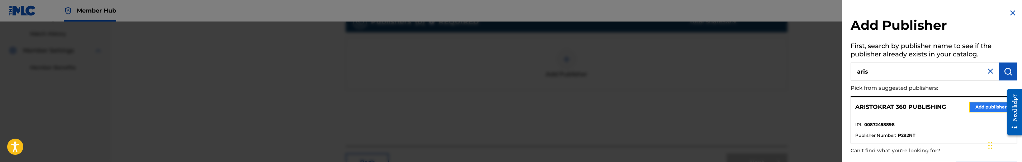
click at [975, 104] on button "Add publisher" at bounding box center [990, 106] width 43 height 11
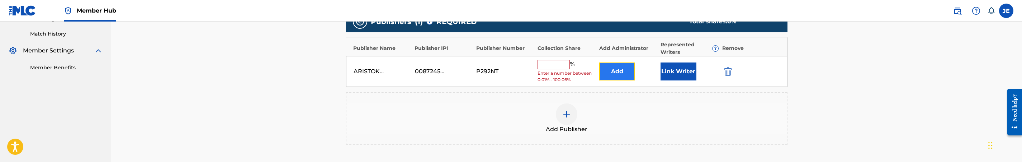
click at [612, 67] on button "Add" at bounding box center [617, 71] width 36 height 18
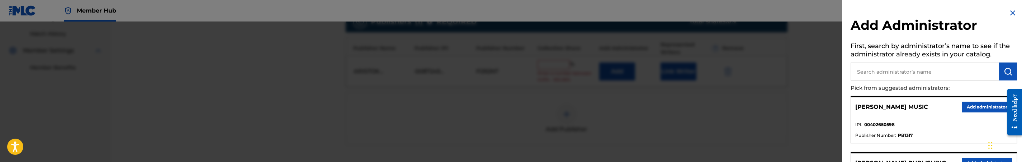
click at [880, 70] on input "text" at bounding box center [925, 71] width 148 height 18
click at [978, 104] on button "Add administrator" at bounding box center [987, 106] width 51 height 11
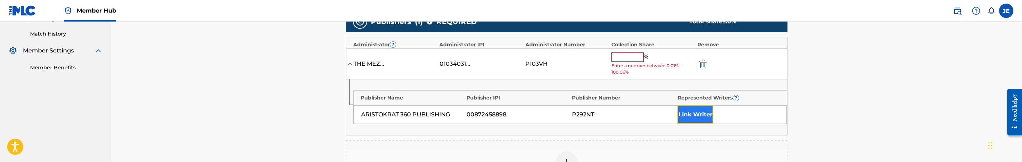
click at [699, 113] on button "Link Writer" at bounding box center [695, 114] width 36 height 18
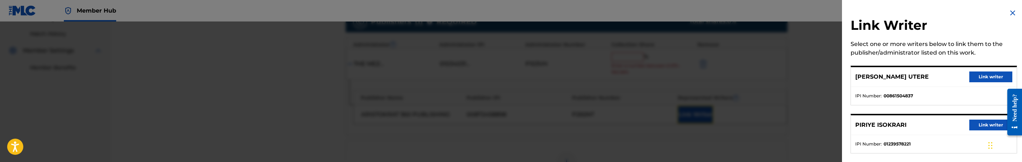
scroll to position [9, 0]
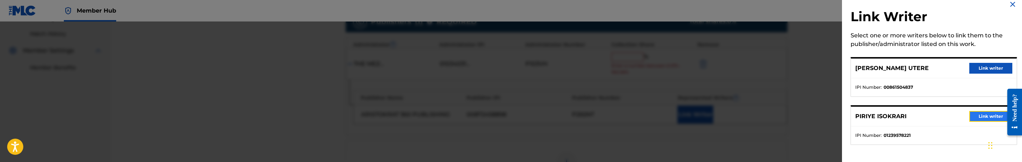
click at [986, 115] on button "Link writer" at bounding box center [990, 116] width 43 height 11
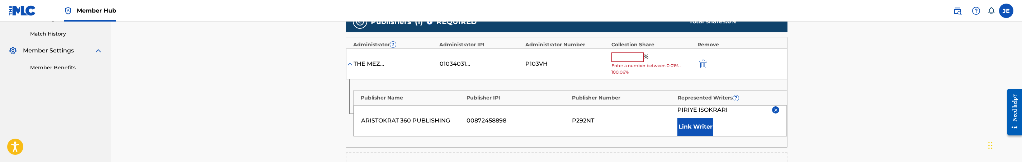
click at [624, 58] on input "text" at bounding box center [627, 56] width 32 height 9
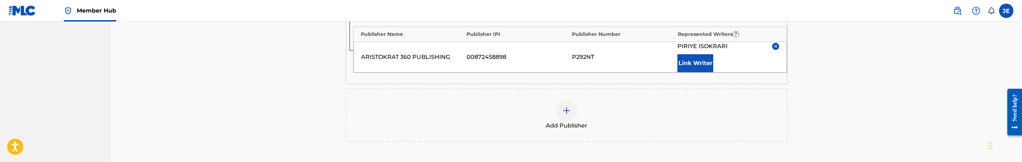
scroll to position [350, 0]
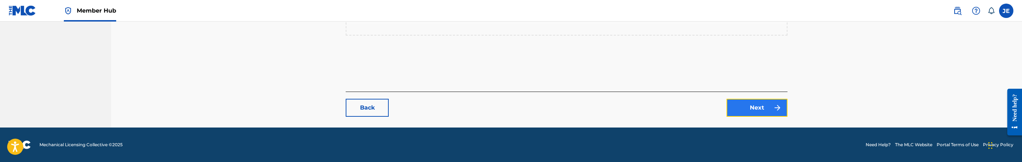
click at [756, 113] on link "Next" at bounding box center [757, 108] width 61 height 18
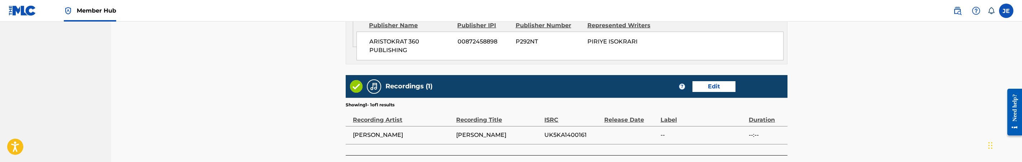
scroll to position [430, 0]
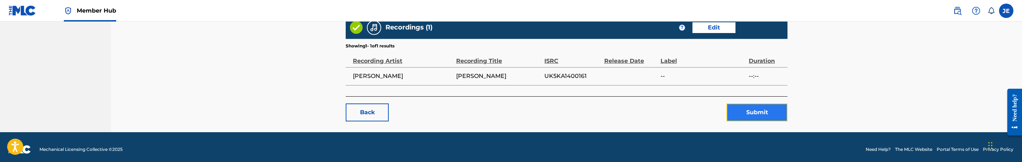
click at [760, 115] on button "Submit" at bounding box center [757, 112] width 61 height 18
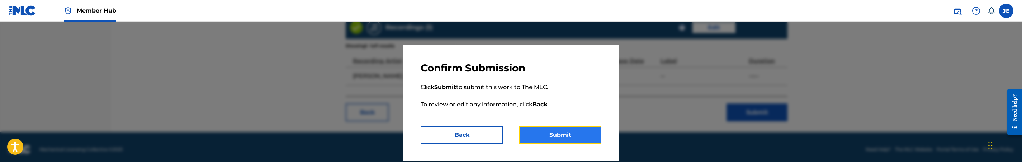
click at [596, 127] on button "Submit" at bounding box center [560, 135] width 82 height 18
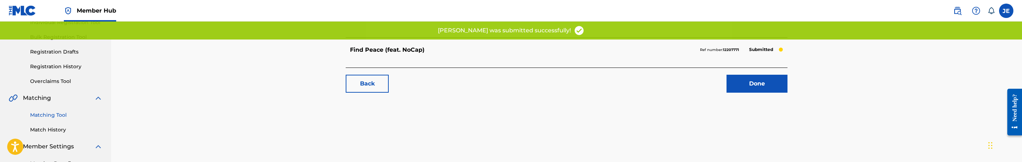
scroll to position [108, 0]
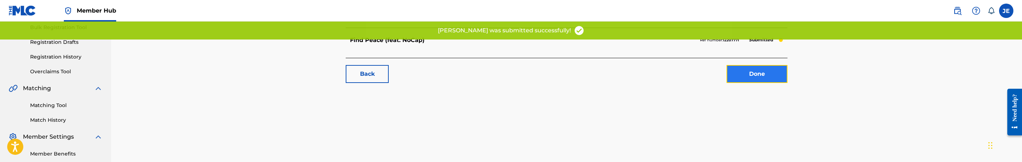
click at [760, 71] on link "Done" at bounding box center [757, 74] width 61 height 18
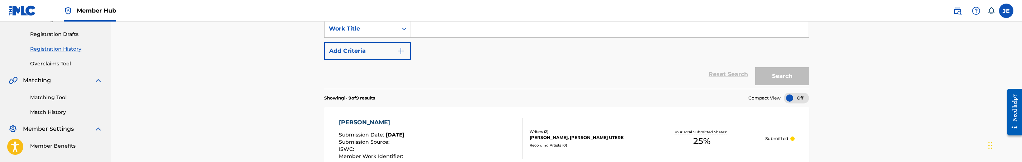
scroll to position [92, 0]
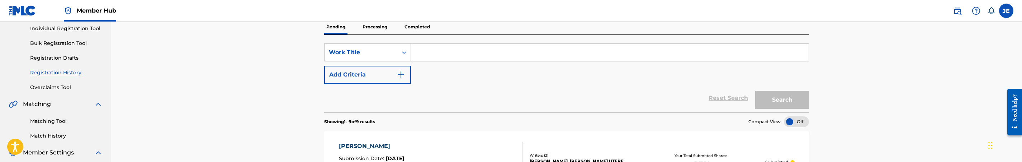
click at [58, 116] on div "Matching Tool Match History" at bounding box center [56, 123] width 94 height 31
click at [58, 119] on link "Matching Tool" at bounding box center [66, 121] width 72 height 8
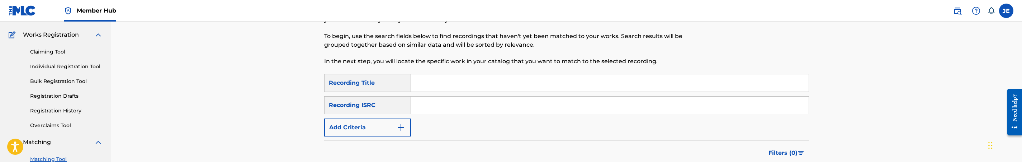
click at [463, 100] on input "Search Form" at bounding box center [610, 104] width 398 height 17
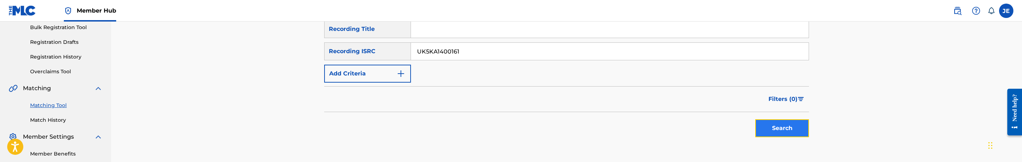
click at [784, 131] on button "Search" at bounding box center [782, 128] width 54 height 18
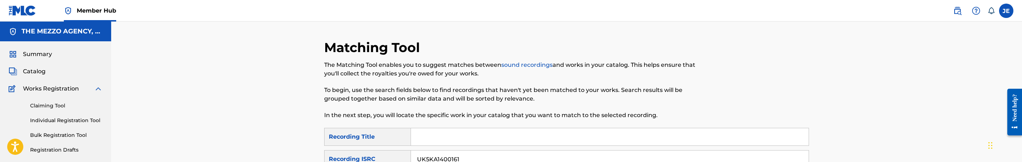
drag, startPoint x: 42, startPoint y: 73, endPoint x: 166, endPoint y: 81, distance: 124.0
click at [42, 73] on span "Catalog" at bounding box center [34, 71] width 23 height 9
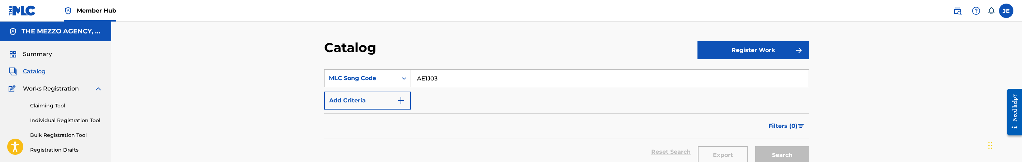
scroll to position [54, 0]
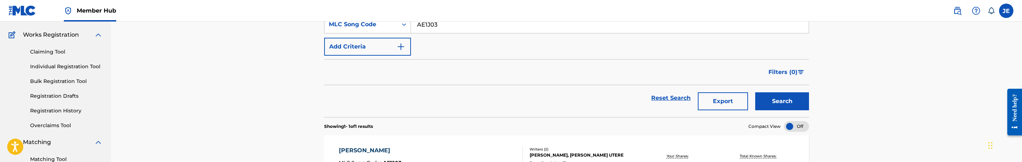
click at [464, 23] on input "AE1J03" at bounding box center [610, 24] width 398 height 17
click at [780, 99] on button "Search" at bounding box center [782, 101] width 54 height 18
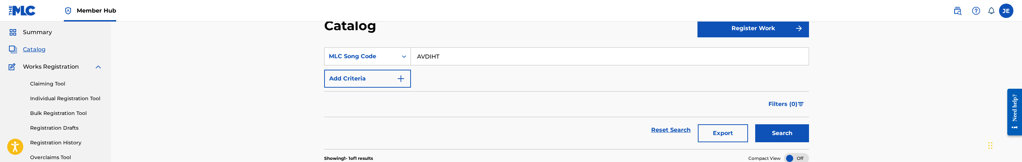
scroll to position [0, 0]
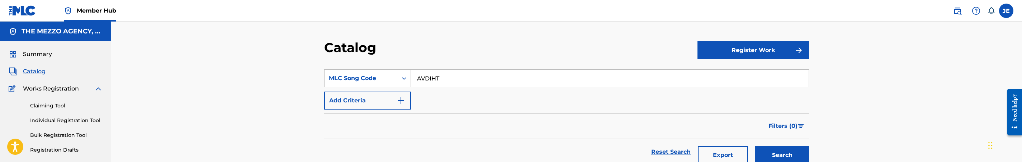
click at [456, 81] on input "AVDIHT" at bounding box center [610, 78] width 398 height 17
click at [457, 81] on input "AVDIHT" at bounding box center [610, 78] width 398 height 17
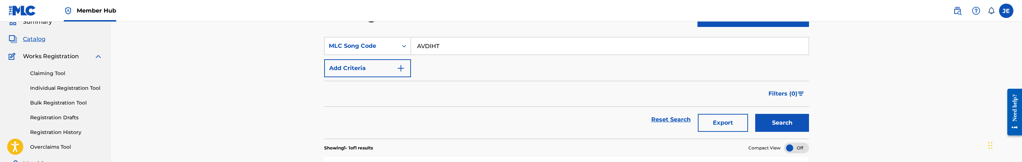
scroll to position [54, 0]
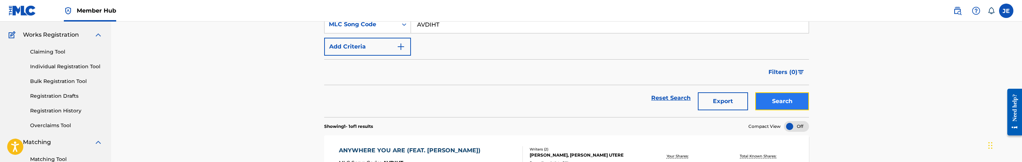
click at [769, 100] on button "Search" at bounding box center [782, 101] width 54 height 18
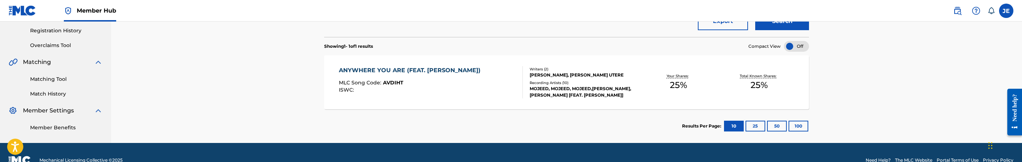
scroll to position [150, 0]
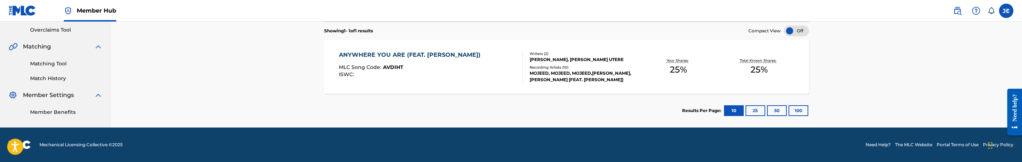
click at [470, 80] on div "ANYWHERE YOU ARE (FEAT. [PERSON_NAME]) MLC Song Code : AVDIHT ISWC :" at bounding box center [411, 67] width 145 height 32
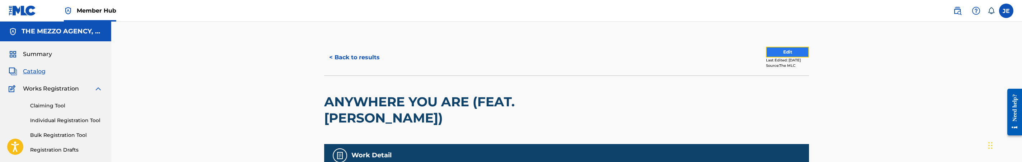
click at [777, 47] on button "Edit" at bounding box center [787, 52] width 43 height 11
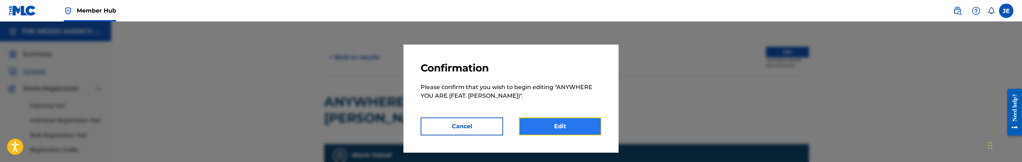
click at [591, 122] on link "Edit" at bounding box center [560, 126] width 82 height 18
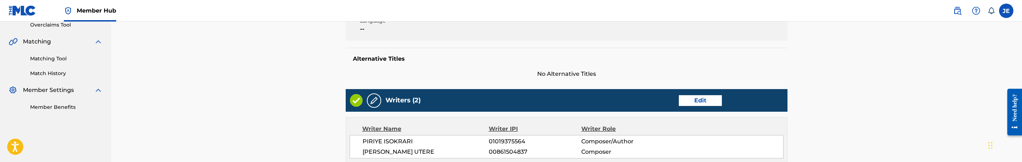
scroll to position [161, 0]
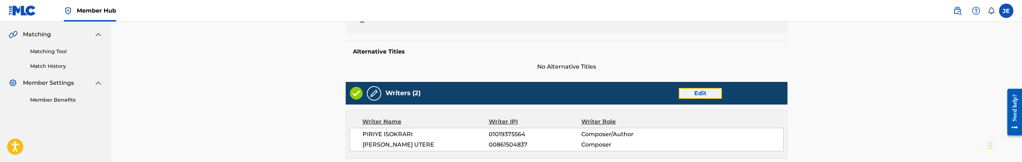
click at [701, 97] on link "Edit" at bounding box center [700, 93] width 43 height 11
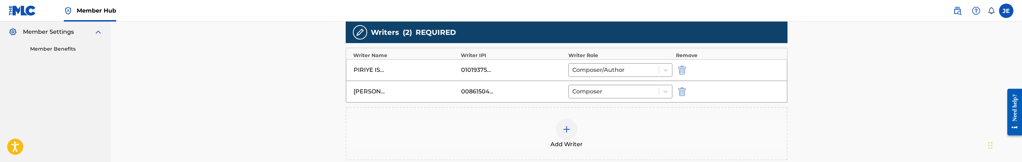
scroll to position [215, 0]
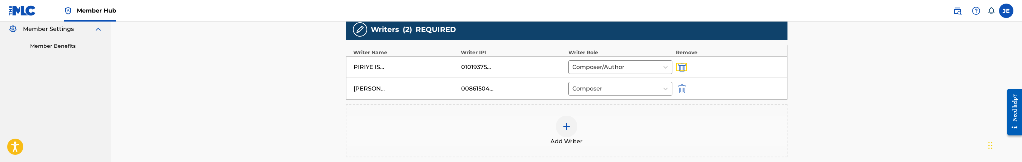
click at [682, 70] on img "submit" at bounding box center [682, 67] width 8 height 9
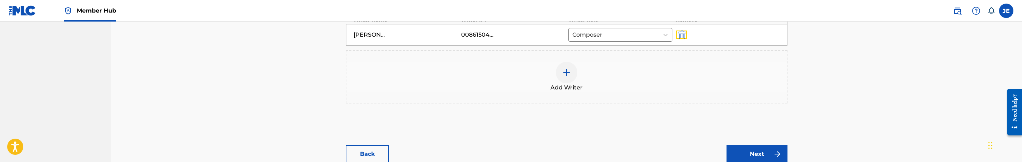
scroll to position [269, 0]
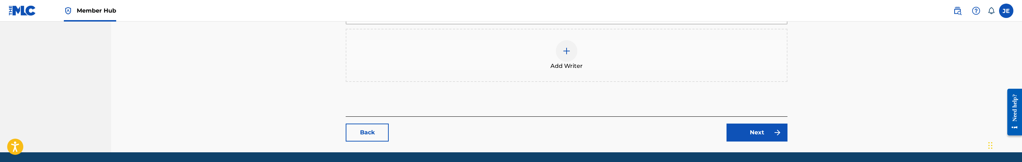
click at [575, 54] on div at bounding box center [567, 51] width 22 height 22
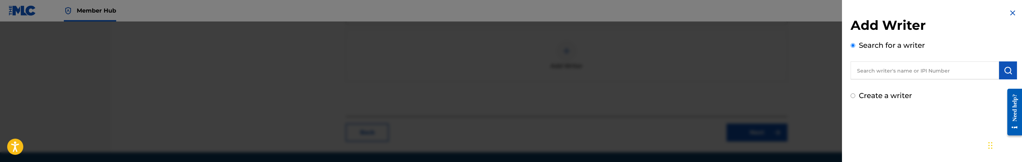
click at [902, 97] on label "Create a writer" at bounding box center [885, 95] width 53 height 9
click at [855, 97] on input "Create a writer" at bounding box center [853, 95] width 5 height 5
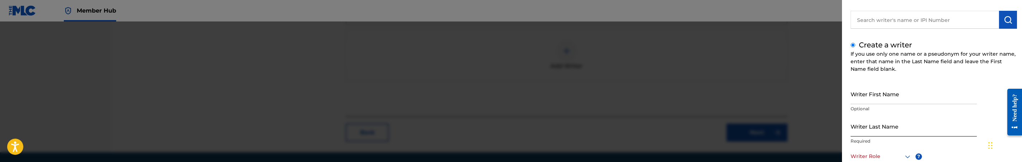
scroll to position [54, 0]
click at [908, 97] on input "Writer First Name" at bounding box center [914, 90] width 126 height 20
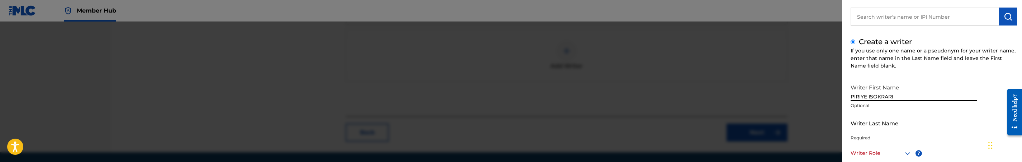
click at [881, 97] on input "PIRIYE ISOKRARI" at bounding box center [914, 90] width 126 height 20
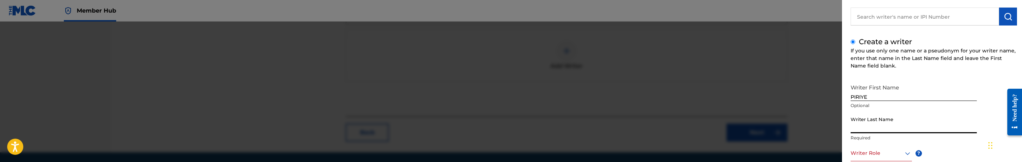
click at [876, 129] on input "Writer Last Name" at bounding box center [914, 123] width 126 height 20
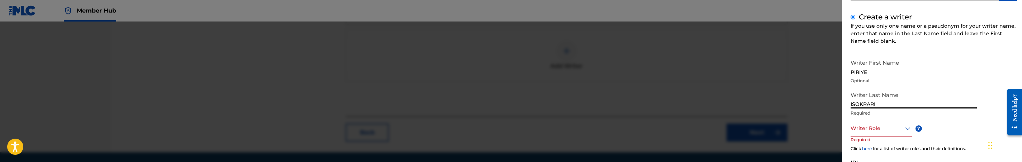
scroll to position [108, 0]
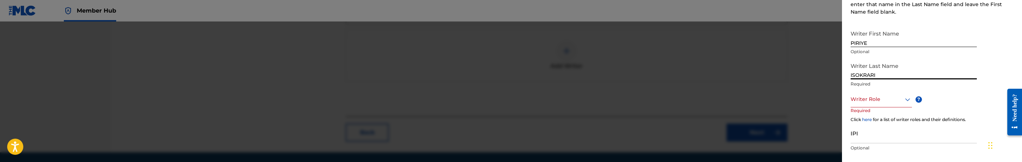
click at [885, 106] on div "Writer Role" at bounding box center [881, 99] width 61 height 16
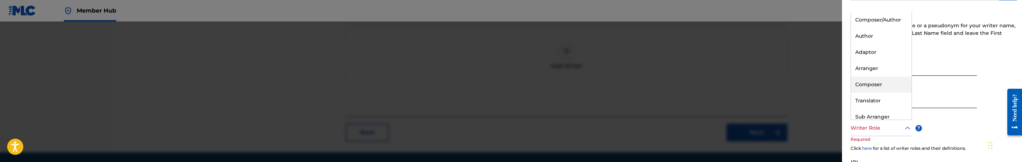
scroll to position [0, 0]
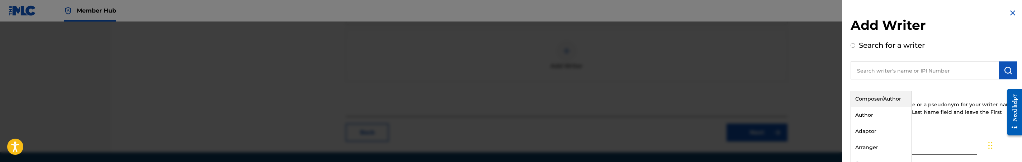
click at [880, 99] on div "Composer/Author" at bounding box center [881, 99] width 61 height 16
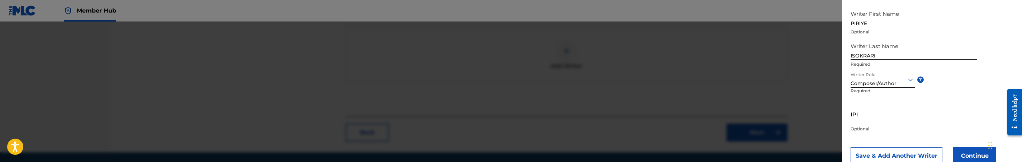
scroll to position [150, 0]
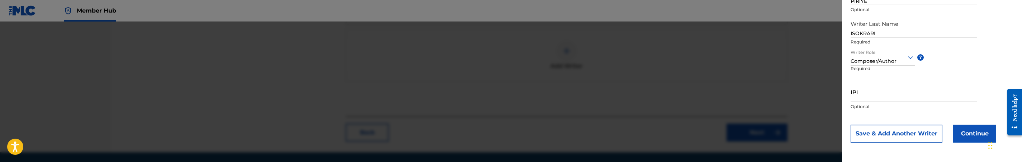
click at [884, 99] on input "IPI" at bounding box center [914, 91] width 126 height 20
click at [856, 98] on input "1239578221" at bounding box center [914, 91] width 126 height 20
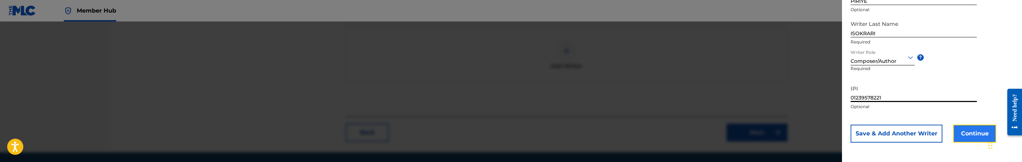
click at [978, 133] on button "Continue" at bounding box center [974, 133] width 43 height 18
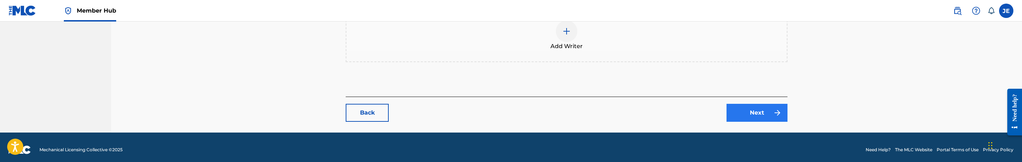
scroll to position [316, 0]
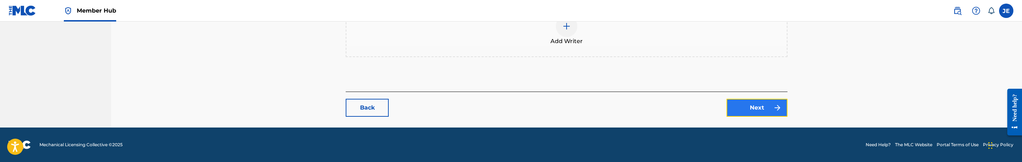
click at [748, 99] on link "Next" at bounding box center [757, 108] width 61 height 18
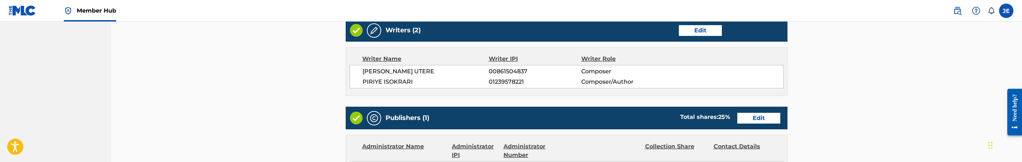
scroll to position [269, 0]
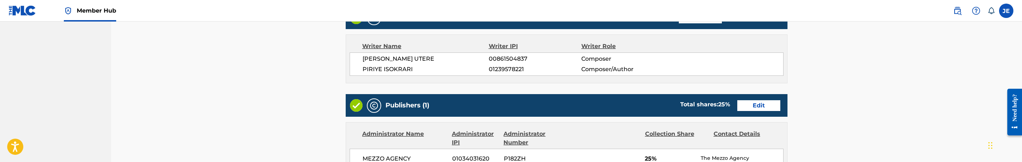
click at [751, 100] on div "Publishers (1) Total shares: 25 % Edit" at bounding box center [567, 105] width 442 height 23
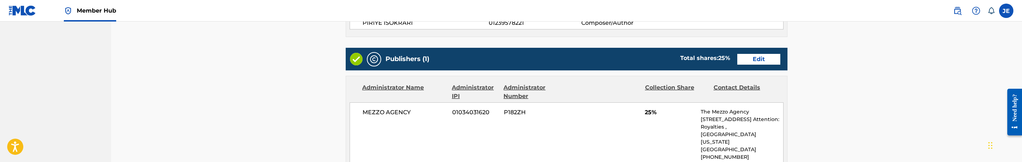
scroll to position [323, 0]
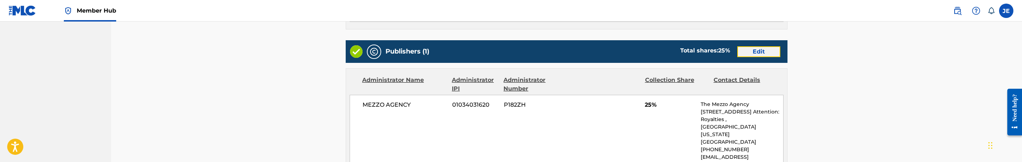
click at [769, 54] on link "Edit" at bounding box center [758, 51] width 43 height 11
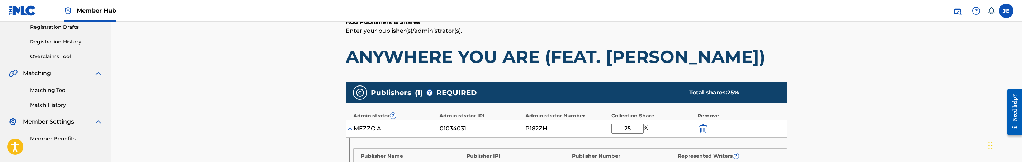
scroll to position [161, 0]
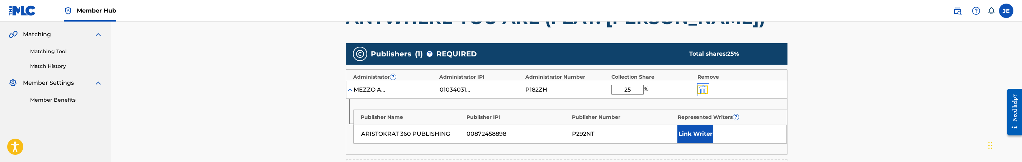
click at [705, 92] on img "submit" at bounding box center [703, 89] width 8 height 9
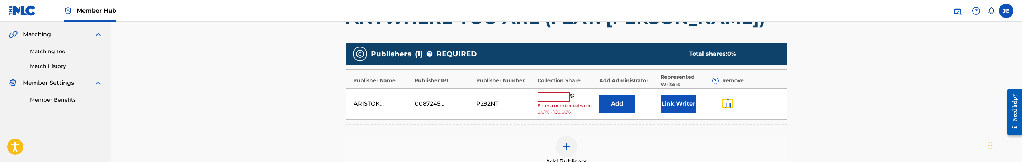
click at [727, 100] on img "submit" at bounding box center [728, 103] width 8 height 9
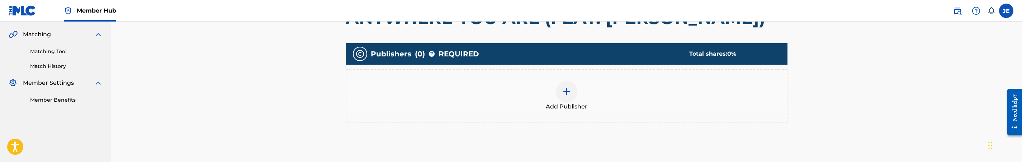
click at [577, 93] on div "Add Publisher" at bounding box center [566, 96] width 440 height 30
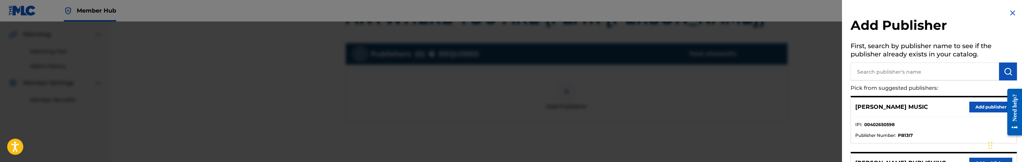
click at [921, 77] on input "text" at bounding box center [925, 71] width 148 height 18
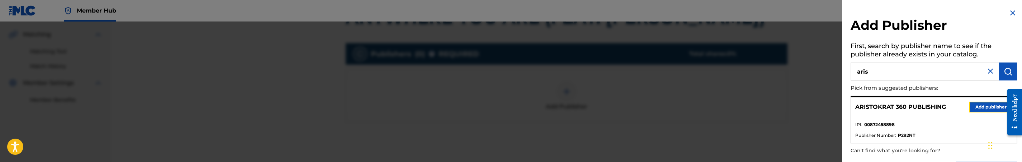
click at [983, 107] on button "Add publisher" at bounding box center [990, 106] width 43 height 11
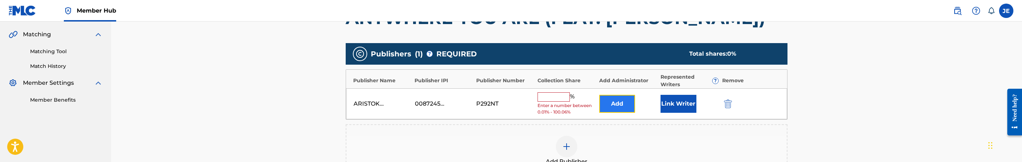
click at [611, 104] on button "Add" at bounding box center [617, 104] width 36 height 18
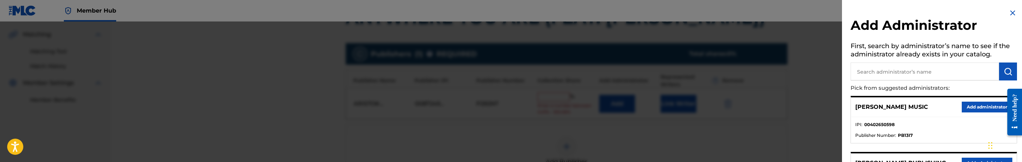
click at [893, 79] on input "text" at bounding box center [925, 71] width 148 height 18
click at [968, 104] on button "Add administrator" at bounding box center [987, 106] width 51 height 11
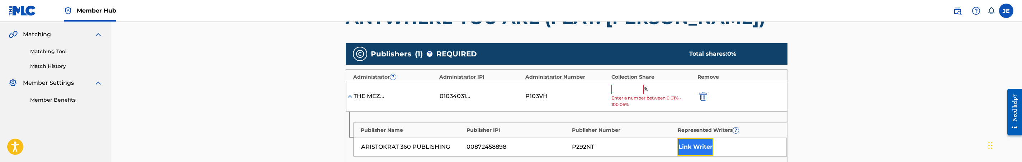
click at [695, 148] on button "Link Writer" at bounding box center [695, 147] width 36 height 18
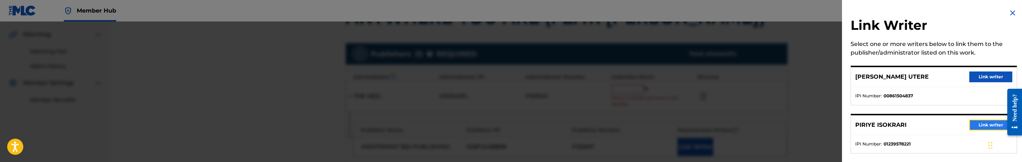
click at [992, 125] on button "Link writer" at bounding box center [990, 124] width 43 height 11
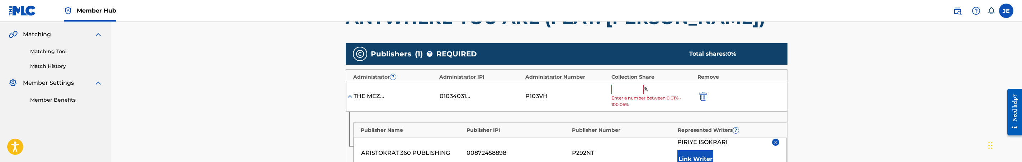
click at [629, 90] on input "text" at bounding box center [627, 89] width 32 height 9
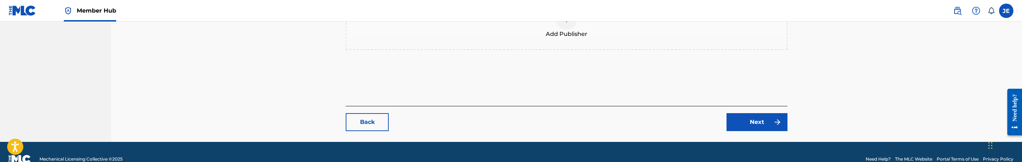
scroll to position [350, 0]
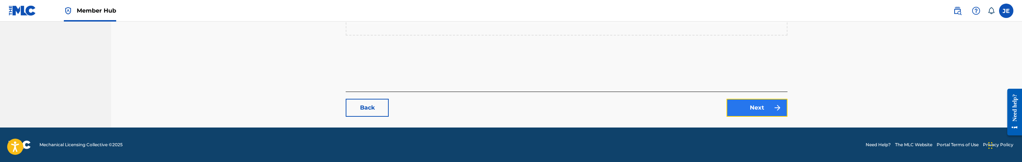
click at [768, 116] on link "Next" at bounding box center [757, 108] width 61 height 18
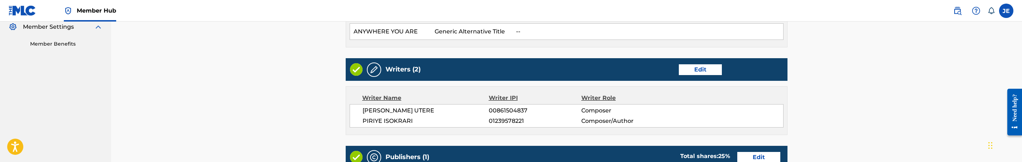
scroll to position [215, 0]
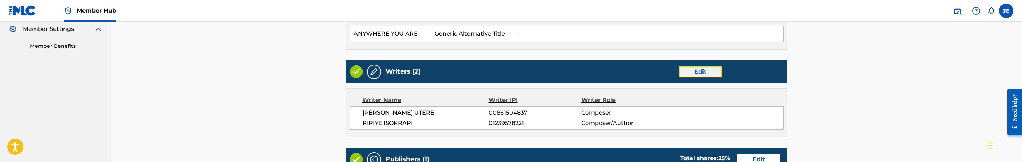
click at [691, 71] on link "Edit" at bounding box center [700, 71] width 43 height 11
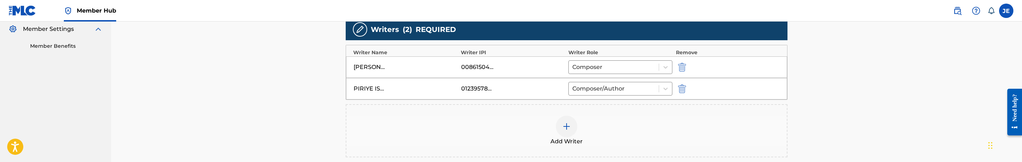
scroll to position [269, 0]
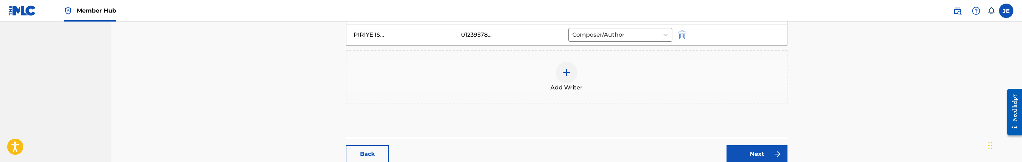
click at [554, 62] on div "Add Writer" at bounding box center [567, 76] width 442 height 53
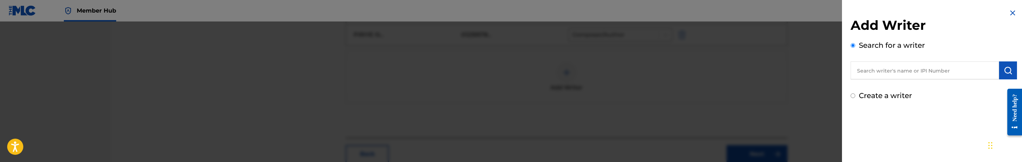
click at [906, 65] on input "text" at bounding box center [925, 70] width 148 height 18
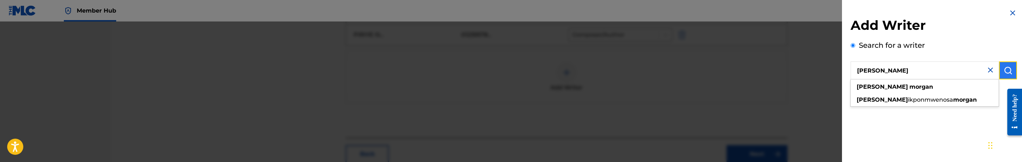
click at [1007, 71] on img "submit" at bounding box center [1008, 70] width 9 height 9
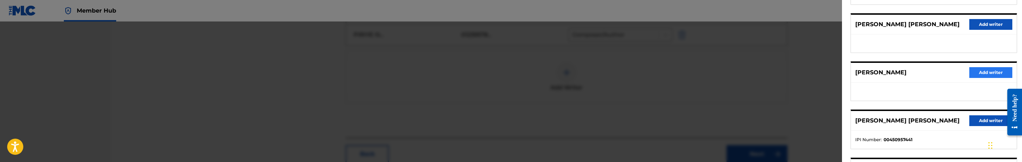
scroll to position [102, 0]
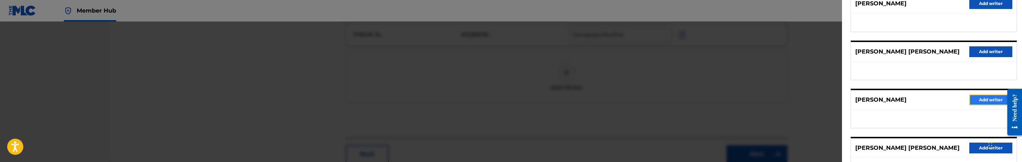
click at [984, 101] on button "Add writer" at bounding box center [990, 99] width 43 height 11
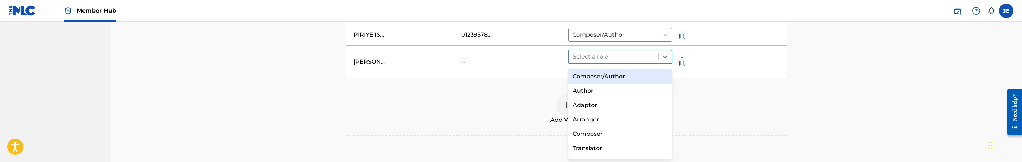
click at [642, 63] on div "Select a role" at bounding box center [613, 56] width 89 height 13
click at [636, 74] on div "Composer/Author" at bounding box center [620, 76] width 104 height 14
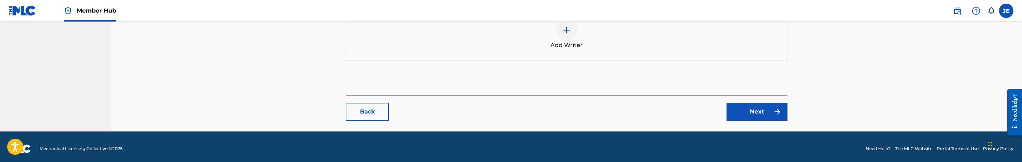
scroll to position [338, 0]
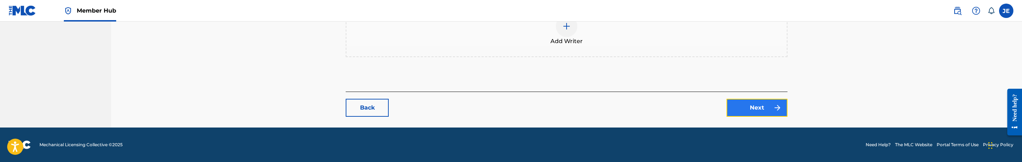
click at [742, 101] on link "Next" at bounding box center [757, 108] width 61 height 18
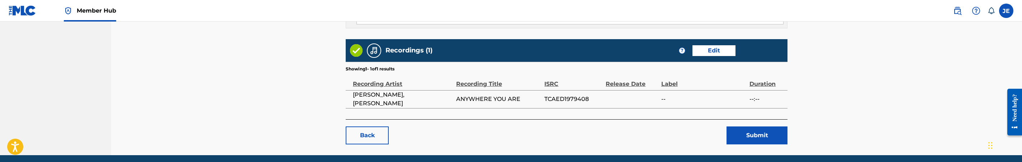
scroll to position [484, 0]
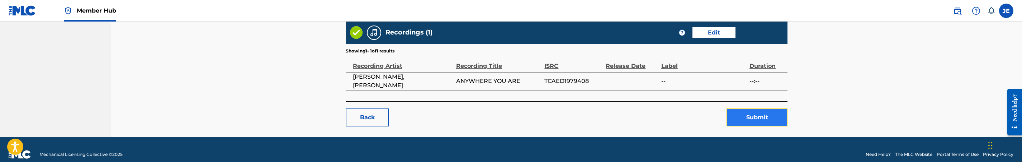
click at [748, 121] on button "Submit" at bounding box center [757, 117] width 61 height 18
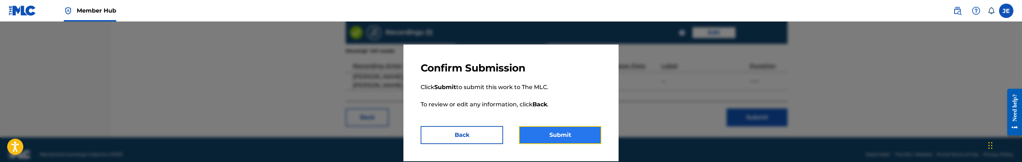
click at [557, 134] on button "Submit" at bounding box center [560, 135] width 82 height 18
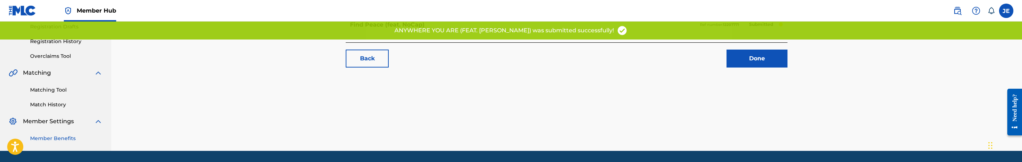
scroll to position [146, 0]
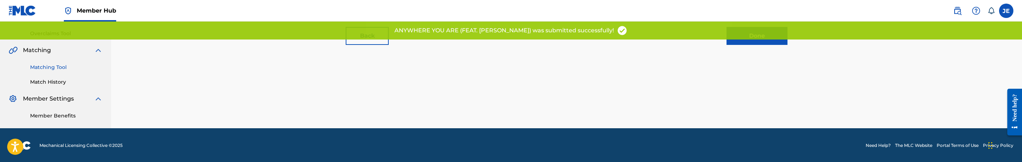
click at [60, 70] on link "Matching Tool" at bounding box center [66, 67] width 72 height 8
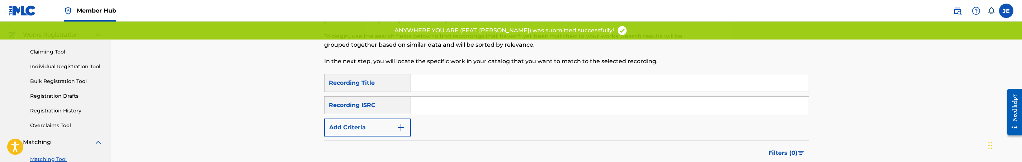
click at [432, 100] on input "Search Form" at bounding box center [610, 104] width 398 height 17
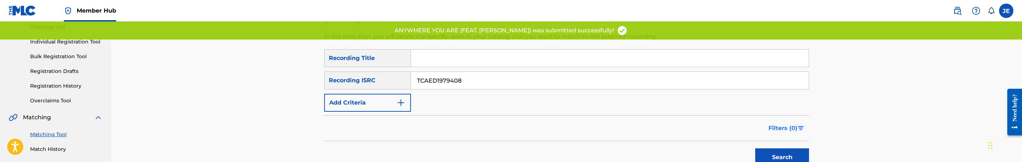
scroll to position [108, 0]
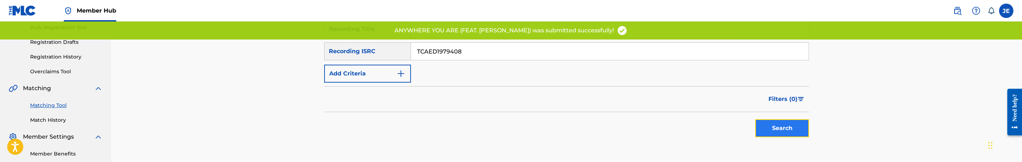
click at [768, 134] on button "Search" at bounding box center [782, 128] width 54 height 18
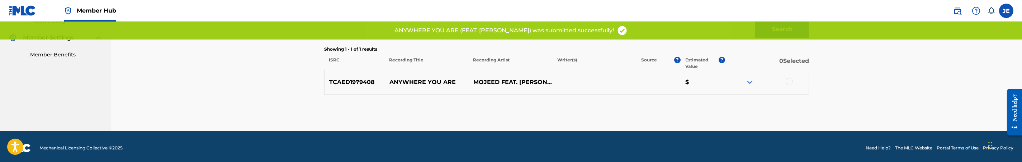
scroll to position [207, 0]
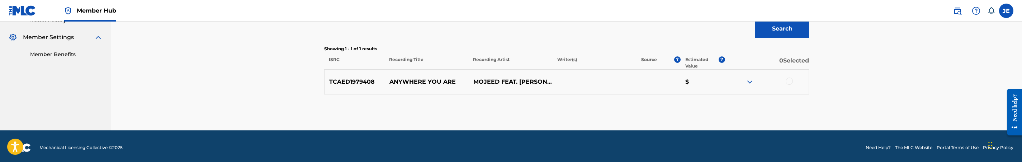
click at [789, 83] on div at bounding box center [789, 80] width 7 height 7
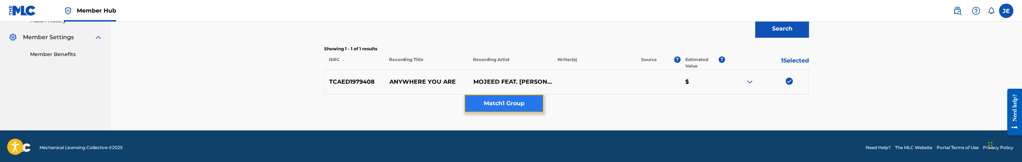
click at [543, 101] on button "Match 1 Group" at bounding box center [503, 103] width 79 height 18
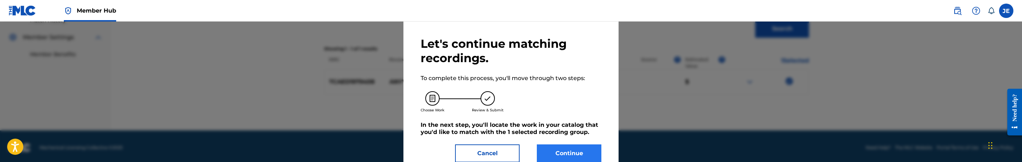
scroll to position [42, 0]
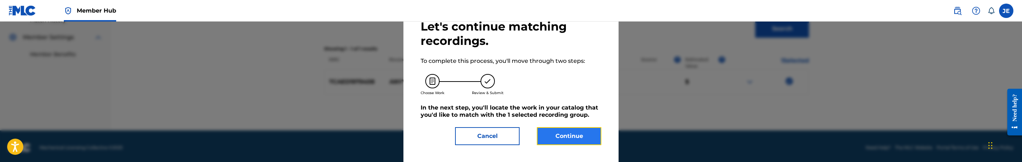
click at [573, 137] on button "Continue" at bounding box center [569, 136] width 65 height 18
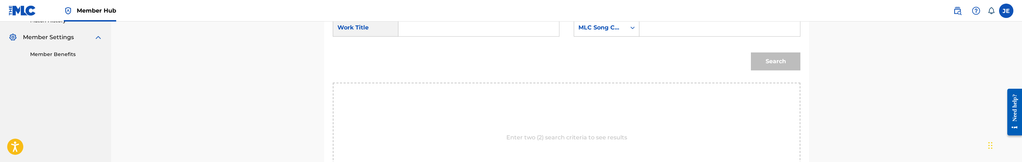
click at [449, 35] on input "Search Form" at bounding box center [479, 27] width 148 height 17
click at [701, 35] on input "Search Form" at bounding box center [720, 27] width 148 height 17
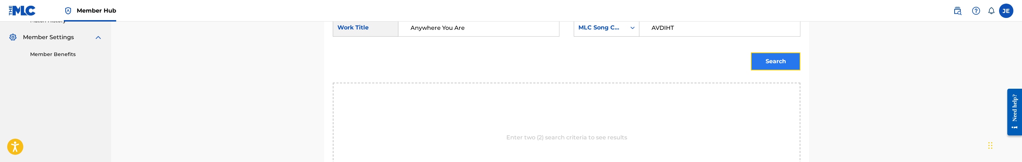
click at [765, 58] on button "Search" at bounding box center [775, 61] width 49 height 18
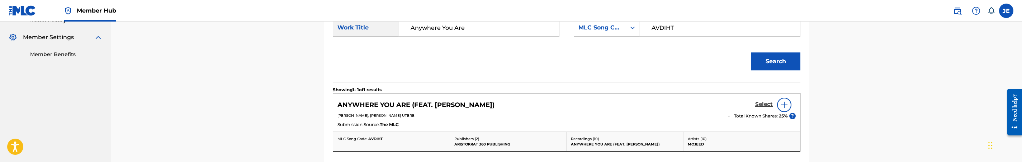
click at [758, 108] on h5 "Select" at bounding box center [764, 104] width 18 height 7
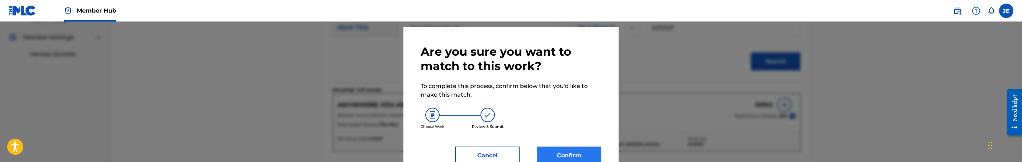
scroll to position [37, 0]
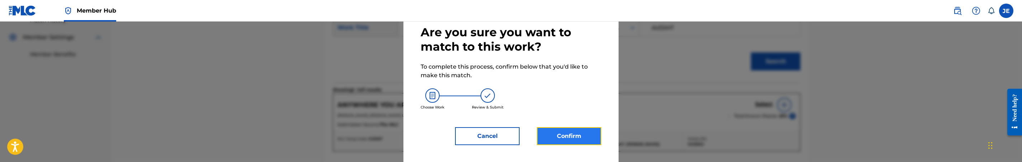
click at [551, 140] on button "Confirm" at bounding box center [569, 136] width 65 height 18
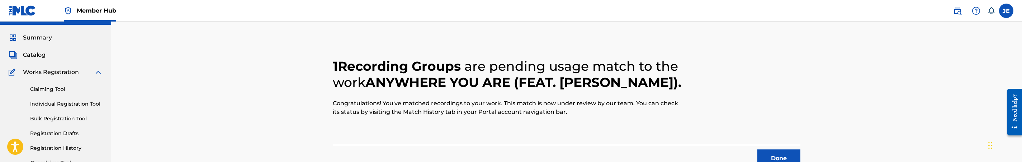
scroll to position [0, 0]
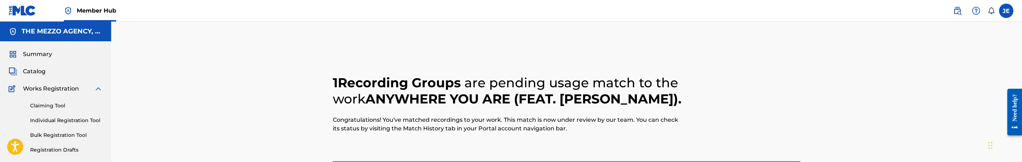
click at [43, 70] on span "Catalog" at bounding box center [34, 71] width 23 height 9
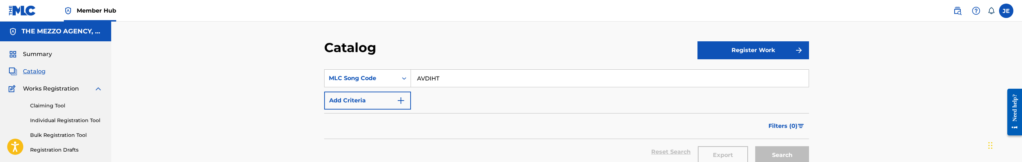
click at [457, 75] on input "AVDIHT" at bounding box center [610, 78] width 398 height 17
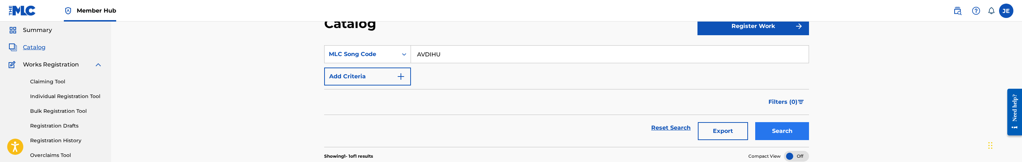
scroll to position [54, 0]
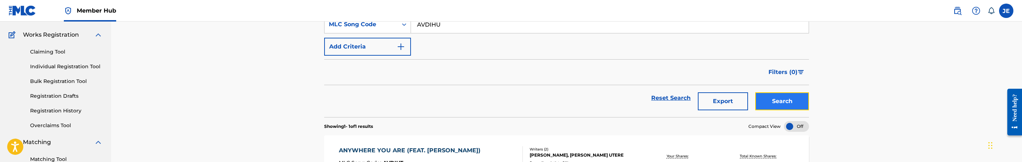
click at [793, 97] on button "Search" at bounding box center [782, 101] width 54 height 18
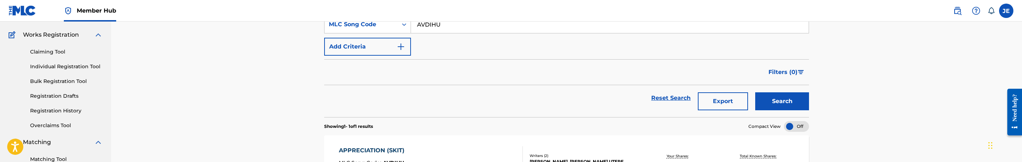
click at [444, 145] on div "APPRECIATION (SKIT) MLC Song Code : AVDIHU ISWC : Writers ( 2 ) [PERSON_NAME], …" at bounding box center [566, 162] width 485 height 54
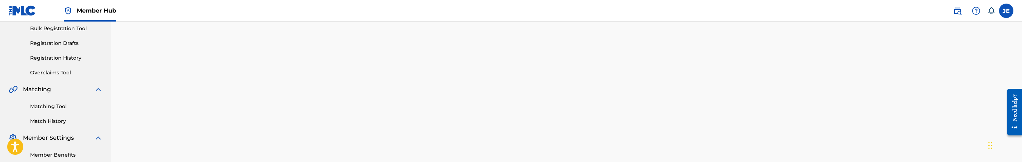
scroll to position [108, 0]
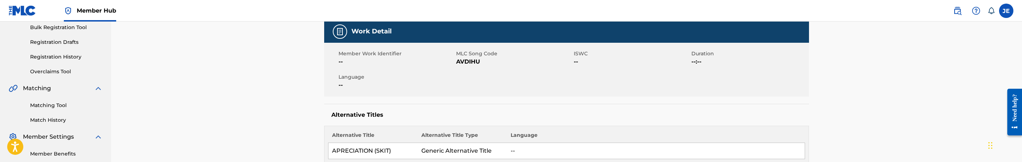
click at [469, 61] on span "AVDIHU" at bounding box center [514, 61] width 116 height 9
copy span "AVDIHU"
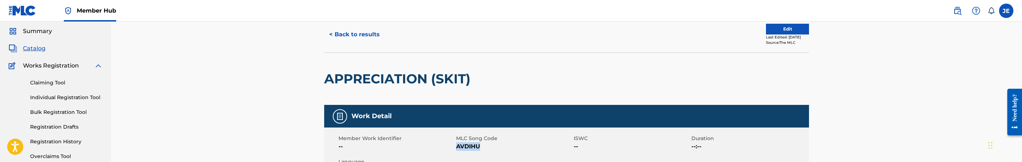
scroll to position [0, 0]
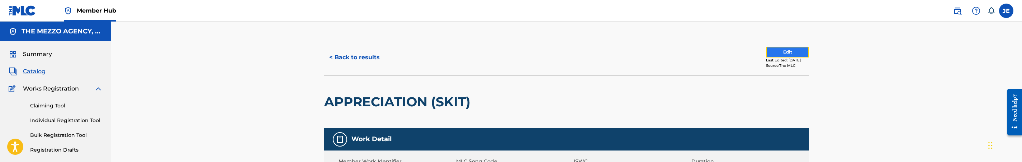
click at [779, 55] on button "Edit" at bounding box center [787, 52] width 43 height 11
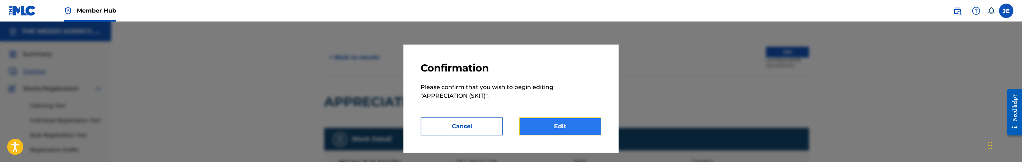
click at [575, 131] on link "Edit" at bounding box center [560, 126] width 82 height 18
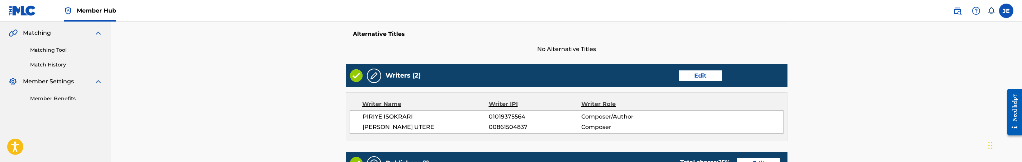
scroll to position [161, 0]
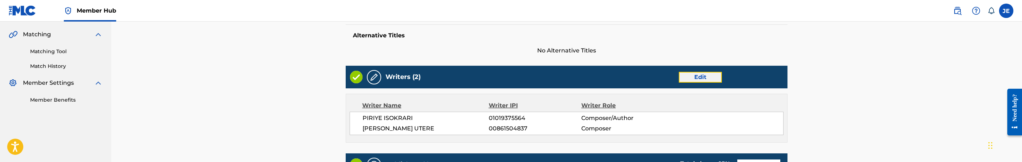
click at [707, 77] on link "Edit" at bounding box center [700, 77] width 43 height 11
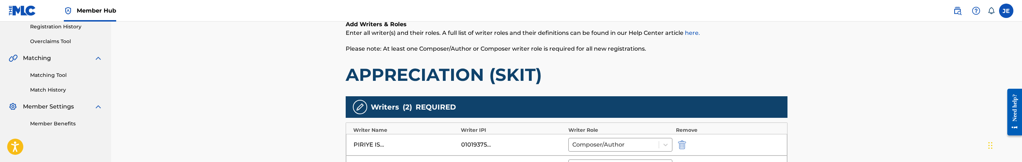
scroll to position [161, 0]
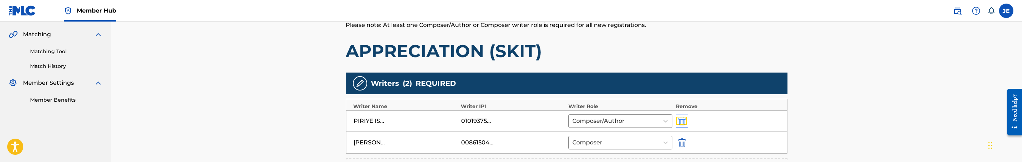
click at [680, 122] on img "submit" at bounding box center [682, 121] width 8 height 9
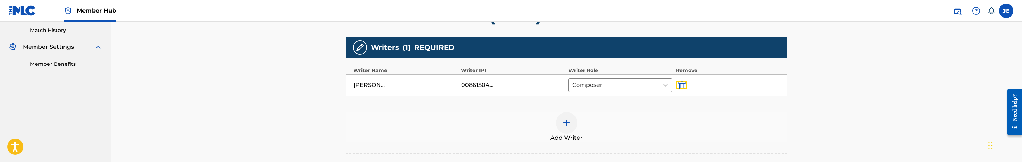
scroll to position [215, 0]
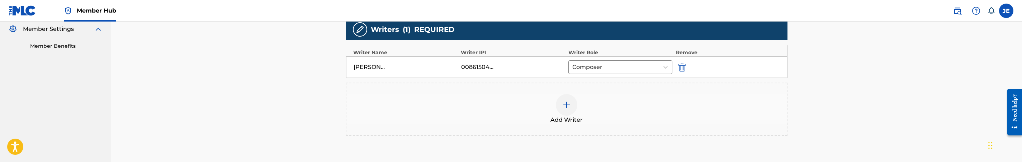
click at [577, 101] on div at bounding box center [567, 105] width 22 height 22
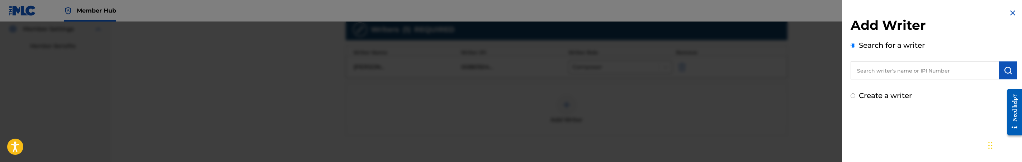
click at [889, 96] on label "Create a writer" at bounding box center [885, 95] width 53 height 9
click at [855, 96] on input "Create a writer" at bounding box center [853, 95] width 5 height 5
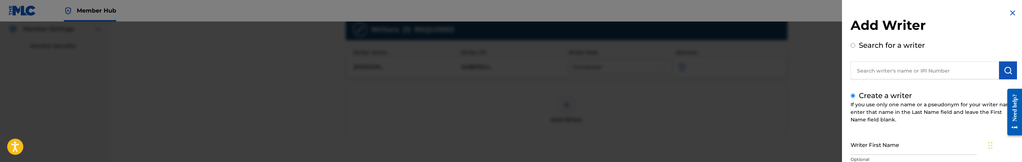
click at [909, 69] on input "text" at bounding box center [925, 70] width 148 height 18
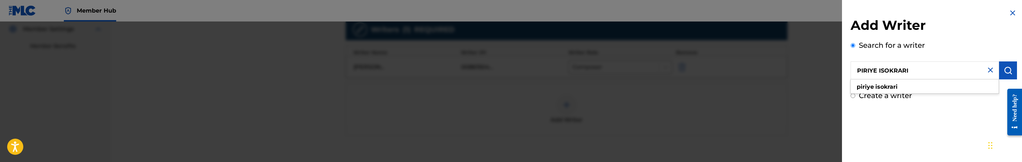
click at [894, 72] on input "PIRIYE ISOKRARI" at bounding box center [925, 70] width 148 height 18
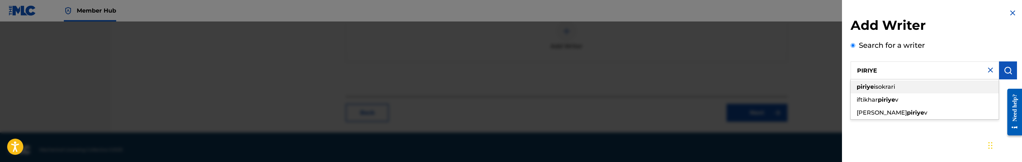
scroll to position [294, 0]
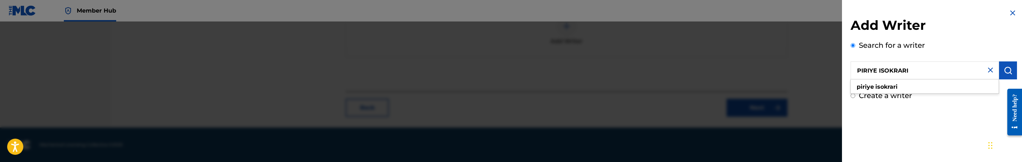
click at [925, 71] on input "PIRIYE ISOKRARI" at bounding box center [925, 70] width 148 height 18
click at [890, 96] on label "Create a writer" at bounding box center [885, 95] width 53 height 9
click at [855, 96] on input "Create a writer" at bounding box center [853, 95] width 5 height 5
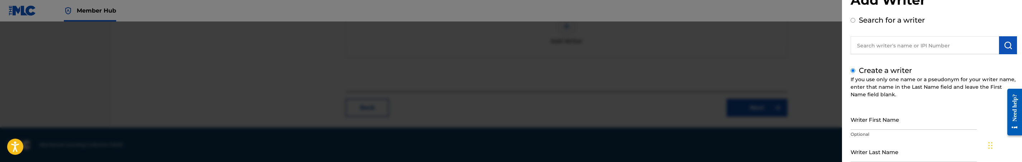
scroll to position [54, 0]
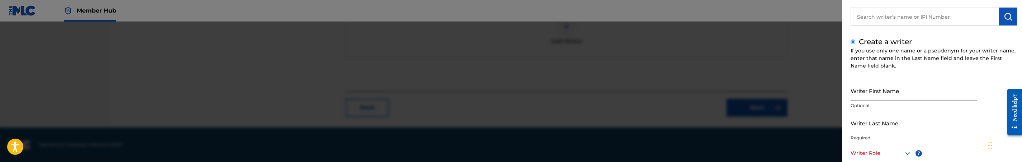
click at [927, 95] on input "Writer First Name" at bounding box center [914, 90] width 126 height 20
click at [885, 96] on input "PIRIYE ISOKRARI" at bounding box center [914, 90] width 126 height 20
click at [889, 127] on input "Writer Last Name" at bounding box center [914, 123] width 126 height 20
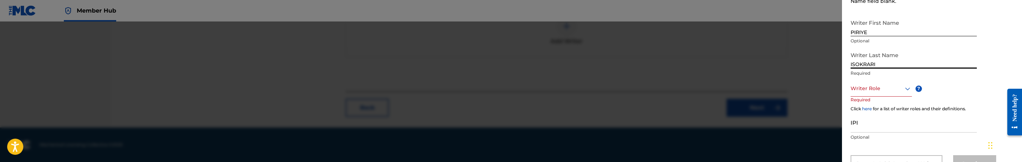
scroll to position [148, 0]
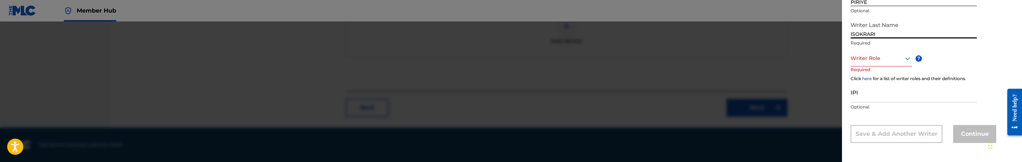
click at [900, 62] on div at bounding box center [881, 58] width 61 height 9
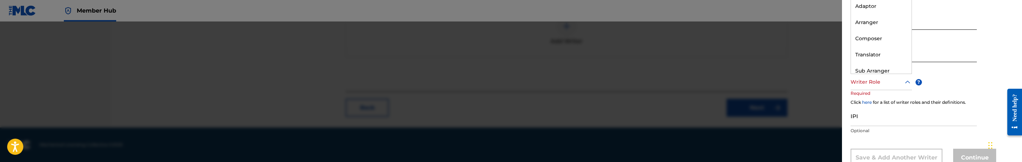
scroll to position [95, 0]
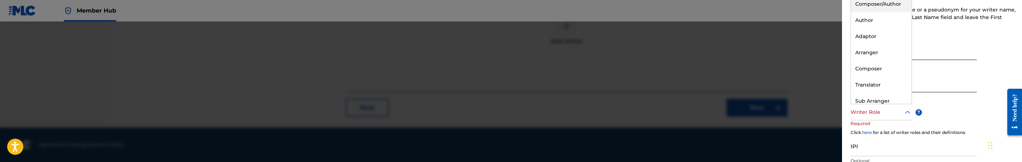
click at [895, 6] on div "Composer/Author" at bounding box center [881, 4] width 61 height 16
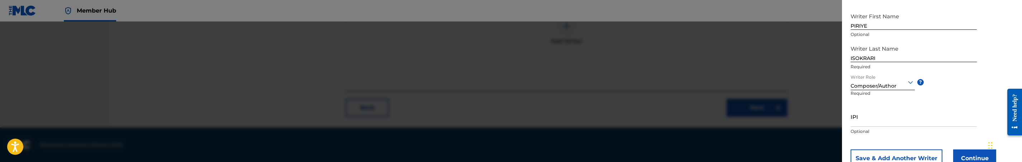
scroll to position [148, 0]
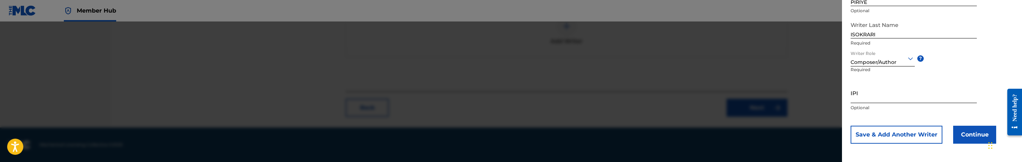
click at [913, 98] on input "IPI" at bounding box center [914, 92] width 126 height 20
click at [883, 93] on input "IPI" at bounding box center [914, 92] width 126 height 20
click at [855, 96] on input "1239578221" at bounding box center [914, 92] width 126 height 20
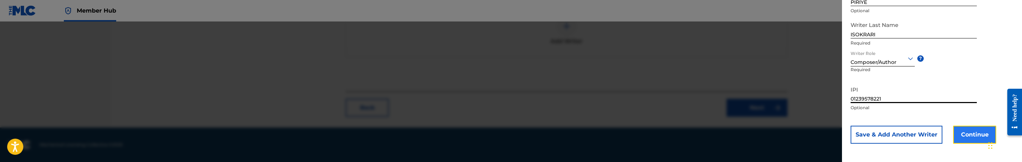
click at [958, 134] on button "Continue" at bounding box center [974, 135] width 43 height 18
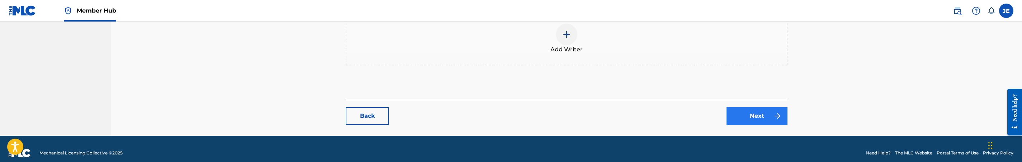
scroll to position [316, 0]
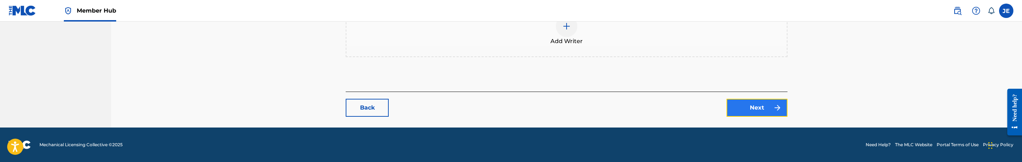
click at [762, 104] on link "Next" at bounding box center [757, 108] width 61 height 18
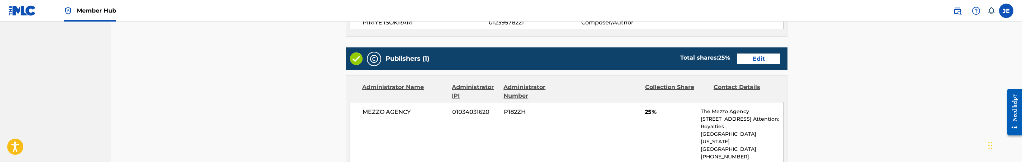
scroll to position [323, 0]
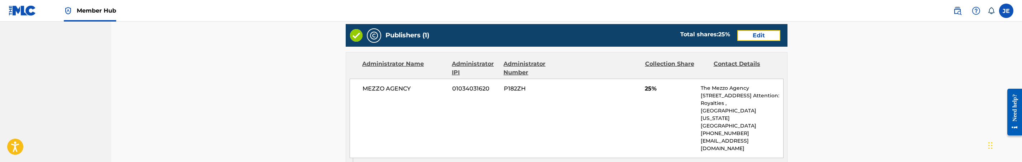
click at [765, 36] on link "Edit" at bounding box center [758, 35] width 43 height 11
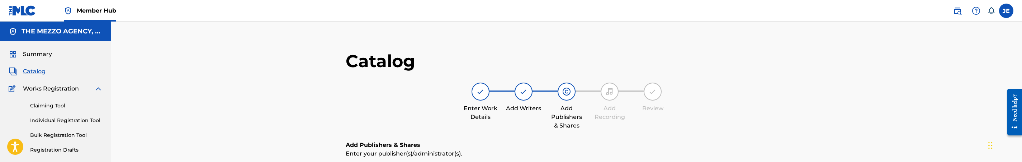
scroll to position [161, 0]
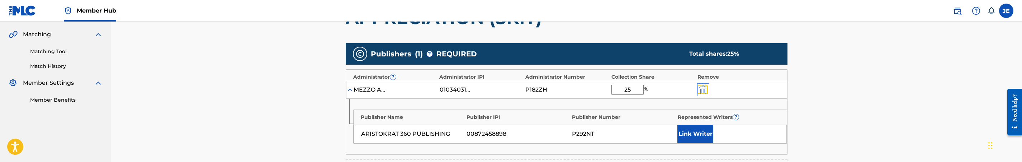
click at [702, 89] on img "submit" at bounding box center [703, 89] width 8 height 9
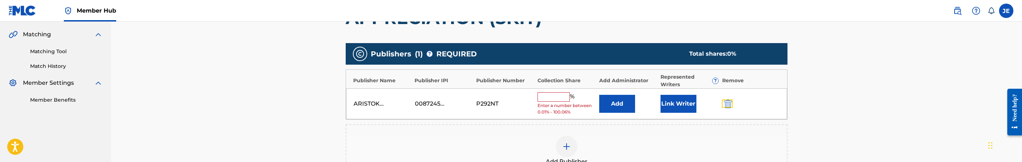
drag, startPoint x: 730, startPoint y: 104, endPoint x: 649, endPoint y: 98, distance: 81.0
click at [730, 104] on img "submit" at bounding box center [728, 103] width 8 height 9
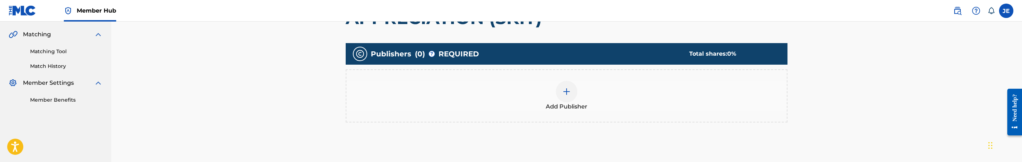
click at [563, 92] on img at bounding box center [566, 91] width 9 height 9
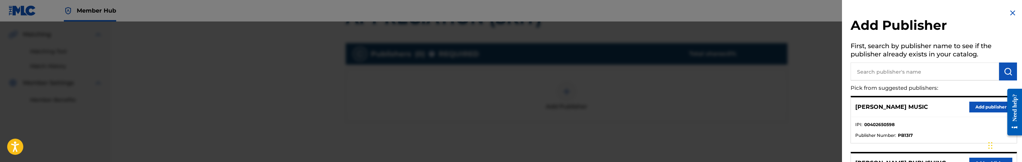
click at [872, 74] on input "text" at bounding box center [925, 71] width 148 height 18
click at [913, 77] on input "text" at bounding box center [925, 71] width 148 height 18
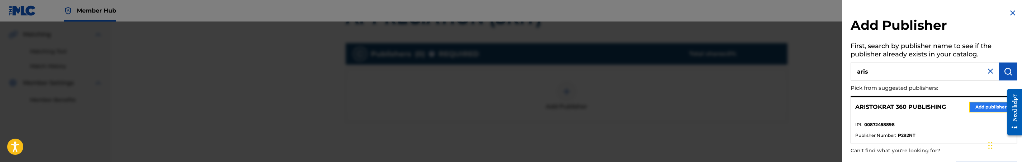
click at [991, 110] on button "Add publisher" at bounding box center [990, 106] width 43 height 11
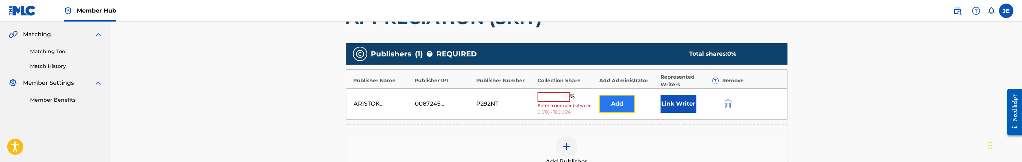
click at [625, 101] on button "Add" at bounding box center [617, 104] width 36 height 18
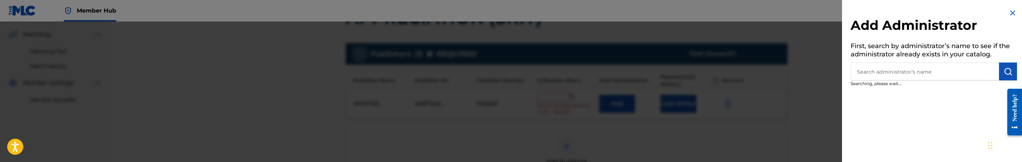
click at [874, 79] on input "text" at bounding box center [925, 71] width 148 height 18
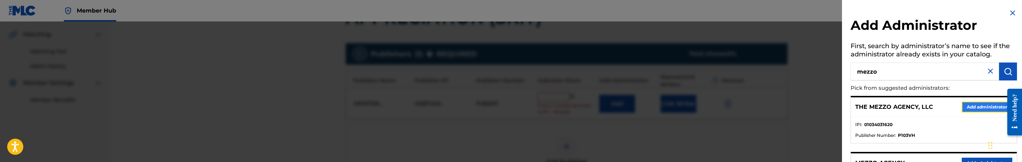
click at [998, 107] on button "Add administrator" at bounding box center [987, 106] width 51 height 11
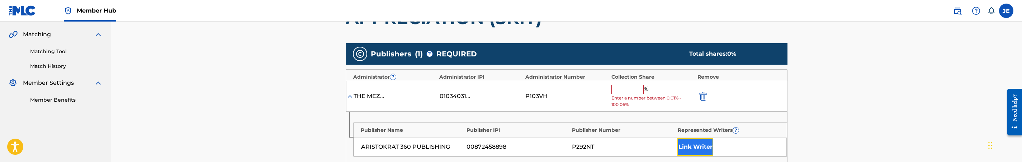
click at [700, 139] on button "Link Writer" at bounding box center [695, 147] width 36 height 18
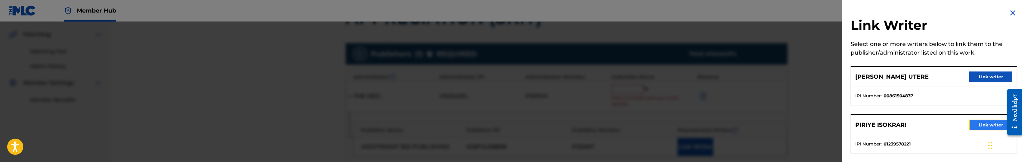
click at [972, 126] on button "Link writer" at bounding box center [990, 124] width 43 height 11
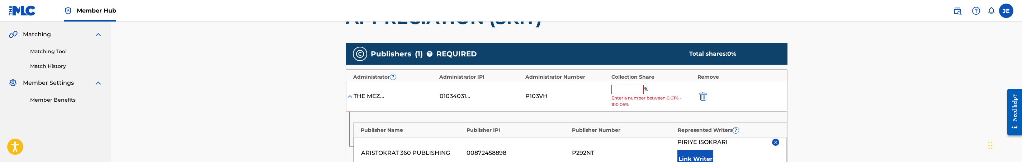
click at [608, 85] on div "THE MEZZO AGENCY, LLC 01034031620 P103VH % Enter a number between 0.01% - 100.0…" at bounding box center [566, 96] width 441 height 31
click at [637, 97] on span "Enter a number between 0.01% - 100.06%" at bounding box center [652, 101] width 82 height 13
click at [635, 91] on input "text" at bounding box center [627, 89] width 32 height 9
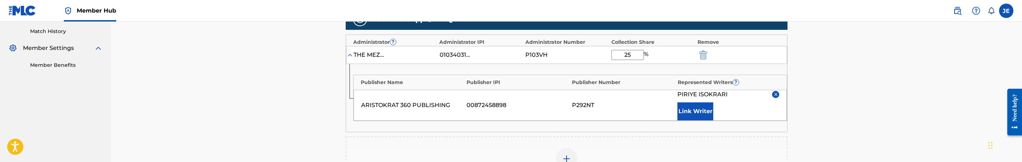
scroll to position [350, 0]
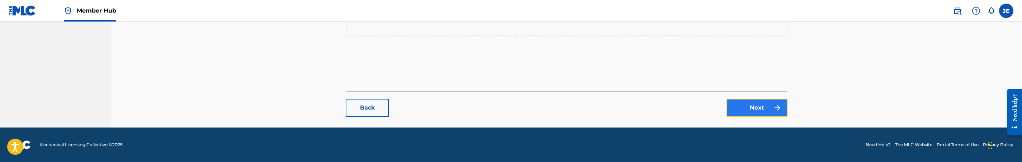
click at [771, 104] on link "Next" at bounding box center [757, 108] width 61 height 18
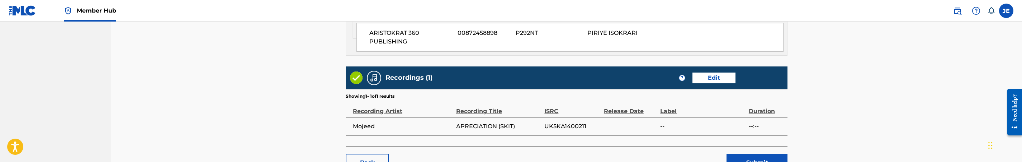
scroll to position [430, 0]
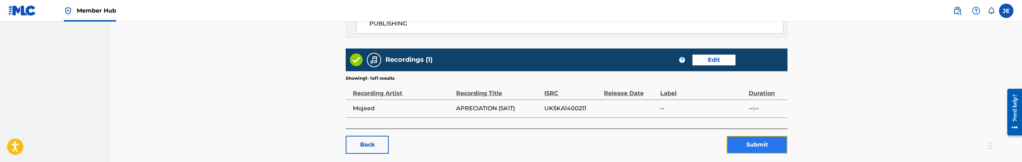
click at [747, 145] on button "Submit" at bounding box center [757, 145] width 61 height 18
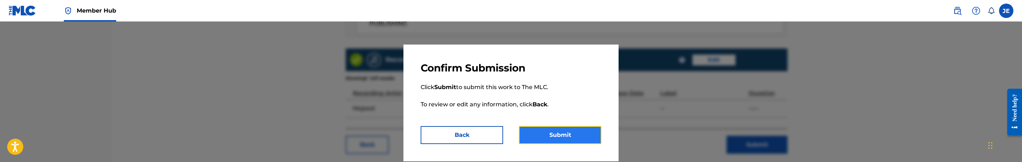
click at [590, 137] on button "Submit" at bounding box center [560, 135] width 82 height 18
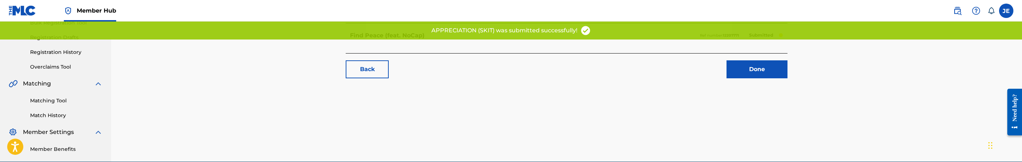
scroll to position [146, 0]
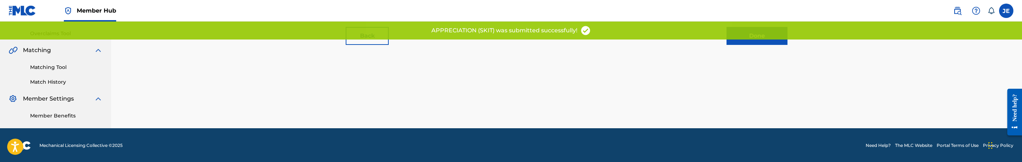
click at [55, 69] on link "Matching Tool" at bounding box center [66, 67] width 72 height 8
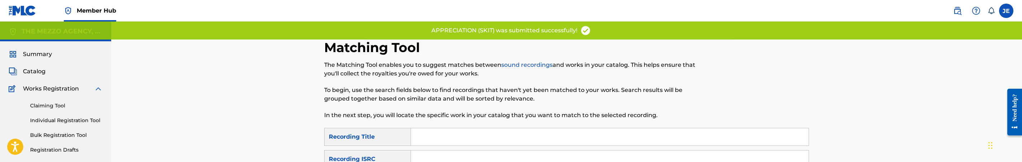
scroll to position [54, 0]
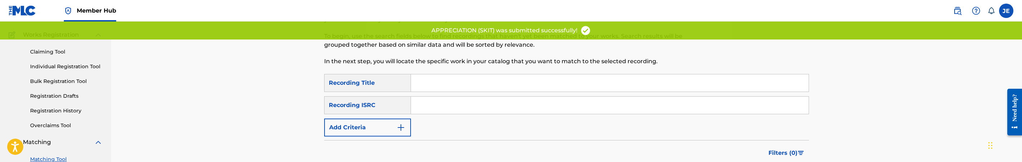
click at [462, 110] on input "Search Form" at bounding box center [610, 104] width 398 height 17
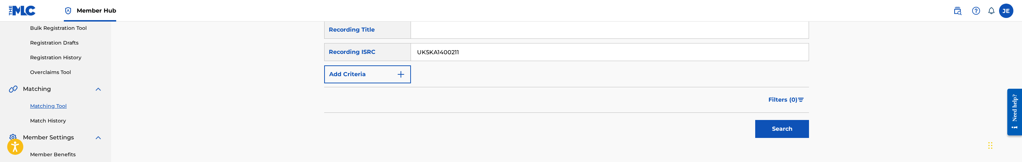
scroll to position [108, 0]
click at [783, 125] on button "Search" at bounding box center [782, 128] width 54 height 18
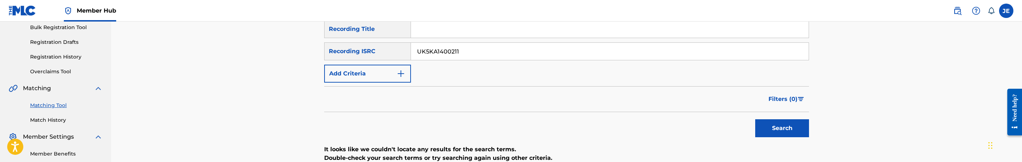
click at [470, 48] on input "UK5KA1400211" at bounding box center [610, 51] width 398 height 17
click at [794, 128] on button "Search" at bounding box center [782, 128] width 54 height 18
click at [451, 52] on input "UK5KA1400211" at bounding box center [610, 51] width 398 height 17
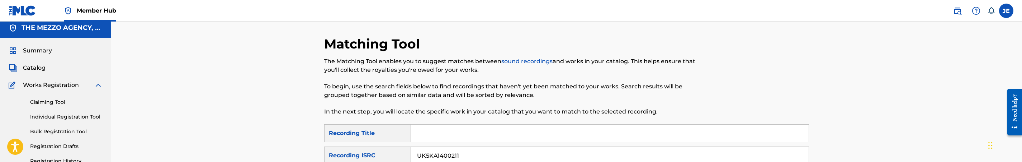
scroll to position [0, 0]
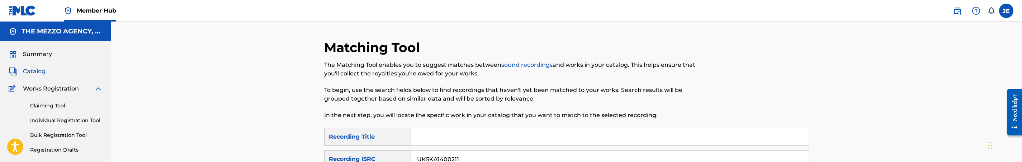
click at [37, 72] on span "Catalog" at bounding box center [34, 71] width 23 height 9
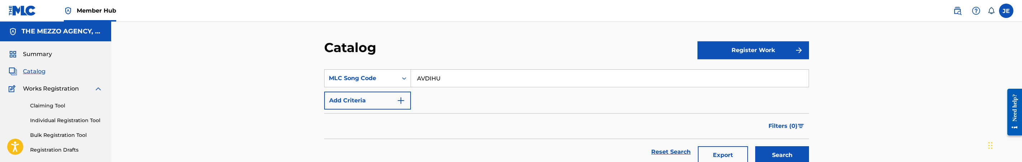
click at [461, 83] on input "AVDIHU" at bounding box center [610, 78] width 398 height 17
click at [772, 157] on button "Search" at bounding box center [782, 155] width 54 height 18
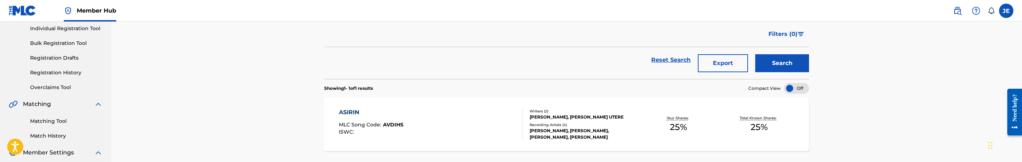
scroll to position [108, 0]
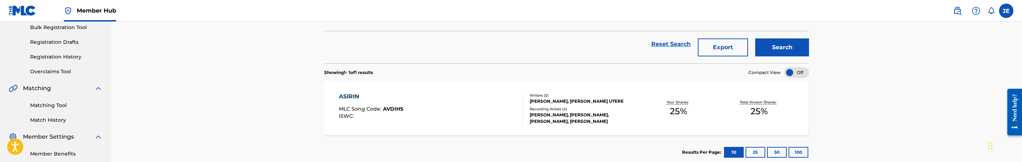
click at [433, 90] on div "ASIRIN MLC Song Code : AVDIHS ISWC : Writers ( 2 ) [PERSON_NAME], [PERSON_NAME]…" at bounding box center [566, 108] width 485 height 54
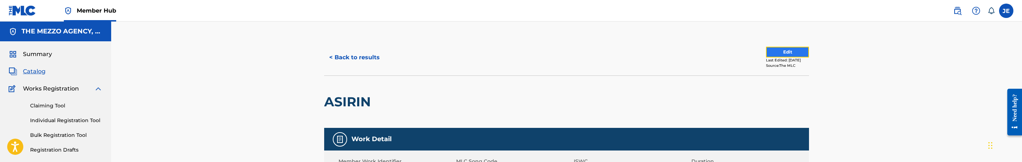
click at [766, 52] on button "Edit" at bounding box center [787, 52] width 43 height 11
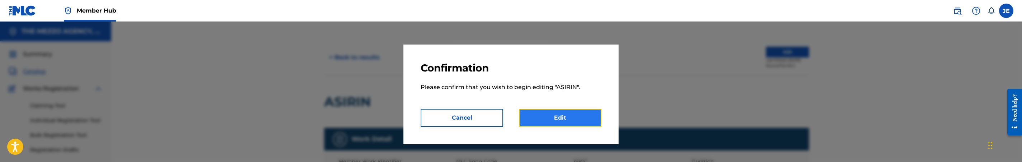
click at [573, 115] on link "Edit" at bounding box center [560, 118] width 82 height 18
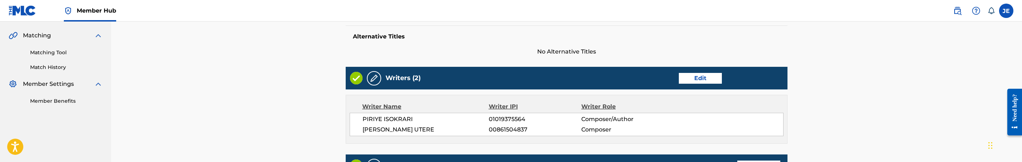
scroll to position [161, 0]
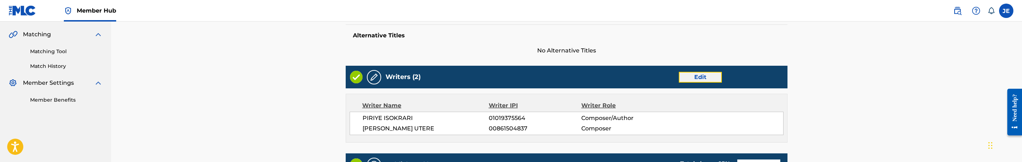
click at [695, 77] on link "Edit" at bounding box center [700, 77] width 43 height 11
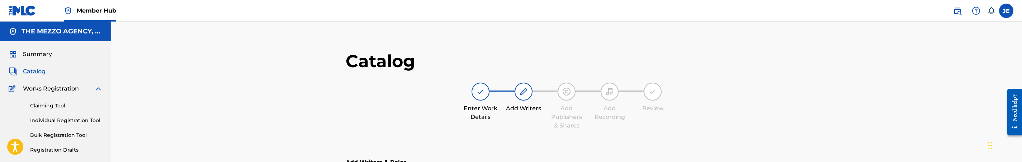
scroll to position [161, 0]
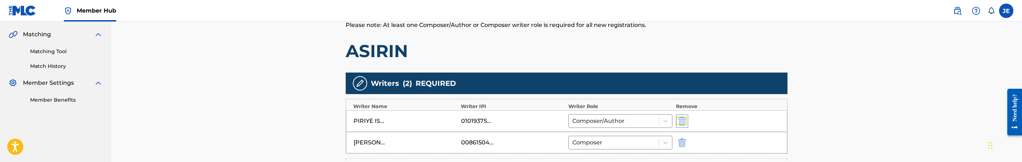
click at [684, 120] on img "submit" at bounding box center [682, 121] width 8 height 9
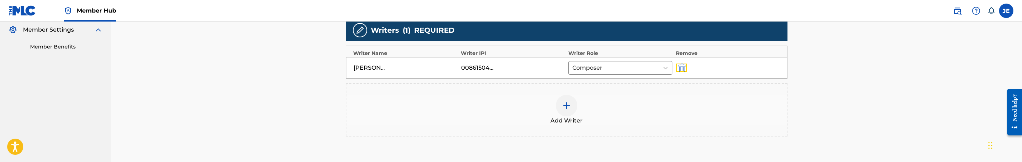
scroll to position [215, 0]
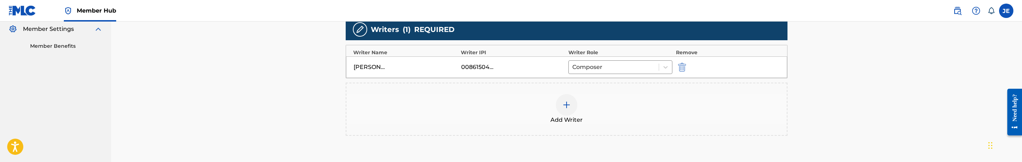
click at [572, 108] on div at bounding box center [567, 105] width 22 height 22
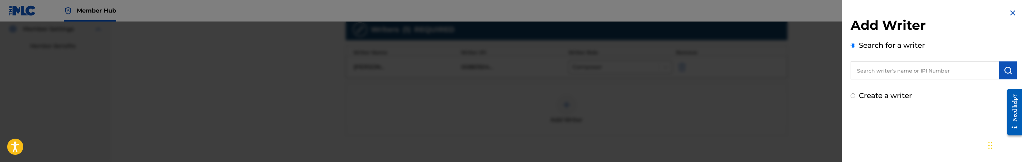
click at [891, 93] on label "Create a writer" at bounding box center [885, 95] width 53 height 9
click at [855, 93] on input "Create a writer" at bounding box center [853, 95] width 5 height 5
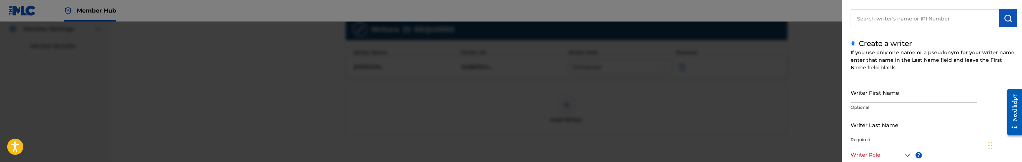
scroll to position [54, 0]
click at [878, 99] on input "Writer First Name" at bounding box center [914, 90] width 126 height 20
click at [882, 95] on input "PIRIYE ISOKRARI" at bounding box center [914, 90] width 126 height 20
click at [882, 123] on input "Writer Last Name" at bounding box center [914, 123] width 126 height 20
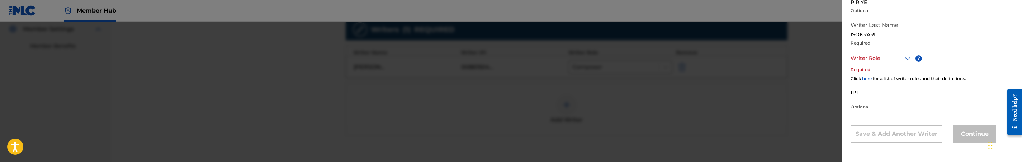
click at [891, 57] on div at bounding box center [881, 58] width 61 height 9
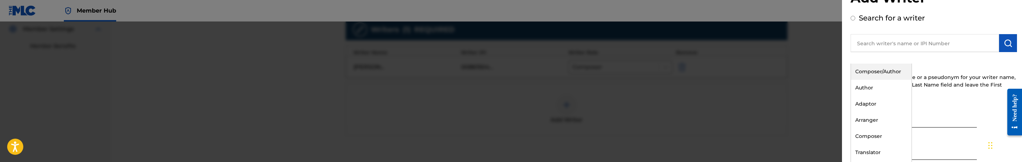
scroll to position [0, 0]
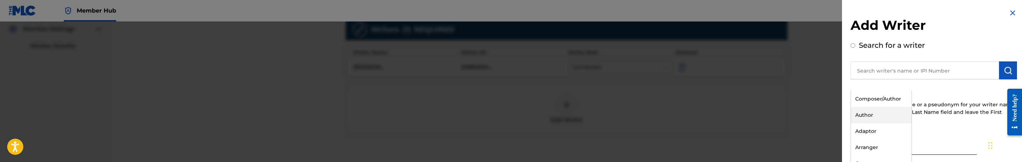
click at [879, 102] on div "Composer/Author" at bounding box center [881, 99] width 61 height 16
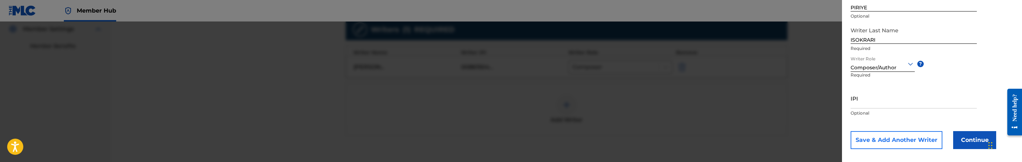
scroll to position [150, 0]
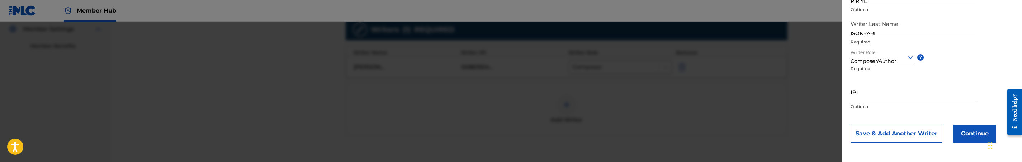
click at [880, 97] on input "IPI" at bounding box center [914, 91] width 126 height 20
click at [851, 97] on input "1239578221" at bounding box center [914, 91] width 126 height 20
click at [974, 132] on button "Continue" at bounding box center [974, 133] width 43 height 18
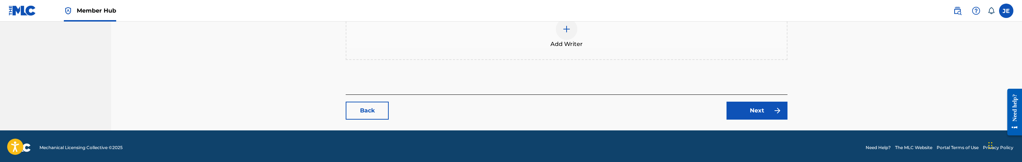
scroll to position [316, 0]
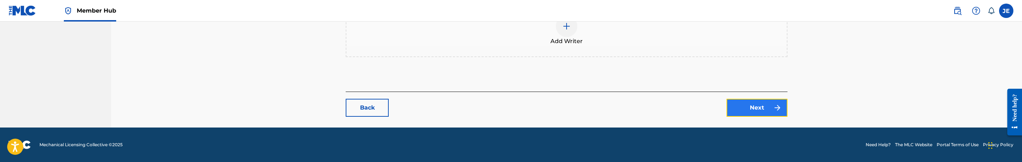
click at [751, 111] on link "Next" at bounding box center [757, 108] width 61 height 18
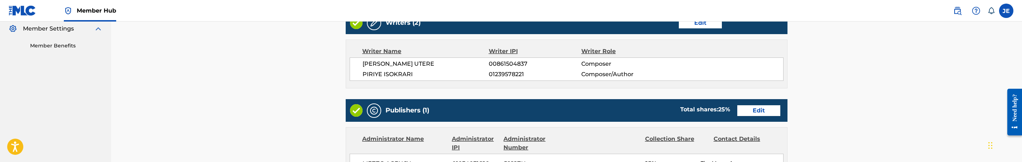
scroll to position [269, 0]
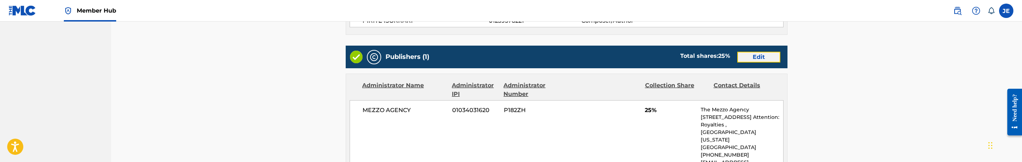
click at [761, 60] on link "Edit" at bounding box center [758, 57] width 43 height 11
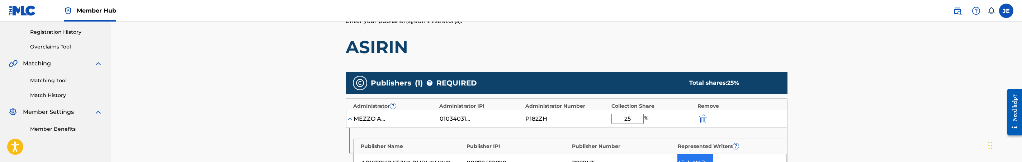
scroll to position [161, 0]
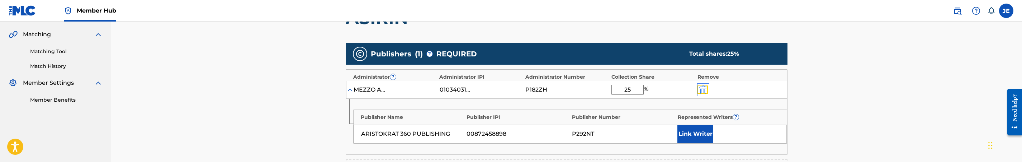
click at [703, 90] on img "submit" at bounding box center [703, 89] width 8 height 9
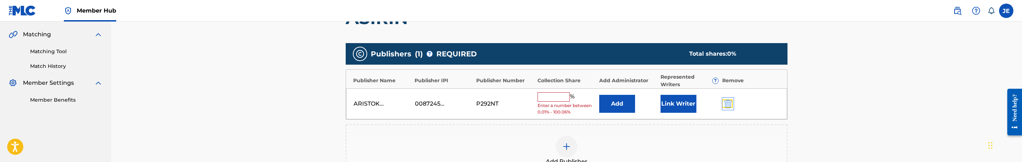
click at [728, 104] on img "submit" at bounding box center [728, 103] width 8 height 9
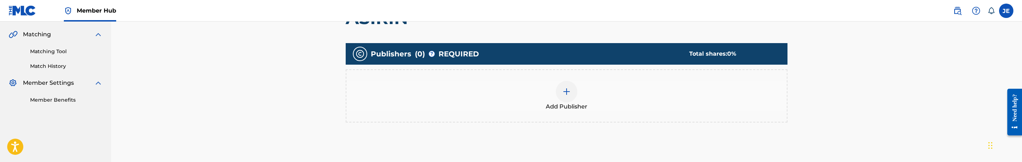
click at [572, 85] on div at bounding box center [567, 92] width 22 height 22
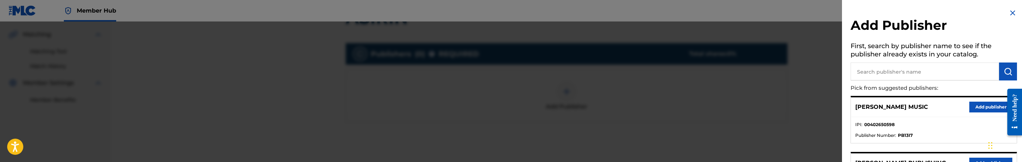
click at [959, 77] on input "text" at bounding box center [925, 71] width 148 height 18
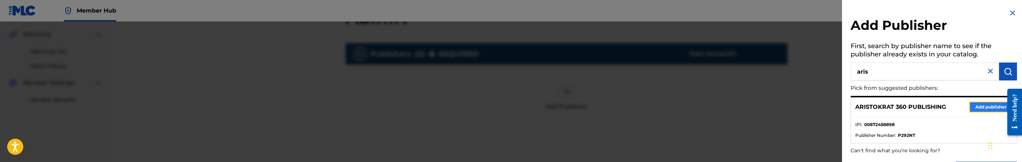
click at [974, 104] on button "Add publisher" at bounding box center [990, 106] width 43 height 11
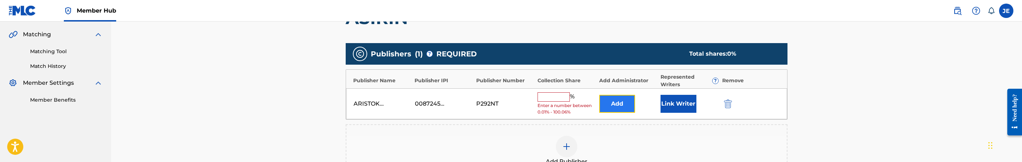
click at [626, 110] on button "Add" at bounding box center [617, 104] width 36 height 18
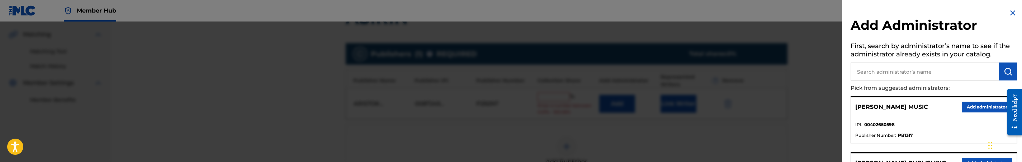
click at [907, 70] on input "text" at bounding box center [925, 71] width 148 height 18
click at [965, 107] on button "Add administrator" at bounding box center [987, 106] width 51 height 11
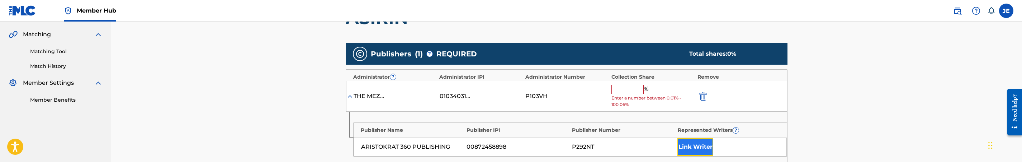
click at [686, 140] on button "Link Writer" at bounding box center [695, 147] width 36 height 18
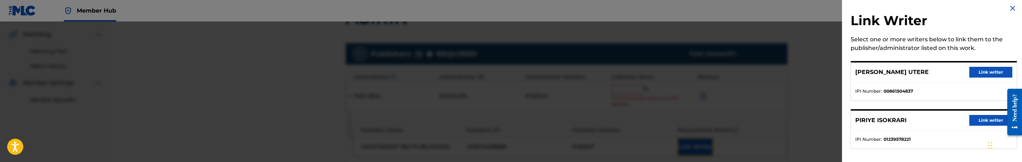
scroll to position [9, 0]
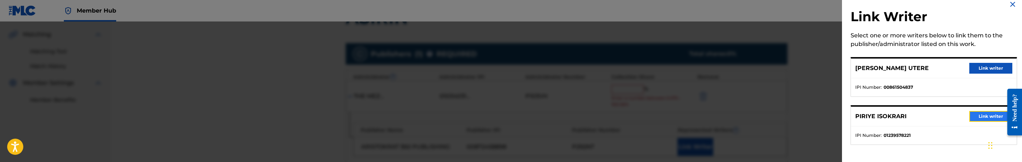
click at [976, 113] on button "Link writer" at bounding box center [990, 116] width 43 height 11
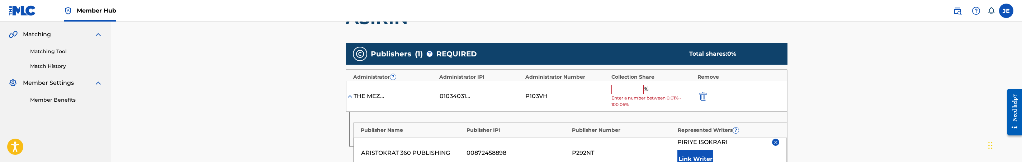
click at [623, 88] on input "text" at bounding box center [627, 89] width 32 height 9
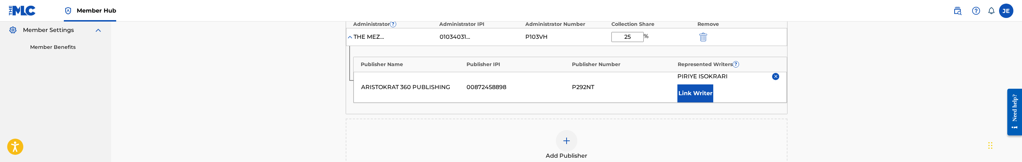
scroll to position [323, 0]
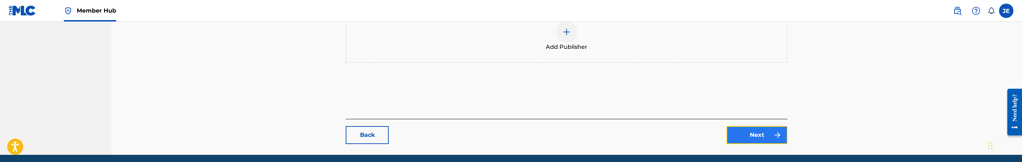
click at [755, 133] on link "Next" at bounding box center [757, 135] width 61 height 18
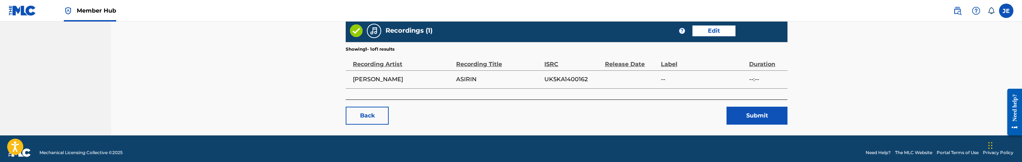
scroll to position [430, 0]
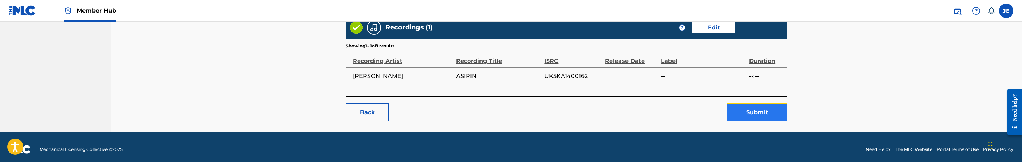
click at [753, 118] on button "Submit" at bounding box center [757, 112] width 61 height 18
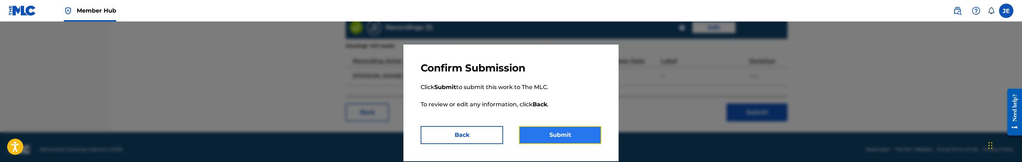
click at [576, 130] on button "Submit" at bounding box center [560, 135] width 82 height 18
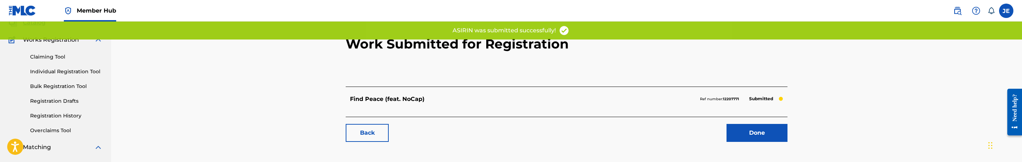
scroll to position [146, 0]
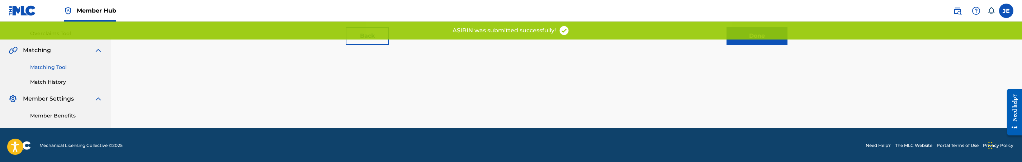
click at [61, 70] on link "Matching Tool" at bounding box center [66, 67] width 72 height 8
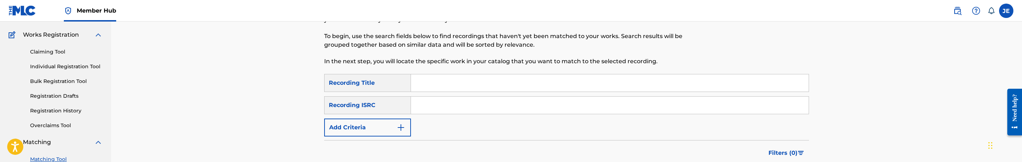
click at [469, 104] on input "Search Form" at bounding box center [610, 104] width 398 height 17
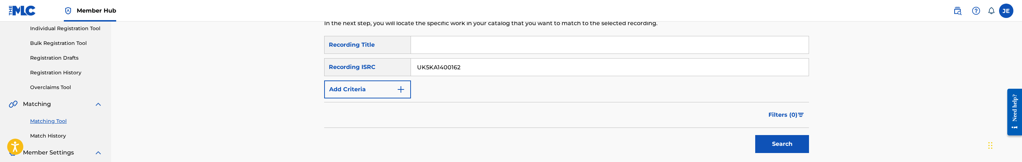
scroll to position [108, 0]
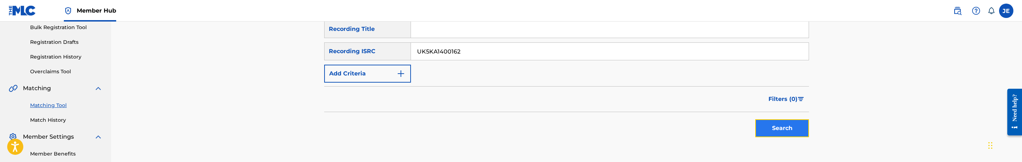
click at [774, 123] on button "Search" at bounding box center [782, 128] width 54 height 18
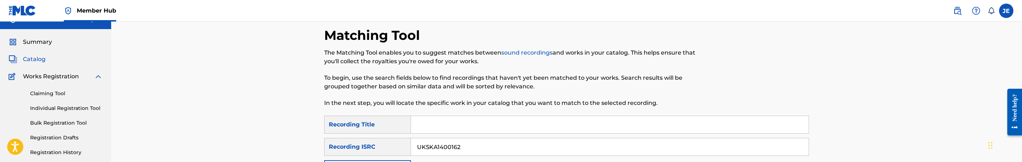
scroll to position [0, 0]
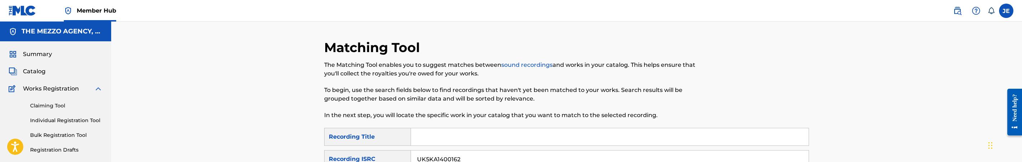
click at [41, 66] on div "Summary Catalog Works Registration Claiming Tool Individual Registration Tool B…" at bounding box center [55, 157] width 111 height 232
click at [41, 73] on span "Catalog" at bounding box center [34, 71] width 23 height 9
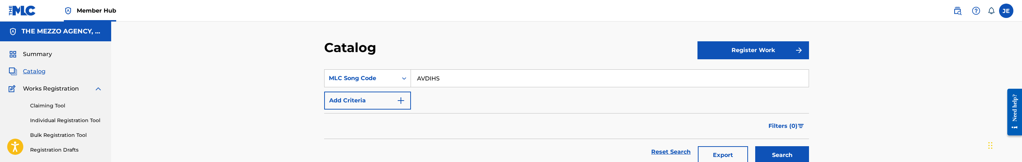
click at [437, 82] on input "AVDIHS" at bounding box center [610, 78] width 398 height 17
drag, startPoint x: 790, startPoint y: 148, endPoint x: 783, endPoint y: 147, distance: 6.8
click at [790, 150] on button "Search" at bounding box center [782, 155] width 54 height 18
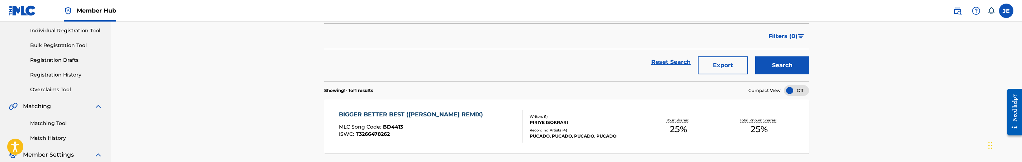
scroll to position [108, 0]
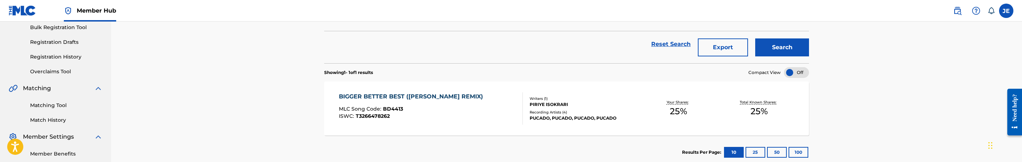
click at [489, 114] on div "BIGGER BETTER BEST ([PERSON_NAME] REMIX) MLC Song Code : BD4413 ISWC : T3266478…" at bounding box center [431, 108] width 184 height 32
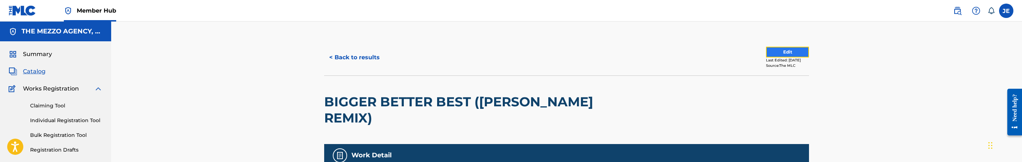
click at [770, 53] on button "Edit" at bounding box center [787, 52] width 43 height 11
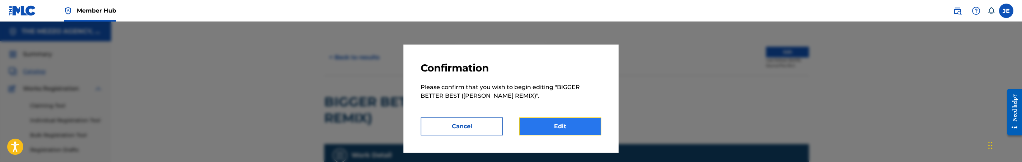
click at [588, 126] on link "Edit" at bounding box center [560, 126] width 82 height 18
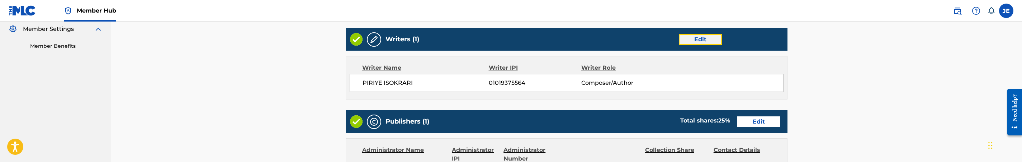
click at [702, 41] on link "Edit" at bounding box center [700, 39] width 43 height 11
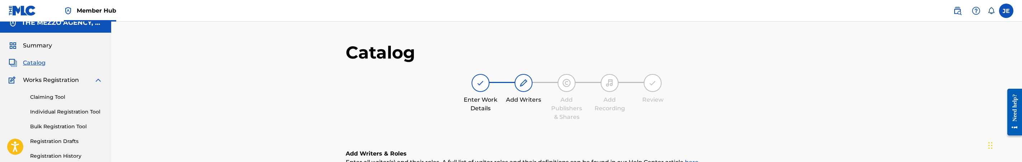
scroll to position [161, 0]
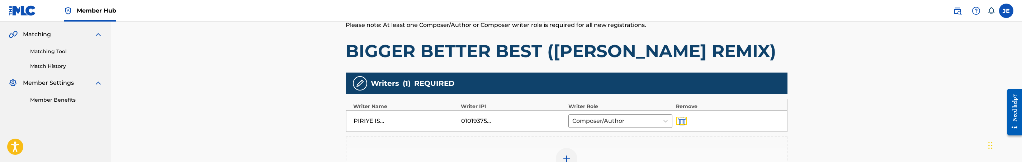
click at [682, 118] on img "submit" at bounding box center [682, 121] width 8 height 9
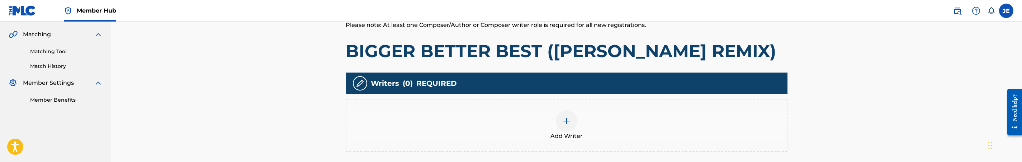
click at [568, 118] on img at bounding box center [566, 121] width 9 height 9
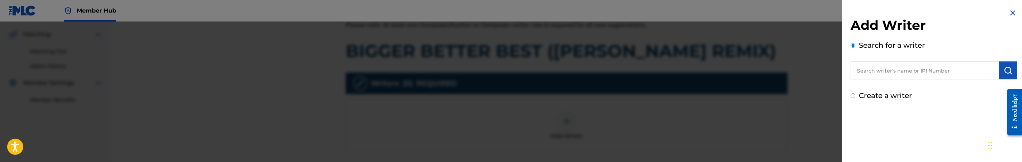
click at [890, 97] on label "Create a writer" at bounding box center [885, 95] width 53 height 9
click at [855, 97] on input "Create a writer" at bounding box center [853, 95] width 5 height 5
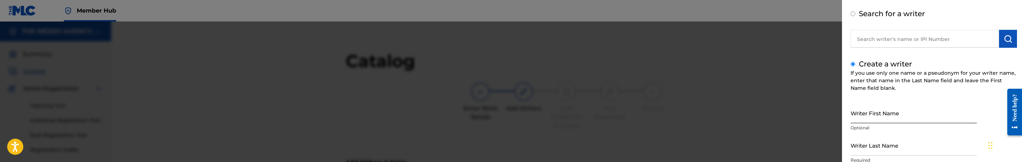
scroll to position [54, 0]
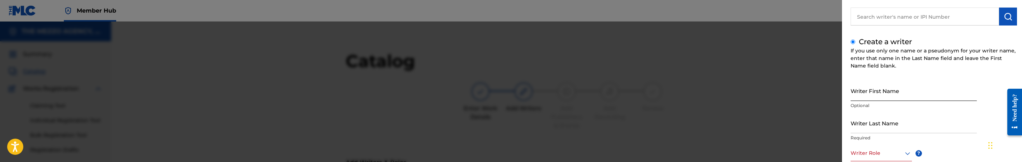
click at [923, 94] on input "Writer First Name" at bounding box center [914, 90] width 126 height 20
click at [890, 97] on input "PIRIYE ISOKRARI" at bounding box center [914, 90] width 126 height 20
click at [894, 133] on div "Writer Last Name Required" at bounding box center [914, 129] width 126 height 32
click at [894, 131] on input "Writer Last Name" at bounding box center [914, 123] width 126 height 20
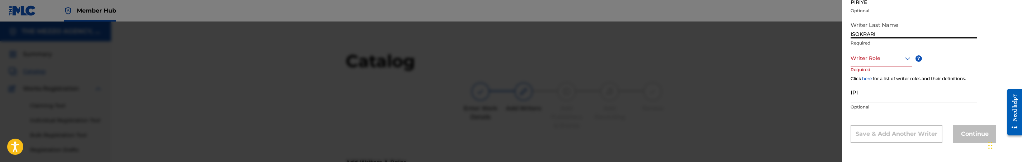
click at [891, 58] on div at bounding box center [881, 58] width 61 height 9
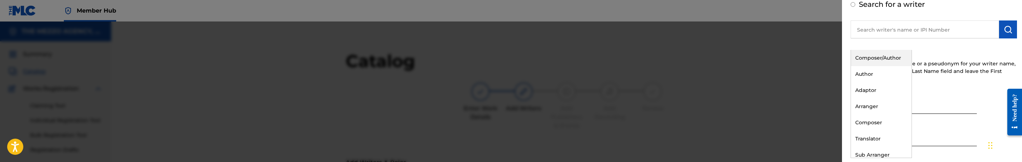
click at [877, 59] on div "Composer/Author" at bounding box center [881, 58] width 61 height 16
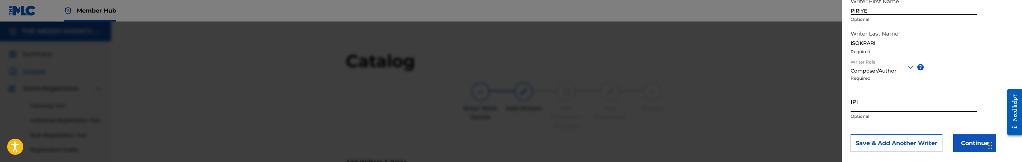
scroll to position [150, 0]
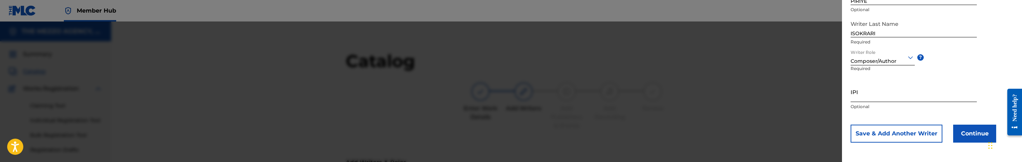
click at [864, 97] on input "IPI" at bounding box center [914, 91] width 126 height 20
click at [852, 101] on input "1239578221" at bounding box center [914, 91] width 126 height 20
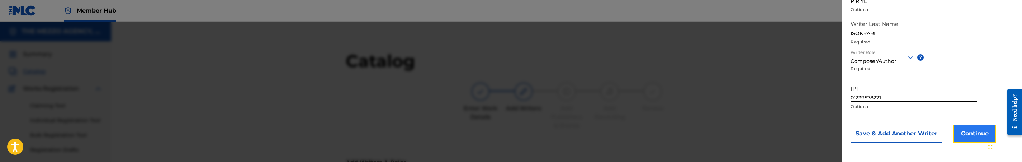
click at [975, 126] on button "Continue" at bounding box center [974, 133] width 43 height 18
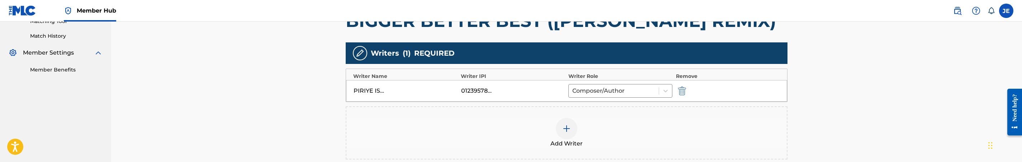
scroll to position [215, 0]
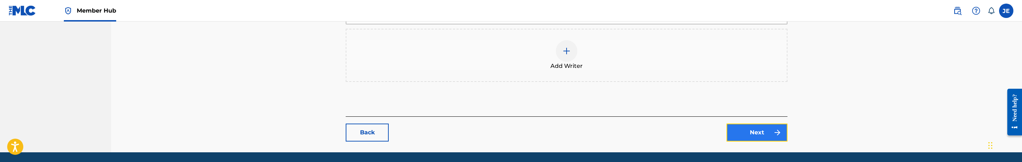
click at [748, 126] on link "Next" at bounding box center [757, 132] width 61 height 18
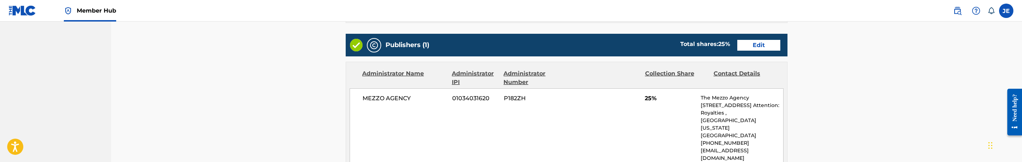
scroll to position [269, 0]
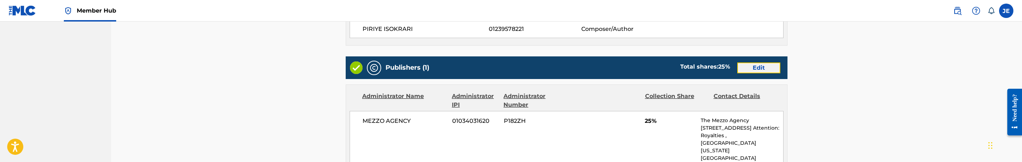
click at [745, 65] on link "Edit" at bounding box center [758, 67] width 43 height 11
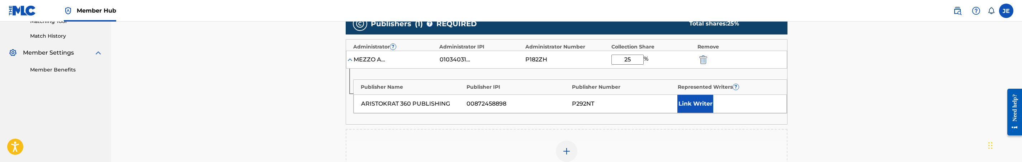
scroll to position [215, 0]
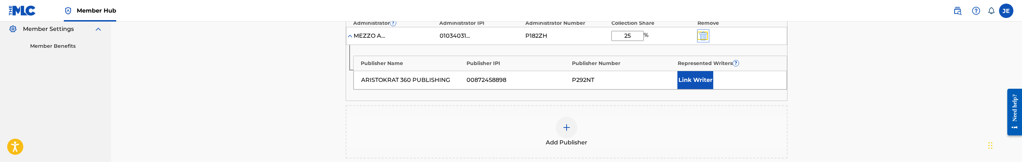
click at [704, 38] on img "submit" at bounding box center [703, 36] width 8 height 9
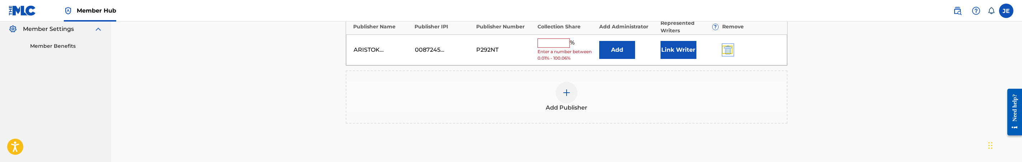
click at [725, 53] on img "submit" at bounding box center [728, 50] width 8 height 9
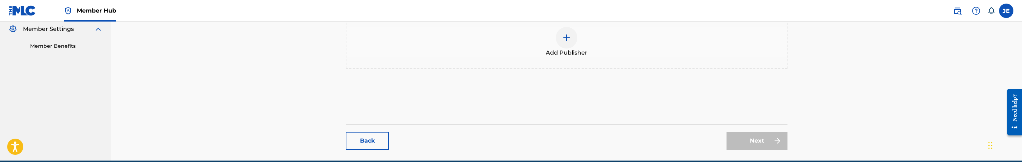
click at [568, 34] on img at bounding box center [566, 37] width 9 height 9
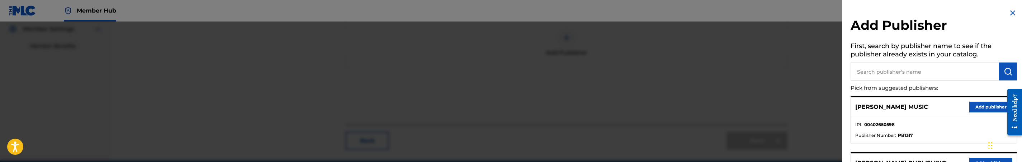
click at [962, 76] on input "text" at bounding box center [925, 71] width 148 height 18
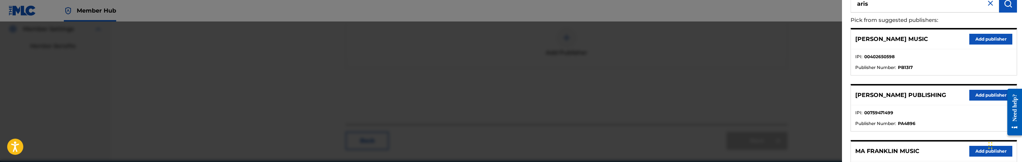
scroll to position [0, 0]
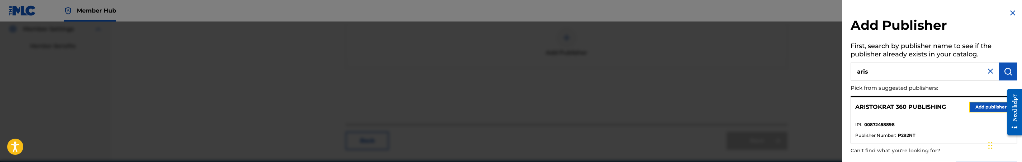
drag, startPoint x: 968, startPoint y: 105, endPoint x: 936, endPoint y: 105, distance: 31.9
click at [969, 105] on button "Add publisher" at bounding box center [990, 106] width 43 height 11
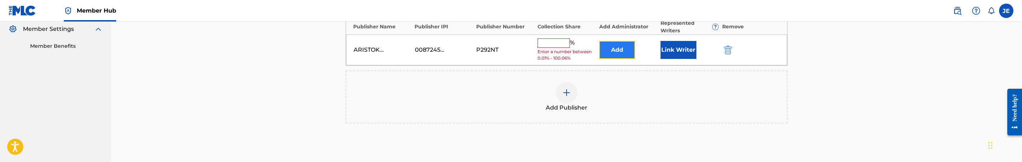
click at [624, 48] on button "Add" at bounding box center [617, 50] width 36 height 18
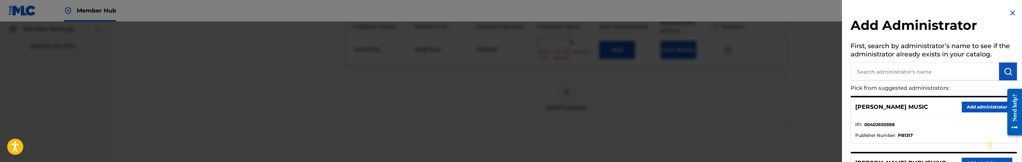
click at [910, 68] on input "text" at bounding box center [925, 71] width 148 height 18
click at [965, 107] on button "Add administrator" at bounding box center [987, 106] width 51 height 11
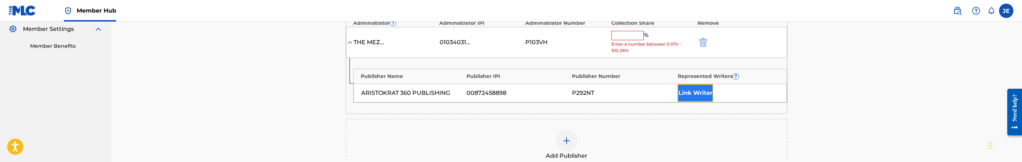
click at [693, 90] on button "Link Writer" at bounding box center [695, 93] width 36 height 18
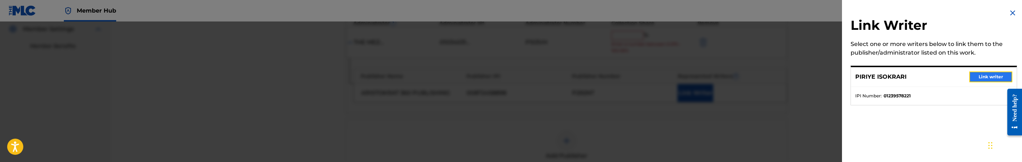
click at [982, 77] on button "Link writer" at bounding box center [990, 76] width 43 height 11
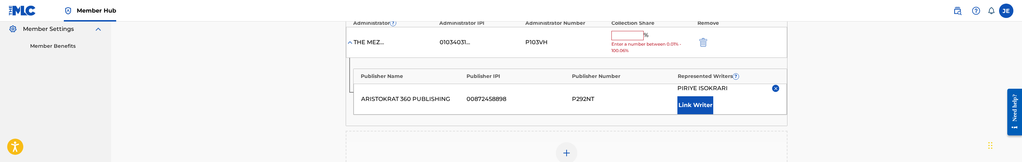
click at [638, 39] on input "text" at bounding box center [627, 35] width 32 height 9
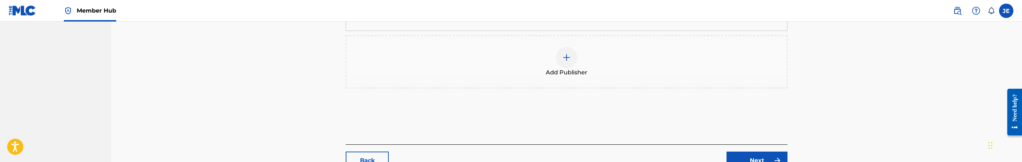
scroll to position [350, 0]
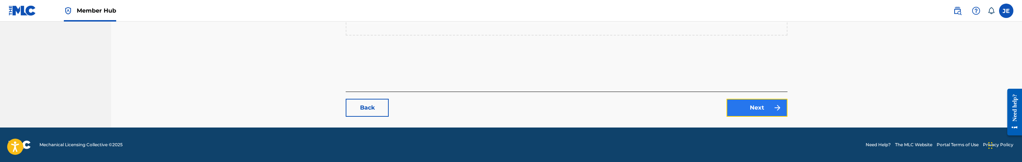
click at [762, 105] on link "Next" at bounding box center [757, 108] width 61 height 18
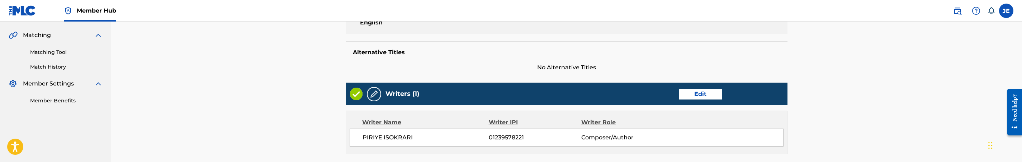
scroll to position [161, 0]
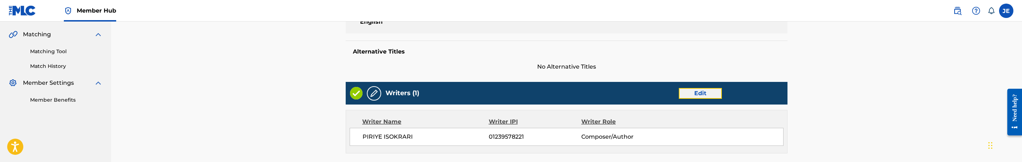
click at [698, 94] on link "Edit" at bounding box center [700, 93] width 43 height 11
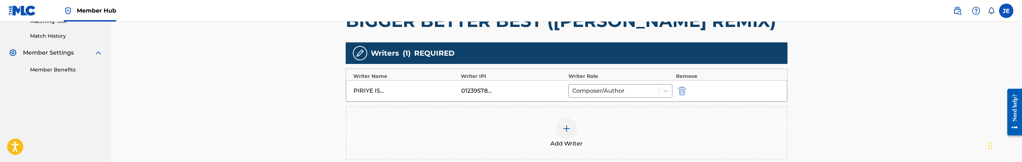
scroll to position [215, 0]
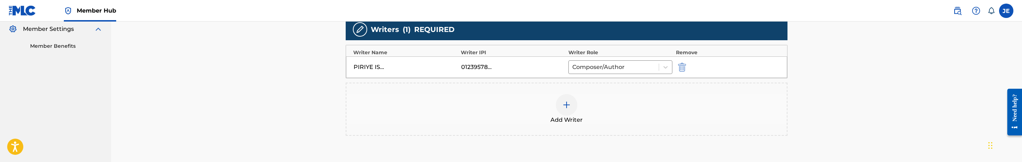
click at [569, 108] on img at bounding box center [566, 104] width 9 height 9
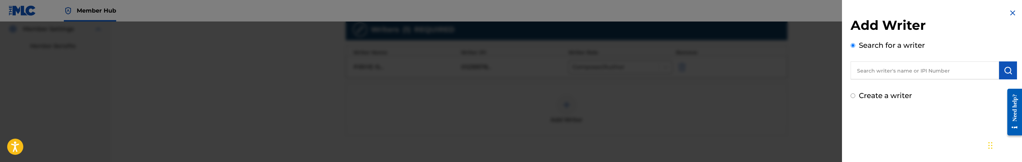
click at [903, 74] on input "text" at bounding box center [925, 70] width 148 height 18
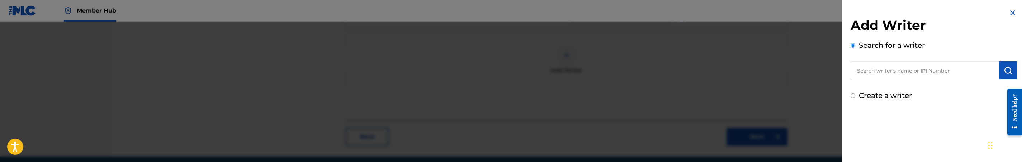
scroll to position [269, 0]
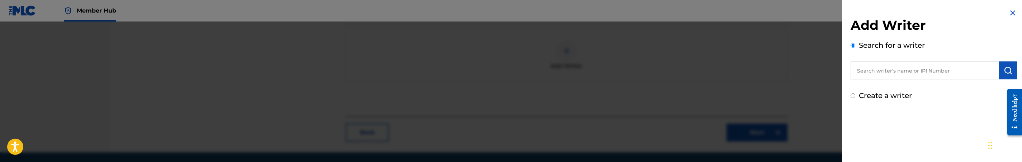
click at [898, 71] on input "text" at bounding box center [925, 70] width 148 height 18
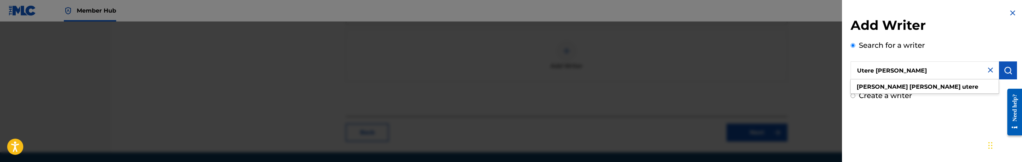
click at [893, 70] on input "Utere [PERSON_NAME]" at bounding box center [925, 70] width 148 height 18
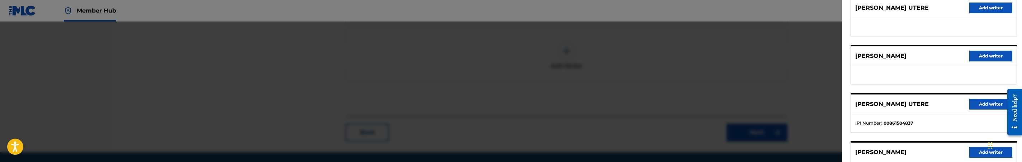
scroll to position [108, 0]
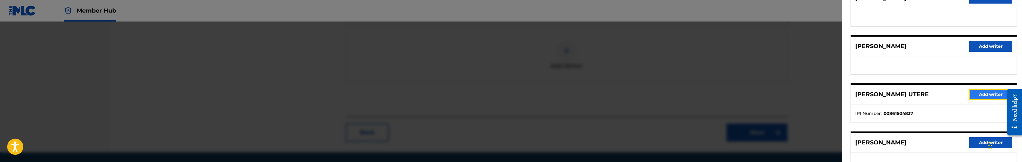
click at [988, 92] on button "Add writer" at bounding box center [990, 94] width 43 height 11
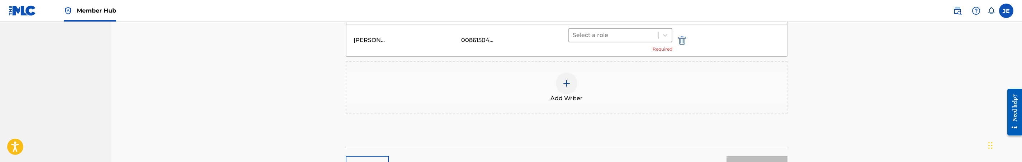
click at [647, 38] on div at bounding box center [614, 35] width 82 height 10
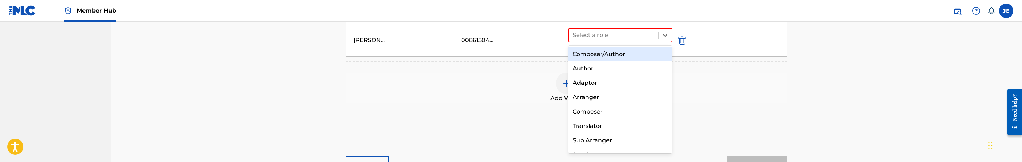
click at [641, 55] on div "Composer/Author" at bounding box center [620, 54] width 104 height 14
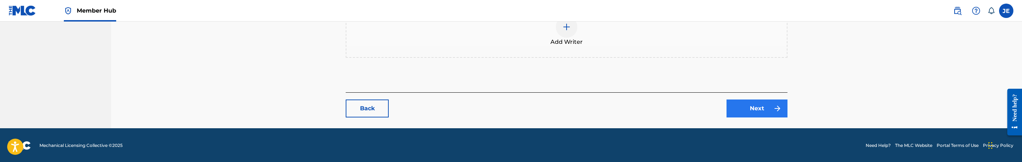
scroll to position [316, 0]
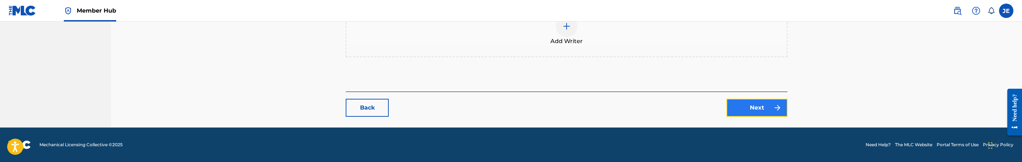
click at [762, 111] on link "Next" at bounding box center [757, 108] width 61 height 18
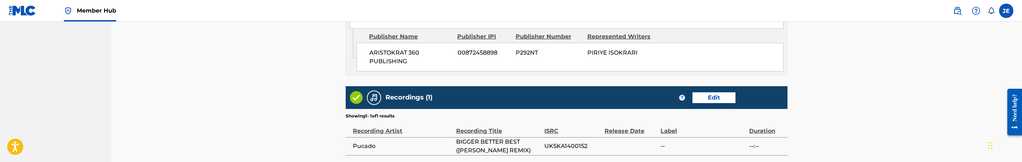
scroll to position [430, 0]
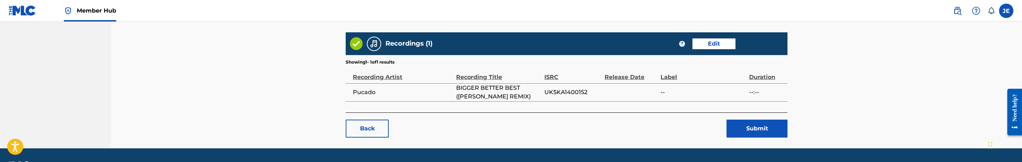
click at [769, 120] on div "Back Submit" at bounding box center [567, 124] width 442 height 25
click at [764, 136] on button "Submit" at bounding box center [757, 128] width 61 height 18
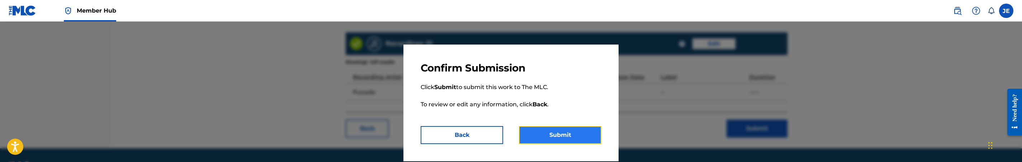
click at [542, 128] on button "Submit" at bounding box center [560, 135] width 82 height 18
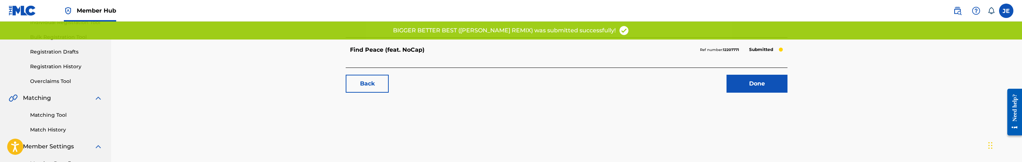
scroll to position [108, 0]
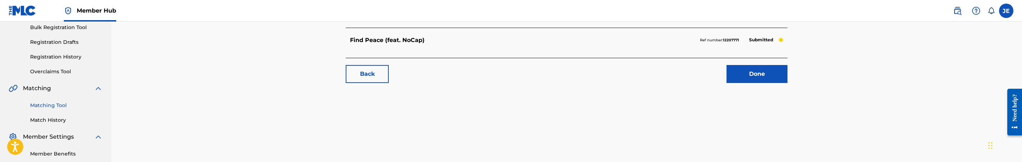
click at [52, 104] on link "Matching Tool" at bounding box center [66, 105] width 72 height 8
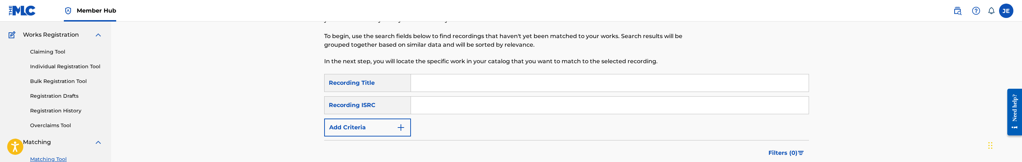
click at [460, 104] on input "Search Form" at bounding box center [610, 104] width 398 height 17
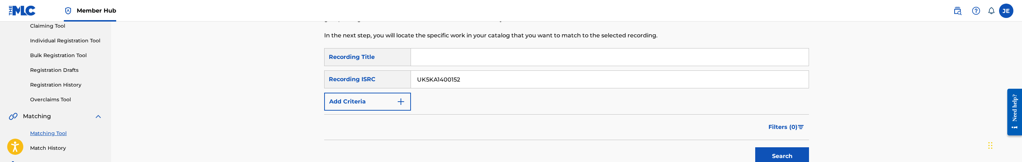
scroll to position [108, 0]
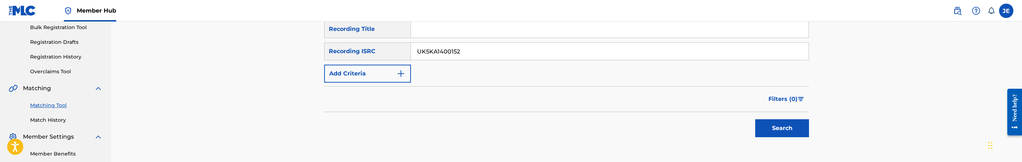
click at [783, 118] on div "Search" at bounding box center [780, 126] width 57 height 29
click at [783, 123] on button "Search" at bounding box center [782, 128] width 54 height 18
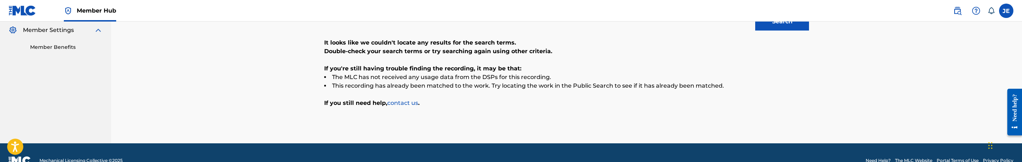
scroll to position [215, 0]
